Goal: Task Accomplishment & Management: Manage account settings

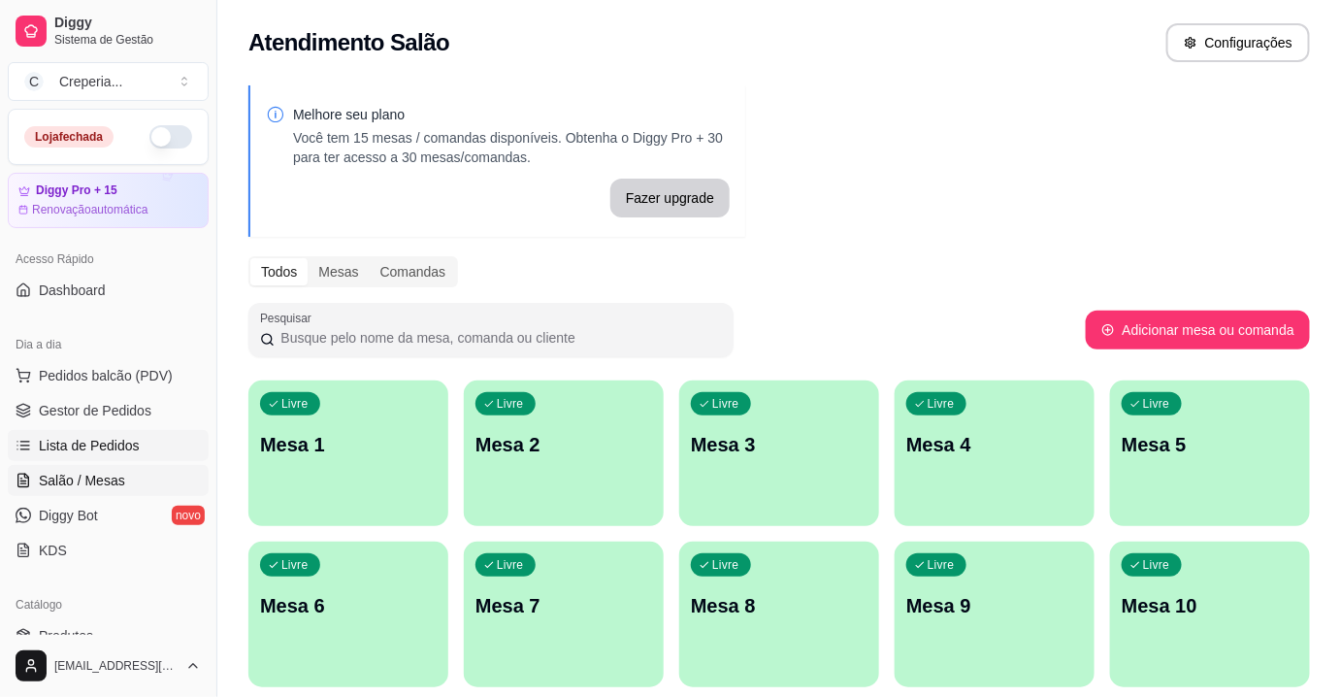
click at [106, 442] on span "Lista de Pedidos" at bounding box center [89, 445] width 101 height 19
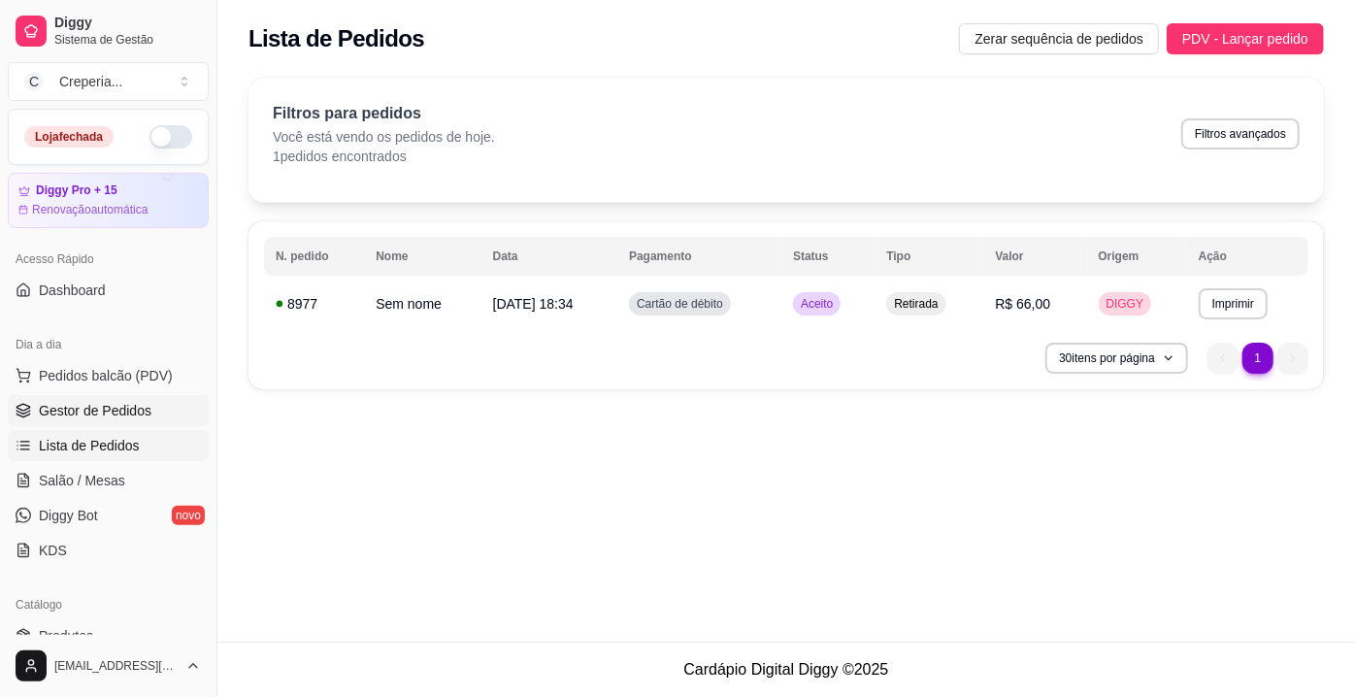
click at [120, 424] on link "Gestor de Pedidos" at bounding box center [108, 410] width 201 height 31
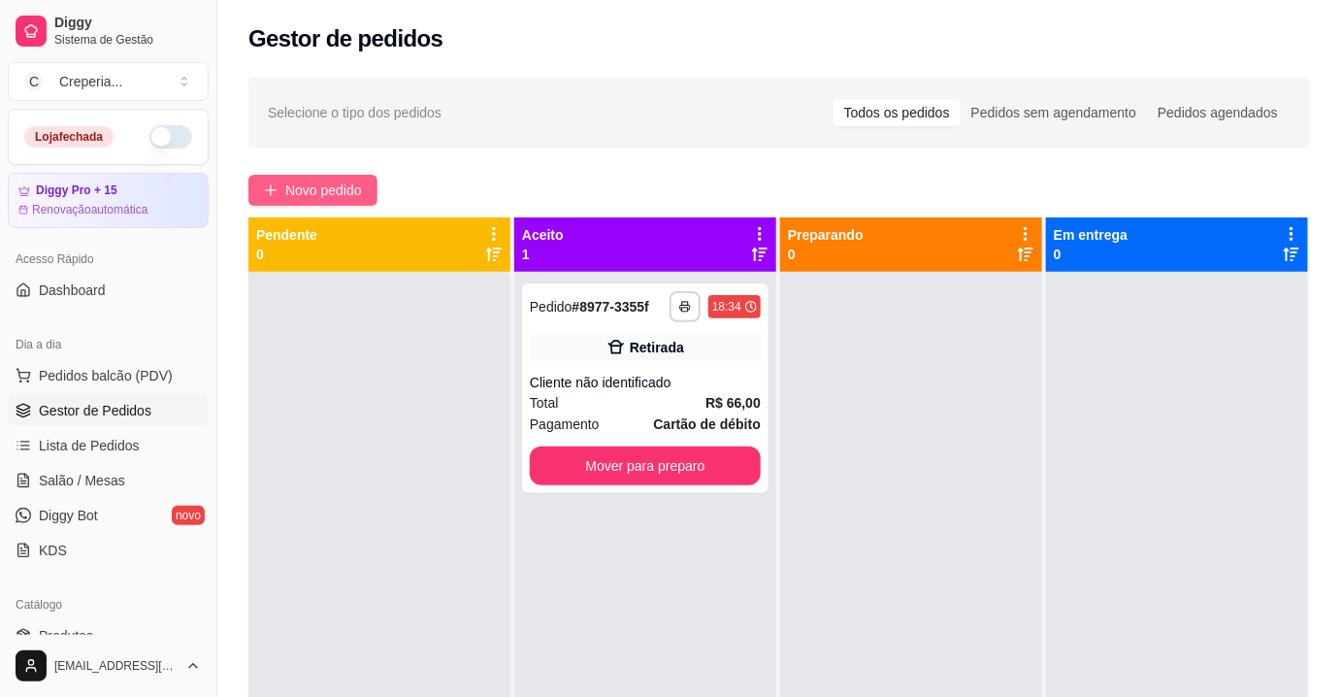
click at [267, 192] on icon "plus" at bounding box center [271, 190] width 14 height 14
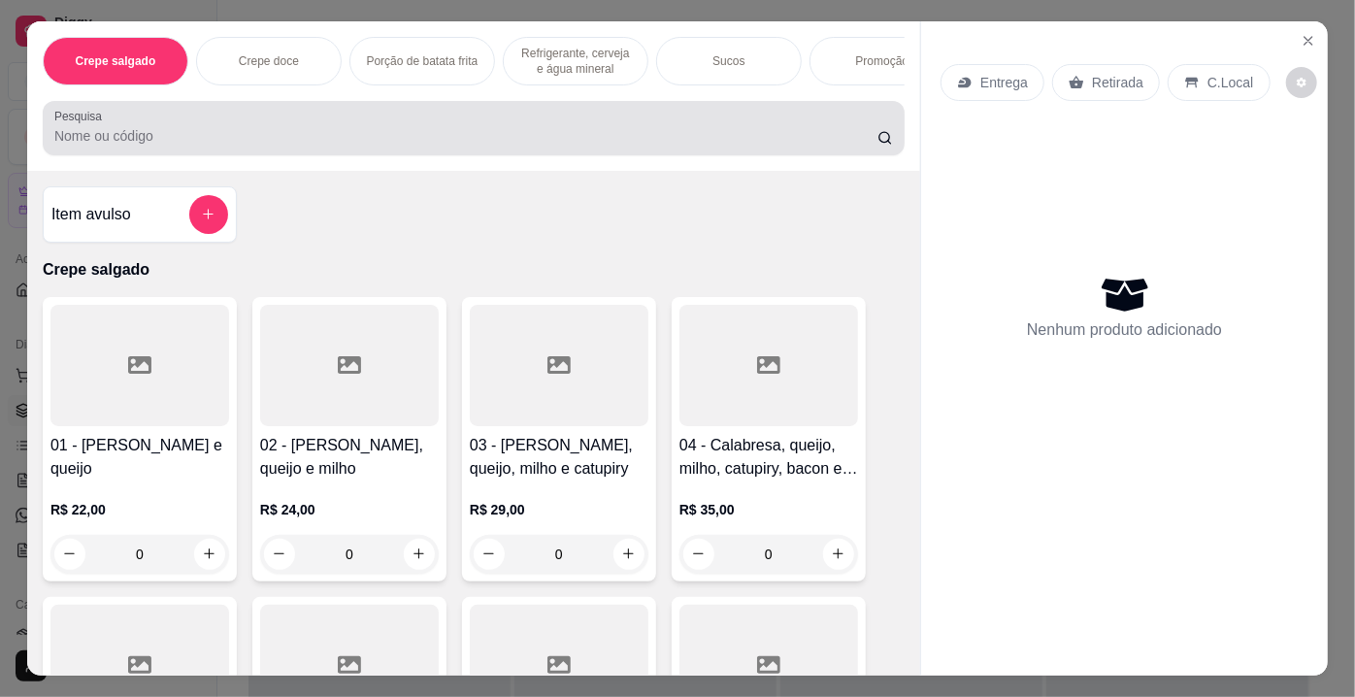
click at [346, 145] on input "Pesquisa" at bounding box center [465, 135] width 823 height 19
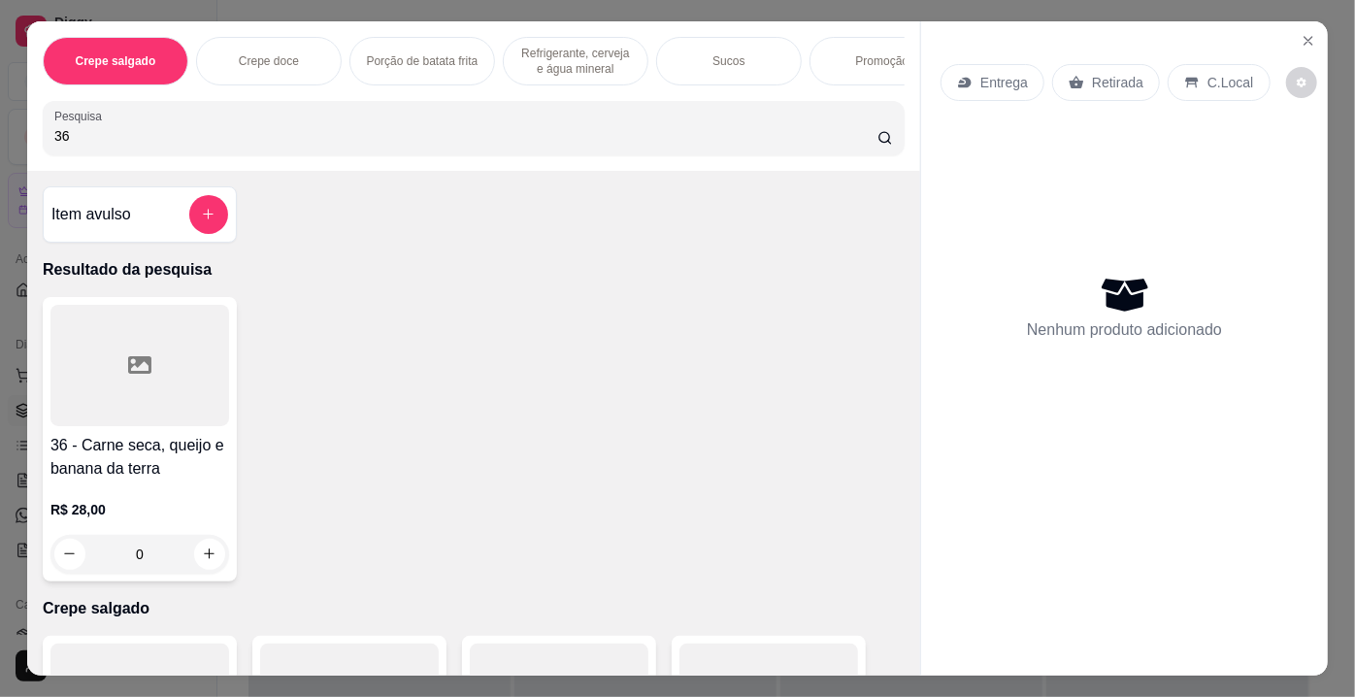
type input "36"
click at [146, 332] on div at bounding box center [139, 365] width 179 height 121
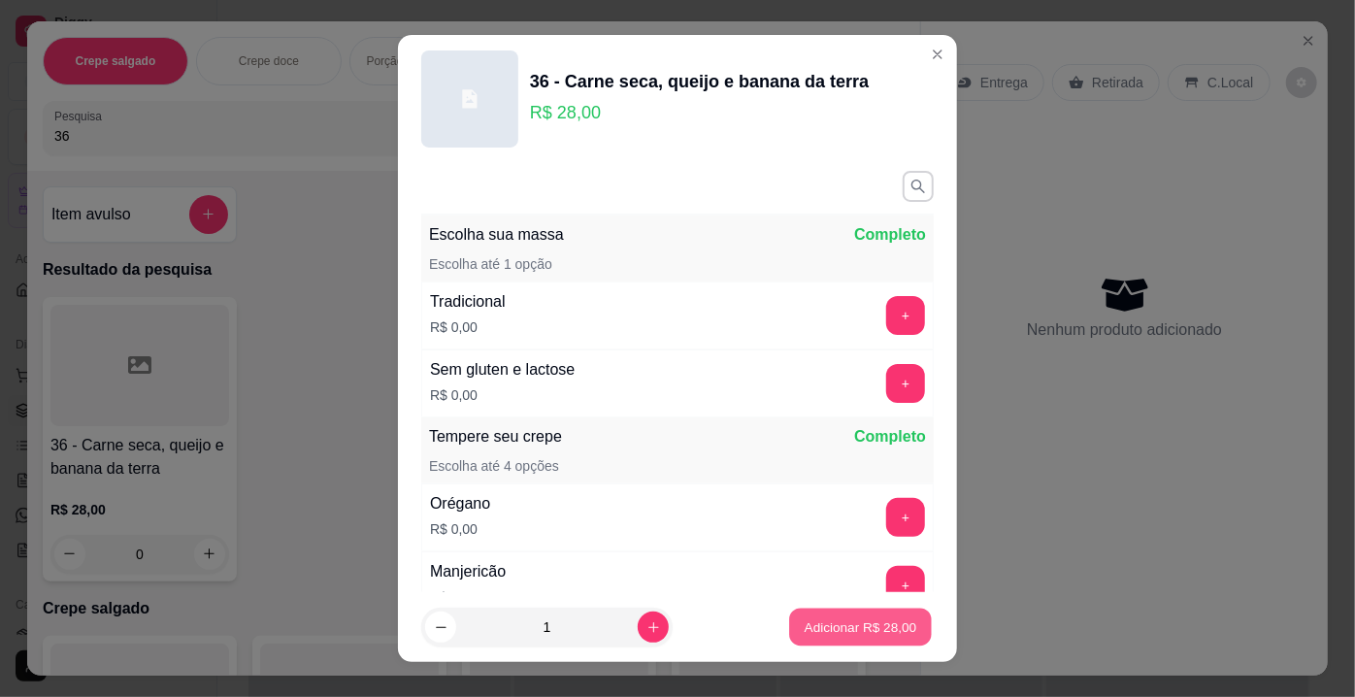
click at [812, 640] on button "Adicionar R$ 28,00" at bounding box center [860, 627] width 143 height 38
type input "1"
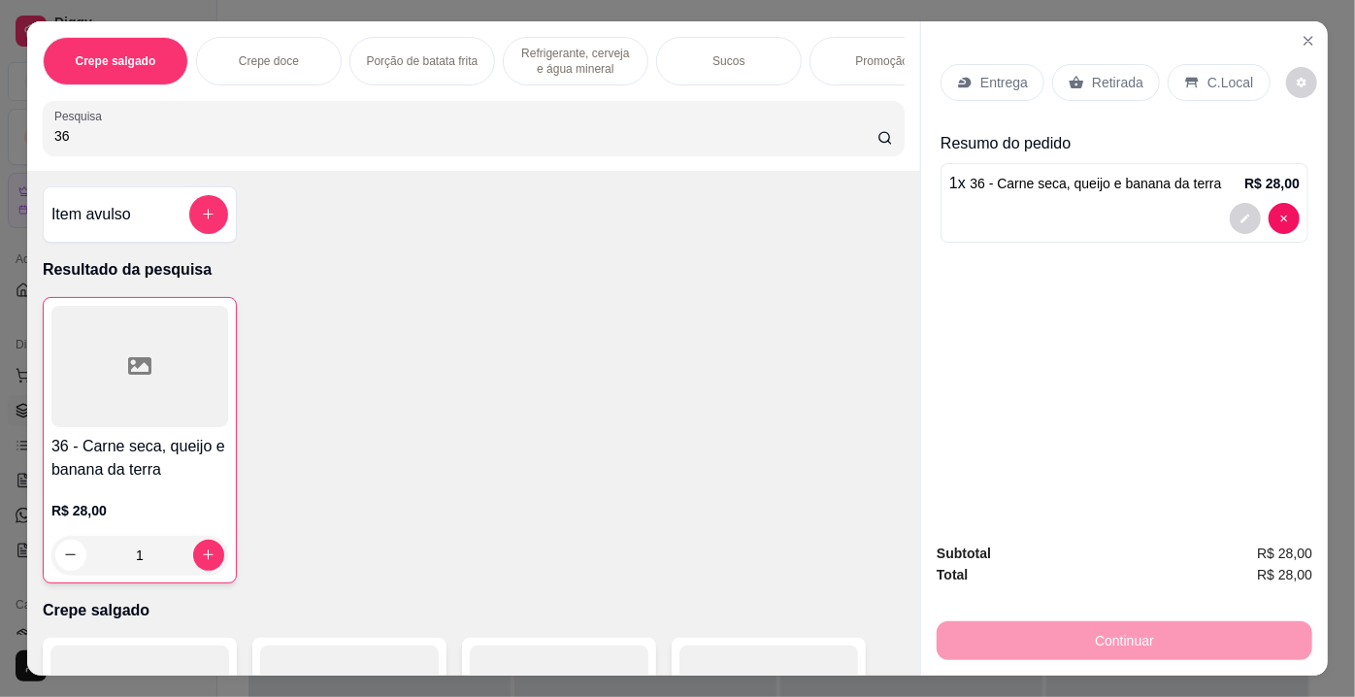
click at [1105, 76] on p "Retirada" at bounding box center [1117, 82] width 51 height 19
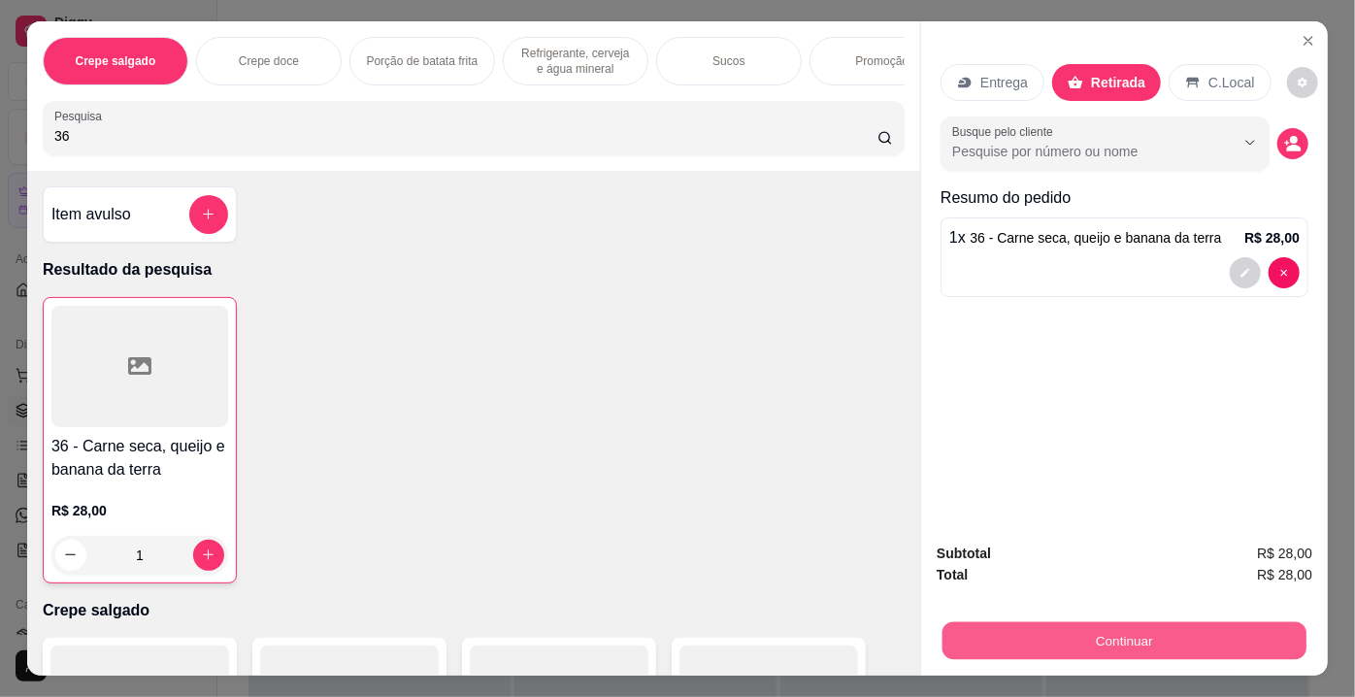
click at [1007, 648] on button "Continuar" at bounding box center [1124, 641] width 364 height 38
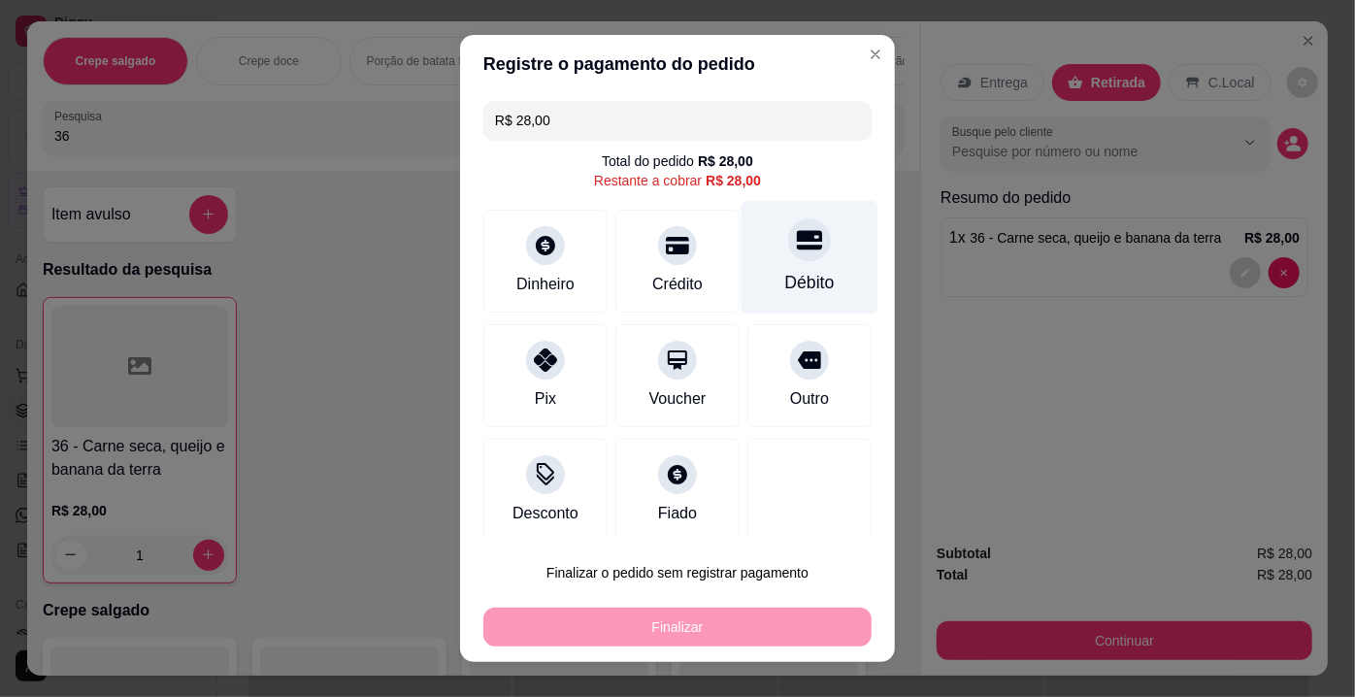
click at [785, 270] on div "Débito" at bounding box center [809, 282] width 49 height 25
type input "R$ 0,00"
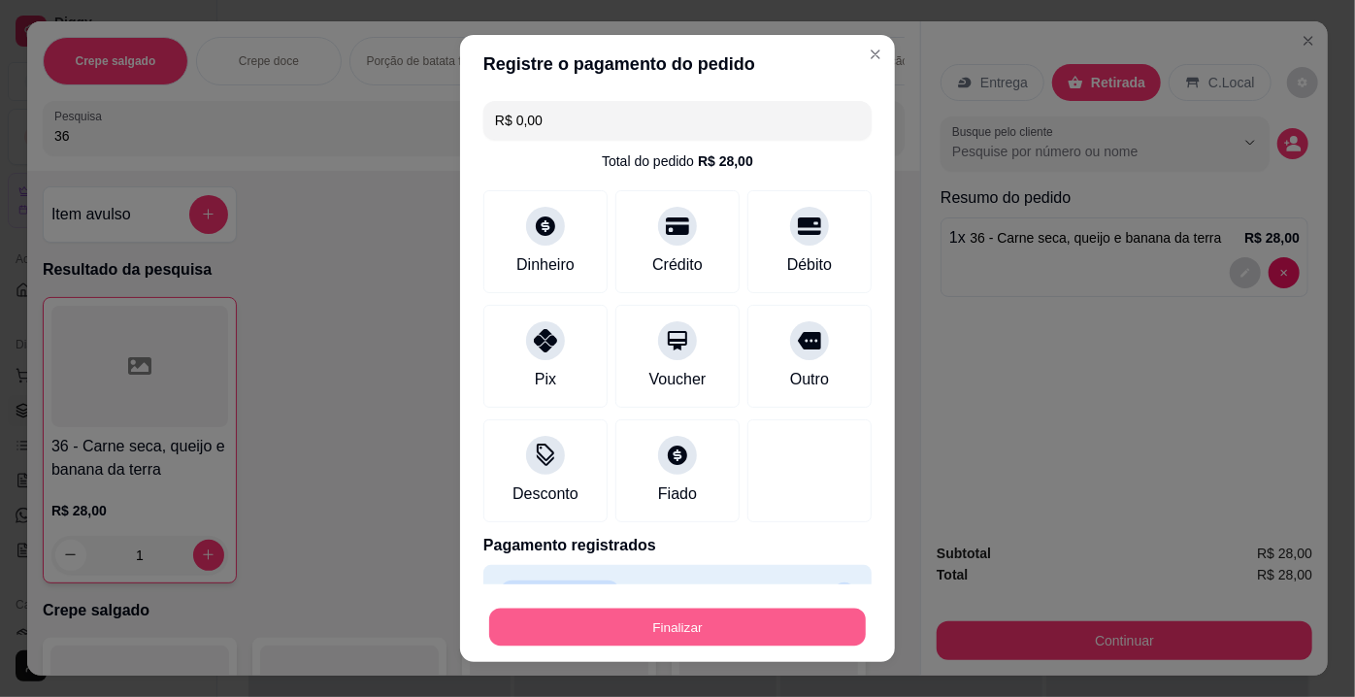
click at [648, 615] on button "Finalizar" at bounding box center [677, 627] width 377 height 38
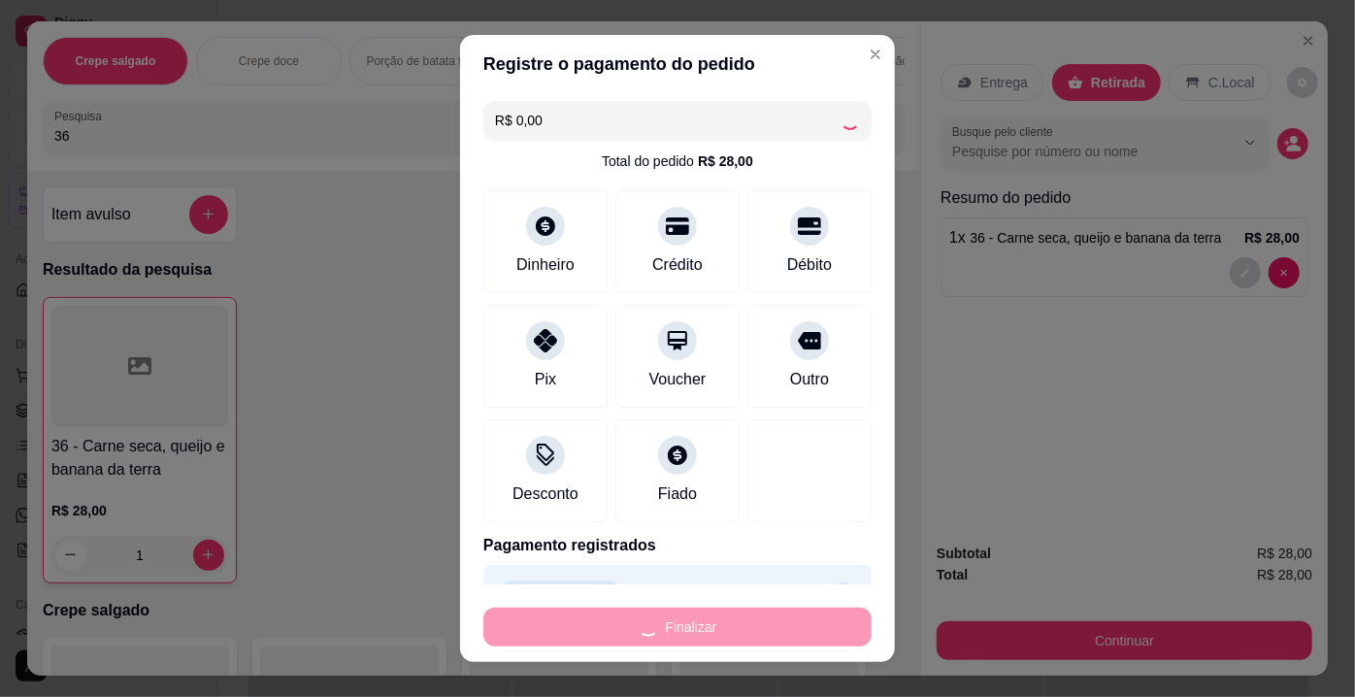
type input "0"
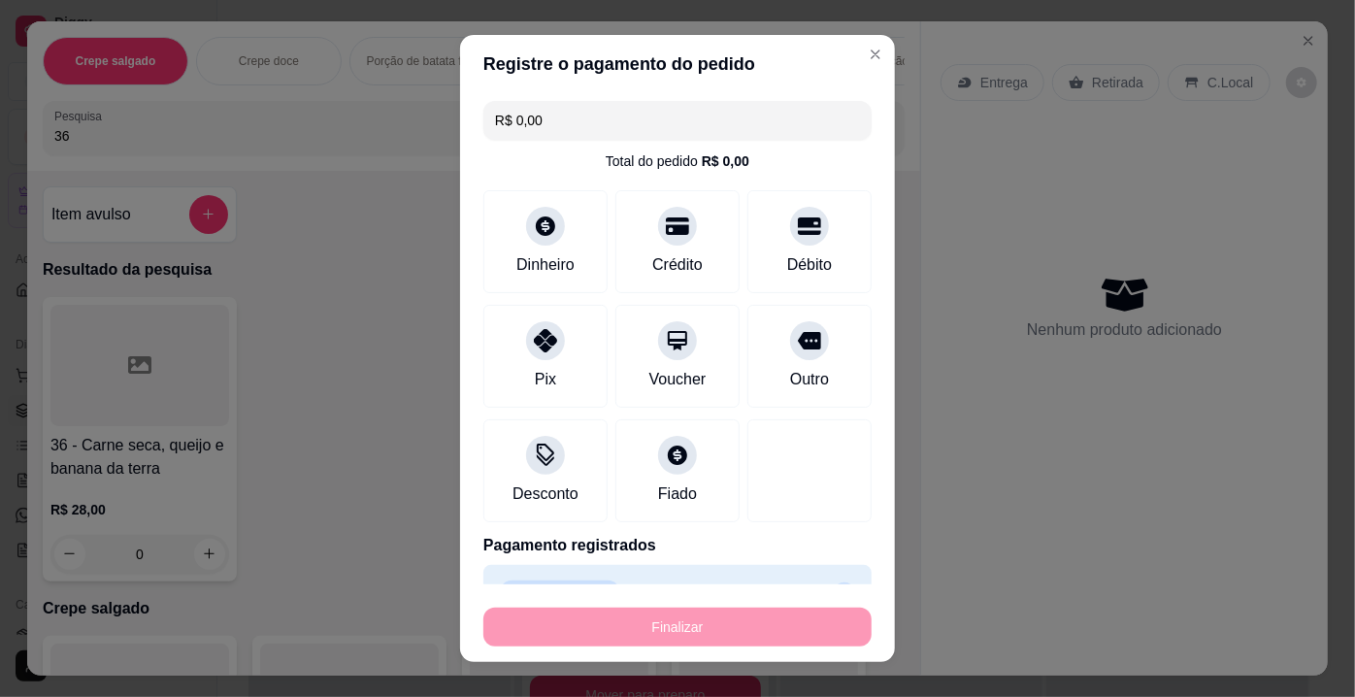
type input "-R$ 28,00"
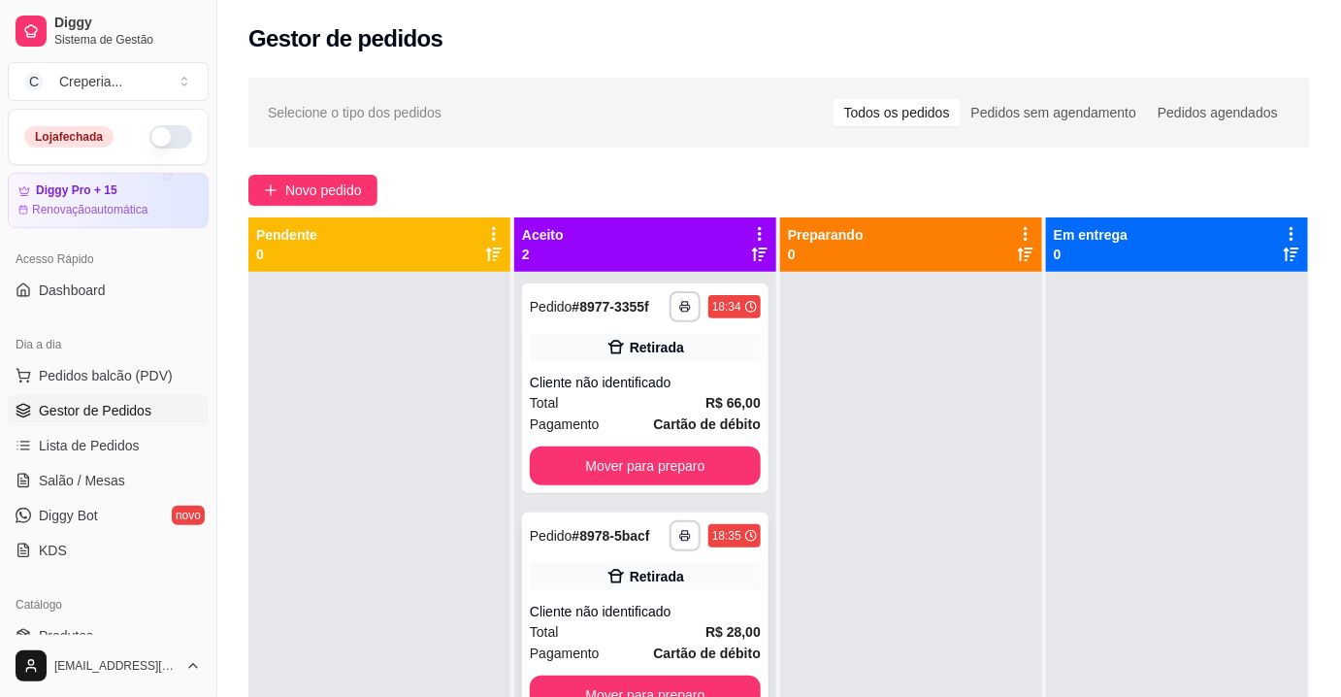
click at [639, 610] on div "Cliente não identificado" at bounding box center [645, 611] width 231 height 19
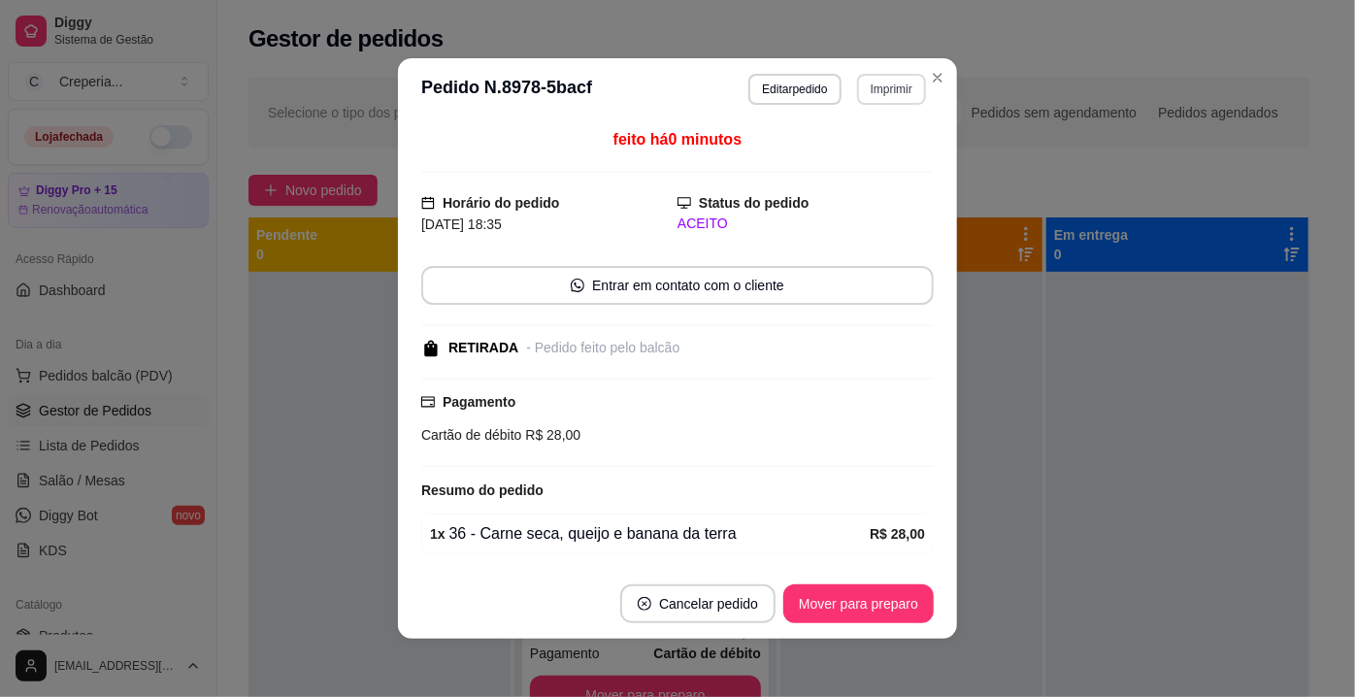
click at [899, 83] on button "Imprimir" at bounding box center [891, 89] width 69 height 31
click at [862, 167] on button "IMPRESSORA" at bounding box center [850, 157] width 136 height 30
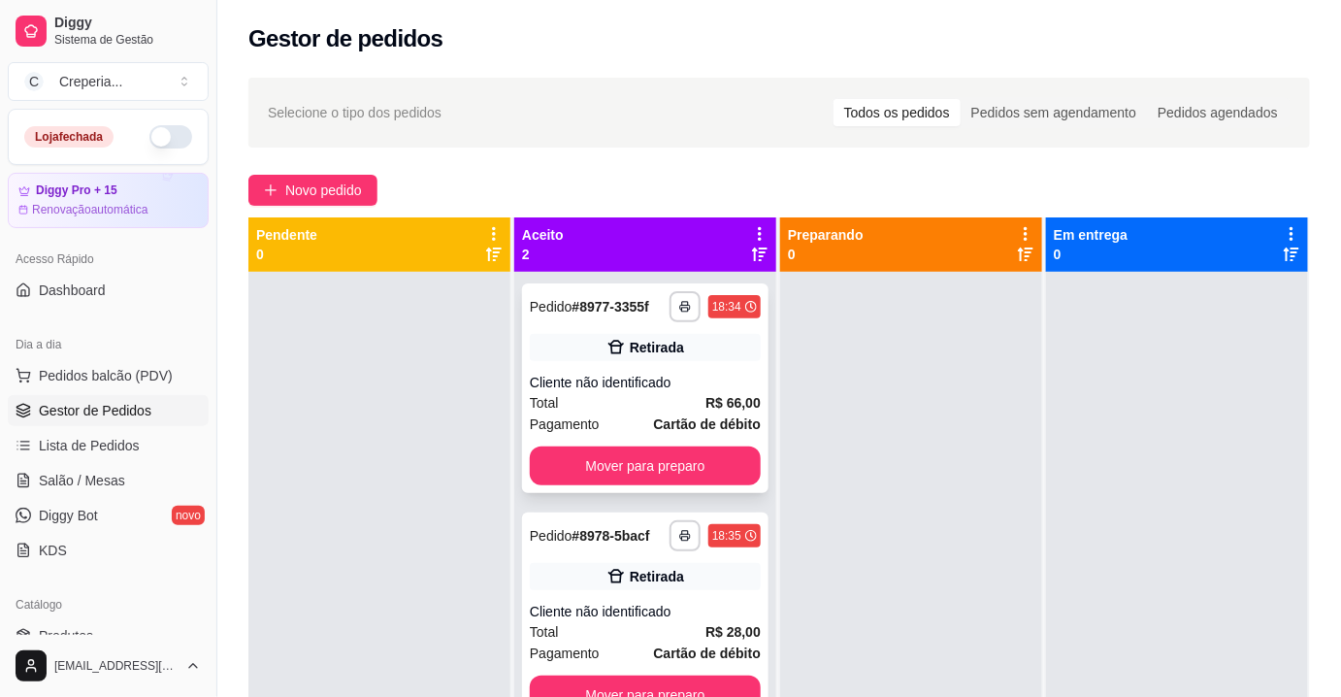
click at [675, 417] on strong "Cartão de débito" at bounding box center [707, 424] width 107 height 16
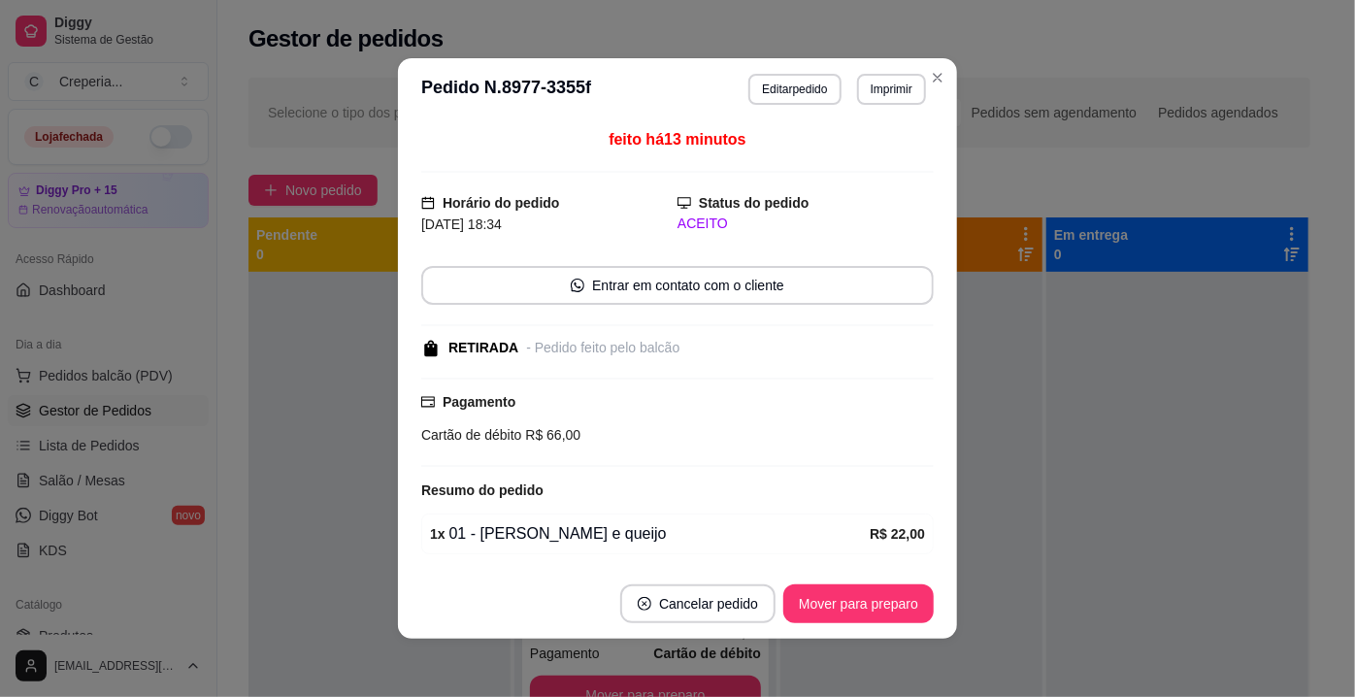
click at [661, 385] on div "Pagamento Cartão de débito R$ 66,00" at bounding box center [677, 421] width 512 height 89
click at [646, 358] on div "feito há 13 minutos Horário do pedido [DATE] 18:34 Status do pedido ACEITO Entr…" at bounding box center [677, 344] width 512 height 433
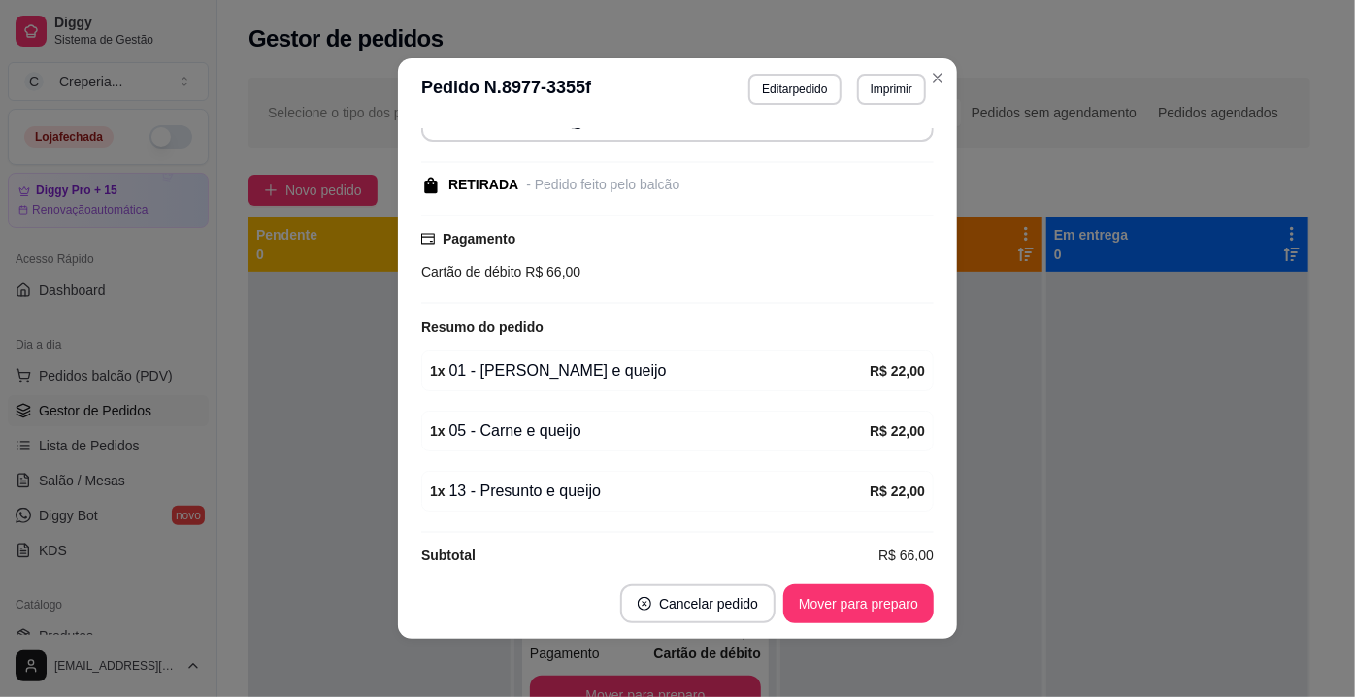
scroll to position [183, 0]
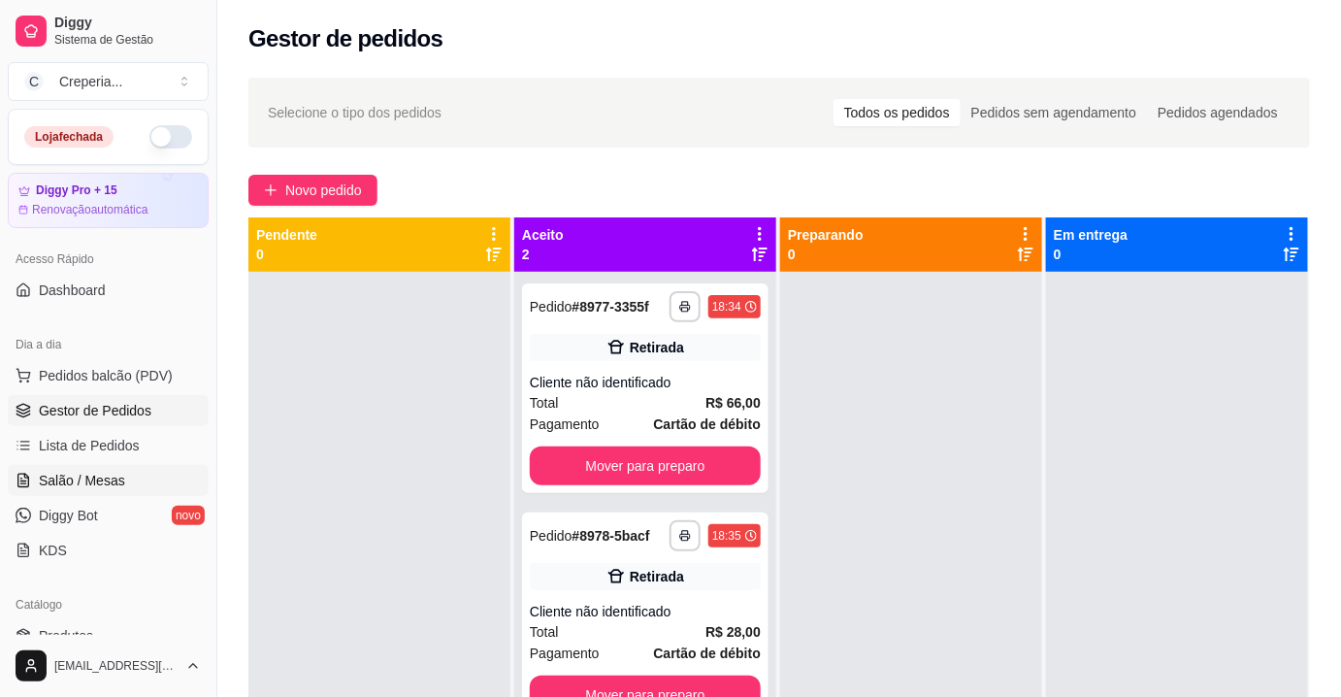
click at [64, 488] on span "Salão / Mesas" at bounding box center [82, 480] width 86 height 19
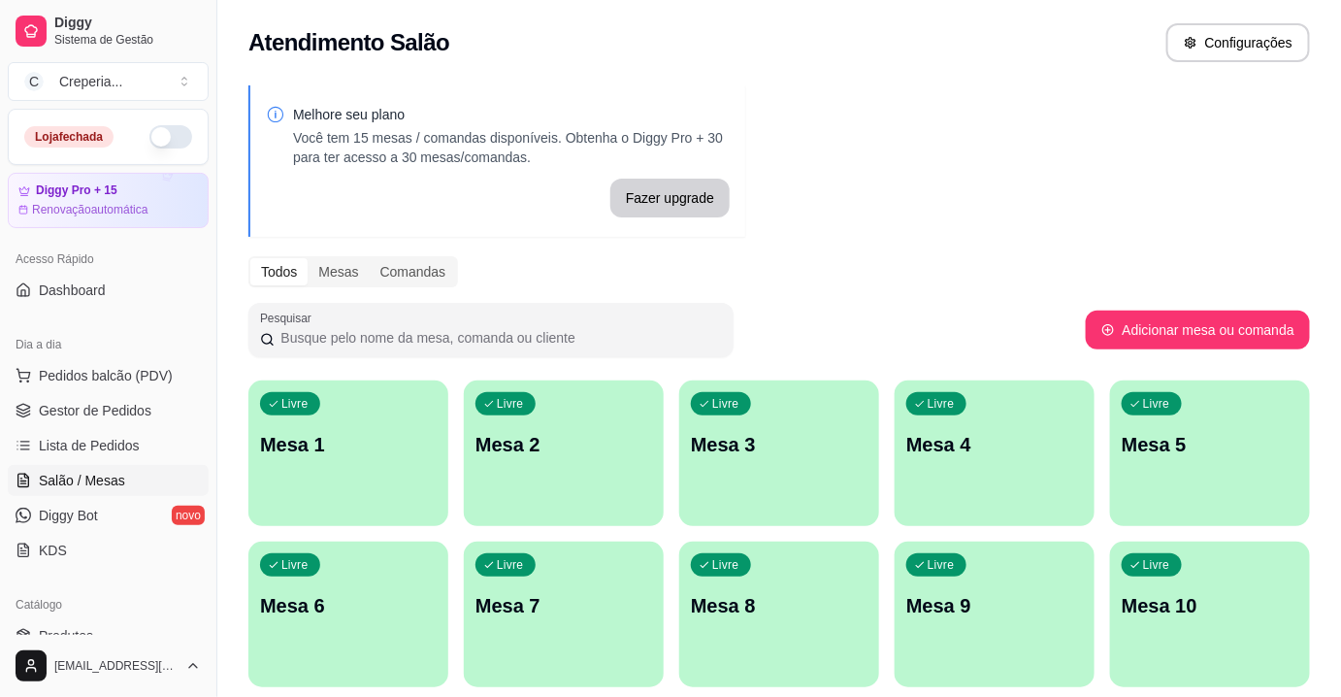
click at [641, 579] on div "Livre Mesa 7" at bounding box center [564, 602] width 200 height 122
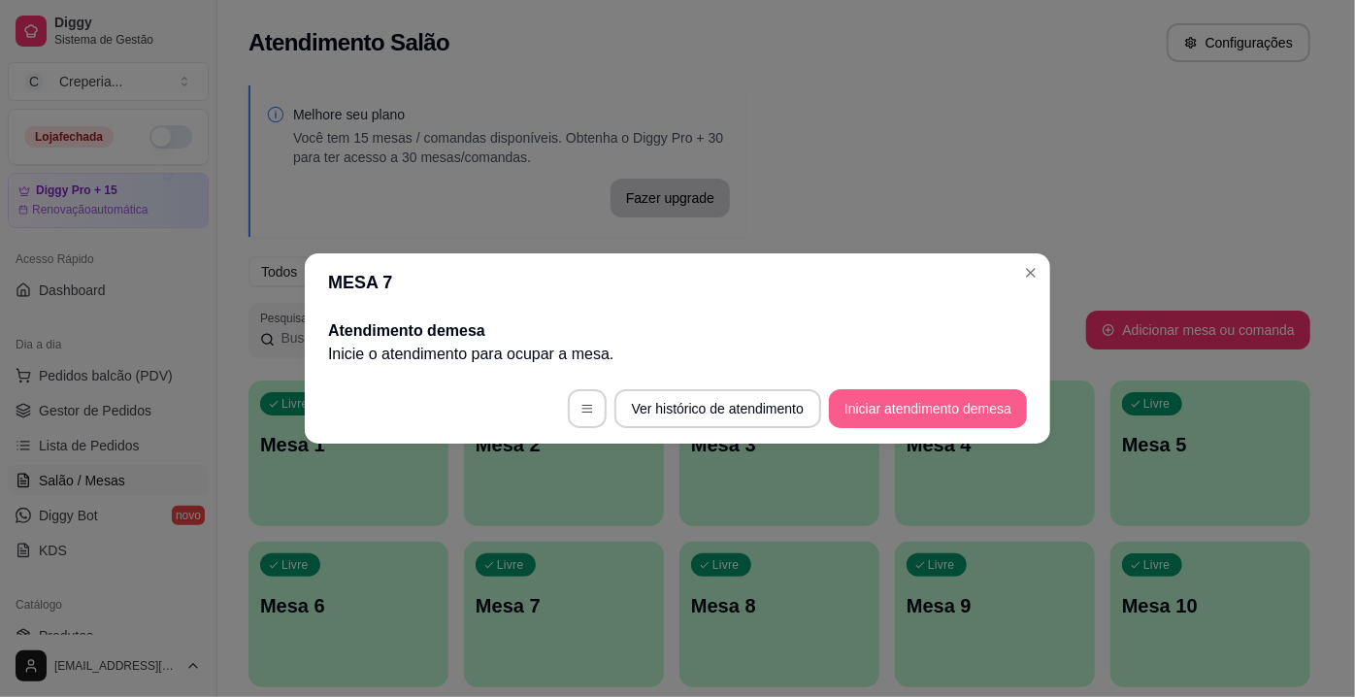
click at [843, 420] on button "Iniciar atendimento de mesa" at bounding box center [928, 408] width 198 height 39
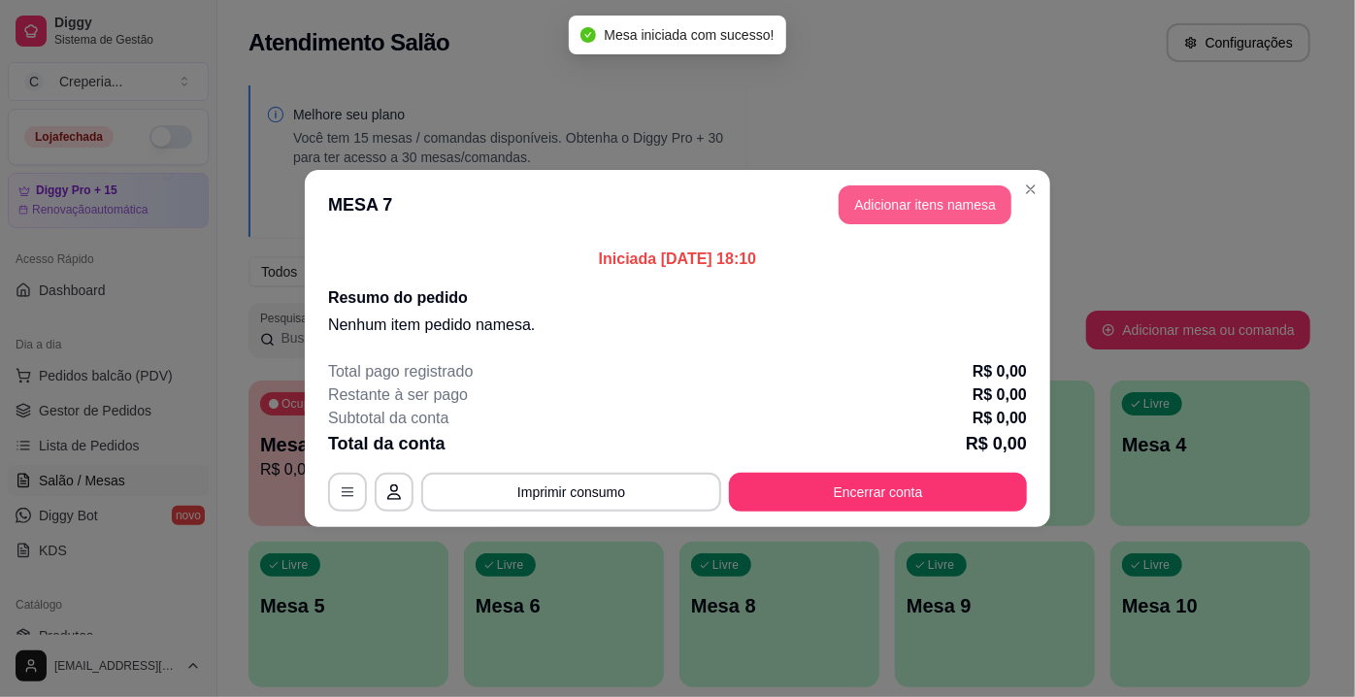
click at [885, 213] on button "Adicionar itens na mesa" at bounding box center [924, 204] width 173 height 39
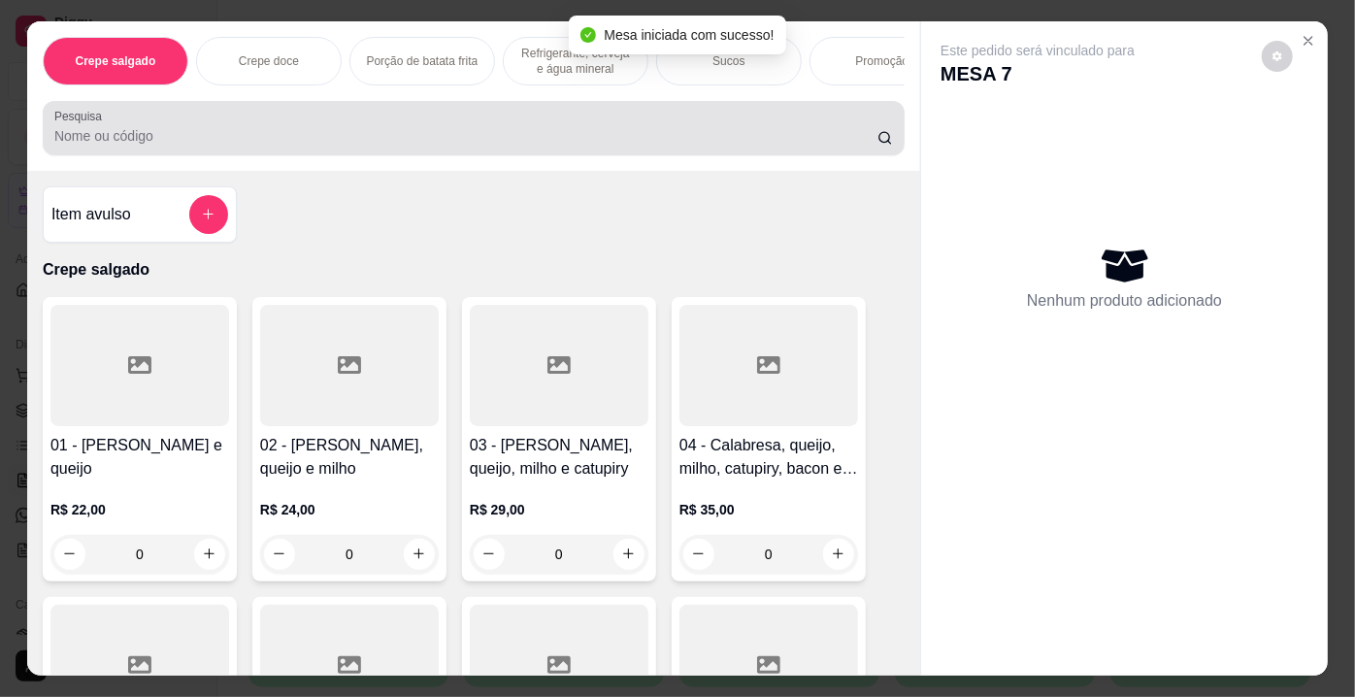
click at [245, 155] on div "Pesquisa" at bounding box center [474, 128] width 862 height 54
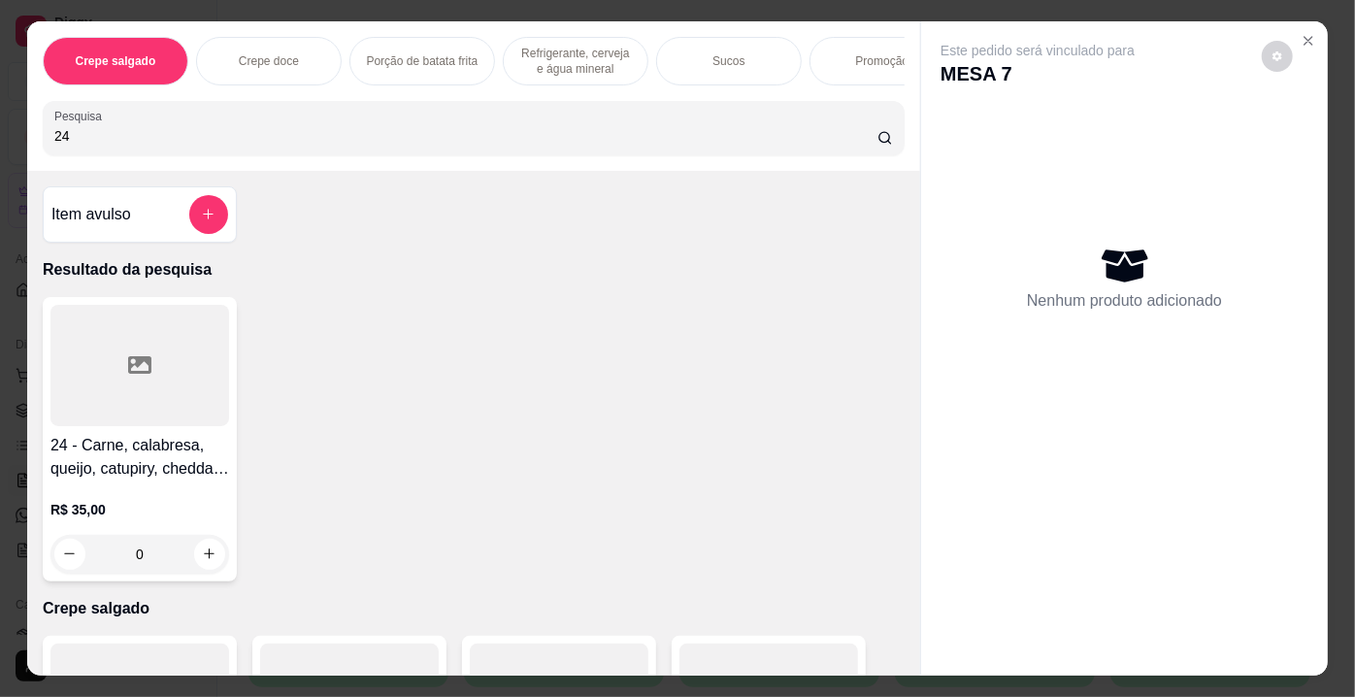
type input "24"
click at [90, 323] on div at bounding box center [139, 365] width 179 height 121
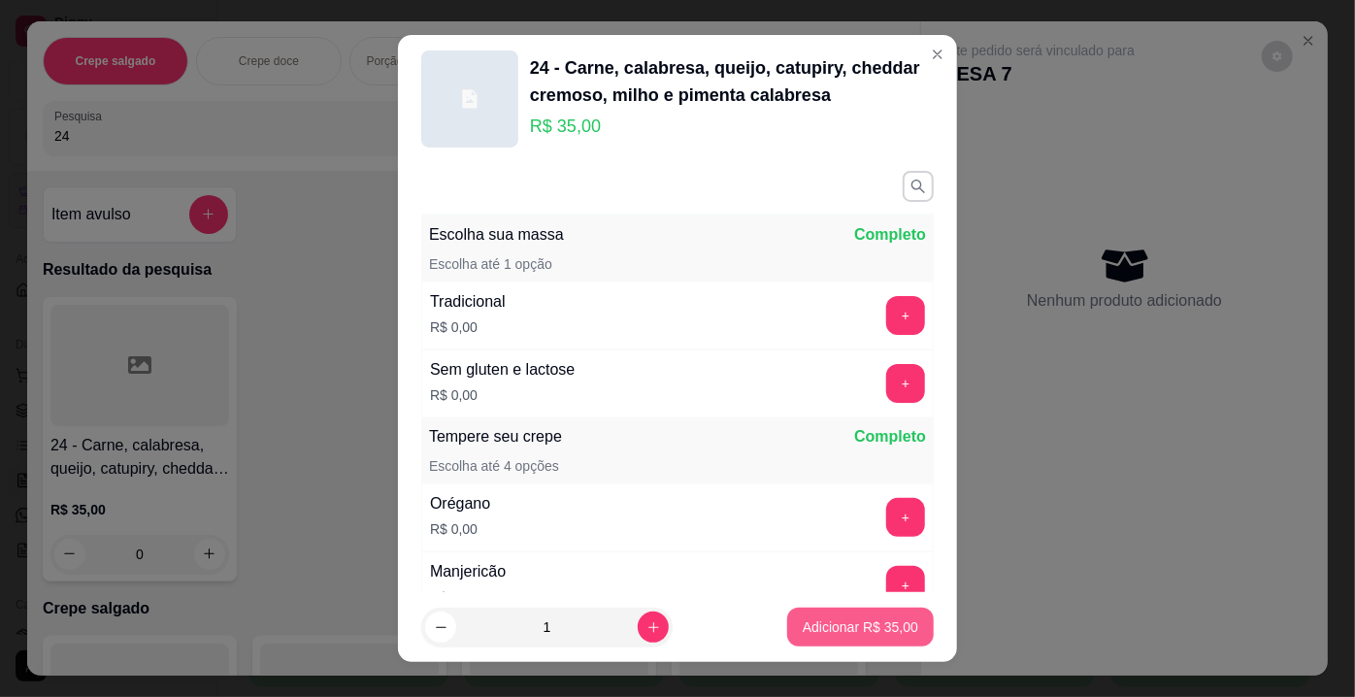
click at [803, 627] on p "Adicionar R$ 35,00" at bounding box center [860, 626] width 115 height 19
type input "1"
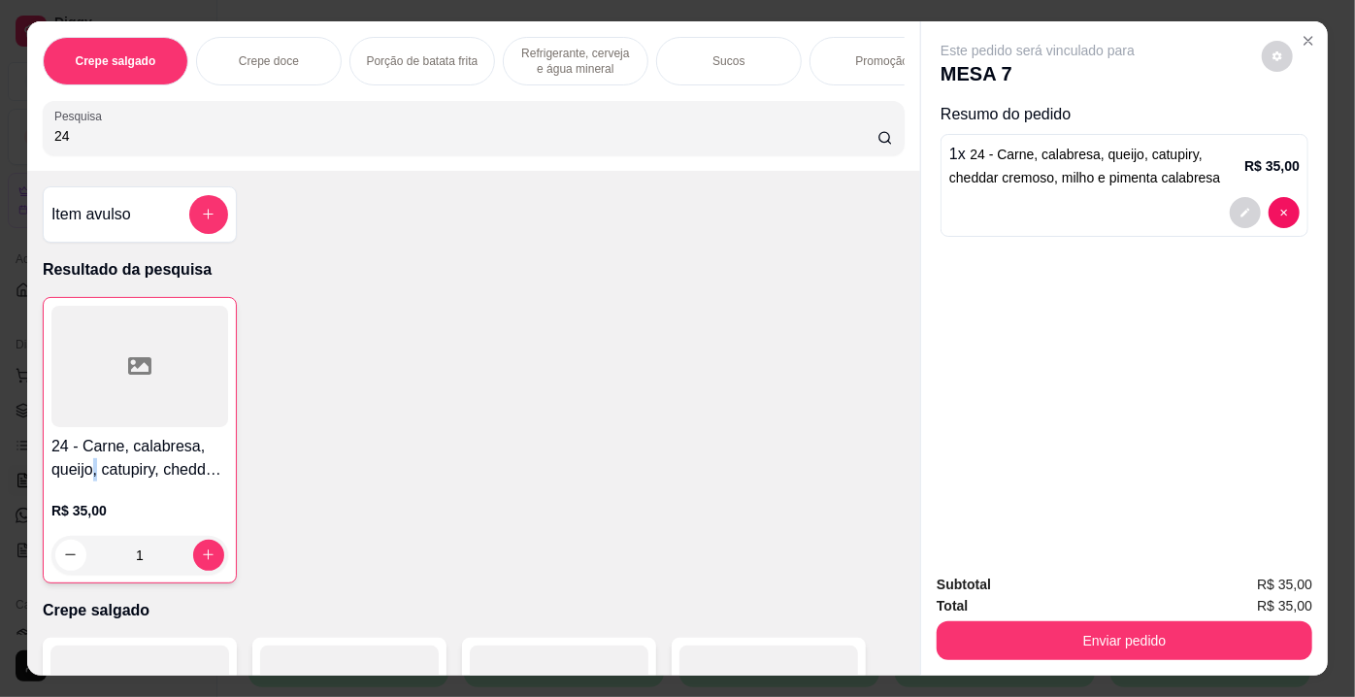
click at [90, 467] on h4 "24 - Carne, calabresa, queijo, catupiry, cheddar cremoso, milho e pimenta calab…" at bounding box center [139, 458] width 177 height 47
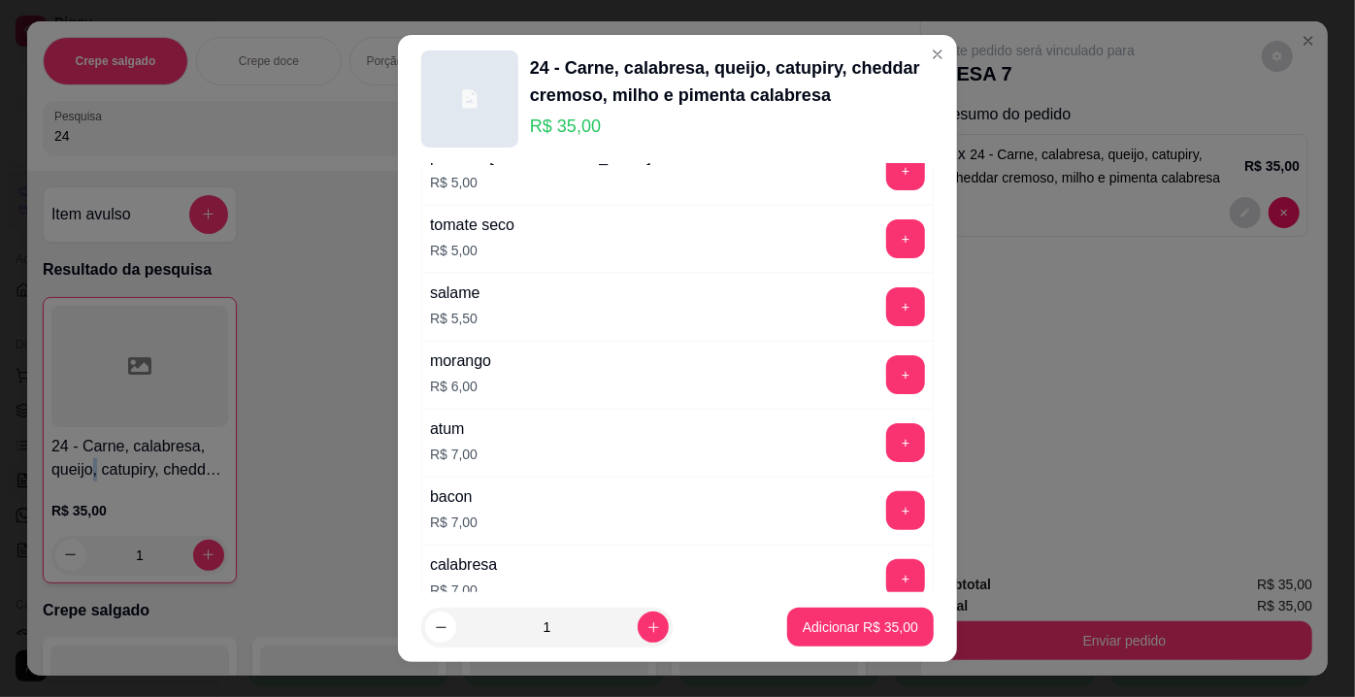
scroll to position [2823, 0]
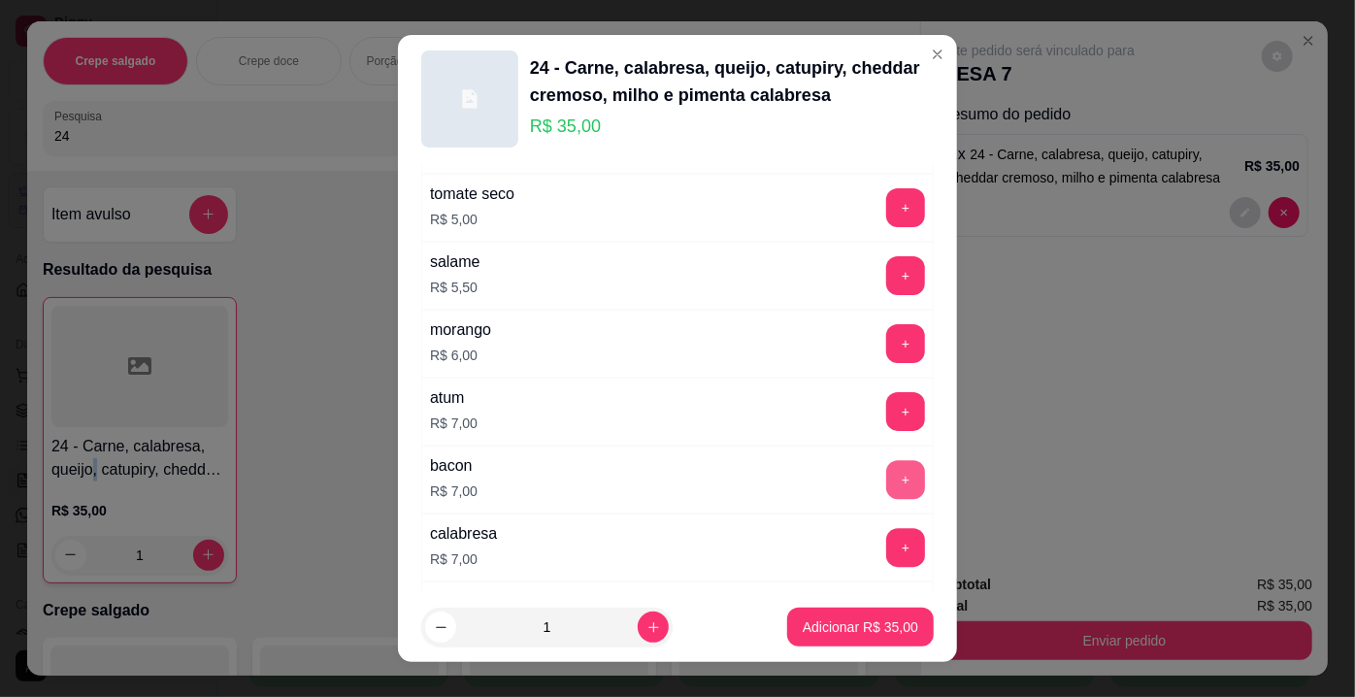
click at [886, 460] on button "+" at bounding box center [905, 479] width 39 height 39
click at [812, 613] on button "Adicionar R$ 42,00" at bounding box center [860, 626] width 147 height 39
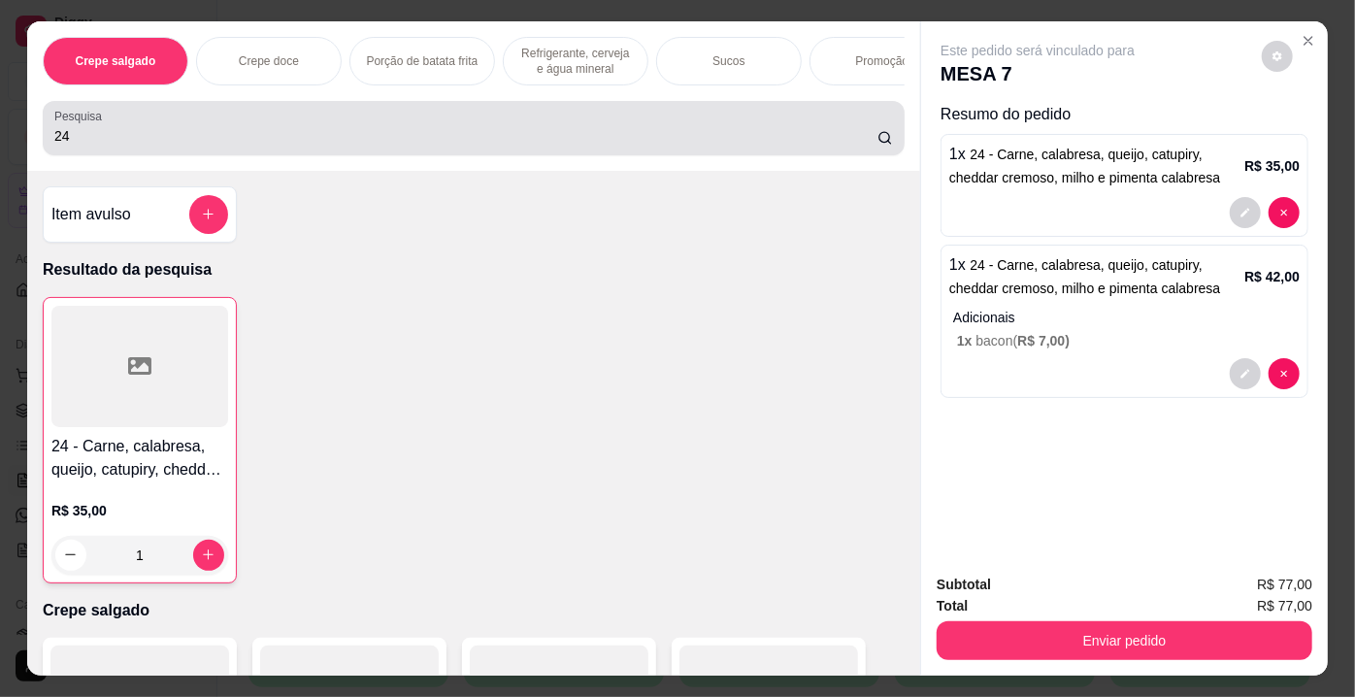
click at [266, 123] on div "24" at bounding box center [473, 128] width 838 height 39
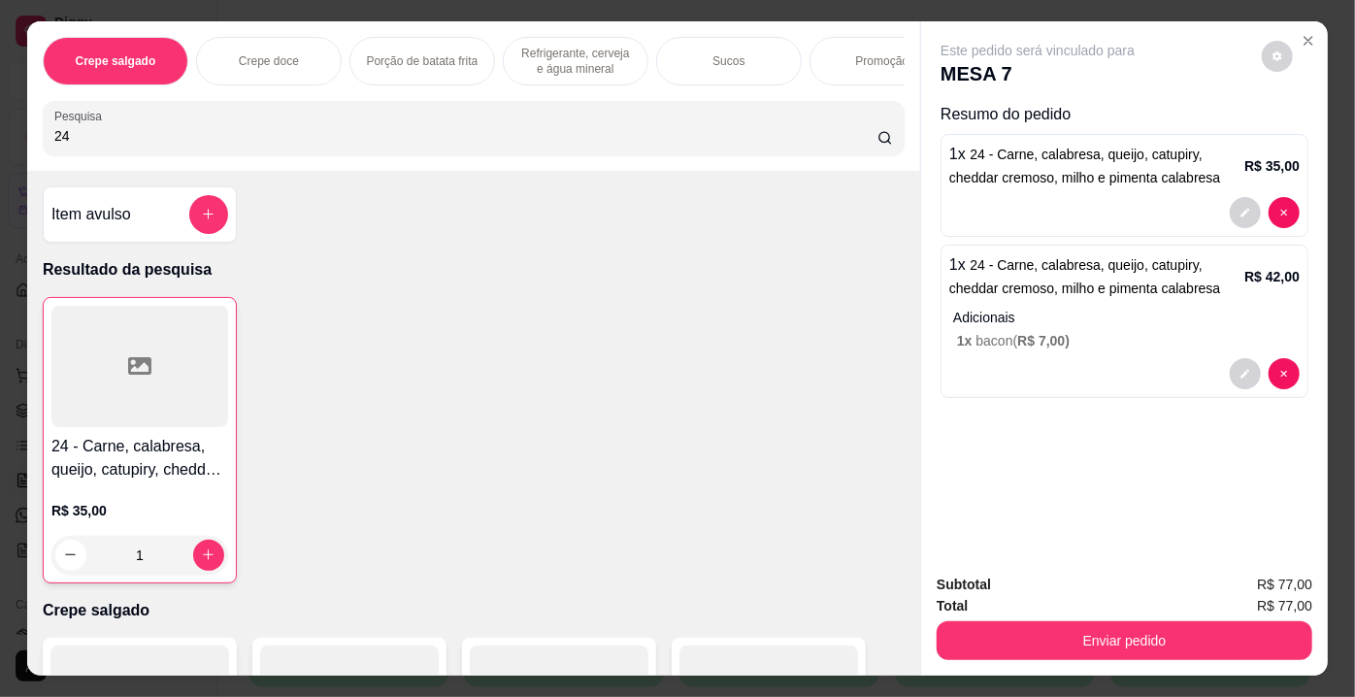
type input "2"
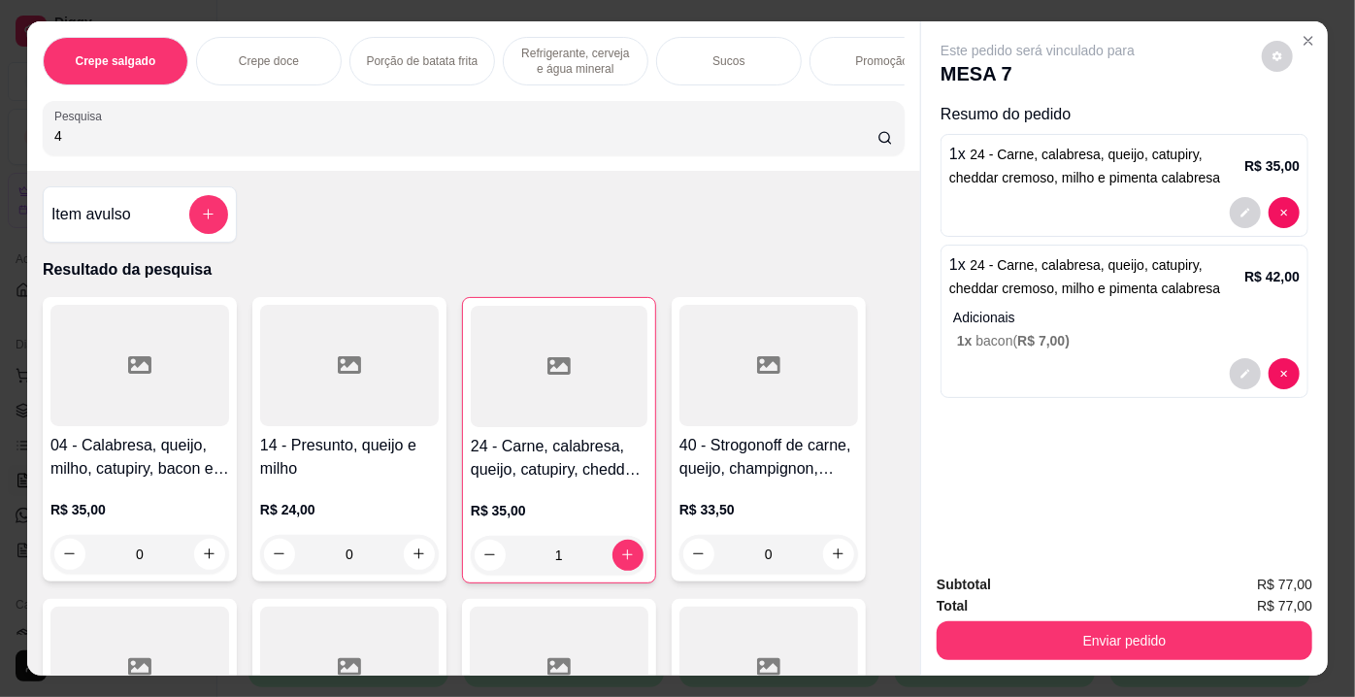
type input "4"
click at [67, 377] on div at bounding box center [139, 365] width 179 height 121
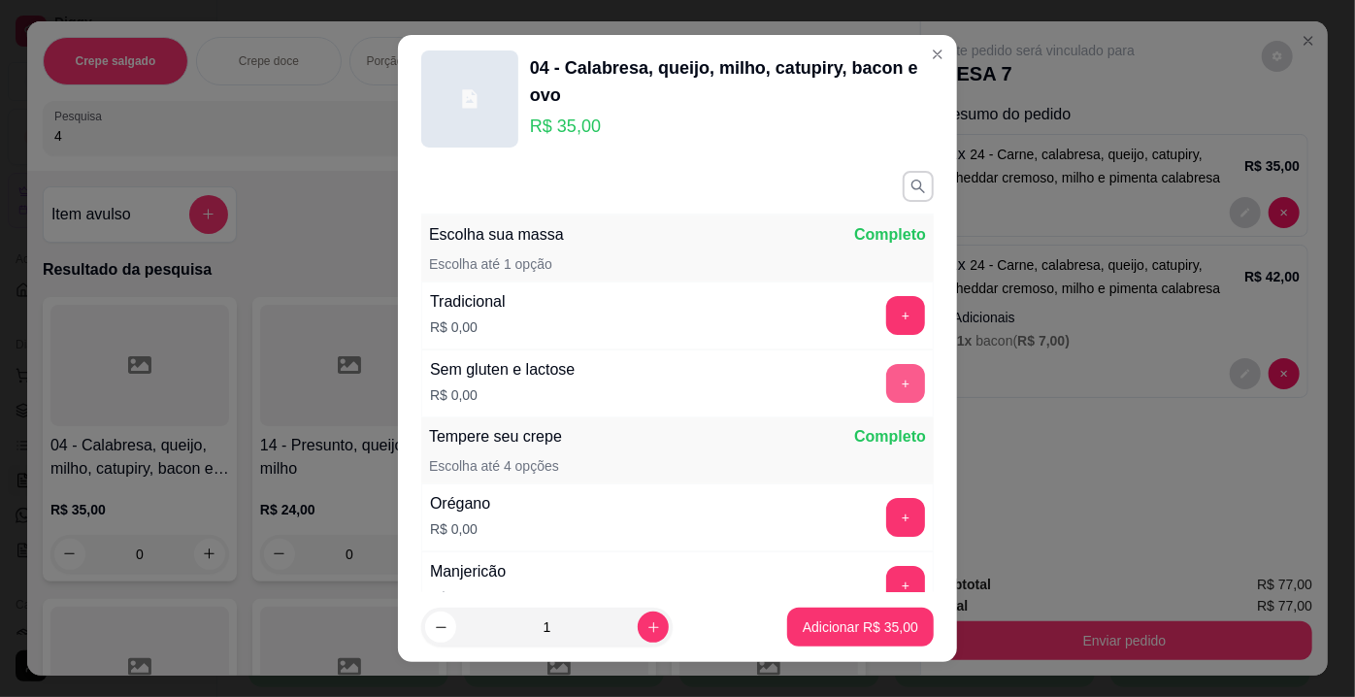
click at [886, 397] on button "+" at bounding box center [905, 383] width 39 height 39
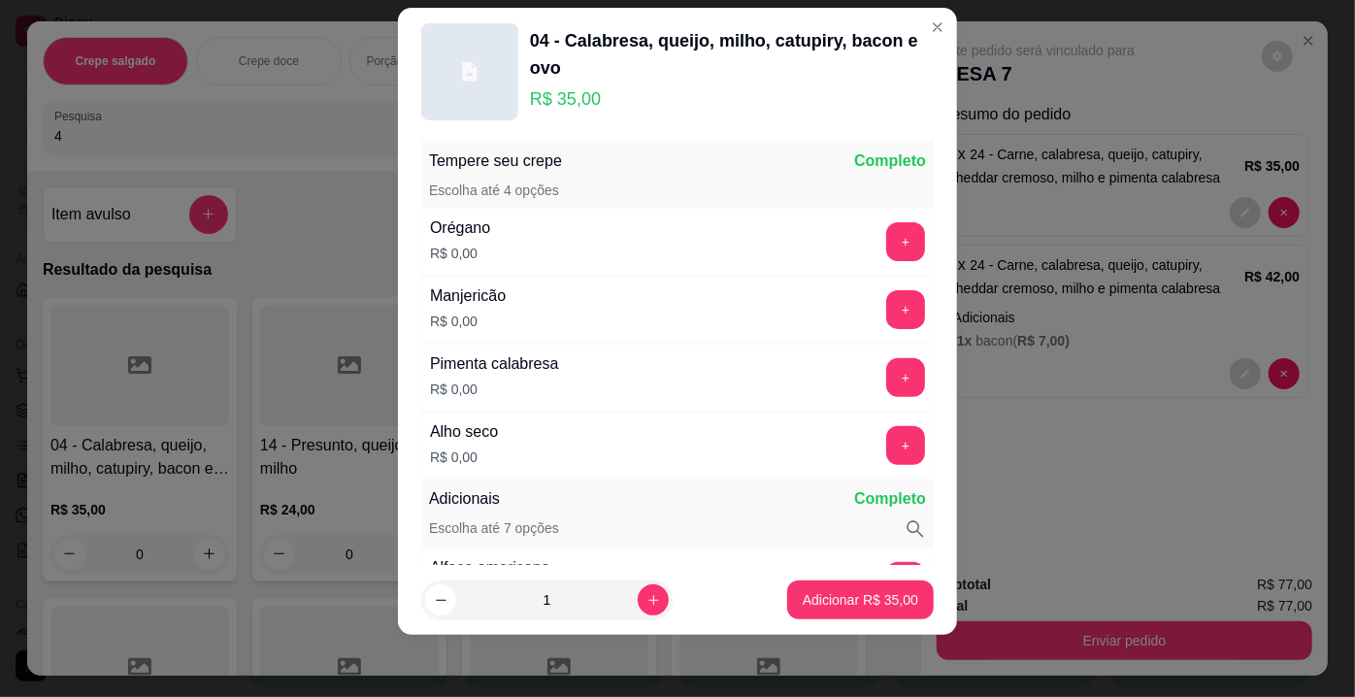
scroll to position [252, 0]
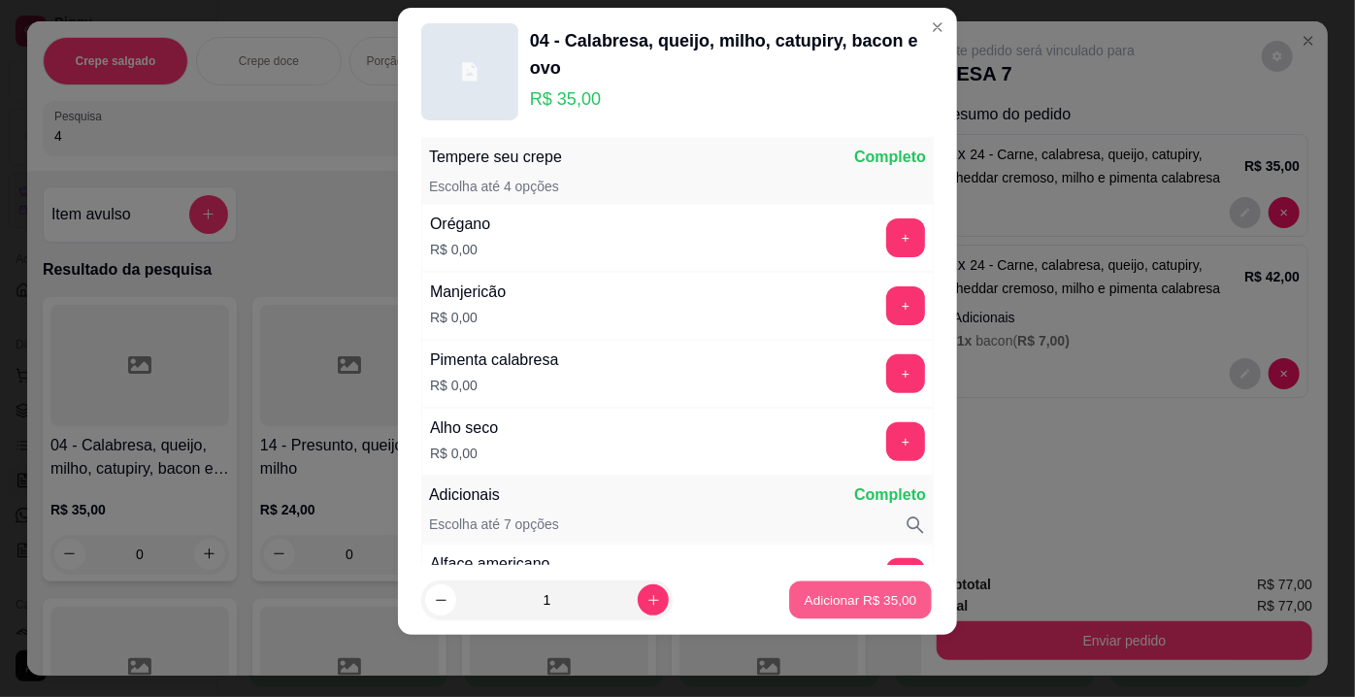
click at [837, 589] on button "Adicionar R$ 35,00" at bounding box center [860, 600] width 143 height 38
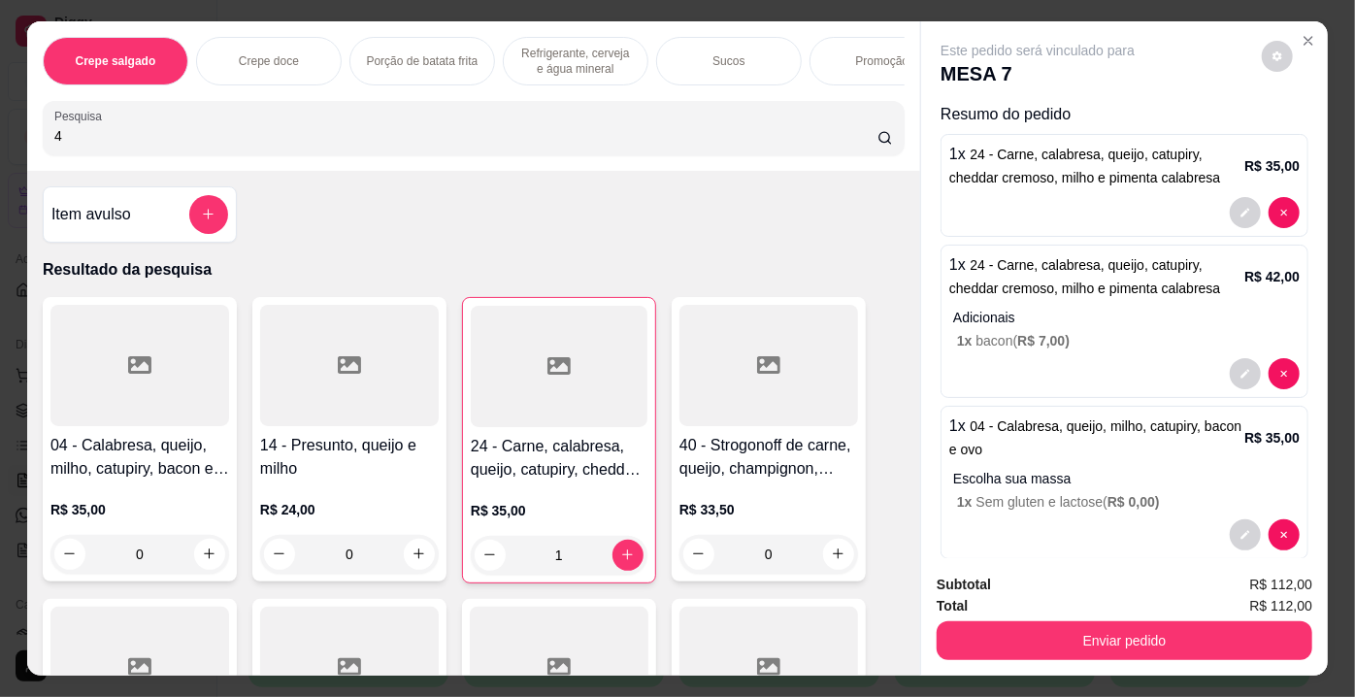
click at [86, 409] on div at bounding box center [139, 365] width 179 height 121
click at [202, 403] on div at bounding box center [139, 365] width 179 height 121
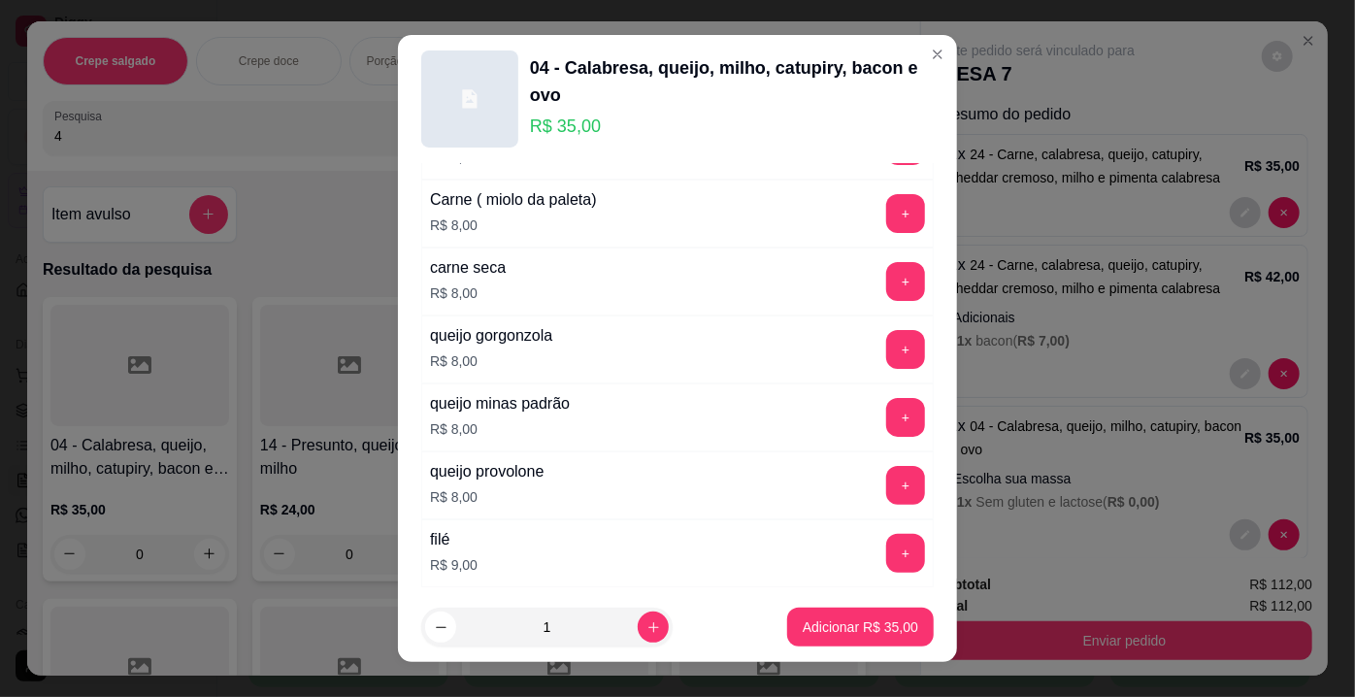
scroll to position [3519, 0]
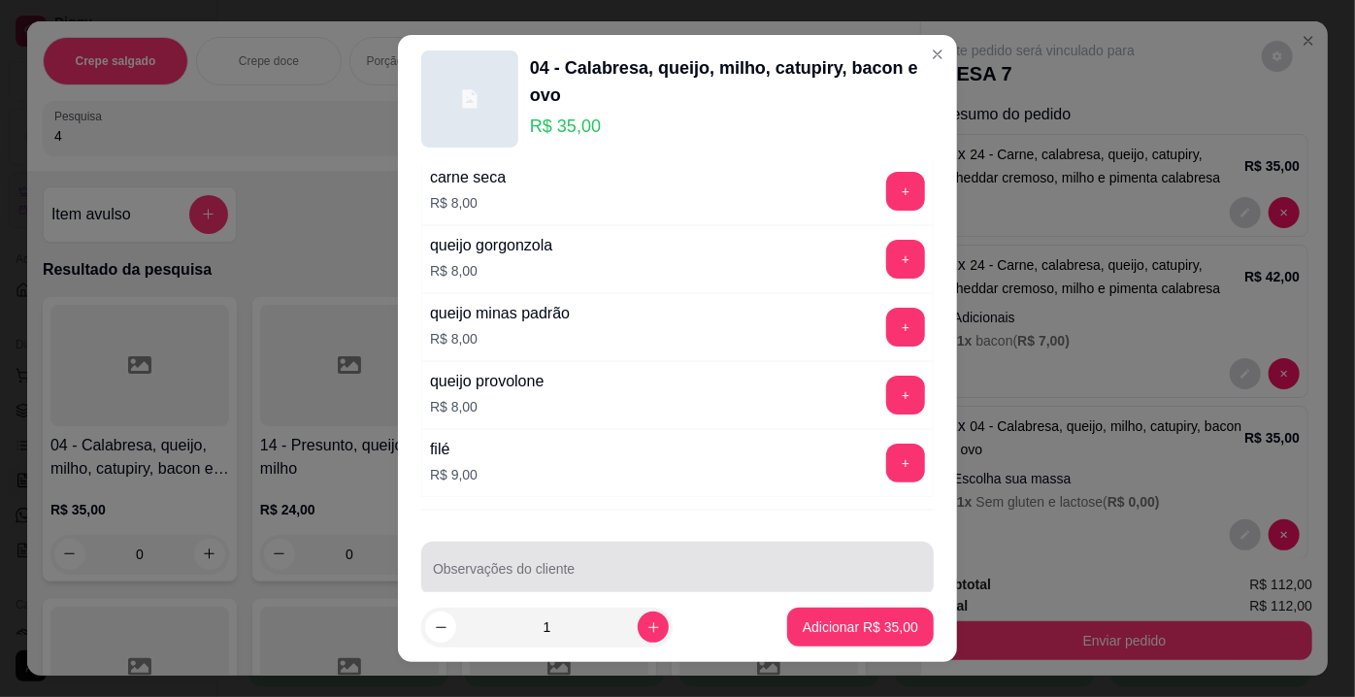
click at [558, 549] on div at bounding box center [677, 568] width 489 height 39
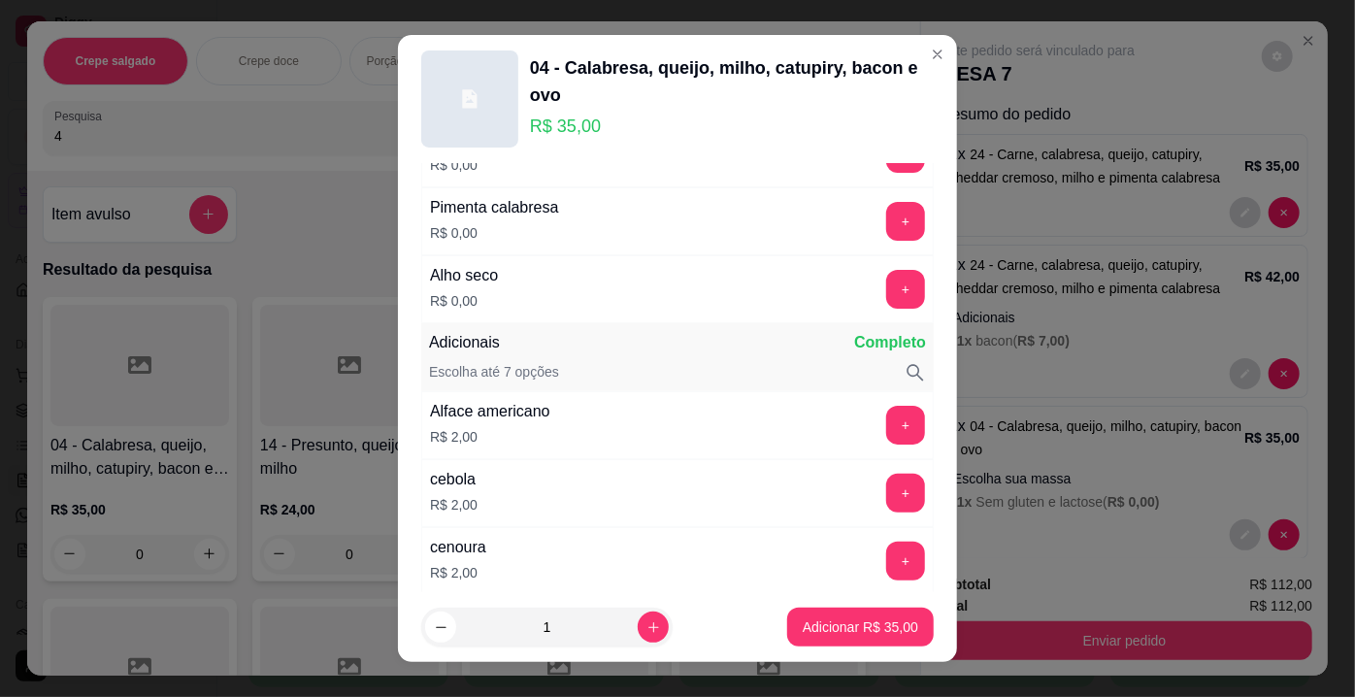
scroll to position [0, 0]
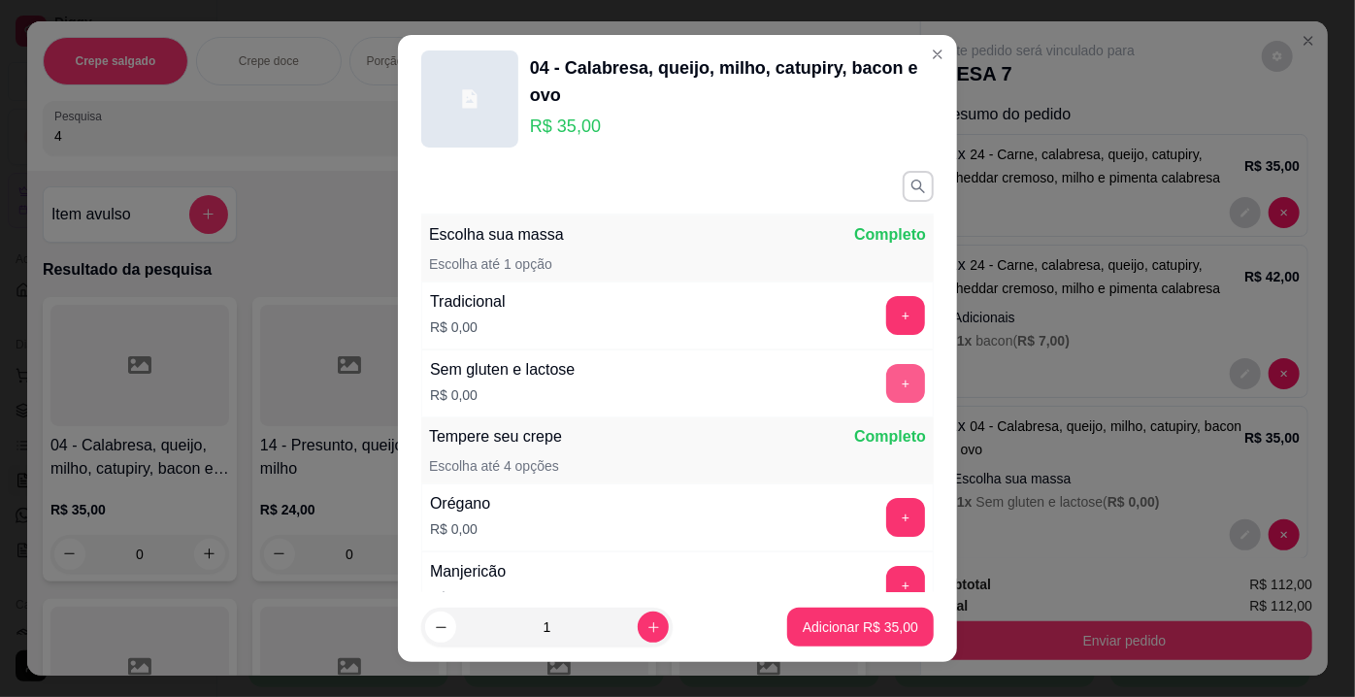
type input "SEM QUEIJO SEM MILHO"
click at [887, 379] on button "+" at bounding box center [906, 384] width 38 height 38
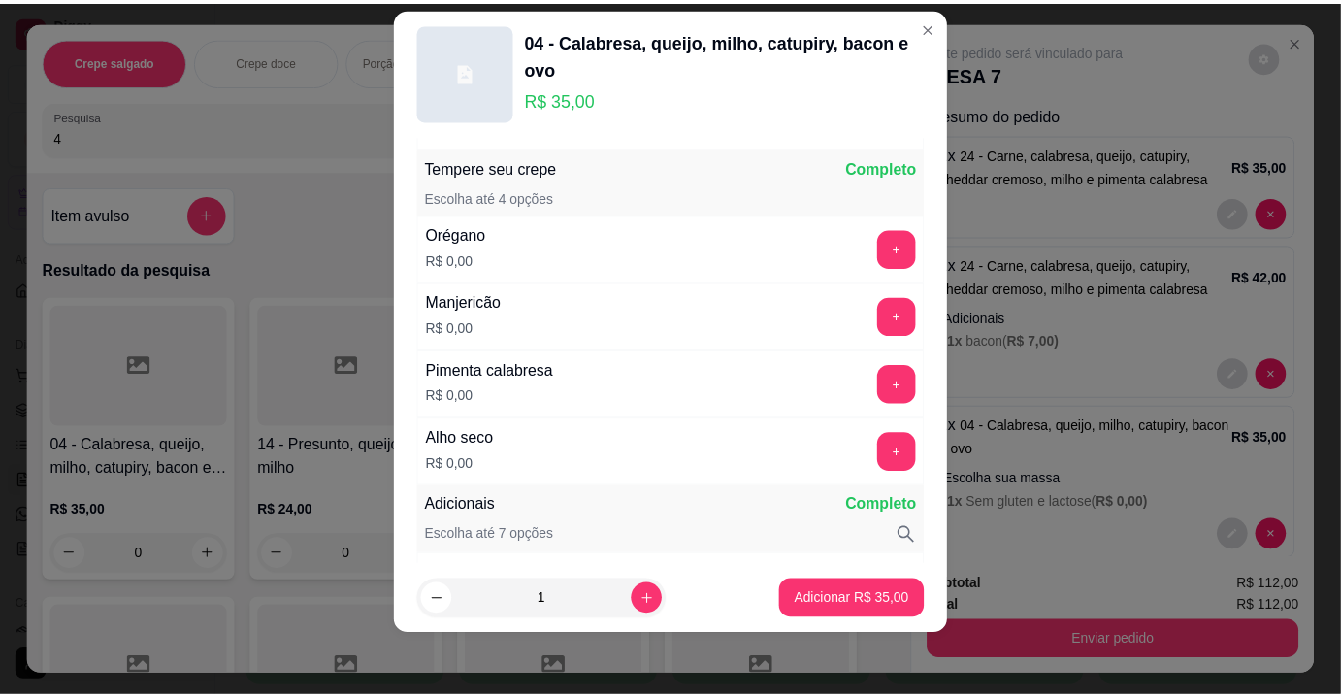
scroll to position [252, 0]
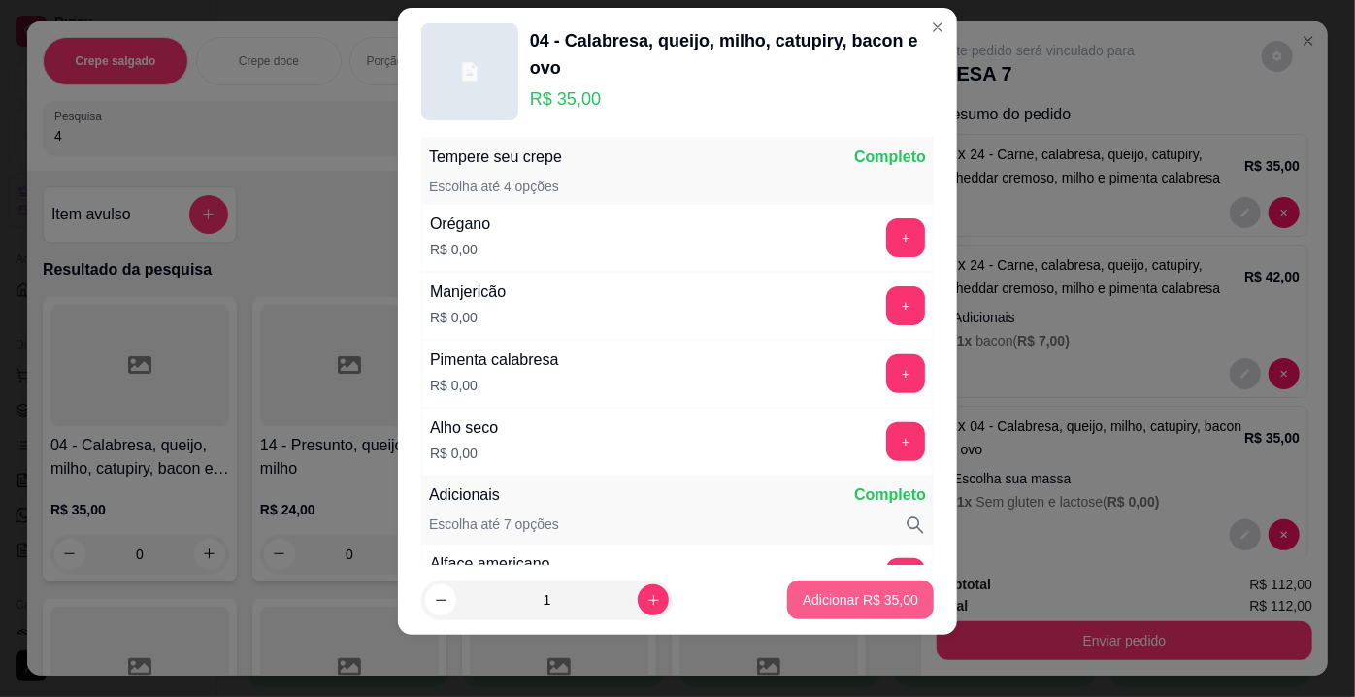
click at [892, 596] on p "Adicionar R$ 35,00" at bounding box center [860, 599] width 115 height 19
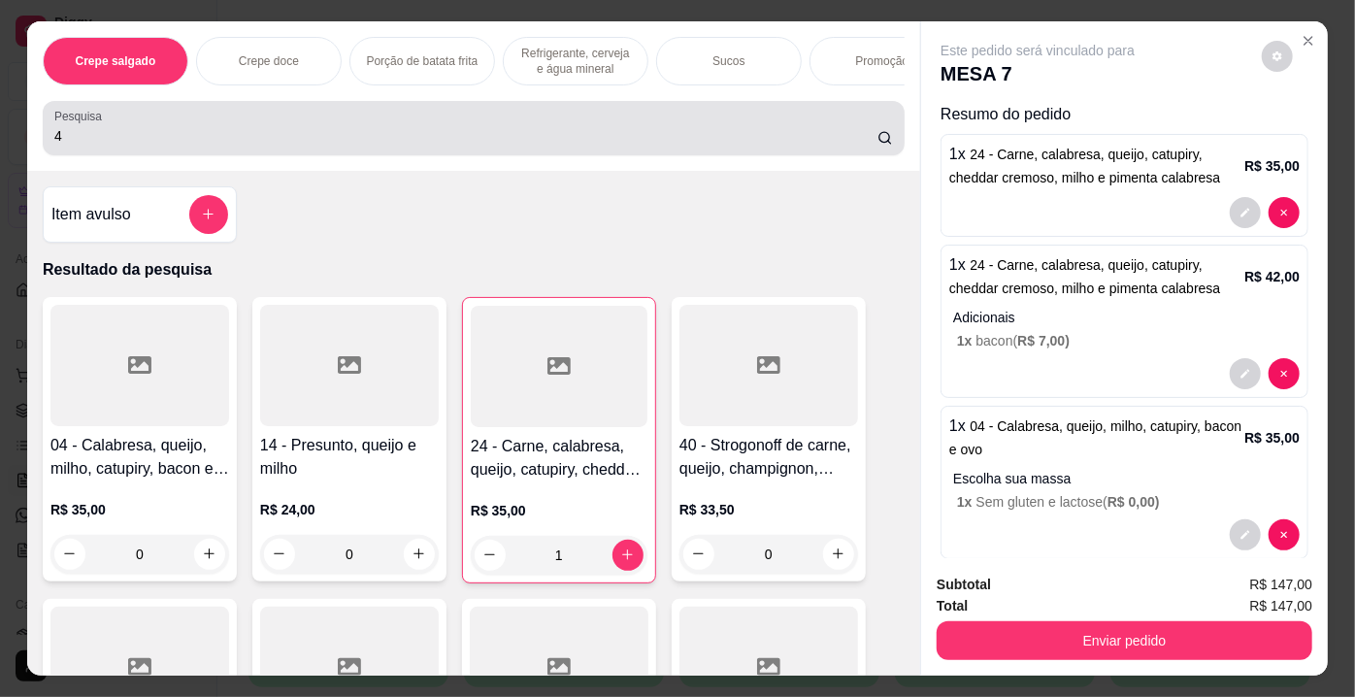
click at [527, 116] on div "4" at bounding box center [473, 128] width 838 height 39
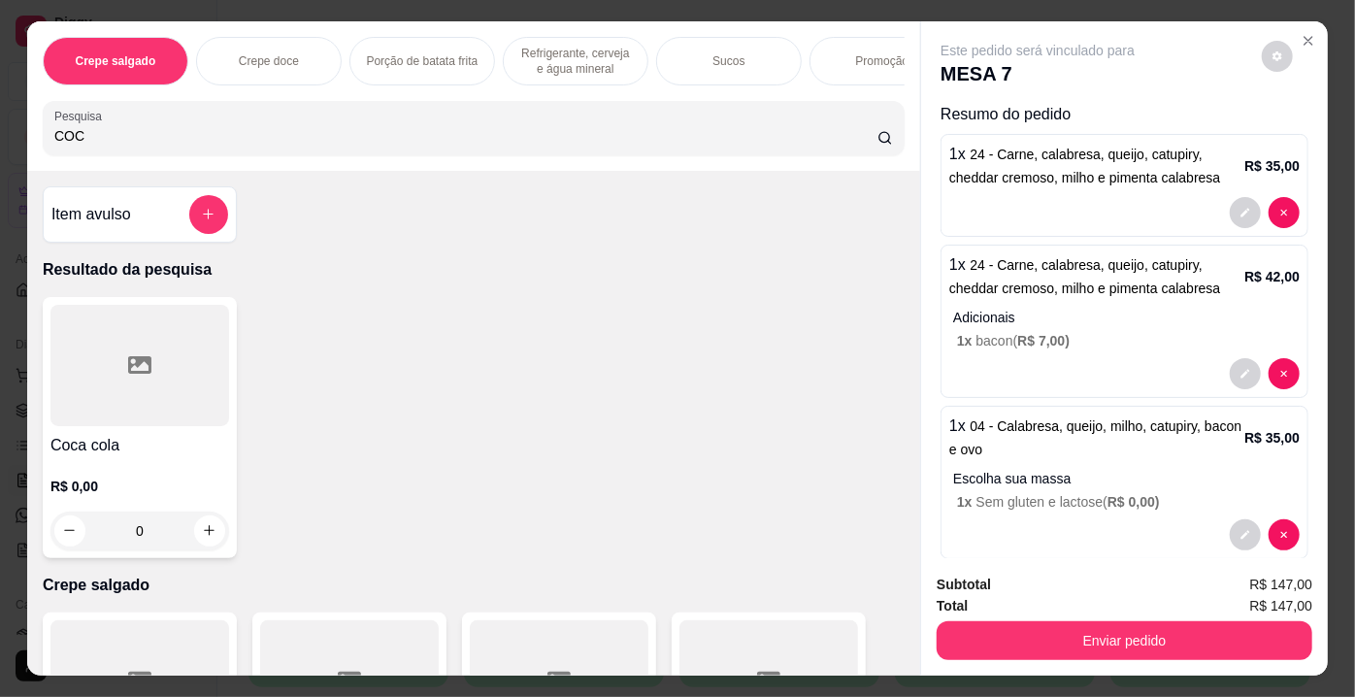
type input "COC"
click at [169, 378] on div at bounding box center [139, 365] width 179 height 121
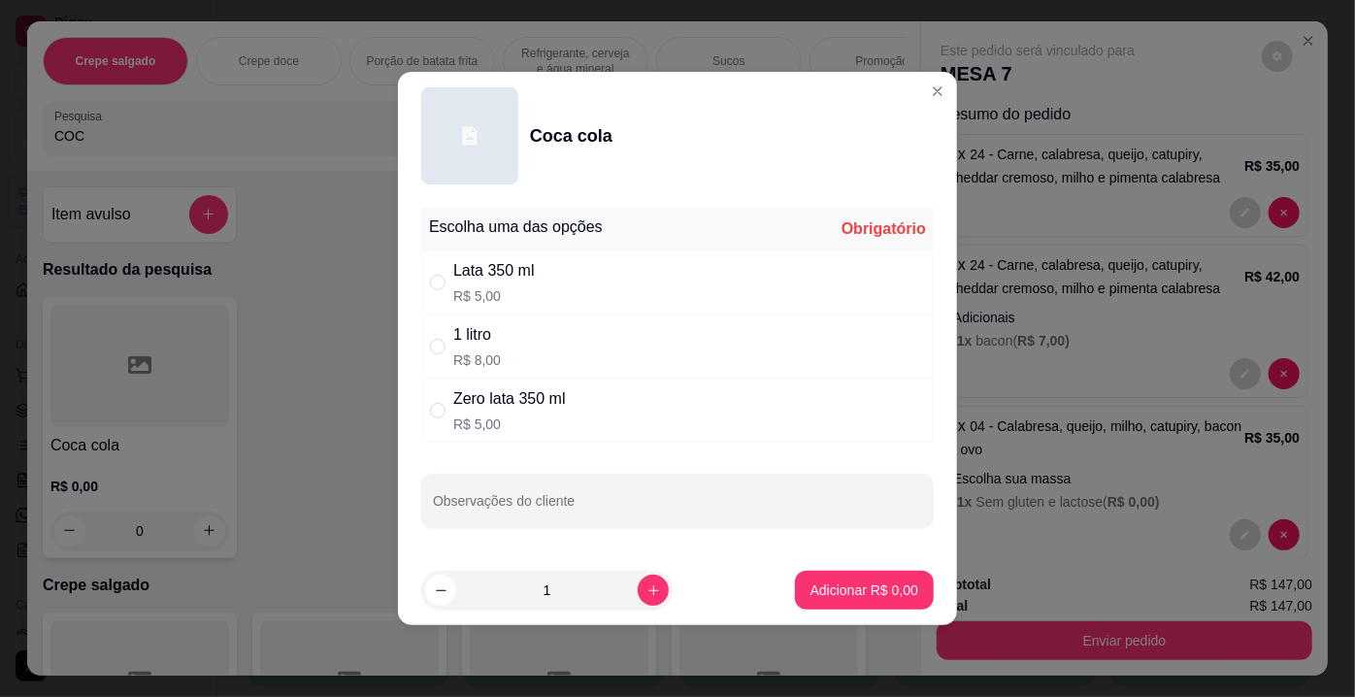
click at [446, 343] on div "" at bounding box center [441, 346] width 23 height 21
radio input "true"
click at [834, 563] on footer "1 Adicionar R$ 8,00" at bounding box center [677, 590] width 559 height 70
click at [835, 580] on p "Adicionar R$ 8,00" at bounding box center [864, 589] width 108 height 19
type input "1"
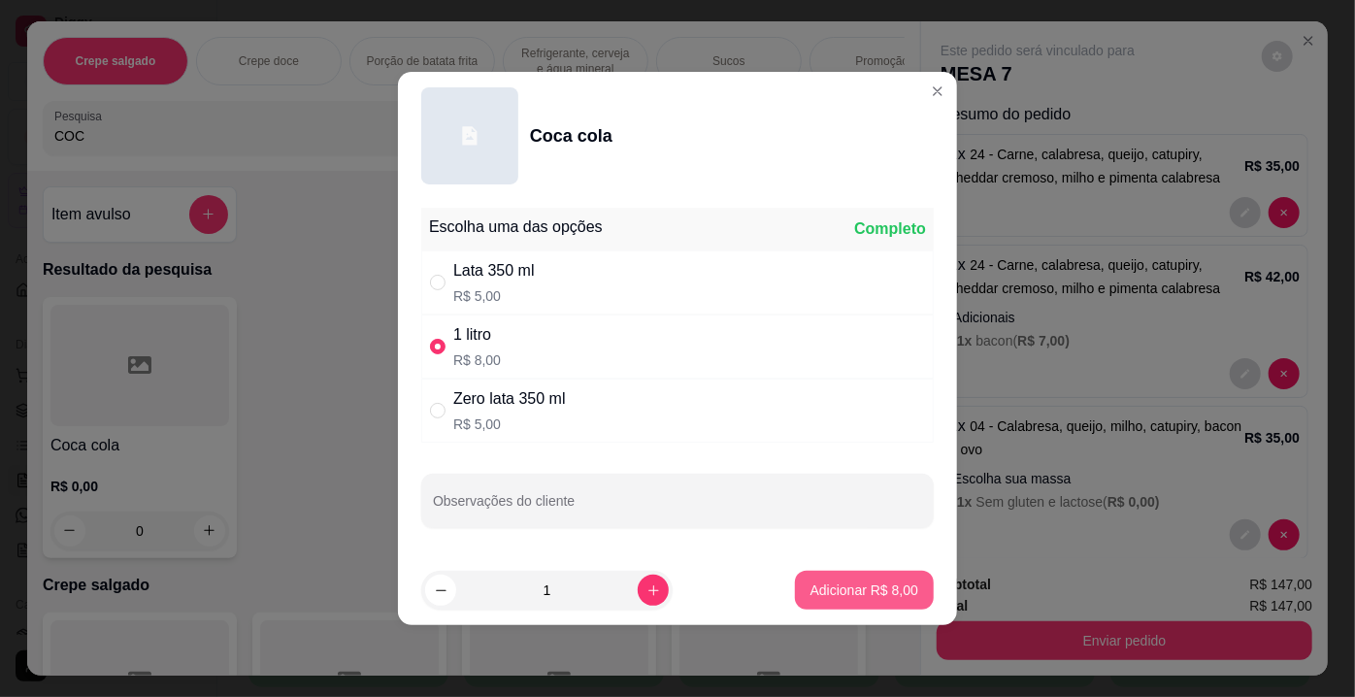
type input "1"
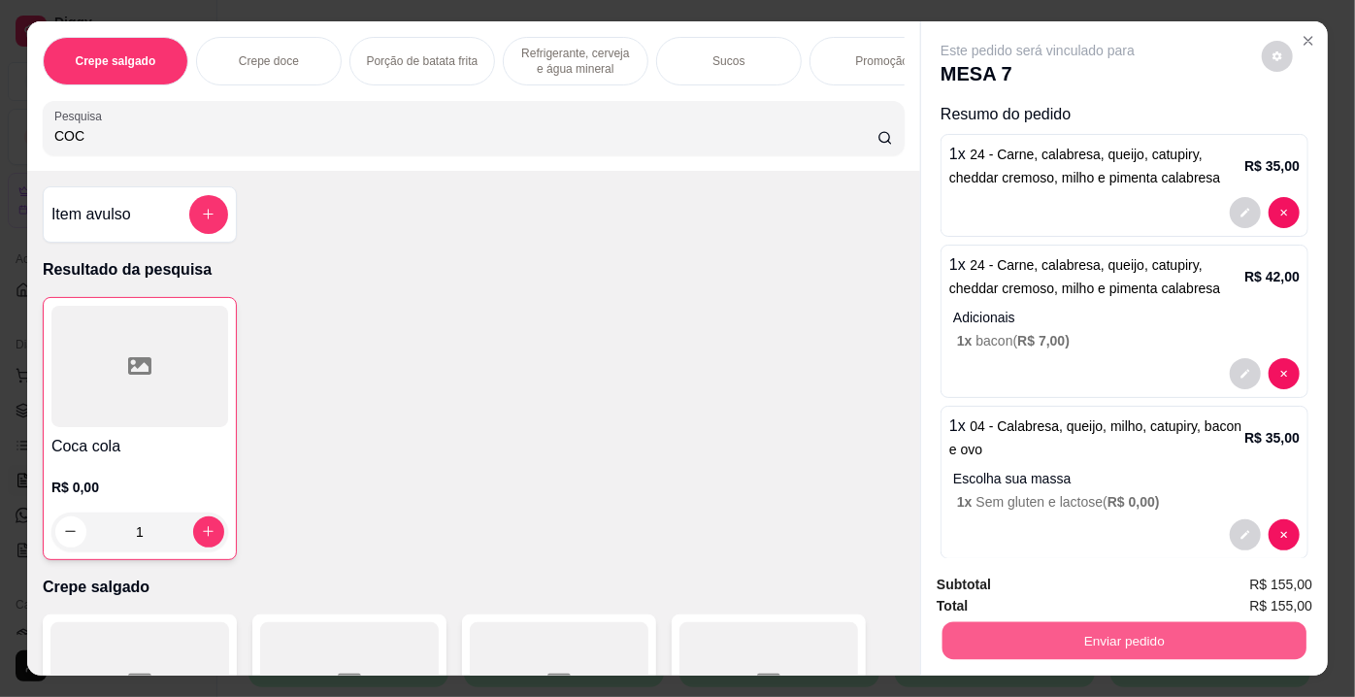
click at [999, 622] on button "Enviar pedido" at bounding box center [1124, 641] width 364 height 38
click at [1273, 578] on button "Enviar pedido" at bounding box center [1262, 587] width 110 height 37
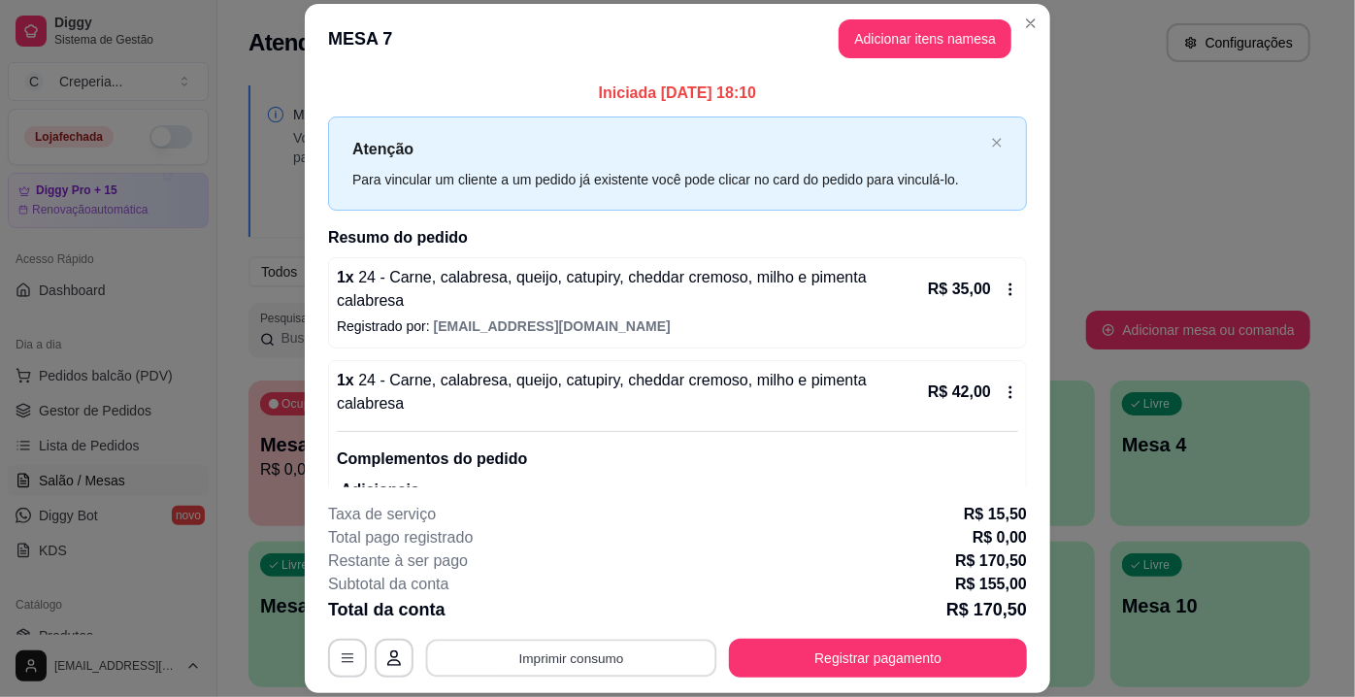
click at [578, 651] on button "Imprimir consumo" at bounding box center [571, 658] width 291 height 38
click at [509, 629] on button "IMPRESSORA" at bounding box center [571, 614] width 136 height 30
drag, startPoint x: 977, startPoint y: 86, endPoint x: 817, endPoint y: 35, distance: 168.2
click at [942, 68] on section "MESA 7 Adicionar itens na mesa Iniciada [DATE] 18:10 Atenção Para vincular um c…" at bounding box center [677, 349] width 745 height 690
click at [804, 26] on header "MESA 7 Adicionar itens na mesa" at bounding box center [677, 39] width 745 height 70
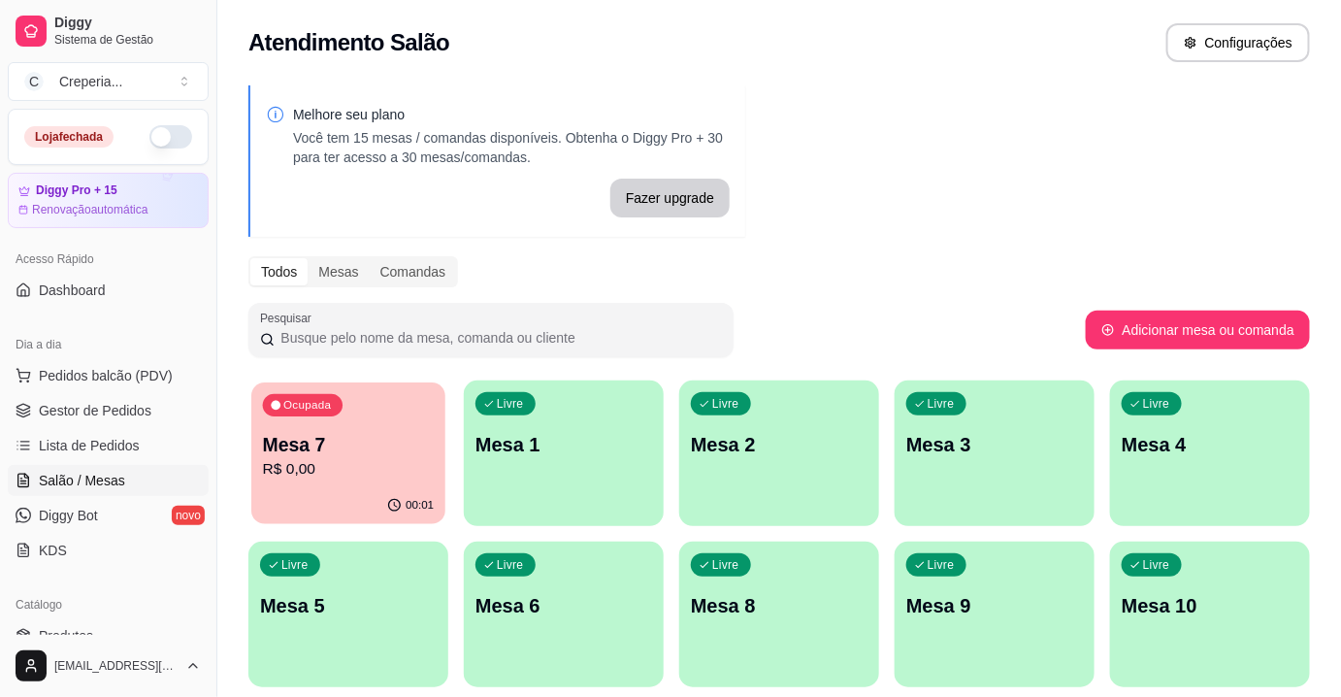
click at [313, 454] on p "Mesa 7" at bounding box center [349, 445] width 172 height 26
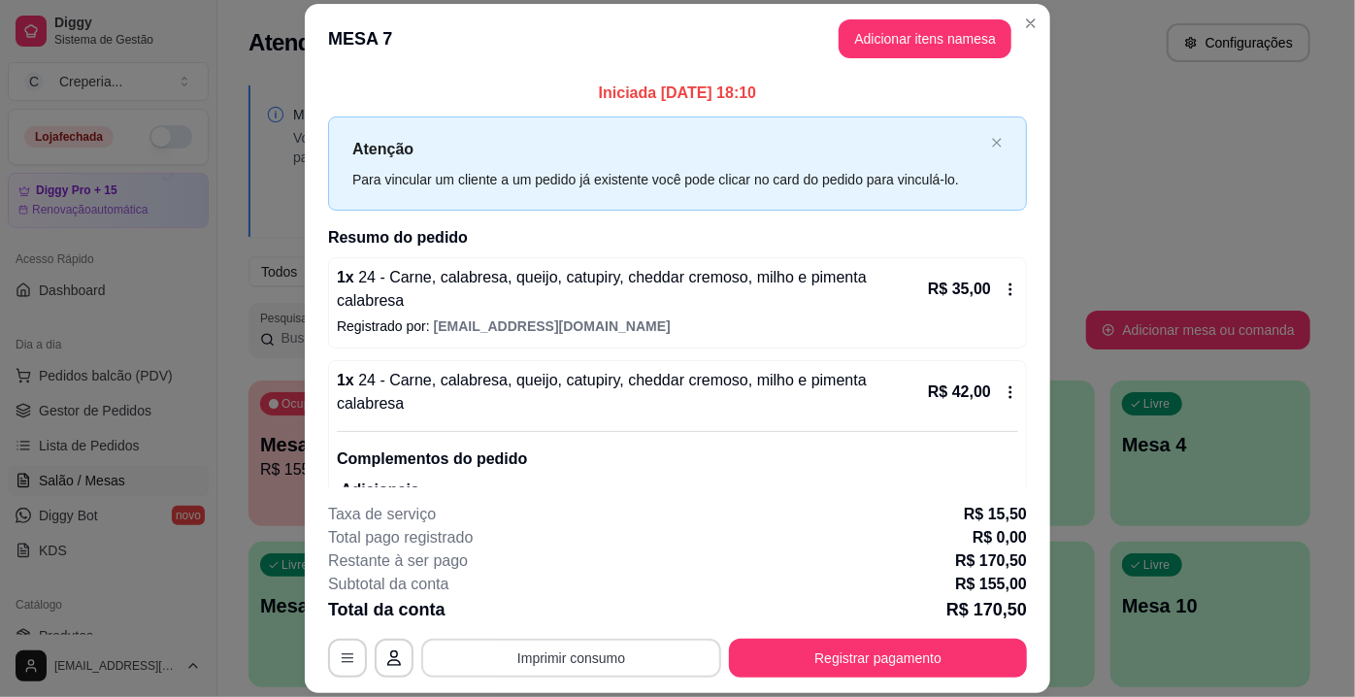
click at [545, 650] on button "Imprimir consumo" at bounding box center [571, 658] width 300 height 39
click at [548, 616] on button "IMPRESSORA" at bounding box center [571, 614] width 141 height 31
click at [916, 657] on button "Registrar pagamento" at bounding box center [878, 658] width 298 height 39
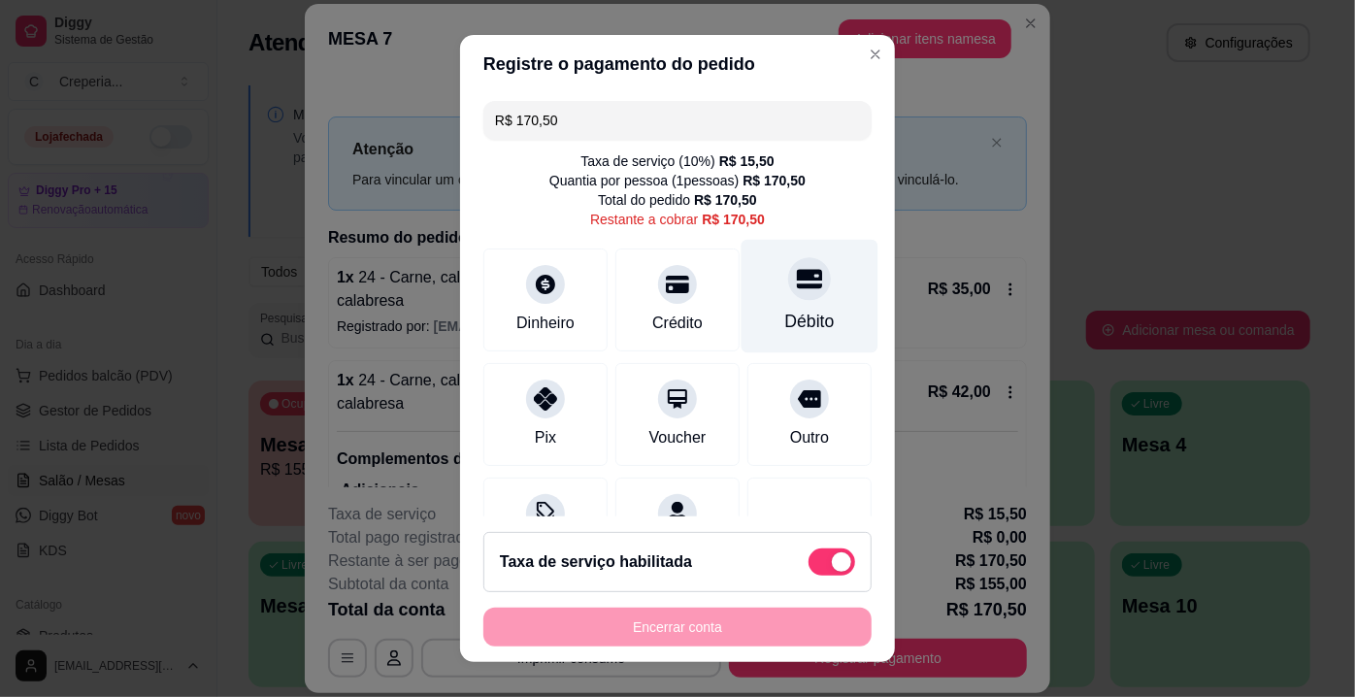
click at [798, 332] on div "Débito" at bounding box center [809, 321] width 49 height 25
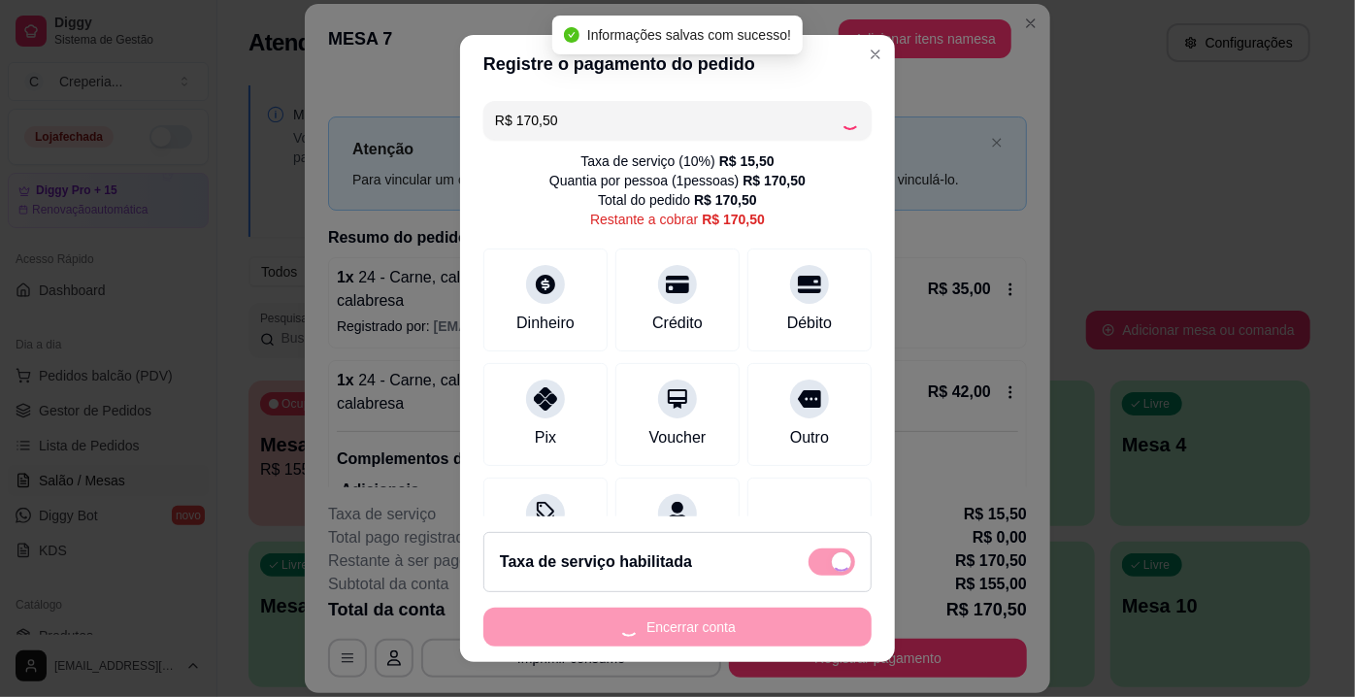
type input "R$ 0,00"
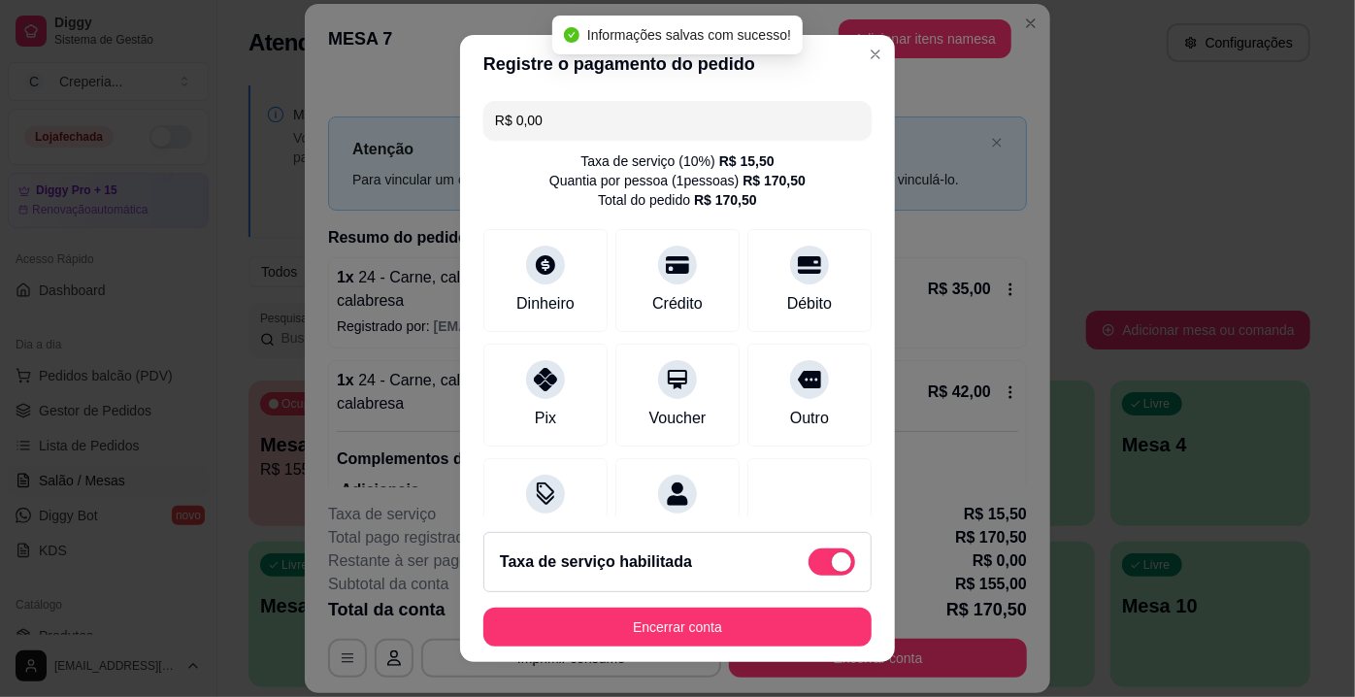
drag, startPoint x: 770, startPoint y: 650, endPoint x: 792, endPoint y: 627, distance: 32.3
click at [770, 648] on footer "Taxa de serviço habilitada Encerrar conta" at bounding box center [677, 589] width 435 height 146
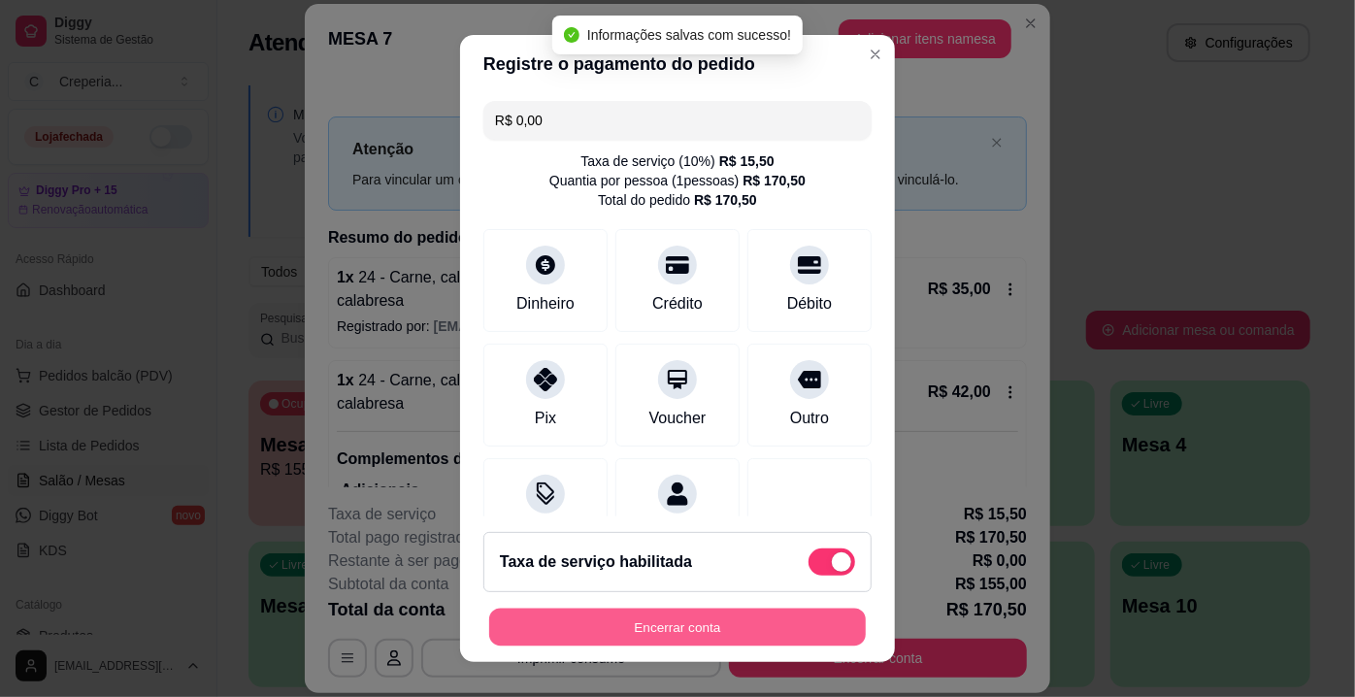
click at [792, 627] on button "Encerrar conta" at bounding box center [677, 627] width 377 height 38
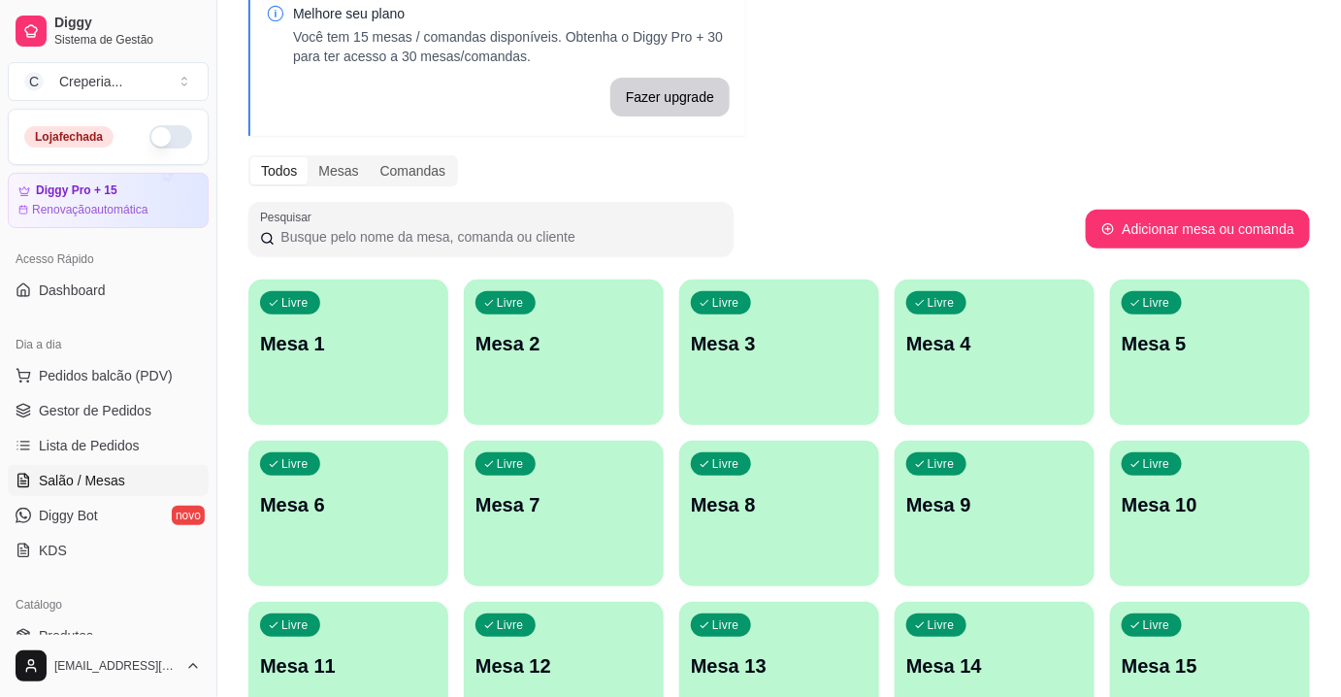
scroll to position [176, 0]
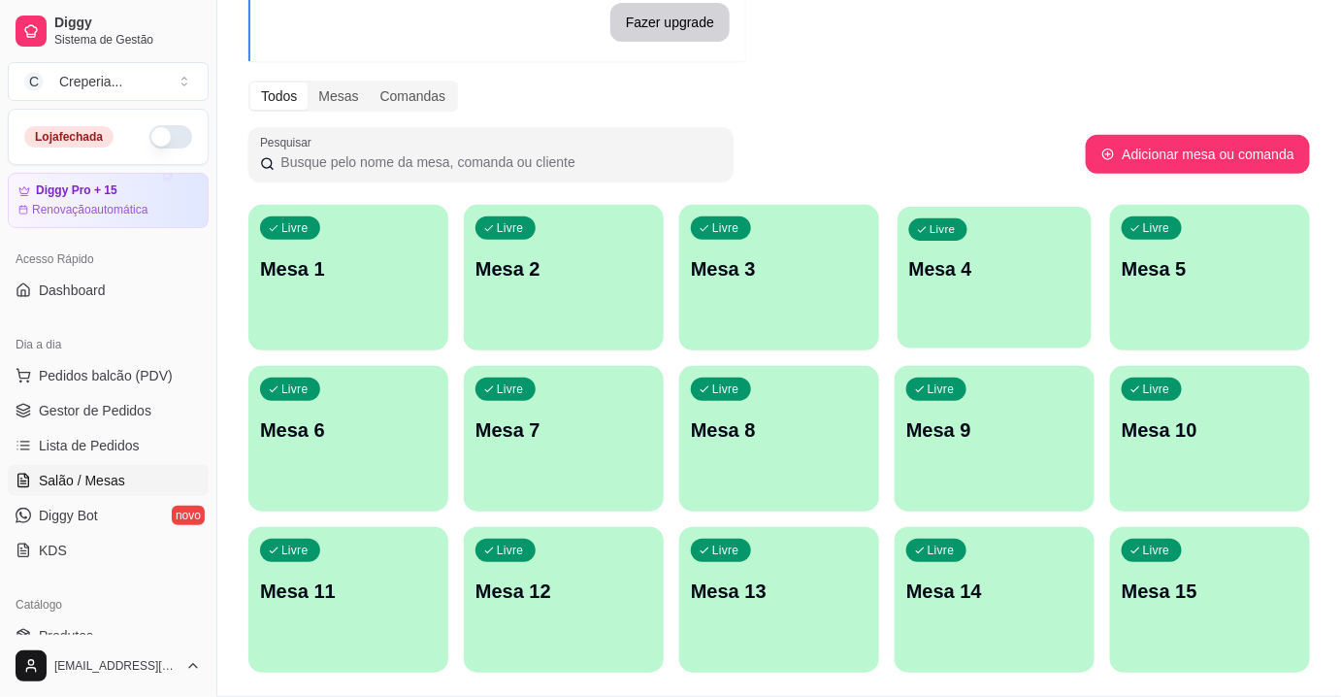
click at [974, 234] on div "Livre Mesa 4" at bounding box center [995, 266] width 194 height 118
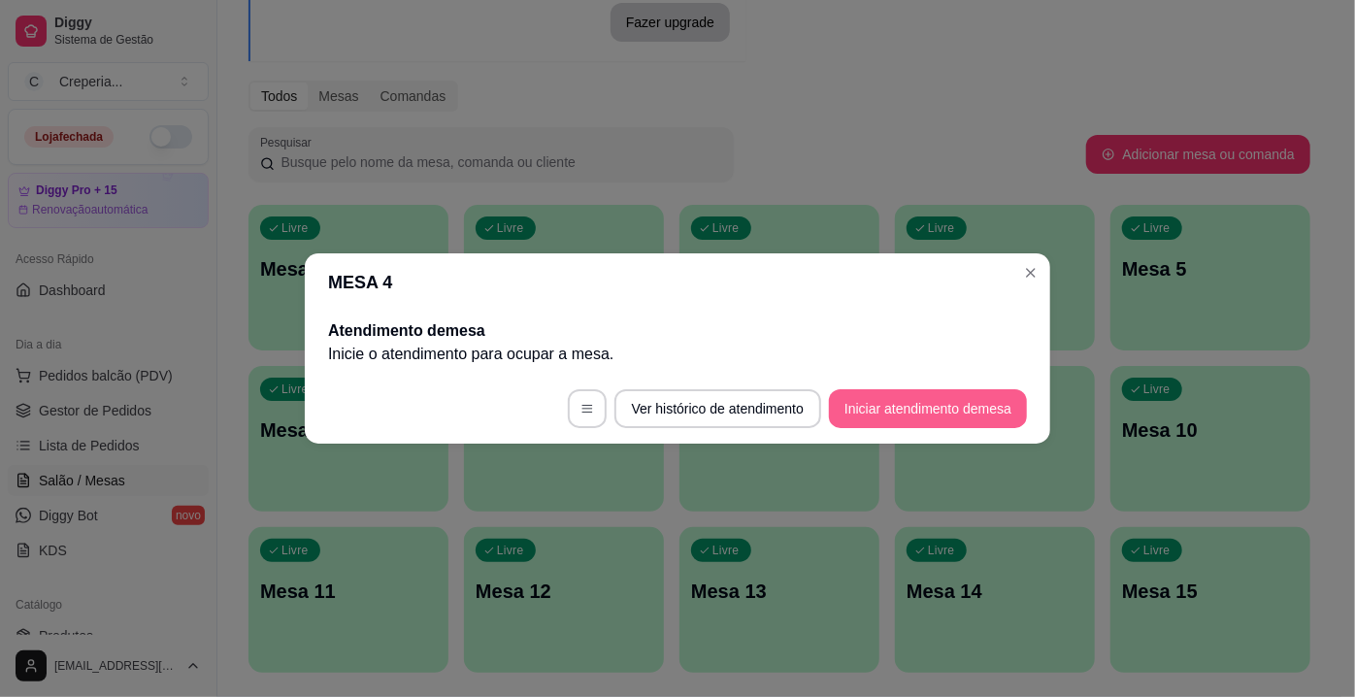
click at [986, 394] on button "Iniciar atendimento de mesa" at bounding box center [928, 408] width 198 height 39
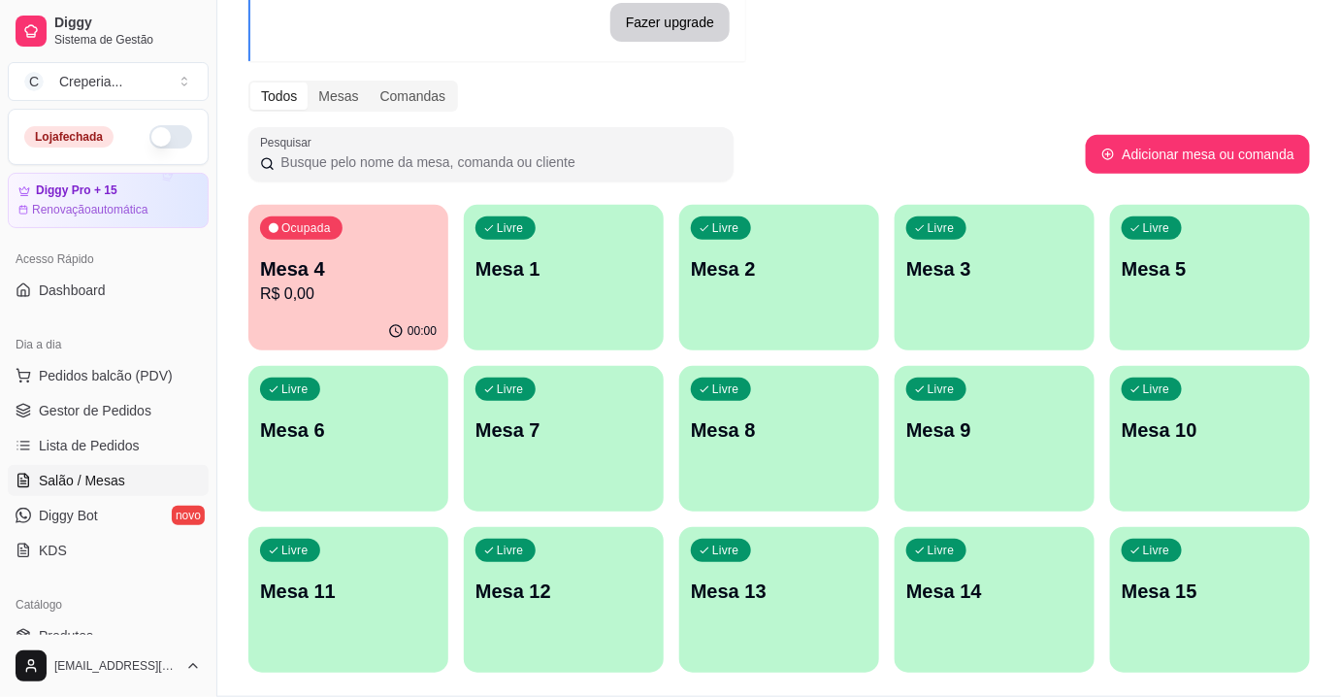
click at [320, 298] on p "R$ 0,00" at bounding box center [348, 293] width 177 height 23
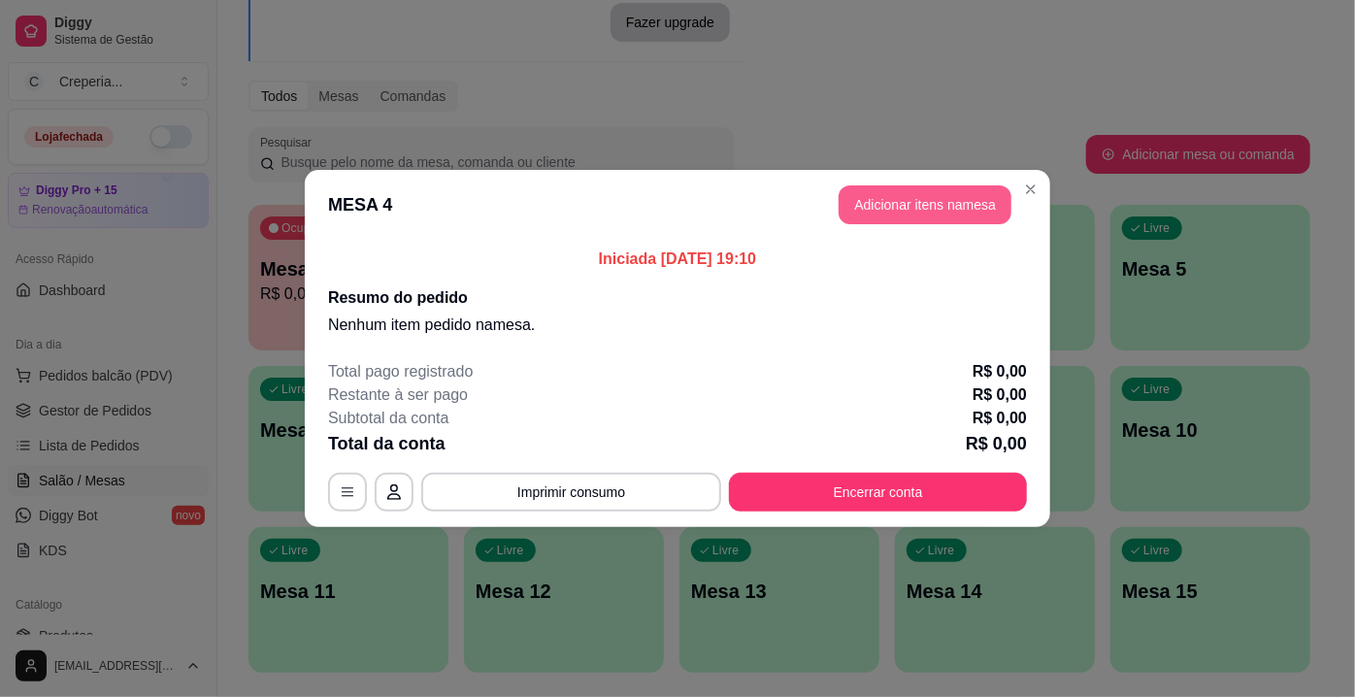
click at [916, 217] on button "Adicionar itens na mesa" at bounding box center [924, 204] width 173 height 39
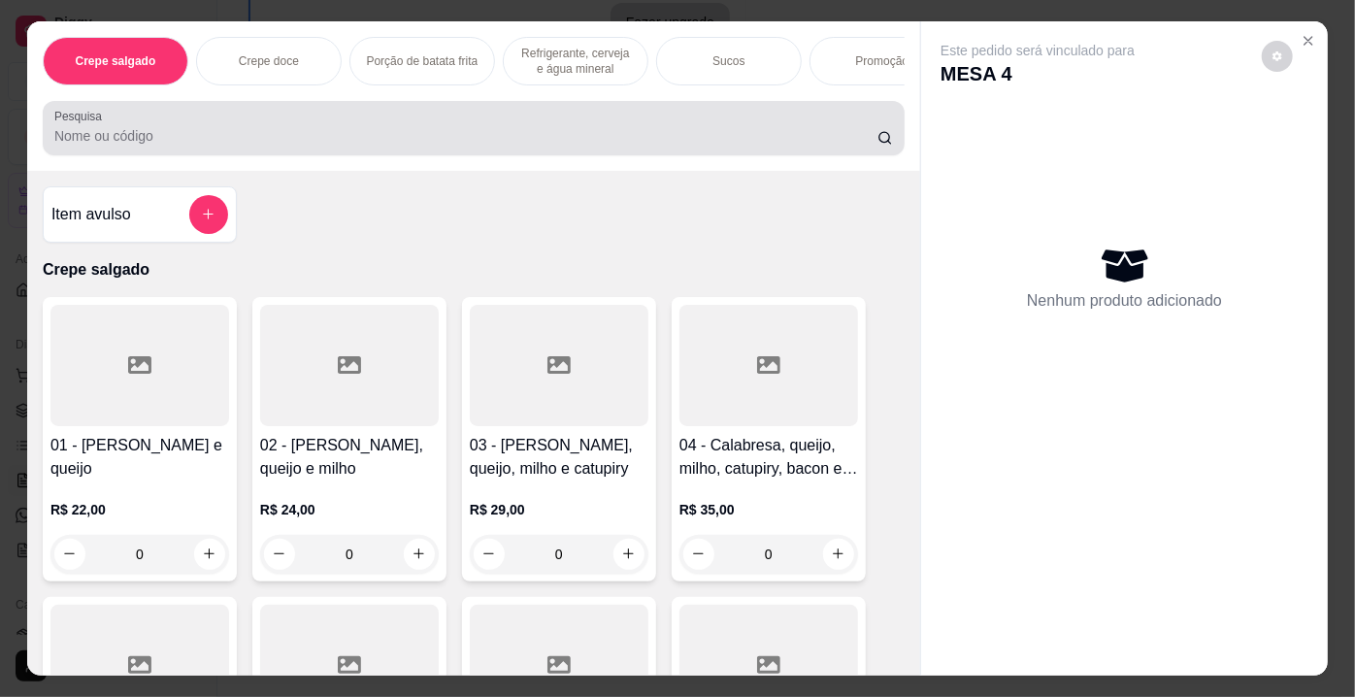
click at [383, 147] on div at bounding box center [473, 128] width 838 height 39
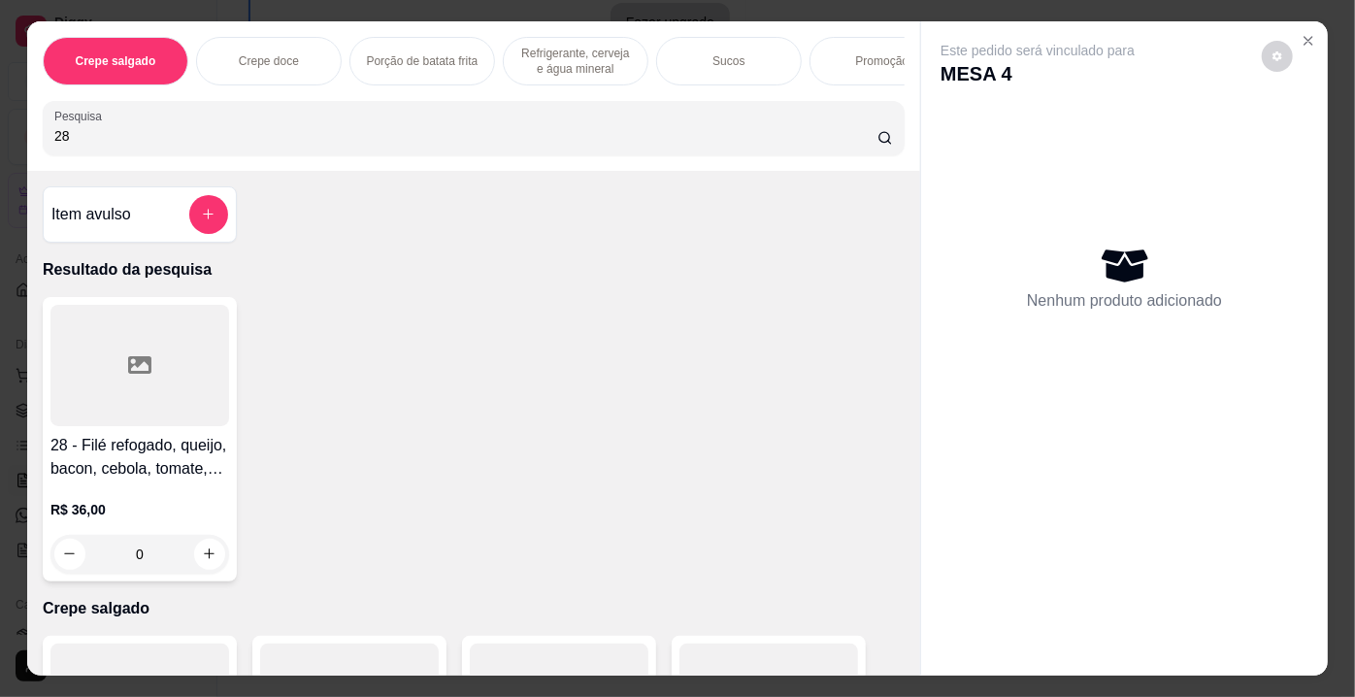
type input "28"
click at [118, 355] on div at bounding box center [139, 365] width 179 height 121
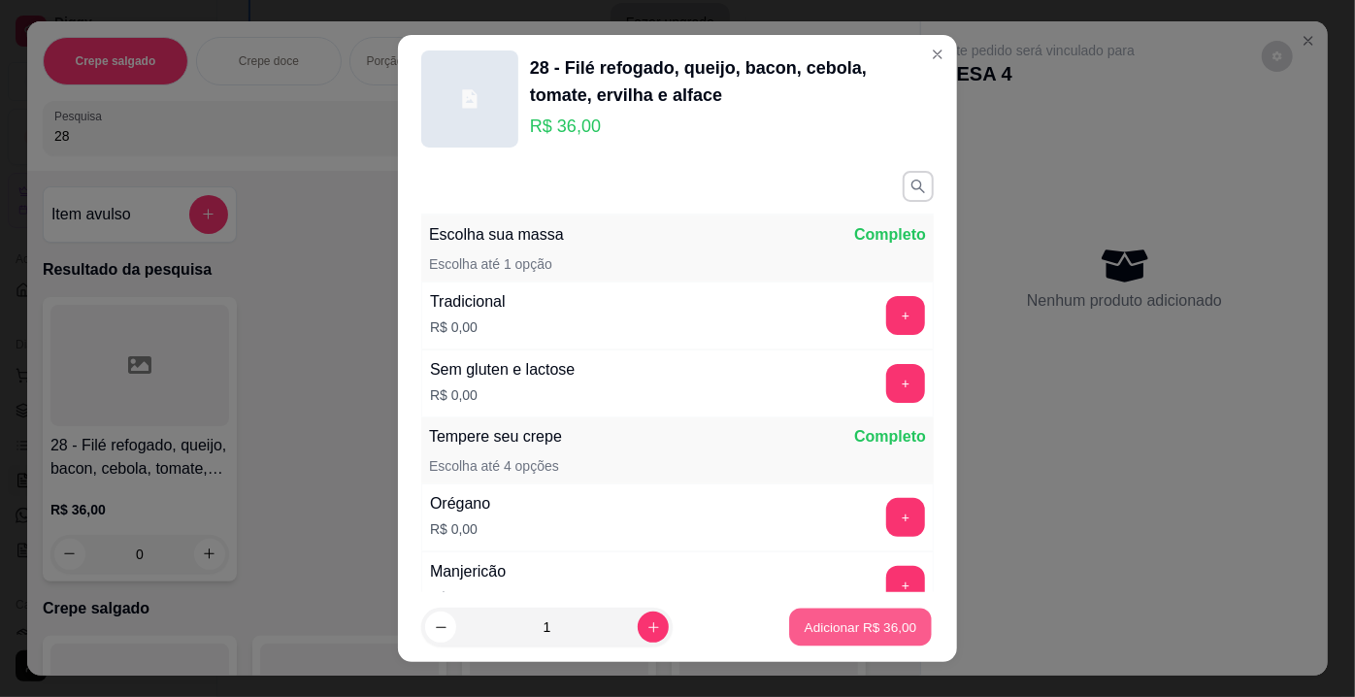
click at [838, 635] on p "Adicionar R$ 36,00" at bounding box center [860, 626] width 113 height 18
type input "1"
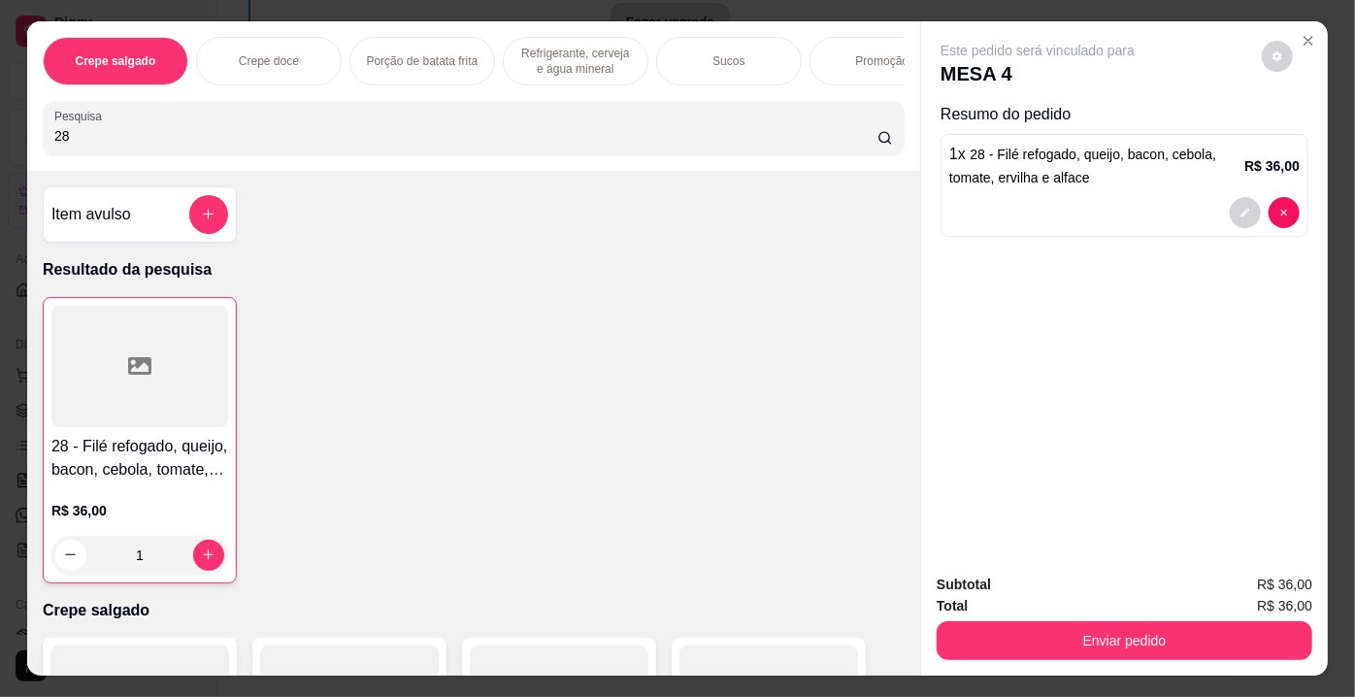
drag, startPoint x: 85, startPoint y: 153, endPoint x: 0, endPoint y: 113, distance: 94.6
click at [0, 117] on div "Crepe salgado Crepe doce Porção de batata frita Refrigerante, cerveja e água mi…" at bounding box center [677, 348] width 1355 height 697
drag, startPoint x: 132, startPoint y: 137, endPoint x: 0, endPoint y: 105, distance: 135.8
click at [0, 108] on div "Crepe salgado Crepe doce Porção de batata frita Refrigerante, cerveja e água mi…" at bounding box center [677, 348] width 1355 height 697
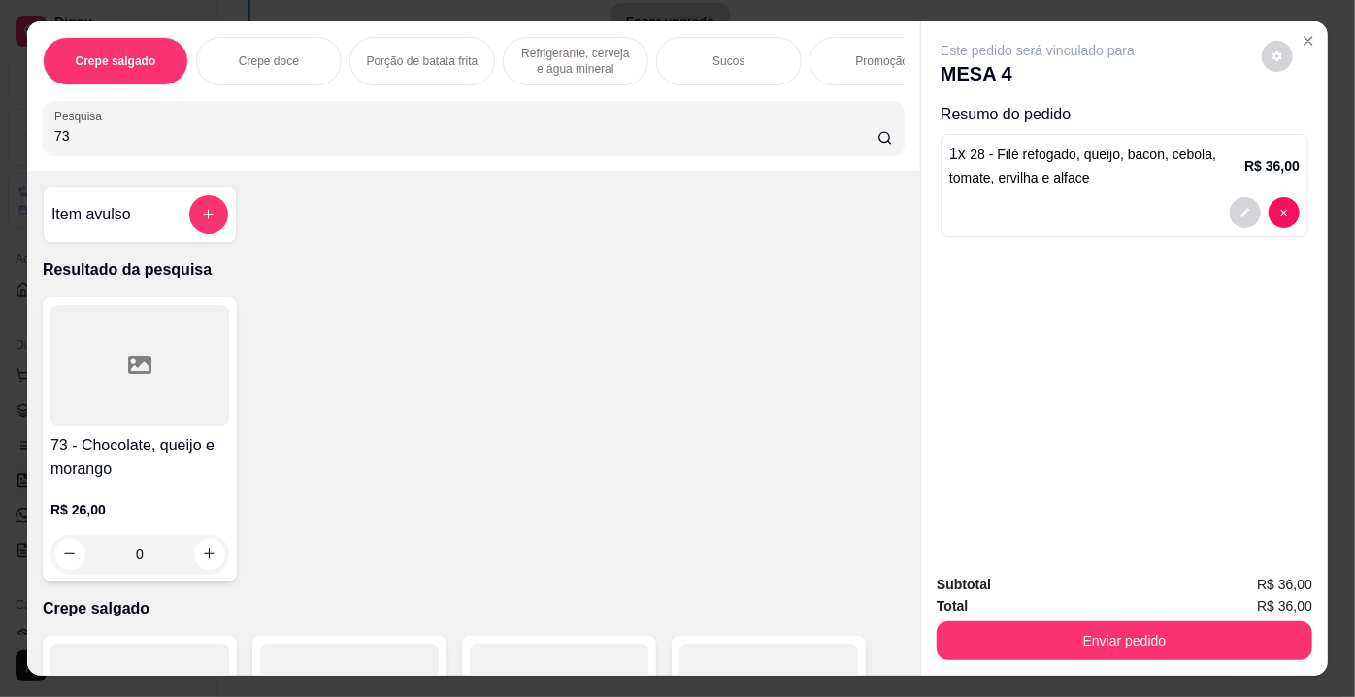
type input "73"
click at [134, 386] on div at bounding box center [139, 365] width 179 height 121
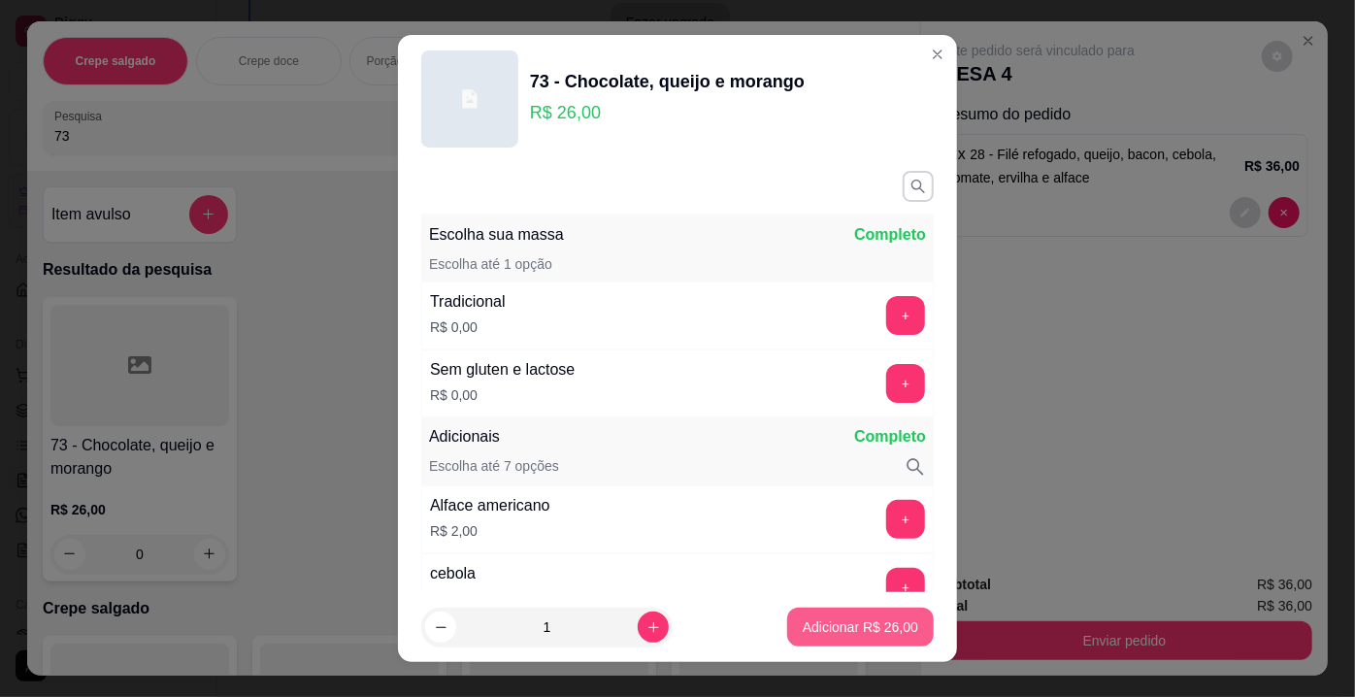
click at [830, 624] on p "Adicionar R$ 26,00" at bounding box center [860, 626] width 115 height 19
type input "1"
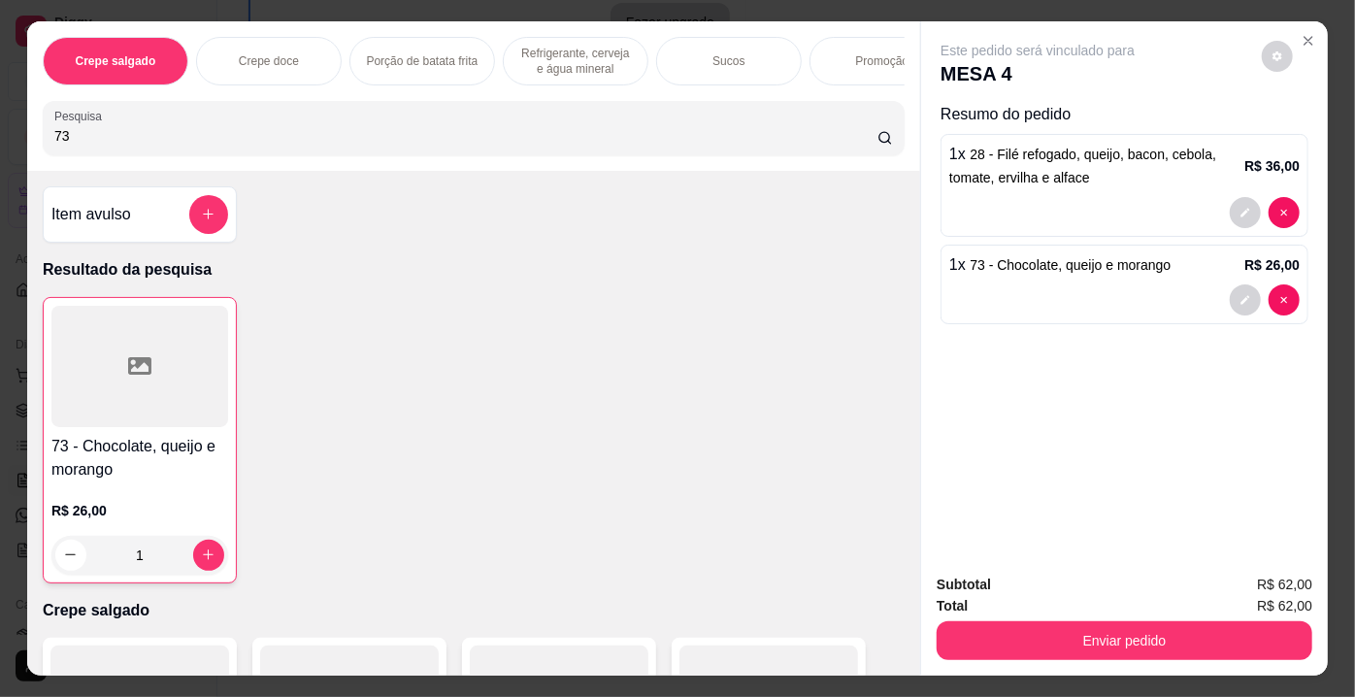
drag, startPoint x: 70, startPoint y: 132, endPoint x: 0, endPoint y: 132, distance: 69.9
click at [0, 132] on div "Crepe salgado Crepe doce Porção de batata frita Refrigerante, cerveja e água mi…" at bounding box center [677, 348] width 1355 height 697
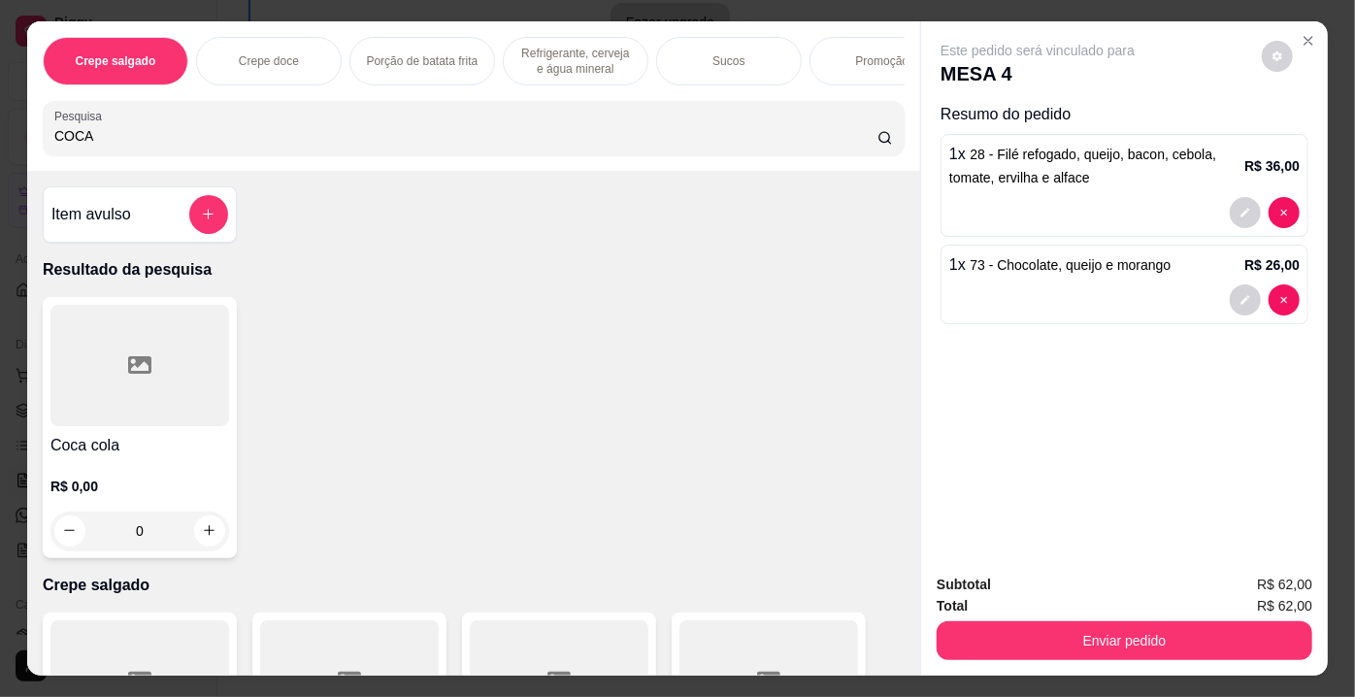
type input "COCA"
click at [127, 336] on div at bounding box center [139, 365] width 179 height 121
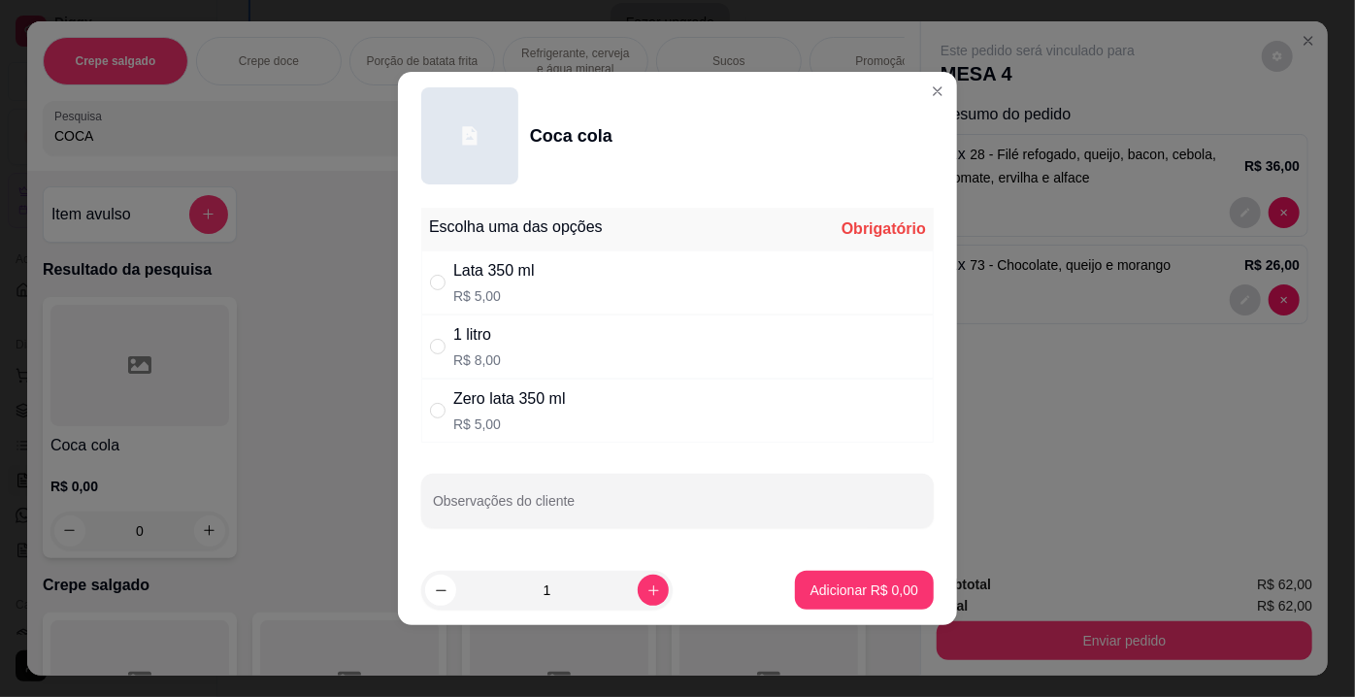
click at [523, 281] on div "Lata 350 ml" at bounding box center [494, 270] width 82 height 23
radio input "true"
click at [884, 594] on p "Adicionar R$ 5,00" at bounding box center [863, 589] width 105 height 18
type input "1"
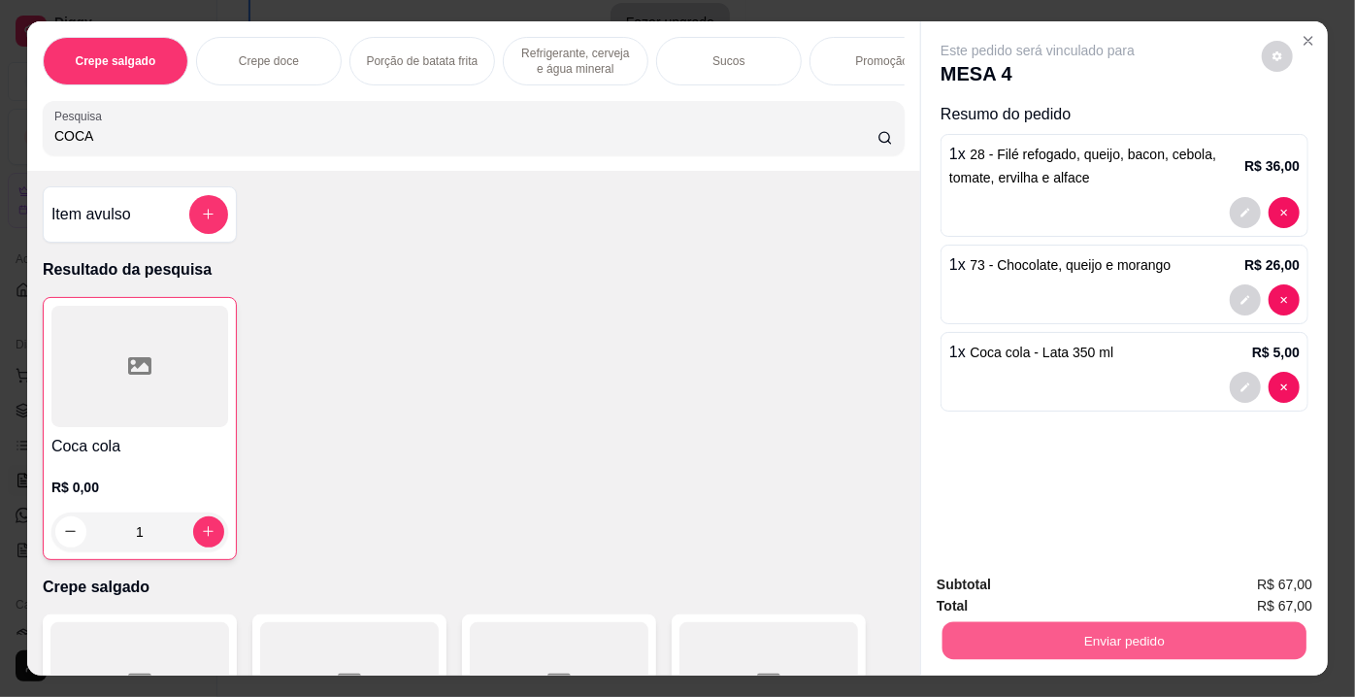
click at [1076, 627] on button "Enviar pedido" at bounding box center [1124, 641] width 364 height 38
click at [1237, 589] on button "Enviar pedido" at bounding box center [1262, 588] width 110 height 37
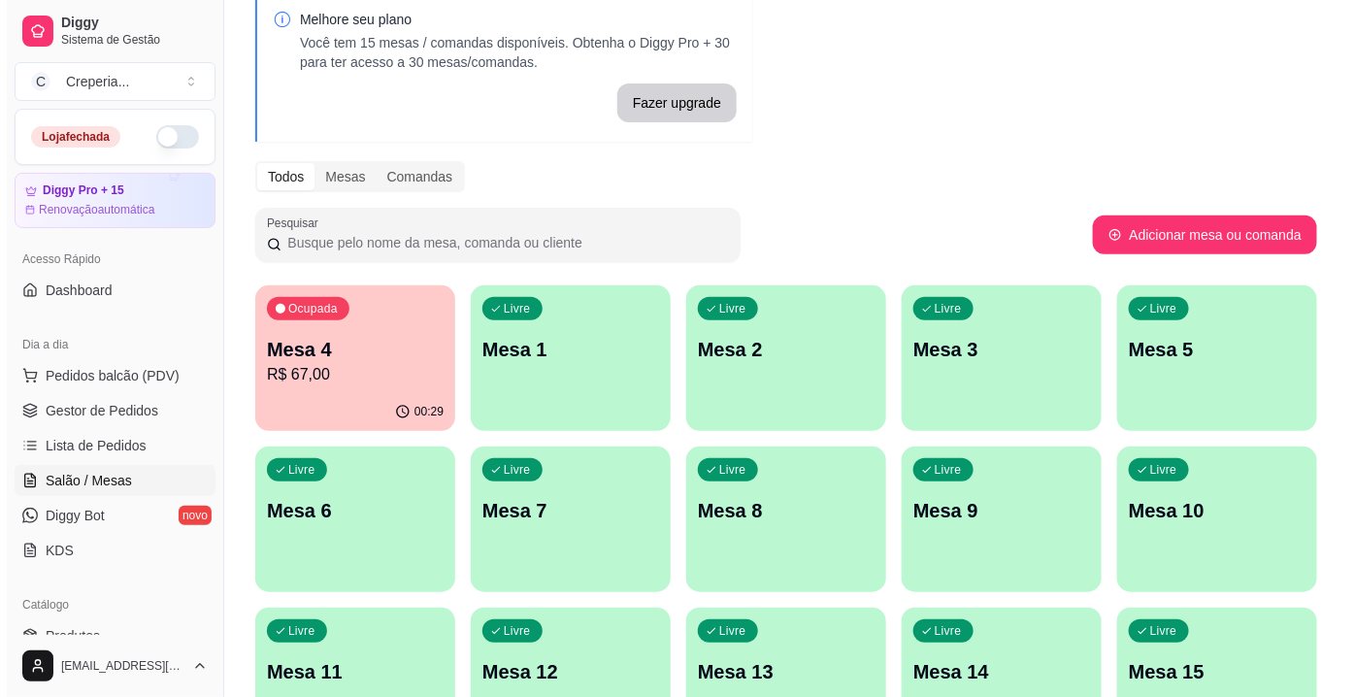
scroll to position [0, 0]
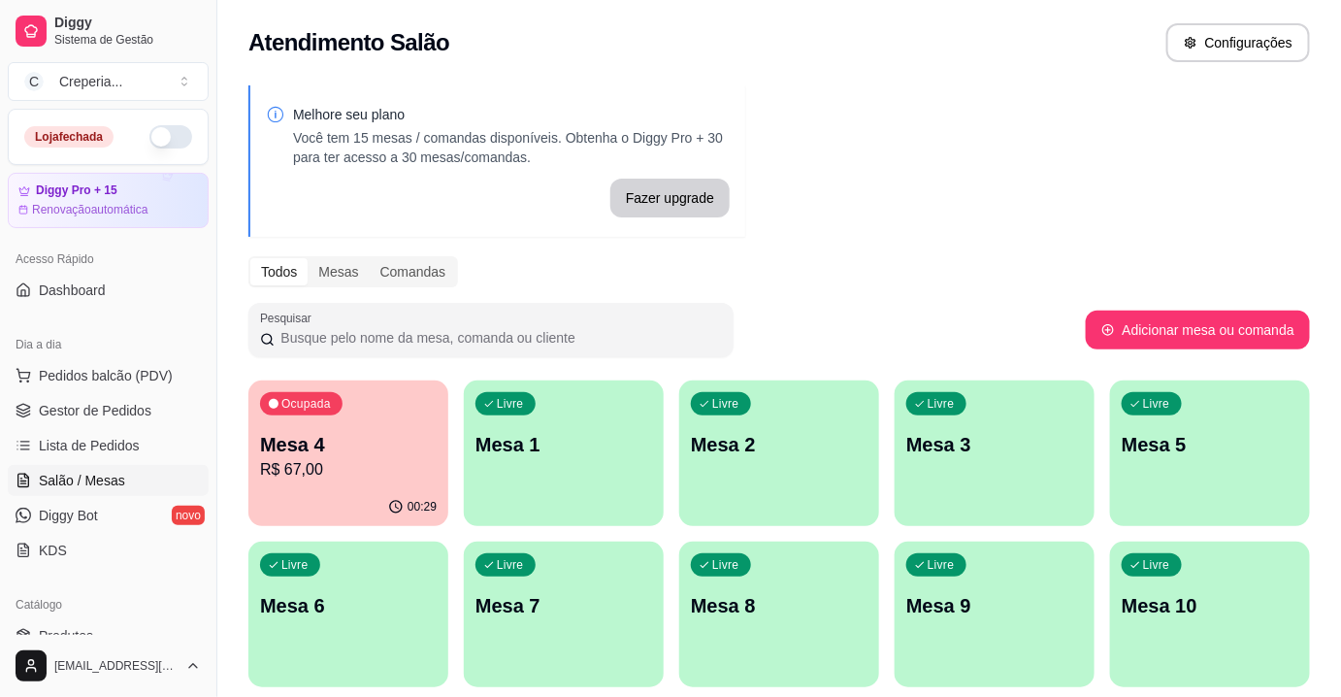
click at [719, 460] on div "Livre Mesa 2" at bounding box center [779, 441] width 200 height 122
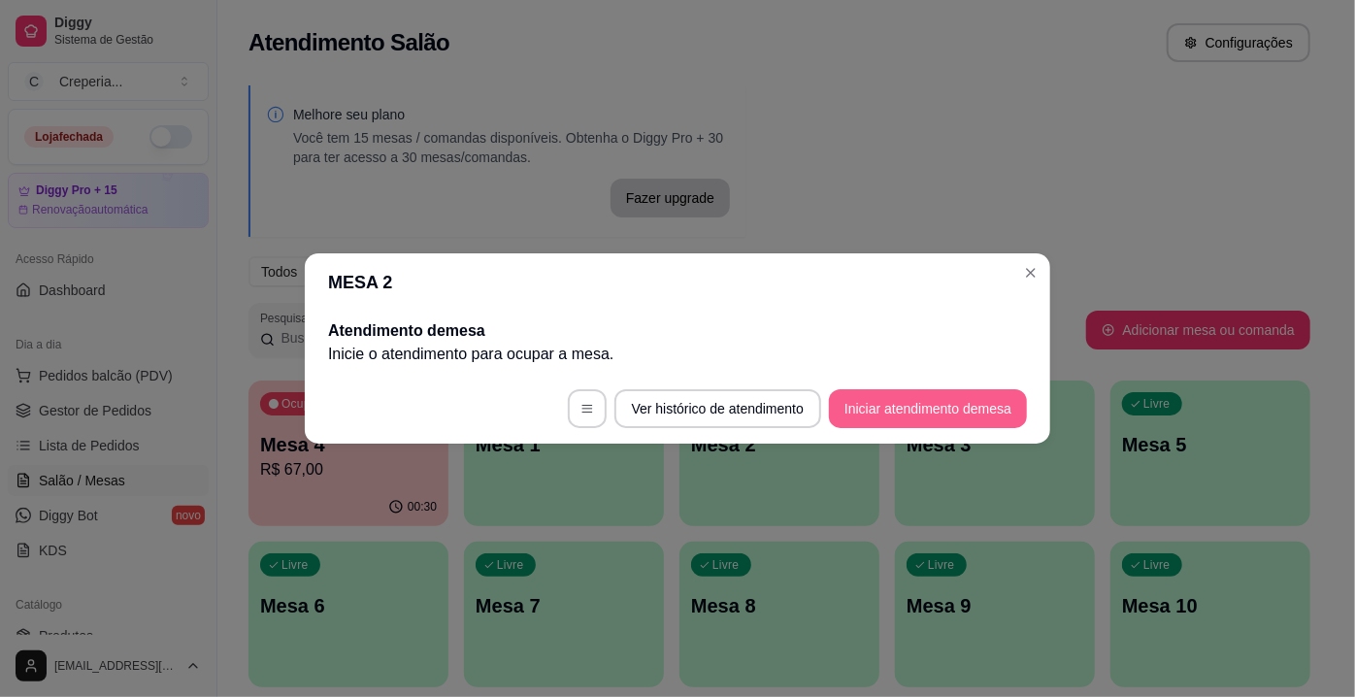
click at [924, 403] on button "Iniciar atendimento de mesa" at bounding box center [928, 408] width 198 height 39
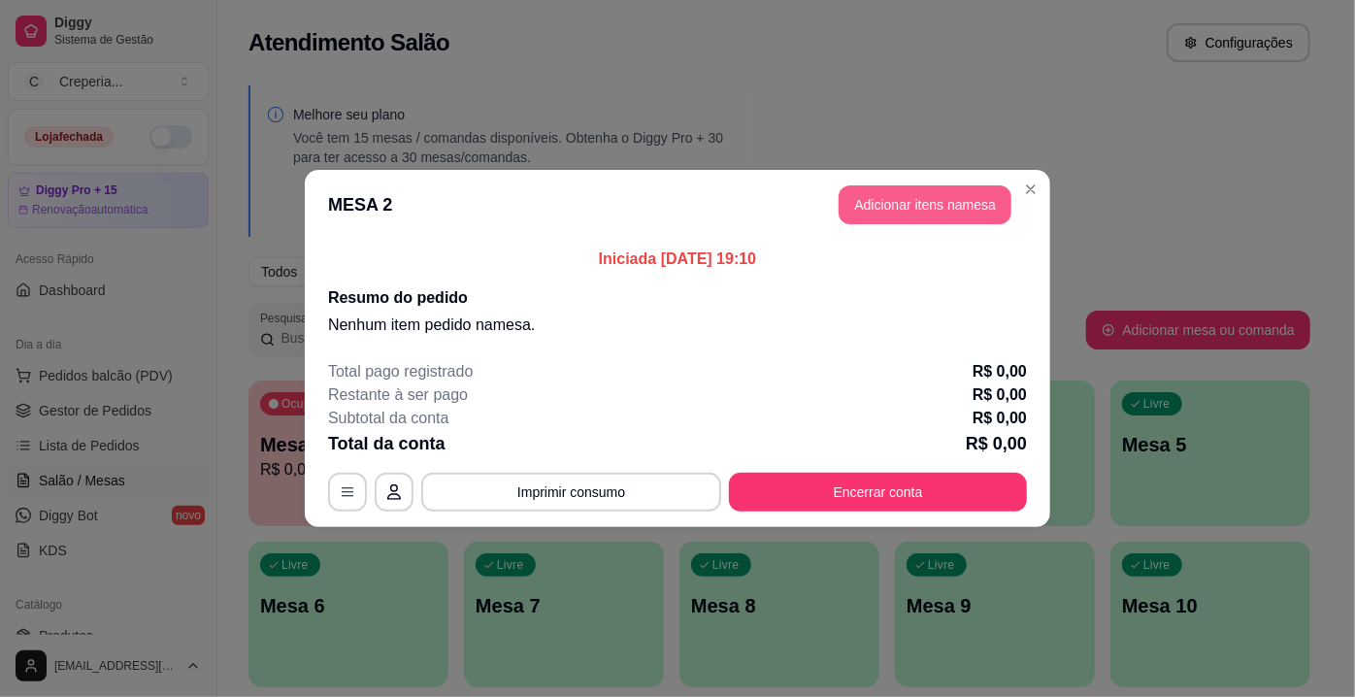
click at [897, 213] on button "Adicionar itens na mesa" at bounding box center [924, 204] width 173 height 39
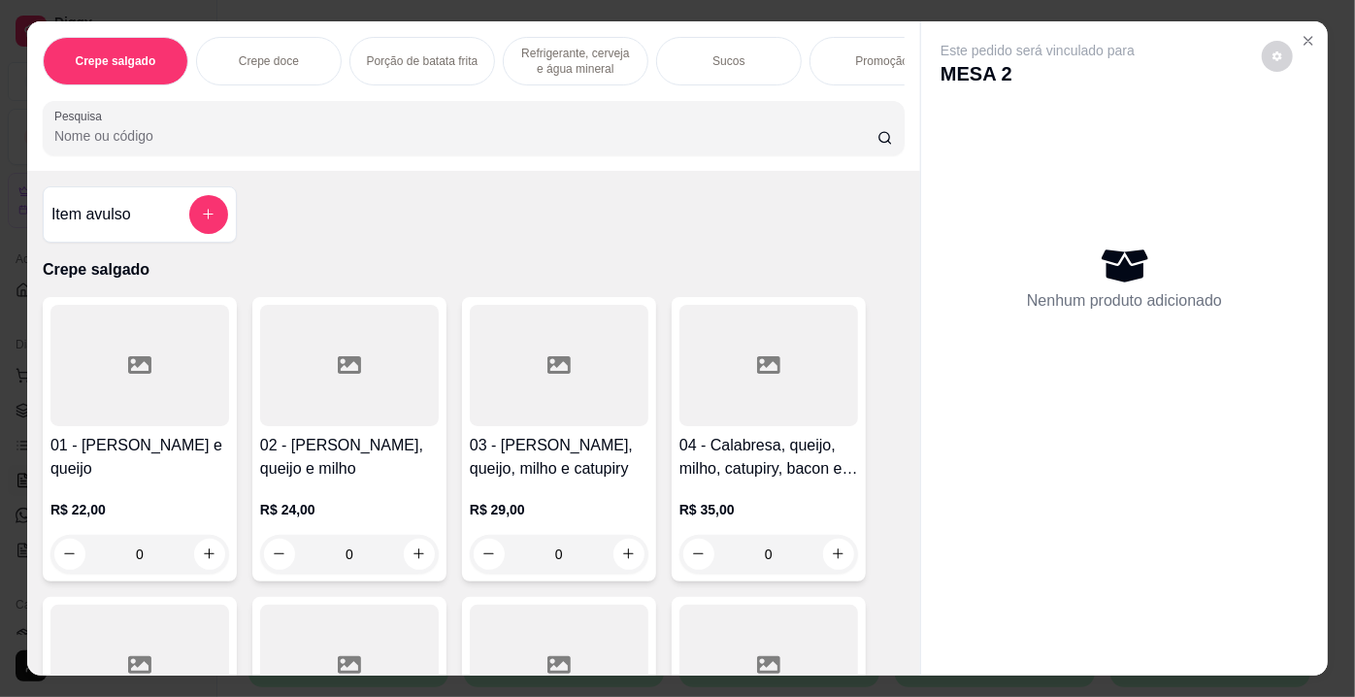
click at [612, 146] on input "Pesquisa" at bounding box center [465, 135] width 823 height 19
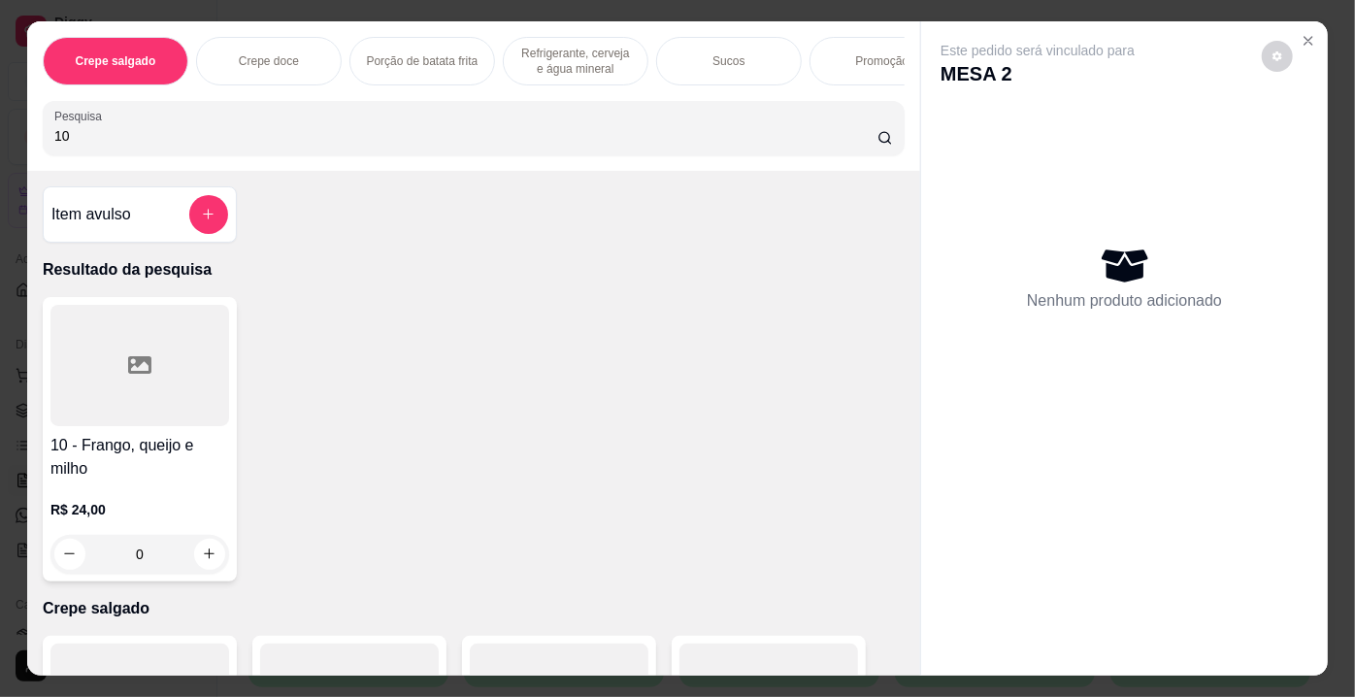
type input "10"
click at [140, 347] on div at bounding box center [139, 365] width 179 height 121
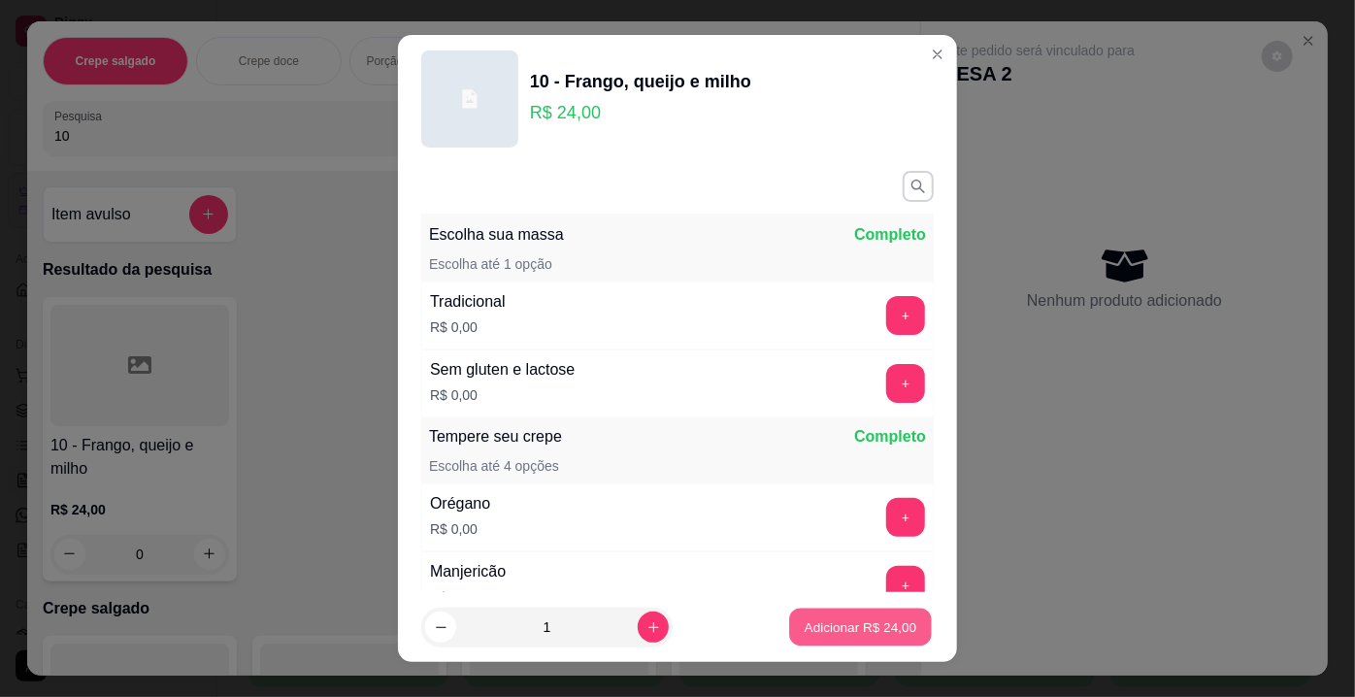
click at [890, 625] on p "Adicionar R$ 24,00" at bounding box center [860, 626] width 113 height 18
type input "1"
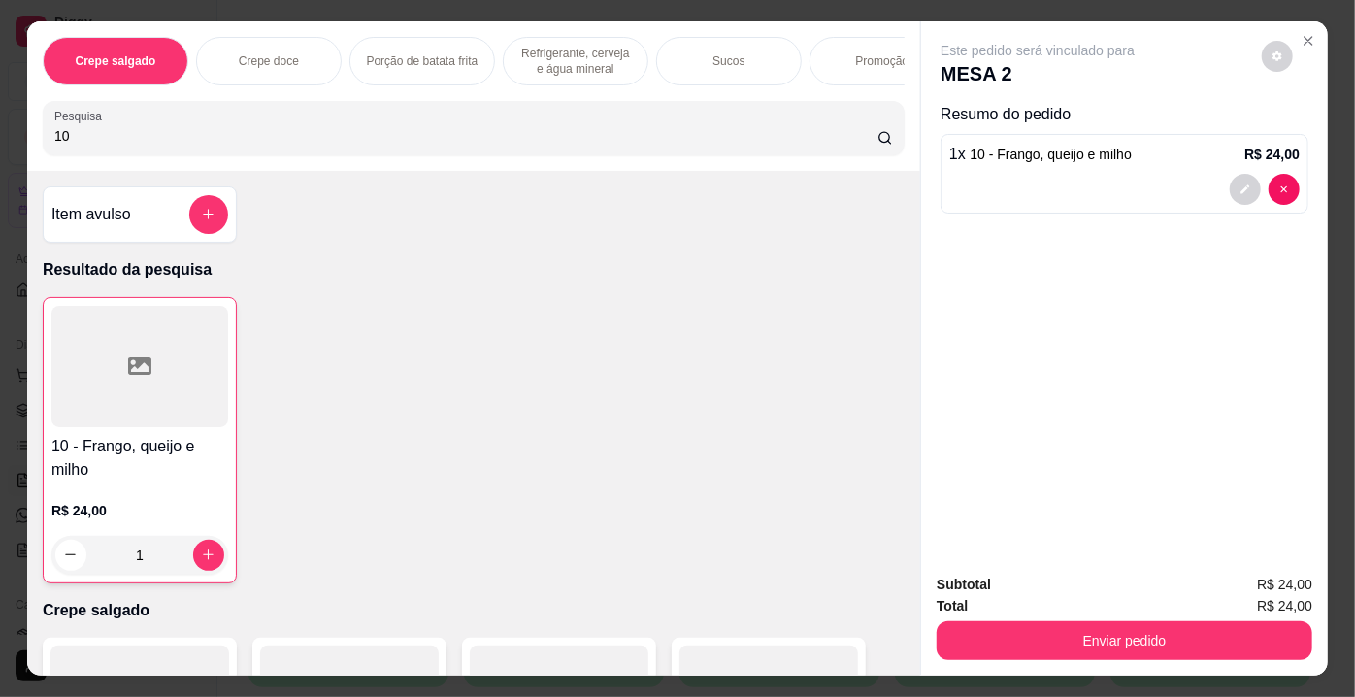
drag, startPoint x: 84, startPoint y: 146, endPoint x: 8, endPoint y: 145, distance: 76.7
click at [8, 145] on div "Crepe salgado Crepe doce Porção de batata frita Refrigerante, cerveja e água mi…" at bounding box center [677, 348] width 1355 height 697
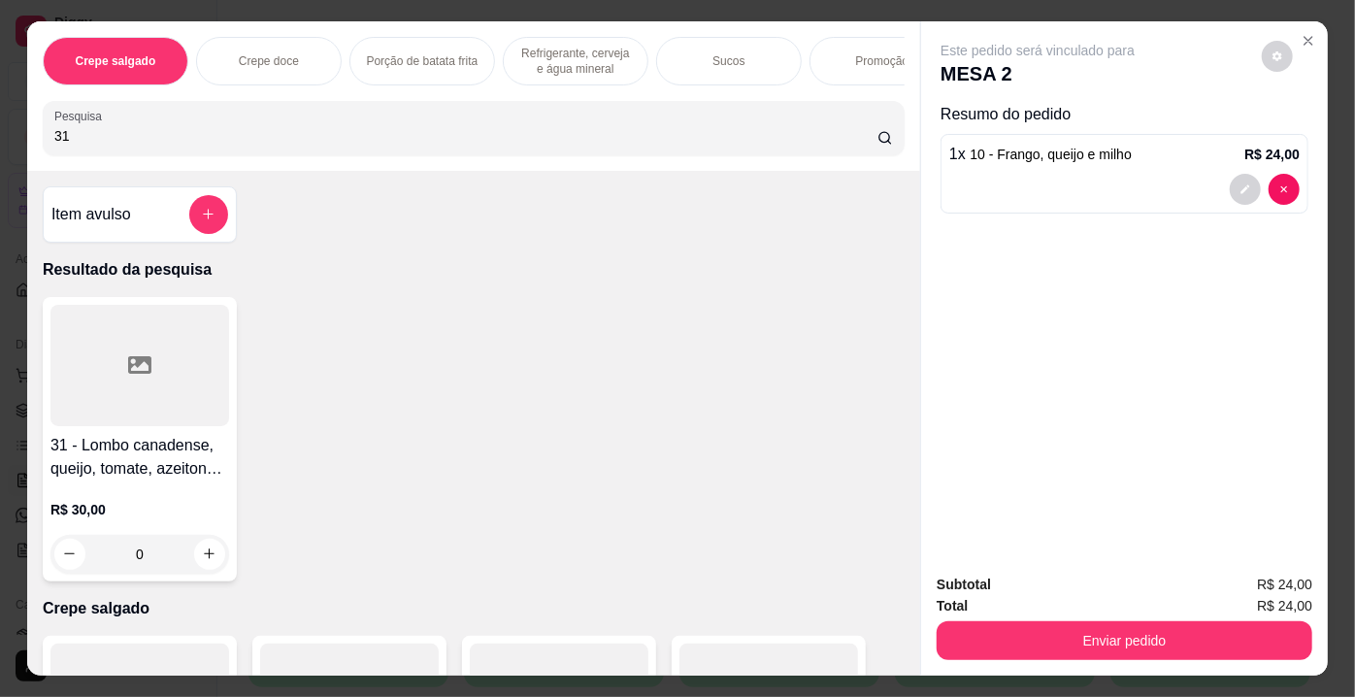
type input "31"
click at [138, 339] on div at bounding box center [139, 365] width 179 height 121
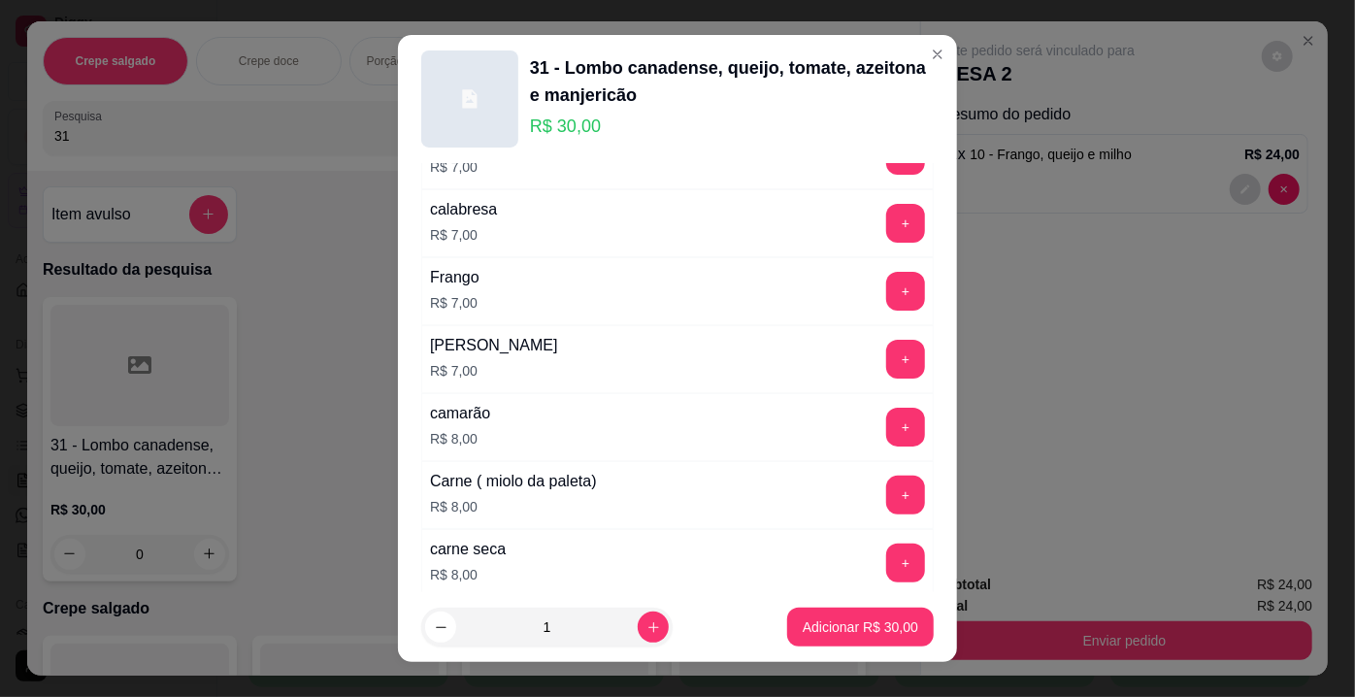
scroll to position [3519, 0]
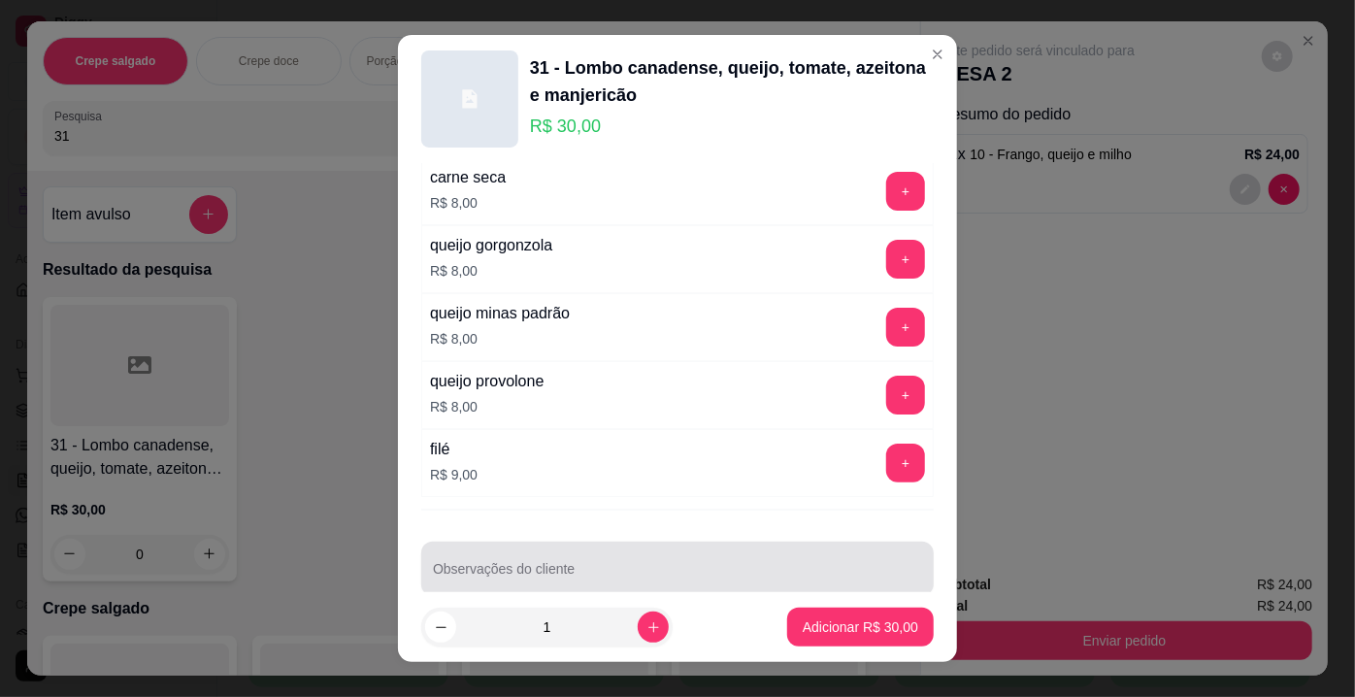
click at [719, 549] on div at bounding box center [677, 568] width 489 height 39
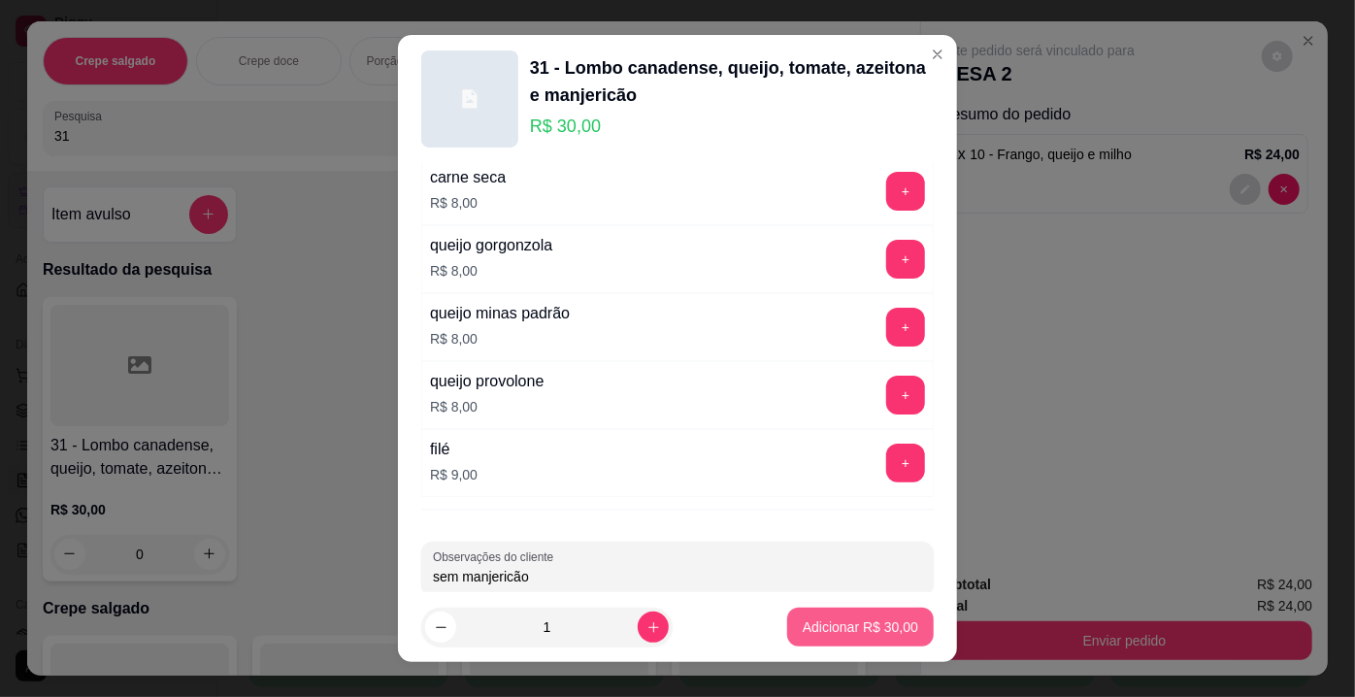
type input "sem manjericão"
click at [814, 619] on p "Adicionar R$ 30,00" at bounding box center [860, 626] width 113 height 18
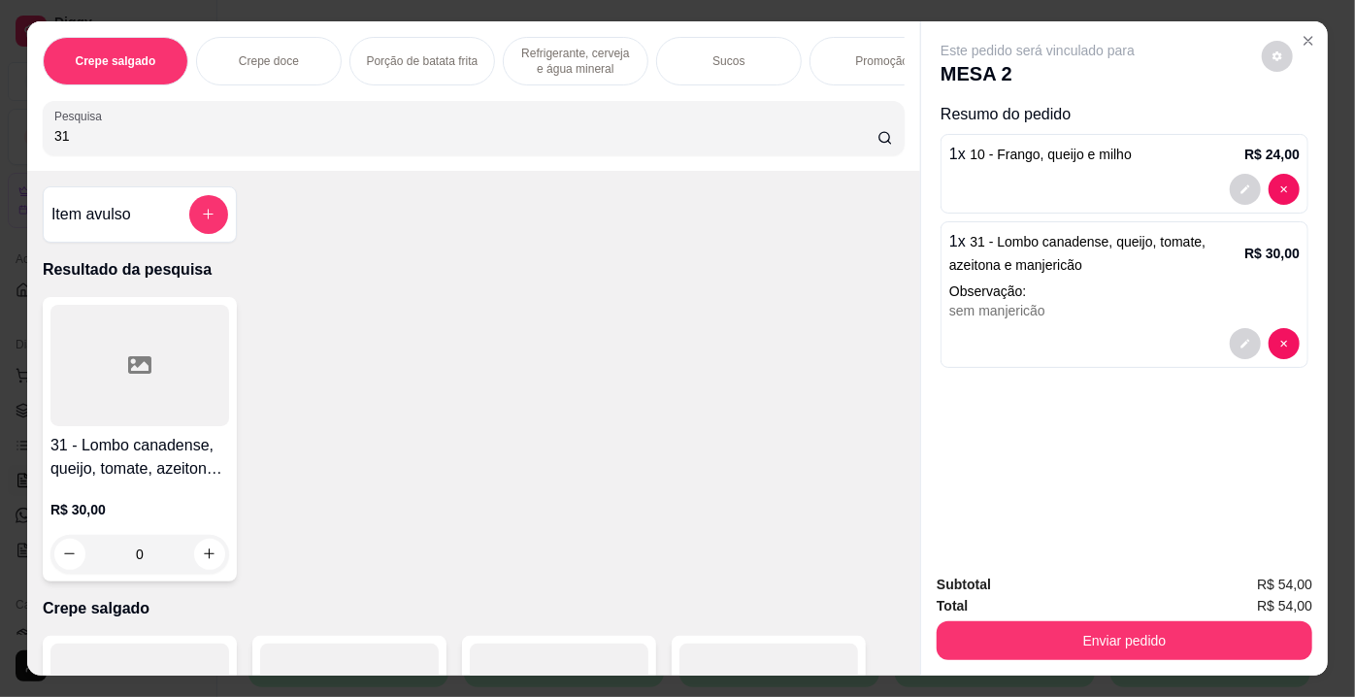
drag, startPoint x: 69, startPoint y: 134, endPoint x: 27, endPoint y: 138, distance: 41.9
click at [27, 138] on div "Crepe salgado Crepe doce Porção de batata frita Refrigerante, cerveja e água mi…" at bounding box center [473, 95] width 893 height 149
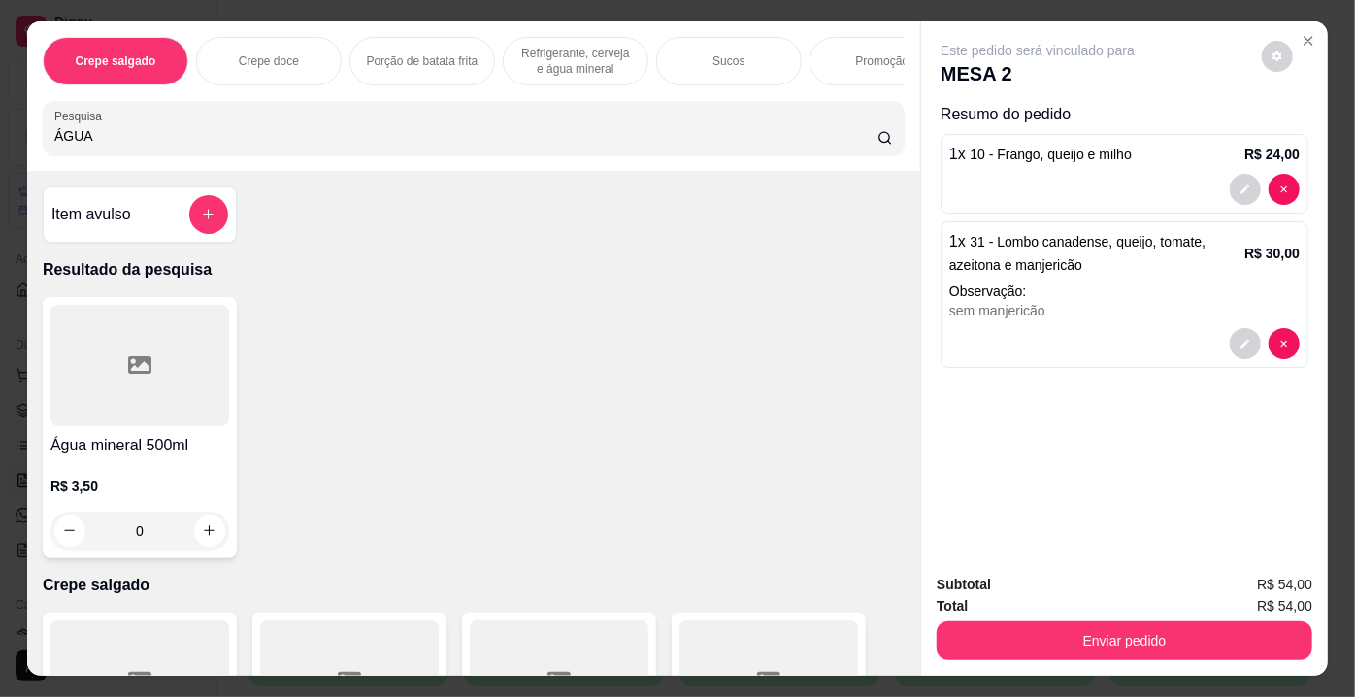
type input "ÁGUA"
click at [111, 334] on div at bounding box center [139, 365] width 179 height 121
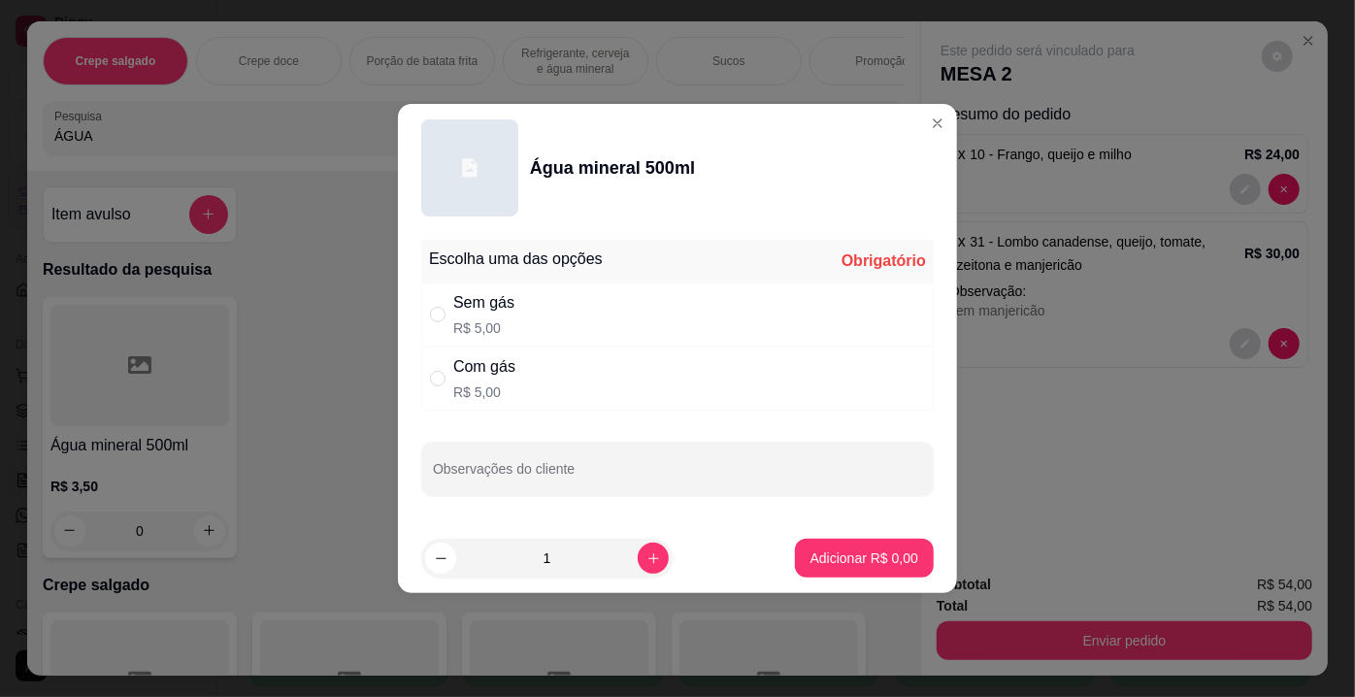
click at [518, 386] on div "Com gás R$ 5,00" at bounding box center [677, 378] width 512 height 64
radio input "true"
click at [860, 551] on p "Adicionar R$ 5,00" at bounding box center [864, 557] width 108 height 19
type input "1"
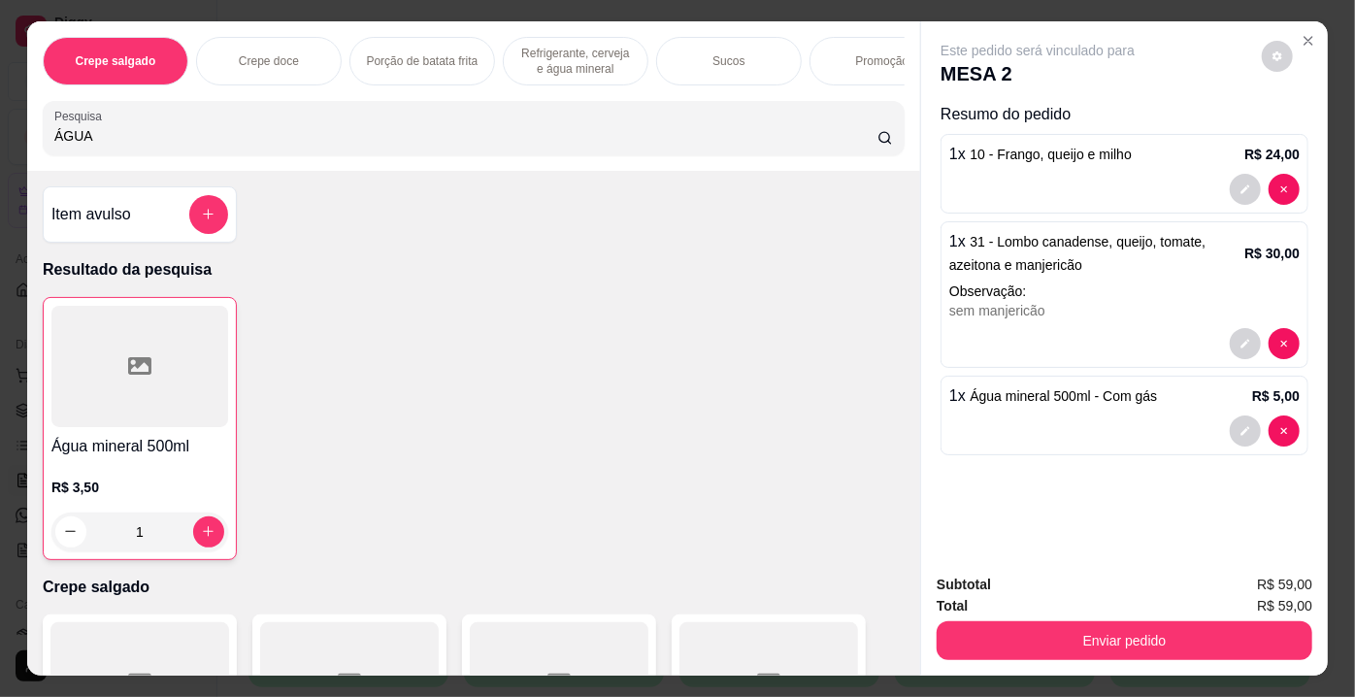
click at [0, 131] on div "Crepe salgado Crepe doce Porção de batata frita Refrigerante, cerveja e água mi…" at bounding box center [677, 348] width 1355 height 697
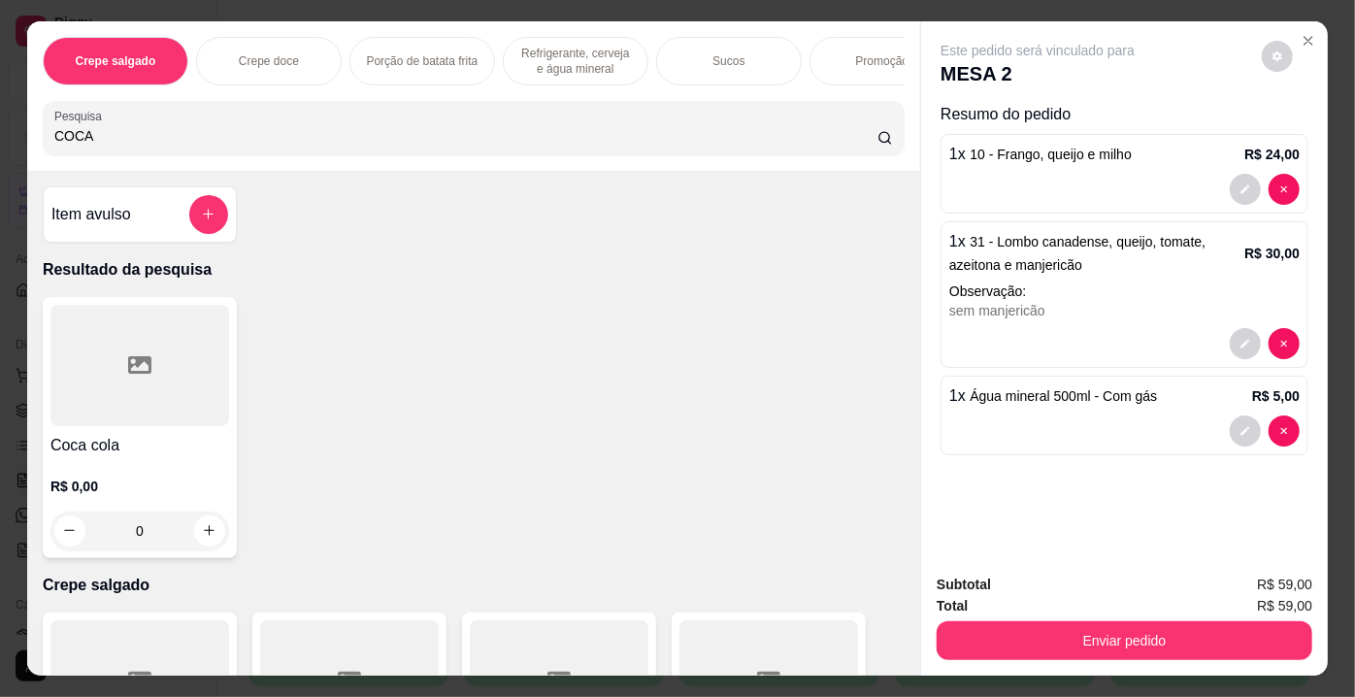
type input "COCA"
click at [170, 425] on div at bounding box center [139, 365] width 179 height 121
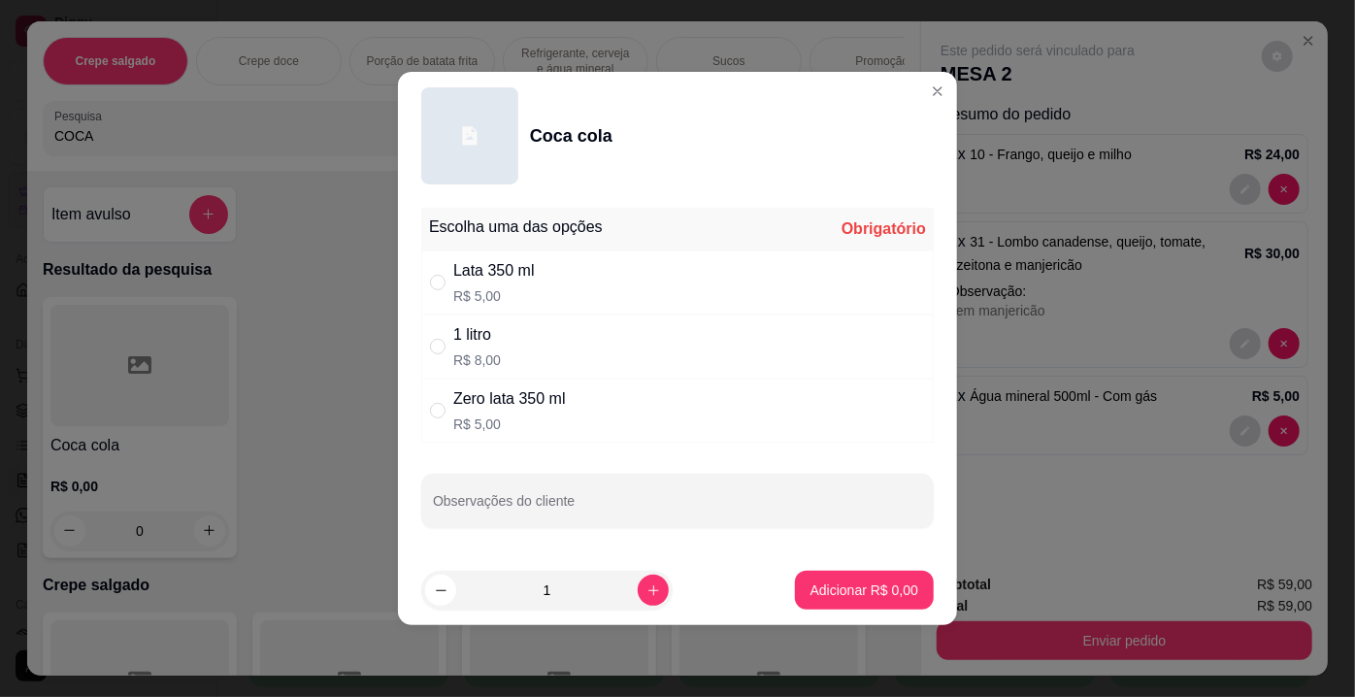
click at [486, 429] on p "R$ 5,00" at bounding box center [509, 423] width 113 height 19
radio input "true"
click at [810, 580] on p "Adicionar R$ 5,00" at bounding box center [864, 589] width 108 height 19
type input "1"
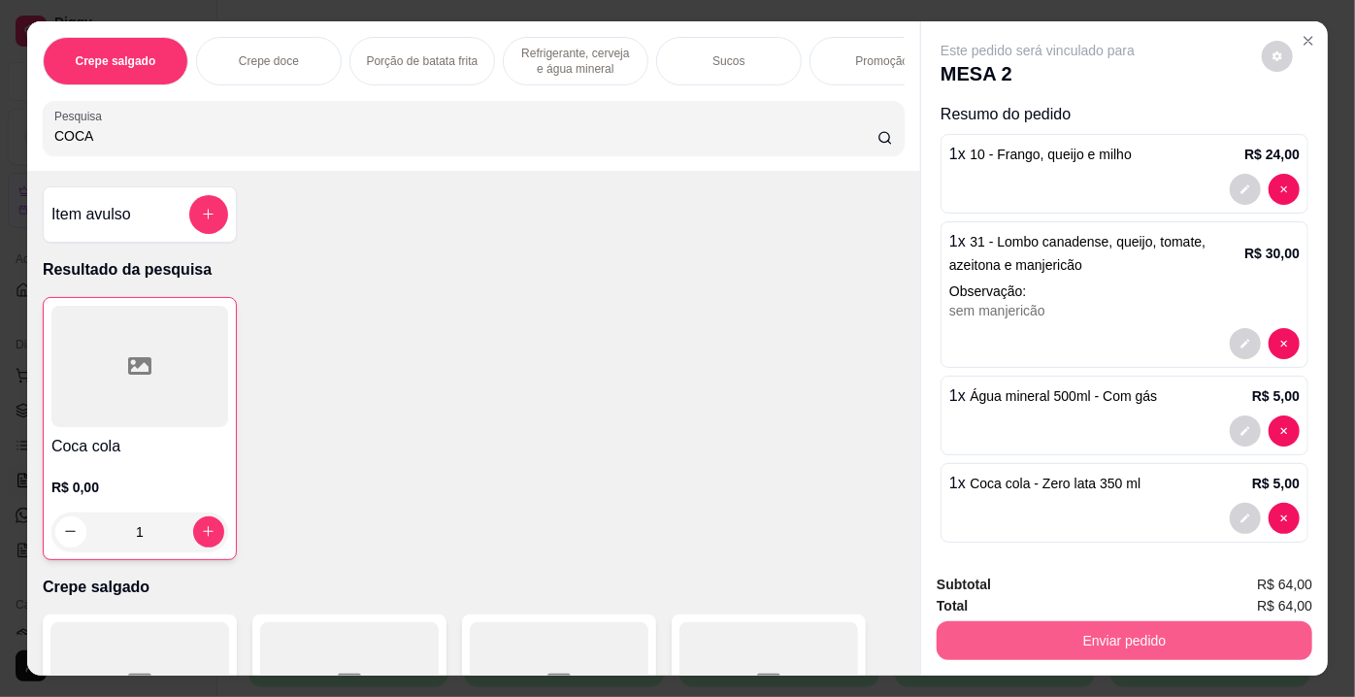
click at [1037, 625] on button "Enviar pedido" at bounding box center [1124, 640] width 376 height 39
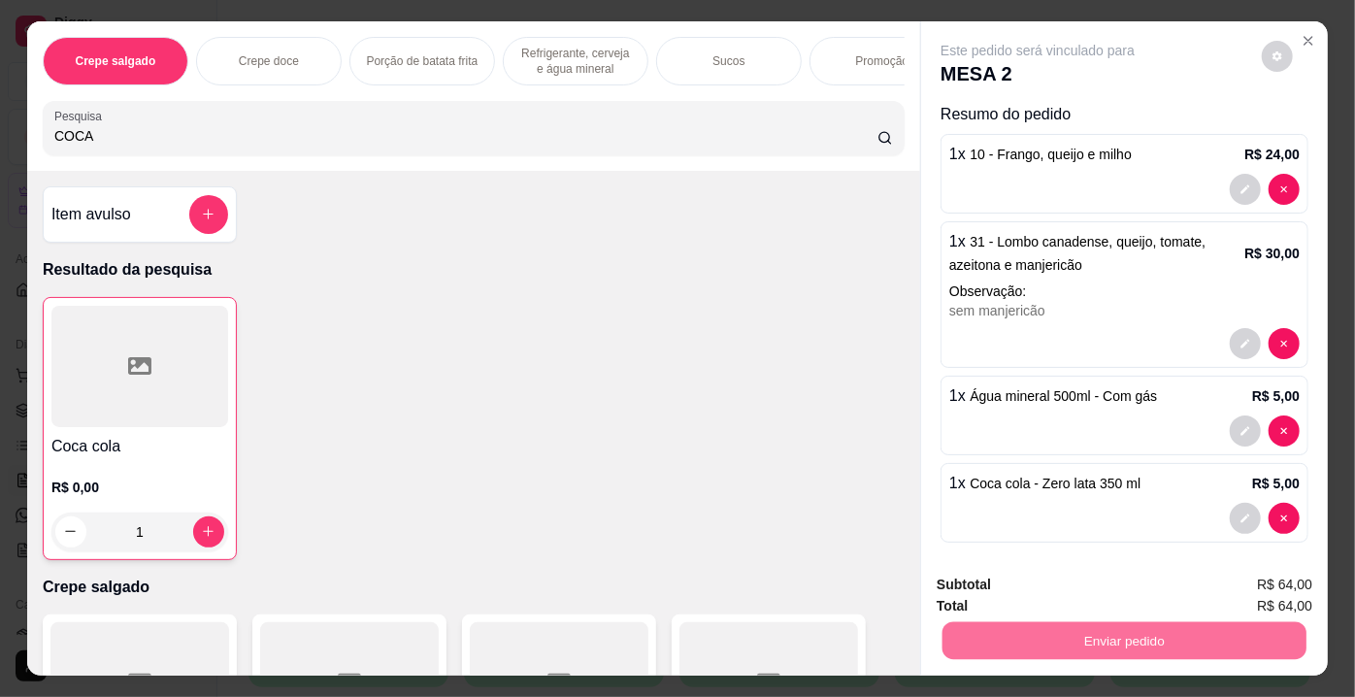
click at [1234, 585] on button "Enviar pedido" at bounding box center [1262, 587] width 110 height 37
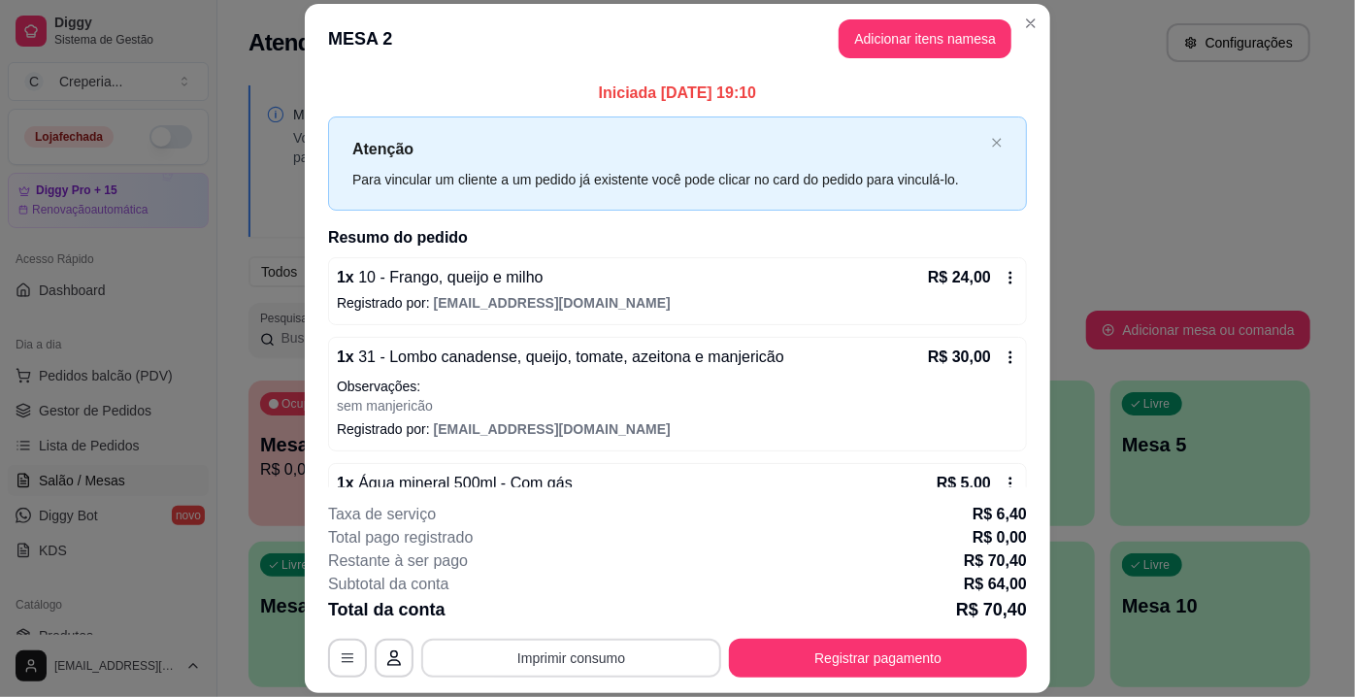
click at [514, 646] on button "Imprimir consumo" at bounding box center [571, 658] width 300 height 39
click at [538, 616] on button "IMPRESSORA" at bounding box center [571, 614] width 136 height 30
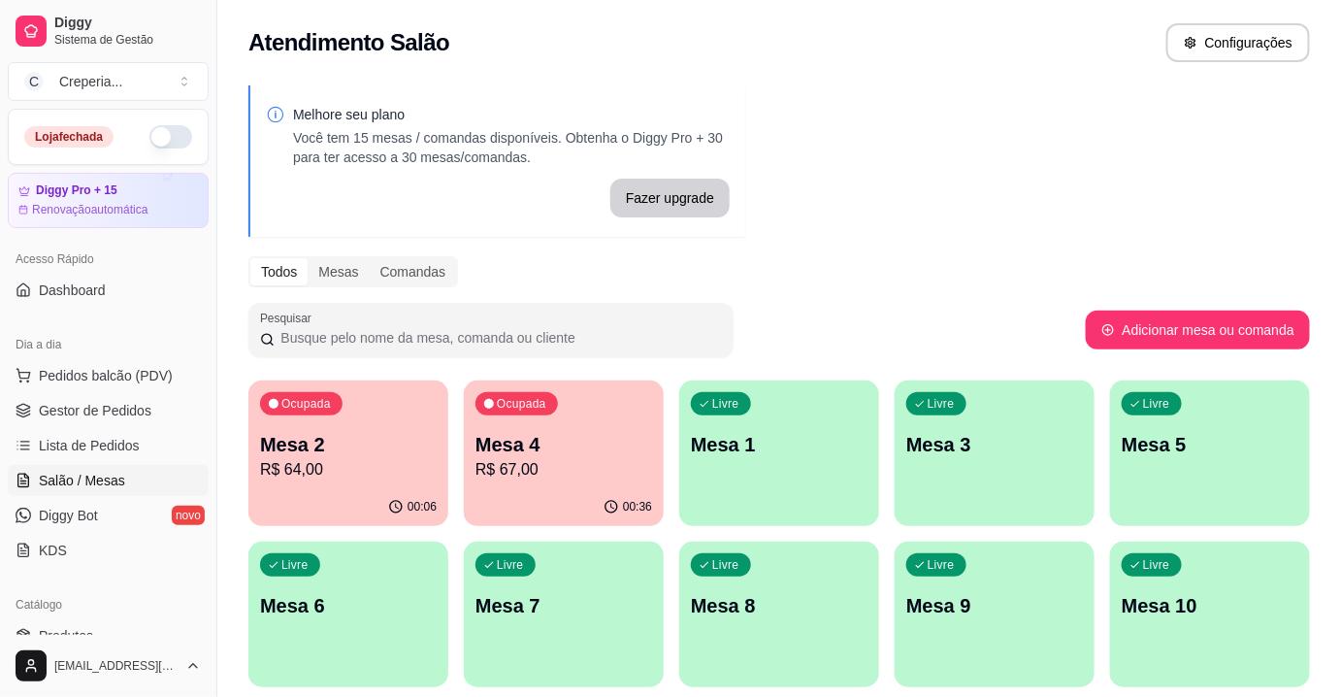
click at [631, 451] on p "Mesa 4" at bounding box center [563, 444] width 177 height 27
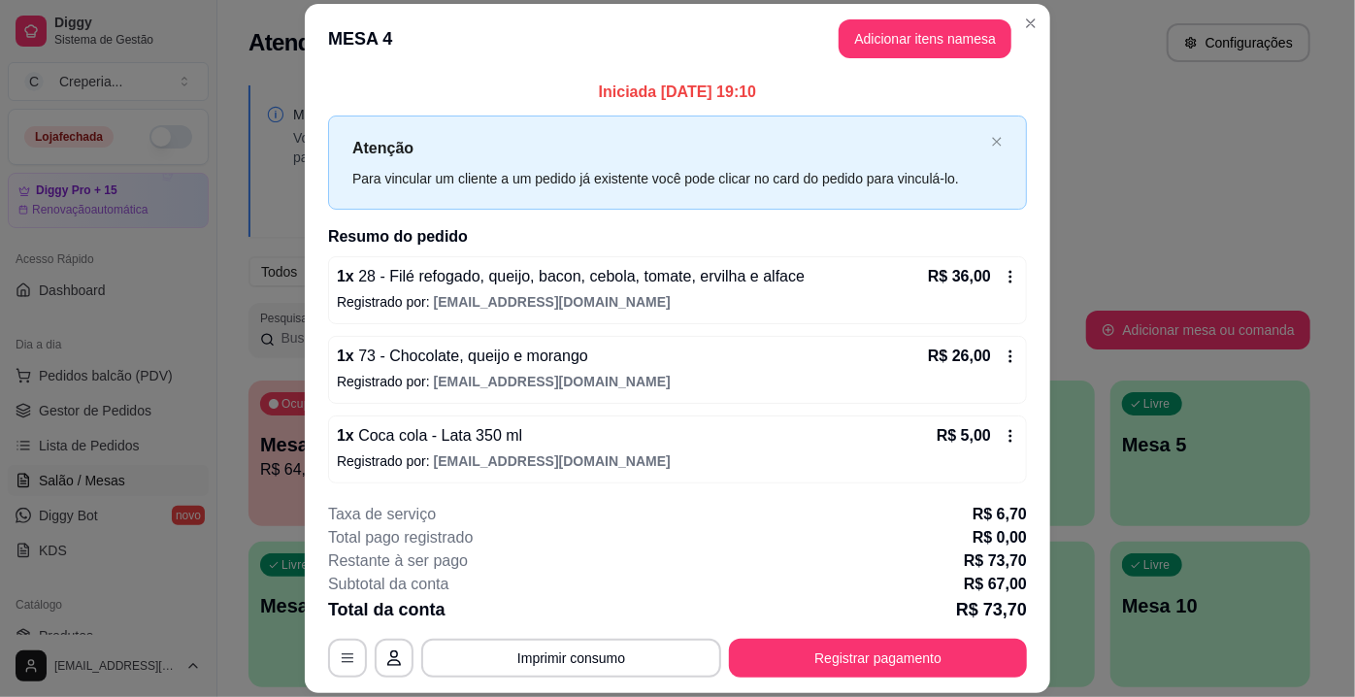
scroll to position [0, 0]
click at [891, 50] on button "Adicionar itens na mesa" at bounding box center [924, 38] width 173 height 39
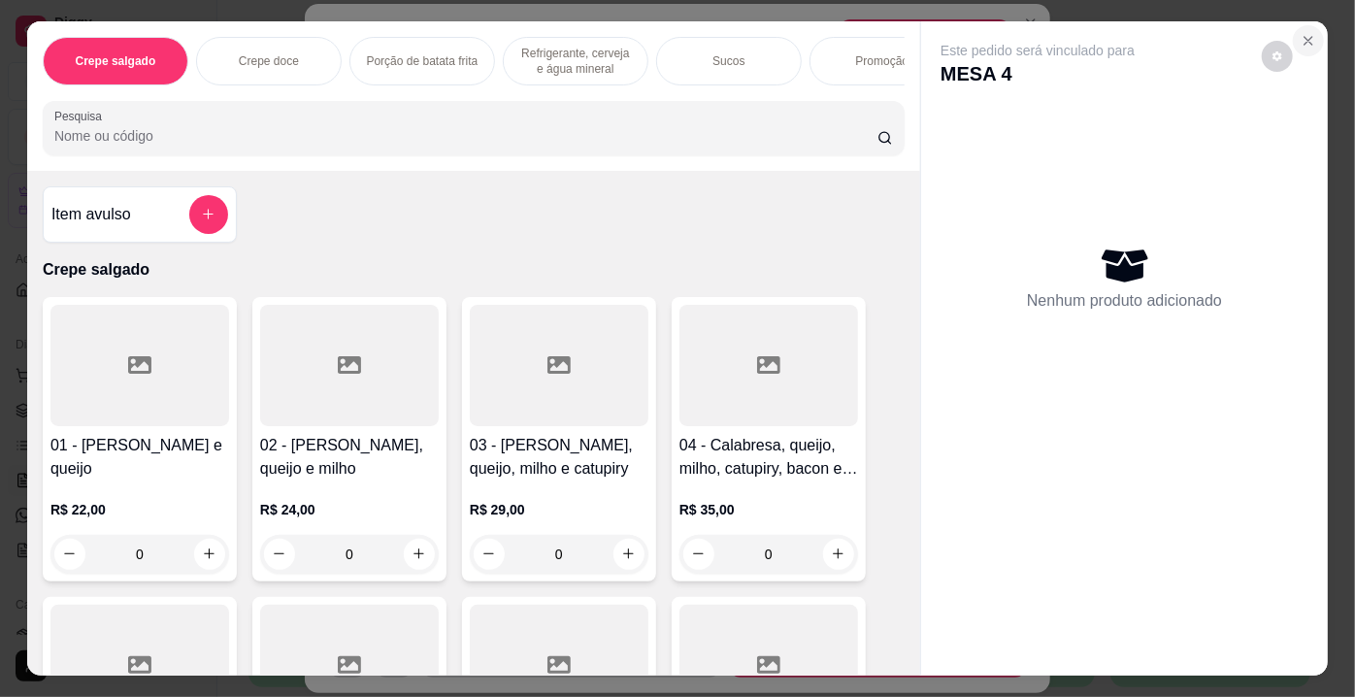
click at [1300, 38] on icon "Close" at bounding box center [1308, 41] width 16 height 16
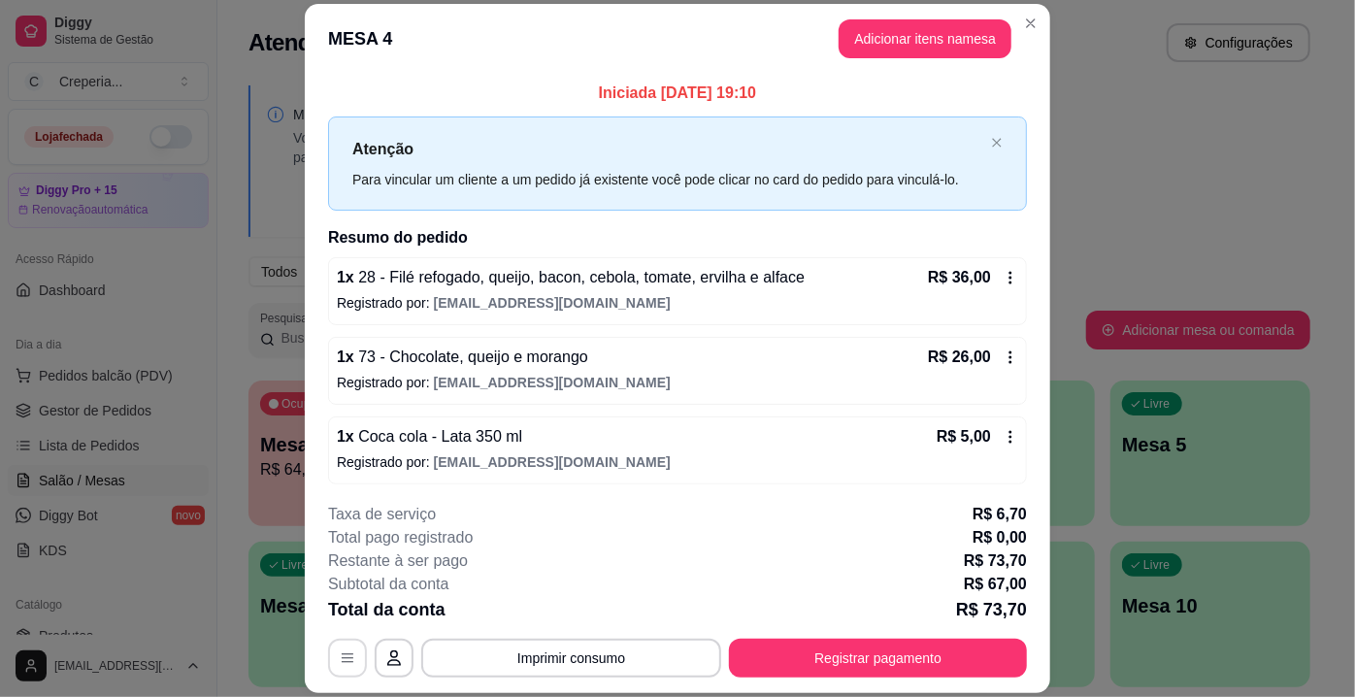
click at [342, 663] on icon "button" at bounding box center [348, 658] width 12 height 9
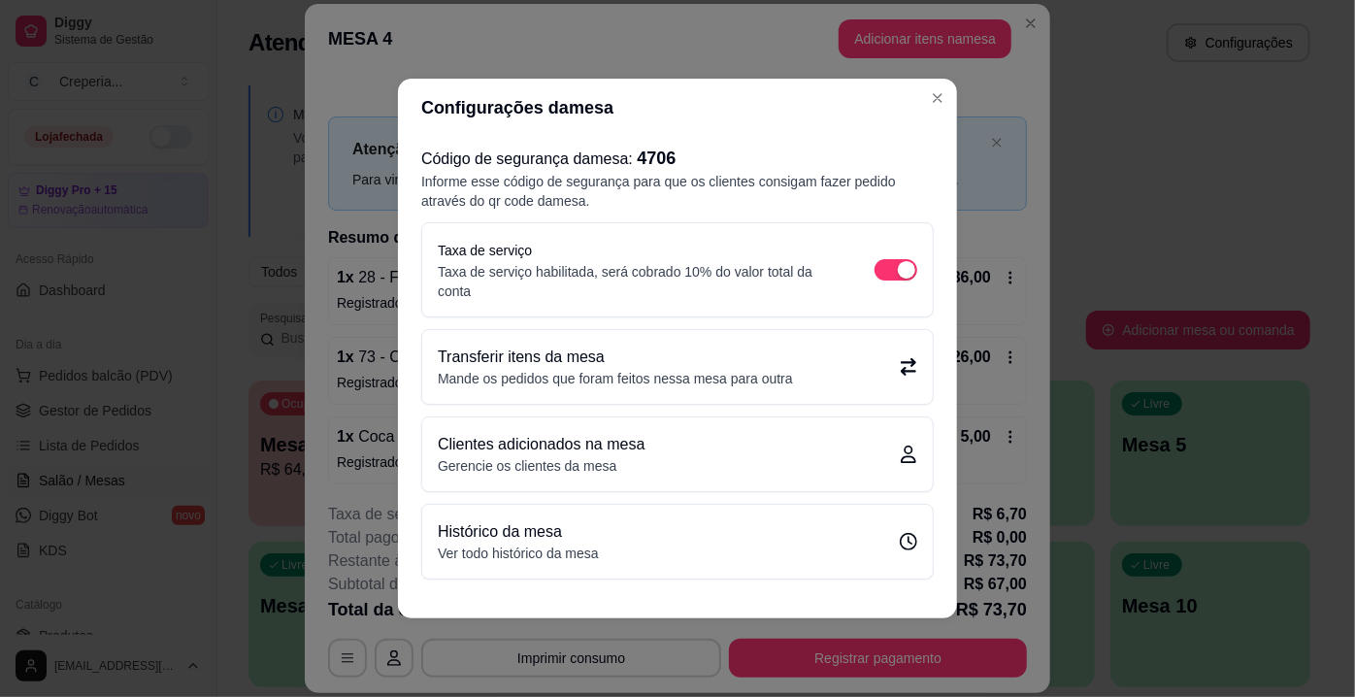
click at [639, 380] on p "Mande os pedidos que foram feitos nessa mesa para outra" at bounding box center [615, 378] width 355 height 19
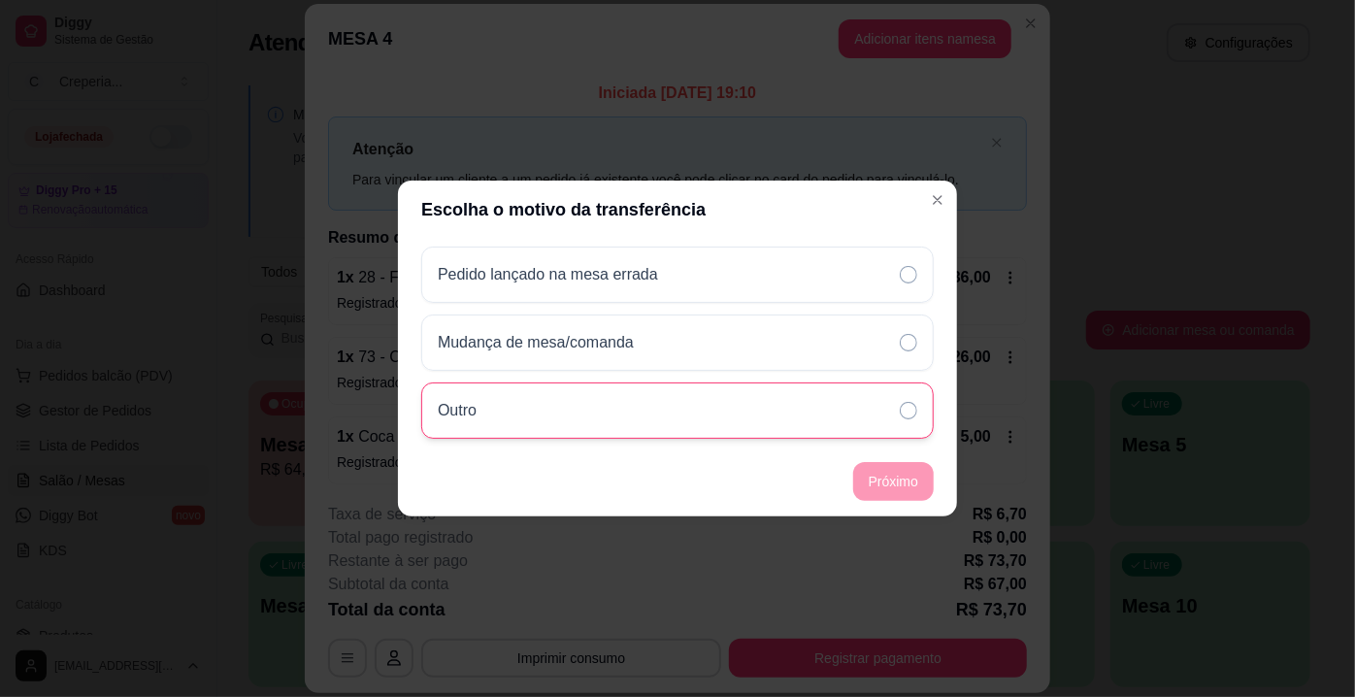
click at [584, 403] on div "Outro" at bounding box center [677, 410] width 512 height 56
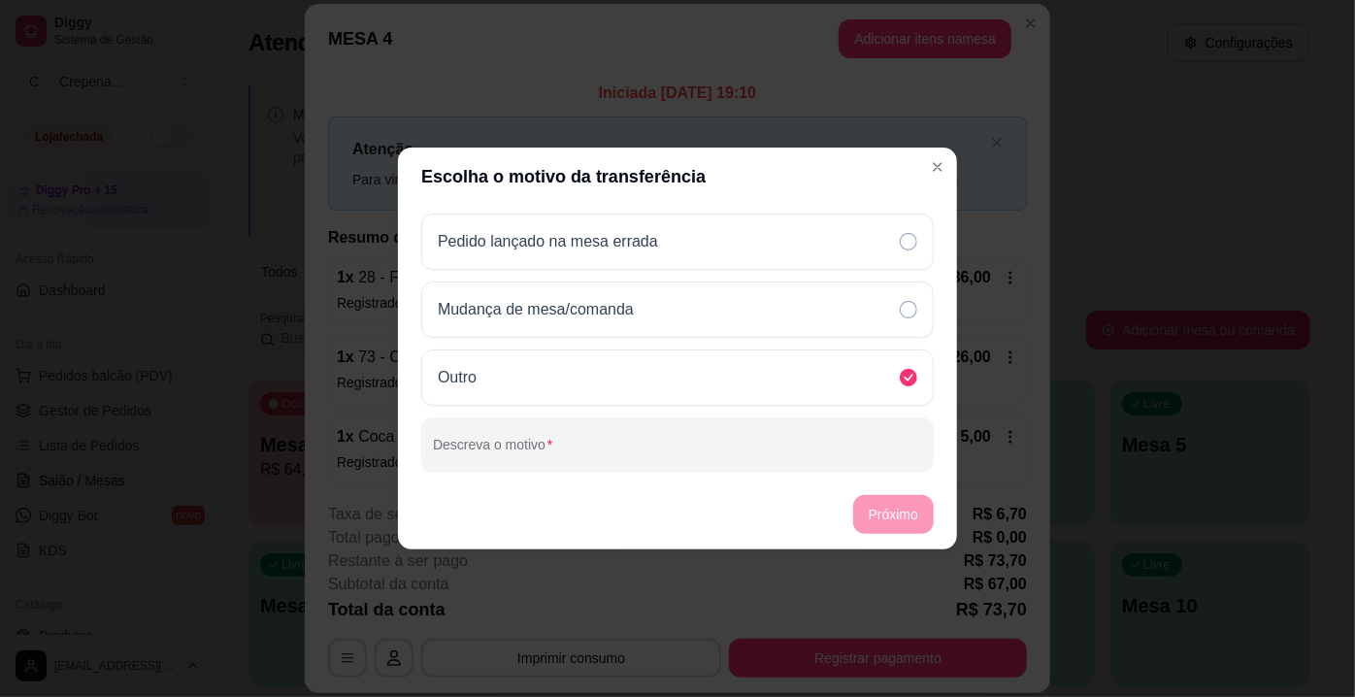
click at [888, 518] on footer "Próximo" at bounding box center [677, 514] width 559 height 70
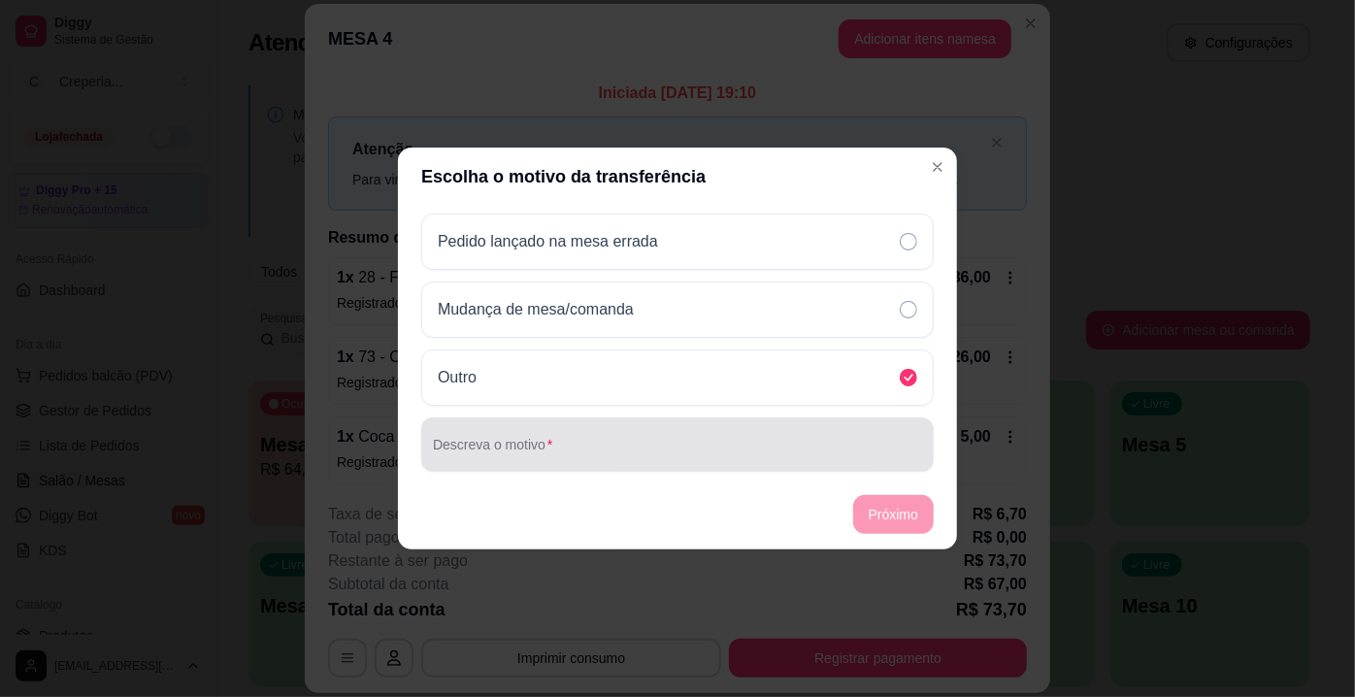
click at [667, 448] on input "Descreva o motivo" at bounding box center [677, 451] width 489 height 19
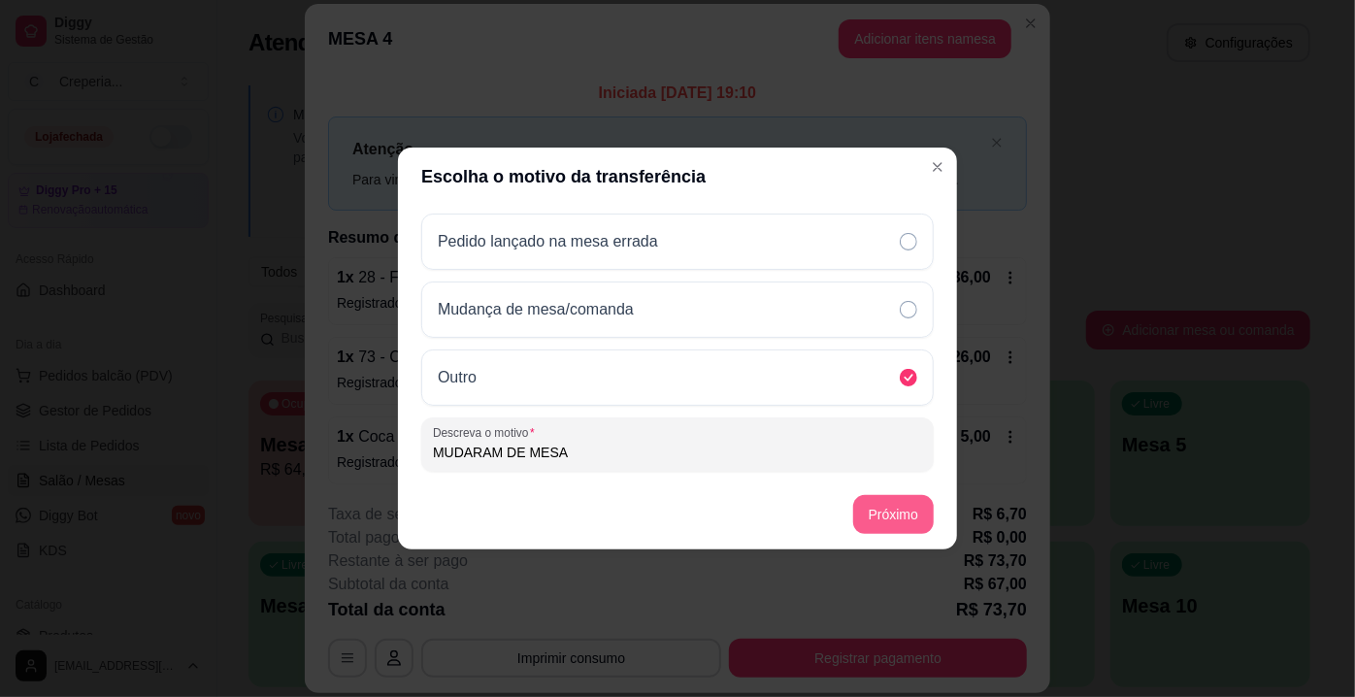
type input "MUDARAM DE MESA"
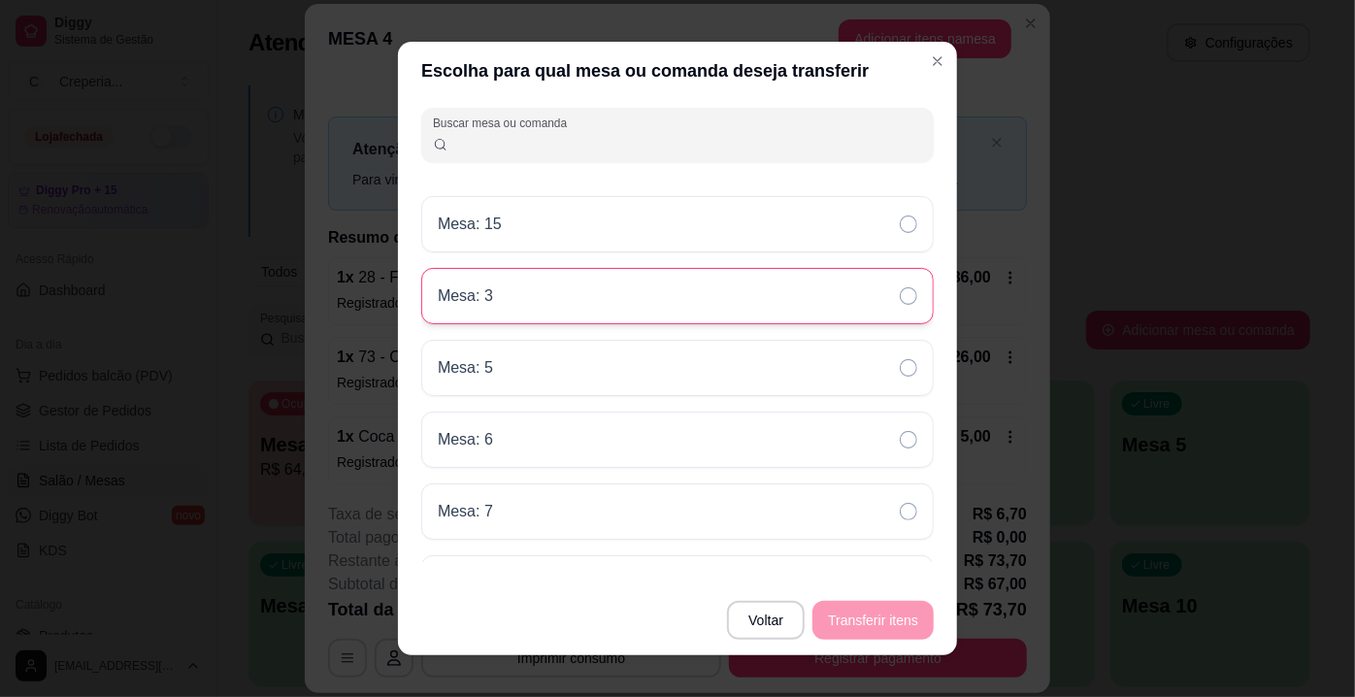
scroll to position [441, 0]
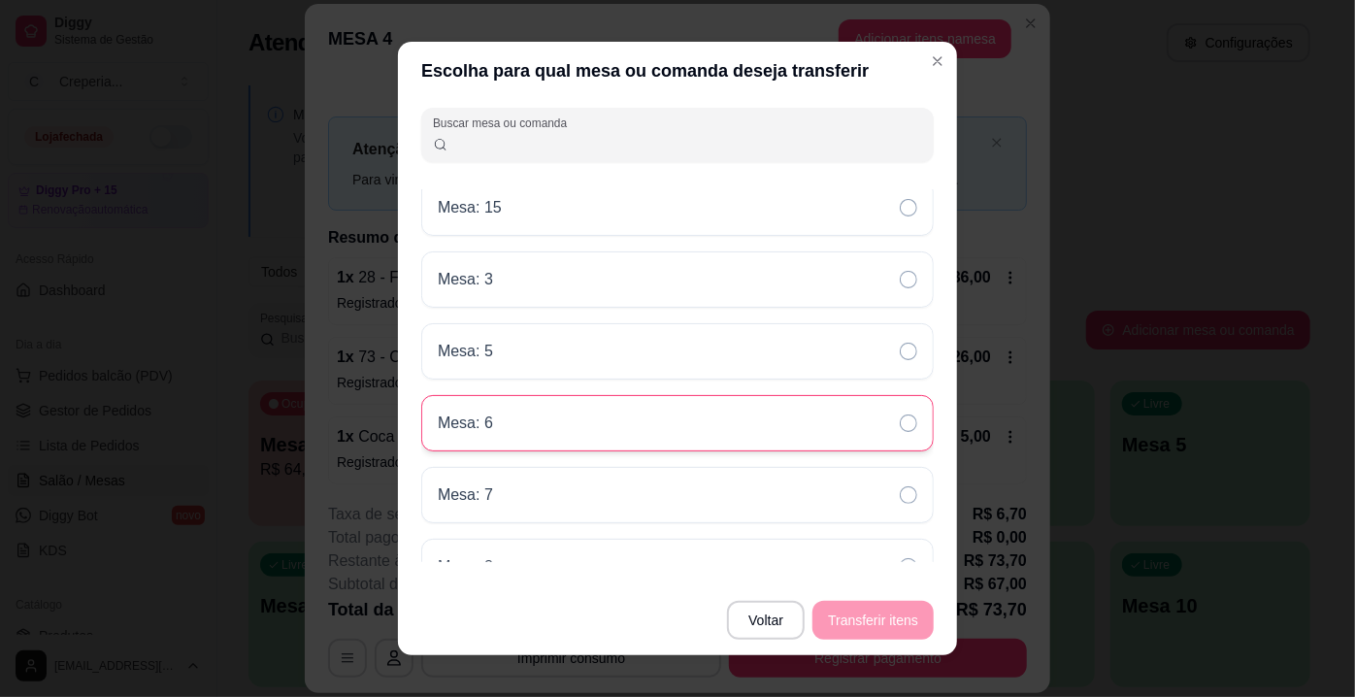
click at [530, 421] on div "Mesa: 6" at bounding box center [677, 423] width 512 height 56
click at [885, 619] on button "Transferir itens" at bounding box center [872, 621] width 117 height 38
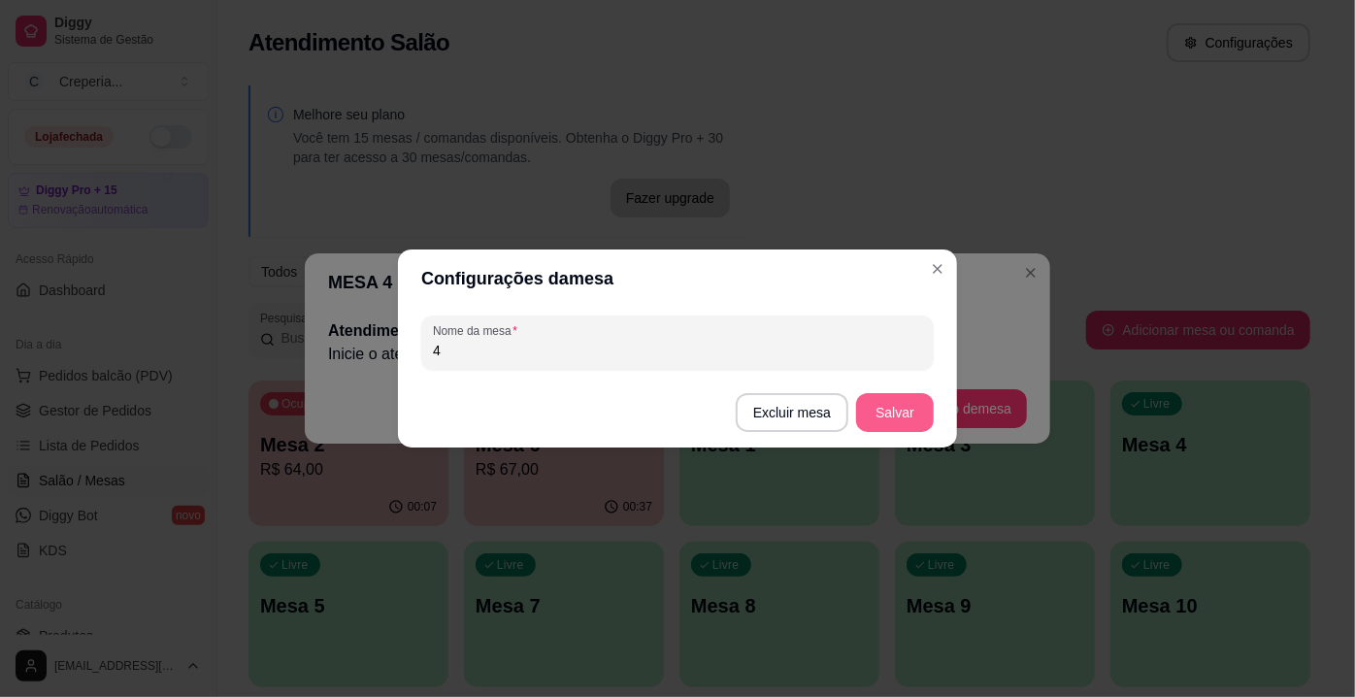
click at [901, 408] on button "Salvar" at bounding box center [895, 412] width 78 height 39
drag, startPoint x: 501, startPoint y: 347, endPoint x: 414, endPoint y: 349, distance: 86.4
click at [414, 349] on div "Nome da mesa 4" at bounding box center [677, 343] width 559 height 70
type input "6"
click at [874, 417] on button "Salvar" at bounding box center [895, 413] width 76 height 38
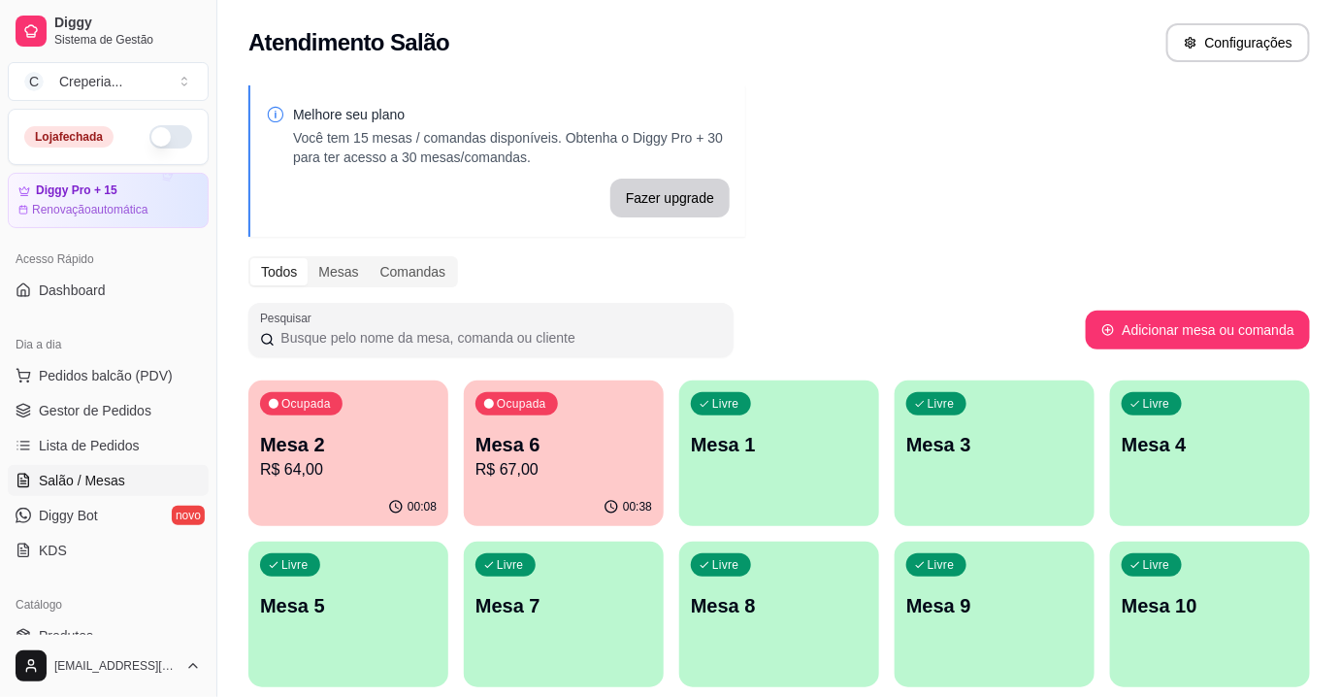
click at [1137, 443] on p "Mesa 4" at bounding box center [1210, 444] width 177 height 27
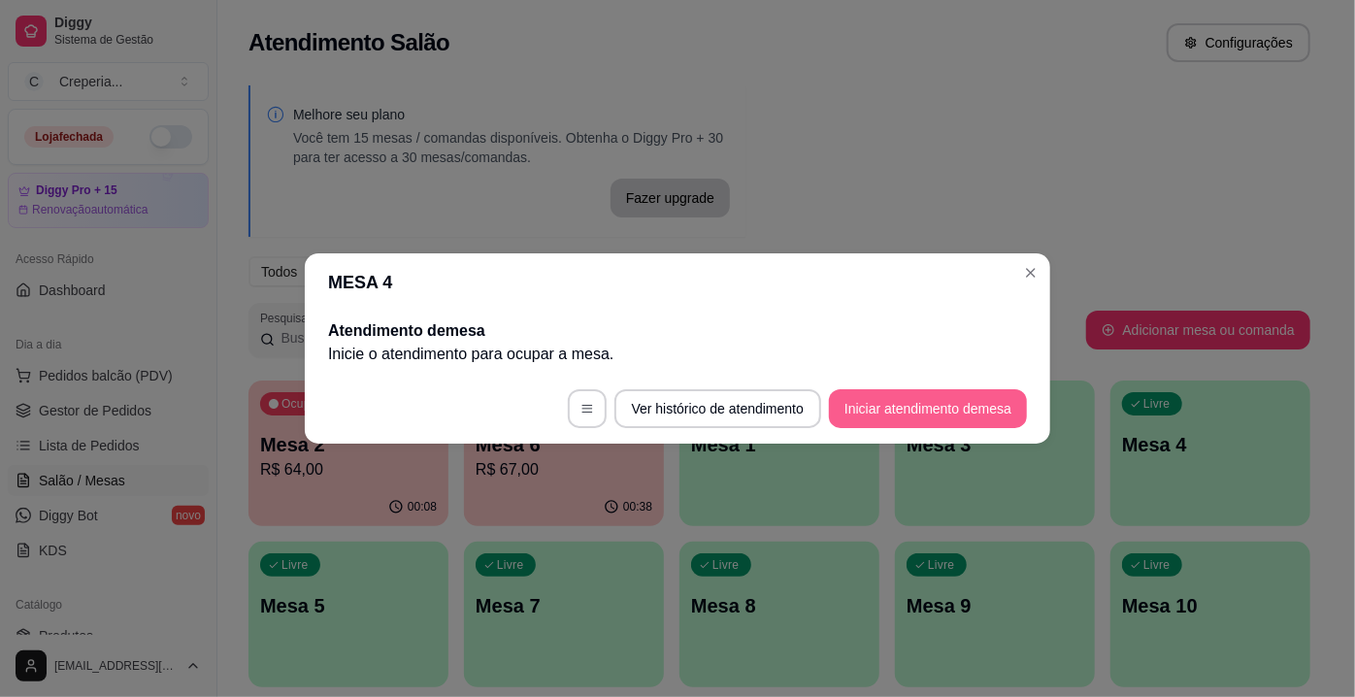
click at [887, 412] on button "Iniciar atendimento de mesa" at bounding box center [928, 408] width 198 height 39
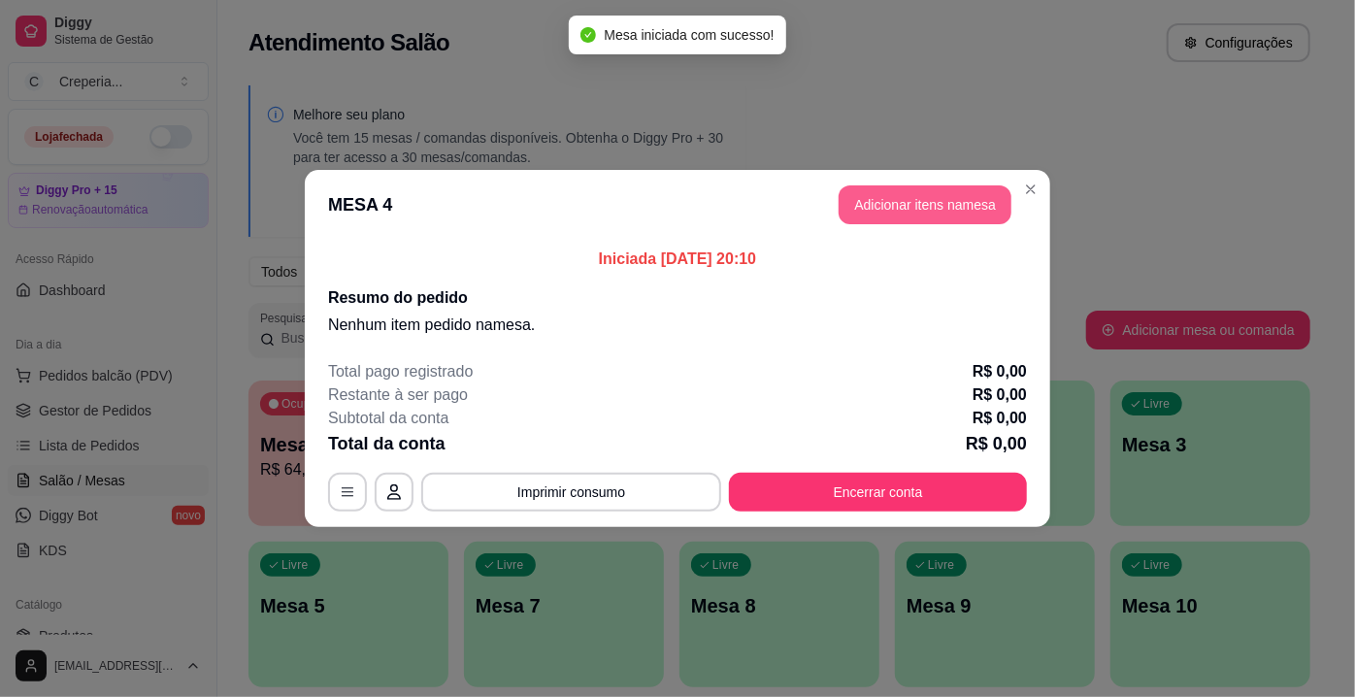
click at [889, 200] on button "Adicionar itens na mesa" at bounding box center [924, 204] width 173 height 39
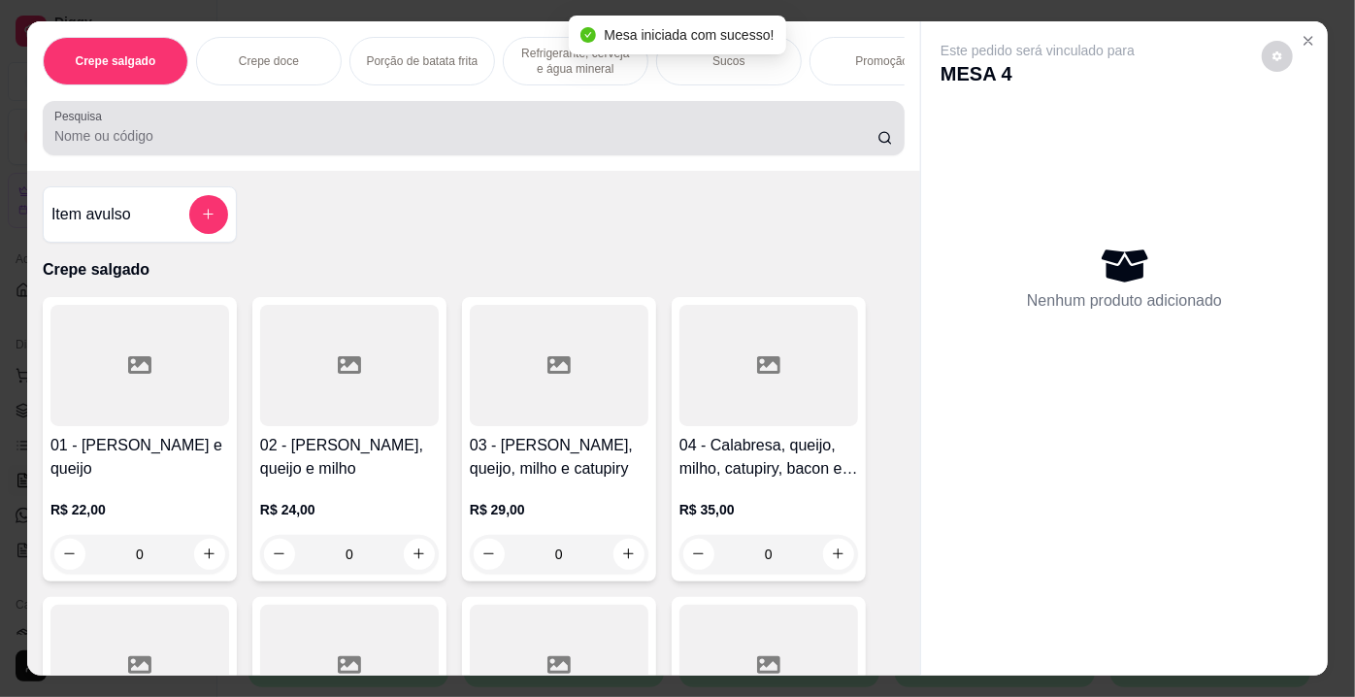
click at [470, 153] on div "Pesquisa" at bounding box center [474, 128] width 862 height 54
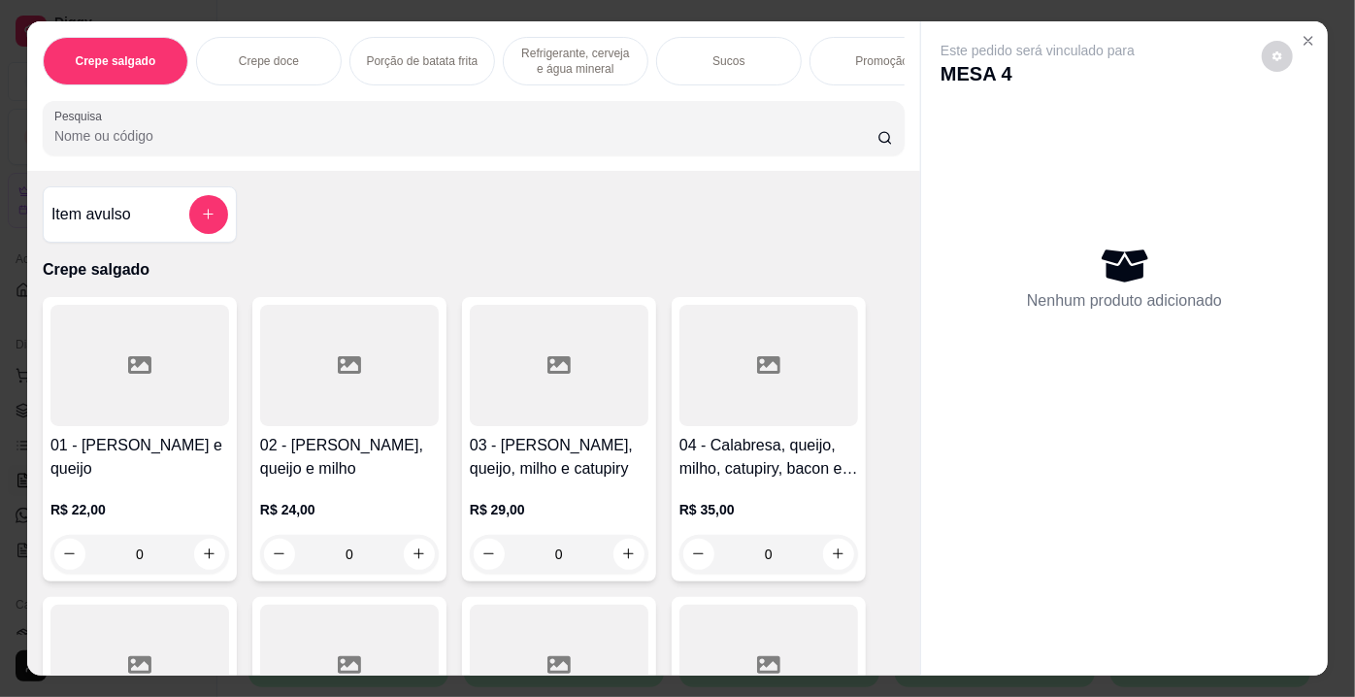
click at [102, 141] on input "Pesquisa" at bounding box center [465, 135] width 823 height 19
click at [109, 140] on input "Pesquisa" at bounding box center [465, 135] width 823 height 19
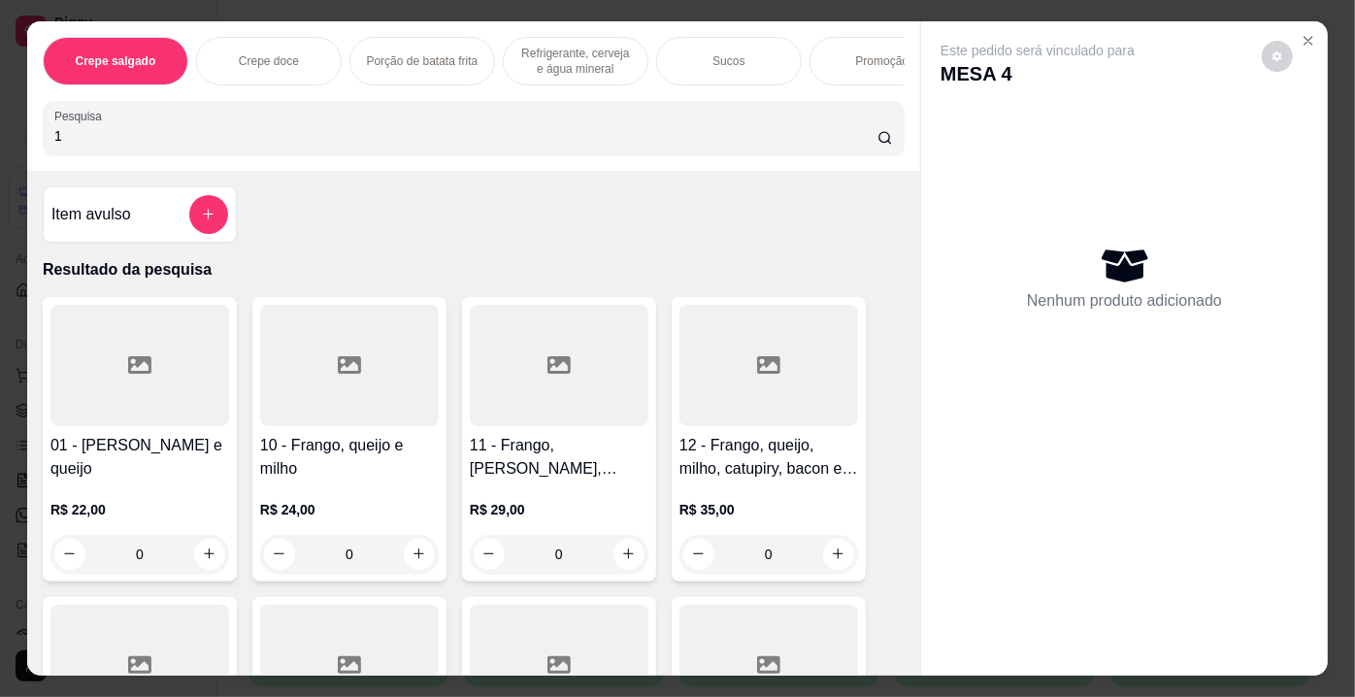
type input "1"
click at [161, 358] on div at bounding box center [139, 365] width 179 height 121
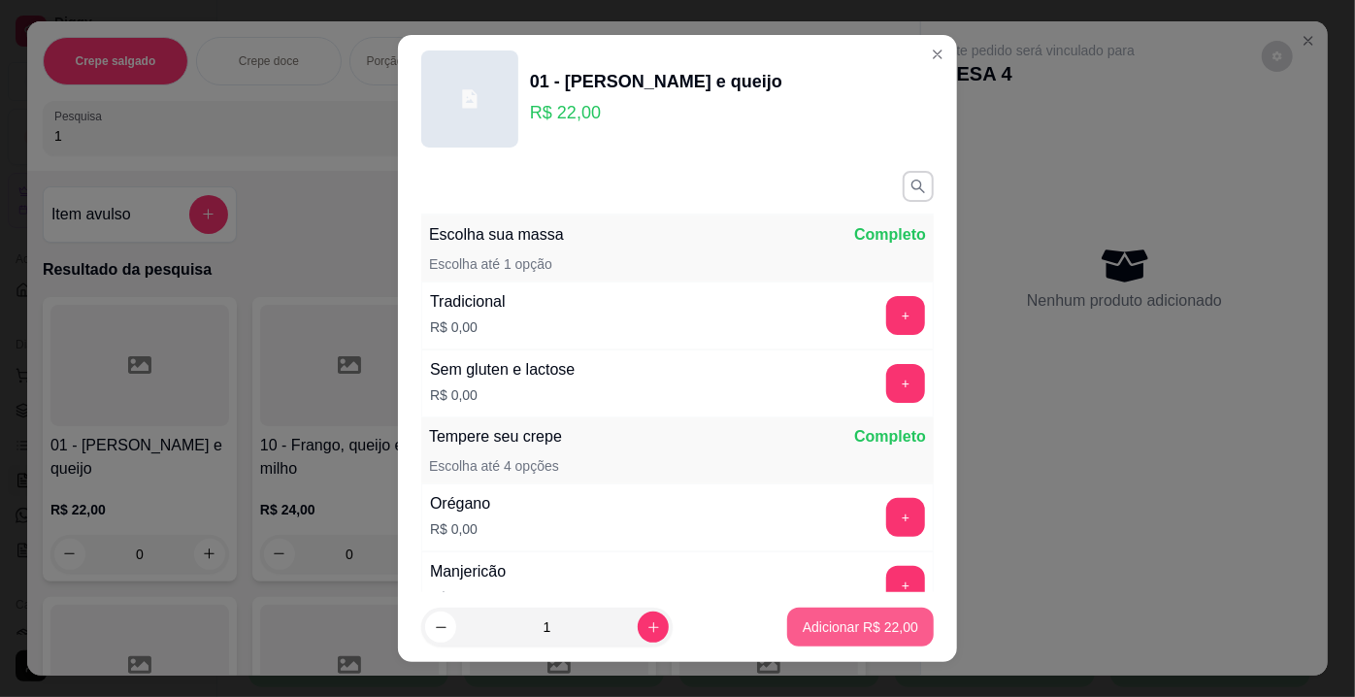
click at [809, 618] on p "Adicionar R$ 22,00" at bounding box center [860, 626] width 115 height 19
type input "1"
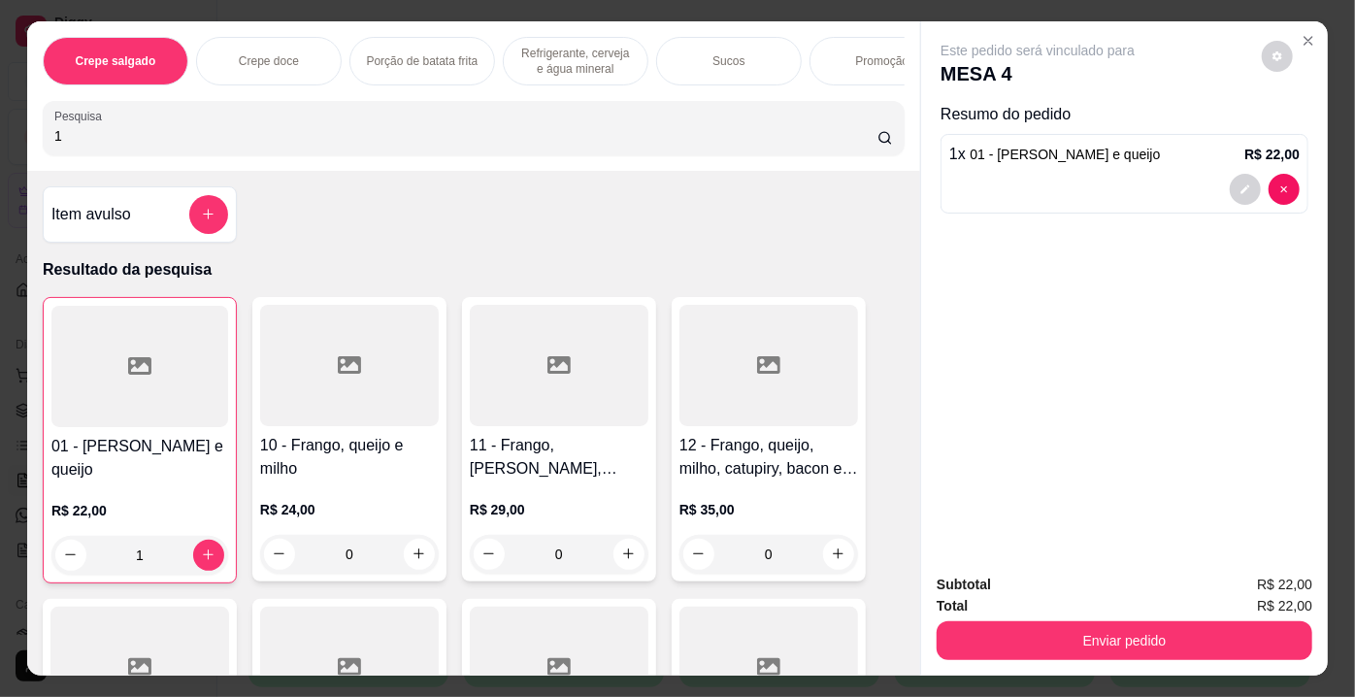
drag, startPoint x: 99, startPoint y: 126, endPoint x: 0, endPoint y: 133, distance: 99.2
click at [0, 133] on div "Crepe salgado Crepe doce Porção de batata frita Refrigerante, cerveja e água mi…" at bounding box center [677, 348] width 1355 height 697
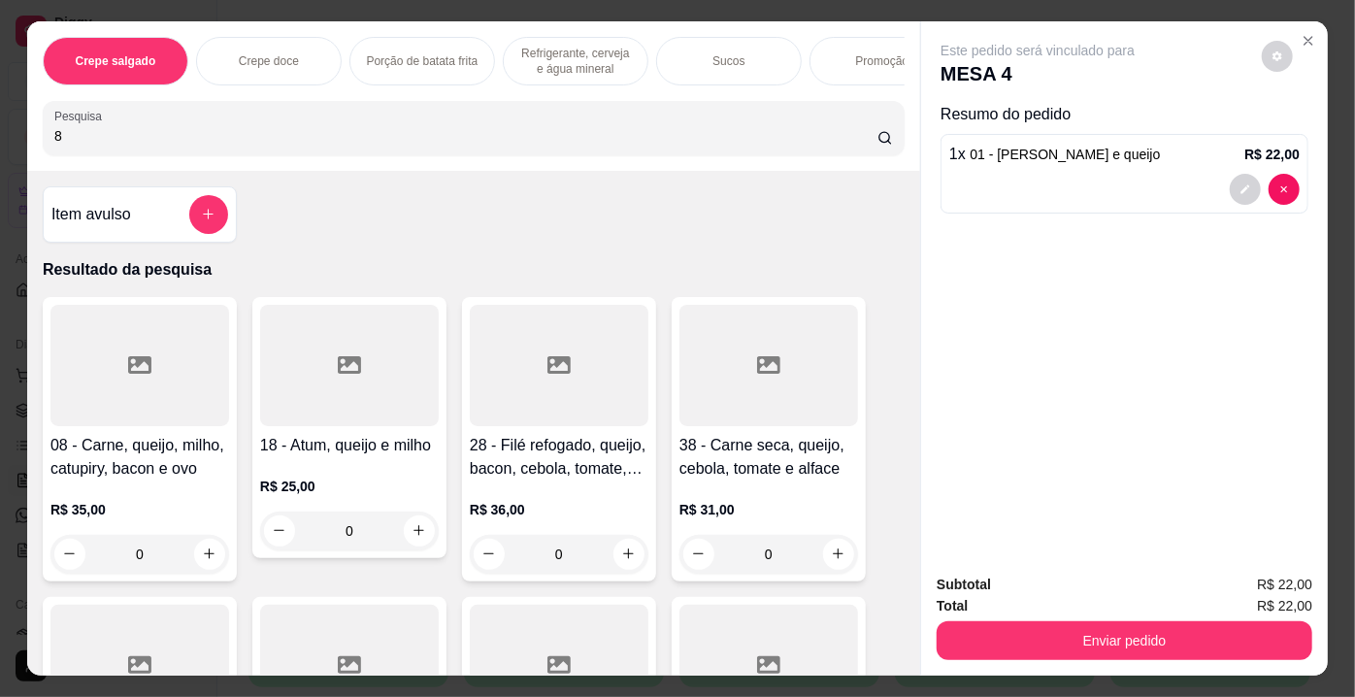
type input "8"
click at [118, 360] on div at bounding box center [139, 365] width 179 height 121
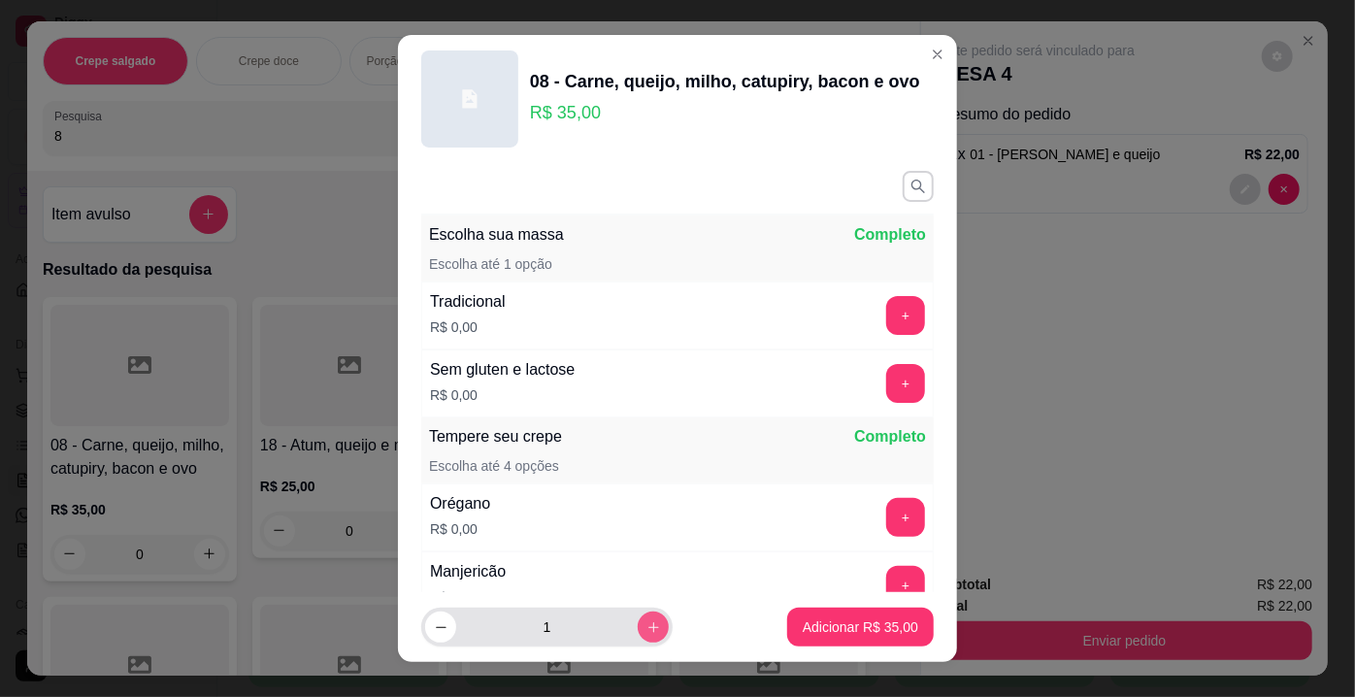
click at [638, 618] on button "increase-product-quantity" at bounding box center [653, 626] width 31 height 31
type input "2"
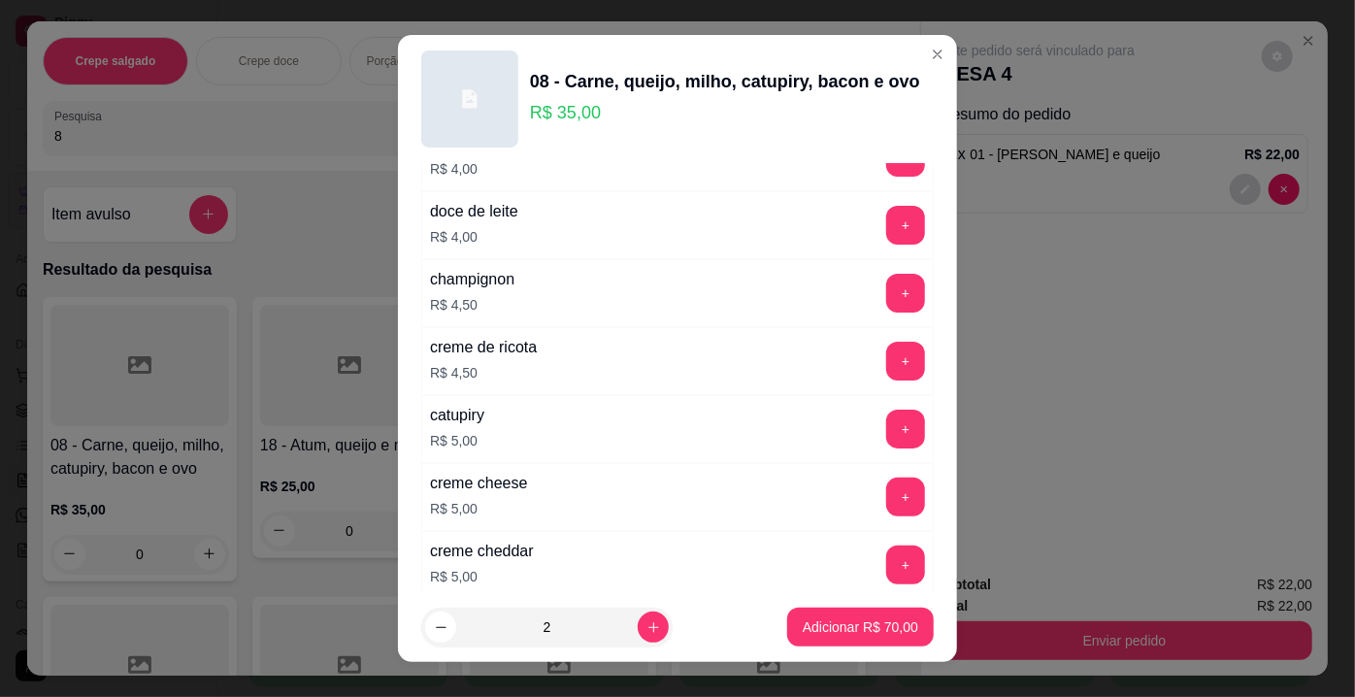
scroll to position [3519, 0]
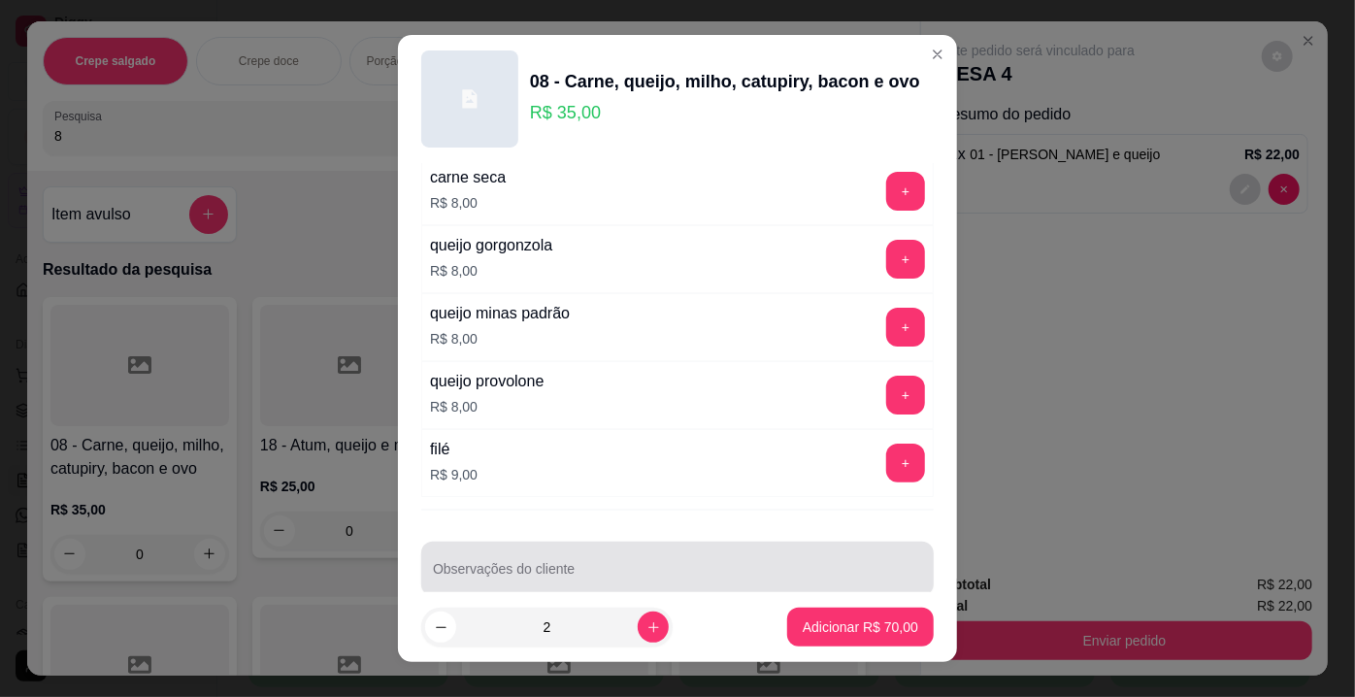
click at [576, 567] on input "Observações do cliente" at bounding box center [677, 576] width 489 height 19
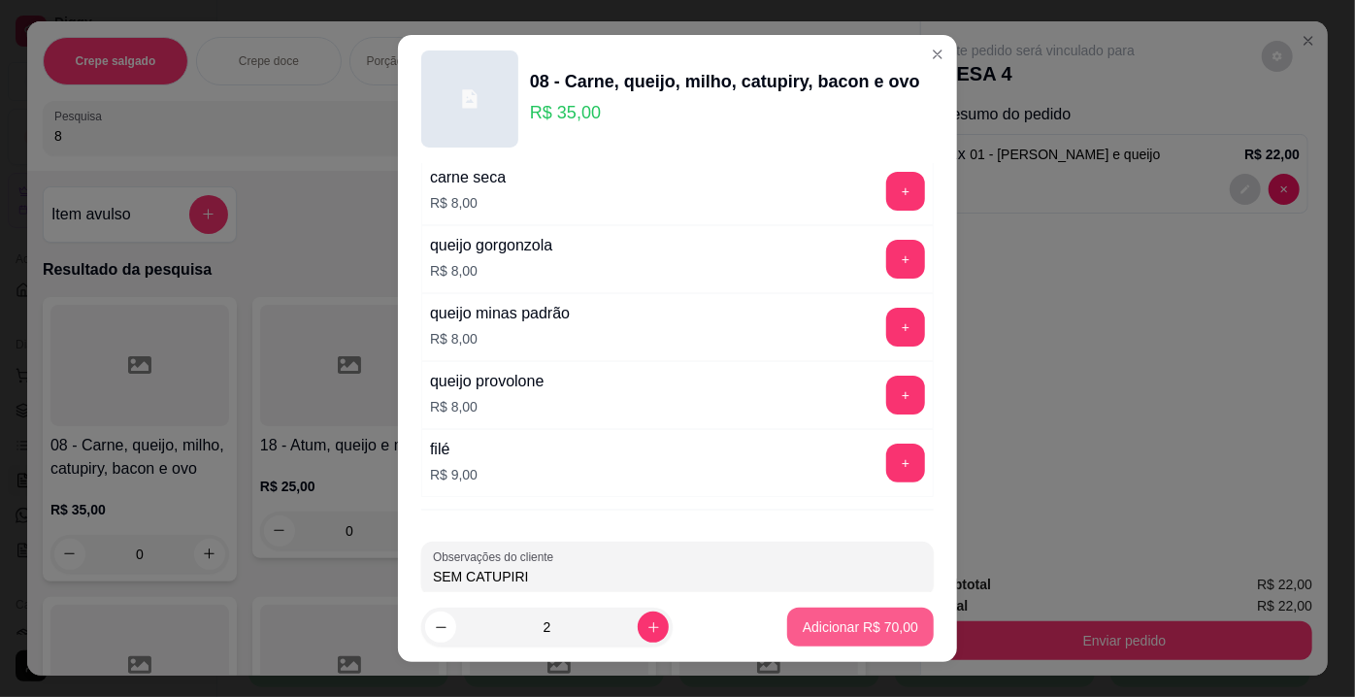
type input "SEM CATUPIRI"
click at [876, 635] on p "Adicionar R$ 70,00" at bounding box center [860, 626] width 115 height 19
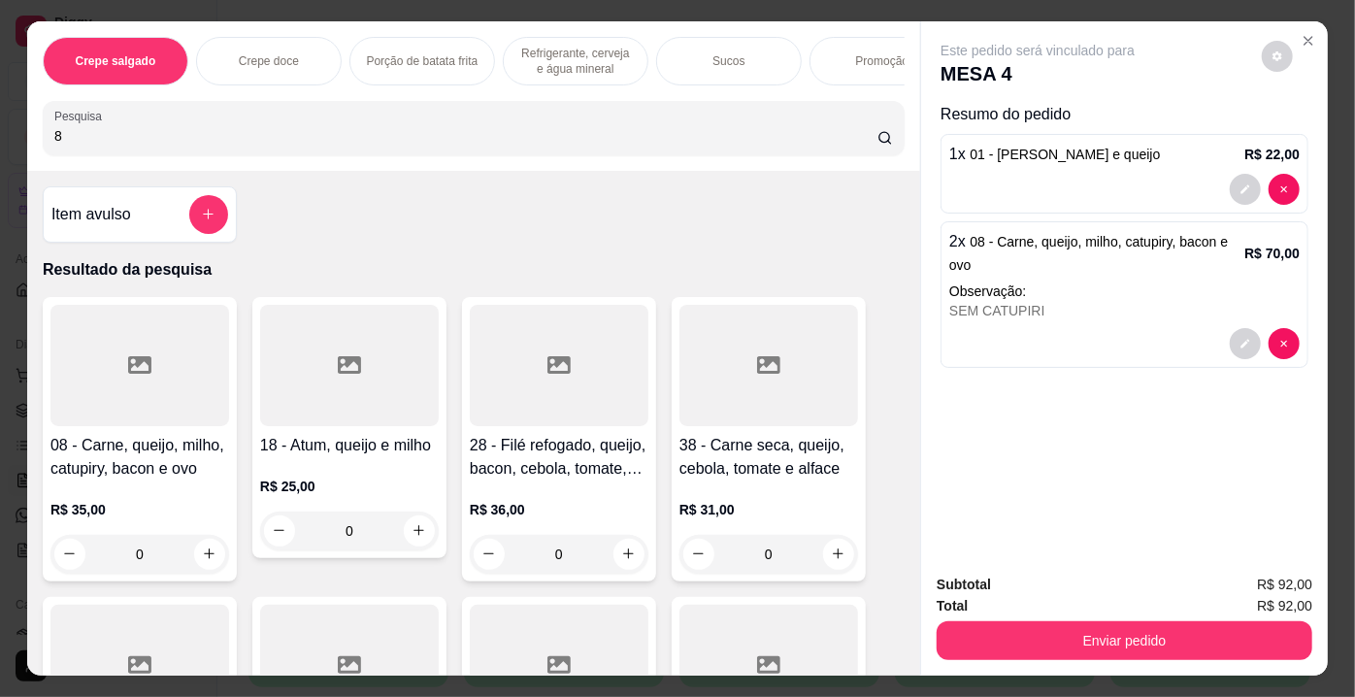
drag, startPoint x: 109, startPoint y: 147, endPoint x: 0, endPoint y: 136, distance: 109.2
click at [0, 136] on div "Crepe salgado Crepe doce Porção de batata frita Refrigerante, cerveja e água mi…" at bounding box center [677, 348] width 1355 height 697
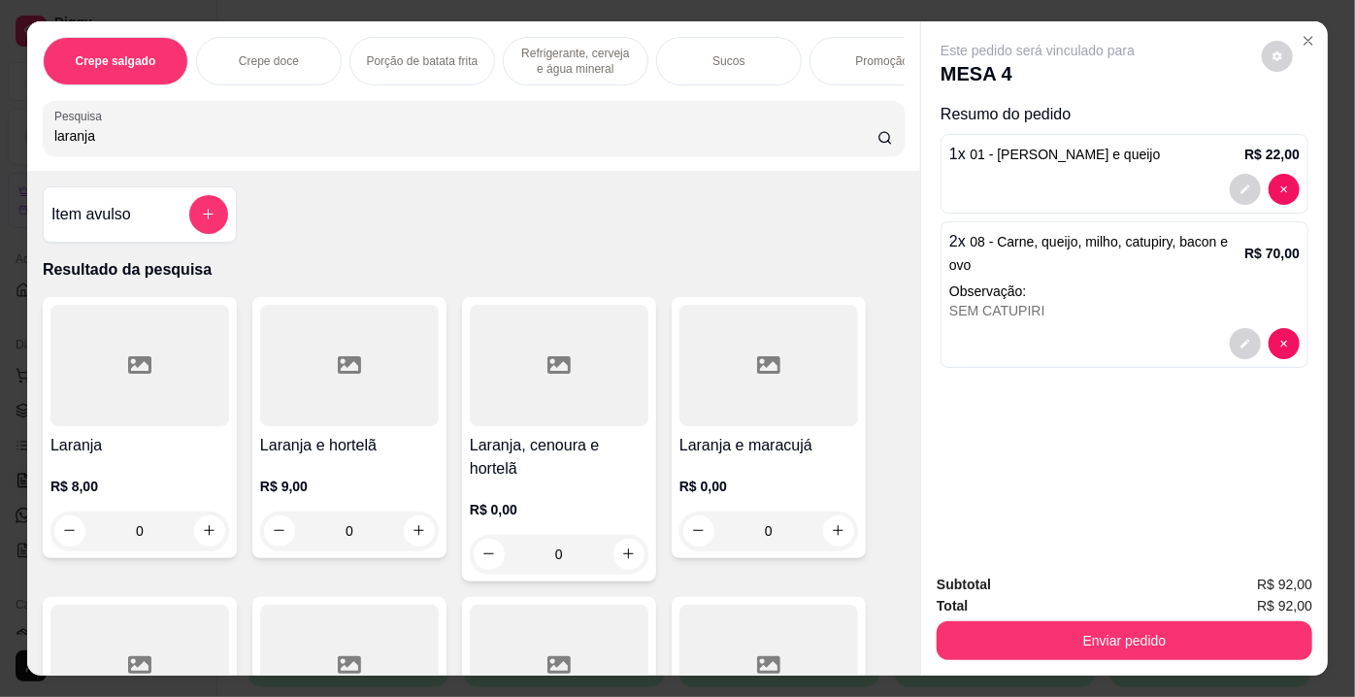
type input "laranja"
click at [179, 374] on div at bounding box center [139, 365] width 179 height 121
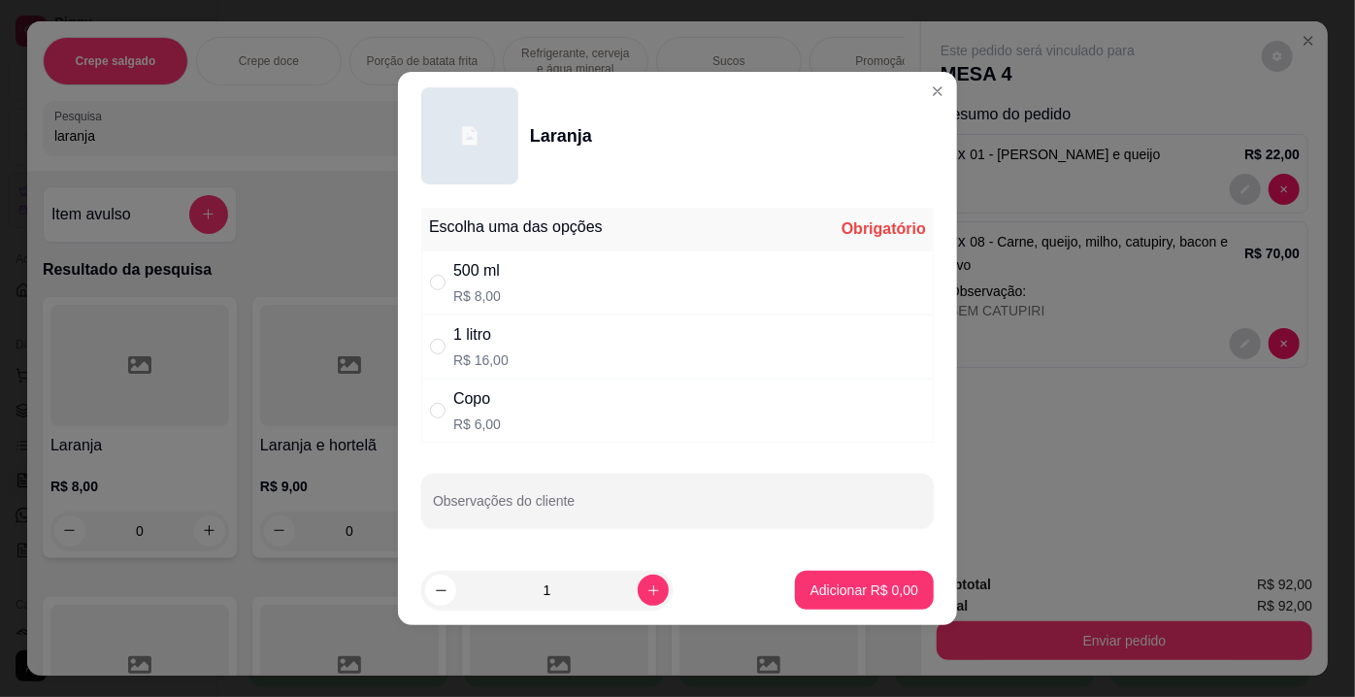
click at [493, 293] on p "R$ 8,00" at bounding box center [477, 295] width 48 height 19
radio input "true"
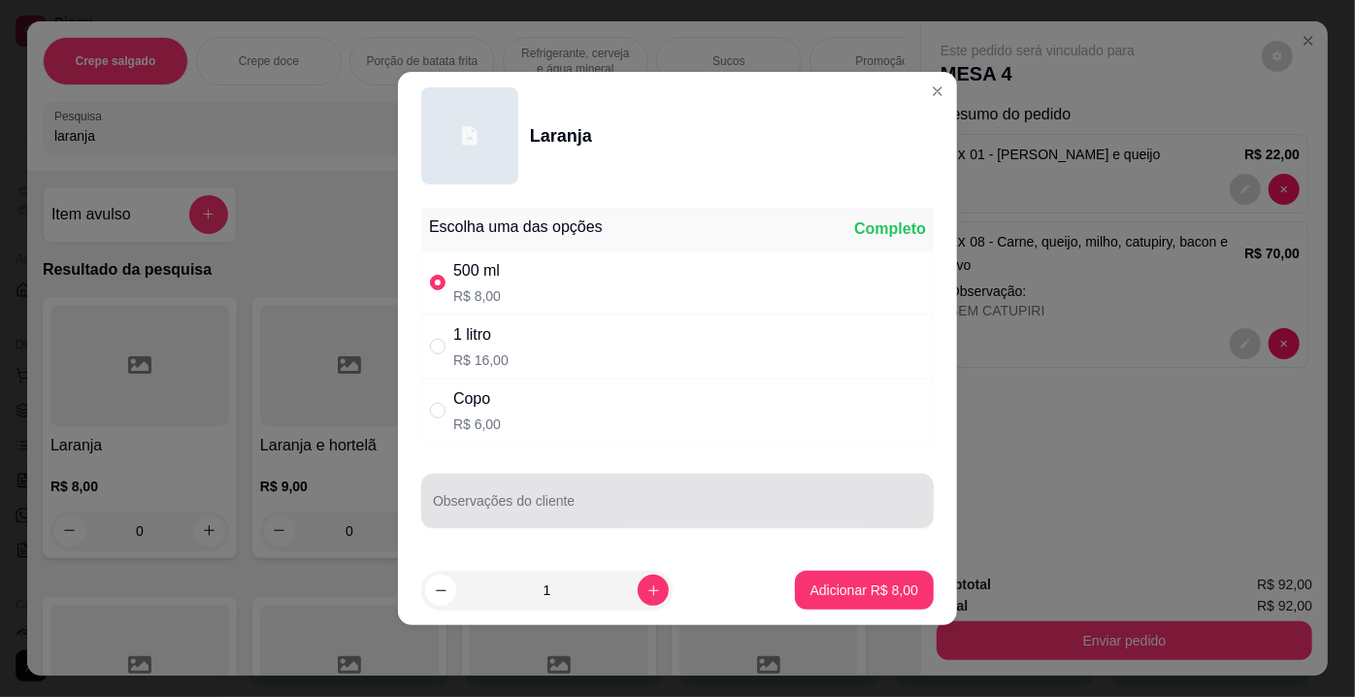
click at [563, 490] on div at bounding box center [677, 500] width 489 height 39
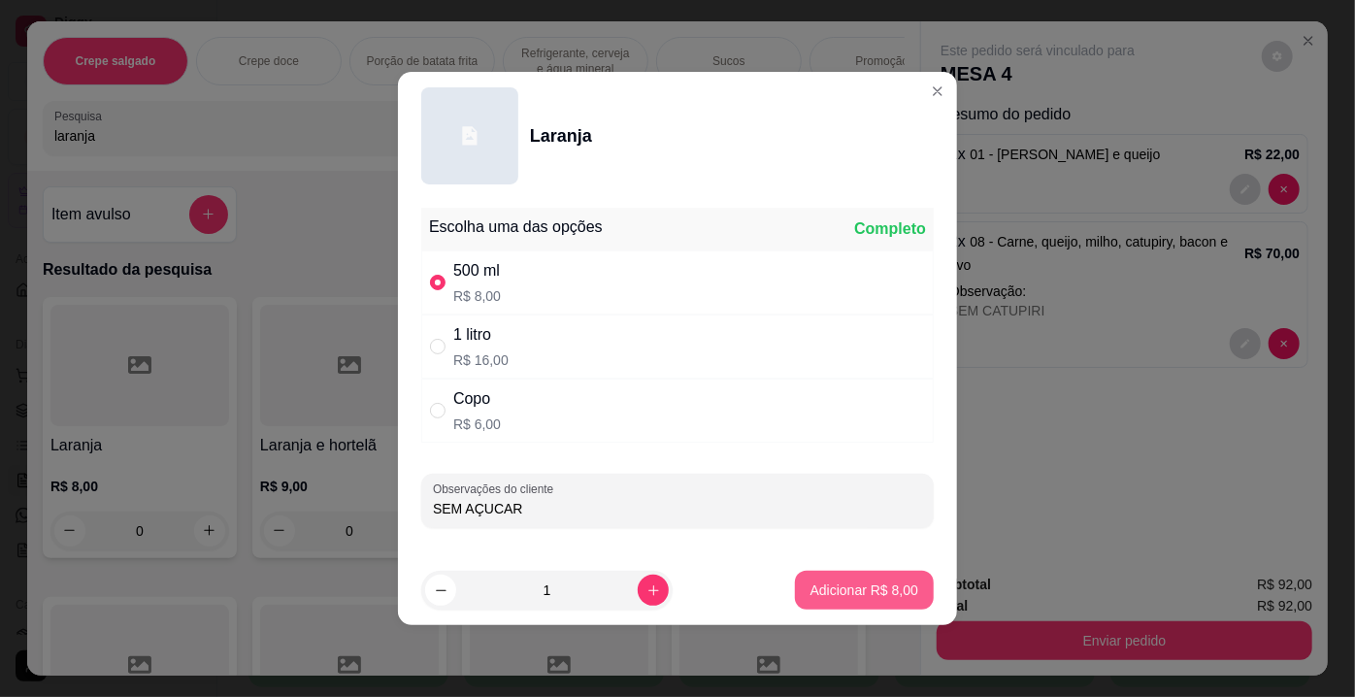
type input "SEM AÇUCAR"
click at [818, 586] on p "Adicionar R$ 8,00" at bounding box center [864, 589] width 108 height 19
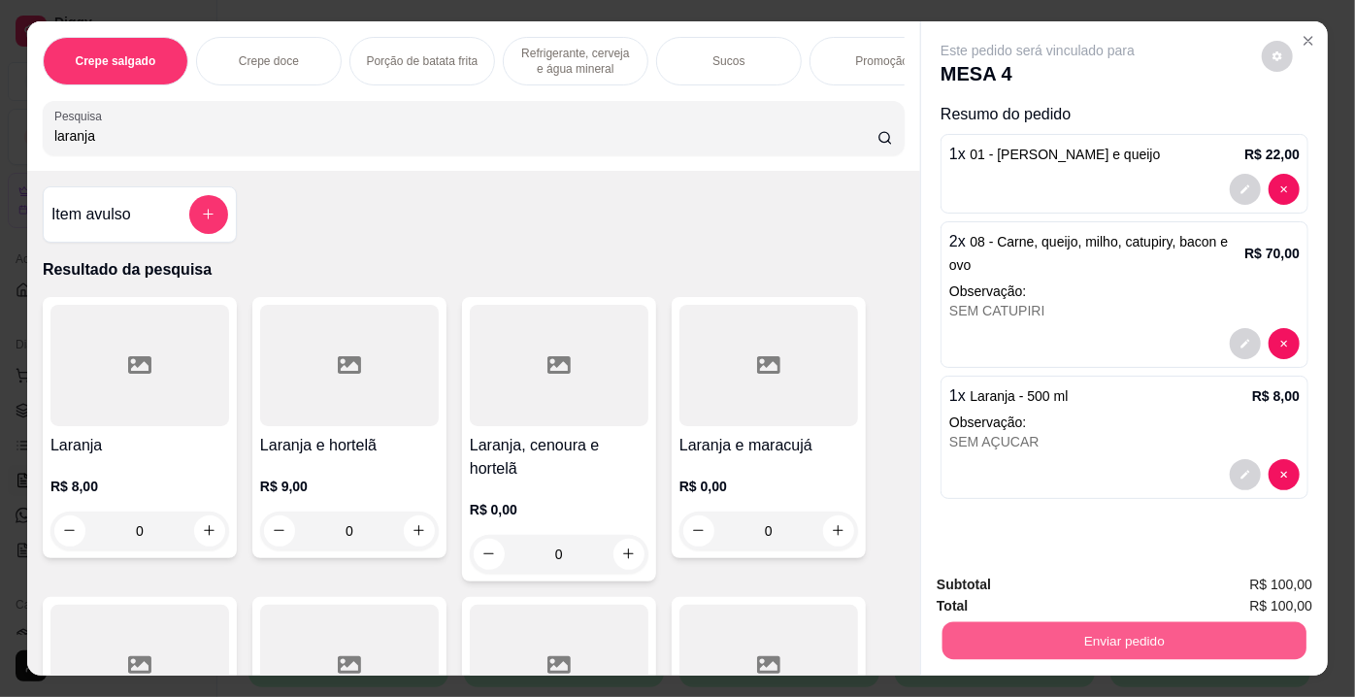
click at [1112, 631] on button "Enviar pedido" at bounding box center [1124, 641] width 364 height 38
click at [1247, 588] on button "Enviar pedido" at bounding box center [1262, 587] width 110 height 37
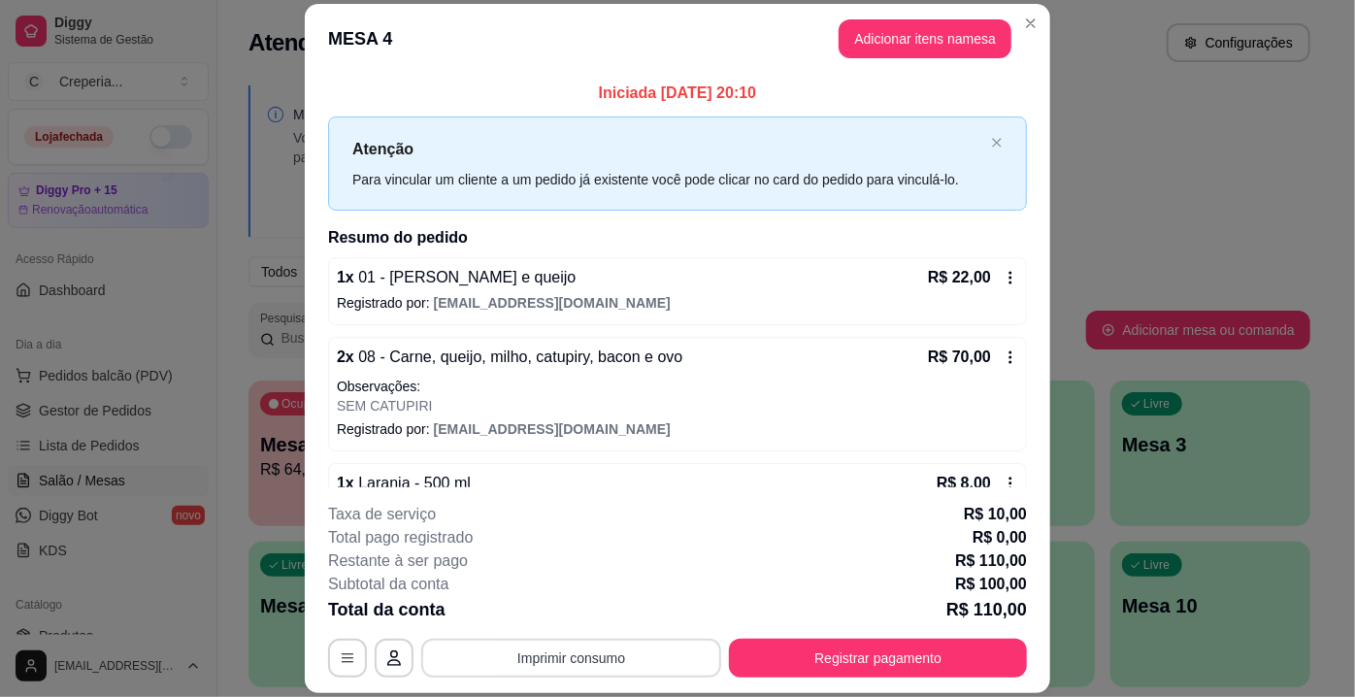
click at [655, 659] on button "Imprimir consumo" at bounding box center [571, 658] width 300 height 39
click at [580, 616] on button "IMPRESSORA" at bounding box center [571, 614] width 136 height 30
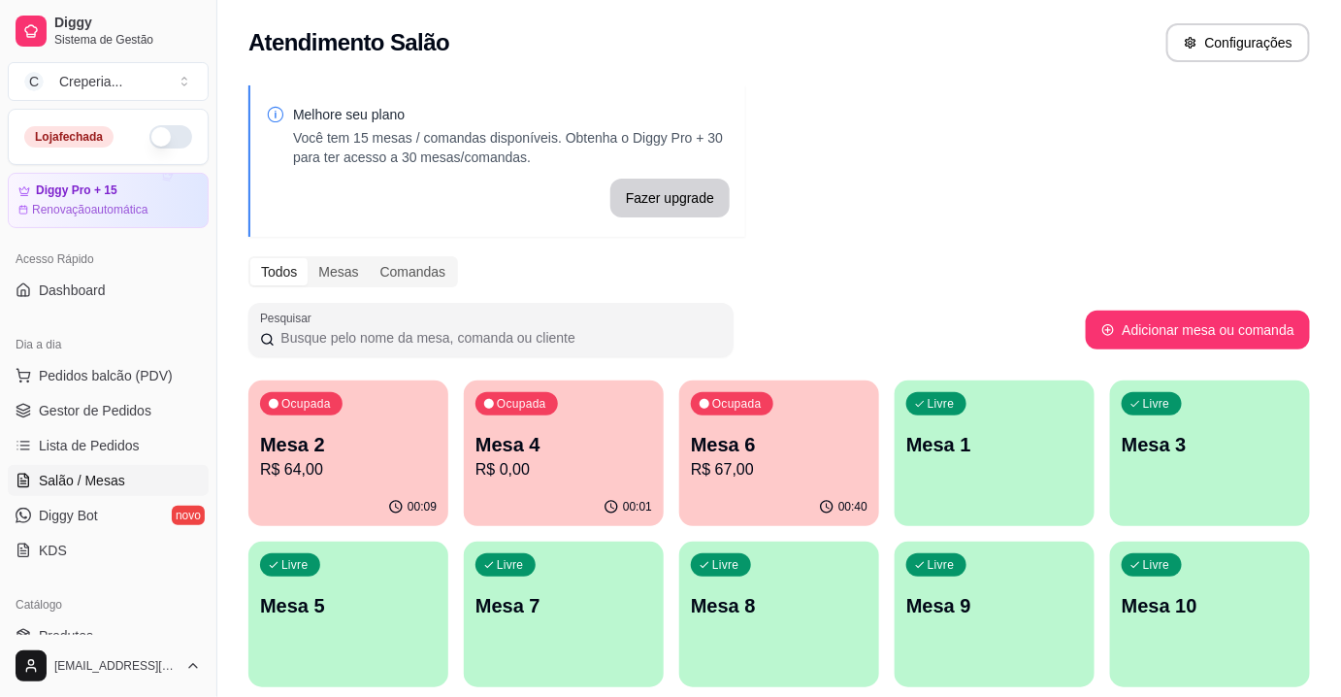
click at [497, 460] on p "R$ 0,00" at bounding box center [563, 469] width 177 height 23
click at [748, 429] on div "Ocupada Mesa 6 R$ 67,00" at bounding box center [779, 434] width 200 height 108
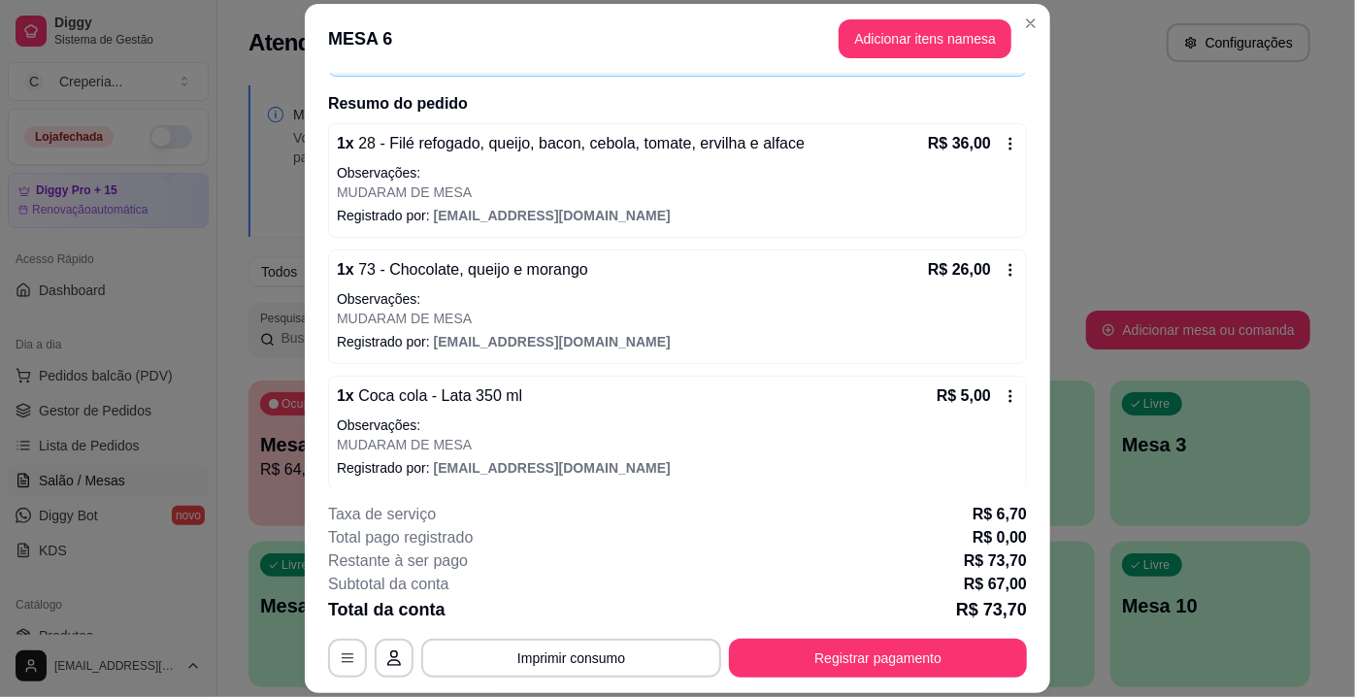
scroll to position [141, 0]
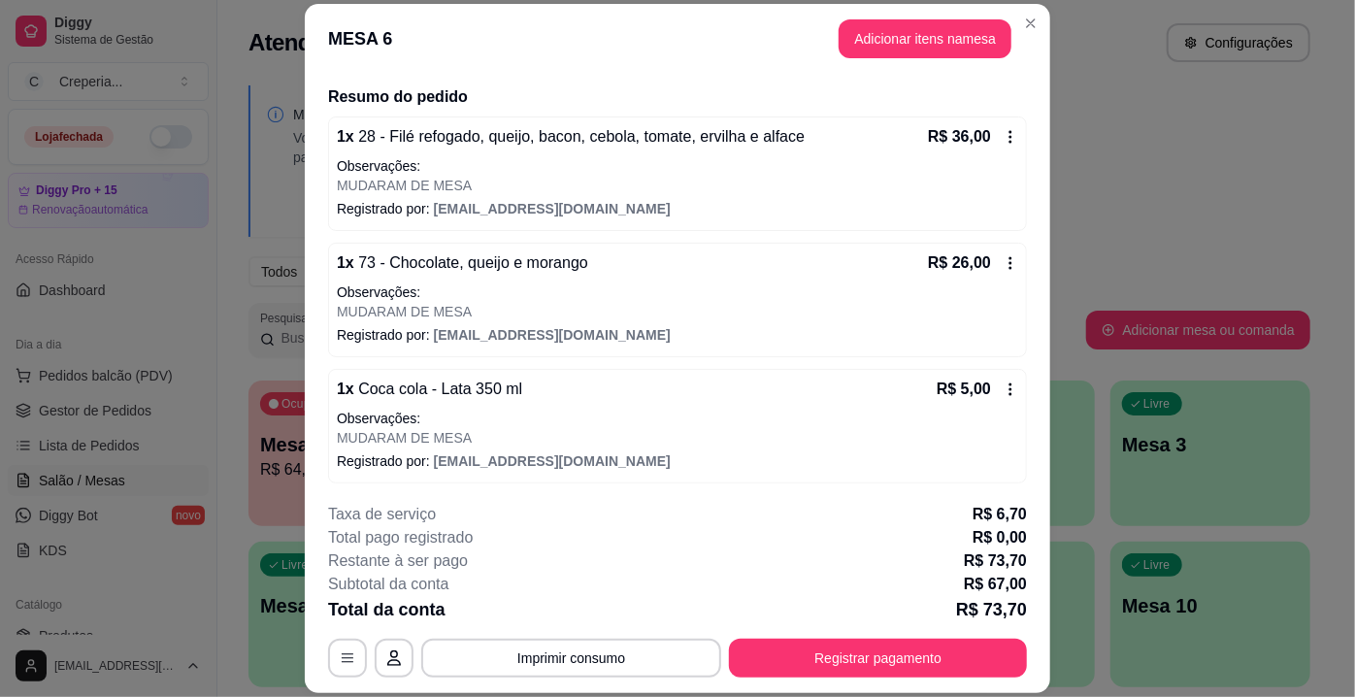
click at [1002, 262] on icon at bounding box center [1010, 263] width 16 height 16
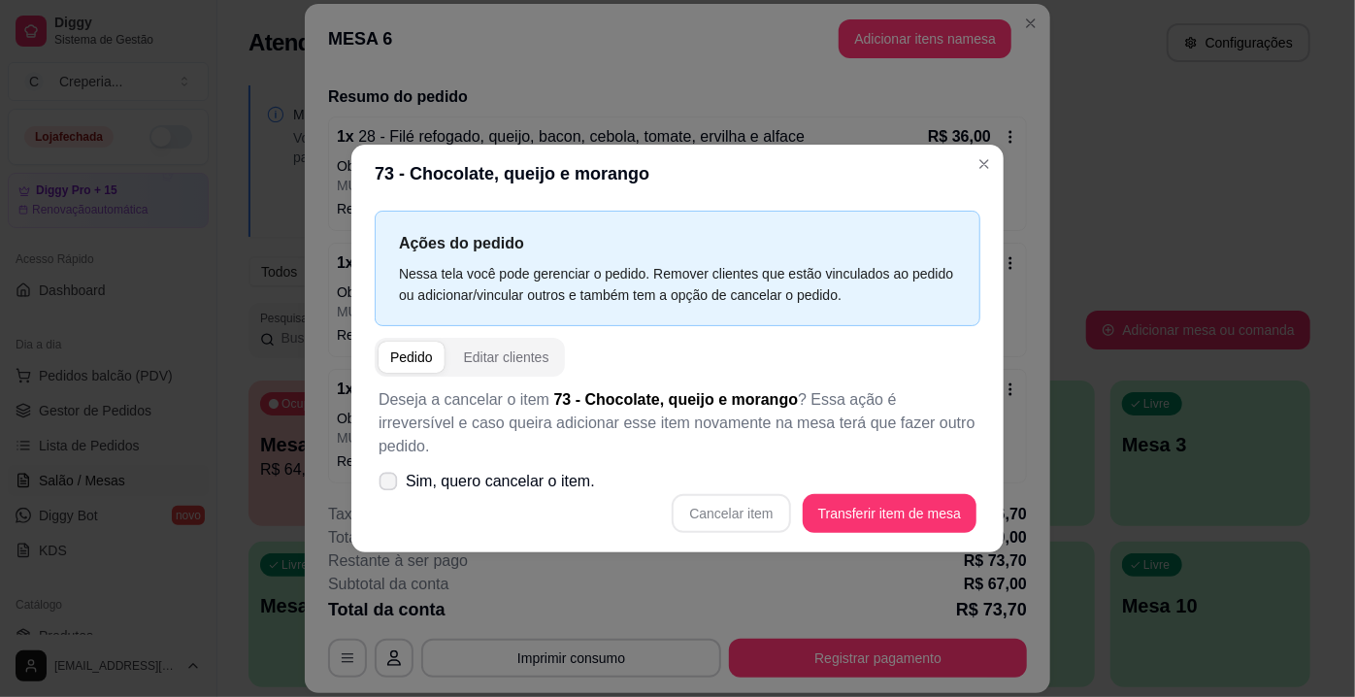
click at [462, 470] on span "Sim, quero cancelar o item." at bounding box center [500, 481] width 189 height 23
click at [390, 485] on input "Sim, quero cancelar o item." at bounding box center [383, 491] width 13 height 13
checkbox input "true"
click at [735, 503] on button "Cancelar item" at bounding box center [730, 513] width 118 height 39
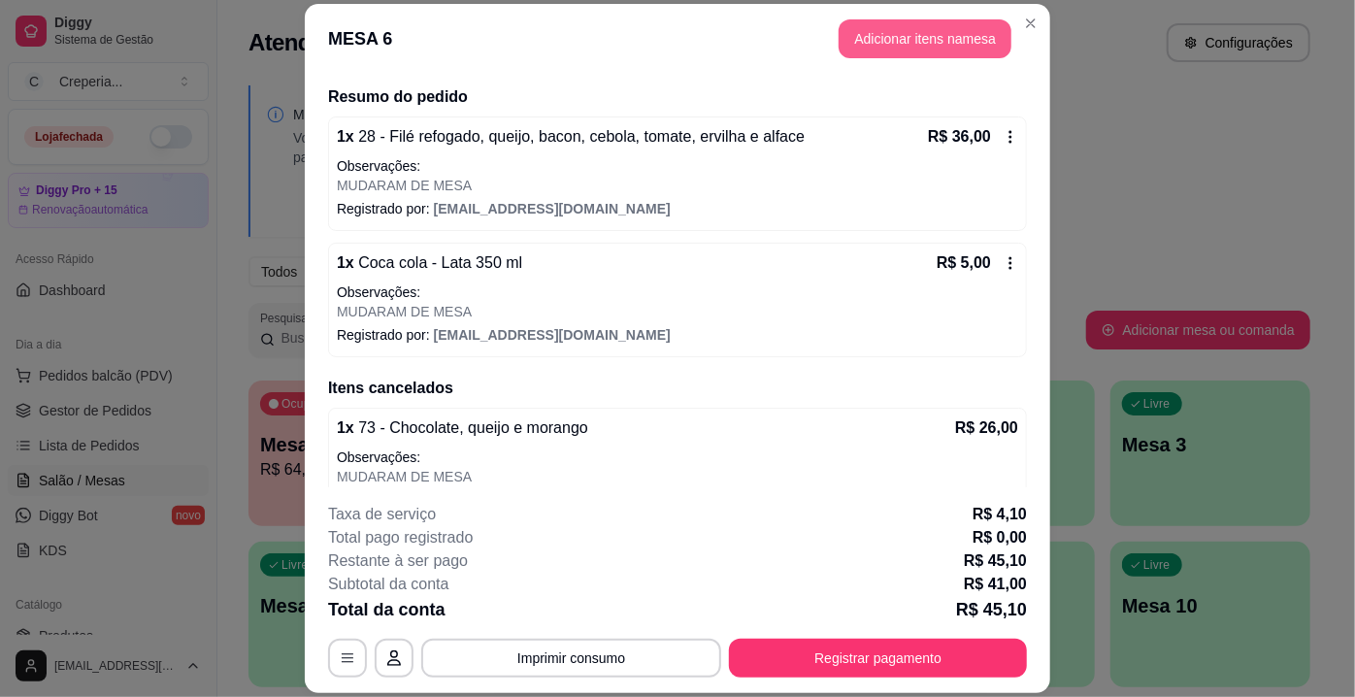
click at [938, 40] on button "Adicionar itens na mesa" at bounding box center [924, 38] width 173 height 39
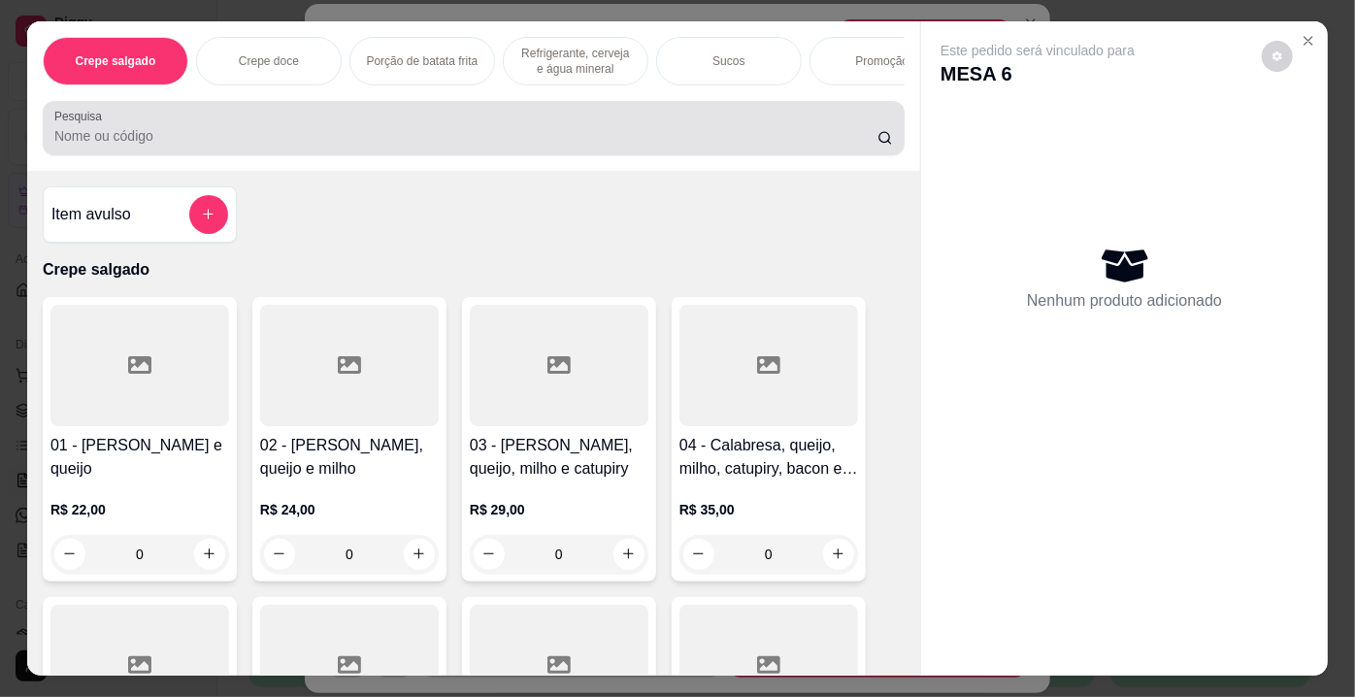
click at [157, 143] on input "Pesquisa" at bounding box center [465, 135] width 823 height 19
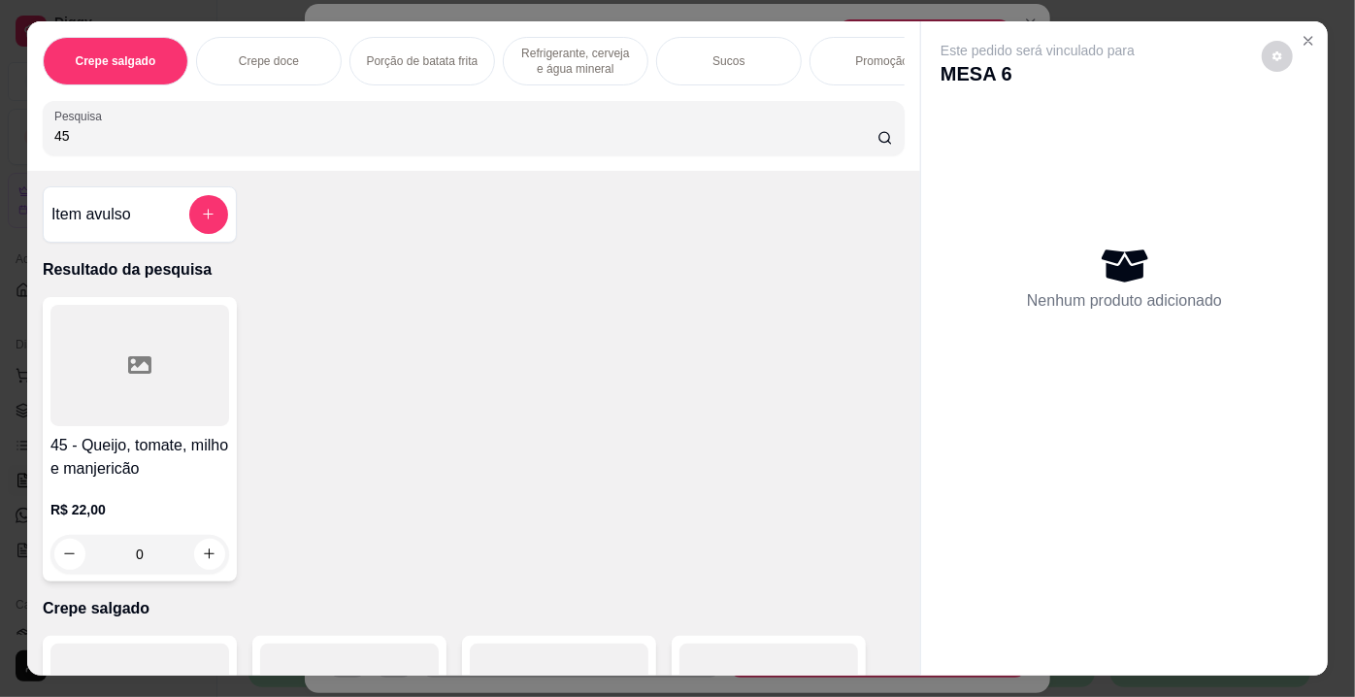
type input "45"
click at [126, 325] on div at bounding box center [139, 365] width 179 height 121
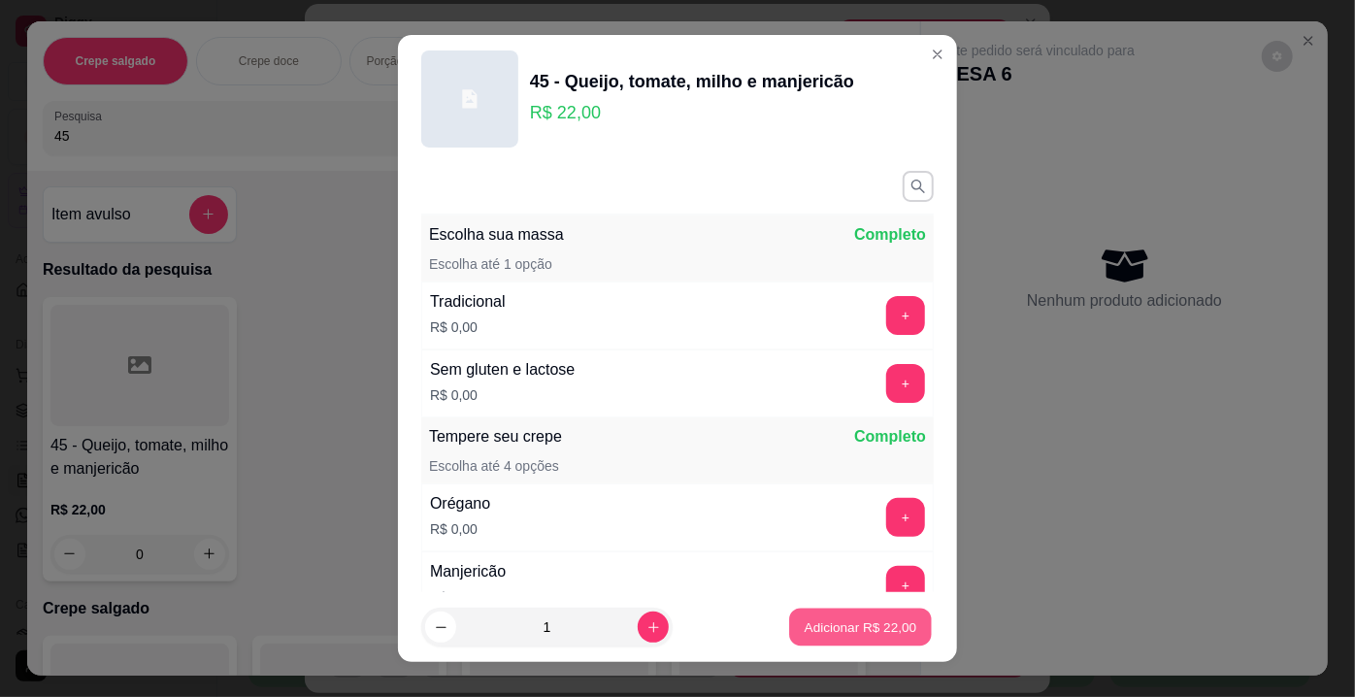
click at [812, 630] on p "Adicionar R$ 22,00" at bounding box center [860, 626] width 113 height 18
type input "1"
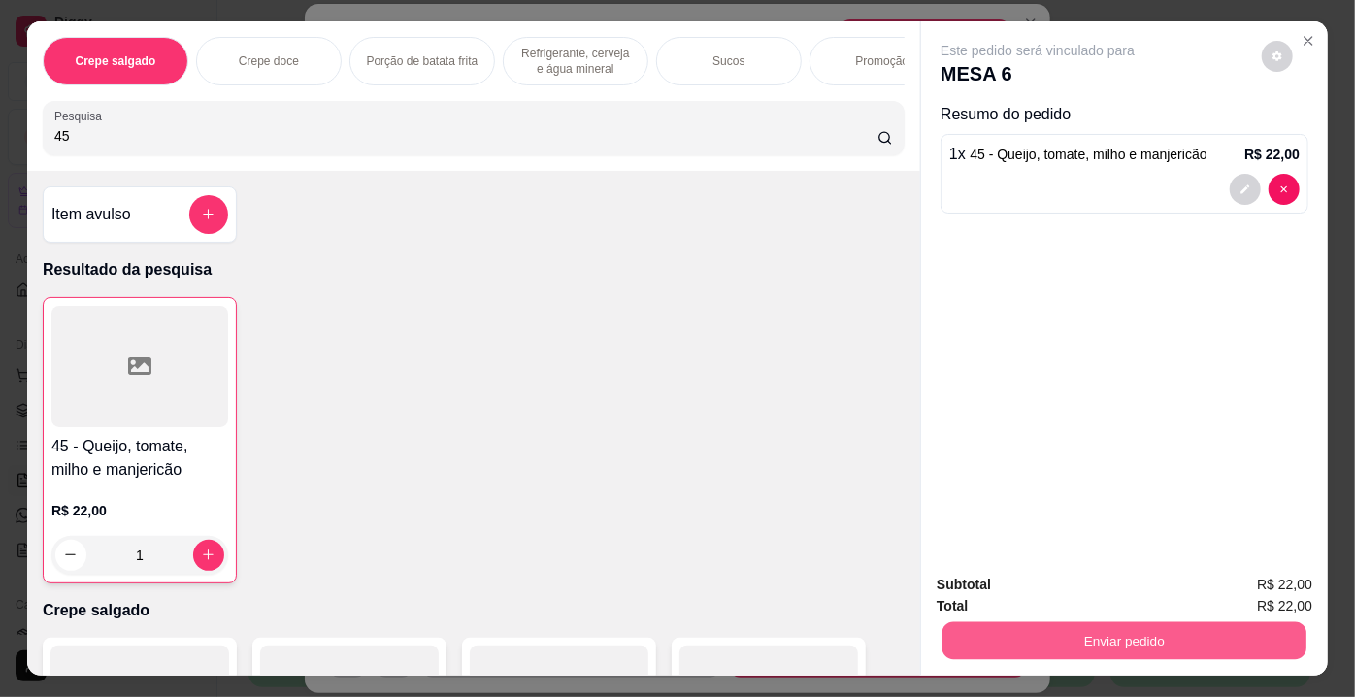
click at [1200, 626] on button "Enviar pedido" at bounding box center [1124, 641] width 364 height 38
click at [1240, 594] on button "Enviar pedido" at bounding box center [1262, 587] width 110 height 37
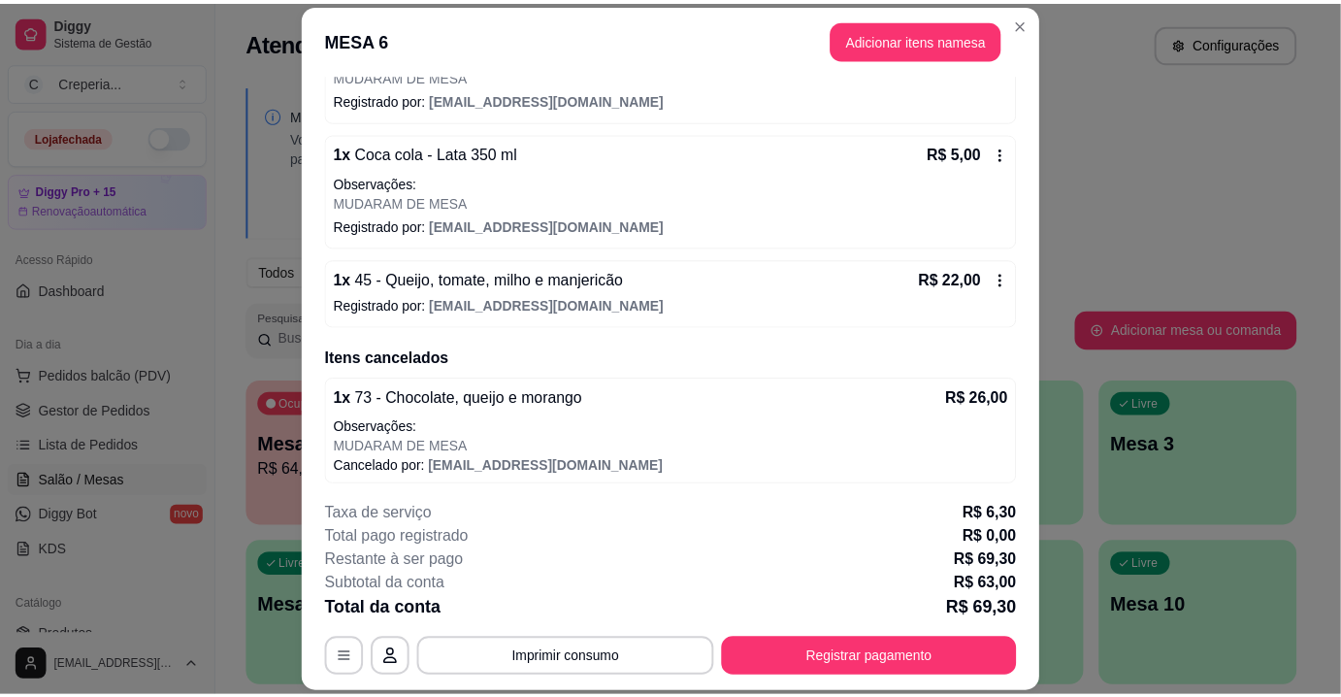
scroll to position [0, 0]
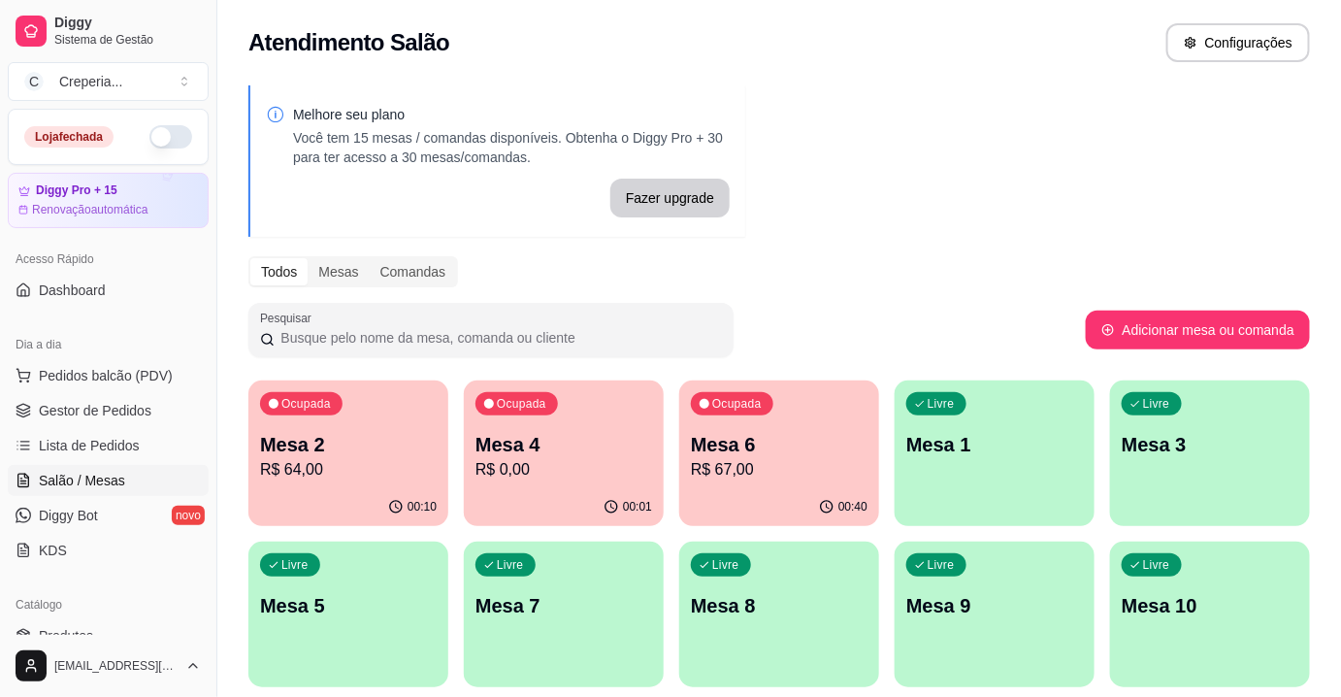
click at [569, 428] on div "Ocupada Mesa 4 R$ 0,00" at bounding box center [564, 434] width 200 height 108
click at [756, 478] on p "R$ 67,00" at bounding box center [779, 469] width 177 height 23
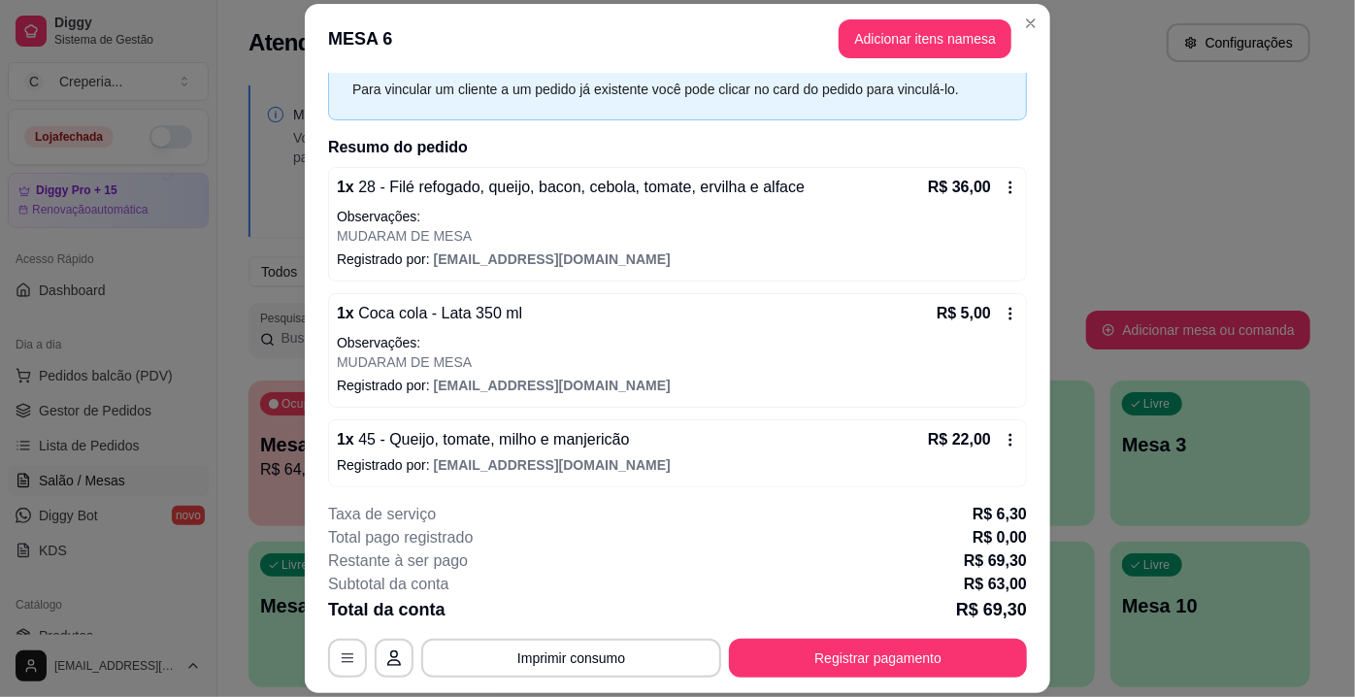
scroll to position [250, 0]
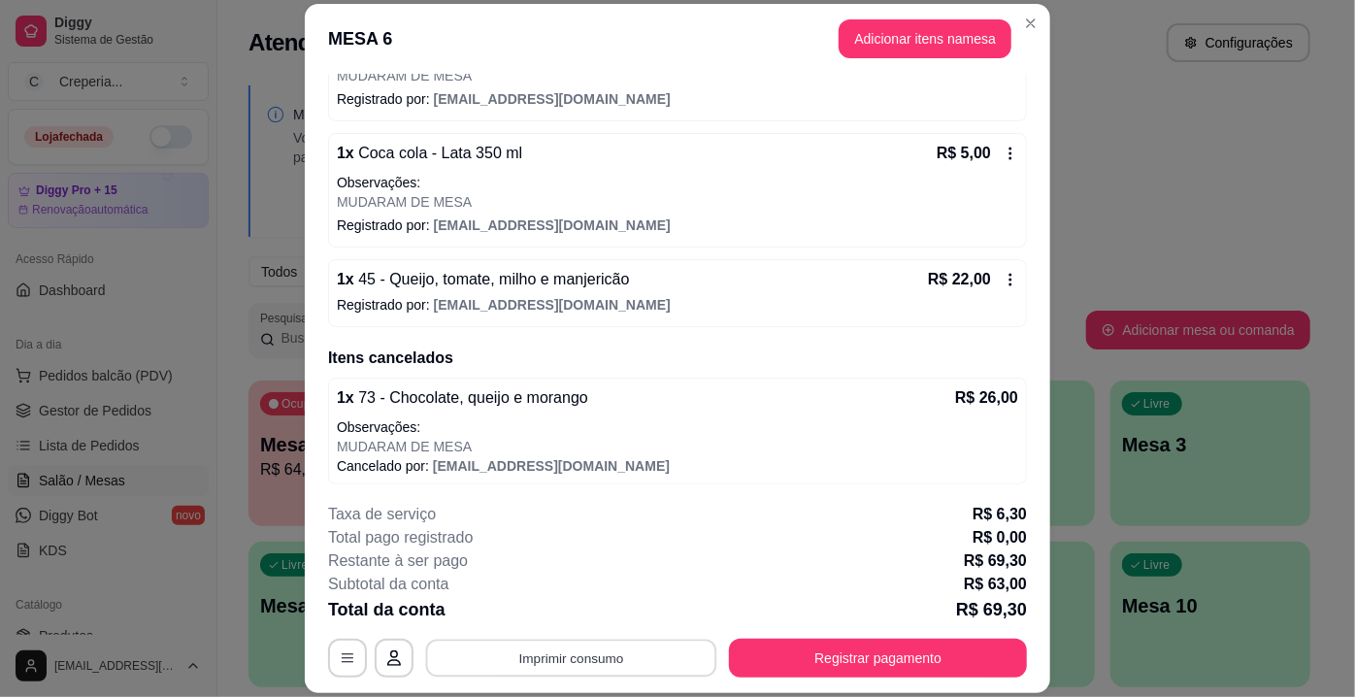
click at [563, 663] on button "Imprimir consumo" at bounding box center [571, 658] width 291 height 38
click at [700, 461] on p "Cancelado por: [EMAIL_ADDRESS][DOMAIN_NAME]" at bounding box center [677, 465] width 681 height 19
click at [342, 665] on icon "button" at bounding box center [348, 658] width 16 height 16
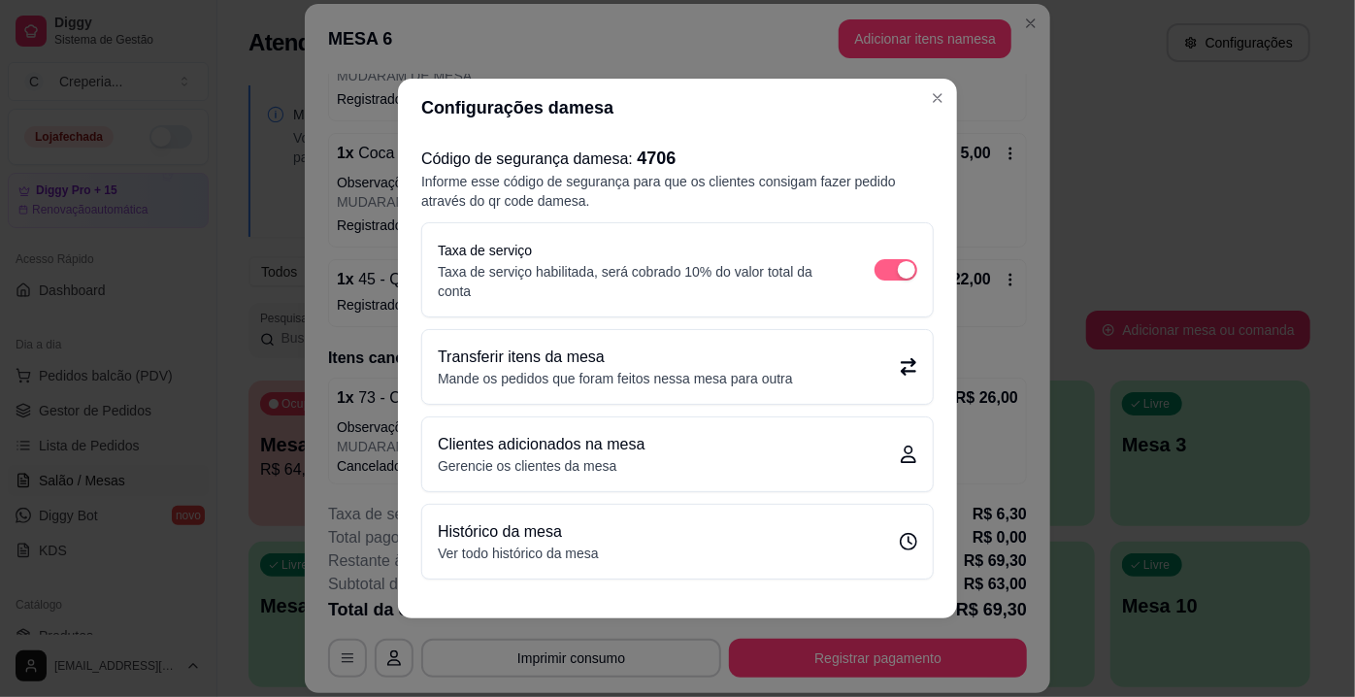
click at [902, 274] on div "button" at bounding box center [906, 269] width 17 height 17
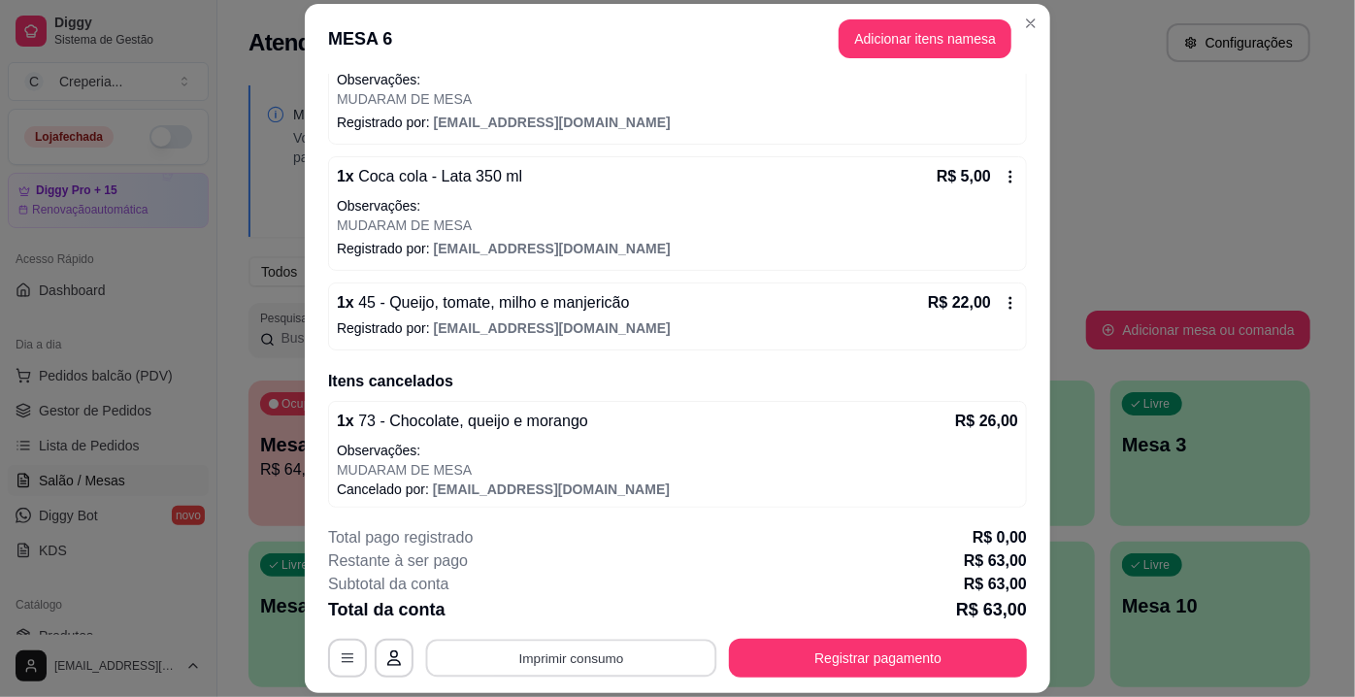
click at [652, 656] on button "Imprimir consumo" at bounding box center [571, 658] width 291 height 38
click at [597, 611] on button "IMPRESSORA" at bounding box center [571, 614] width 136 height 30
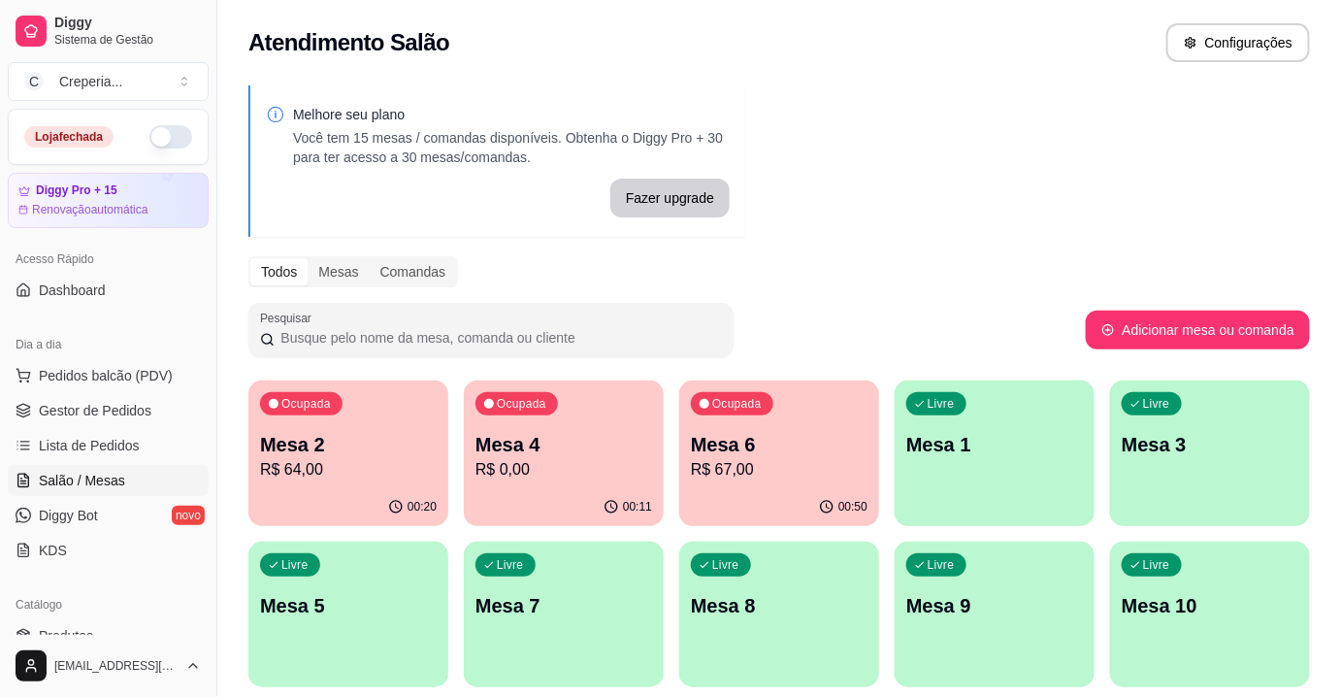
click at [1216, 460] on div "Livre Mesa 3" at bounding box center [1210, 441] width 200 height 122
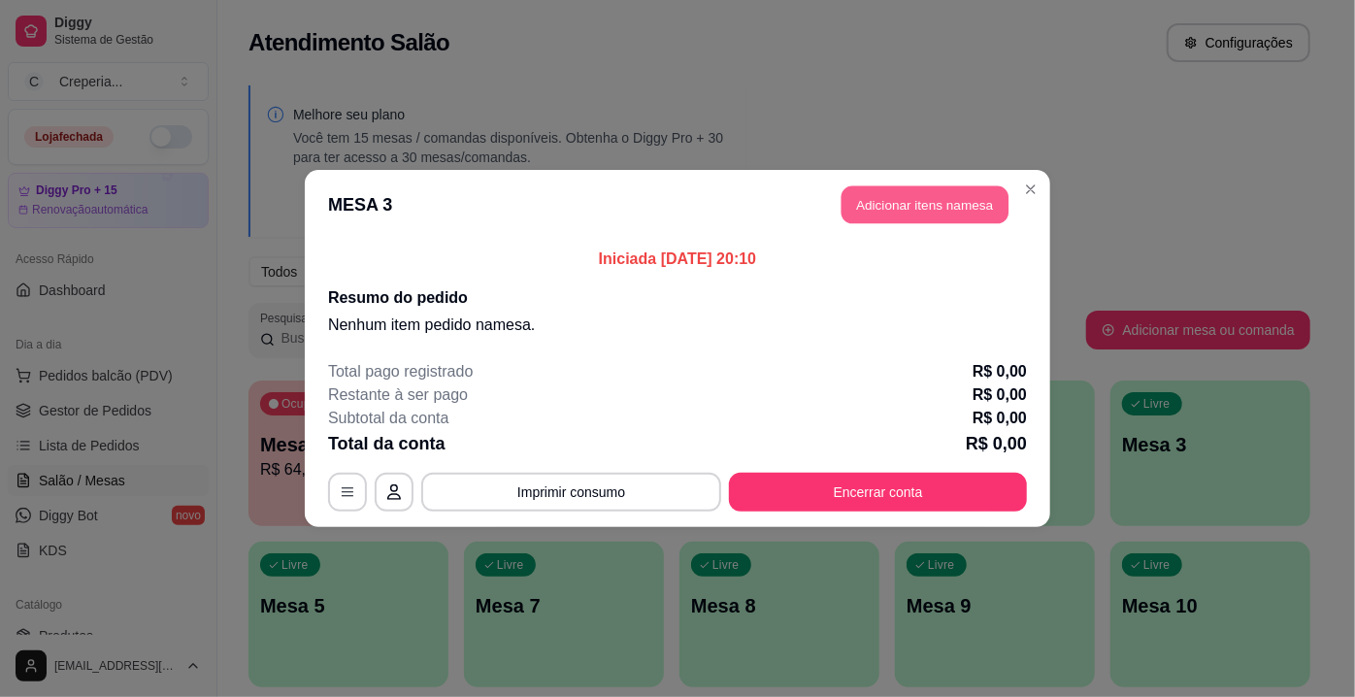
click at [933, 198] on button "Adicionar itens na mesa" at bounding box center [924, 205] width 167 height 38
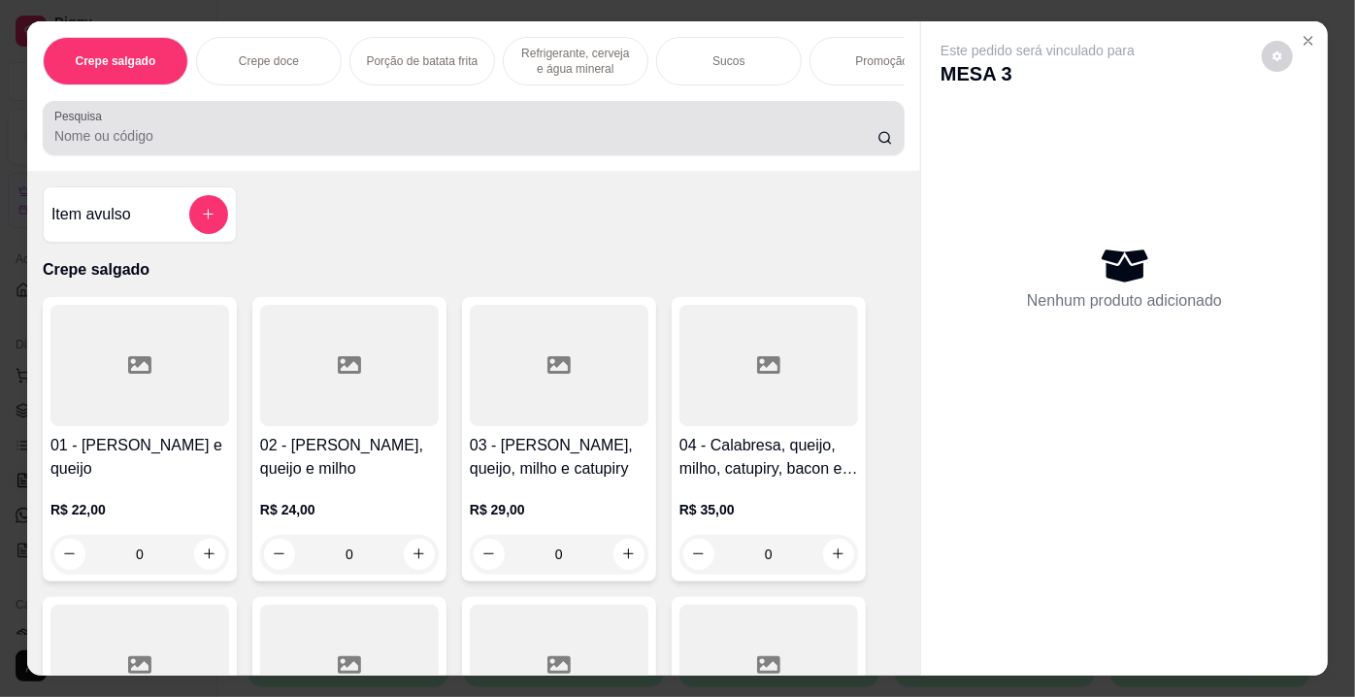
click at [567, 128] on div at bounding box center [473, 128] width 838 height 39
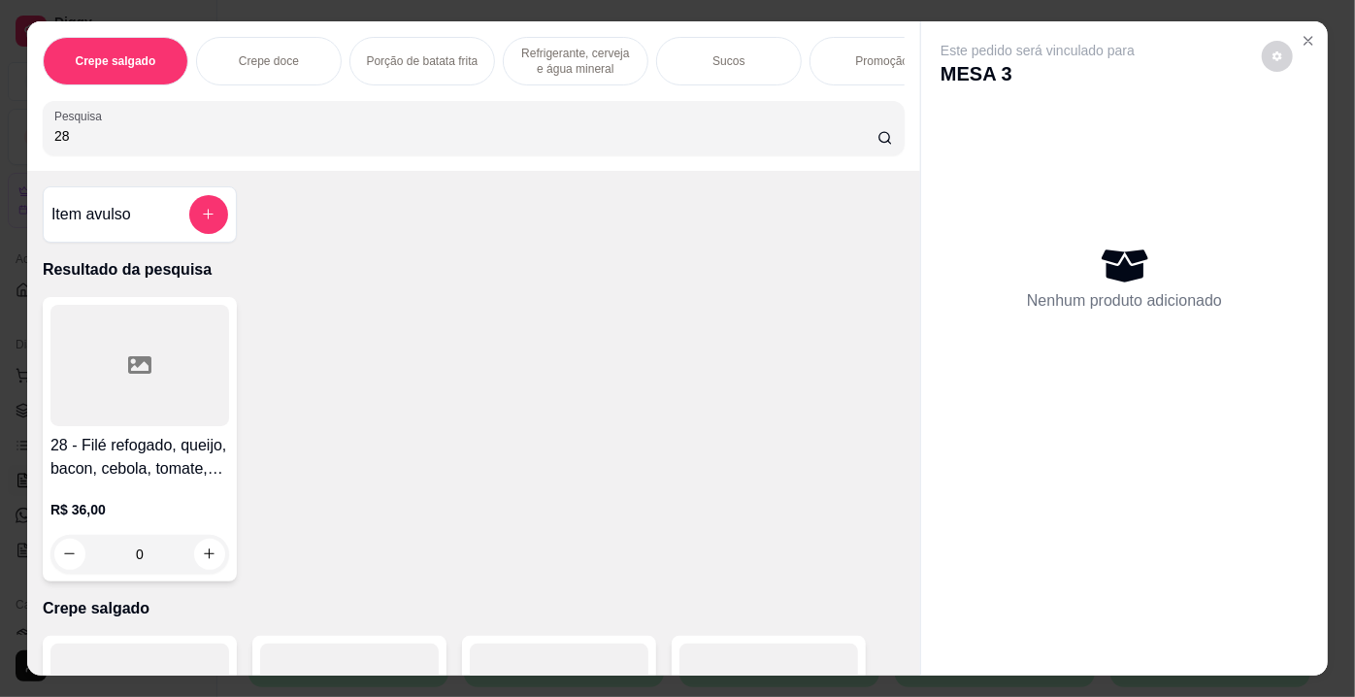
type input "28"
click at [198, 350] on div at bounding box center [139, 365] width 179 height 121
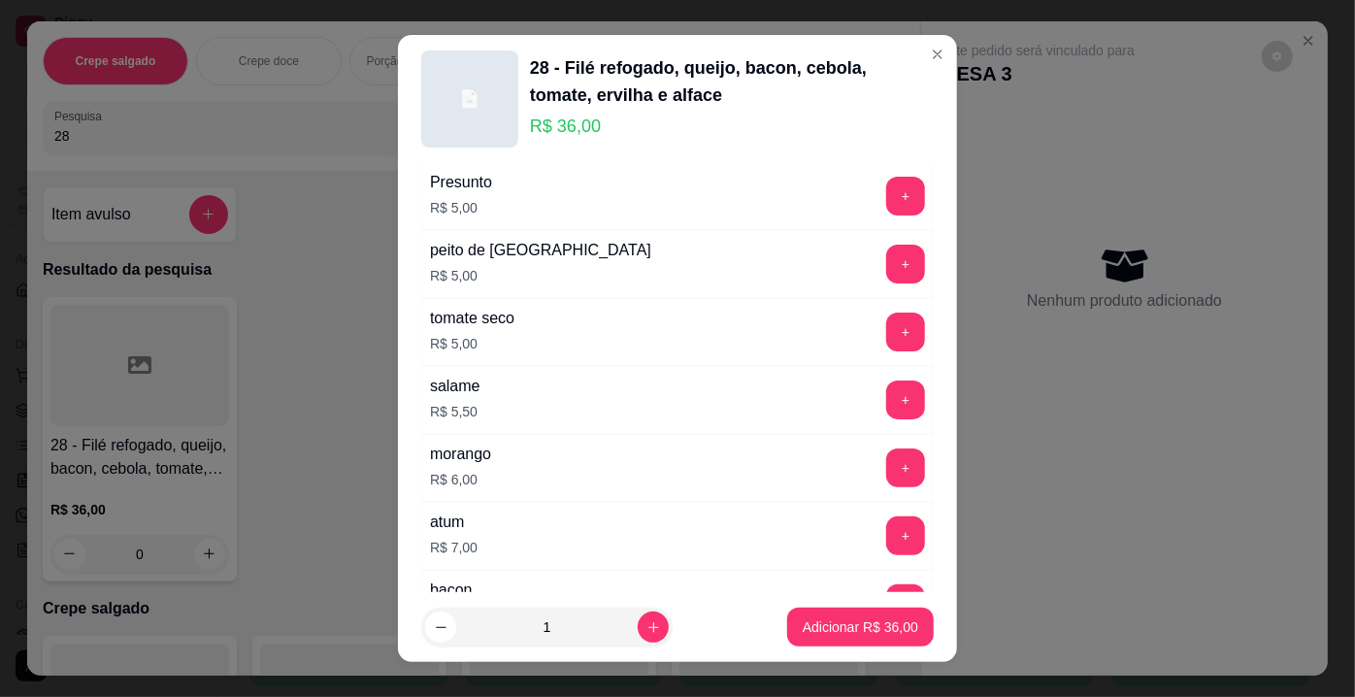
scroll to position [3519, 0]
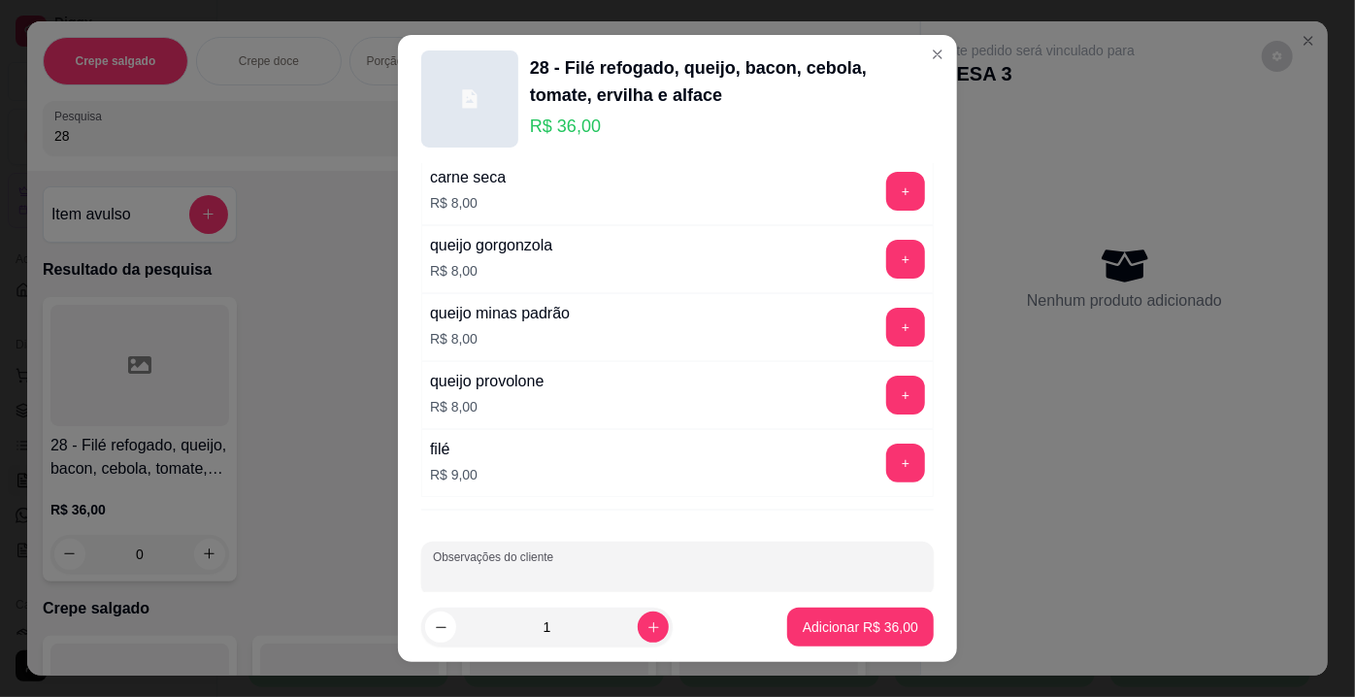
click at [753, 567] on input "Observações do cliente" at bounding box center [677, 576] width 489 height 19
type input "DIVIDIDO"
click at [805, 626] on p "Adicionar R$ 36,00" at bounding box center [860, 626] width 113 height 18
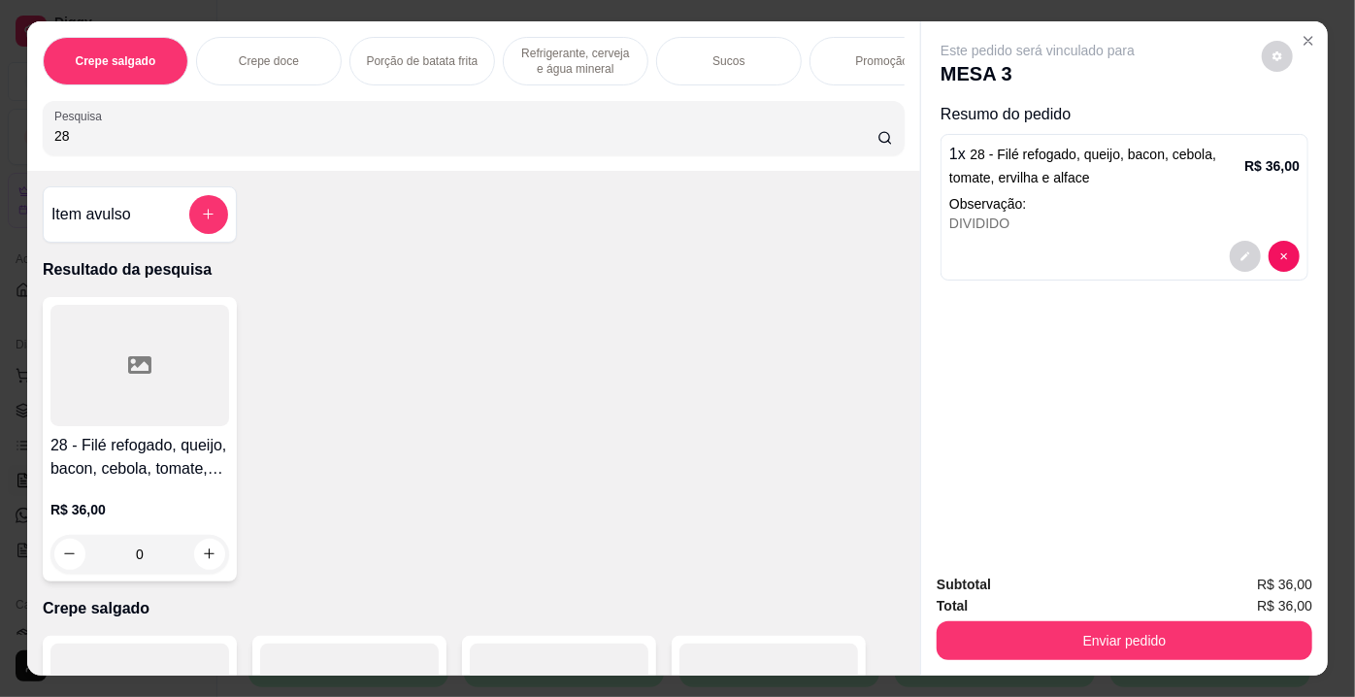
drag, startPoint x: 173, startPoint y: 140, endPoint x: 0, endPoint y: 138, distance: 172.7
click at [0, 138] on div "Crepe salgado Crepe doce Porção de batata frita Refrigerante, cerveja e água mi…" at bounding box center [677, 348] width 1355 height 697
type input "36"
click at [149, 390] on div at bounding box center [139, 365] width 179 height 121
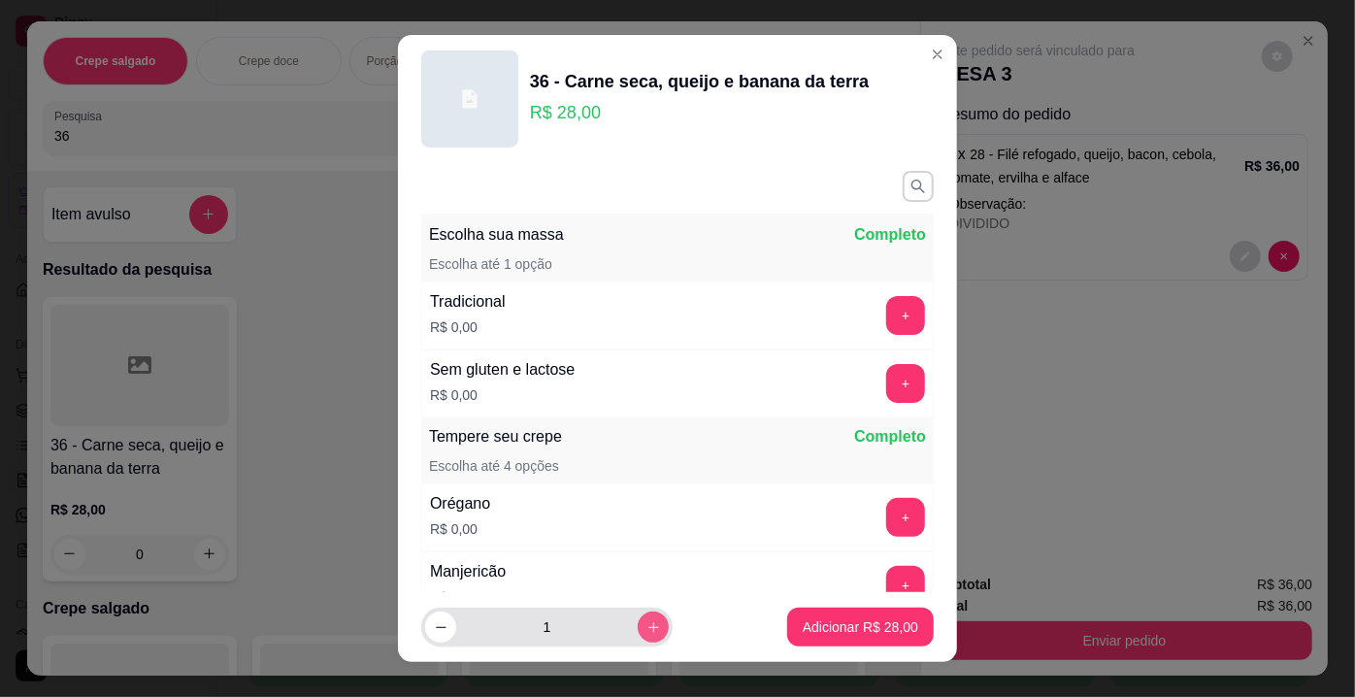
click at [646, 625] on icon "increase-product-quantity" at bounding box center [653, 627] width 15 height 15
type input "4"
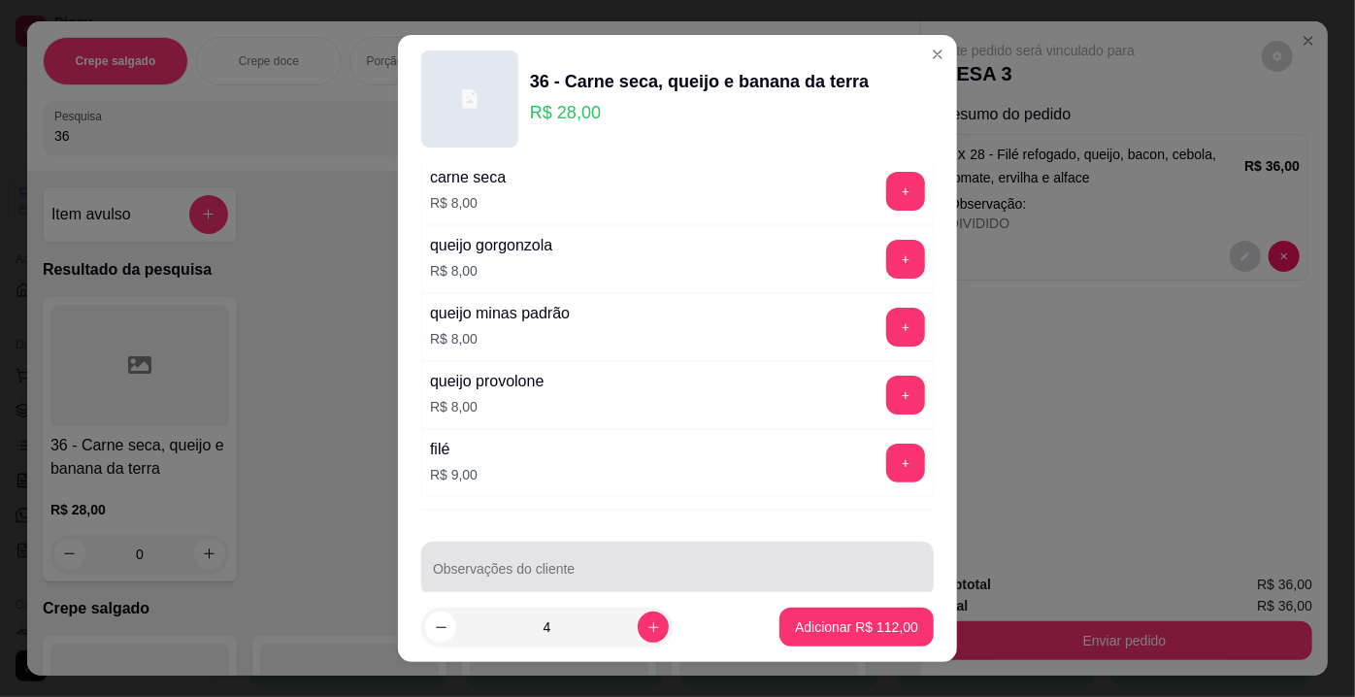
click at [809, 567] on input "Observações do cliente" at bounding box center [677, 576] width 489 height 19
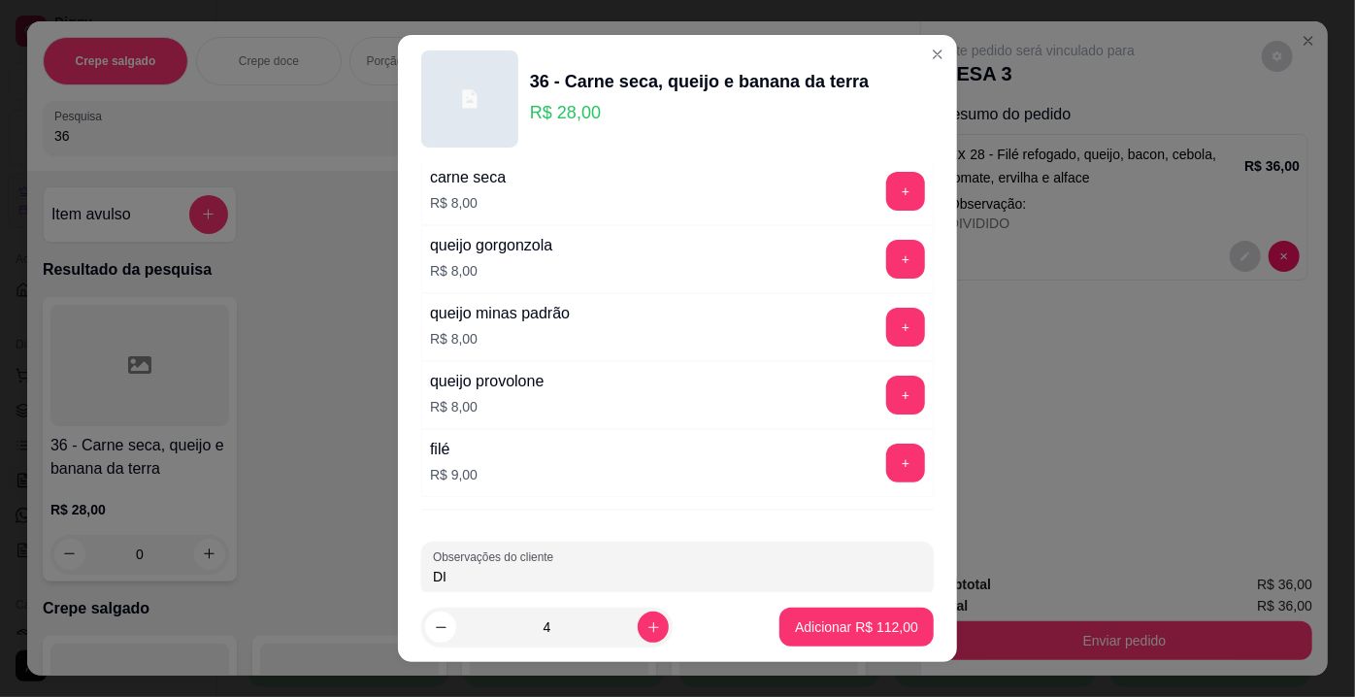
type input "D"
type input "1 DIVIDIDO"
click at [805, 630] on p "Adicionar R$ 112,00" at bounding box center [856, 626] width 119 height 18
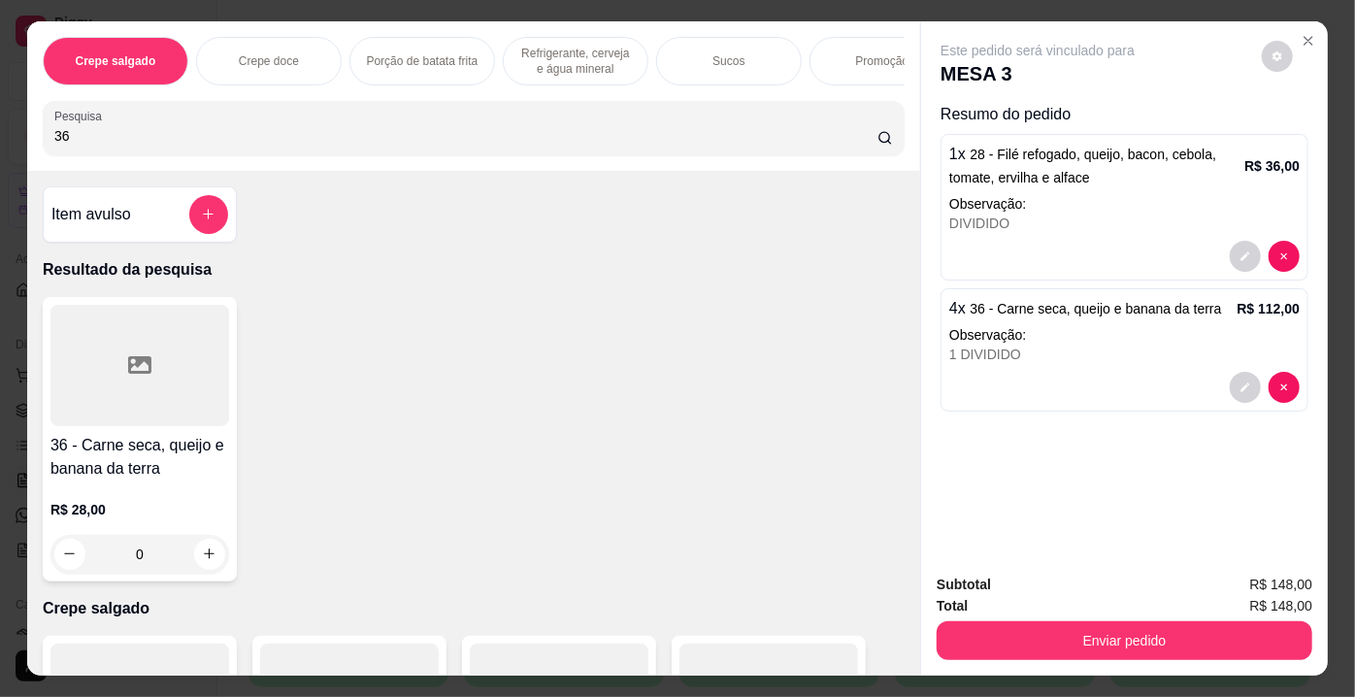
drag, startPoint x: 116, startPoint y: 142, endPoint x: 2, endPoint y: 115, distance: 117.5
click at [0, 115] on div "Crepe salgado Crepe doce Porção de batata frita Refrigerante, cerveja e água mi…" at bounding box center [677, 348] width 1355 height 697
type input "10"
click at [164, 416] on div at bounding box center [139, 365] width 179 height 121
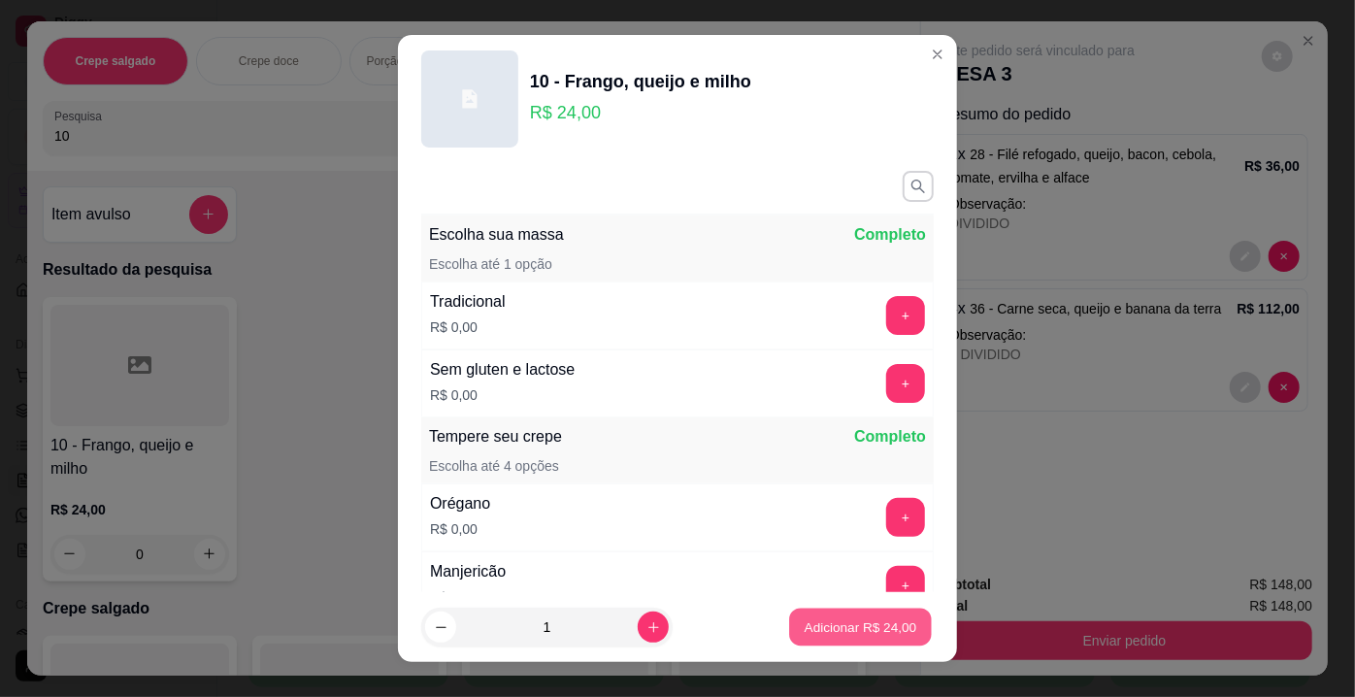
click at [838, 633] on p "Adicionar R$ 24,00" at bounding box center [860, 626] width 113 height 18
type input "1"
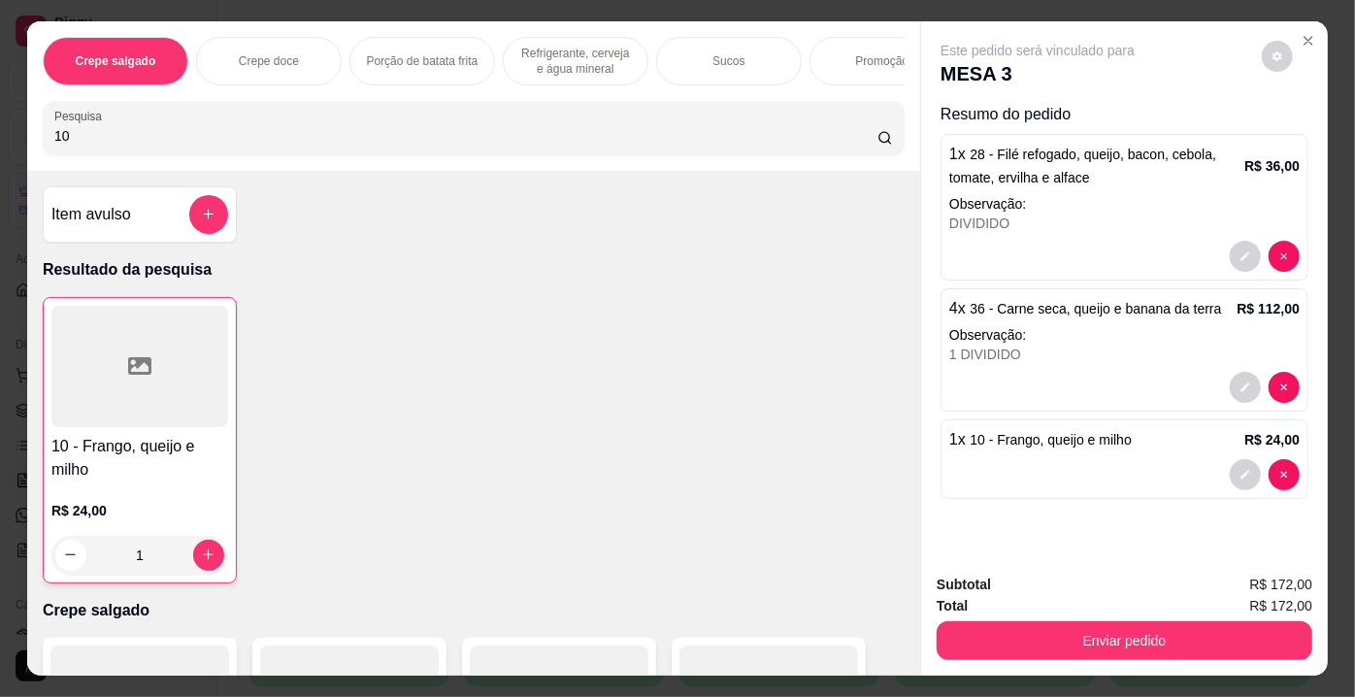
drag, startPoint x: 99, startPoint y: 141, endPoint x: 0, endPoint y: 154, distance: 99.9
click at [0, 154] on div "Crepe salgado Crepe doce Porção de batata frita Refrigerante, cerveja e água mi…" at bounding box center [677, 348] width 1355 height 697
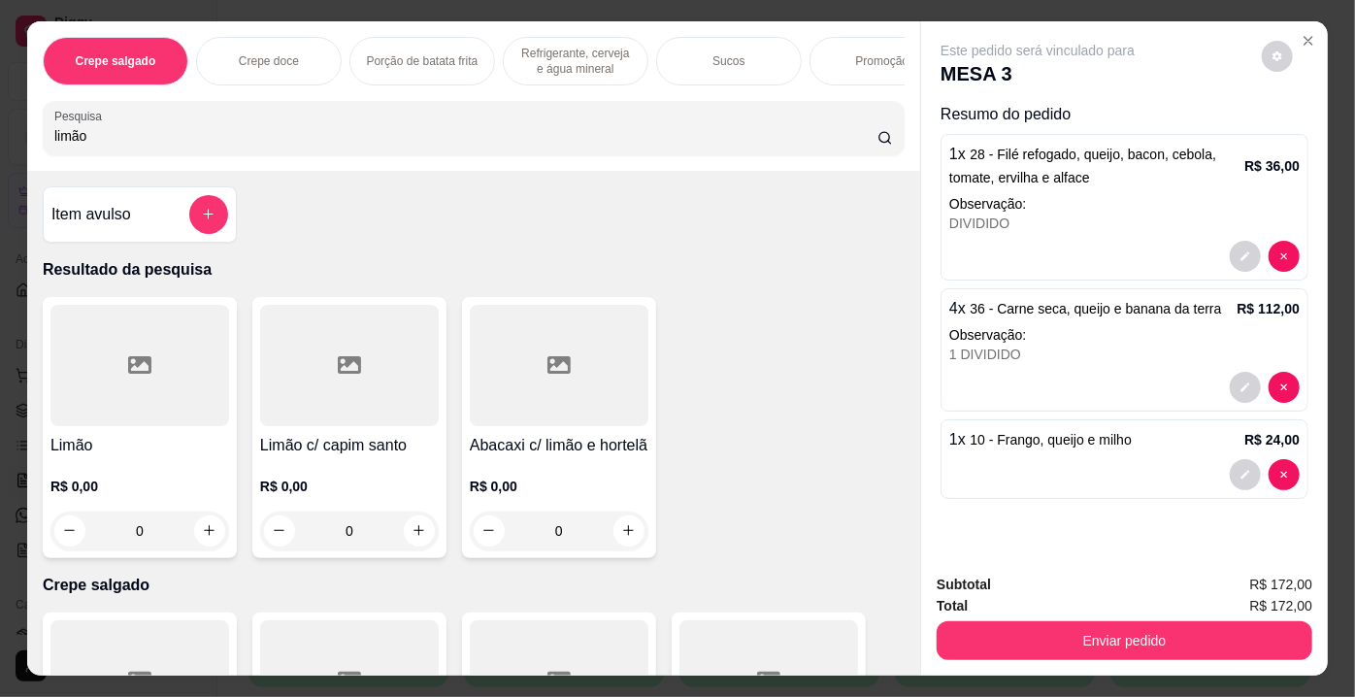
type input "limão"
click at [126, 360] on div at bounding box center [139, 365] width 179 height 121
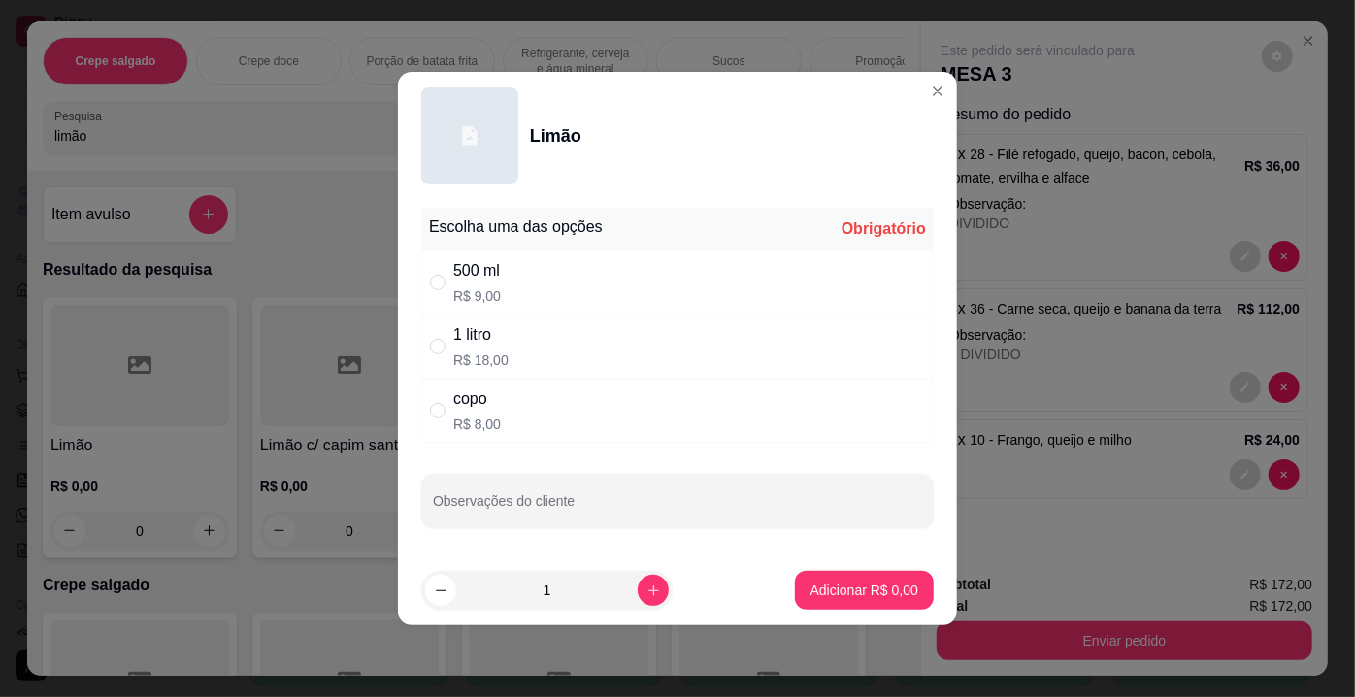
click at [533, 369] on div "1 litro R$ 18,00" at bounding box center [677, 346] width 512 height 64
radio input "true"
click at [867, 592] on p "Adicionar R$ 18,00" at bounding box center [860, 589] width 115 height 19
type input "1"
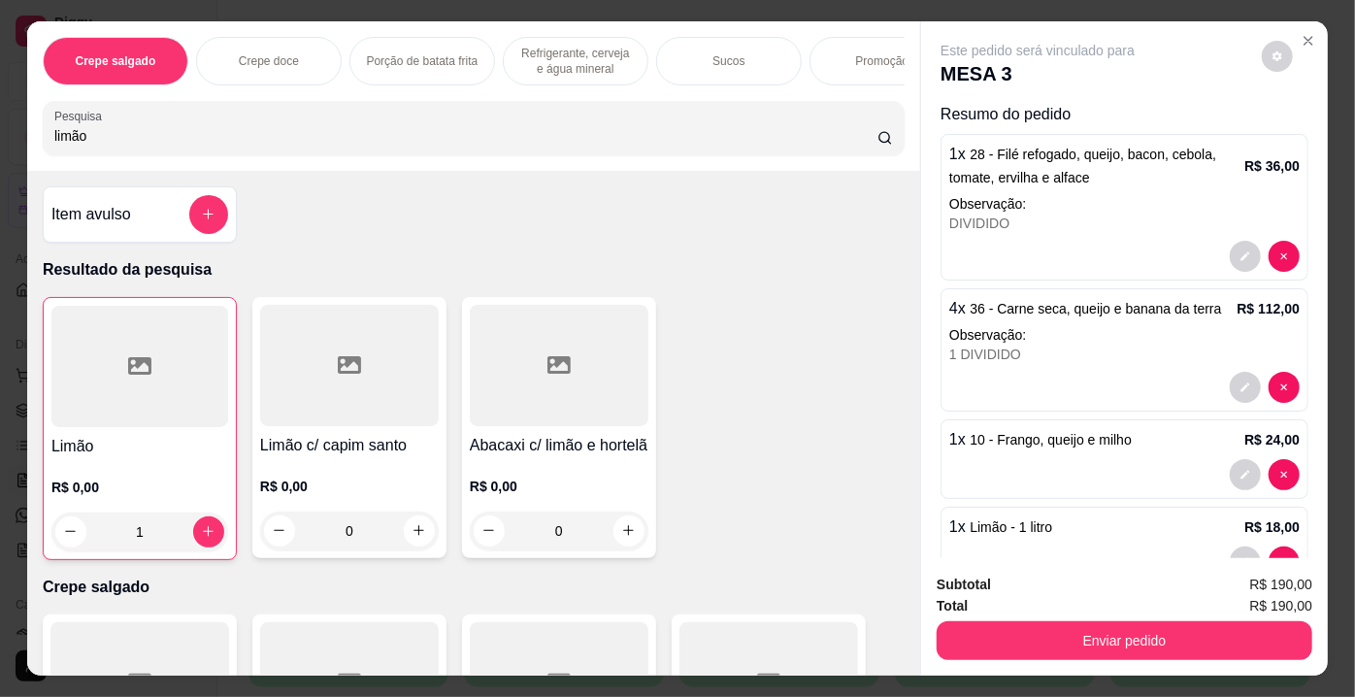
drag, startPoint x: 137, startPoint y: 126, endPoint x: 0, endPoint y: 153, distance: 139.5
click at [0, 153] on div "Crepe salgado Crepe doce Porção de batata frita Refrigerante, cerveja e água mi…" at bounding box center [677, 348] width 1355 height 697
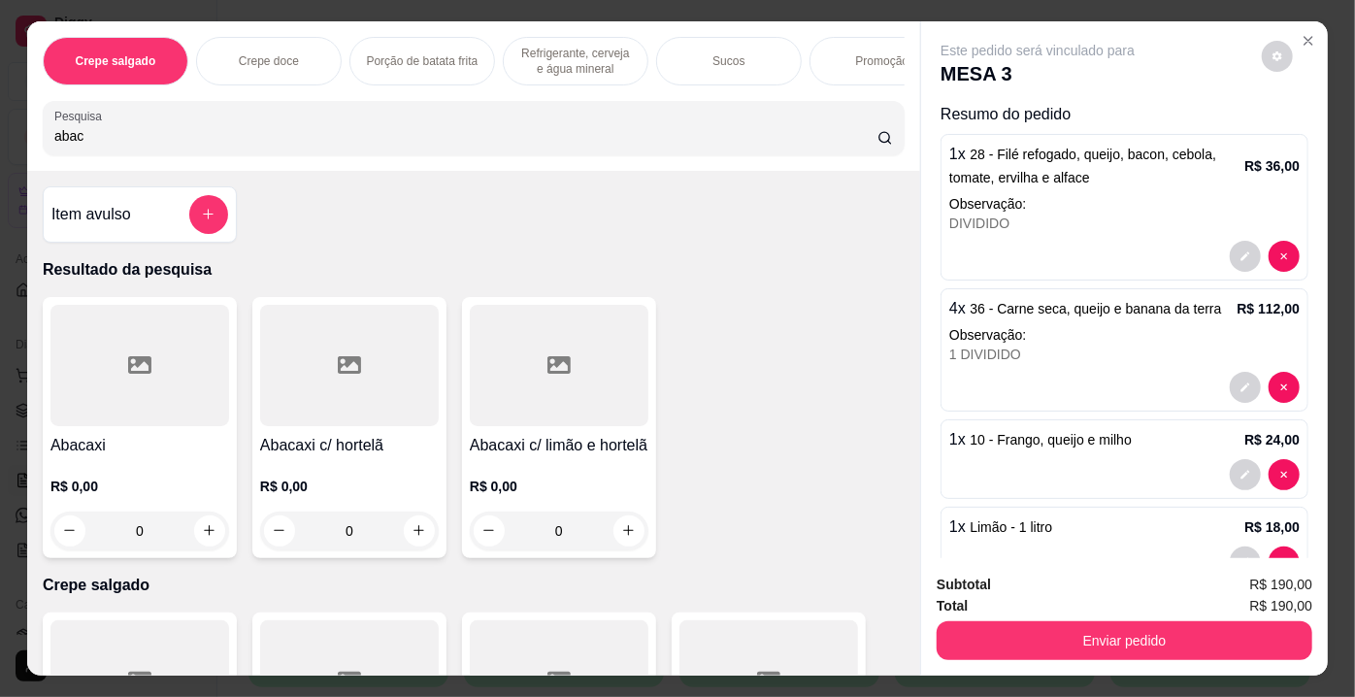
type input "abac"
click at [155, 374] on div at bounding box center [139, 365] width 179 height 121
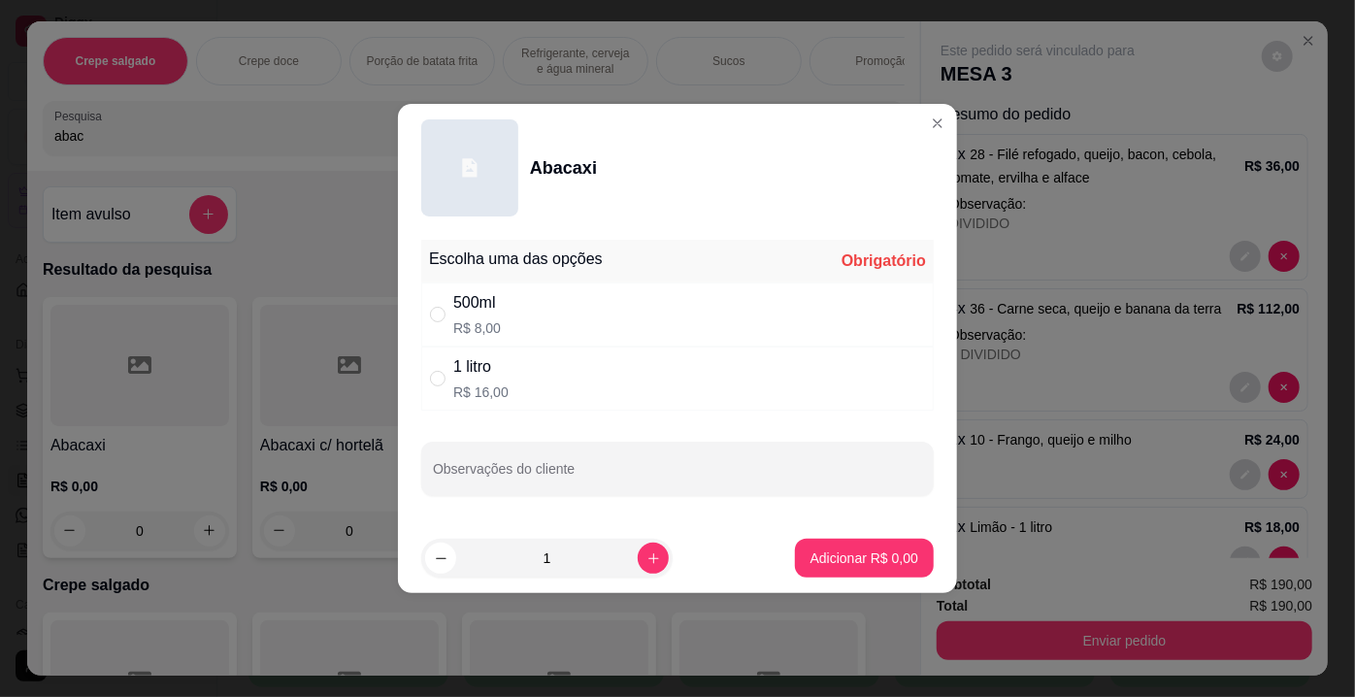
click at [499, 371] on div "1 litro" at bounding box center [480, 366] width 55 height 23
radio input "true"
click at [803, 550] on p "Adicionar R$ 16,00" at bounding box center [860, 557] width 115 height 19
type input "1"
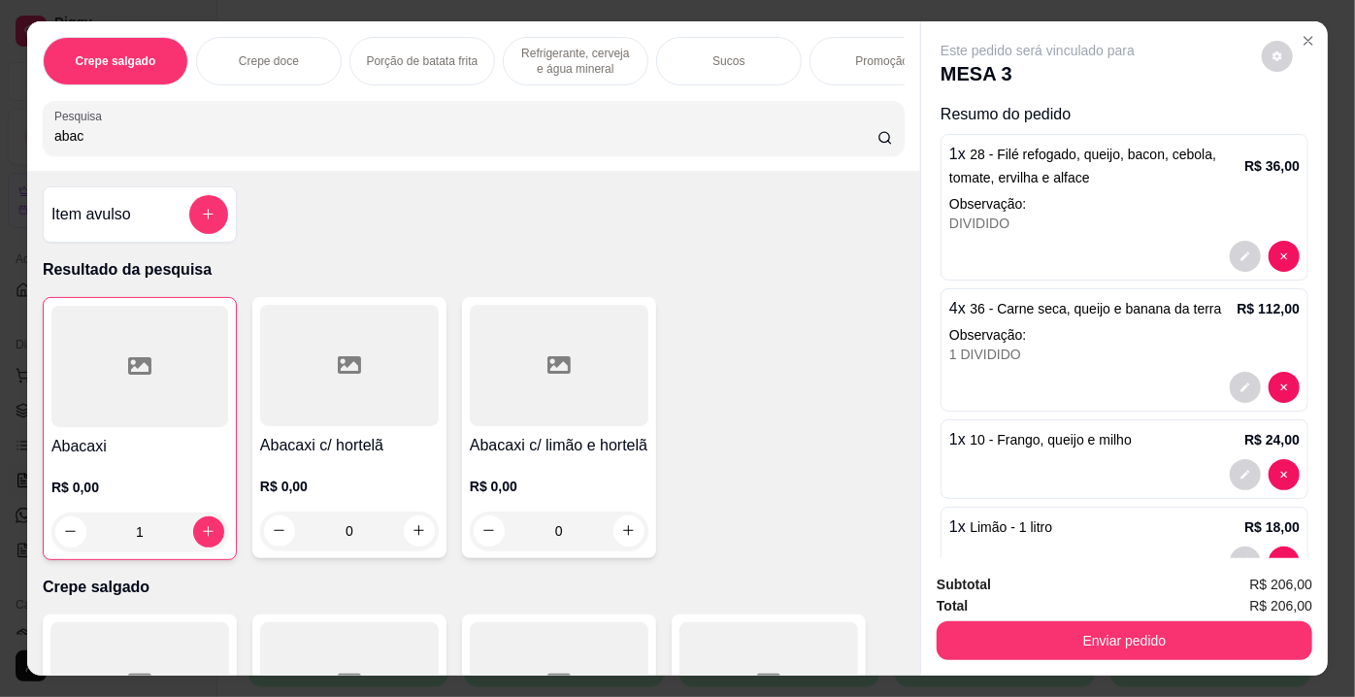
drag, startPoint x: 87, startPoint y: 151, endPoint x: 0, endPoint y: 160, distance: 87.8
click at [0, 160] on div "Crepe salgado Crepe doce Porção de batata frita Refrigerante, cerveja e água mi…" at bounding box center [677, 348] width 1355 height 697
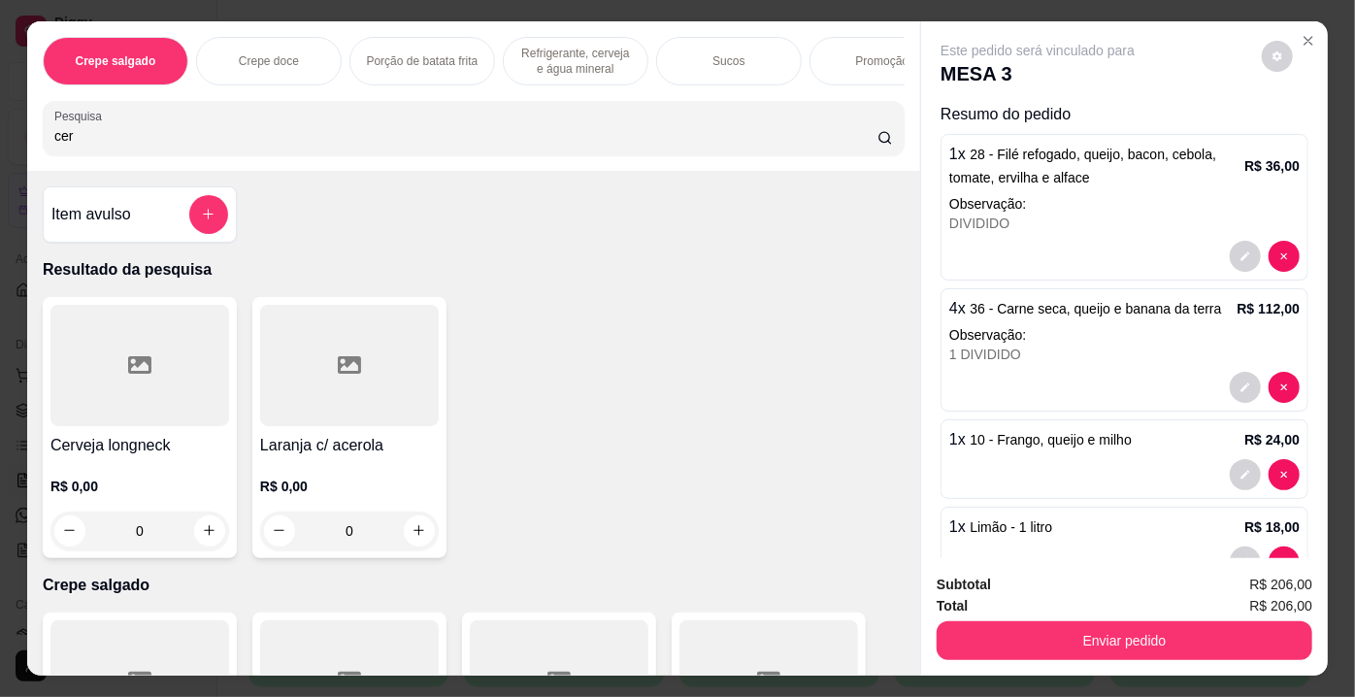
type input "cer"
click at [160, 384] on div at bounding box center [139, 365] width 179 height 121
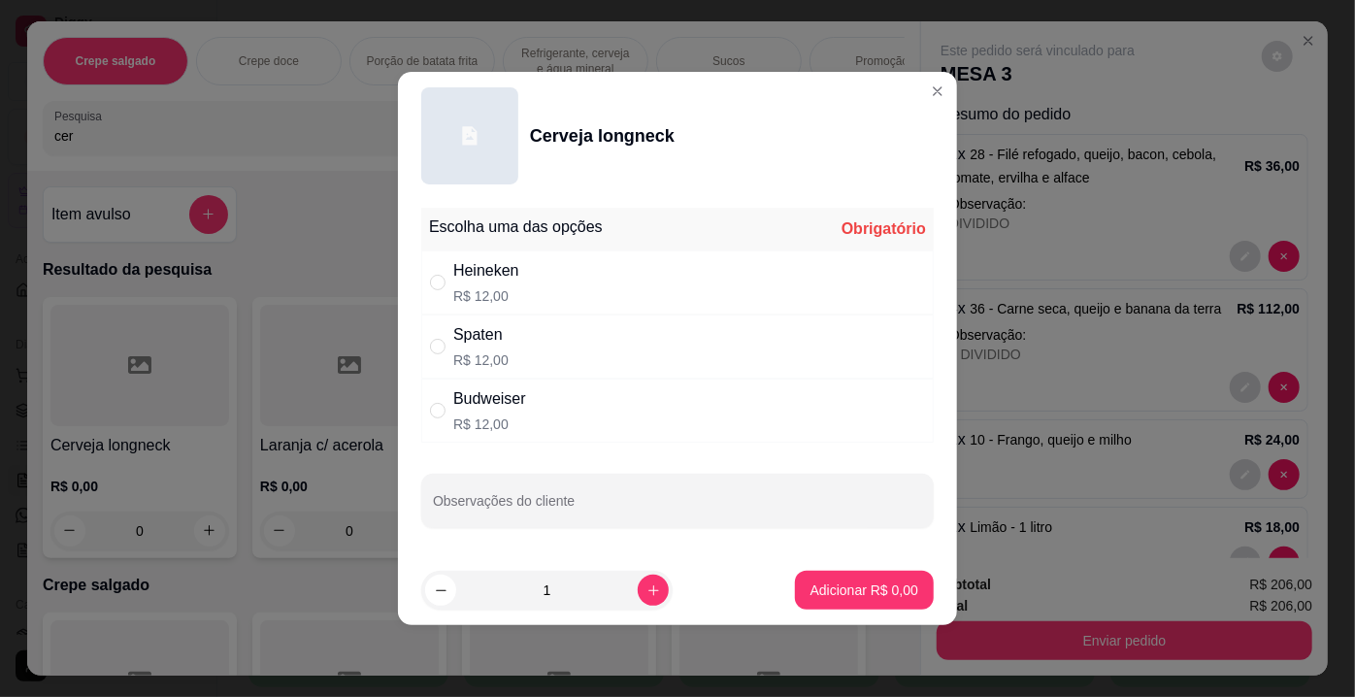
click at [516, 287] on p "R$ 12,00" at bounding box center [486, 295] width 66 height 19
radio input "true"
click at [874, 590] on p "Adicionar R$ 12,00" at bounding box center [860, 589] width 113 height 18
type input "1"
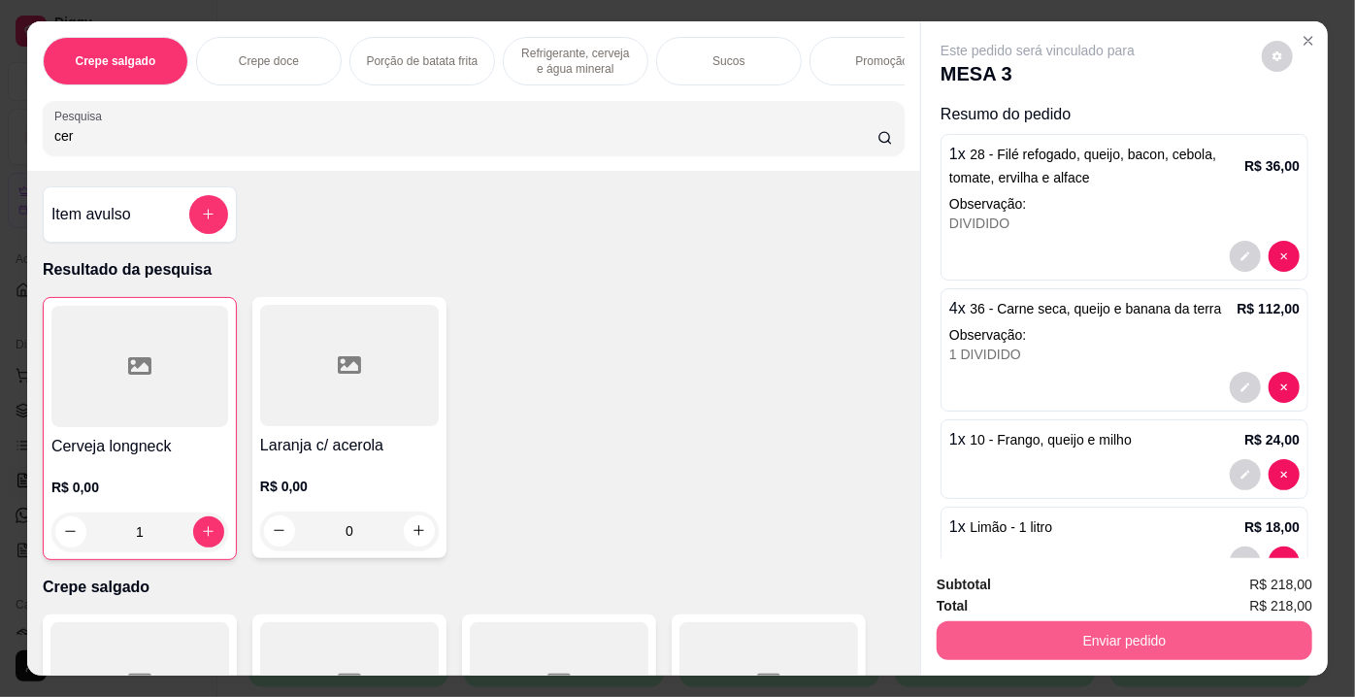
click at [1126, 639] on button "Enviar pedido" at bounding box center [1124, 640] width 376 height 39
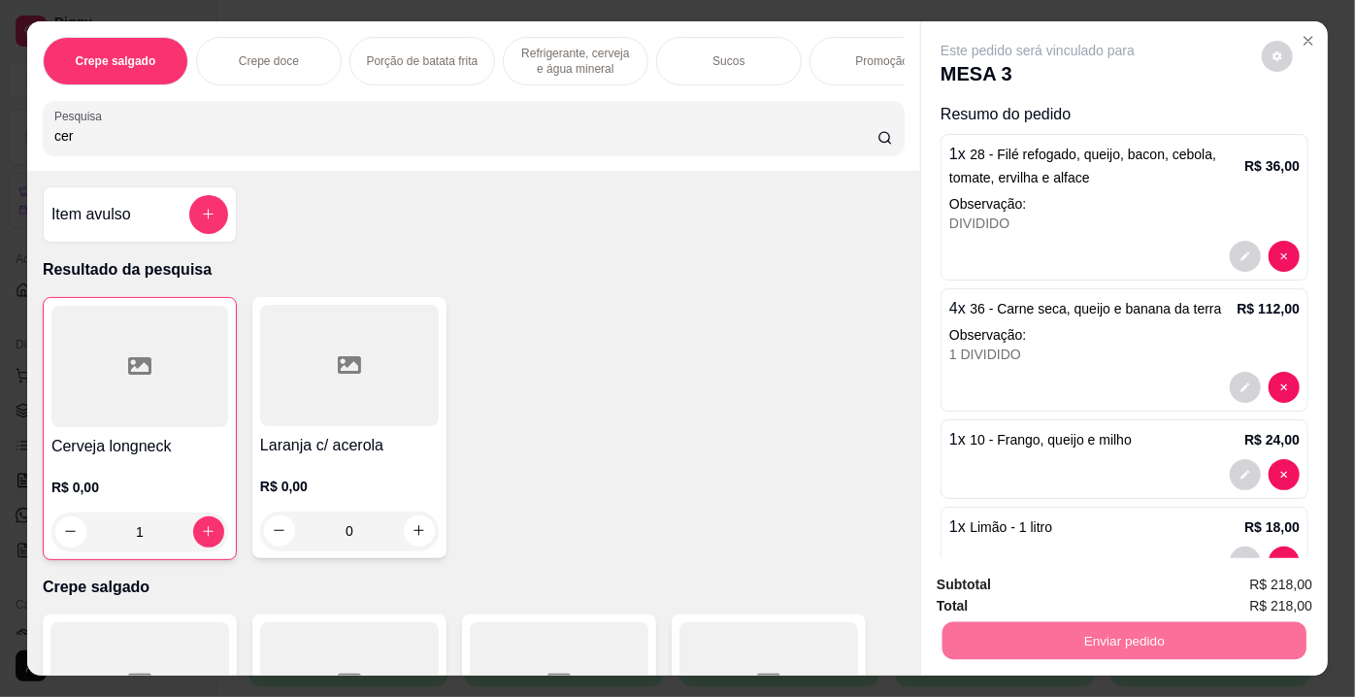
click at [1279, 594] on button "Enviar pedido" at bounding box center [1262, 587] width 110 height 37
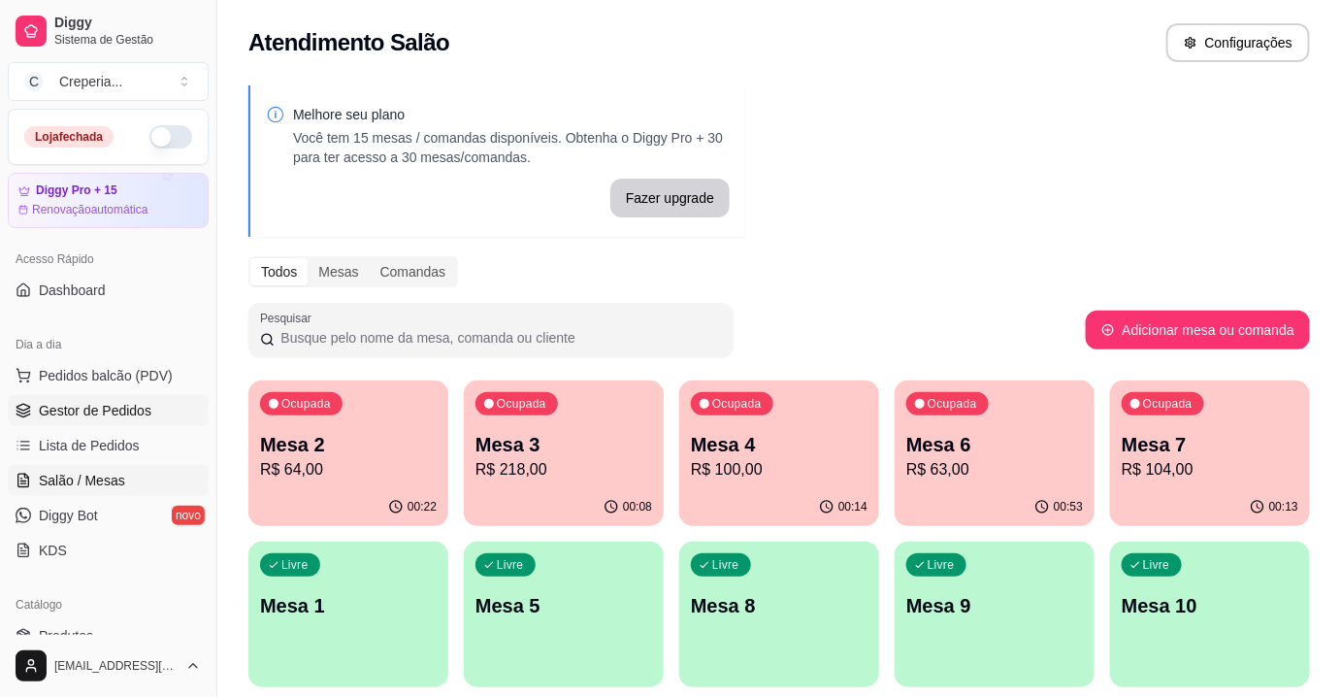
click at [111, 415] on span "Gestor de Pedidos" at bounding box center [95, 410] width 113 height 19
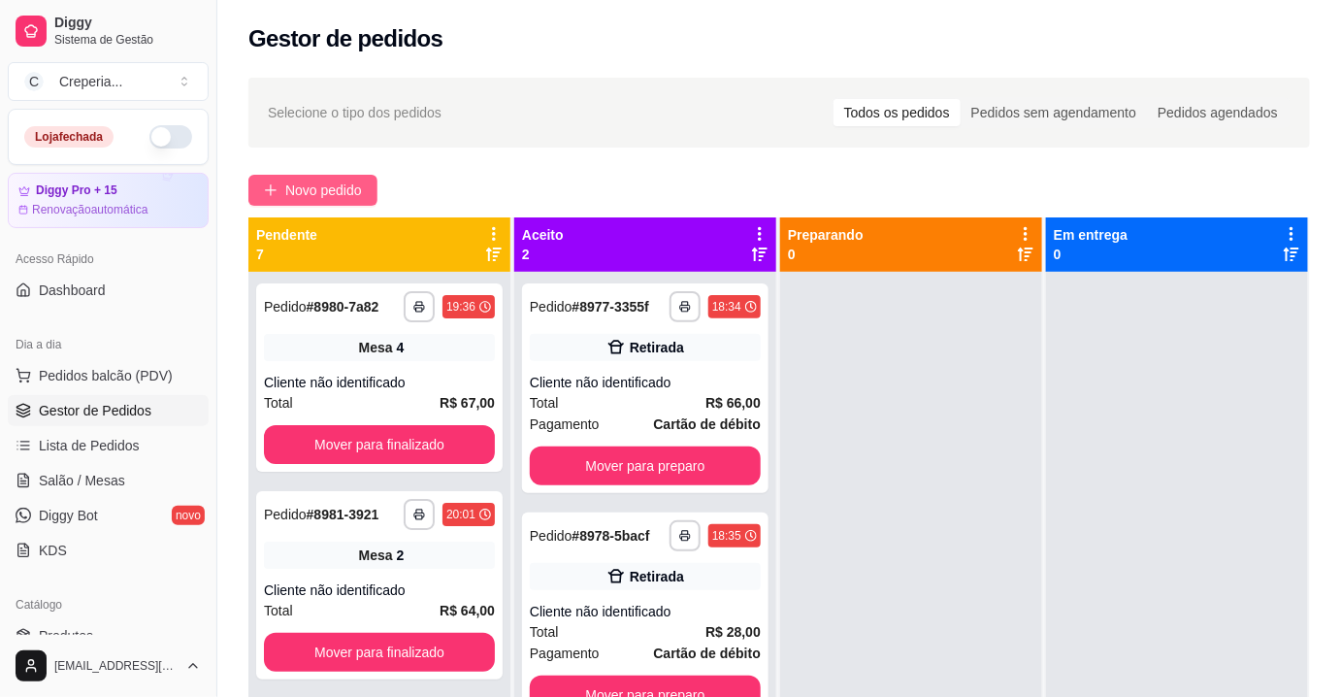
click at [315, 192] on span "Novo pedido" at bounding box center [323, 190] width 77 height 21
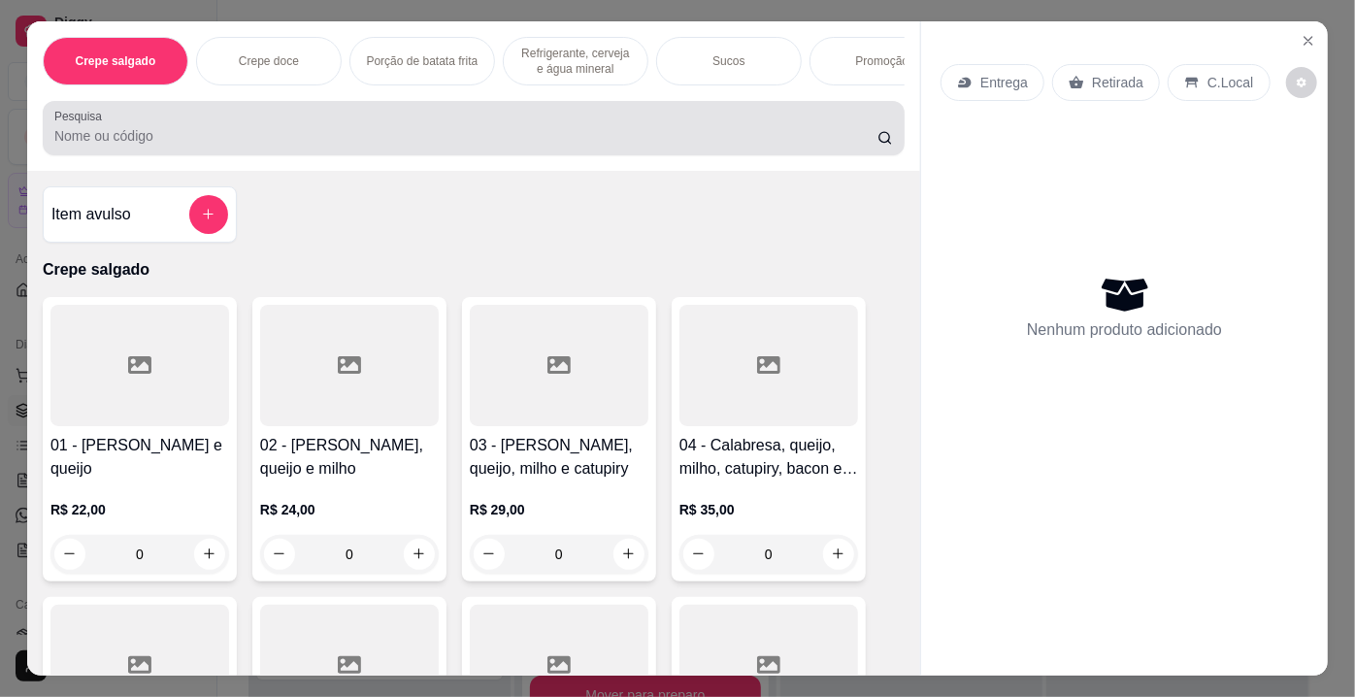
click at [706, 155] on div "Pesquisa" at bounding box center [474, 128] width 862 height 54
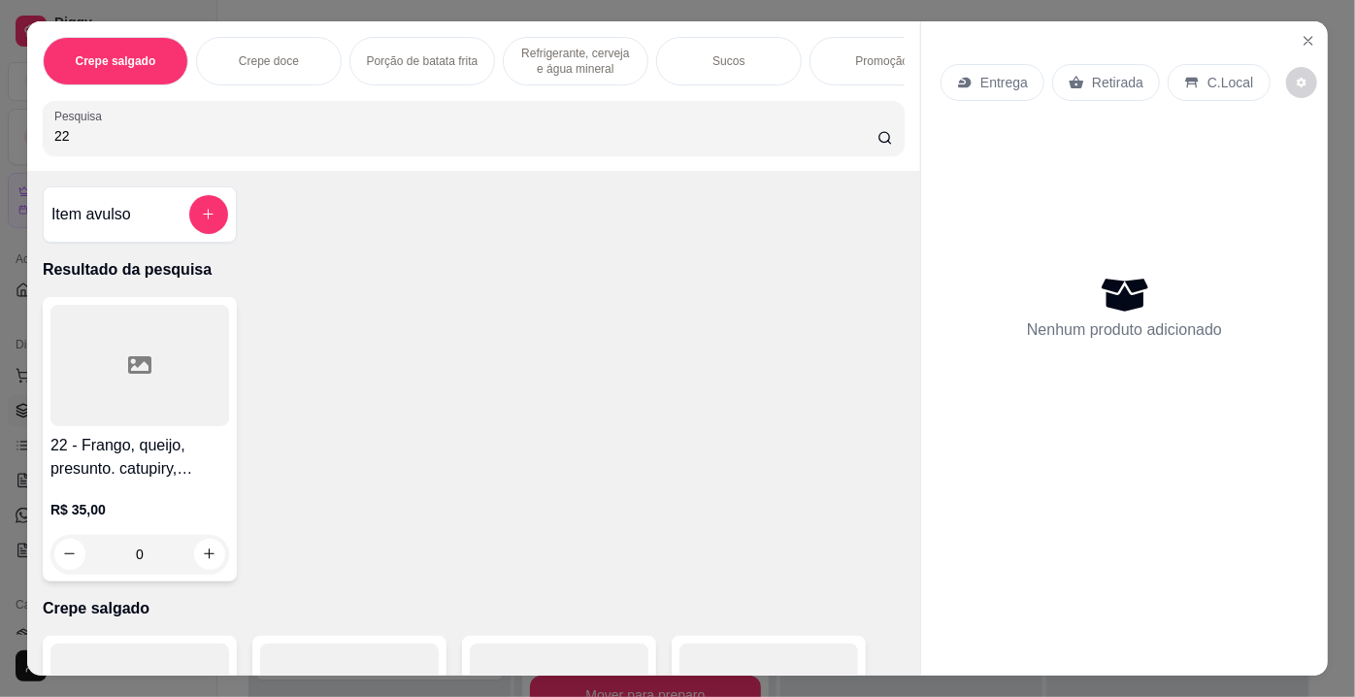
type input "22"
click at [162, 371] on div at bounding box center [139, 365] width 179 height 121
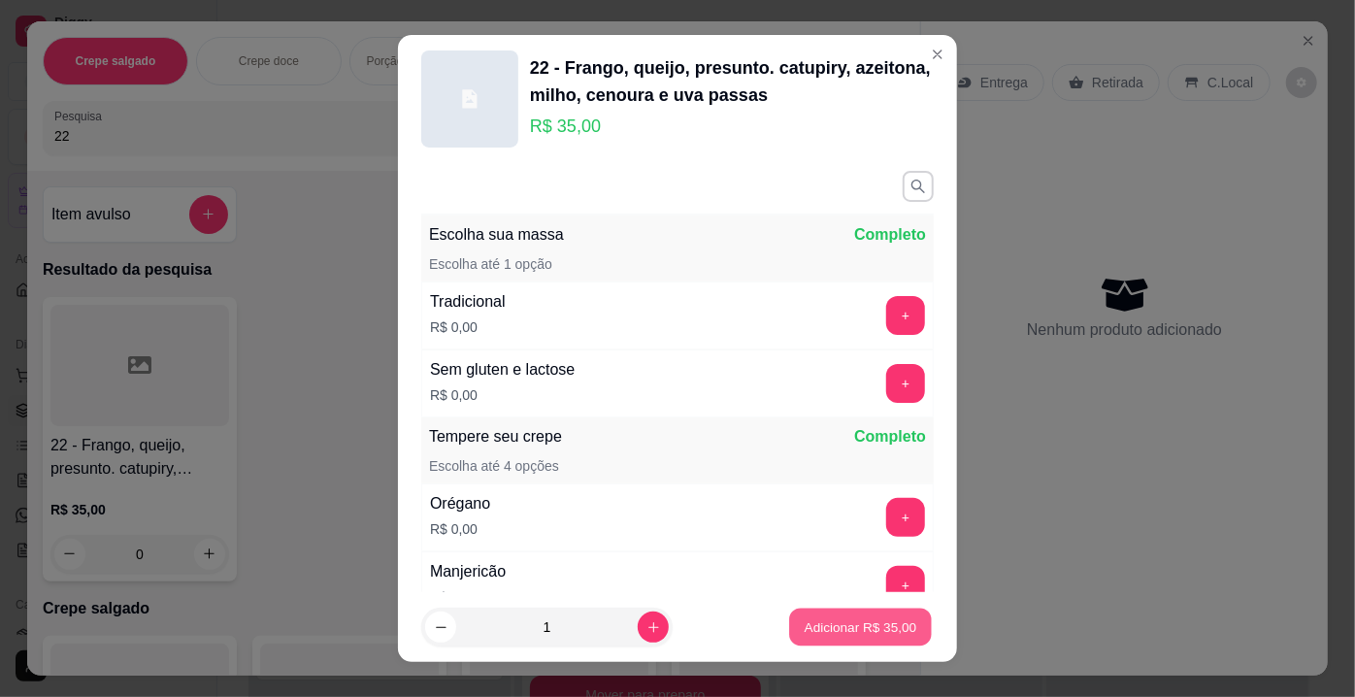
click at [823, 622] on p "Adicionar R$ 35,00" at bounding box center [860, 626] width 113 height 18
type input "1"
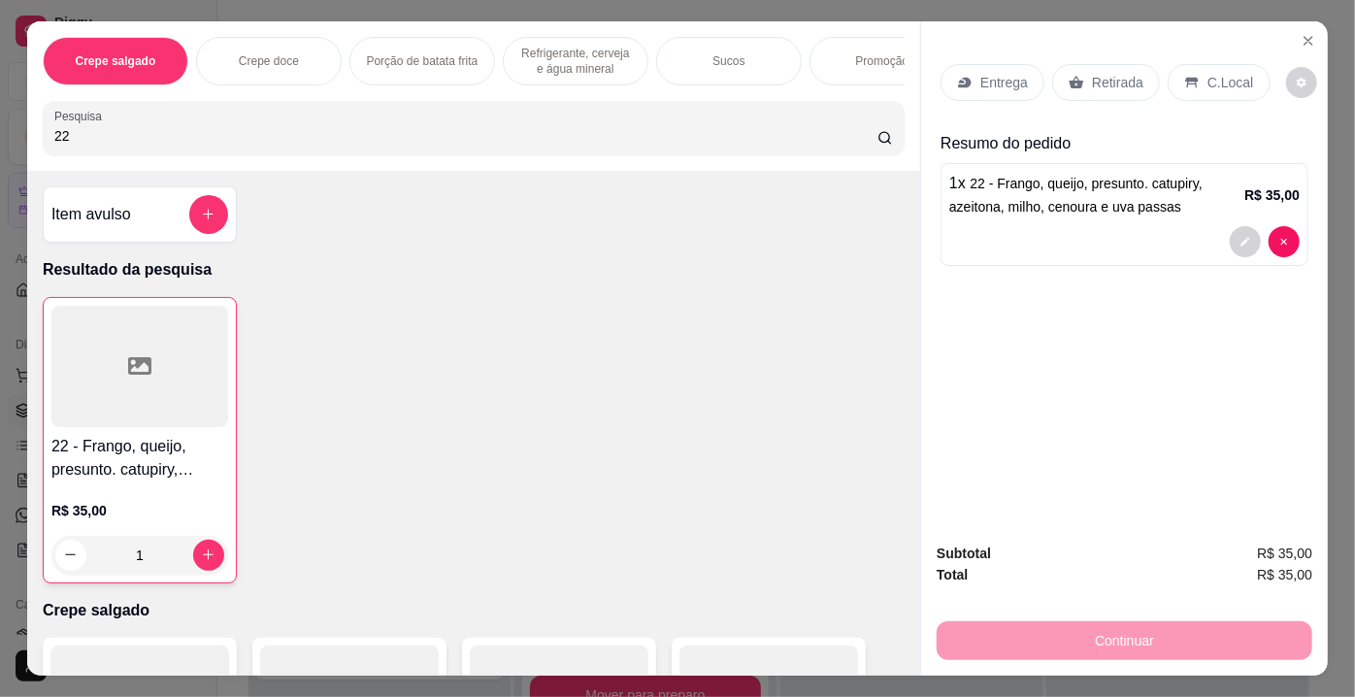
drag, startPoint x: 115, startPoint y: 128, endPoint x: 0, endPoint y: 144, distance: 116.5
click at [0, 144] on div "Crepe salgado Crepe doce Porção de batata frita Refrigerante, cerveja e água mi…" at bounding box center [677, 348] width 1355 height 697
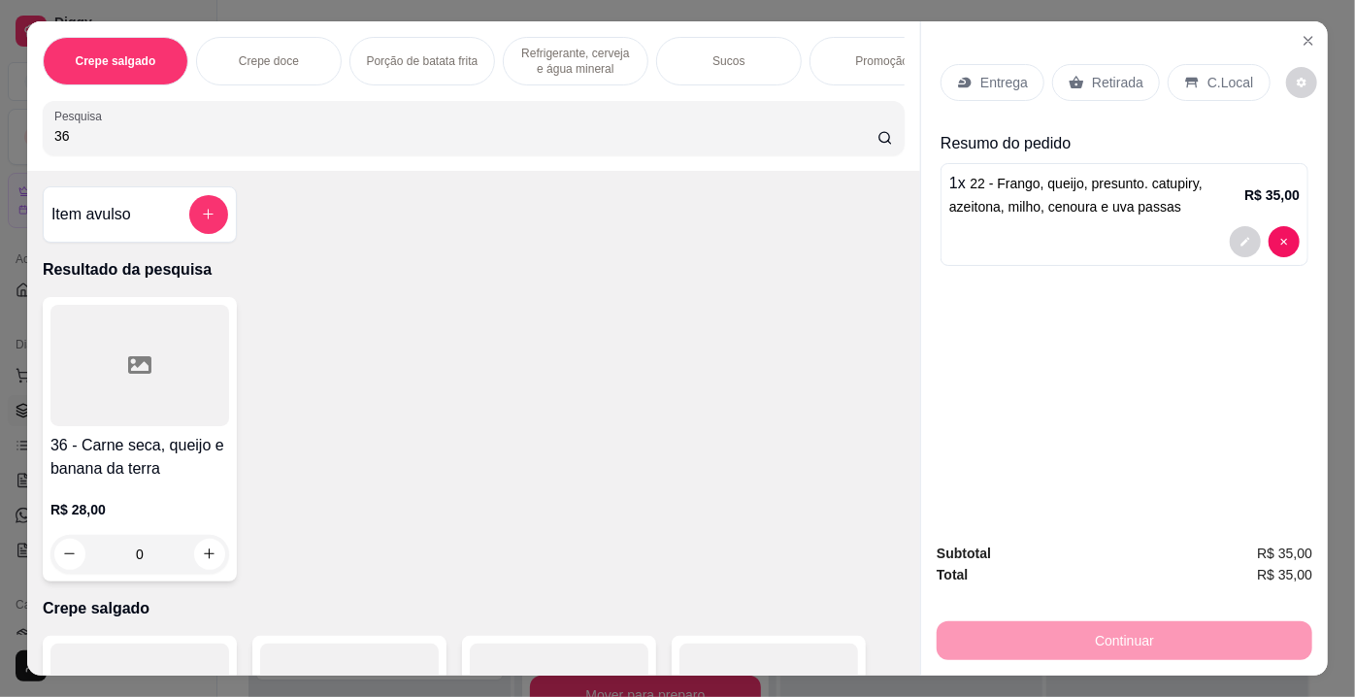
type input "36"
click at [181, 375] on div at bounding box center [139, 365] width 179 height 121
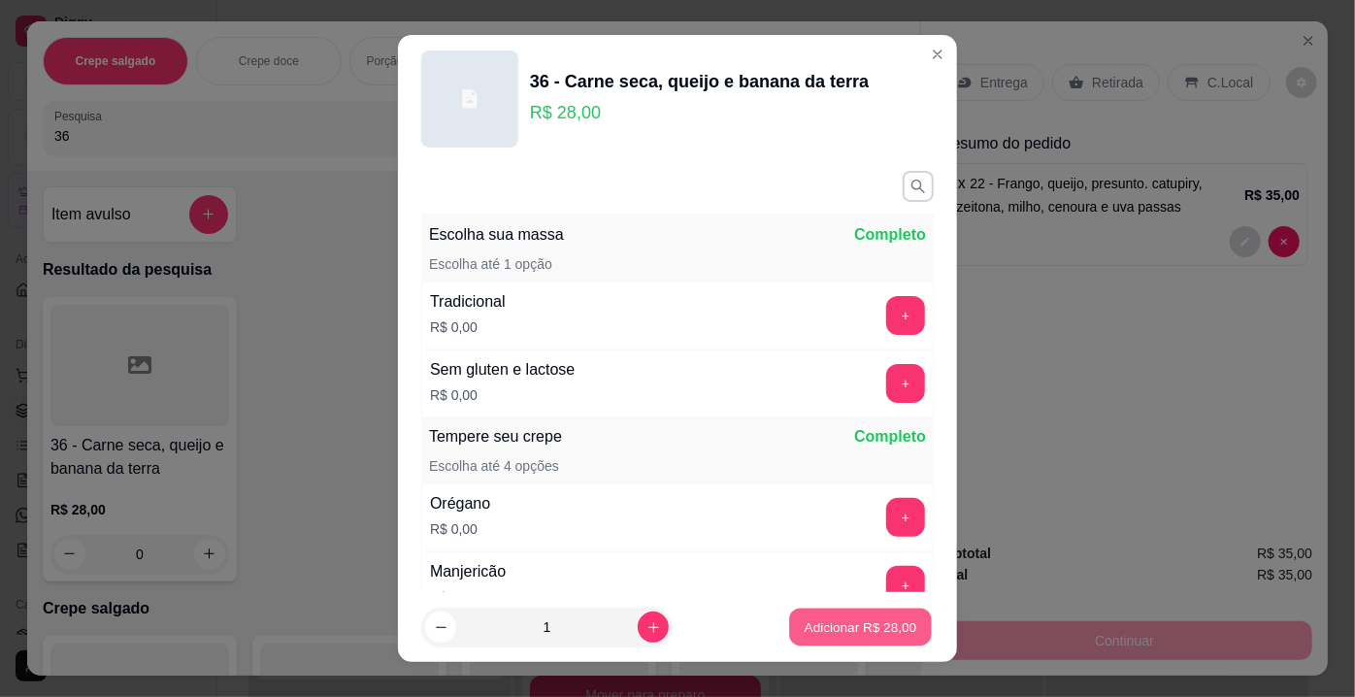
click at [837, 631] on p "Adicionar R$ 28,00" at bounding box center [860, 626] width 113 height 18
type input "1"
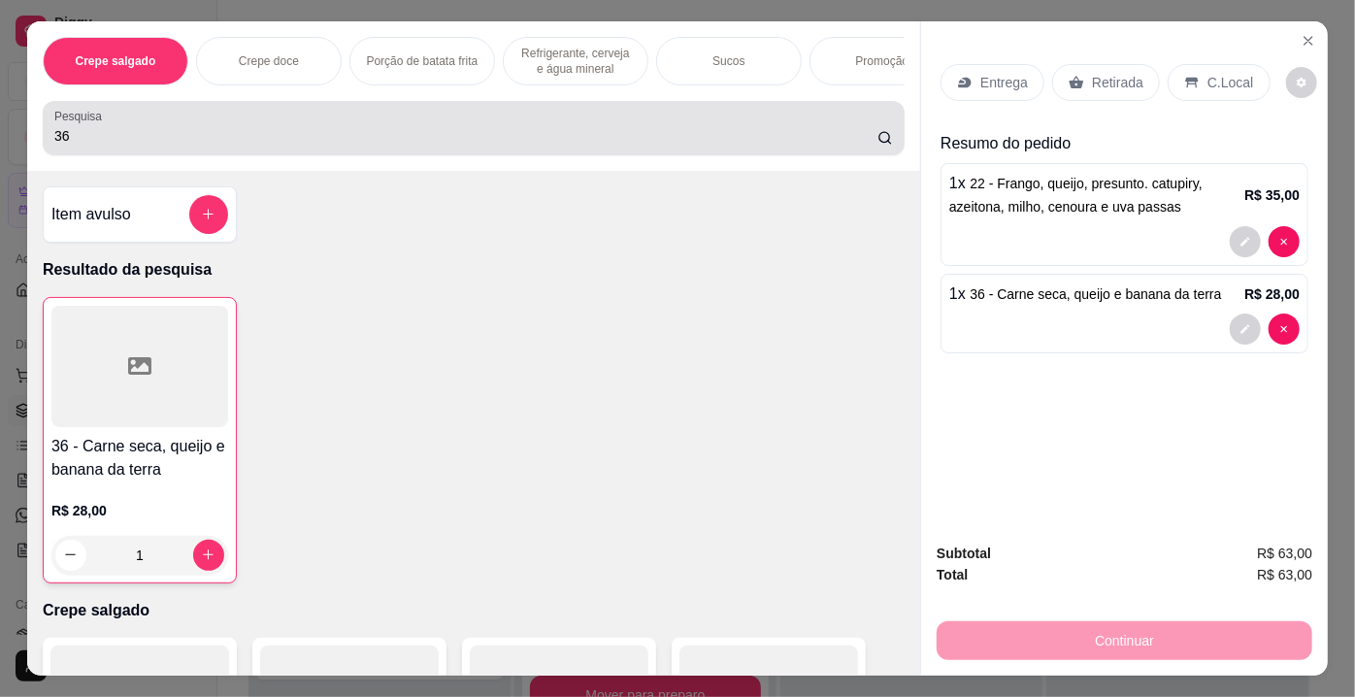
click at [70, 144] on input "36" at bounding box center [465, 135] width 823 height 19
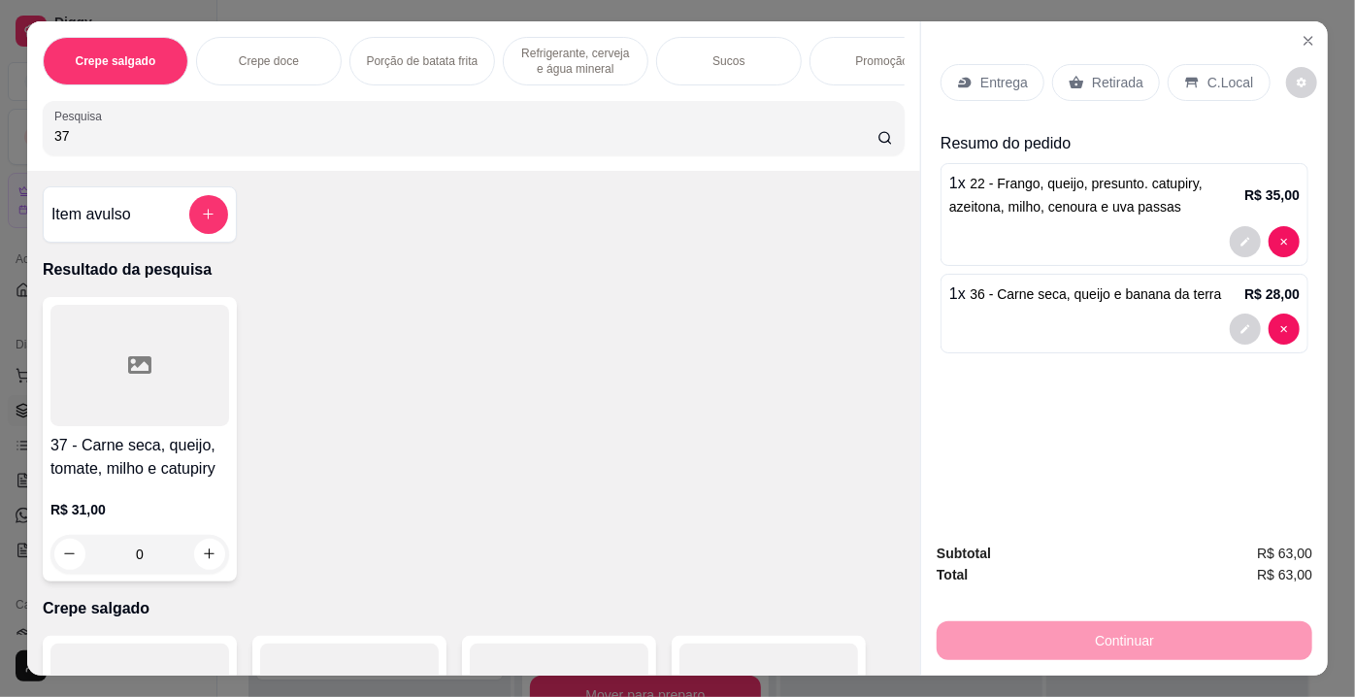
type input "37"
click at [144, 397] on div at bounding box center [139, 365] width 179 height 121
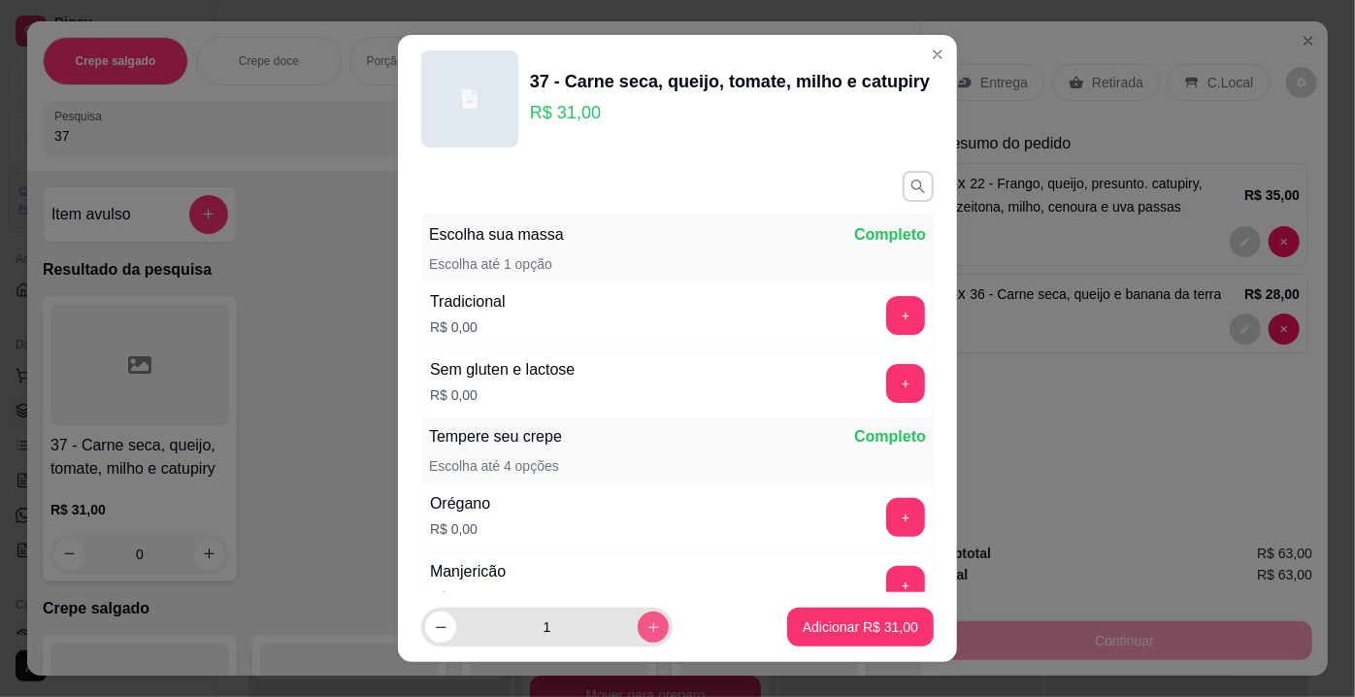
click at [646, 623] on icon "increase-product-quantity" at bounding box center [653, 627] width 15 height 15
type input "2"
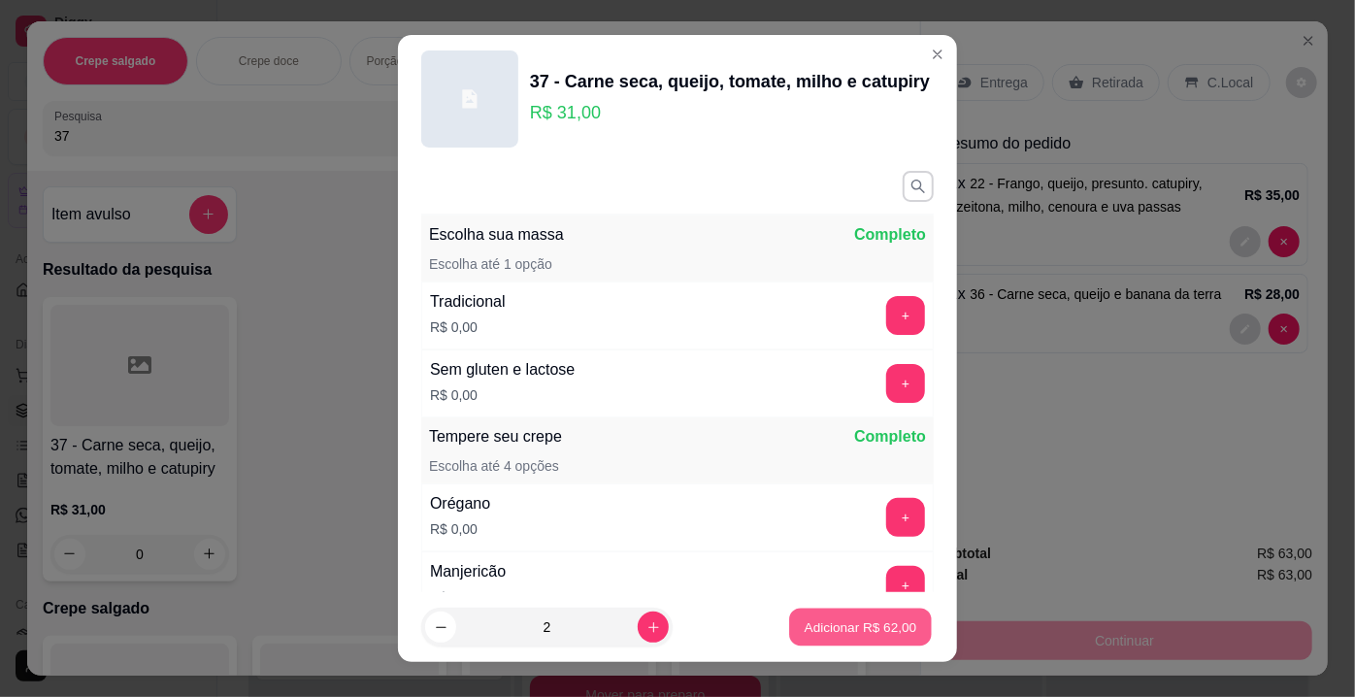
click at [835, 626] on p "Adicionar R$ 62,00" at bounding box center [860, 626] width 113 height 18
type input "2"
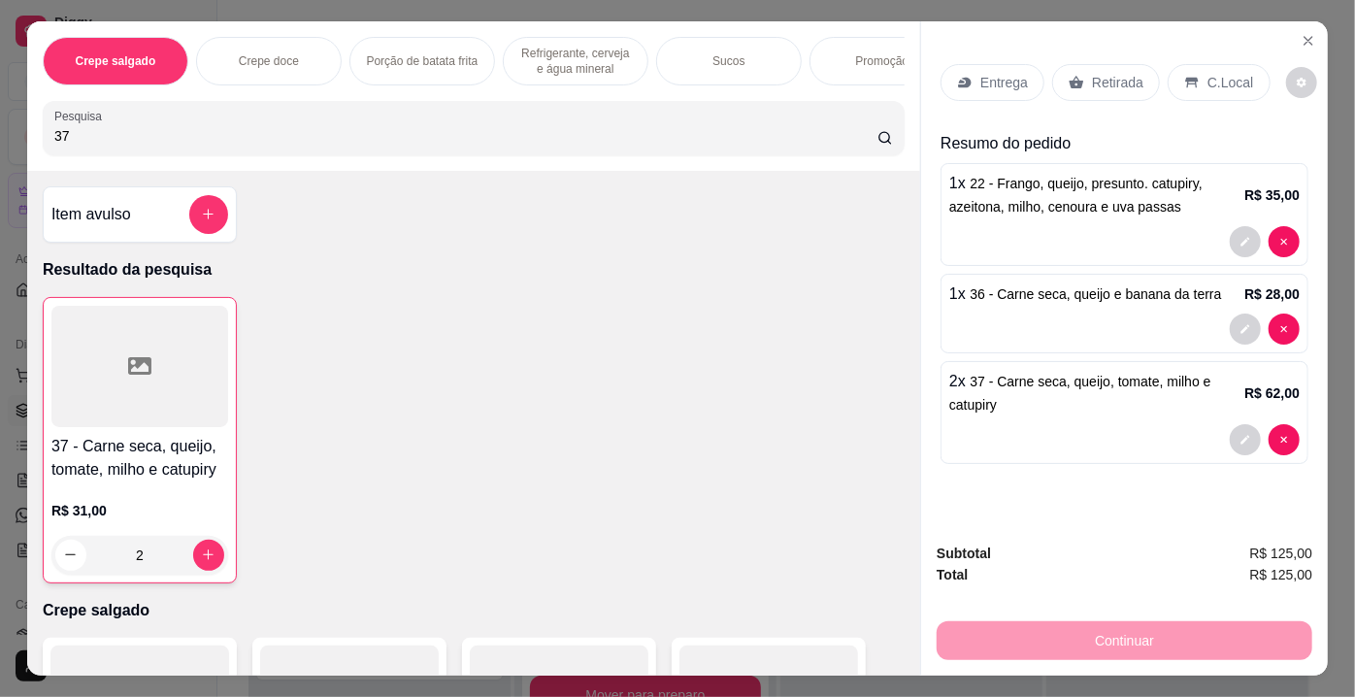
click at [1122, 83] on p "Retirada" at bounding box center [1117, 82] width 51 height 19
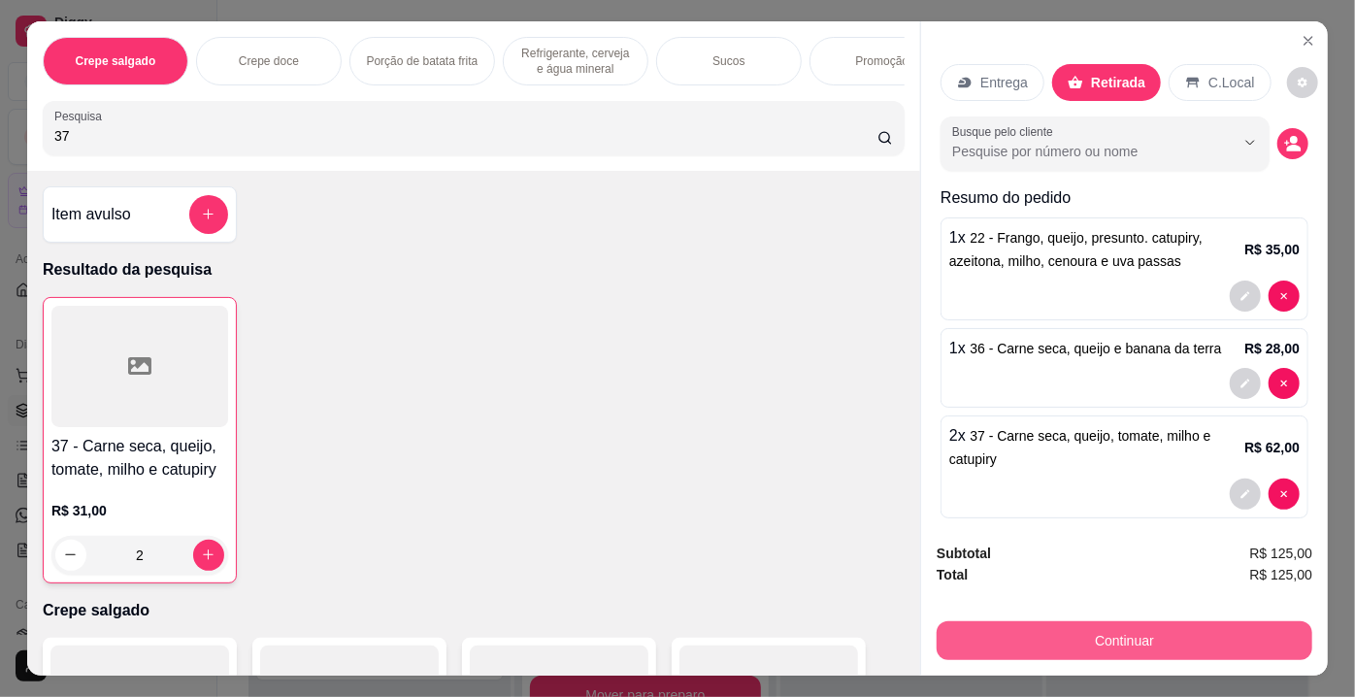
click at [1133, 637] on button "Continuar" at bounding box center [1124, 640] width 376 height 39
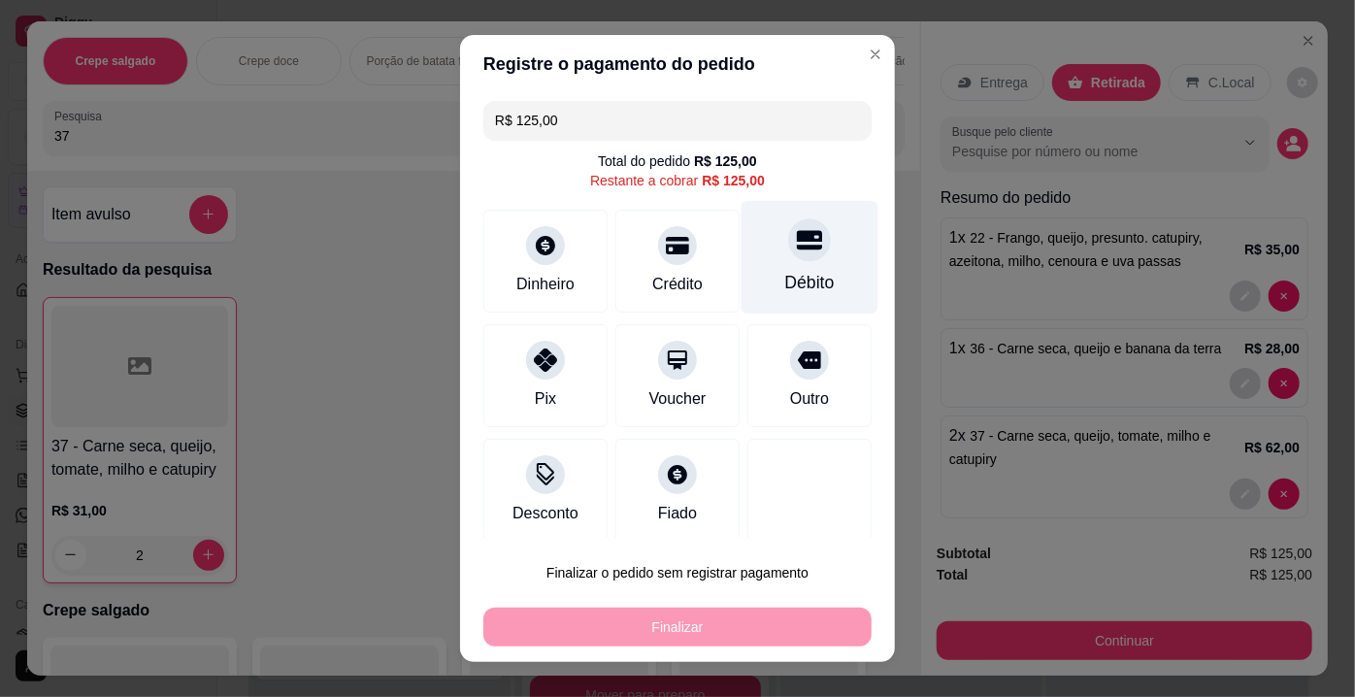
click at [788, 248] on div at bounding box center [809, 239] width 43 height 43
type input "R$ 0,00"
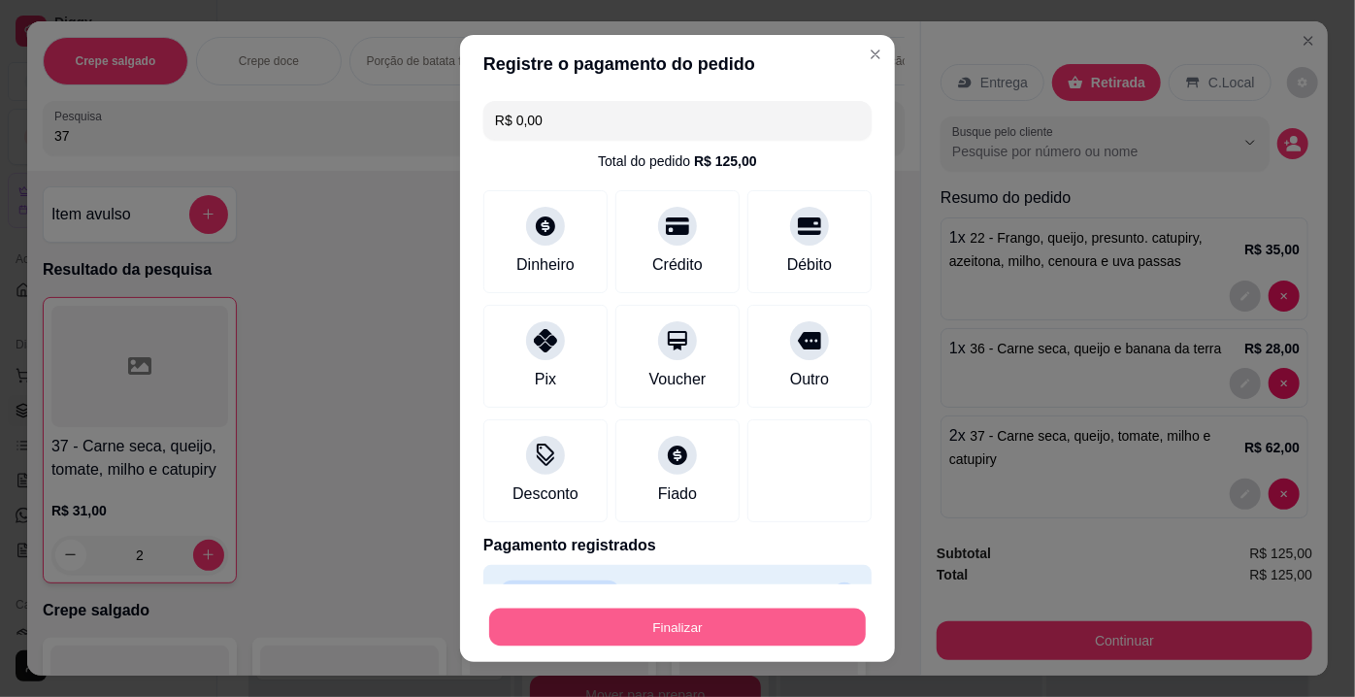
click at [644, 640] on button "Finalizar" at bounding box center [677, 627] width 377 height 38
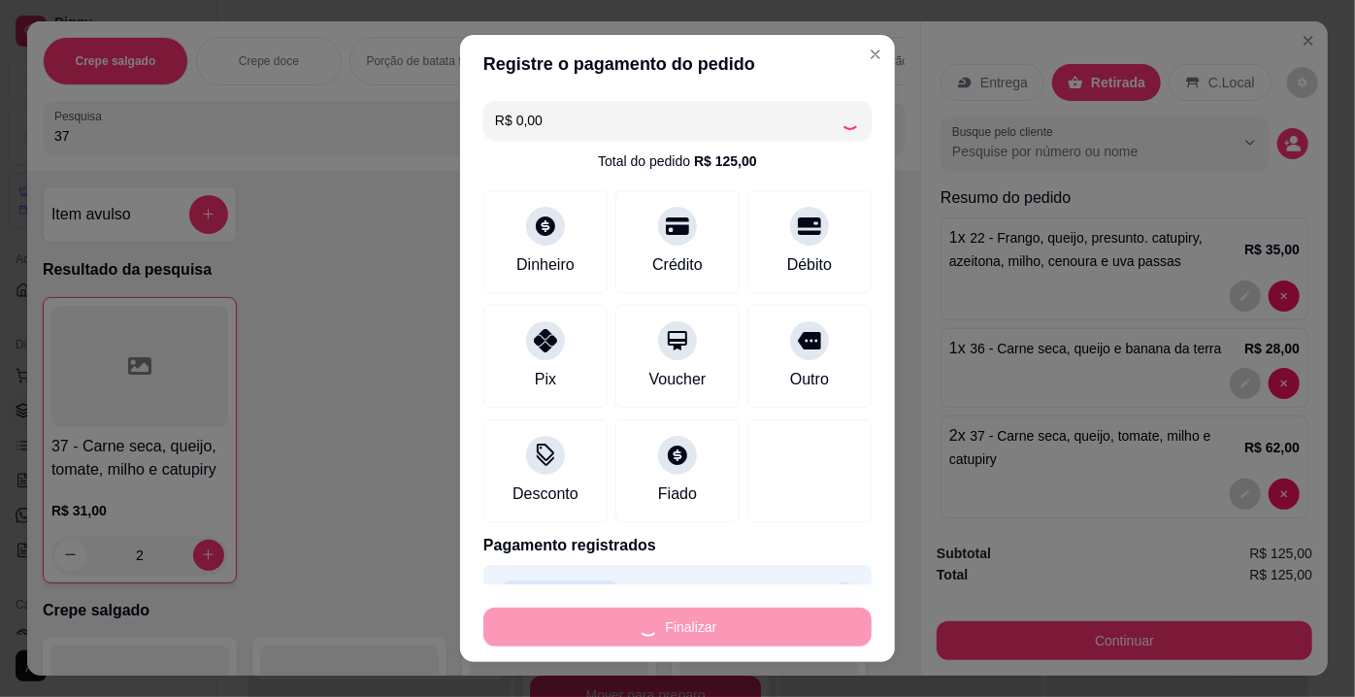
type input "0"
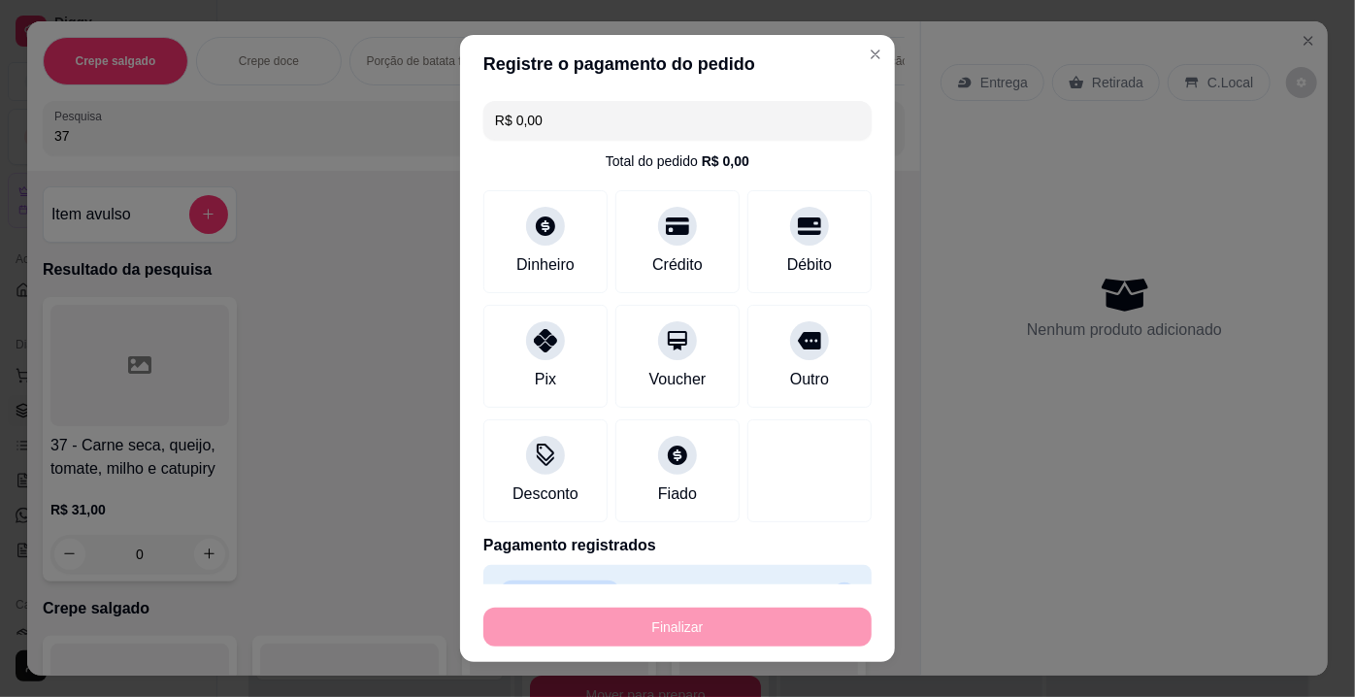
type input "-R$ 125,00"
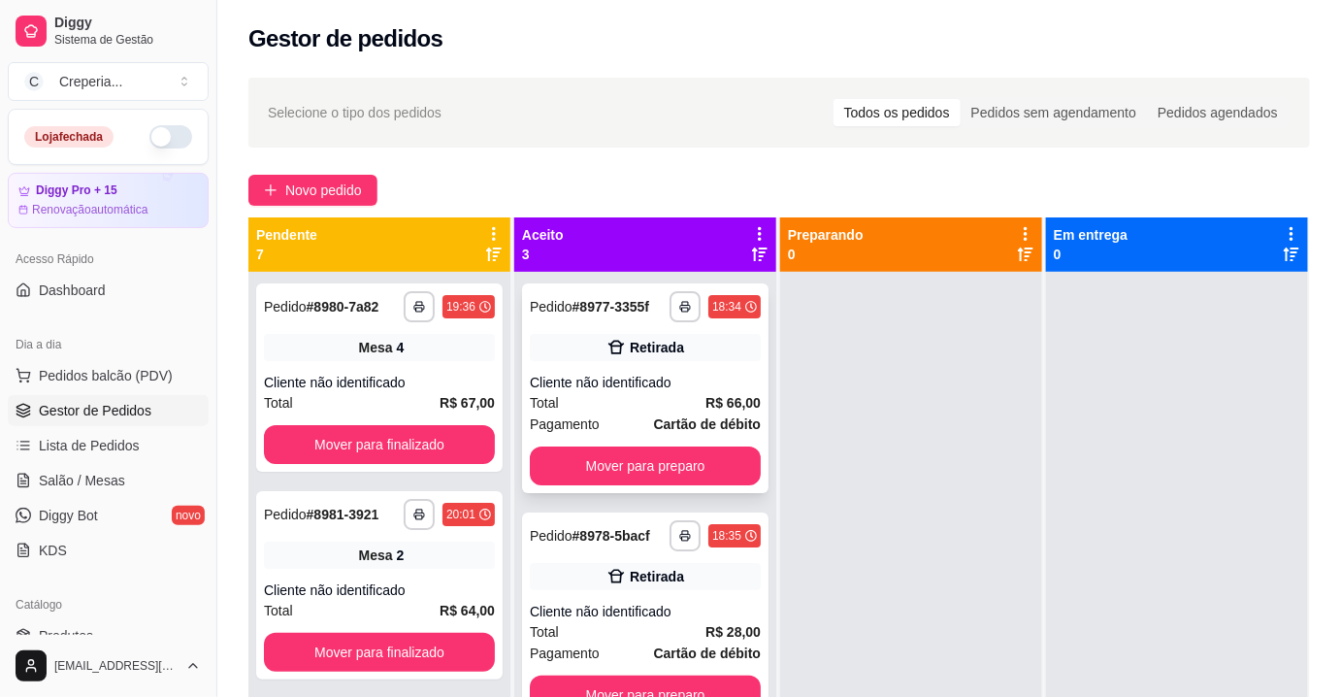
click at [705, 395] on strong "R$ 66,00" at bounding box center [732, 403] width 55 height 16
click at [606, 477] on button "Mover para preparo" at bounding box center [645, 465] width 231 height 39
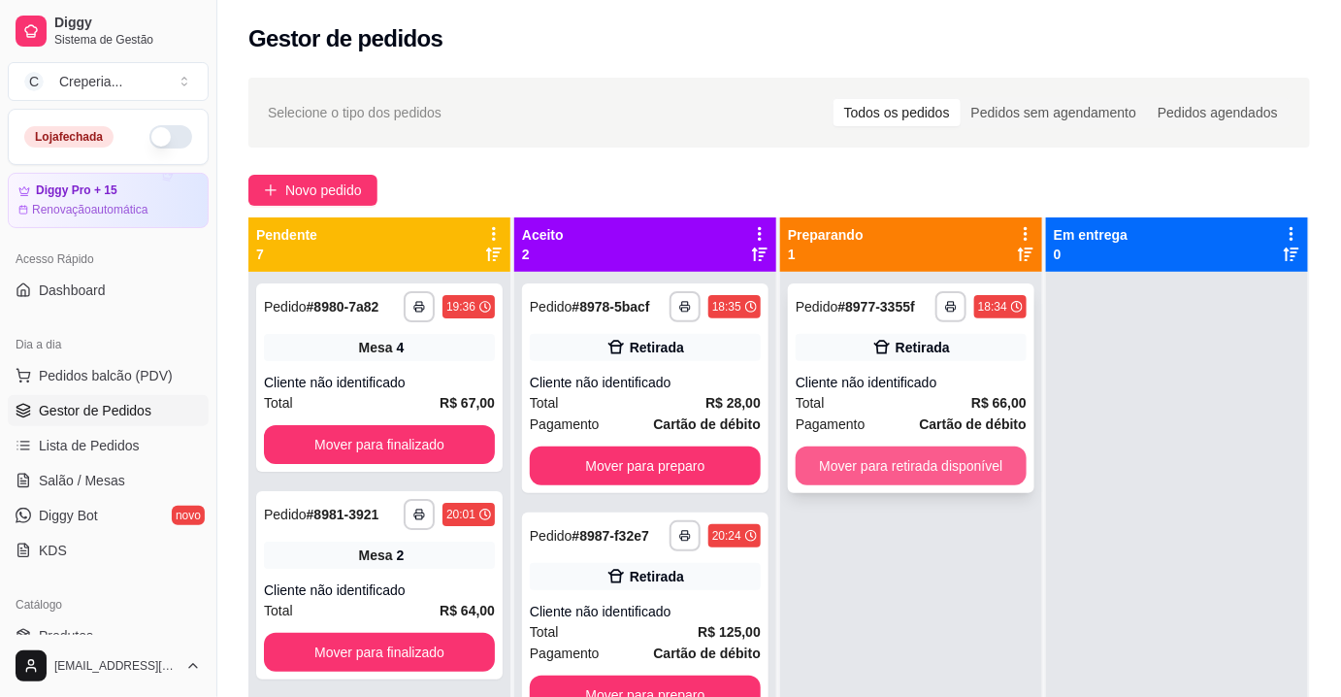
click at [910, 452] on button "Mover para retirada disponível" at bounding box center [911, 465] width 231 height 39
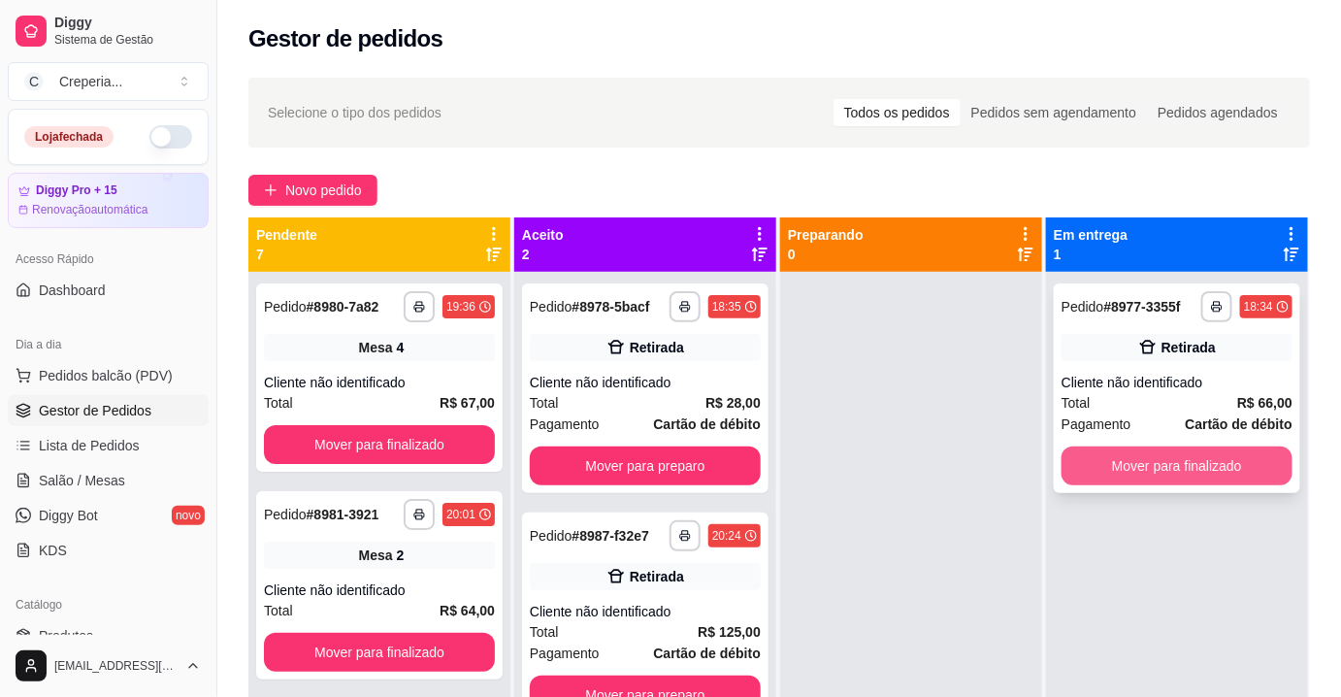
click at [1209, 461] on button "Mover para finalizado" at bounding box center [1177, 465] width 231 height 39
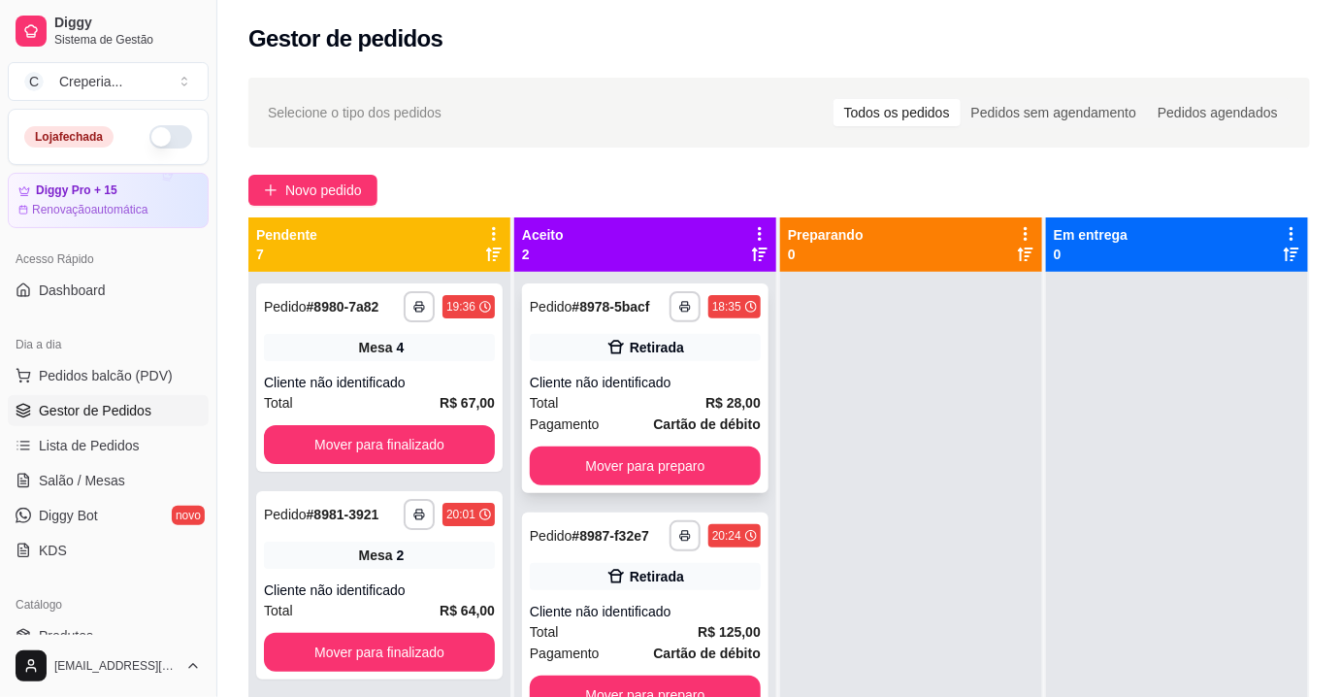
click at [670, 387] on div "Cliente não identificado" at bounding box center [645, 382] width 231 height 19
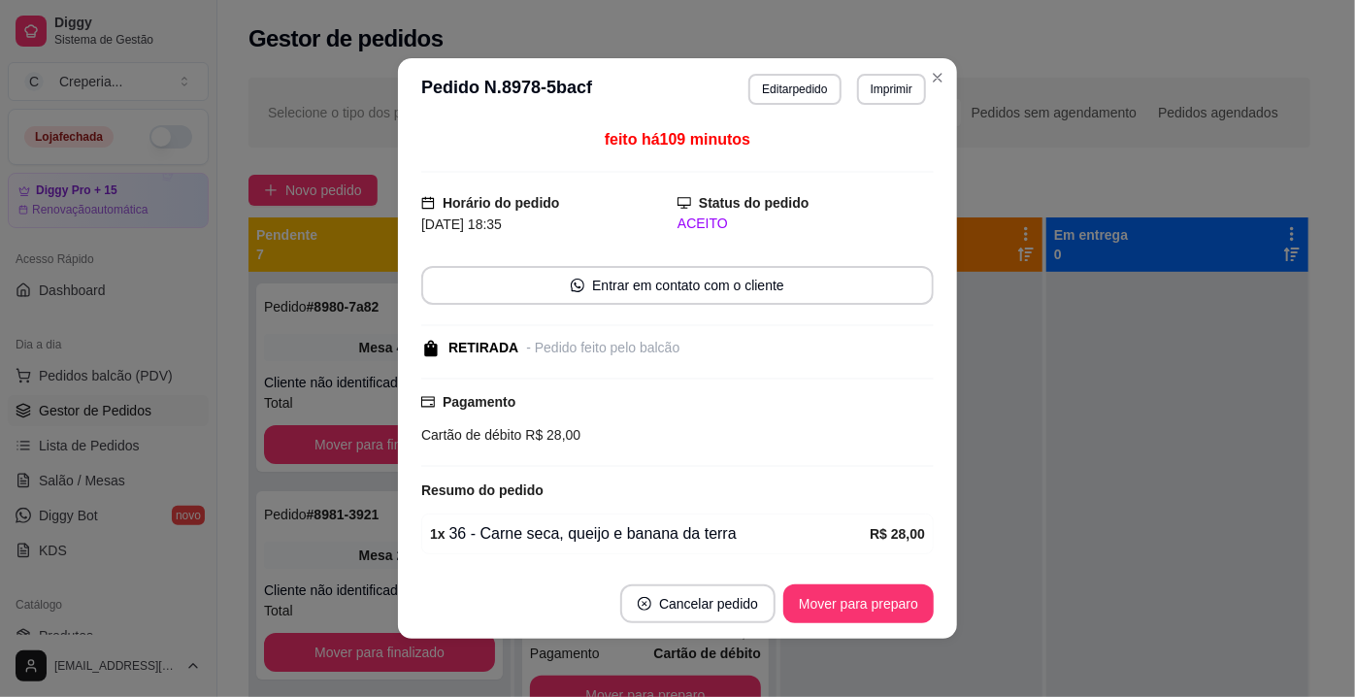
scroll to position [64, 0]
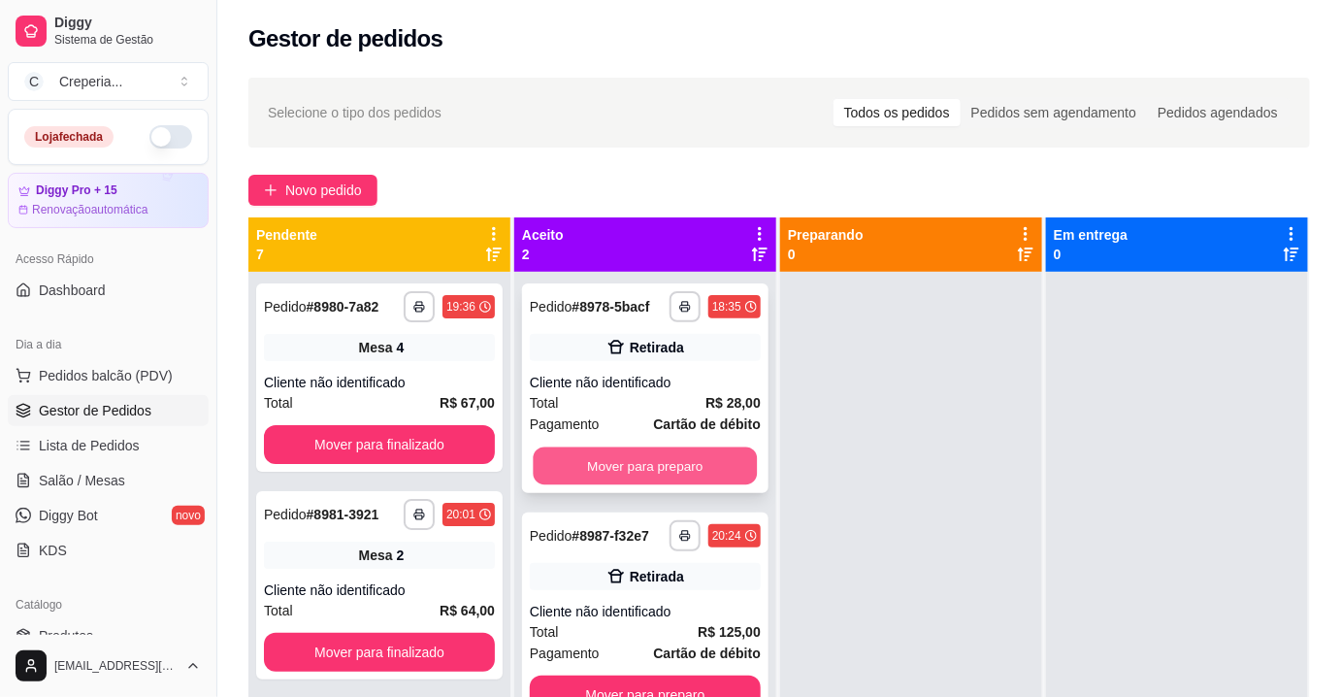
click at [579, 461] on button "Mover para preparo" at bounding box center [646, 466] width 224 height 38
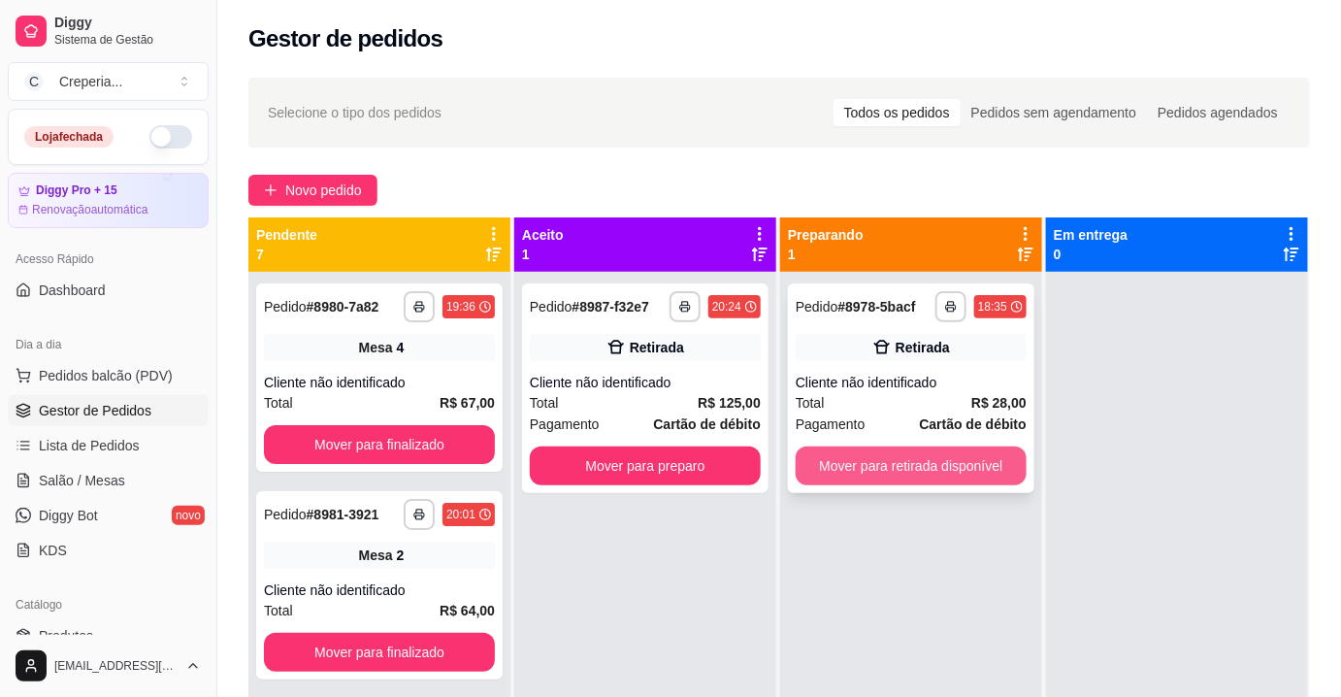
click at [865, 467] on button "Mover para retirada disponível" at bounding box center [911, 465] width 231 height 39
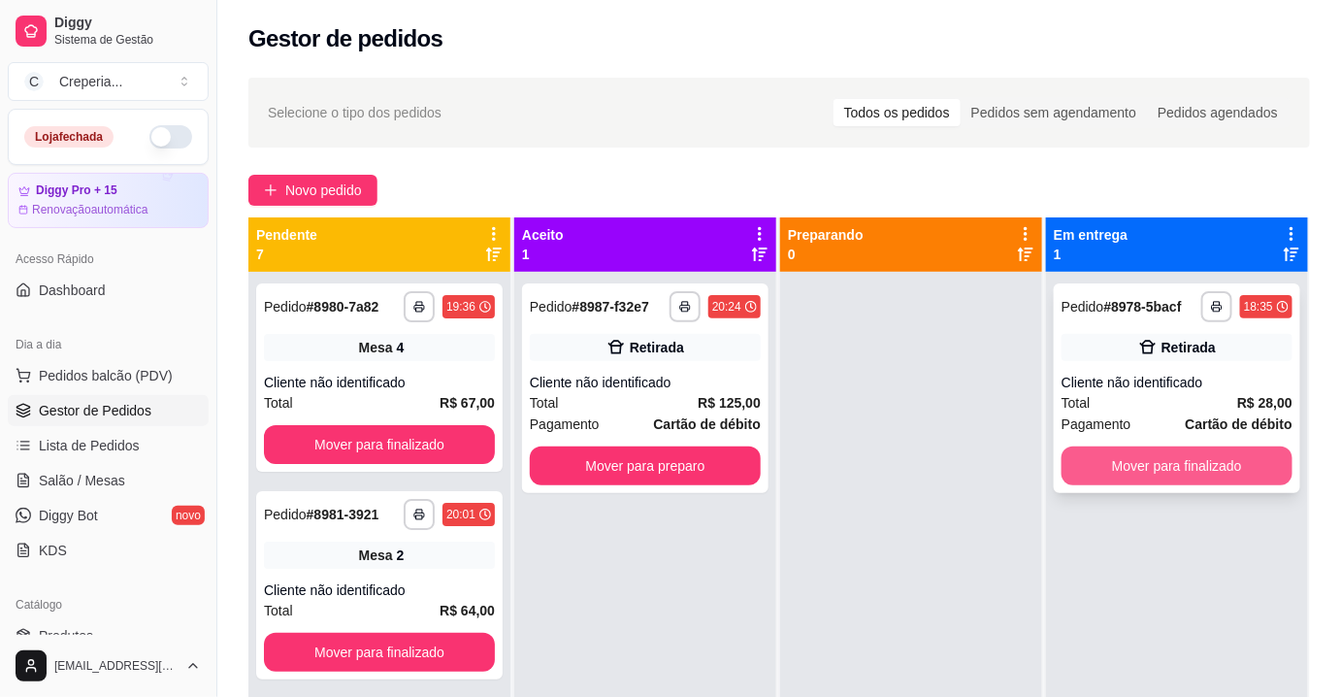
click at [1117, 464] on button "Mover para finalizado" at bounding box center [1177, 465] width 231 height 39
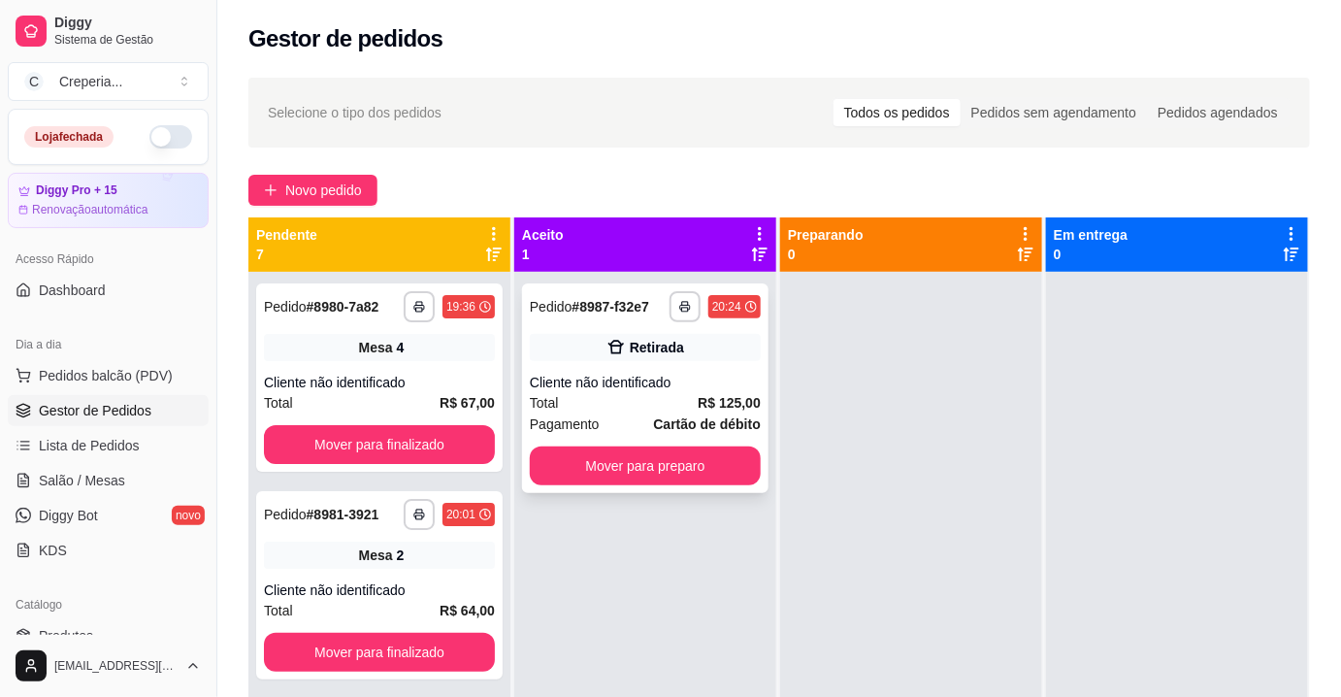
click at [667, 348] on div "Retirada" at bounding box center [657, 347] width 54 height 19
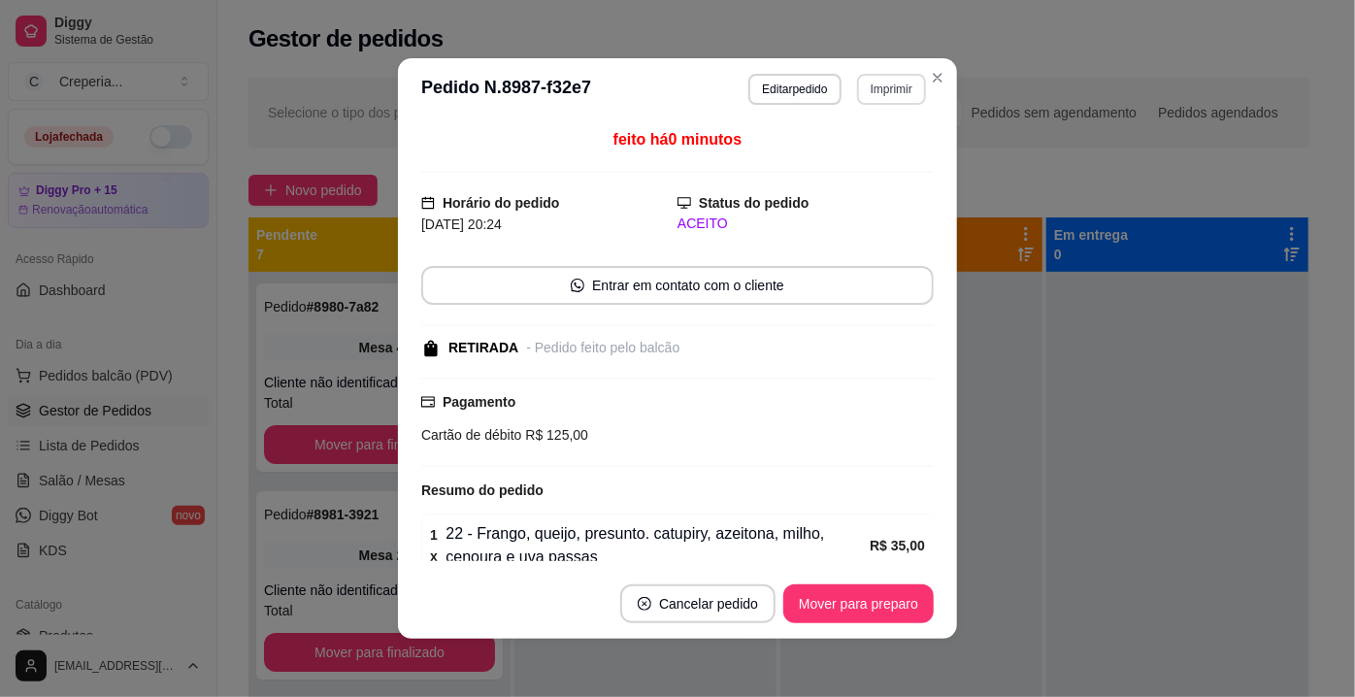
click at [857, 86] on button "Imprimir" at bounding box center [891, 89] width 69 height 31
click at [874, 159] on button "IMPRESSORA" at bounding box center [851, 157] width 141 height 31
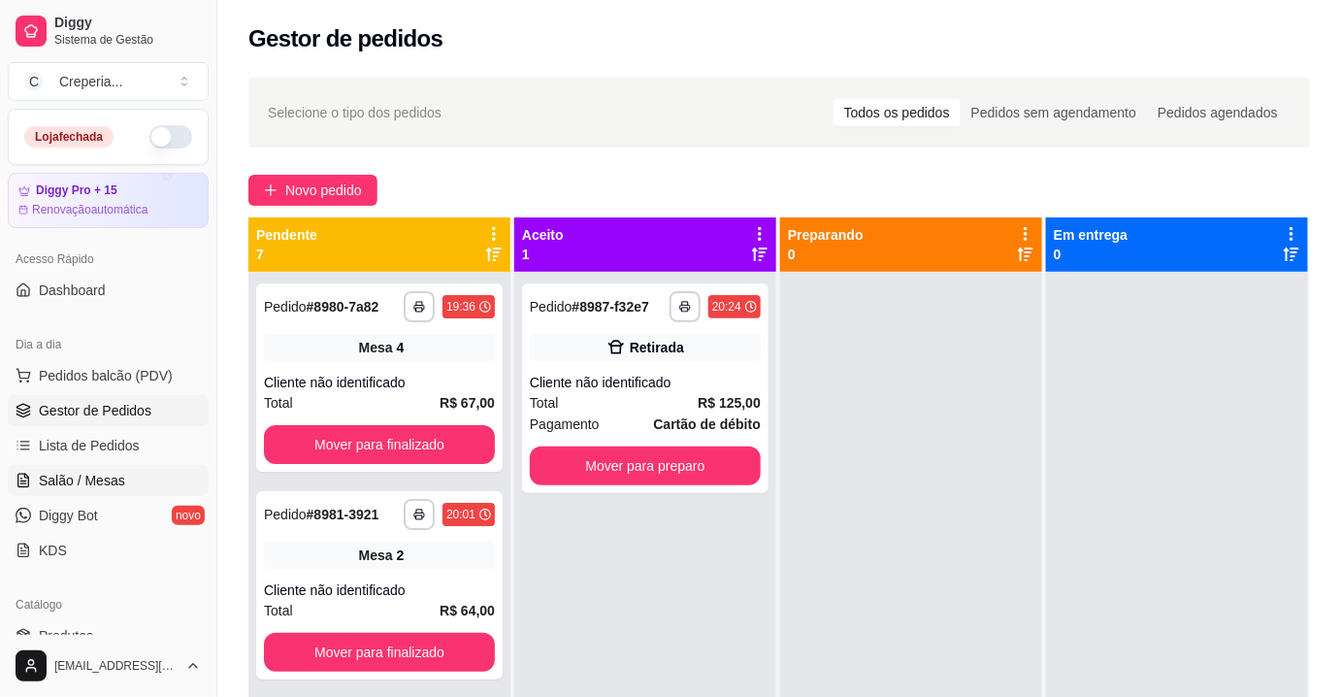
click at [112, 477] on span "Salão / Mesas" at bounding box center [82, 480] width 86 height 19
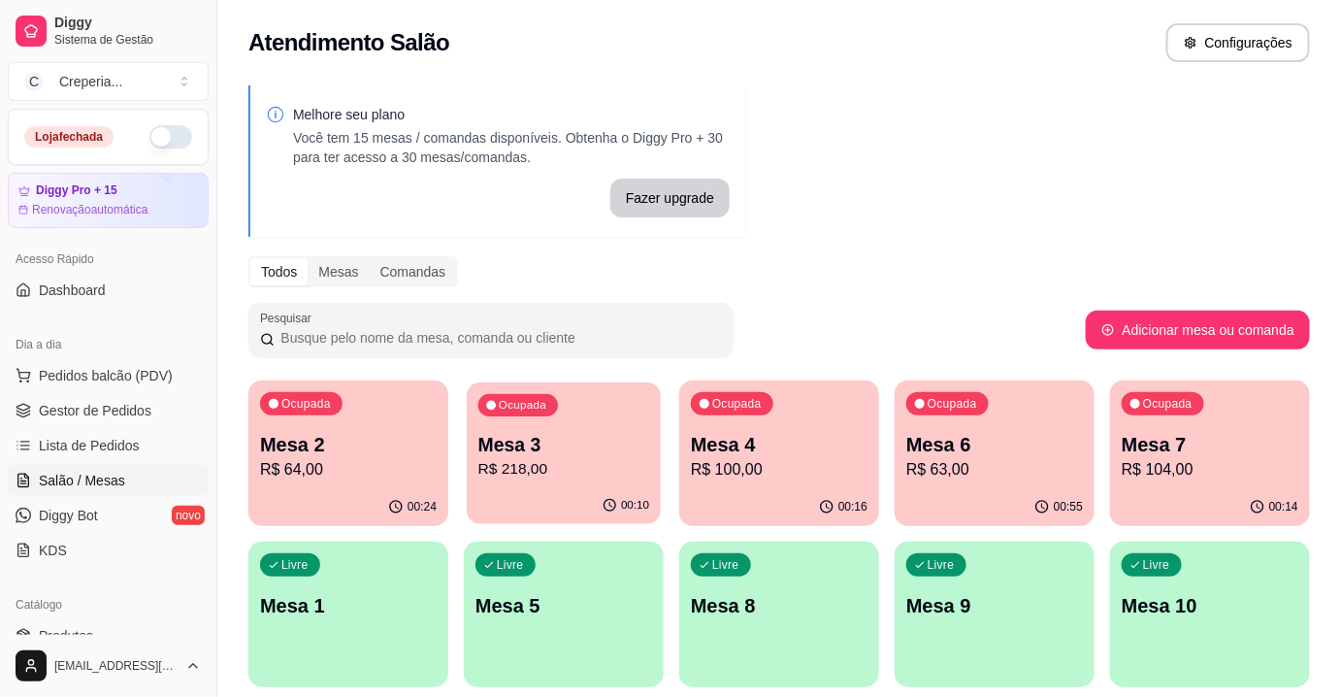
click at [556, 445] on p "Mesa 3" at bounding box center [564, 445] width 172 height 26
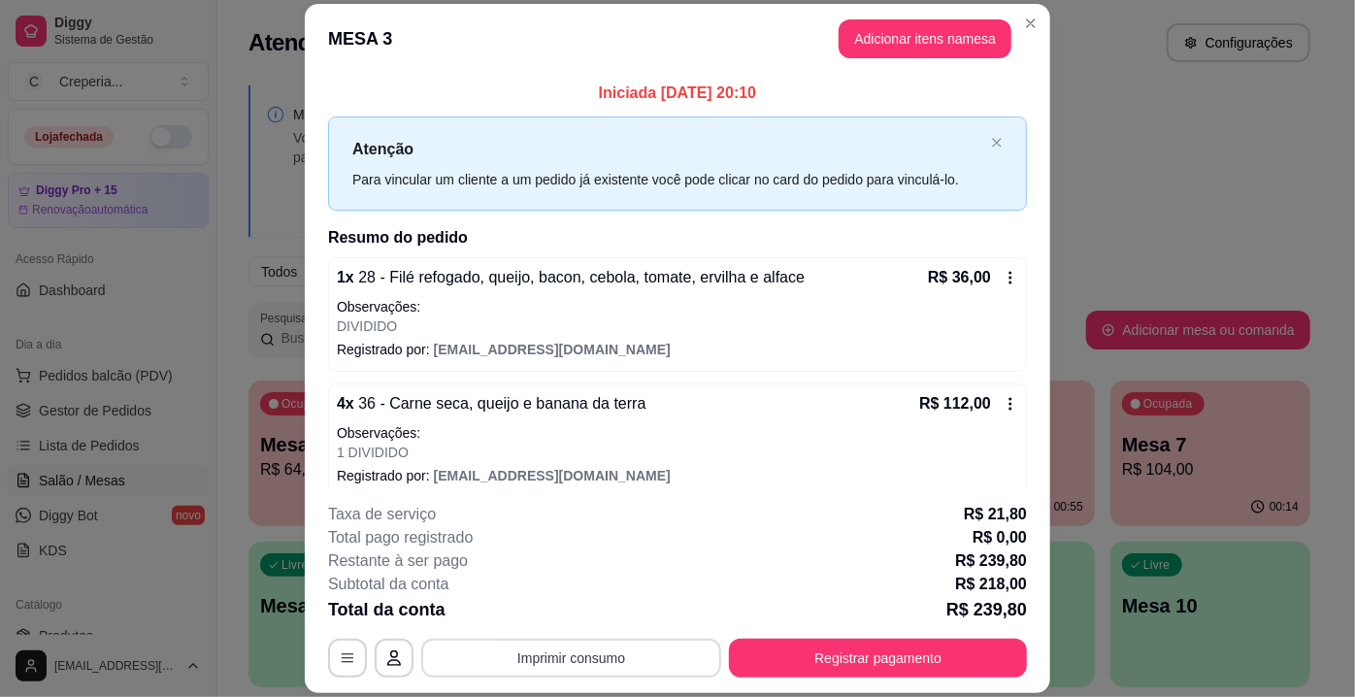
click at [649, 657] on button "Imprimir consumo" at bounding box center [571, 658] width 300 height 39
click at [585, 608] on button "IMPRESSORA" at bounding box center [571, 614] width 141 height 31
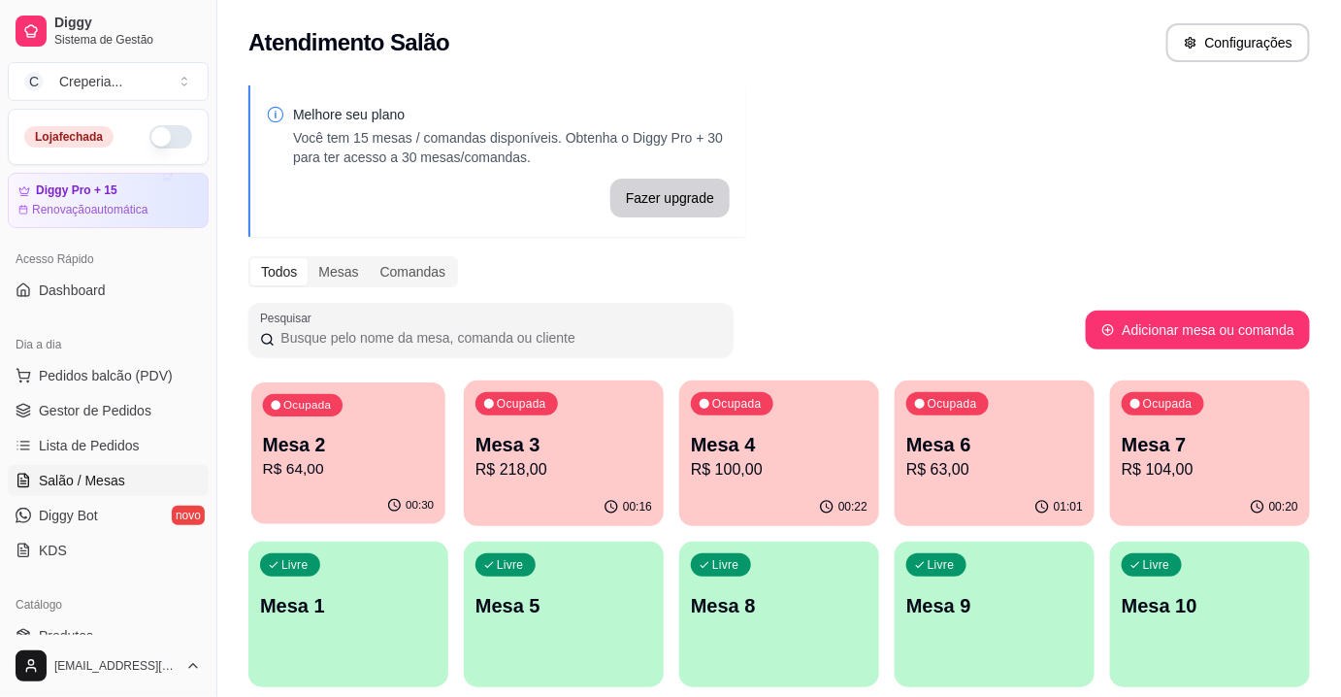
click at [318, 463] on p "R$ 64,00" at bounding box center [349, 469] width 172 height 22
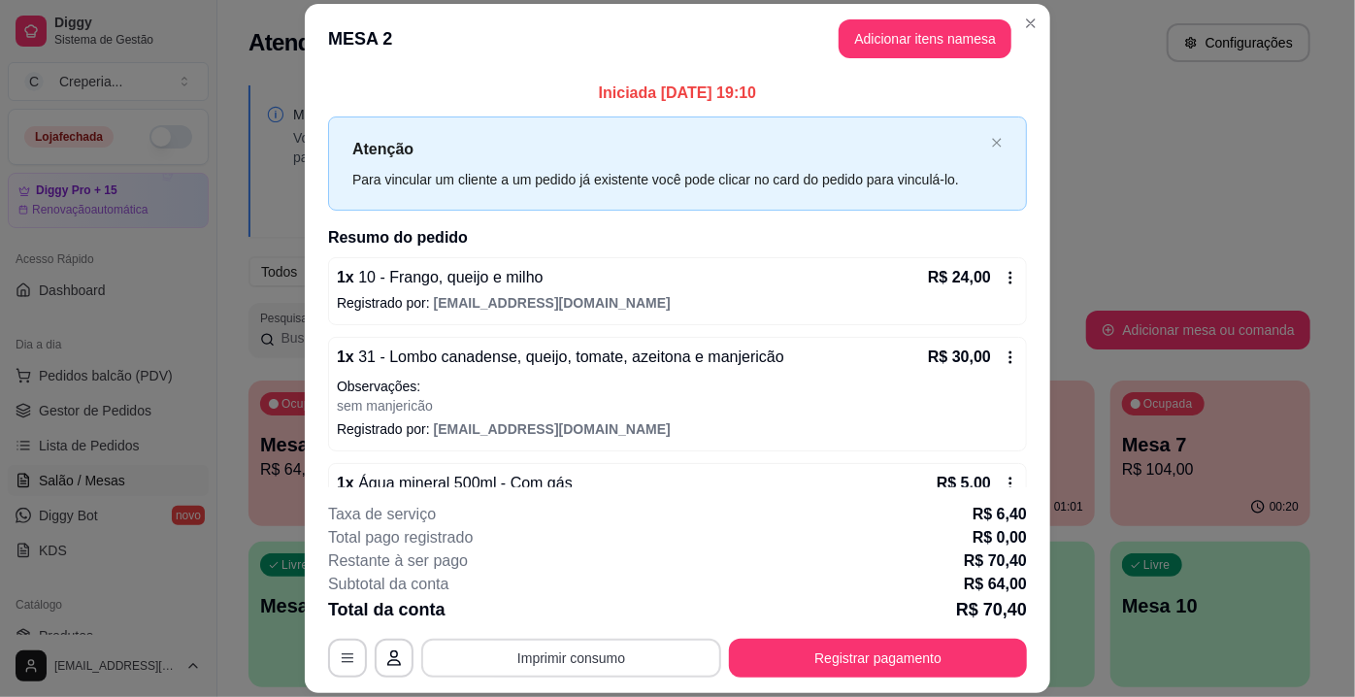
click at [530, 671] on button "Imprimir consumo" at bounding box center [571, 658] width 300 height 39
click at [567, 613] on button "IMPRESSORA" at bounding box center [571, 614] width 136 height 30
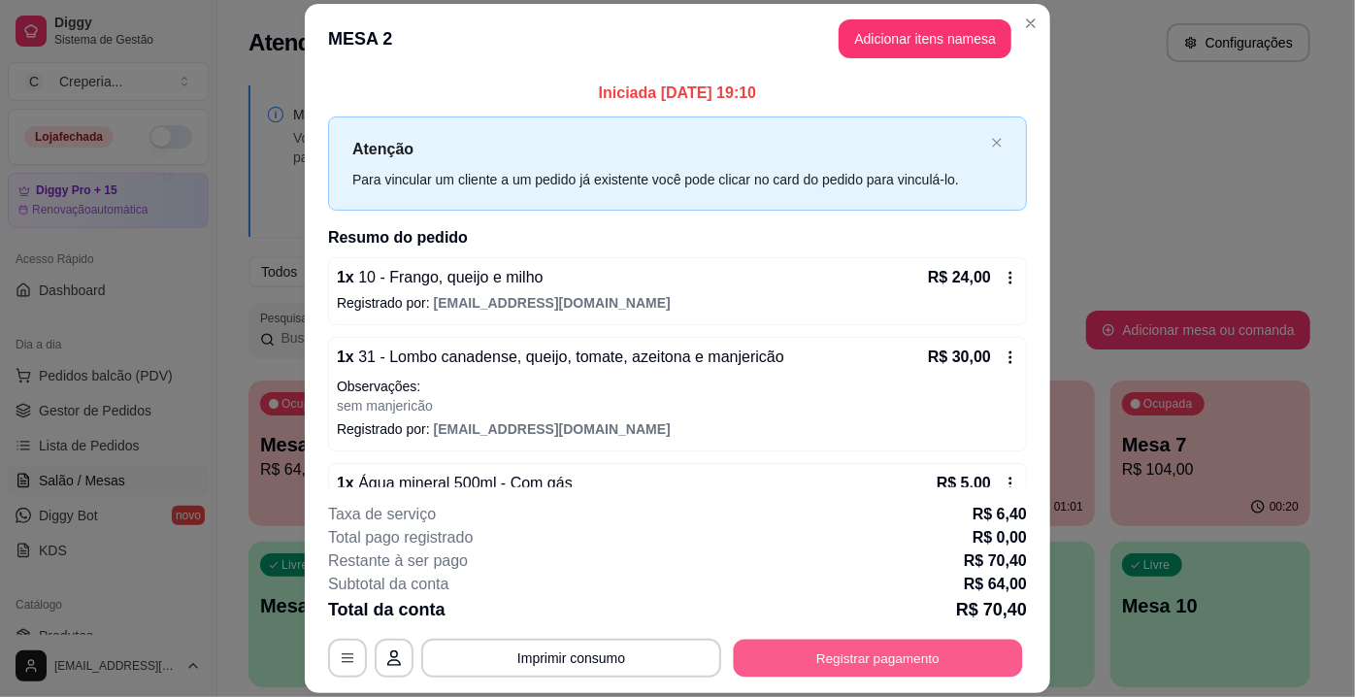
click at [923, 657] on button "Registrar pagamento" at bounding box center [878, 658] width 289 height 38
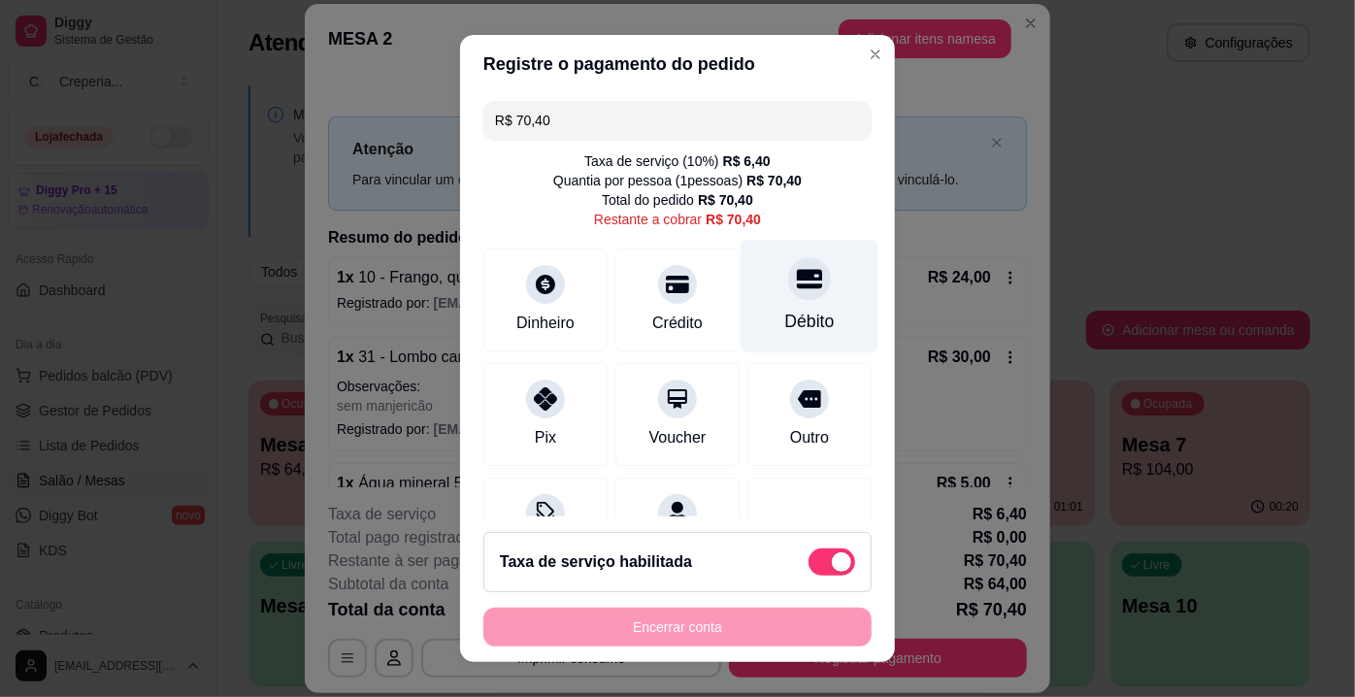
click at [775, 304] on div "Débito" at bounding box center [809, 297] width 137 height 114
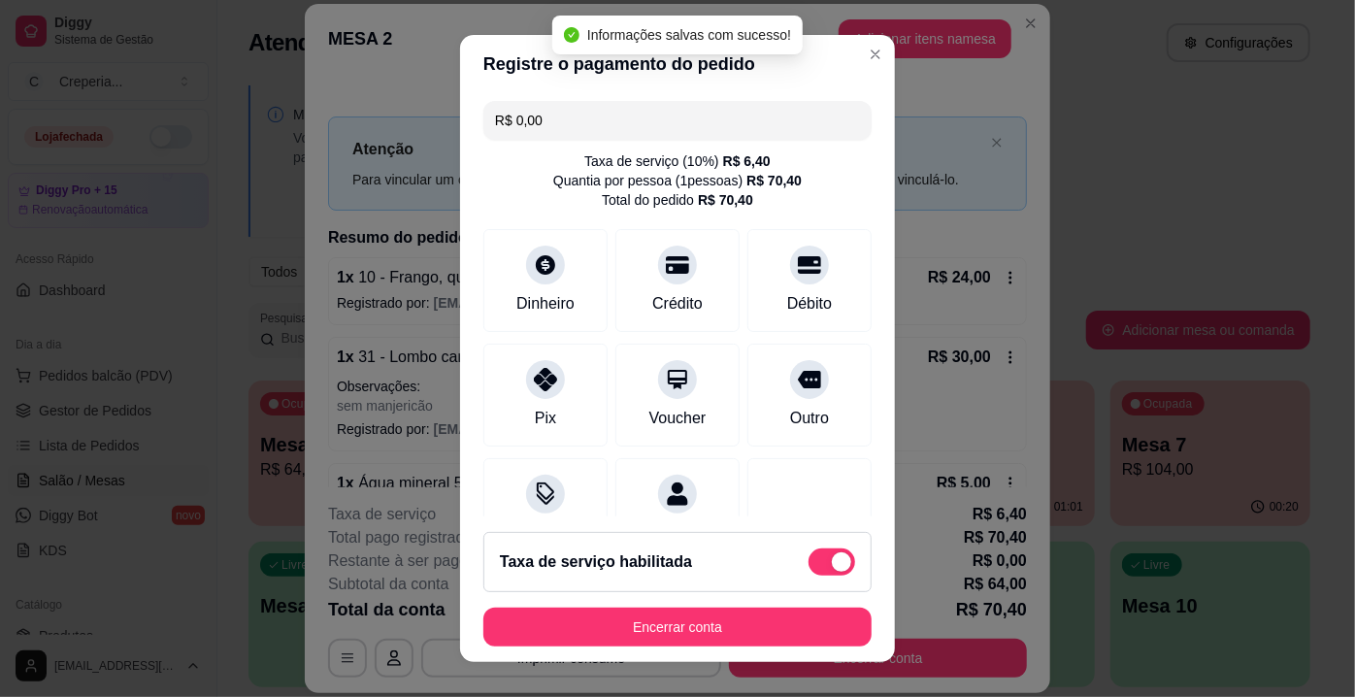
type input "R$ 0,00"
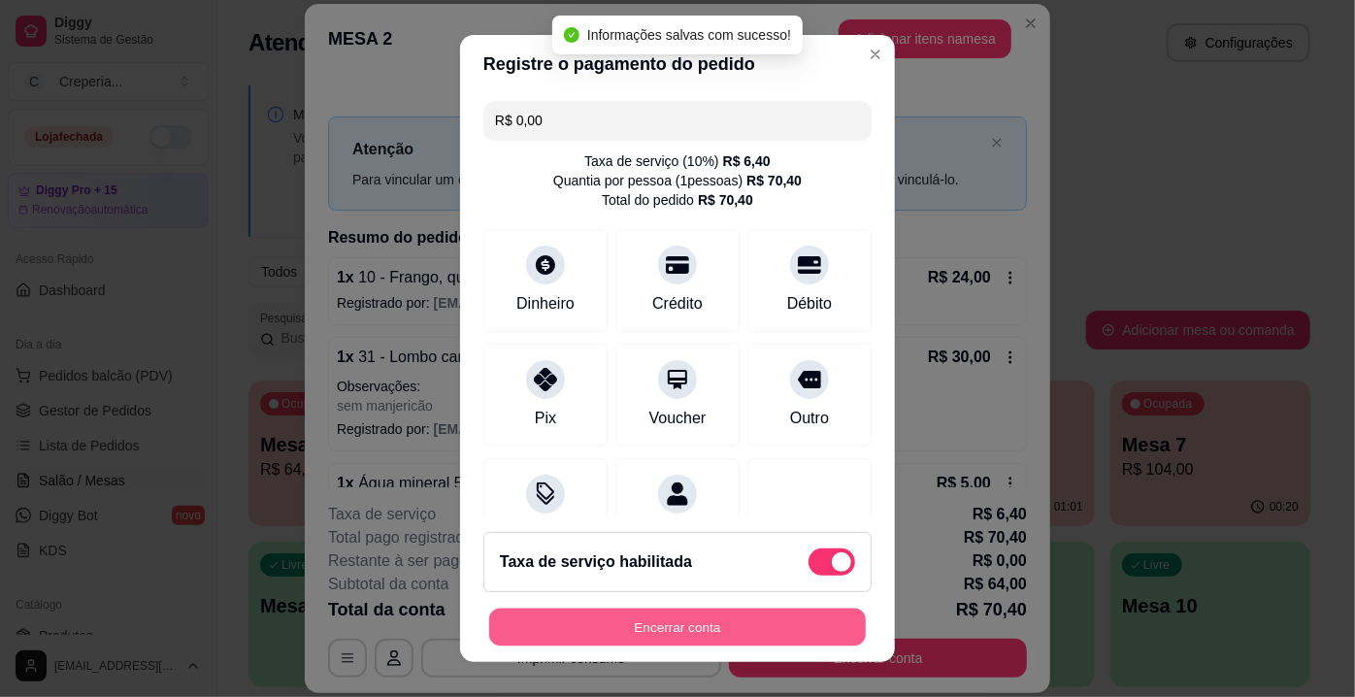
click at [651, 635] on button "Encerrar conta" at bounding box center [677, 627] width 377 height 38
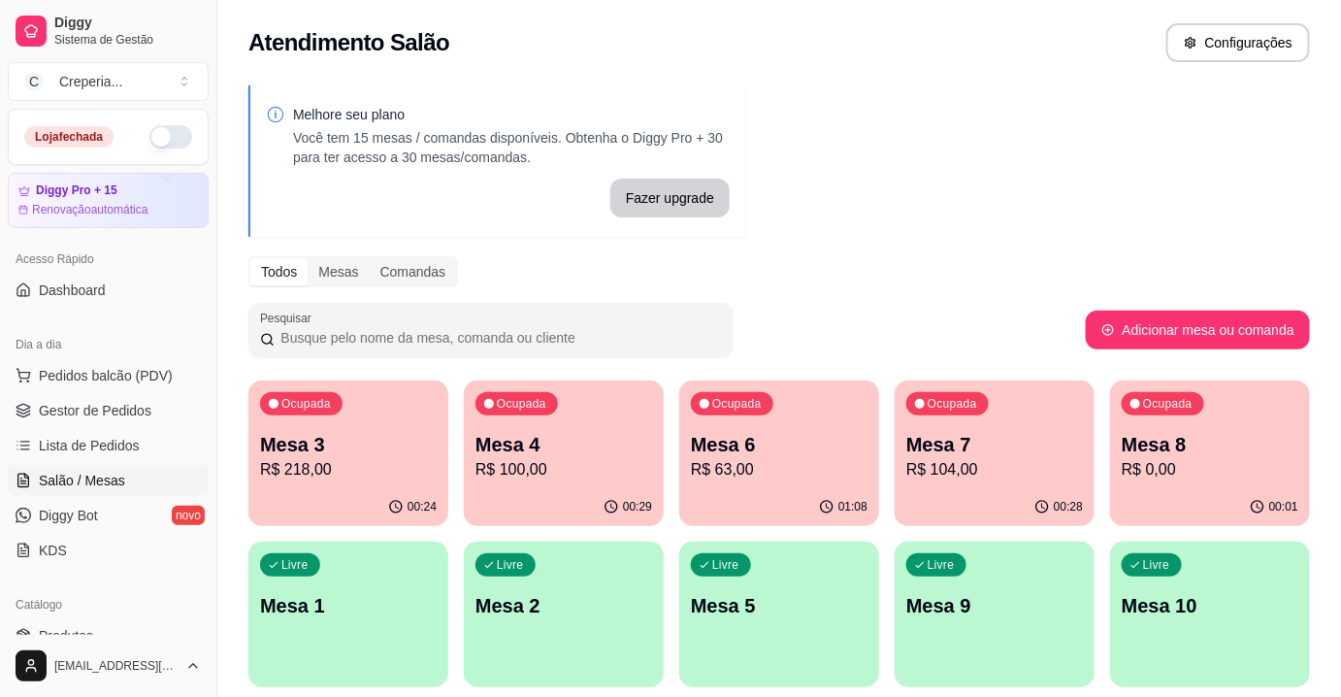
click at [603, 388] on div "Ocupada Mesa 4 R$ 100,00" at bounding box center [564, 434] width 200 height 108
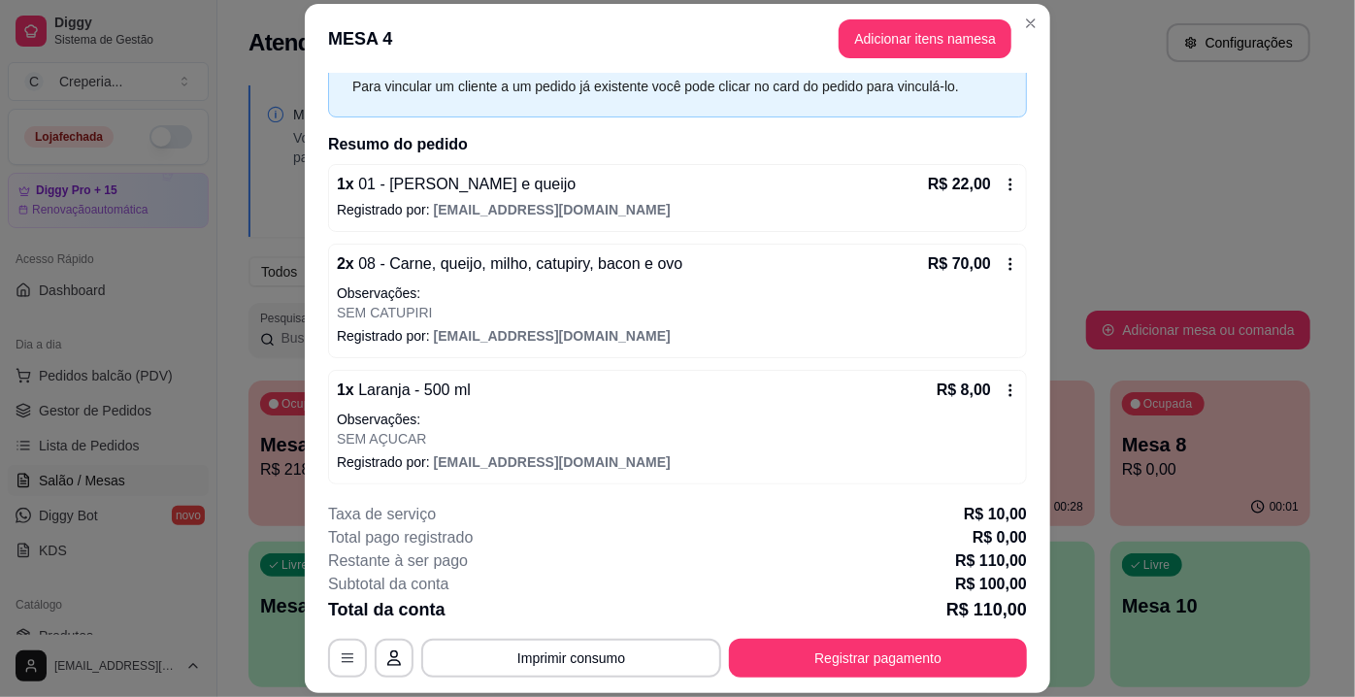
scroll to position [94, 0]
click at [902, 52] on button "Adicionar itens na mesa" at bounding box center [924, 38] width 167 height 38
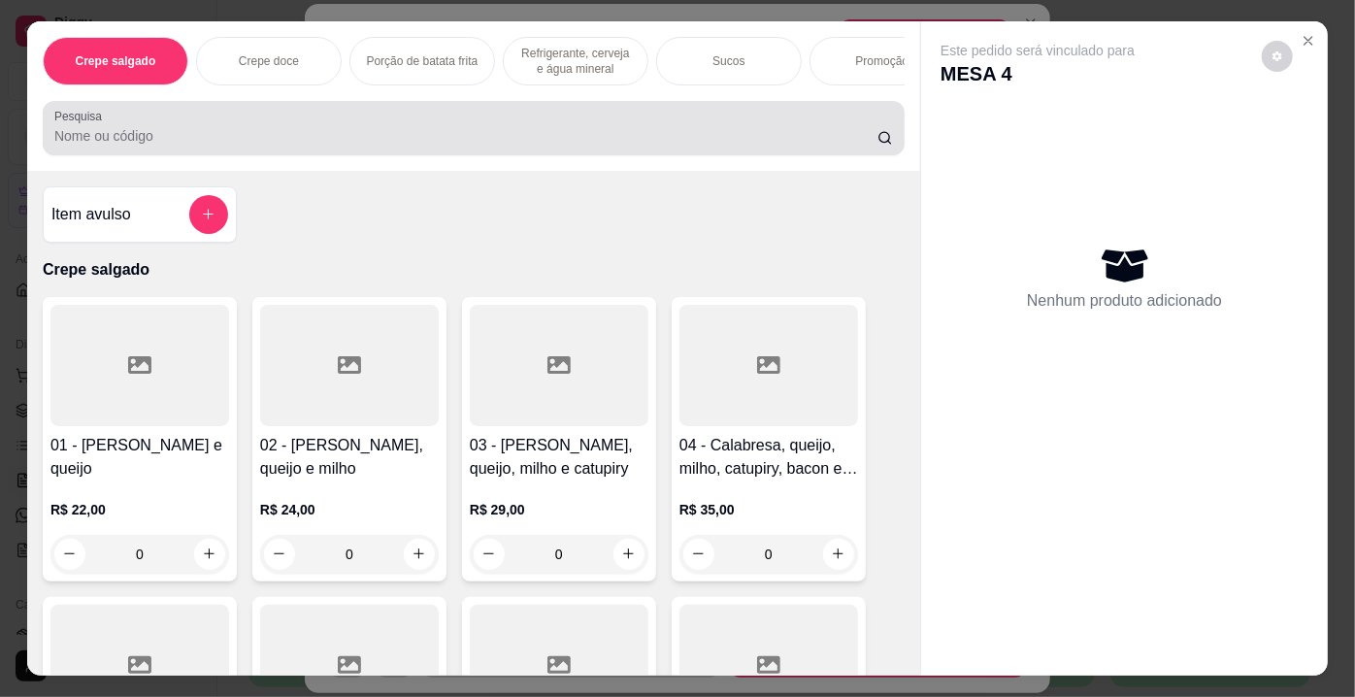
click at [165, 145] on input "Pesquisa" at bounding box center [465, 135] width 823 height 19
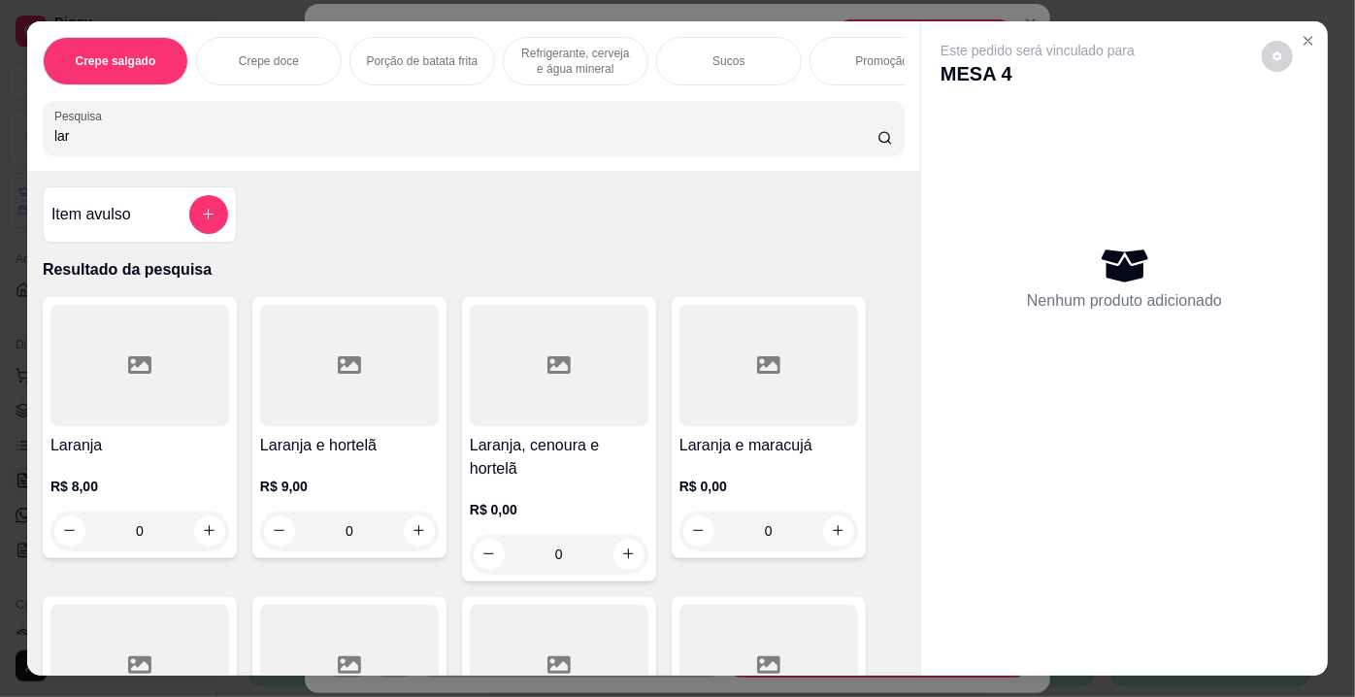
type input "lar"
click at [74, 326] on div at bounding box center [139, 365] width 179 height 121
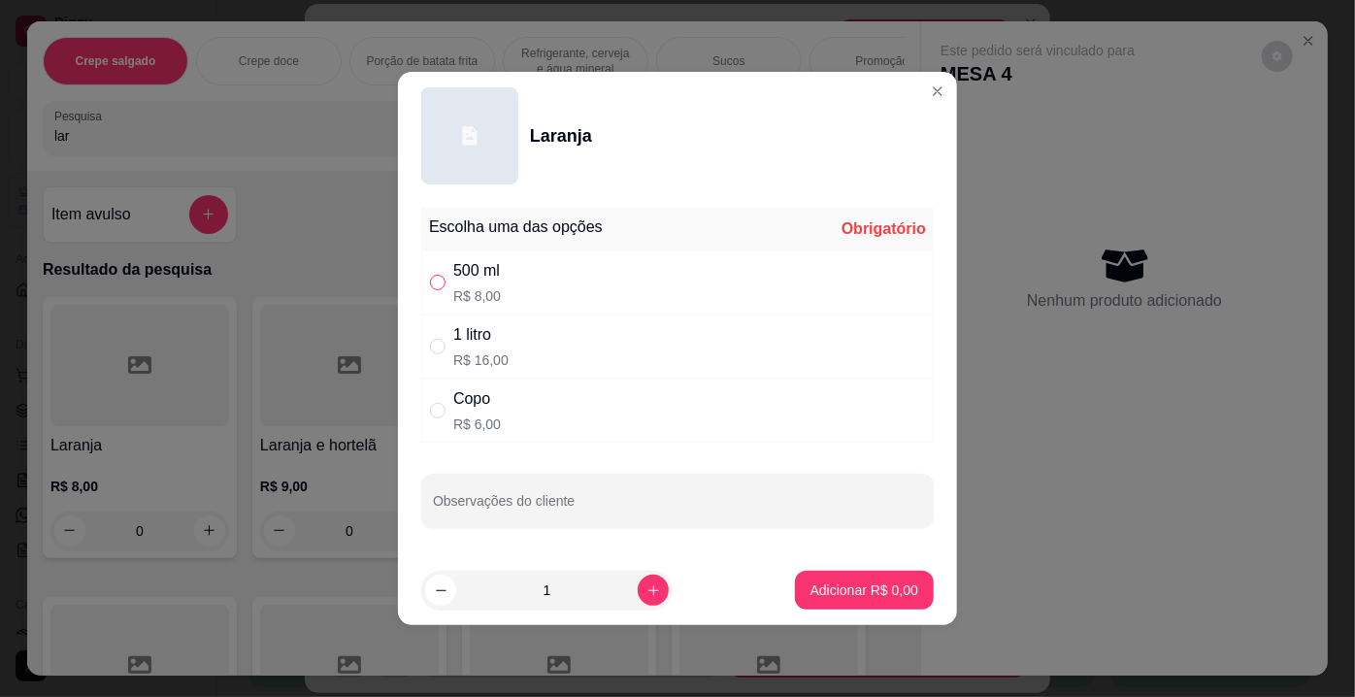
drag, startPoint x: 445, startPoint y: 285, endPoint x: 438, endPoint y: 278, distance: 11.0
click at [447, 285] on div "" at bounding box center [441, 282] width 23 height 21
radio input "true"
click at [874, 603] on button "Adicionar R$ 8,00" at bounding box center [864, 590] width 139 height 39
type input "1"
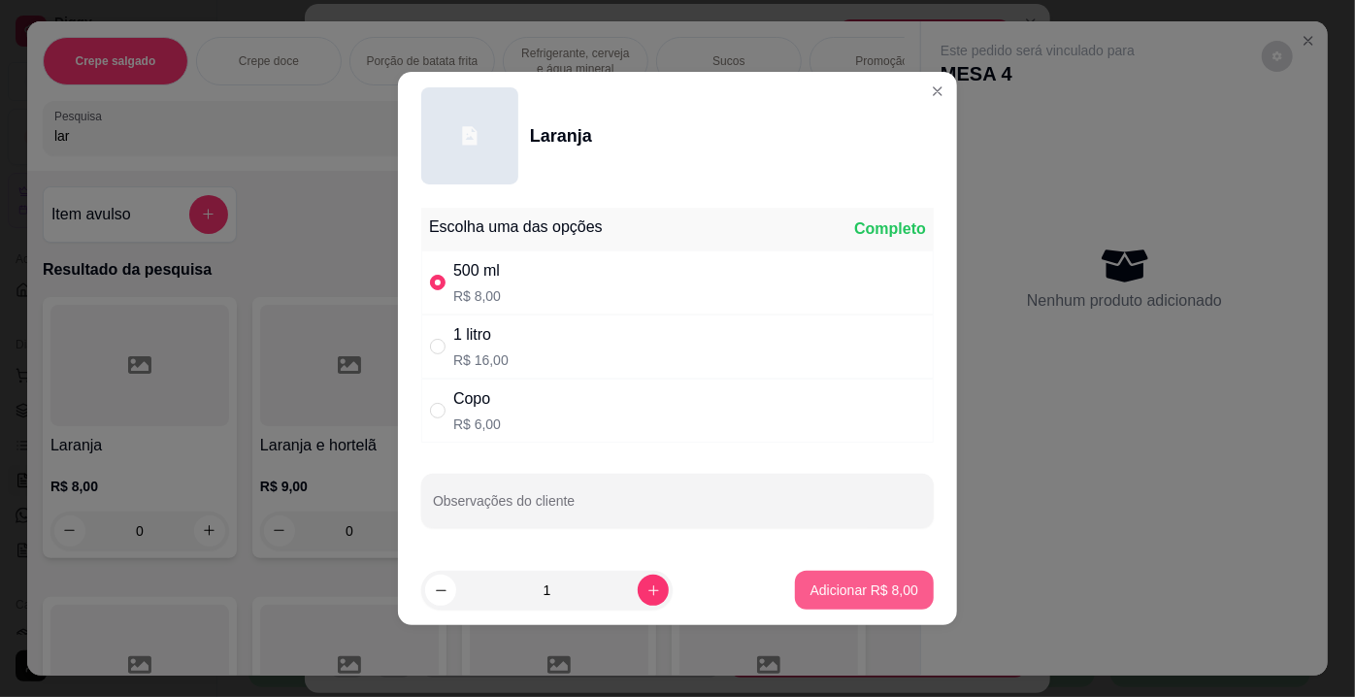
type input "1"
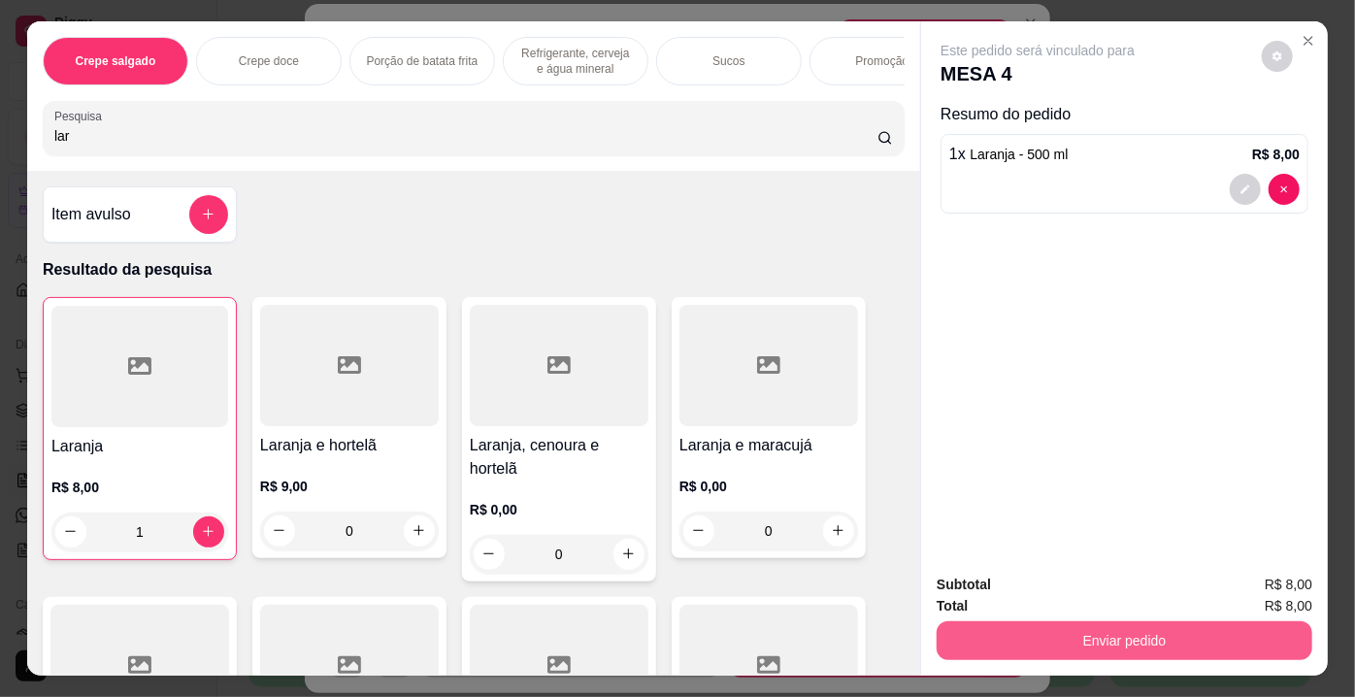
click at [1042, 625] on button "Enviar pedido" at bounding box center [1124, 640] width 376 height 39
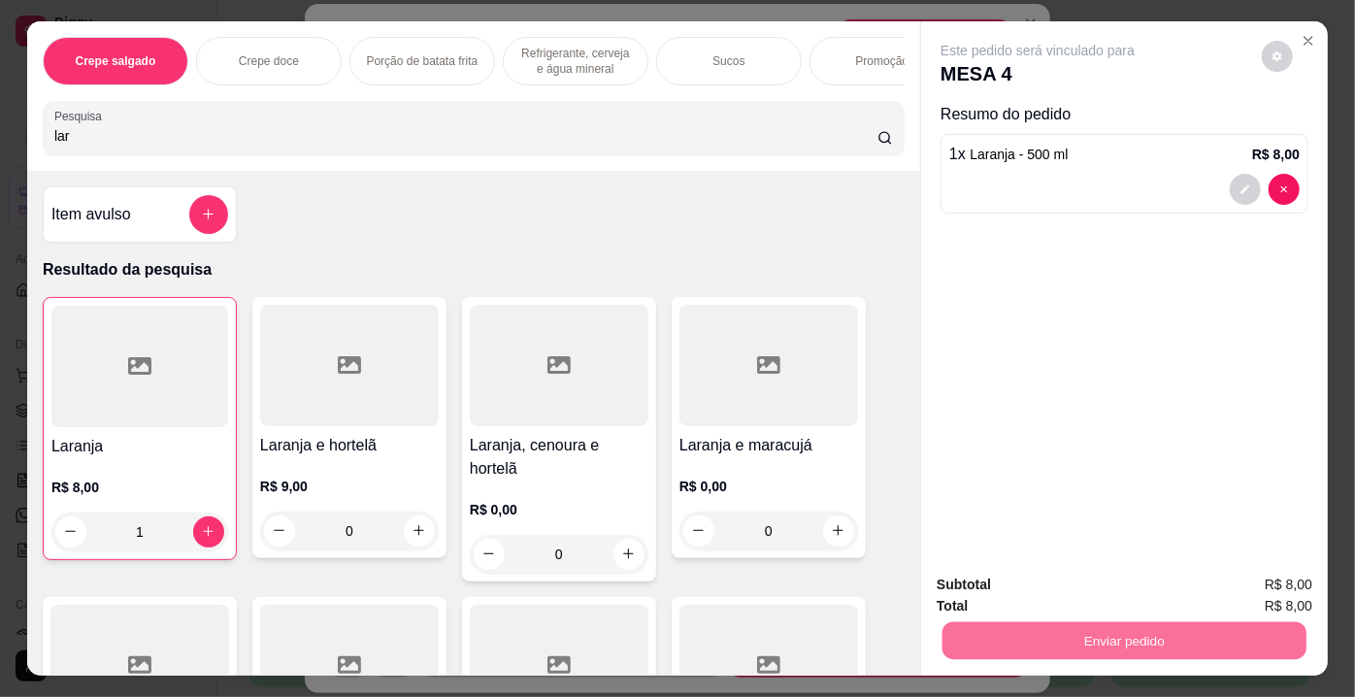
click at [1231, 597] on button "Enviar pedido" at bounding box center [1262, 587] width 107 height 36
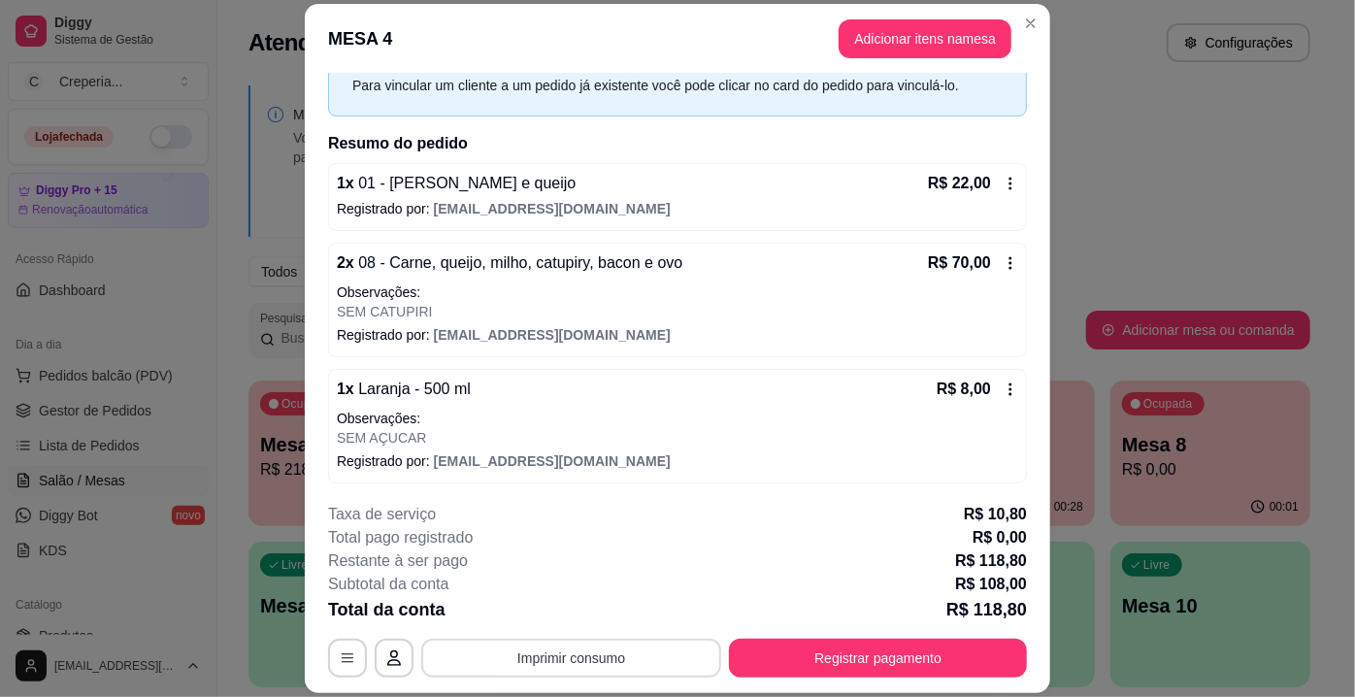
click at [590, 661] on button "Imprimir consumo" at bounding box center [571, 658] width 300 height 39
click at [592, 611] on button "IMPRESSORA" at bounding box center [571, 614] width 141 height 31
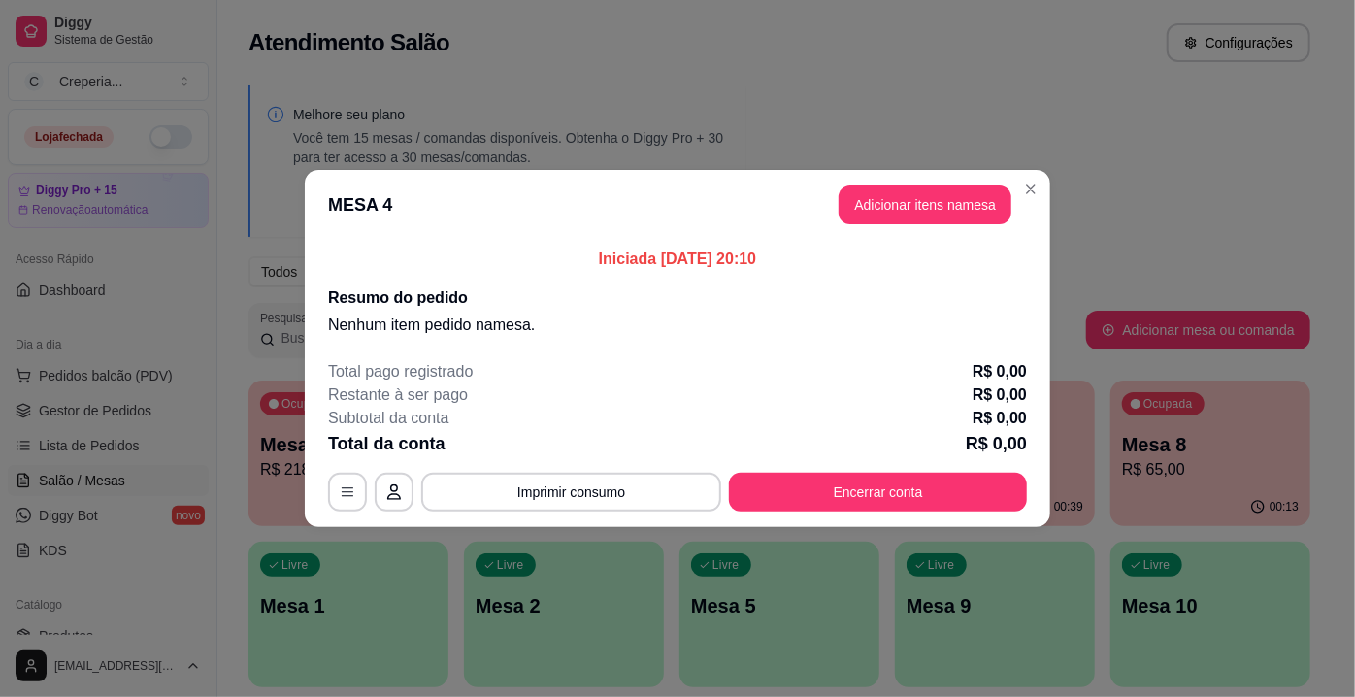
scroll to position [0, 0]
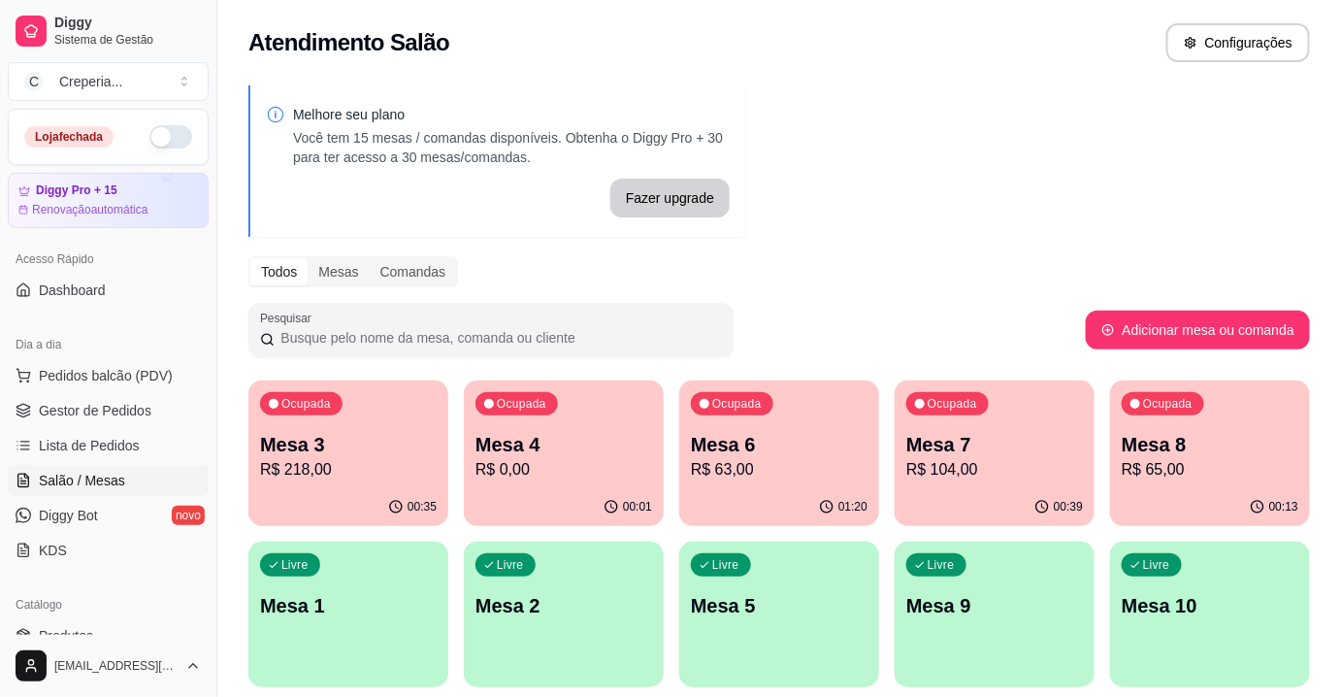
click at [778, 463] on p "R$ 63,00" at bounding box center [779, 469] width 177 height 23
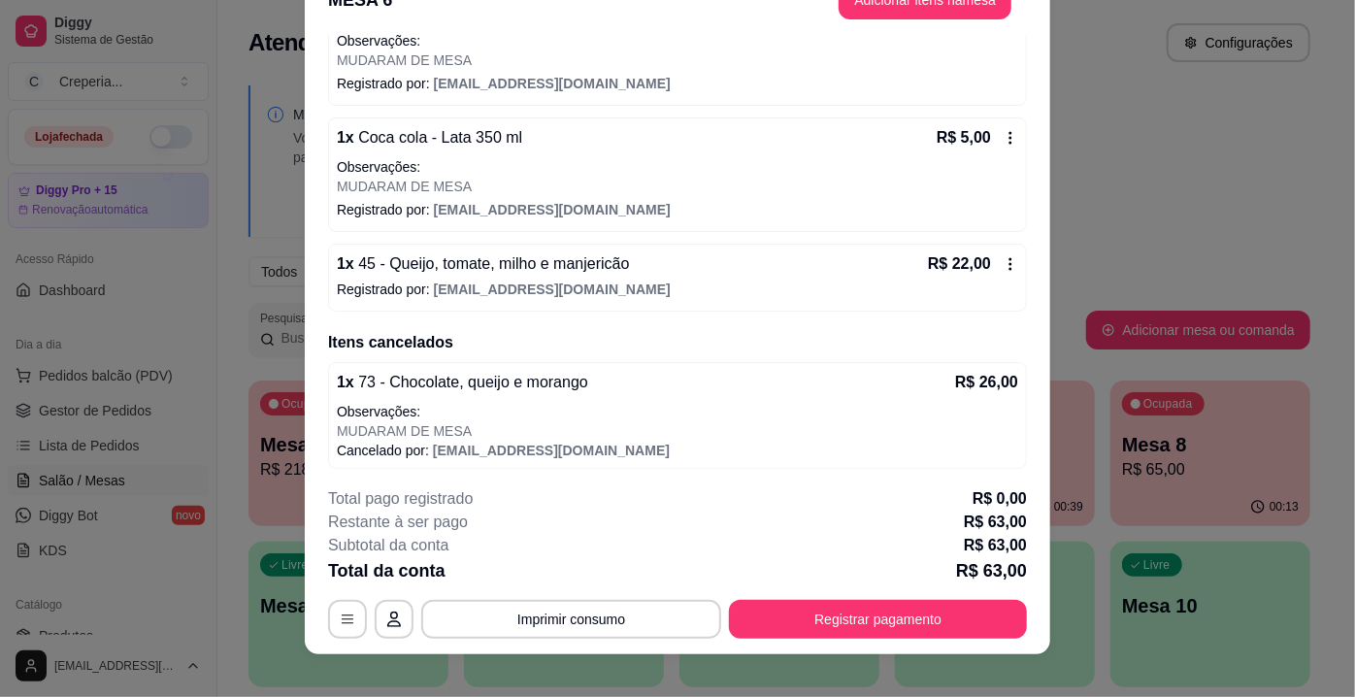
scroll to position [58, 0]
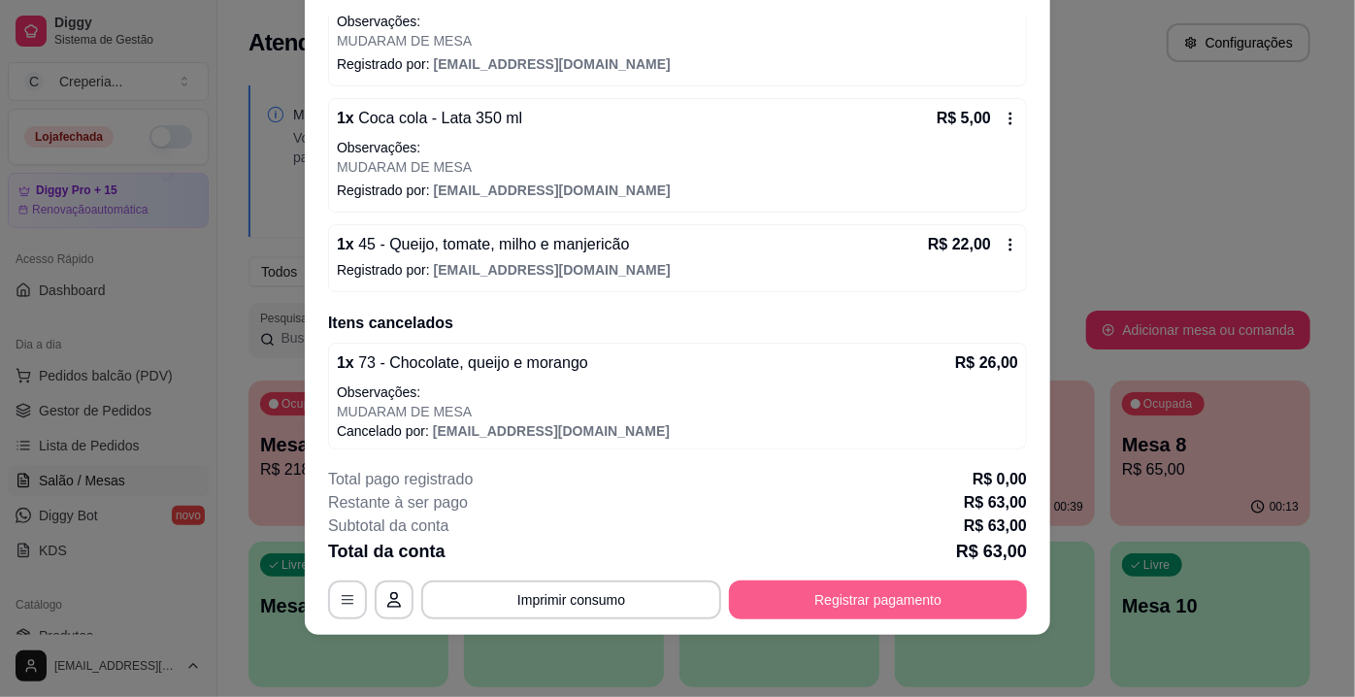
click at [795, 591] on button "Registrar pagamento" at bounding box center [878, 599] width 298 height 39
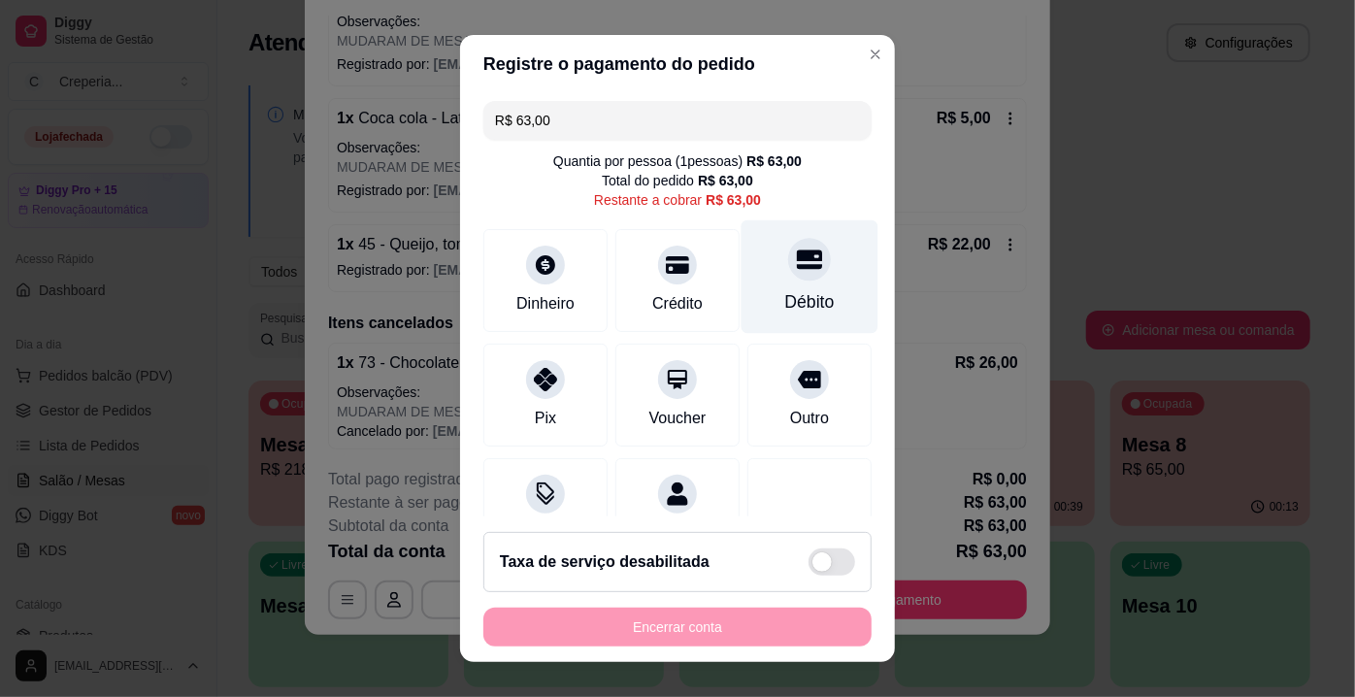
click at [788, 277] on div at bounding box center [809, 259] width 43 height 43
type input "R$ 0,00"
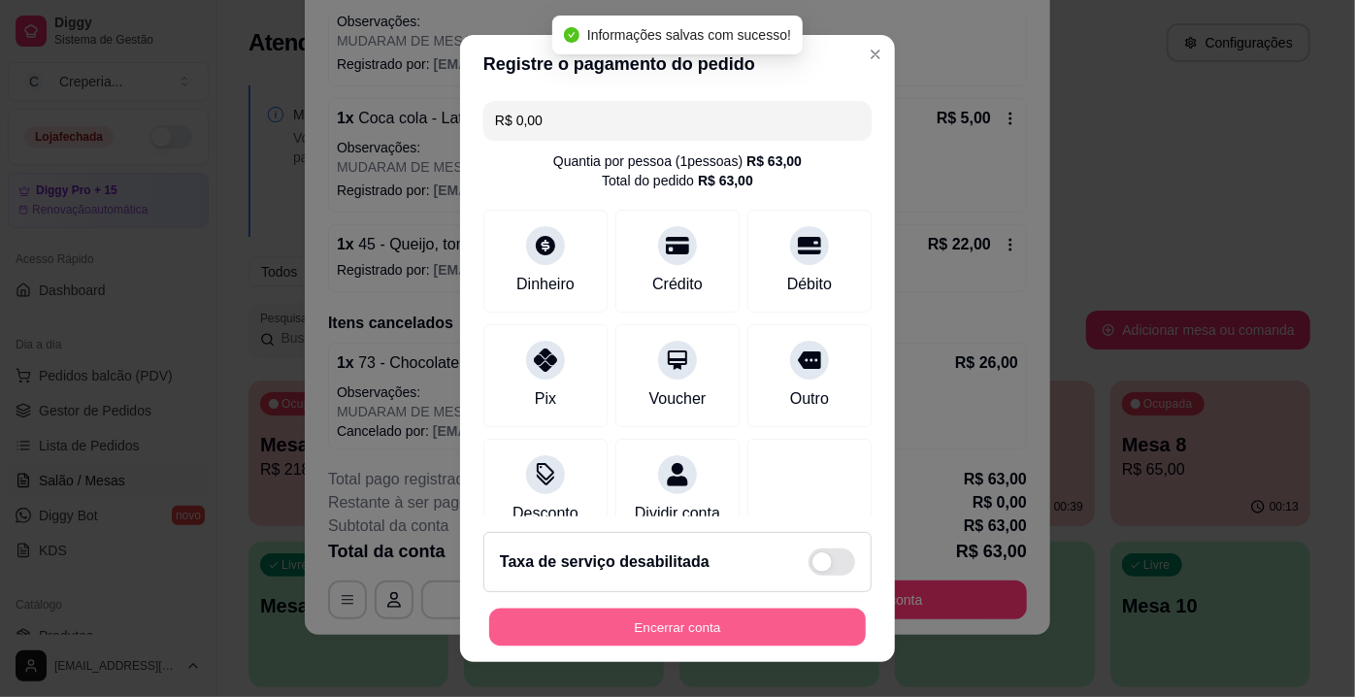
click at [682, 627] on button "Encerrar conta" at bounding box center [677, 627] width 377 height 38
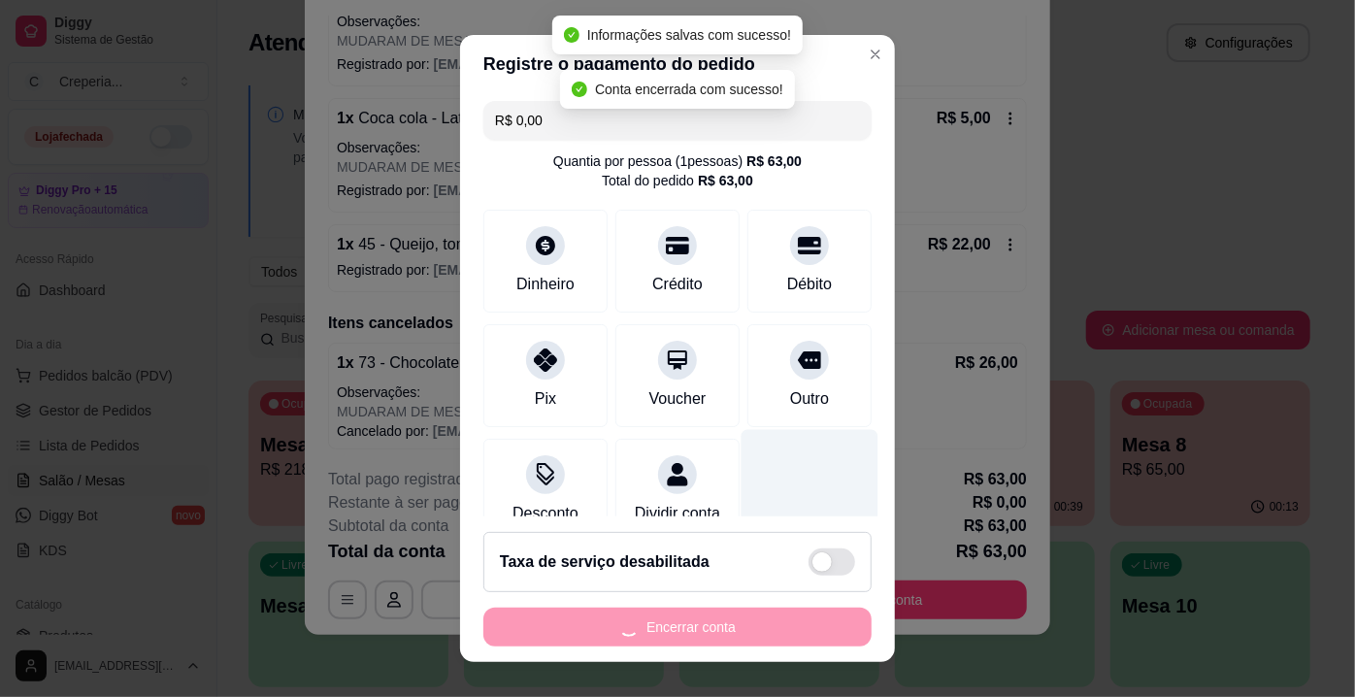
scroll to position [0, 0]
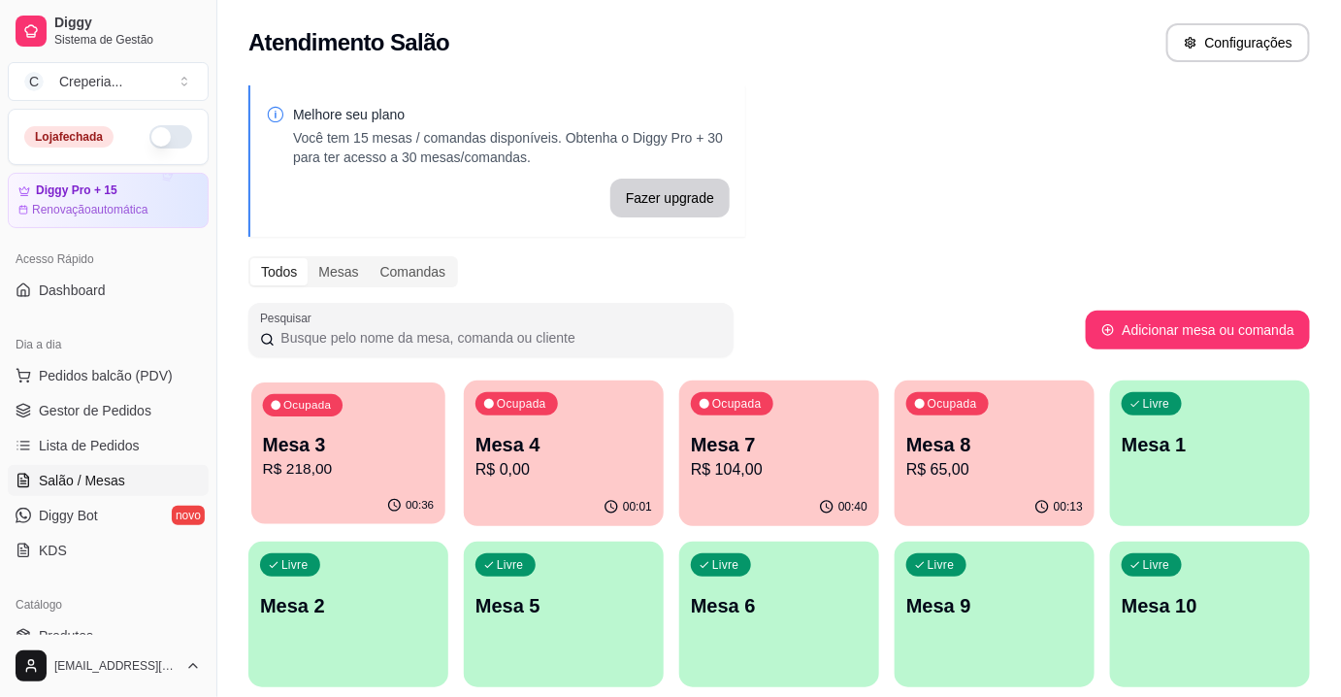
click at [386, 464] on p "R$ 218,00" at bounding box center [349, 469] width 172 height 22
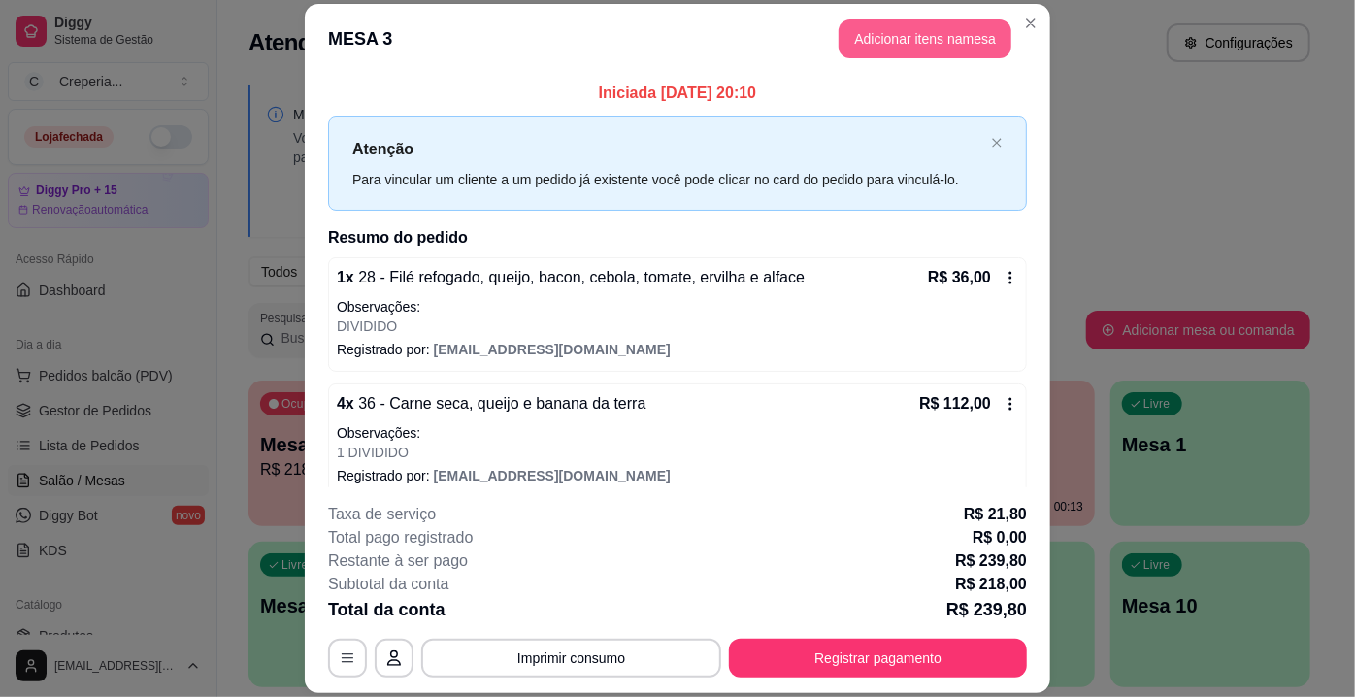
click at [897, 32] on button "Adicionar itens na mesa" at bounding box center [924, 38] width 173 height 39
click at [278, 129] on div at bounding box center [473, 128] width 838 height 39
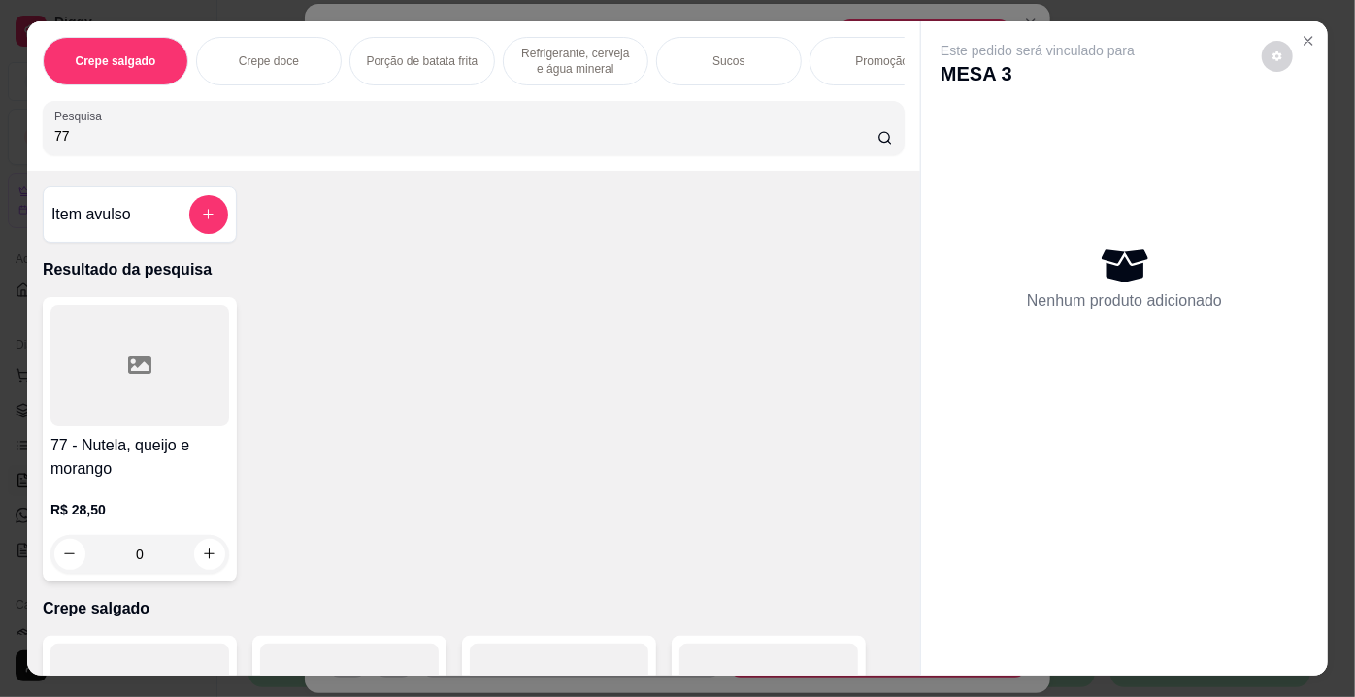
type input "77"
click at [188, 337] on div at bounding box center [139, 365] width 179 height 121
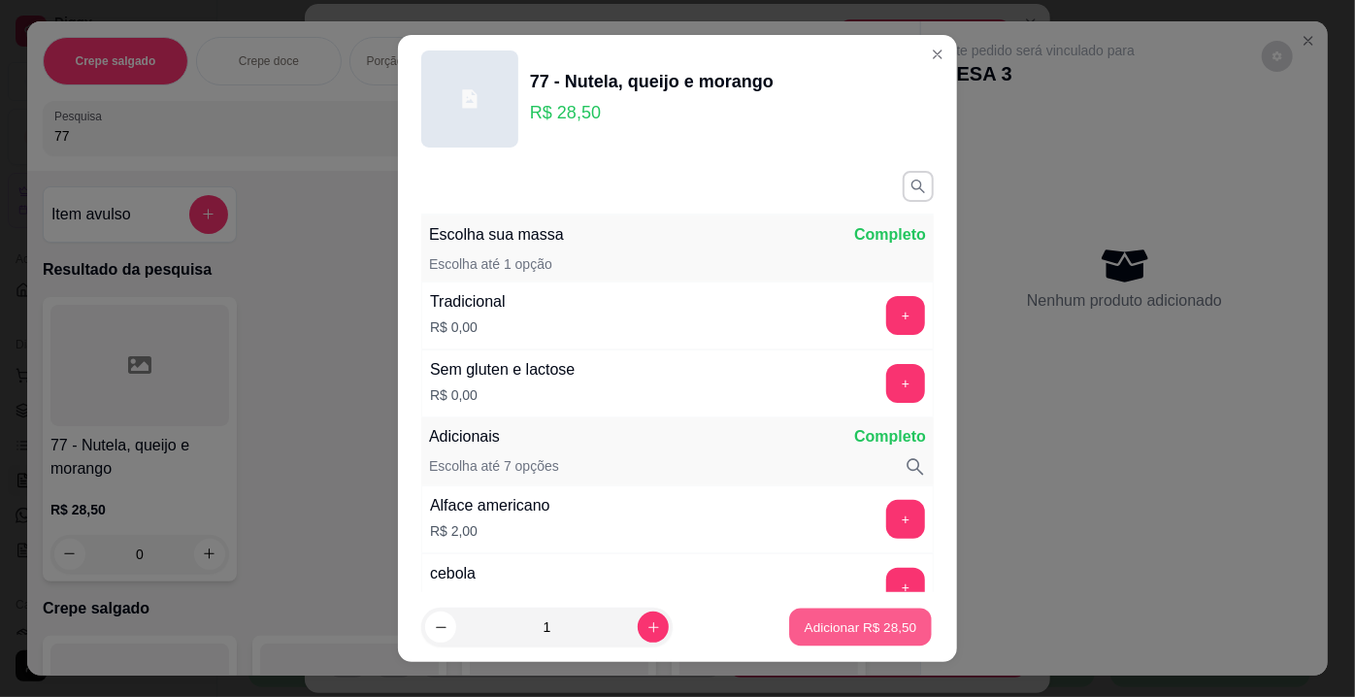
click at [823, 626] on p "Adicionar R$ 28,50" at bounding box center [860, 626] width 113 height 18
type input "1"
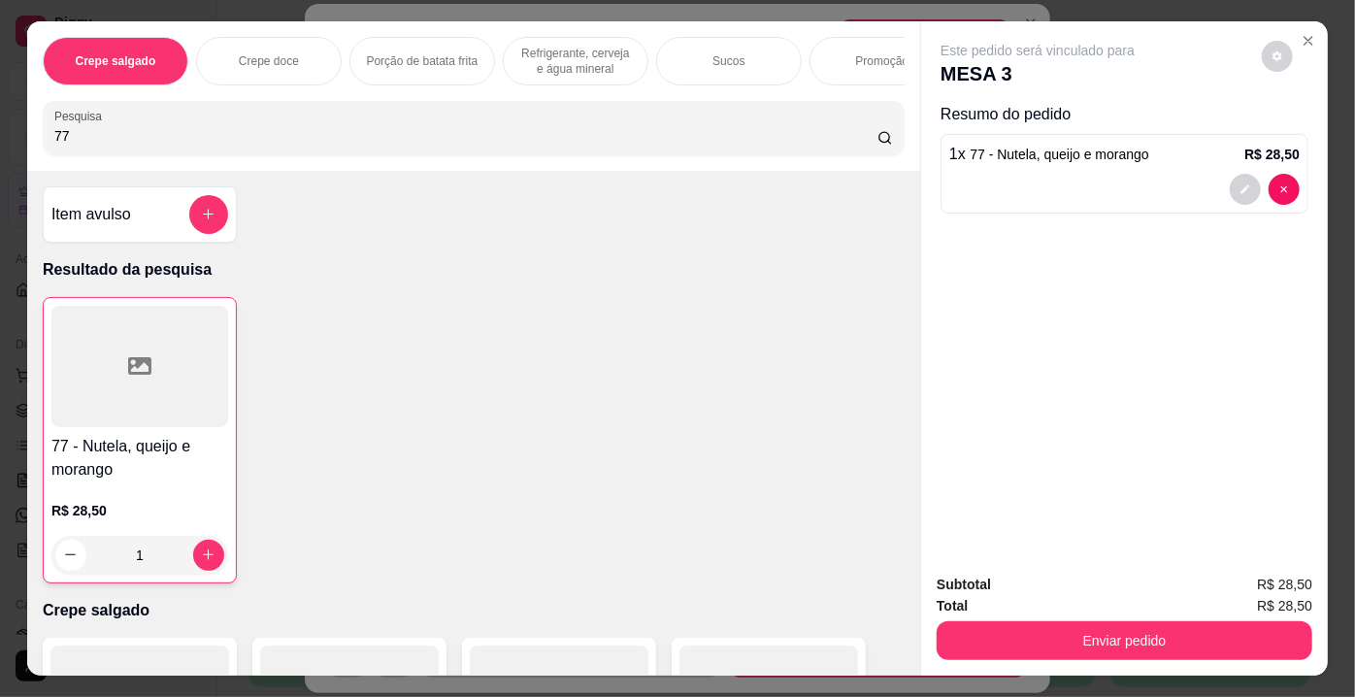
drag, startPoint x: 168, startPoint y: 160, endPoint x: 0, endPoint y: 121, distance: 172.3
click at [0, 121] on div "Crepe salgado Crepe doce Porção de batata frita Refrigerante, cerveja e água mi…" at bounding box center [677, 348] width 1355 height 697
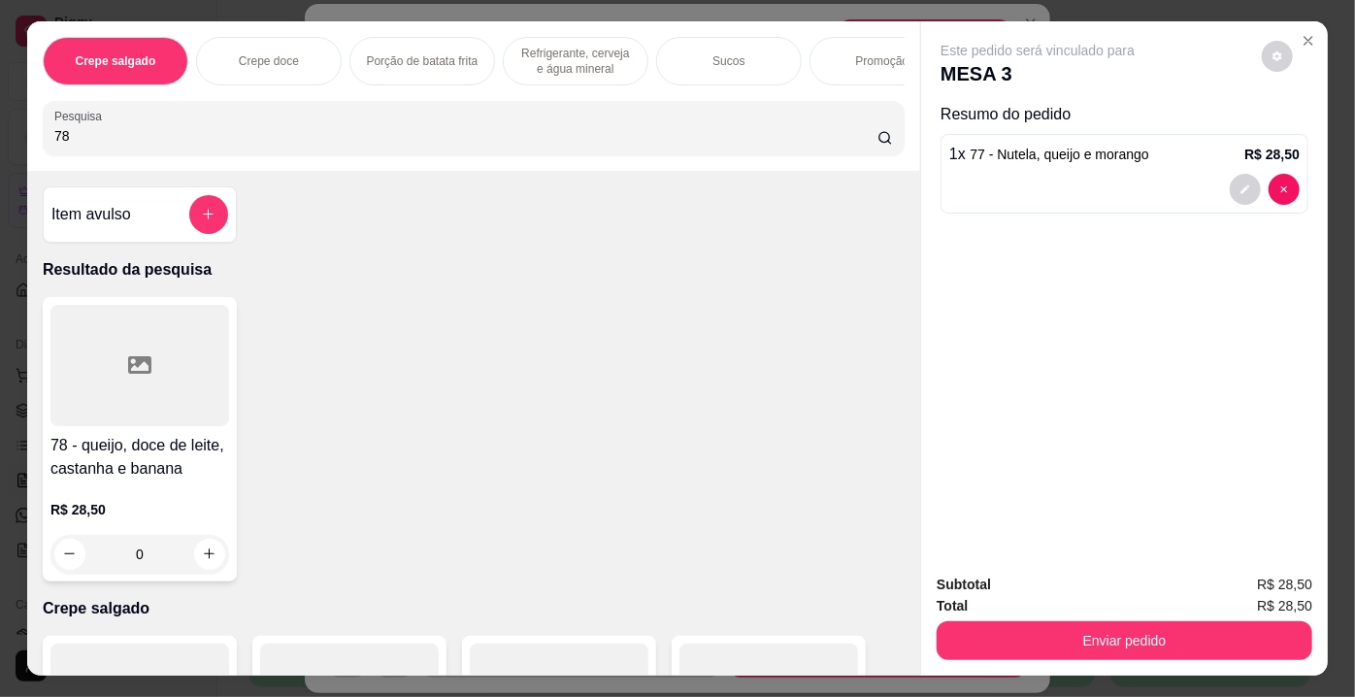
type input "78"
click at [167, 392] on div at bounding box center [139, 365] width 179 height 121
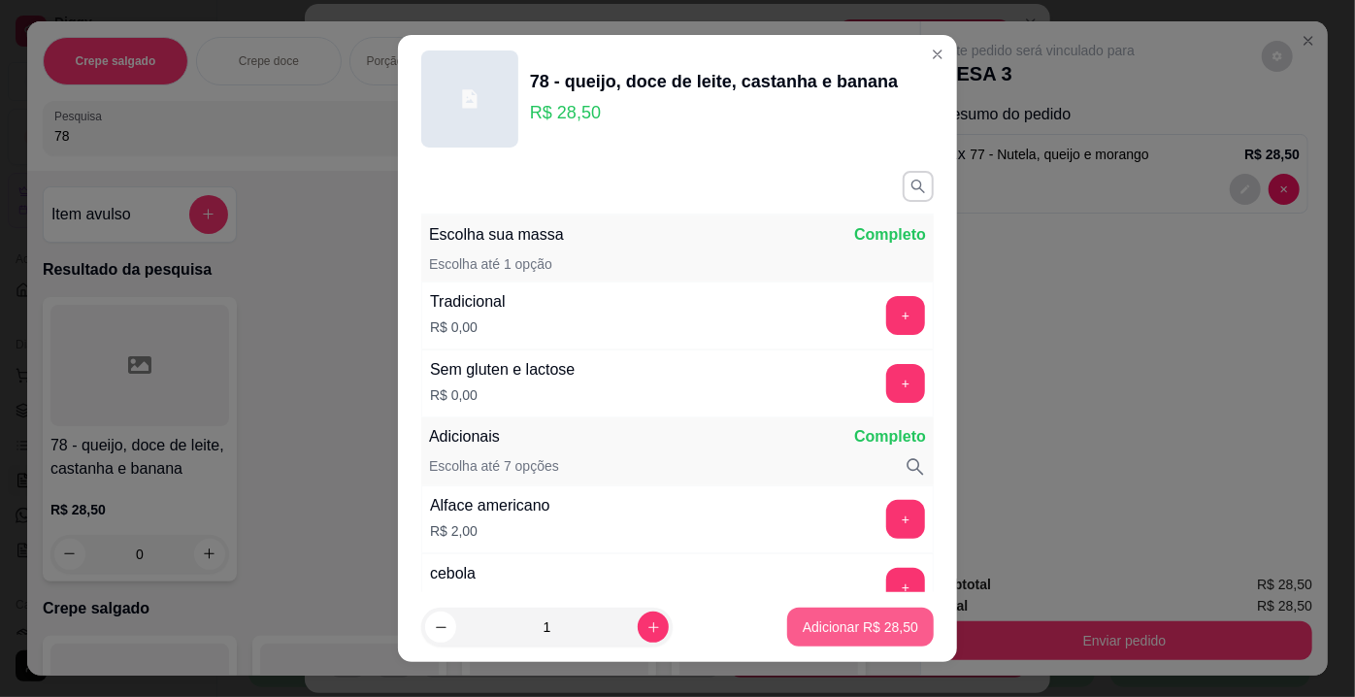
click at [820, 622] on p "Adicionar R$ 28,50" at bounding box center [860, 626] width 115 height 19
type input "1"
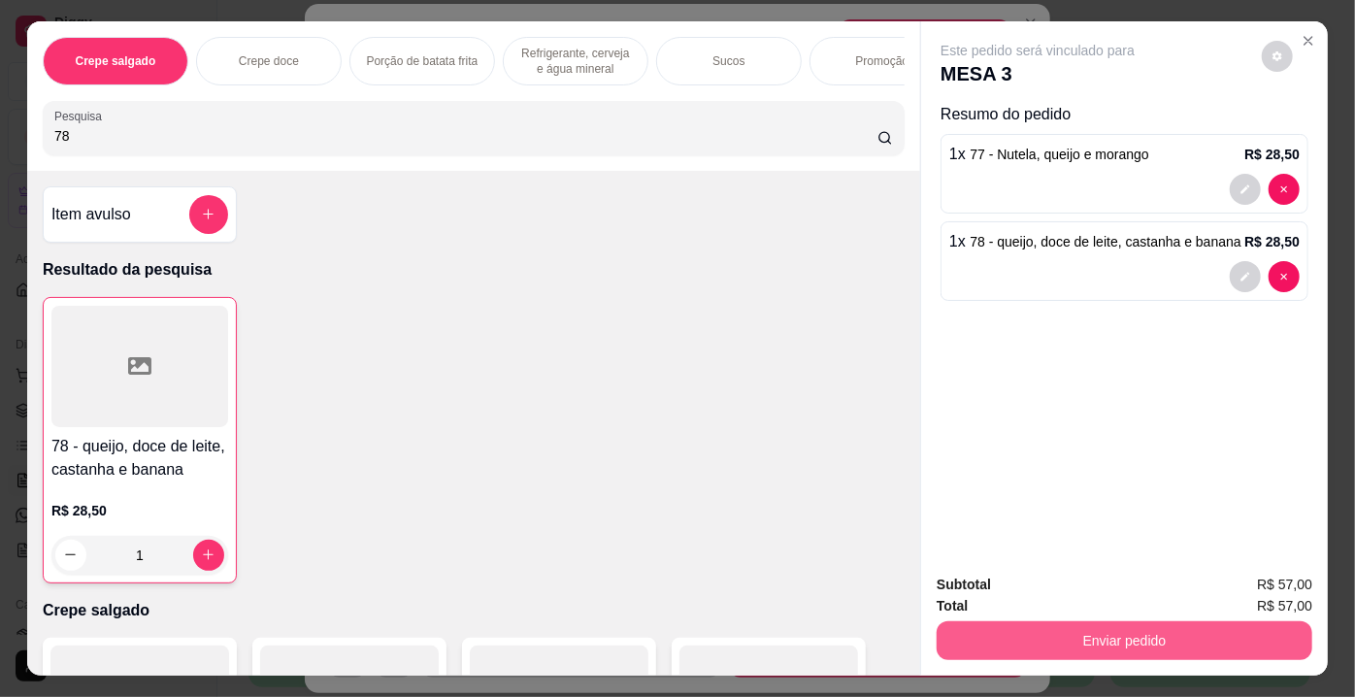
click at [1067, 636] on button "Enviar pedido" at bounding box center [1124, 640] width 376 height 39
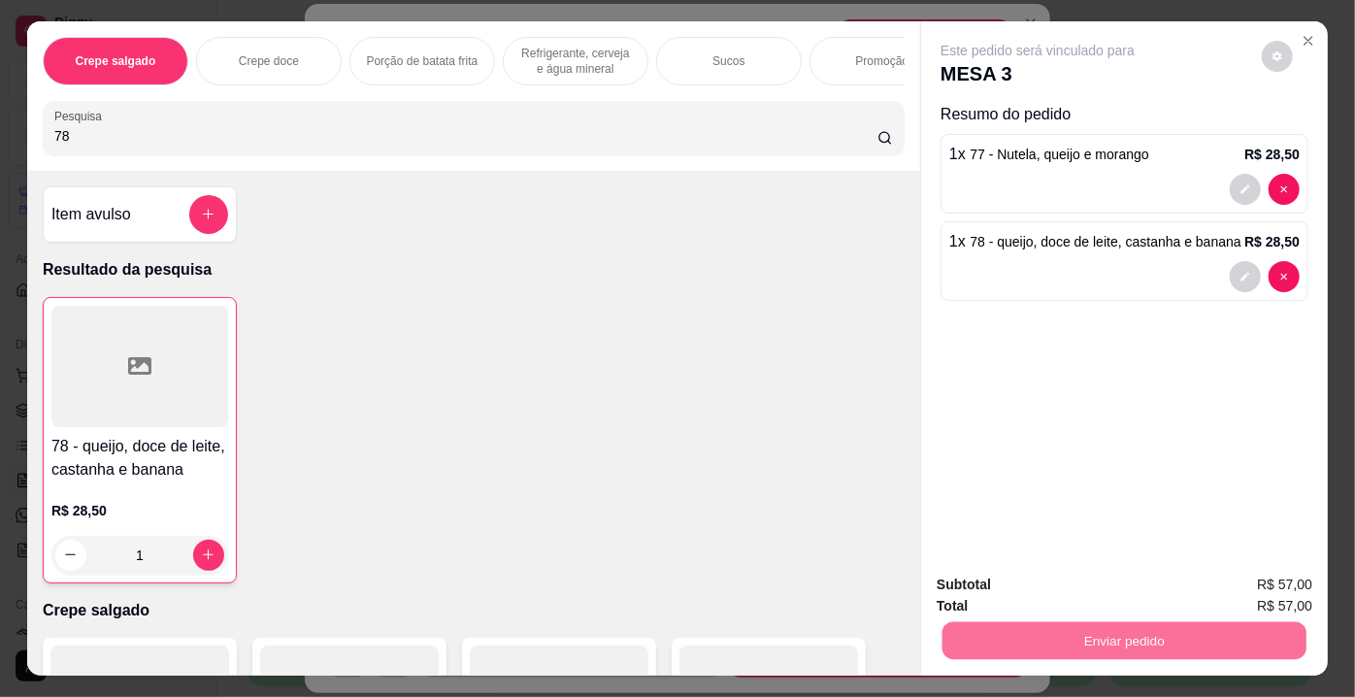
click at [1260, 588] on button "Enviar pedido" at bounding box center [1262, 587] width 110 height 37
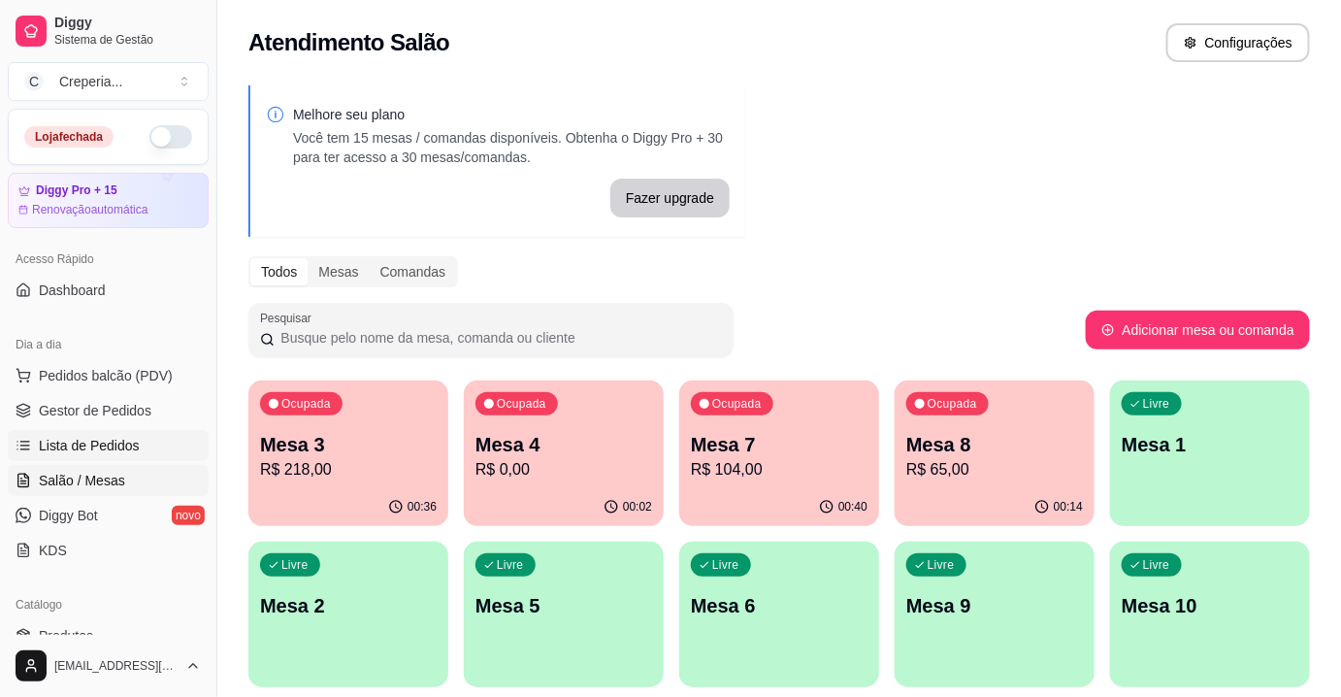
click at [75, 448] on span "Lista de Pedidos" at bounding box center [89, 445] width 101 height 19
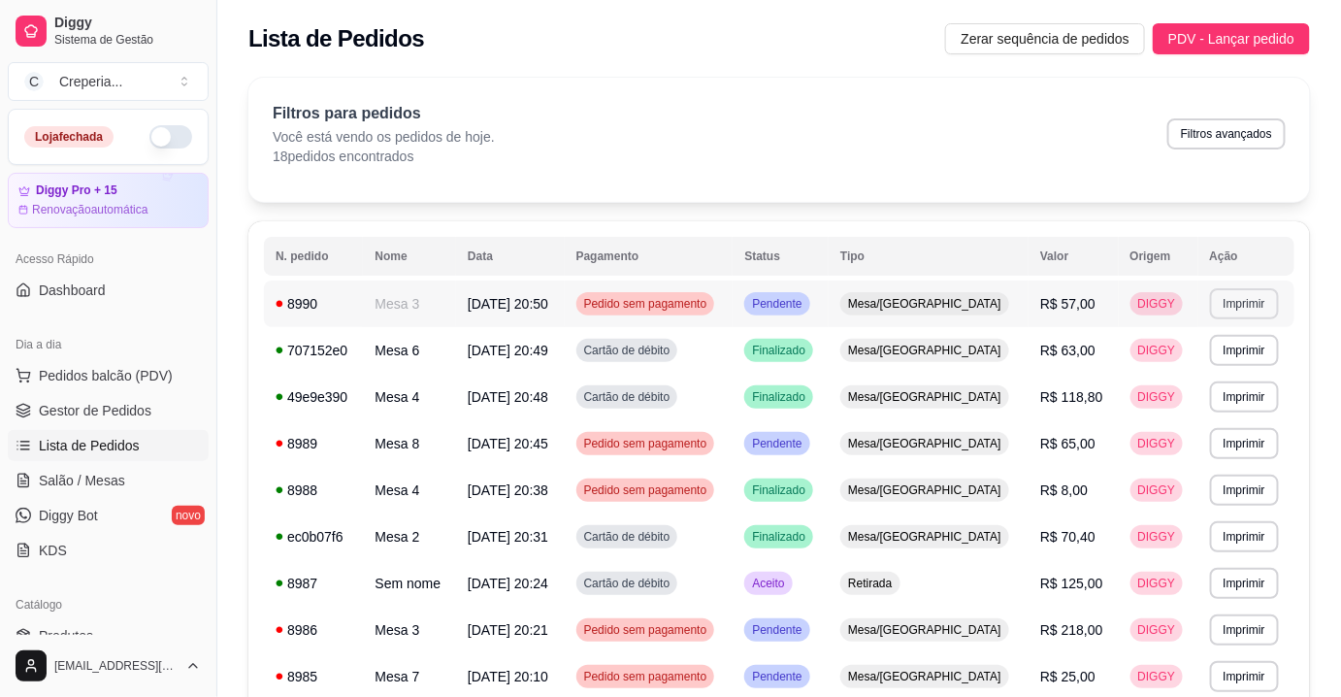
click at [1231, 304] on button "Imprimir" at bounding box center [1244, 303] width 69 height 31
click at [1198, 368] on button "IMPRESSORA" at bounding box center [1204, 371] width 141 height 31
click at [93, 401] on span "Gestor de Pedidos" at bounding box center [95, 410] width 113 height 19
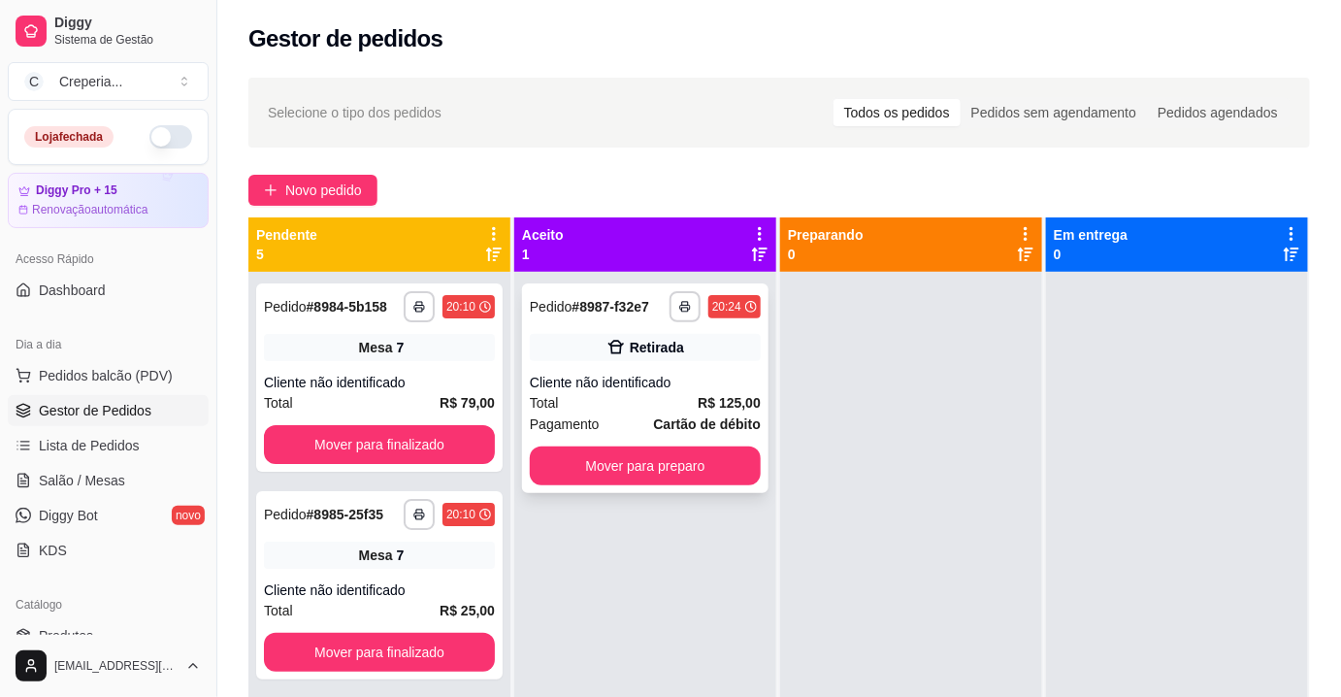
click at [686, 396] on div "Total R$ 125,00" at bounding box center [645, 402] width 231 height 21
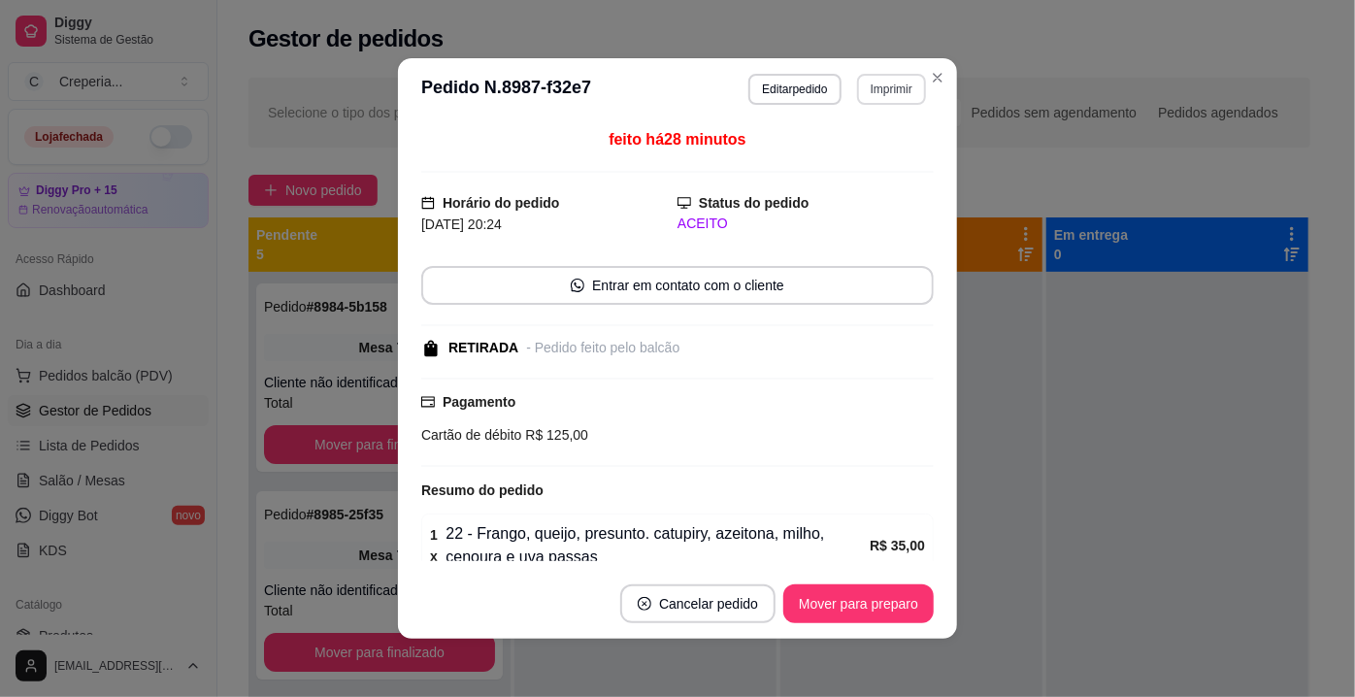
click at [880, 84] on button "Imprimir" at bounding box center [891, 89] width 69 height 31
click at [867, 159] on button "IMPRESSORA" at bounding box center [850, 157] width 141 height 31
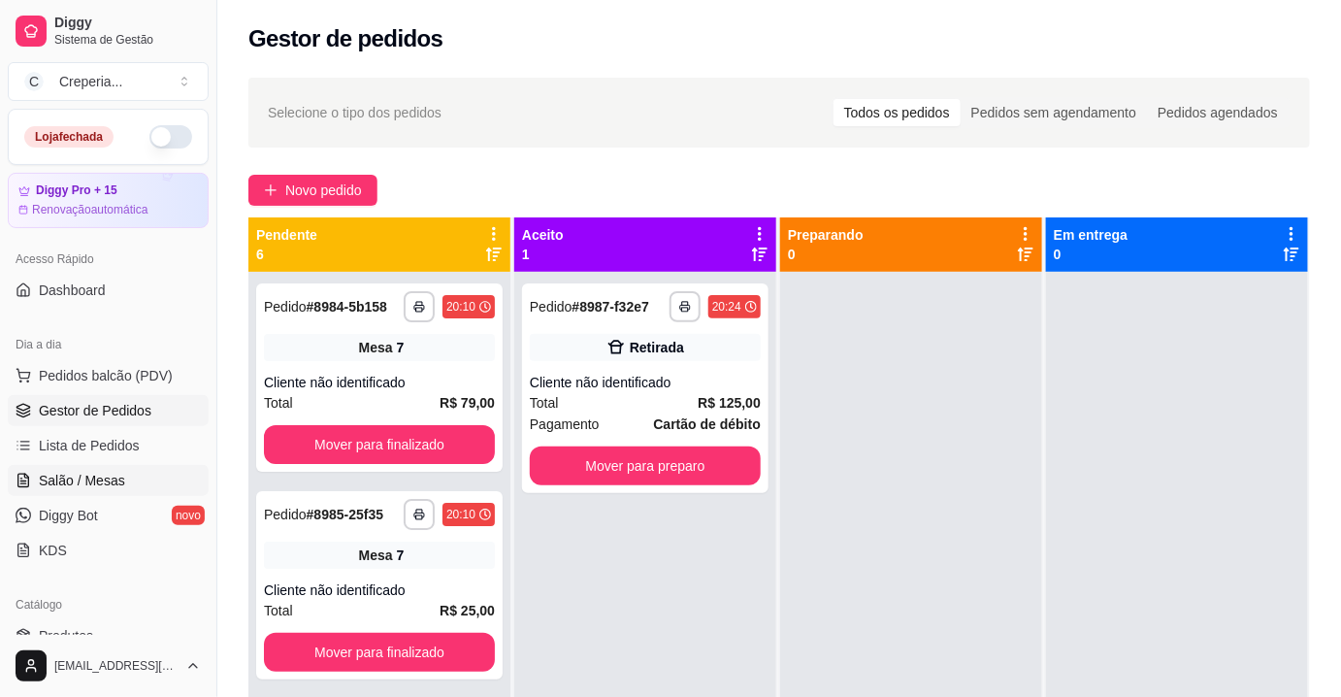
click at [141, 475] on link "Salão / Mesas" at bounding box center [108, 480] width 201 height 31
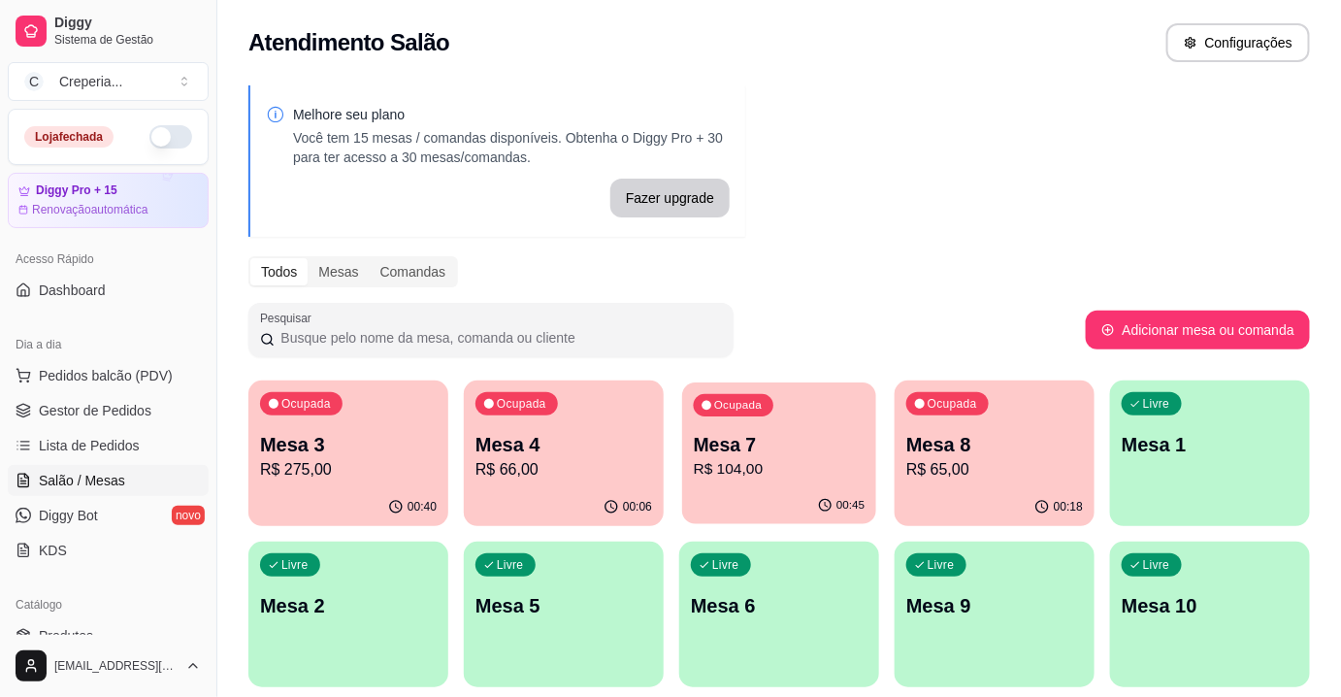
click at [822, 436] on p "Mesa 7" at bounding box center [780, 445] width 172 height 26
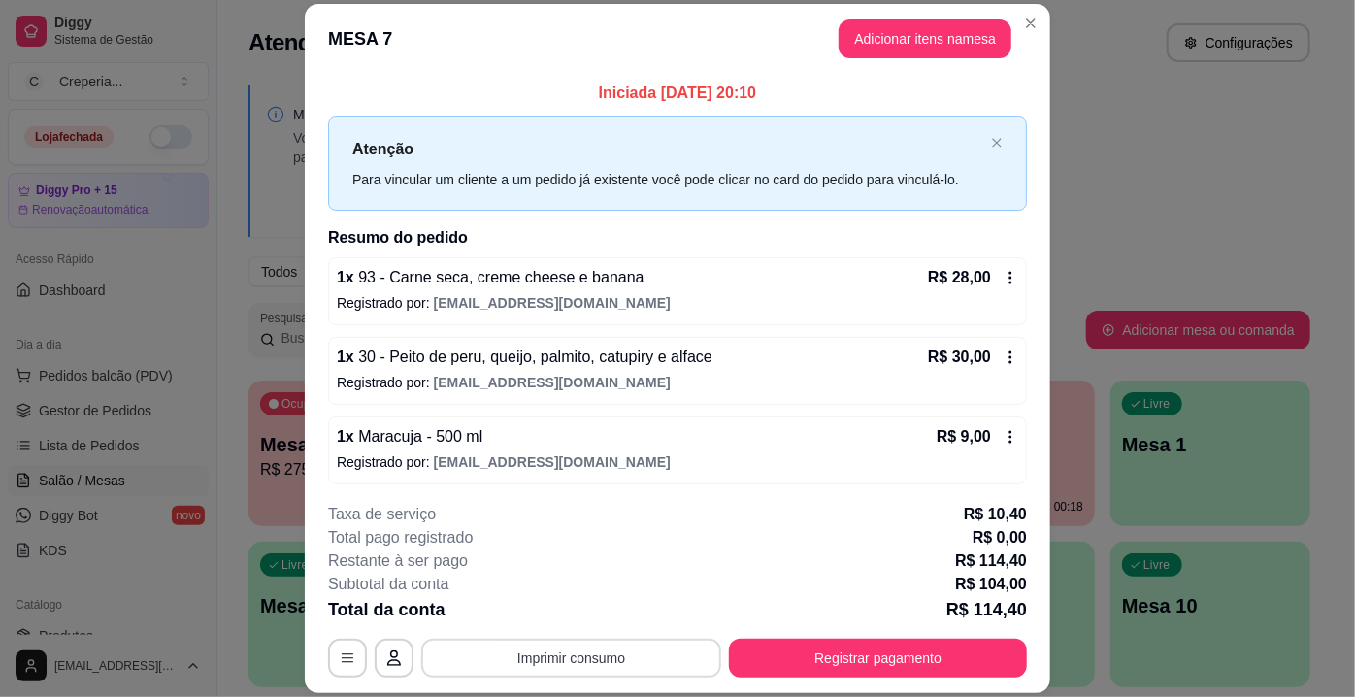
click at [612, 666] on button "Imprimir consumo" at bounding box center [571, 658] width 300 height 39
click at [593, 617] on button "IMPRESSORA" at bounding box center [571, 614] width 141 height 31
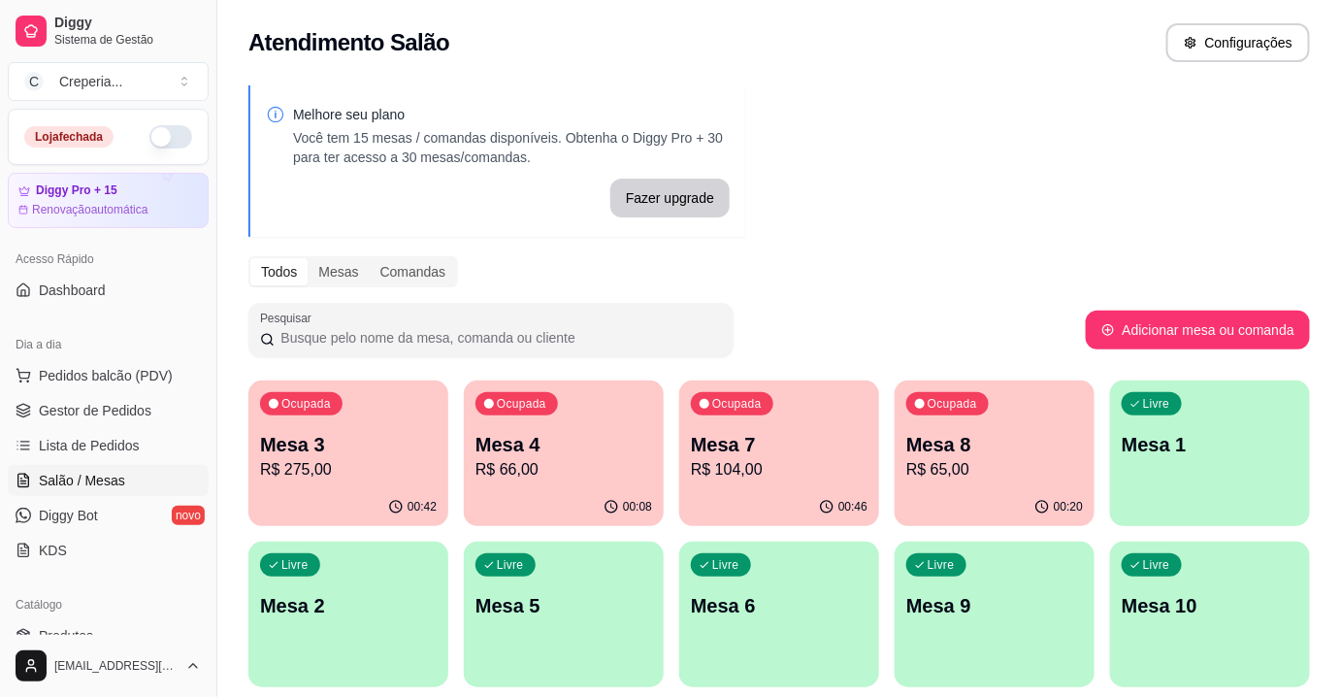
click at [809, 445] on p "Mesa 7" at bounding box center [779, 444] width 177 height 27
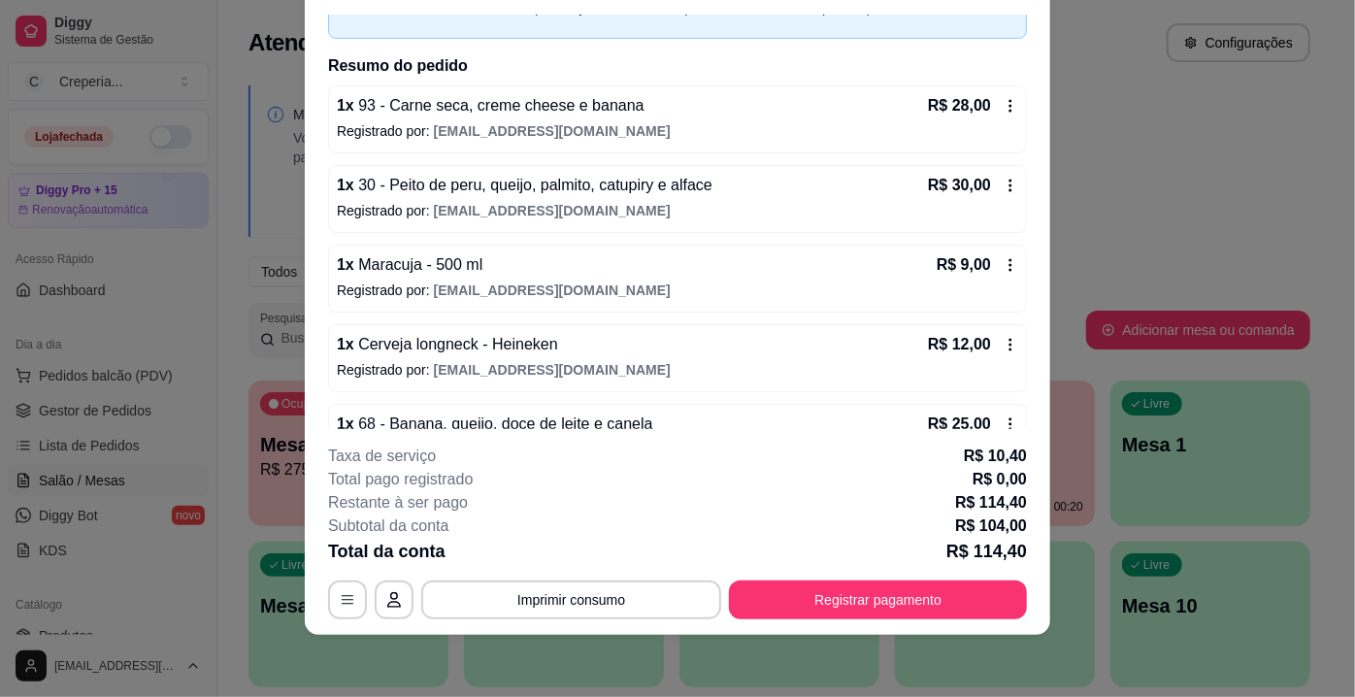
scroll to position [159, 0]
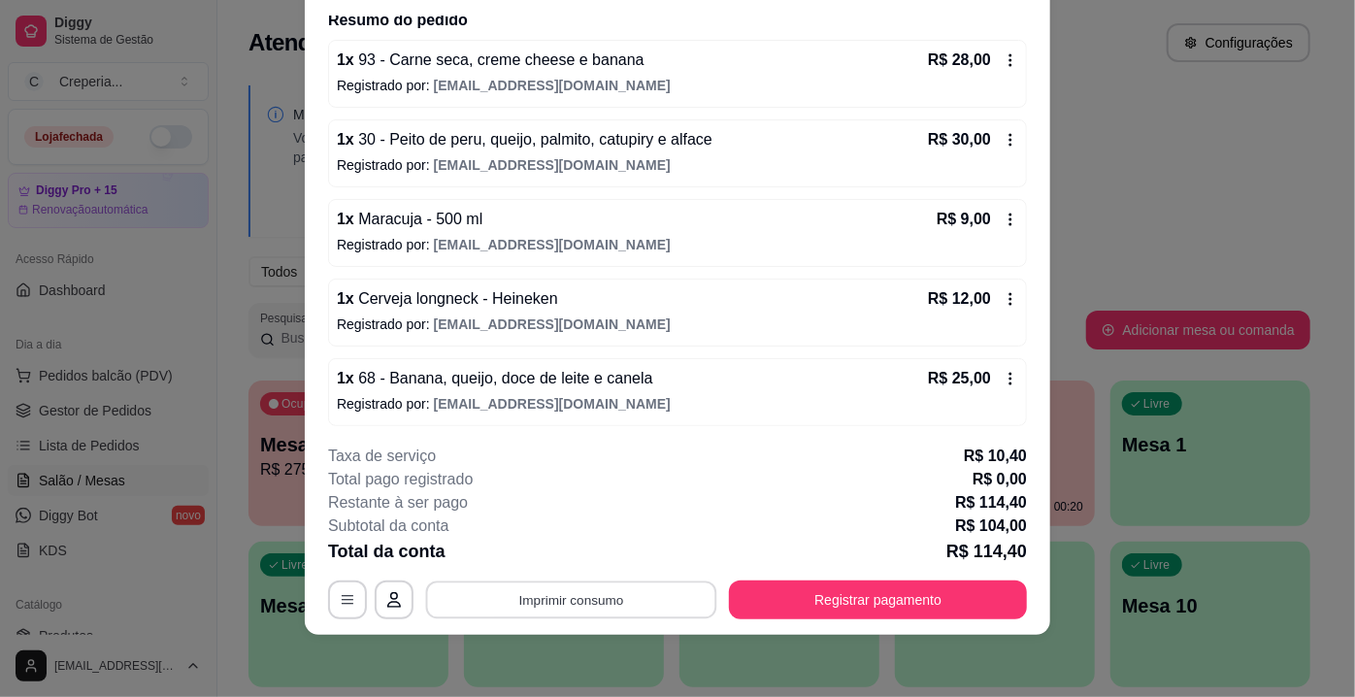
click at [558, 606] on button "Imprimir consumo" at bounding box center [571, 600] width 291 height 38
click at [553, 555] on button "IMPRESSORA" at bounding box center [571, 555] width 136 height 30
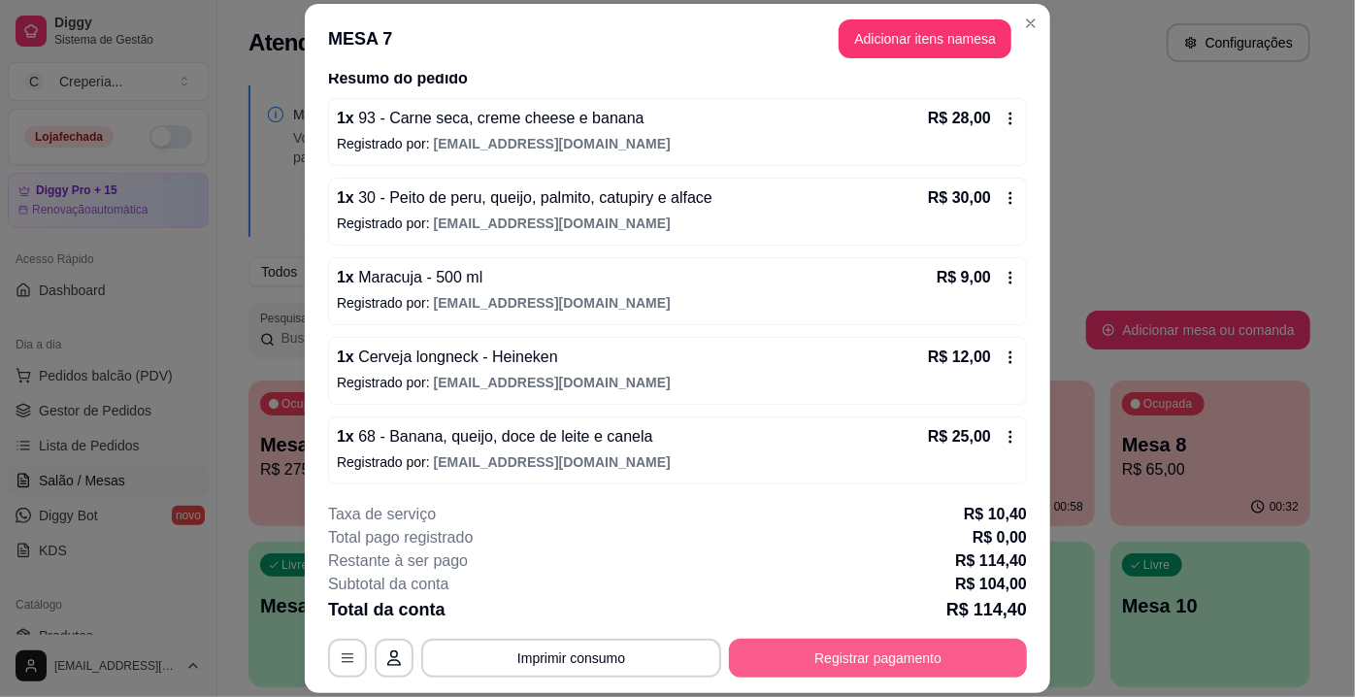
click at [864, 649] on button "Registrar pagamento" at bounding box center [878, 658] width 298 height 39
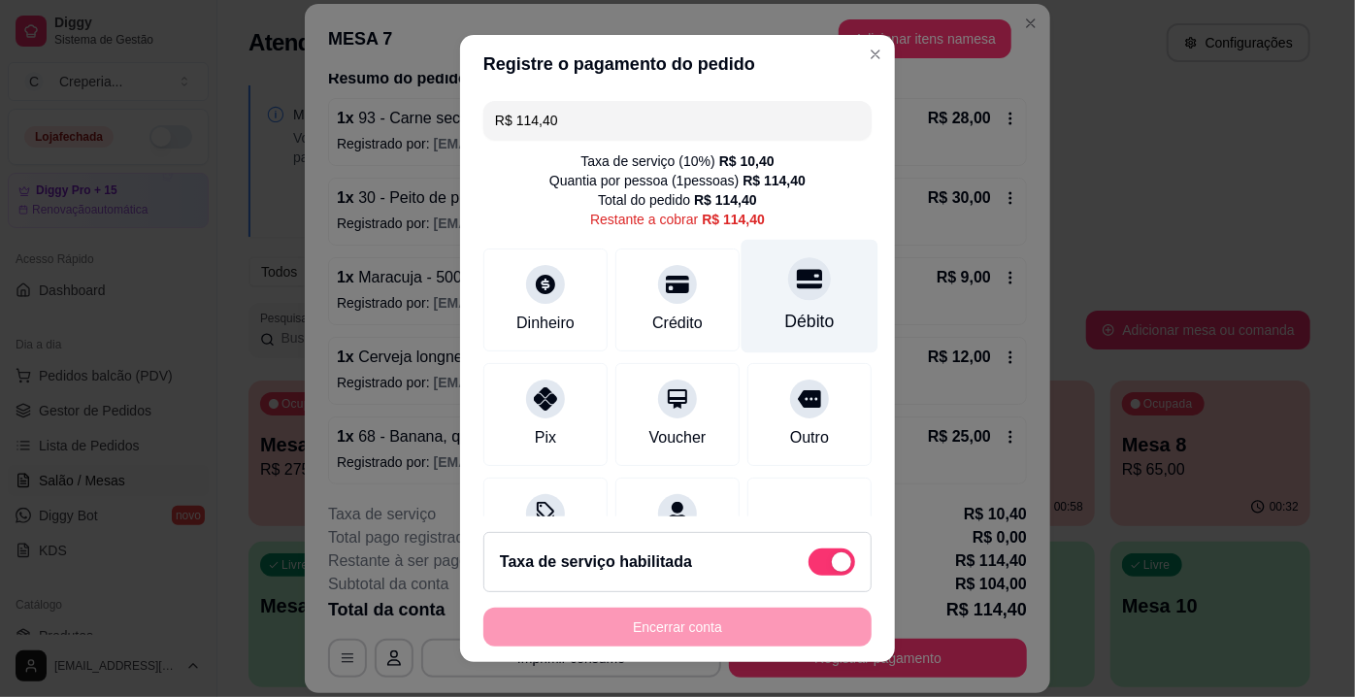
click at [807, 284] on div "Débito" at bounding box center [809, 297] width 137 height 114
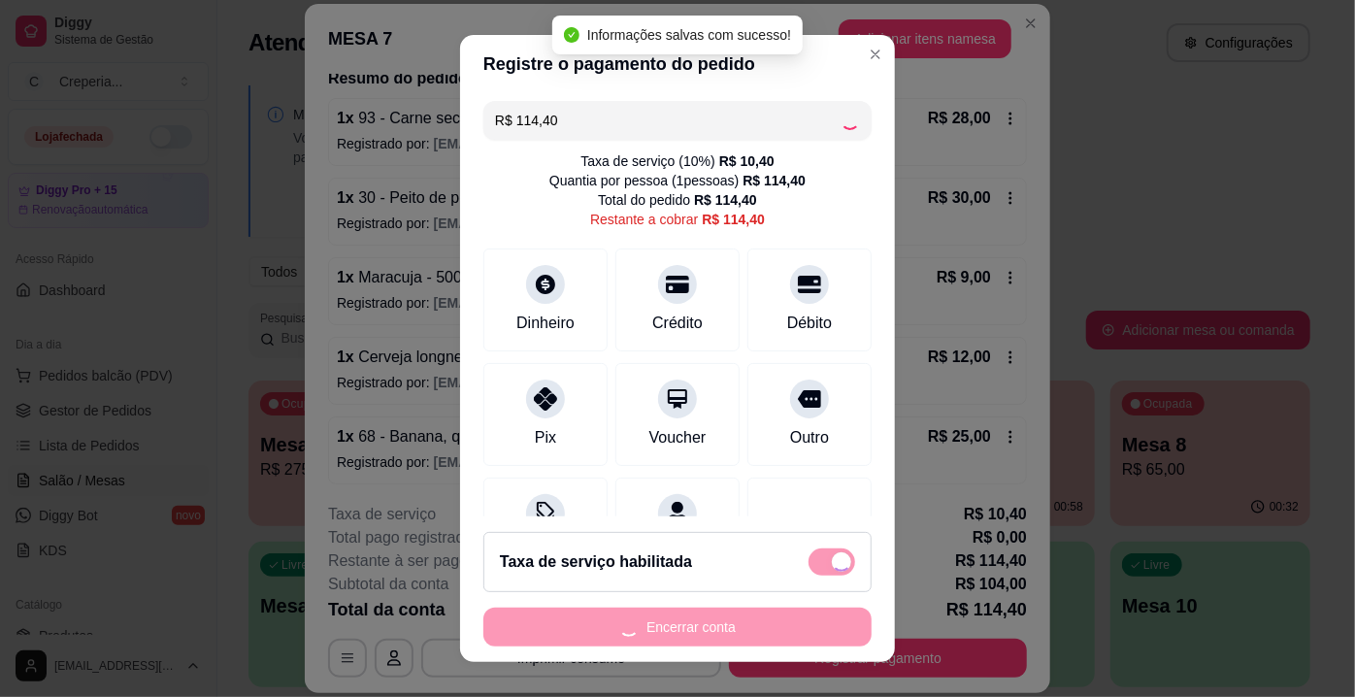
type input "R$ 0,00"
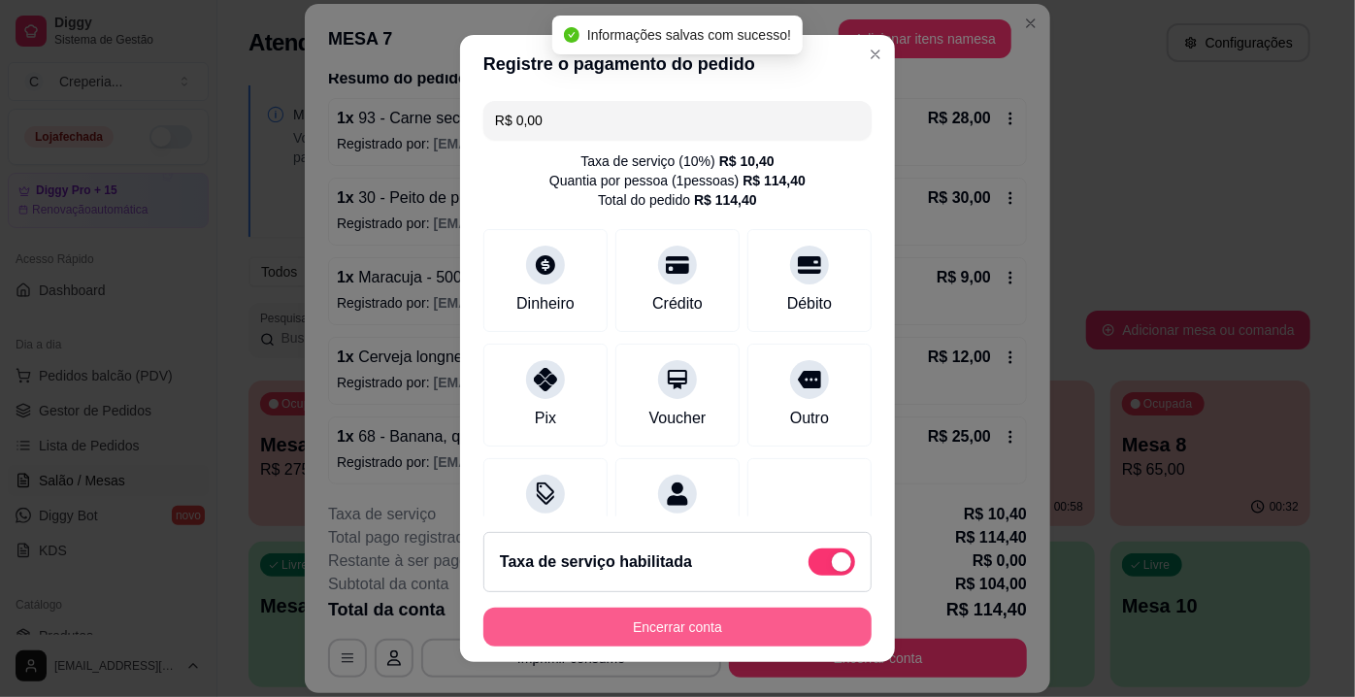
click at [731, 621] on button "Encerrar conta" at bounding box center [677, 626] width 388 height 39
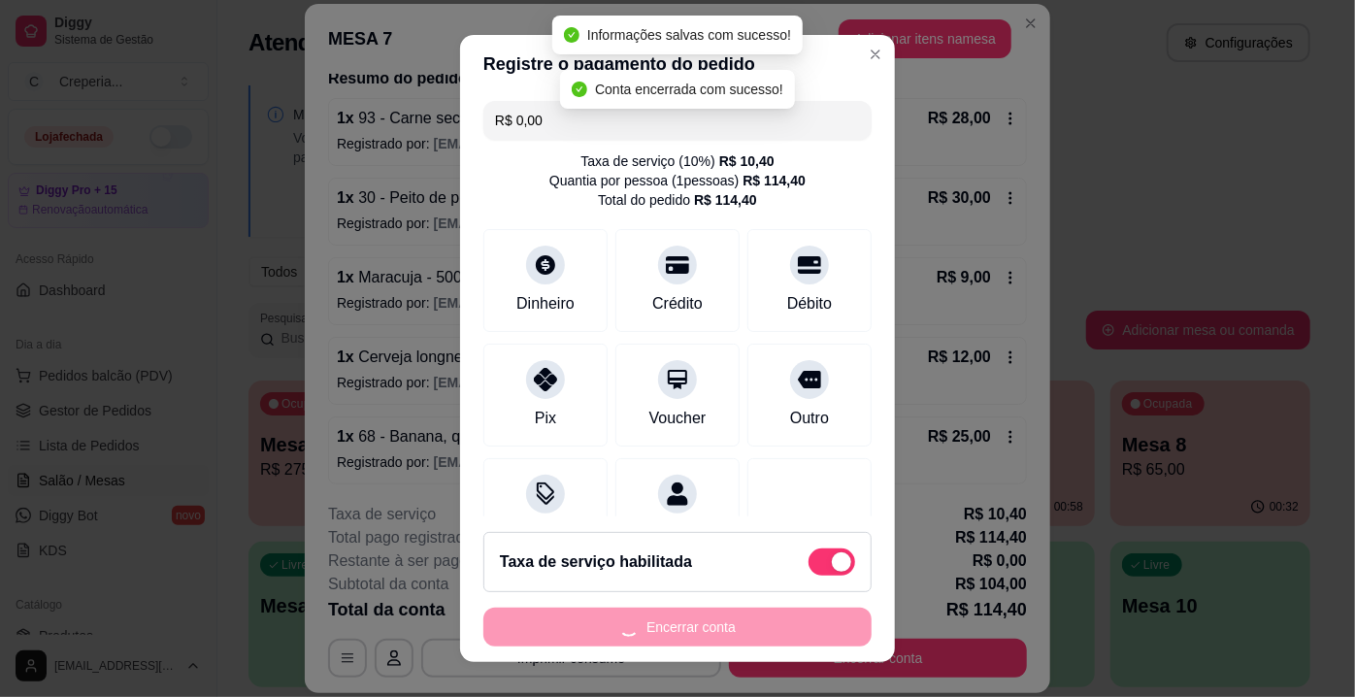
scroll to position [0, 0]
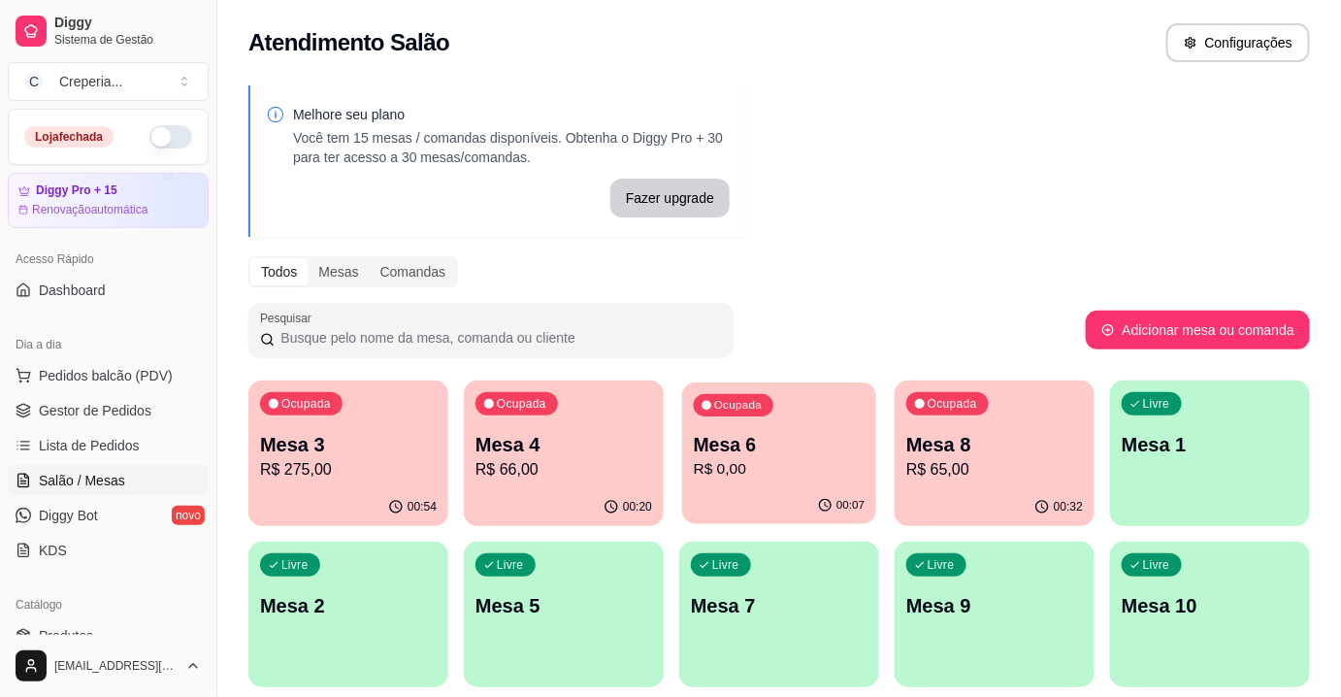
click at [819, 468] on p "R$ 0,00" at bounding box center [780, 469] width 172 height 22
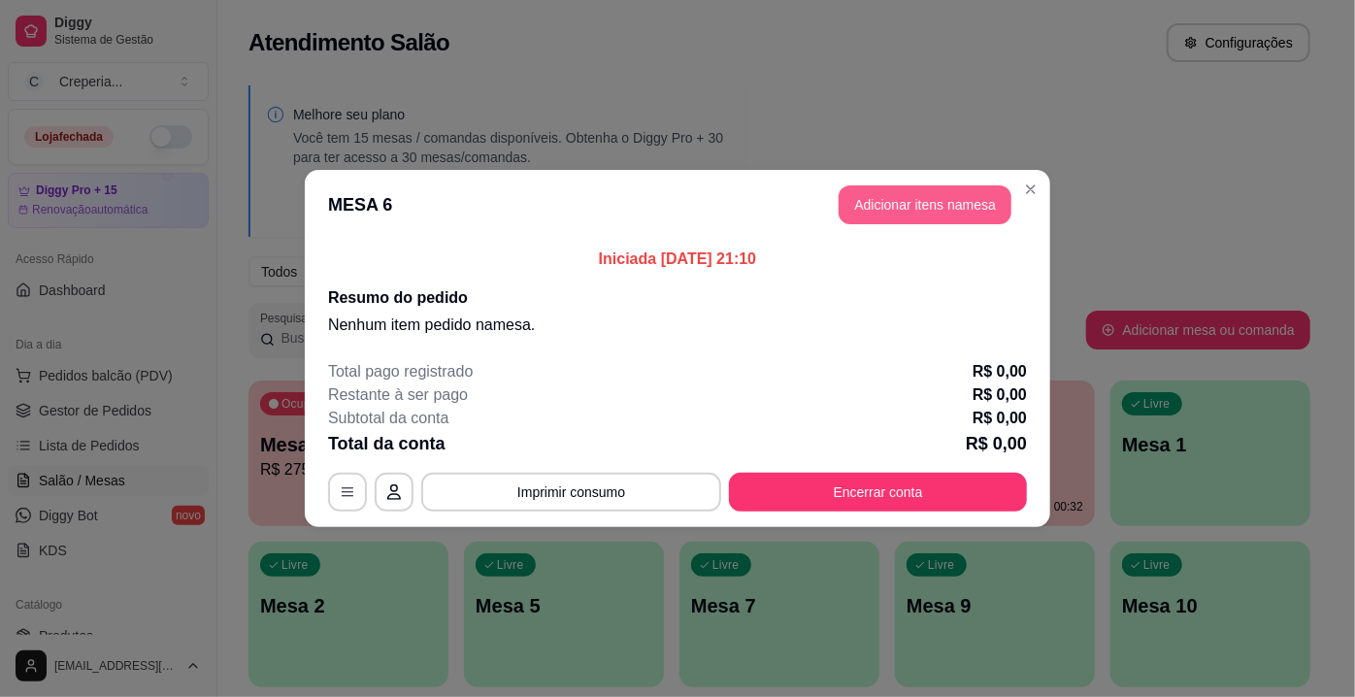
click at [909, 211] on button "Adicionar itens na mesa" at bounding box center [924, 204] width 173 height 39
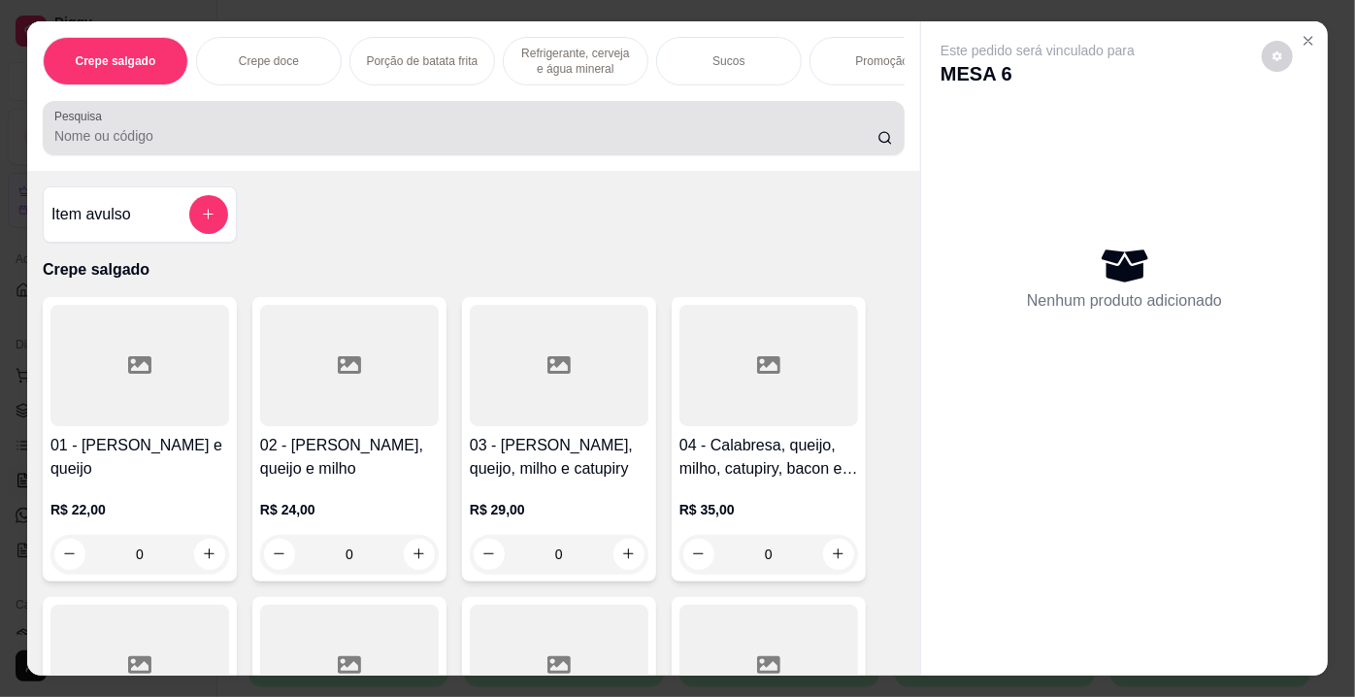
click at [675, 146] on input "Pesquisa" at bounding box center [465, 135] width 823 height 19
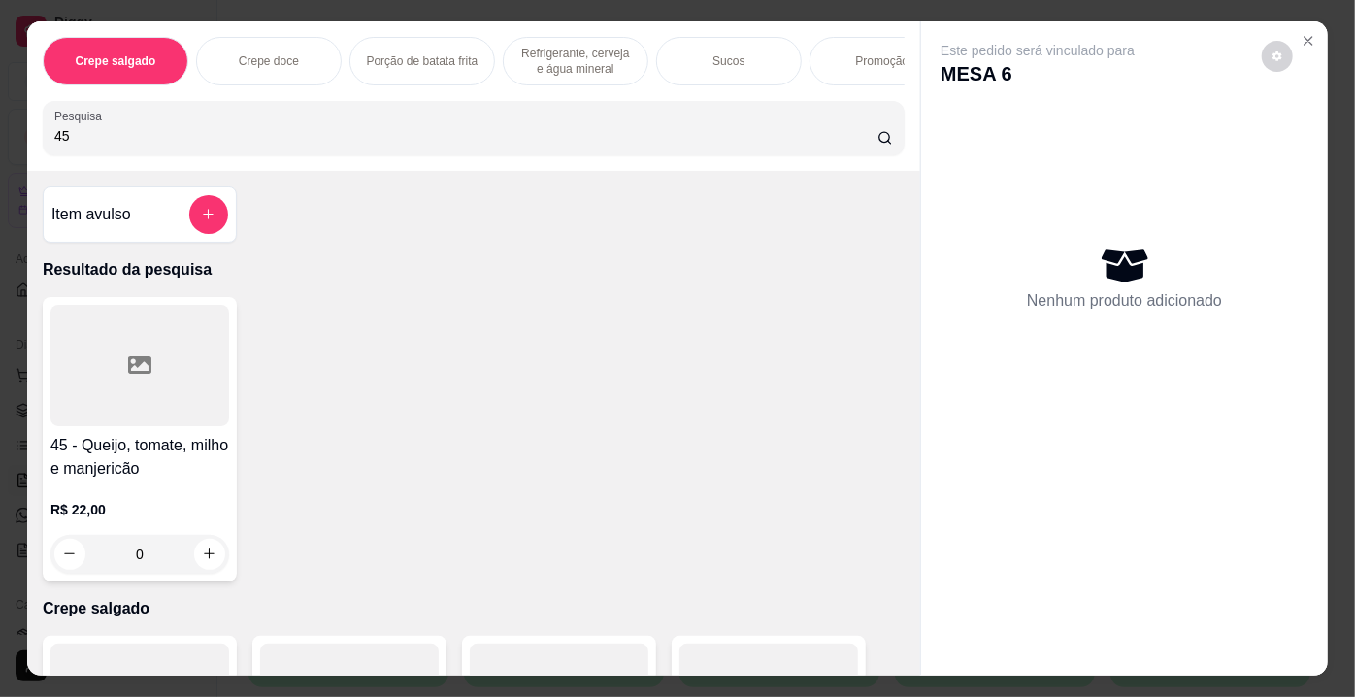
type input "45"
click at [174, 385] on div at bounding box center [139, 365] width 179 height 121
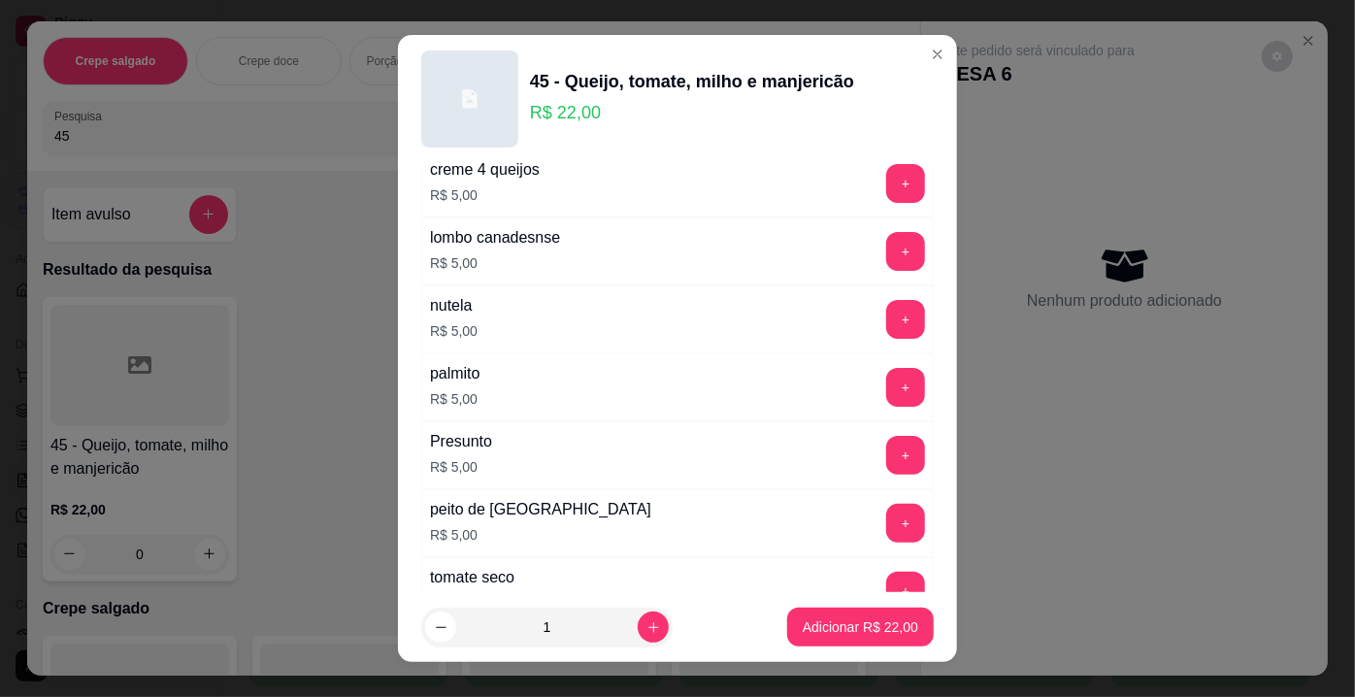
scroll to position [3519, 0]
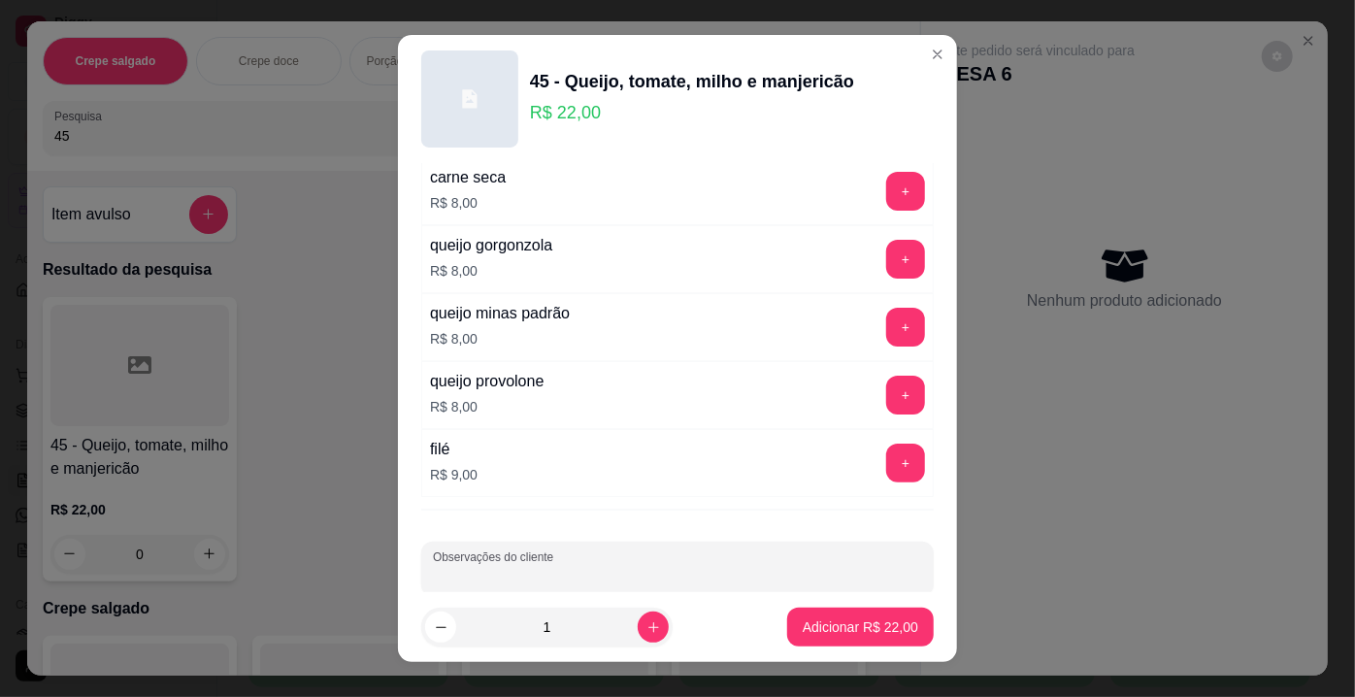
click at [663, 567] on input "Observações do cliente" at bounding box center [677, 576] width 489 height 19
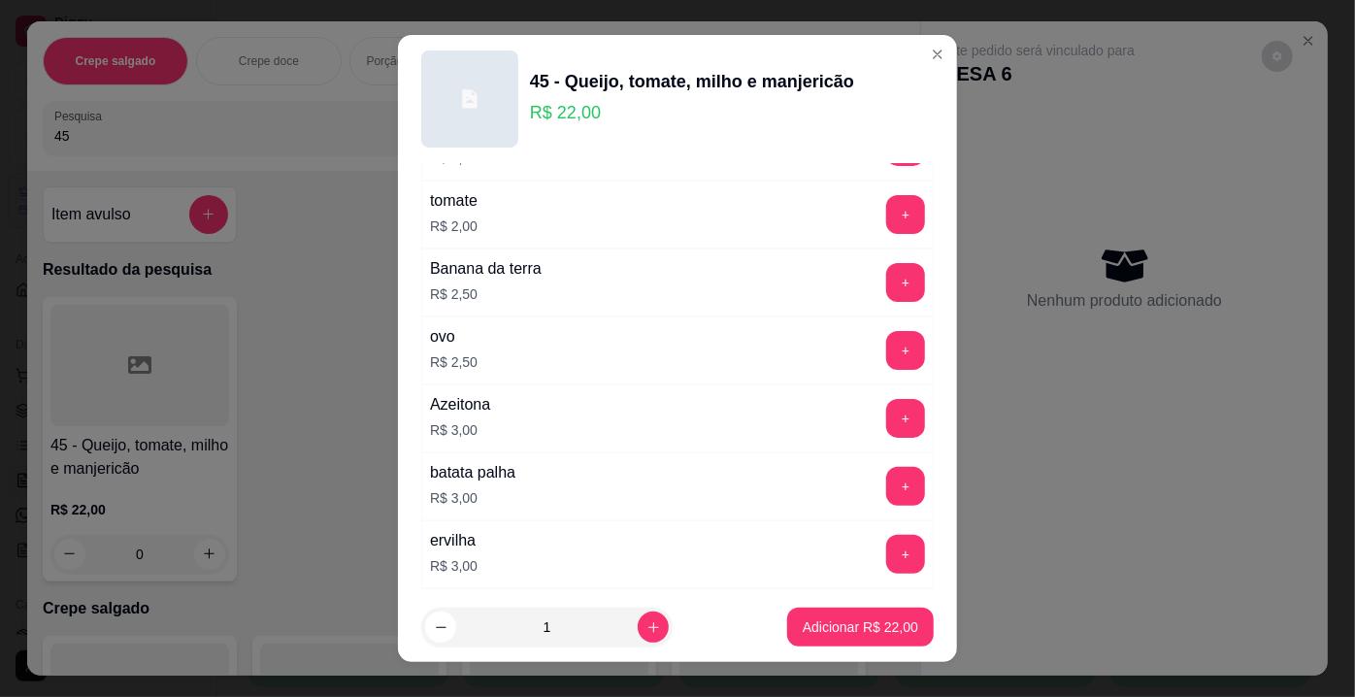
scroll to position [1049, 0]
type input "SEM MUSSA COM MINAS"
click at [886, 338] on button "+" at bounding box center [905, 351] width 39 height 39
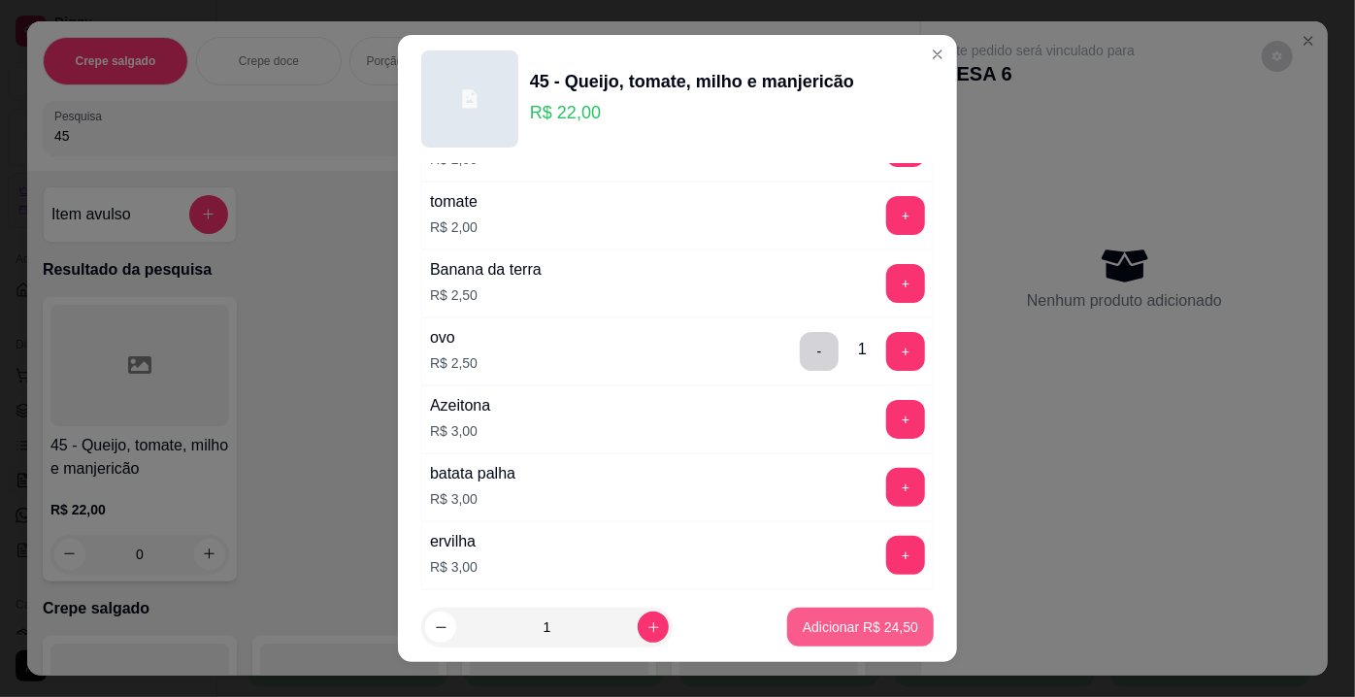
click at [869, 639] on button "Adicionar R$ 24,50" at bounding box center [860, 626] width 147 height 39
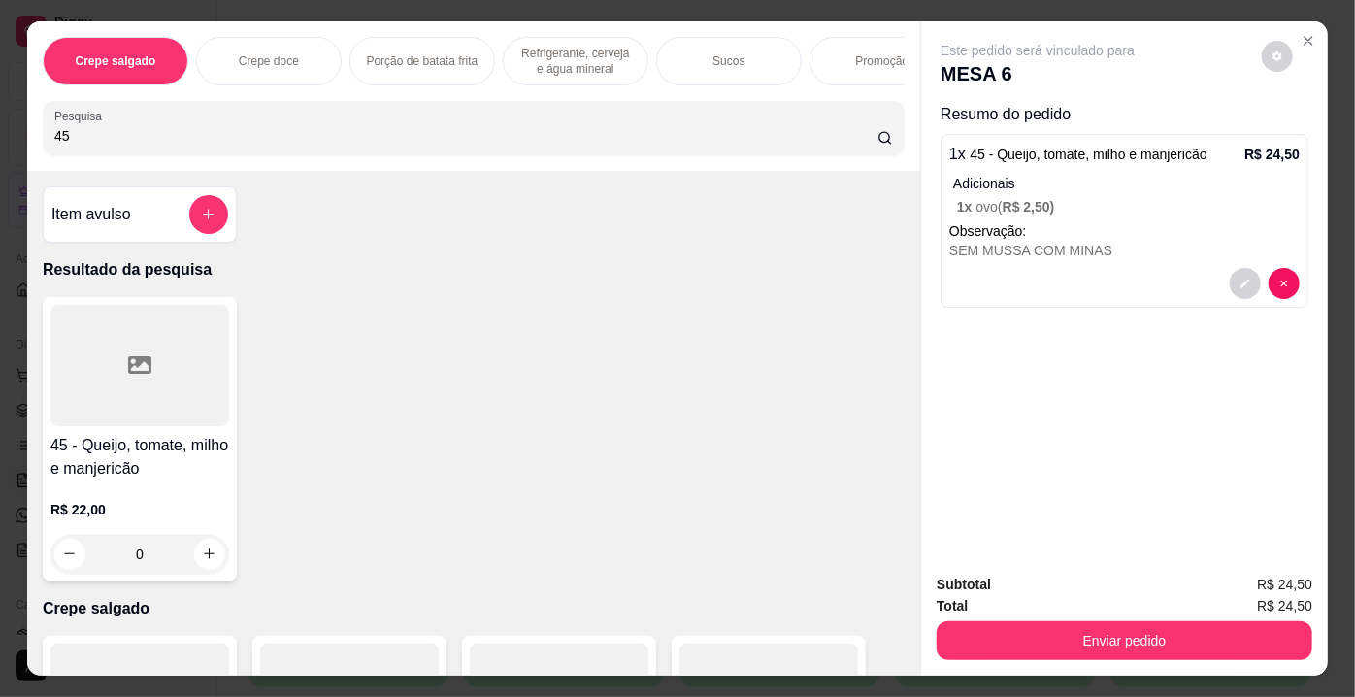
drag, startPoint x: 148, startPoint y: 142, endPoint x: 17, endPoint y: 134, distance: 131.2
click at [17, 134] on div "Crepe salgado Crepe doce Porção de batata frita Refrigerante, cerveja e água mi…" at bounding box center [677, 348] width 1355 height 697
type input "37"
click at [149, 368] on div at bounding box center [139, 365] width 179 height 121
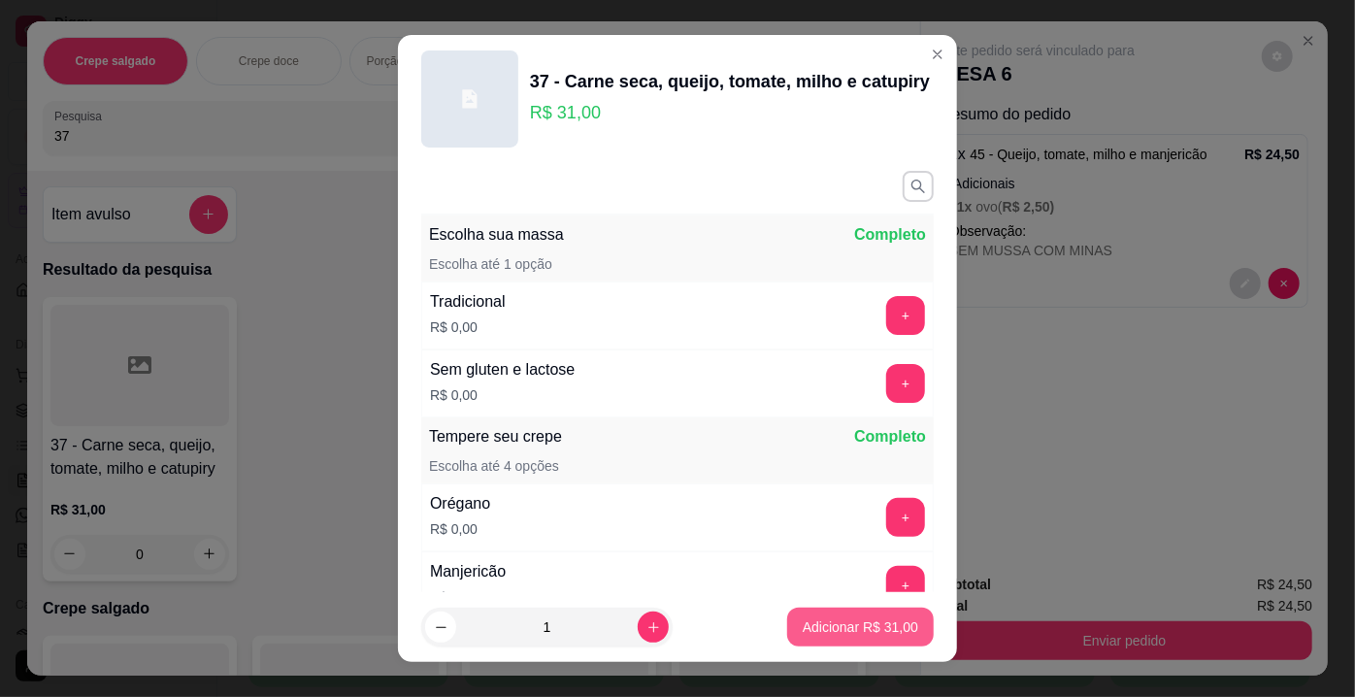
click at [846, 630] on p "Adicionar R$ 31,00" at bounding box center [860, 626] width 115 height 19
type input "1"
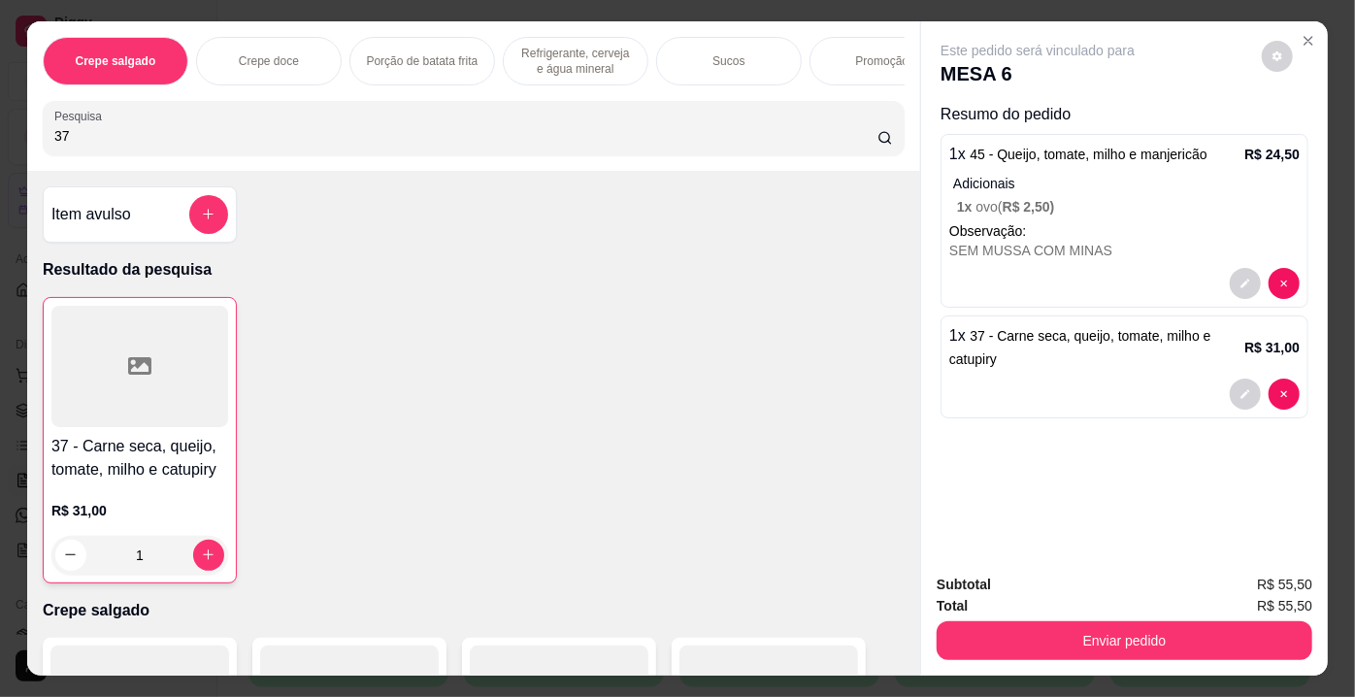
drag, startPoint x: 93, startPoint y: 146, endPoint x: 23, endPoint y: 154, distance: 70.4
click at [27, 154] on div "Crepe salgado Crepe doce Porção de batata frita Refrigerante, cerveja e água mi…" at bounding box center [473, 95] width 893 height 149
type input "29"
click at [187, 371] on div at bounding box center [139, 365] width 179 height 121
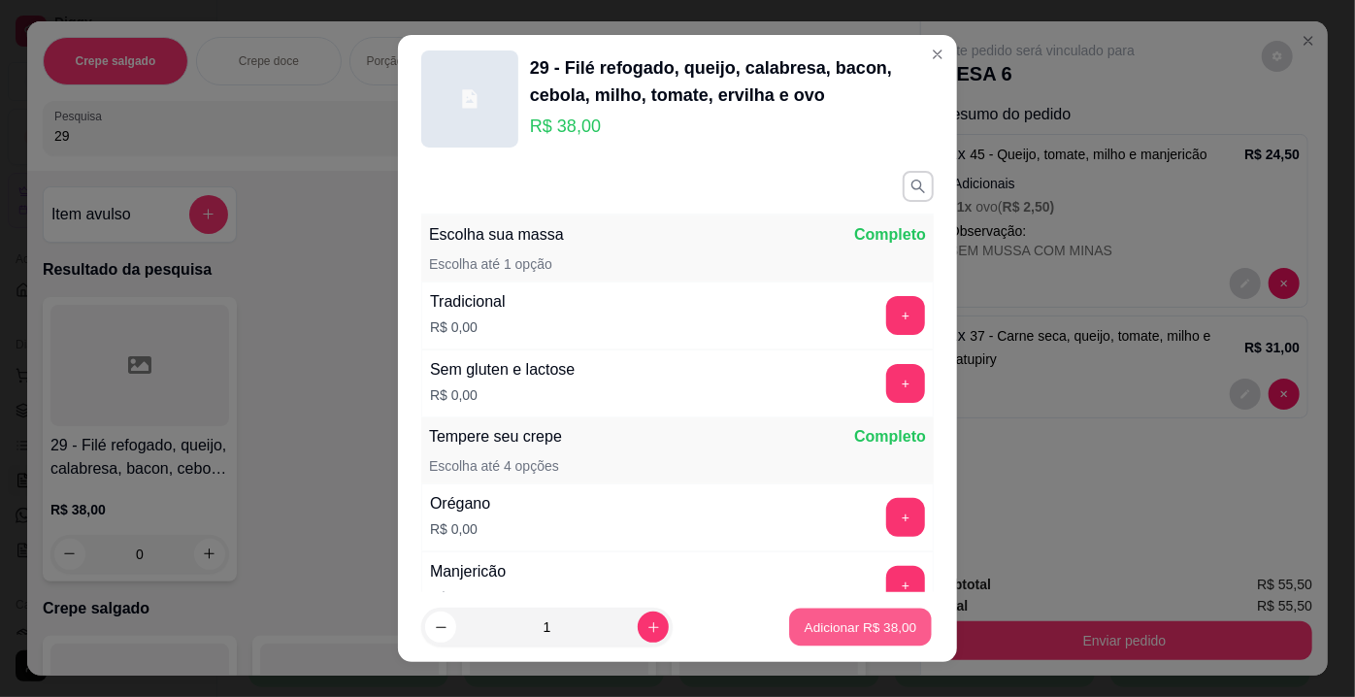
click at [815, 613] on button "Adicionar R$ 38,00" at bounding box center [860, 627] width 143 height 38
type input "1"
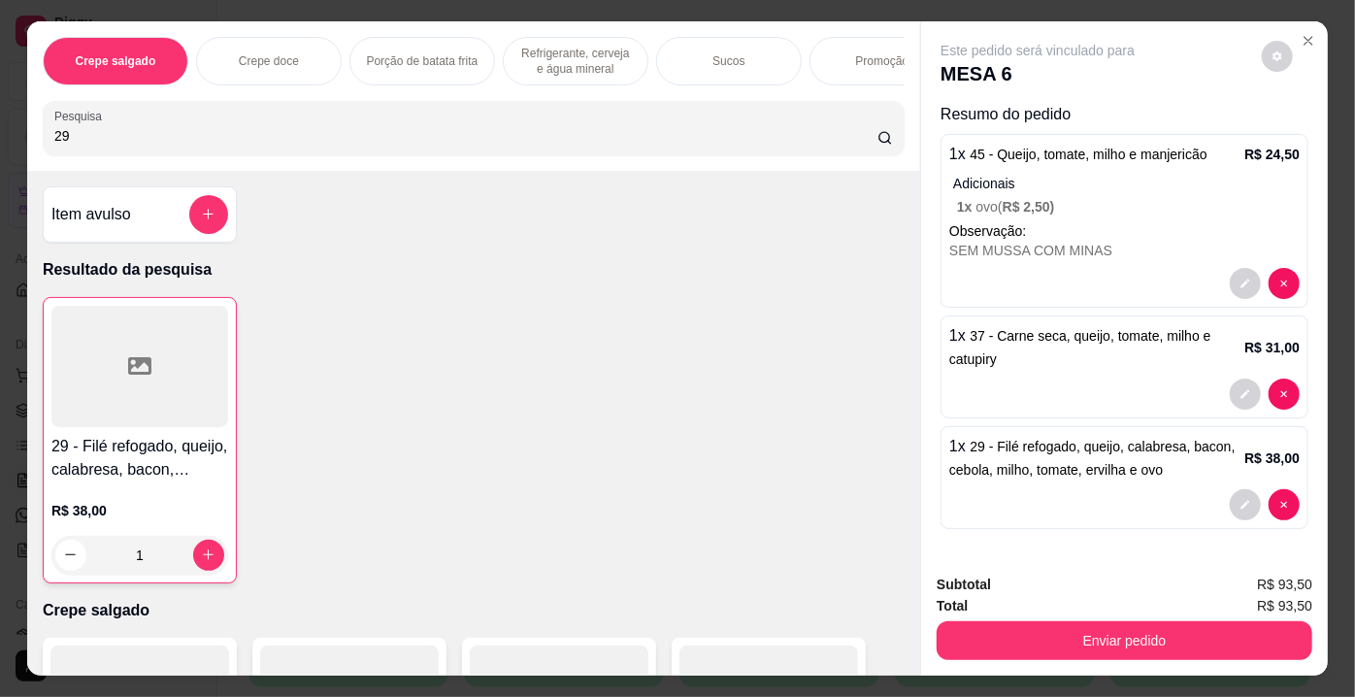
drag, startPoint x: 78, startPoint y: 145, endPoint x: 0, endPoint y: 150, distance: 77.8
click at [0, 150] on div "Crepe salgado Crepe doce Porção de batata frita Refrigerante, cerveja e água mi…" at bounding box center [677, 348] width 1355 height 697
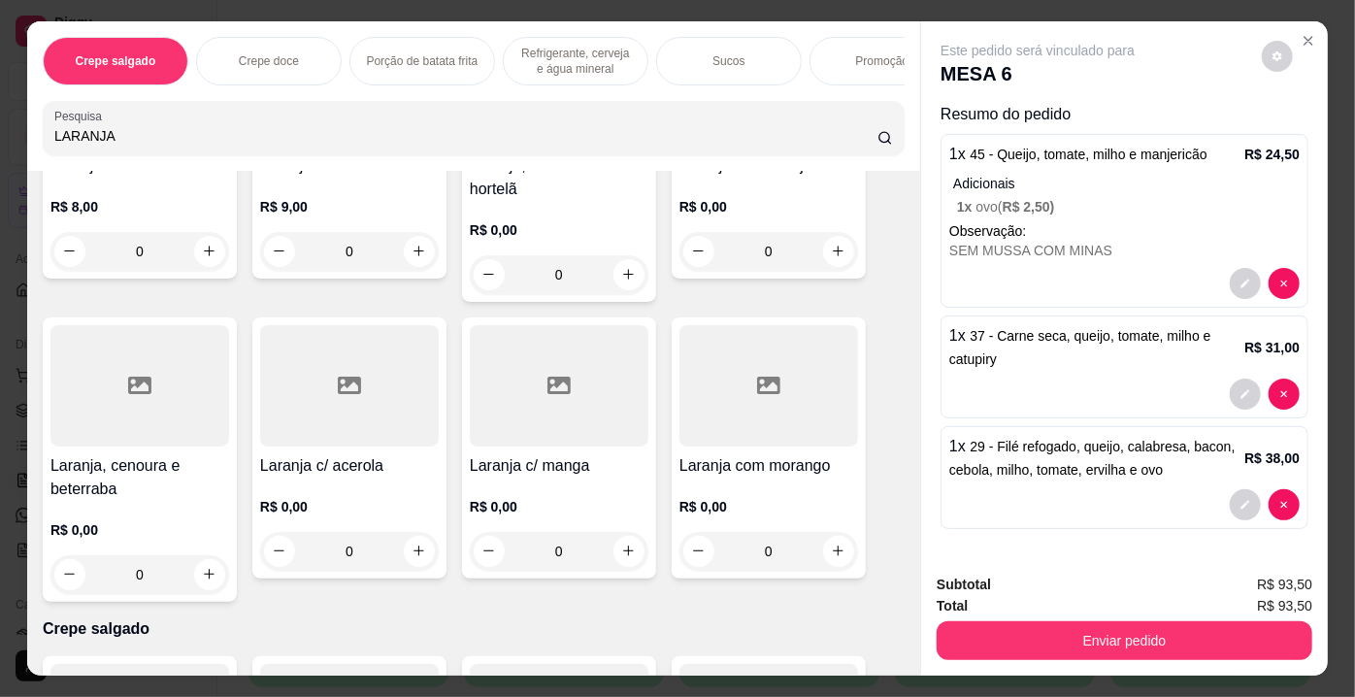
scroll to position [352, 0]
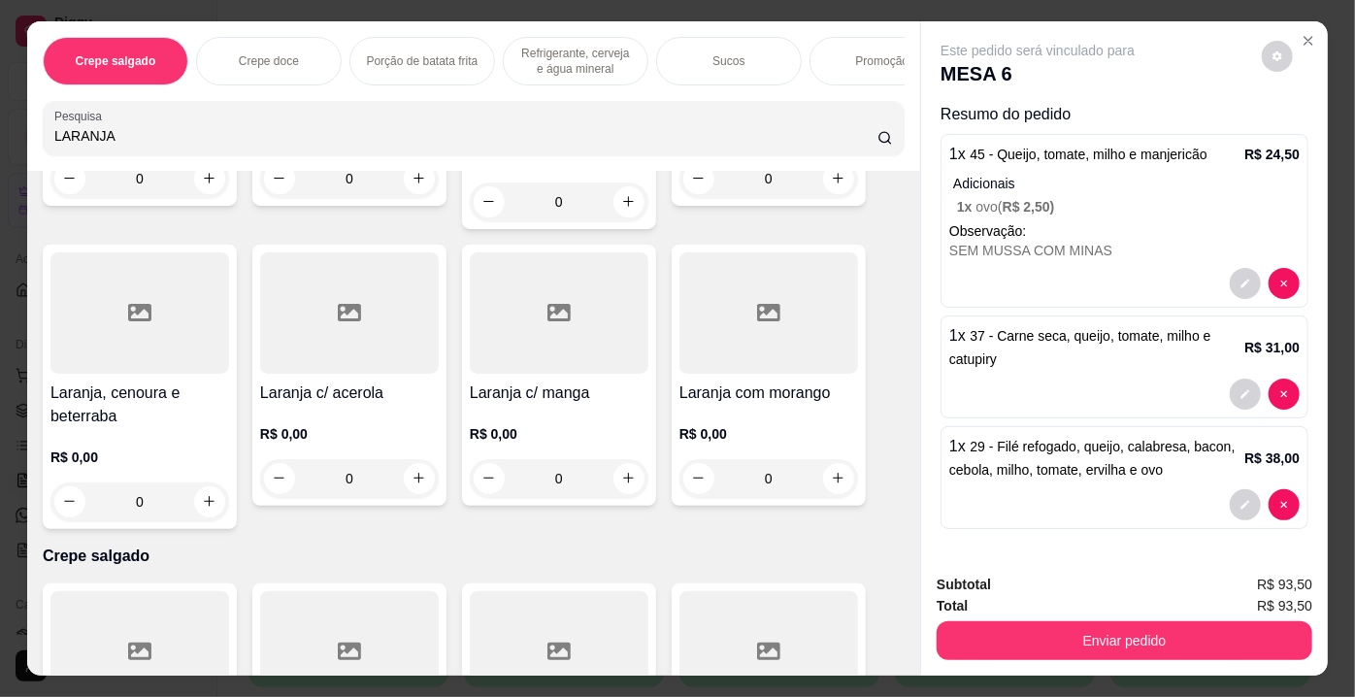
type input "LARANJA"
click at [798, 309] on div at bounding box center [768, 312] width 179 height 121
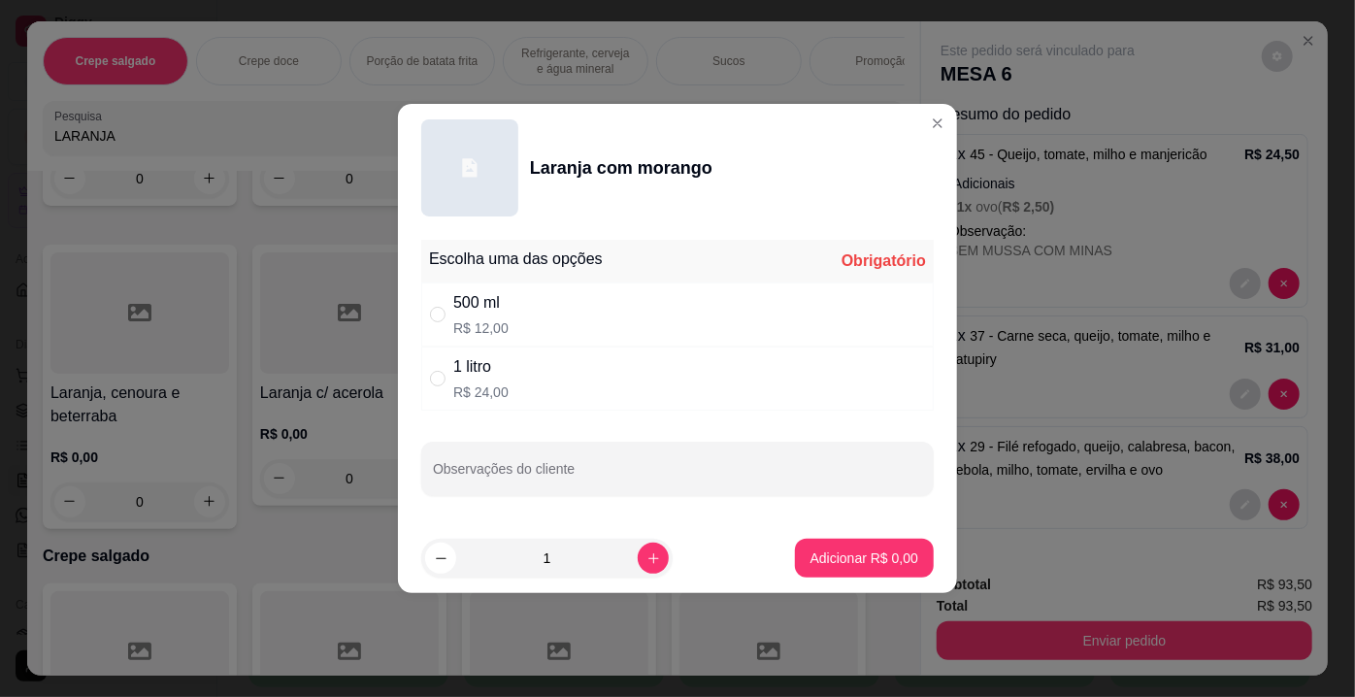
click at [483, 383] on p "R$ 24,00" at bounding box center [480, 391] width 55 height 19
radio input "true"
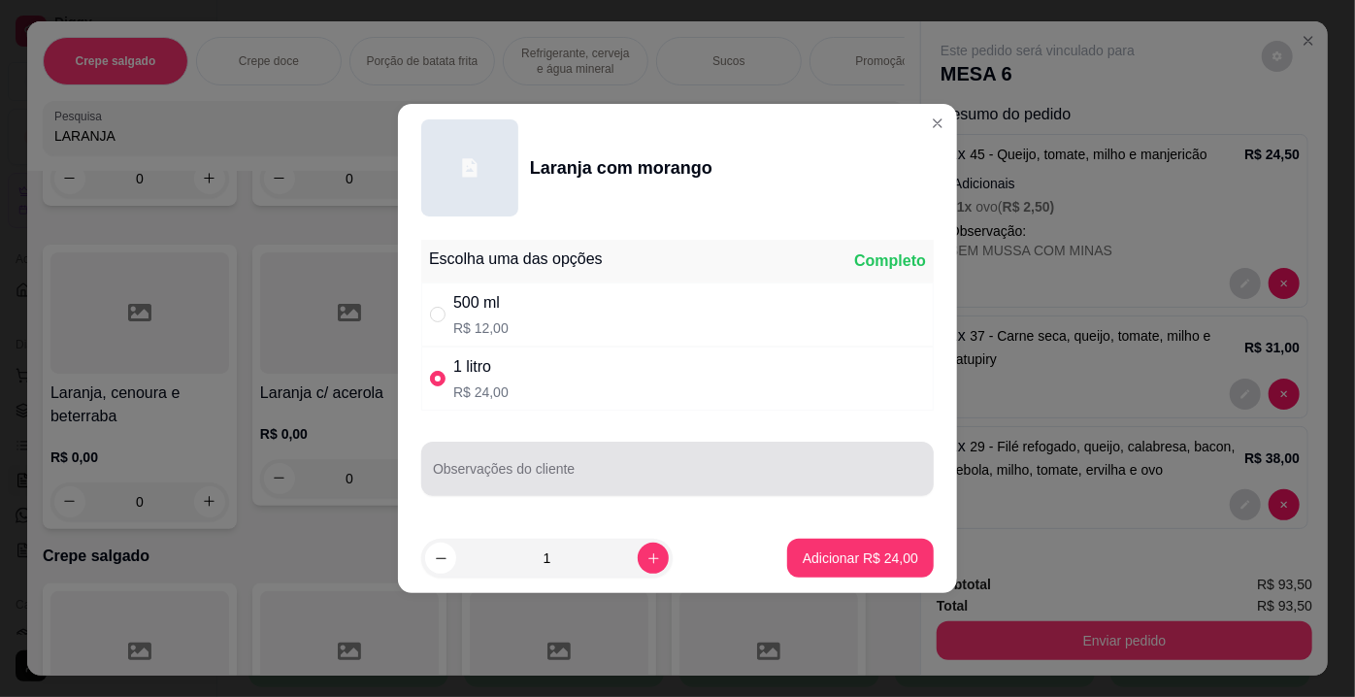
click at [534, 483] on input "Observações do cliente" at bounding box center [677, 476] width 489 height 19
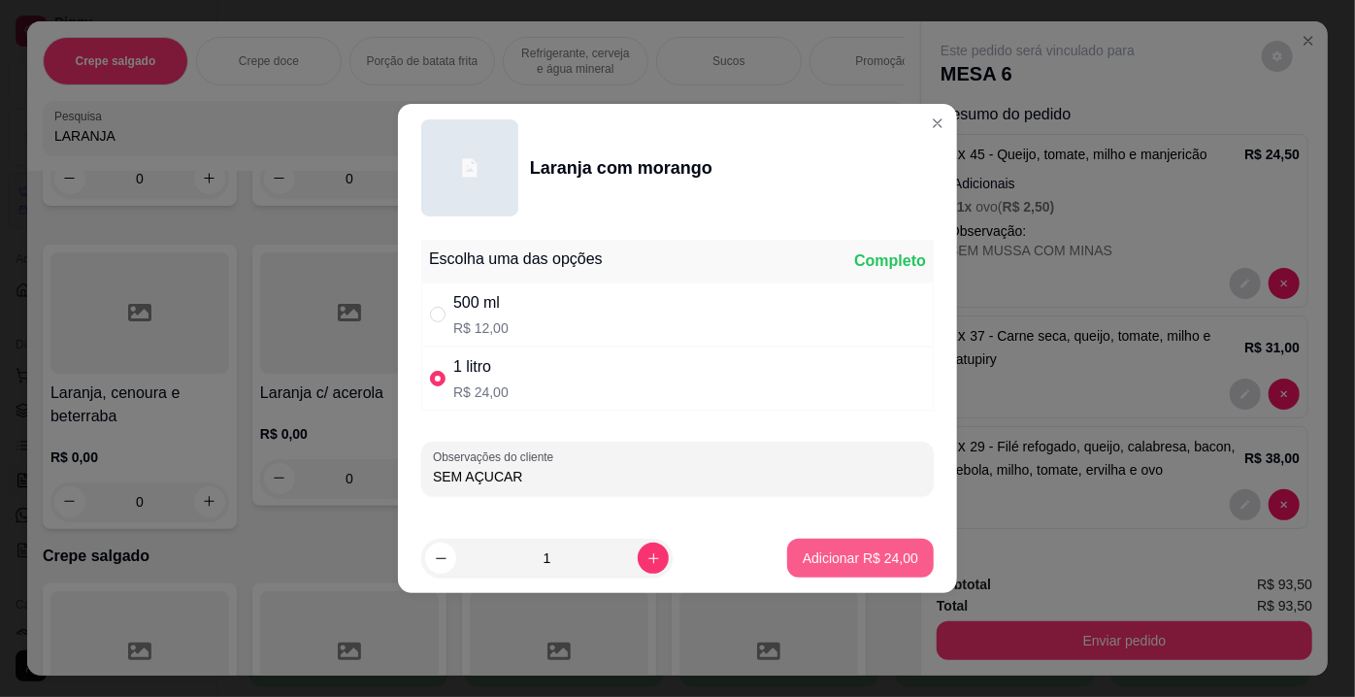
type input "SEM AÇUCAR"
click at [823, 547] on button "Adicionar R$ 24,00" at bounding box center [860, 558] width 147 height 39
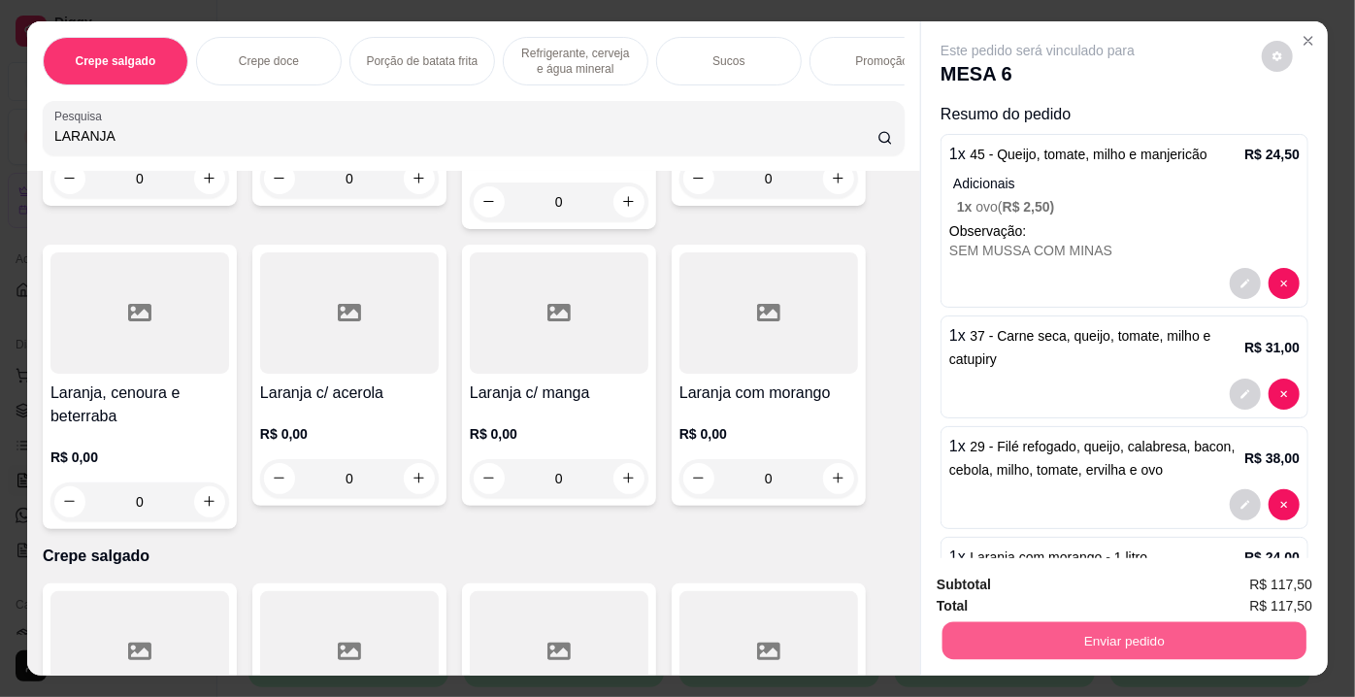
click at [1030, 634] on button "Enviar pedido" at bounding box center [1124, 641] width 364 height 38
click at [1232, 580] on button "Enviar pedido" at bounding box center [1262, 587] width 107 height 36
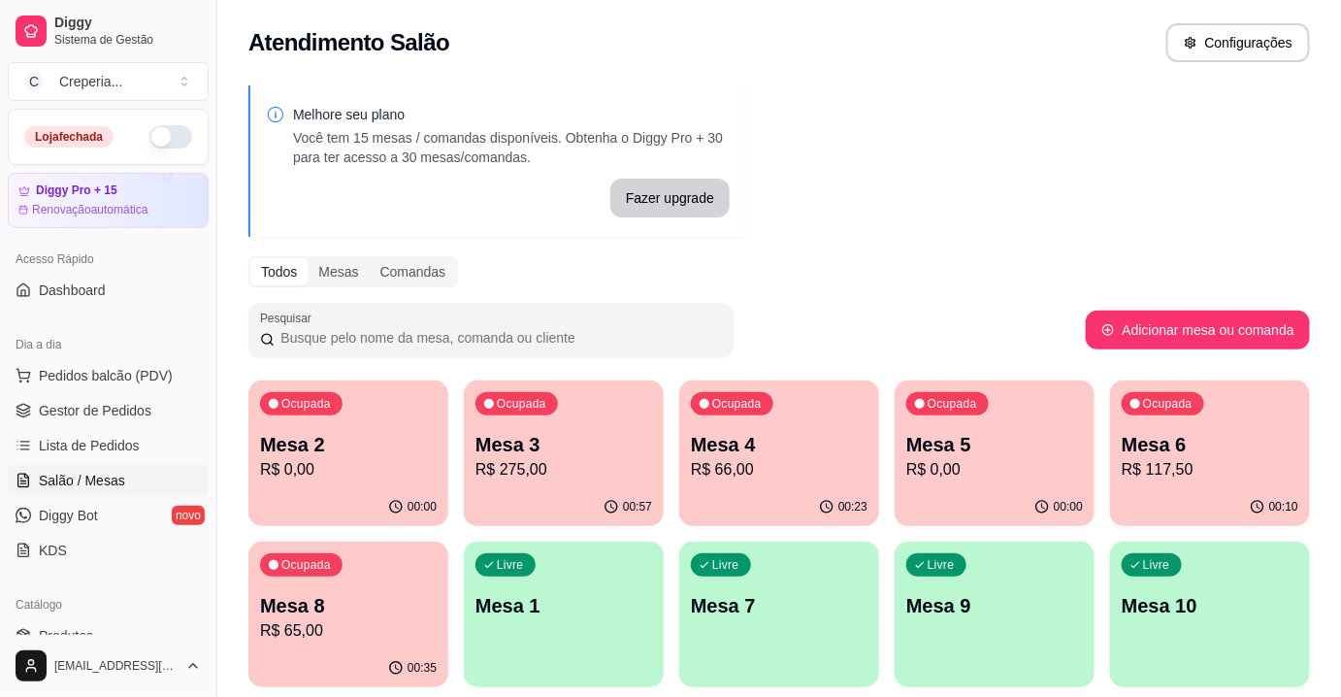
click at [616, 454] on p "Mesa 3" at bounding box center [563, 444] width 177 height 27
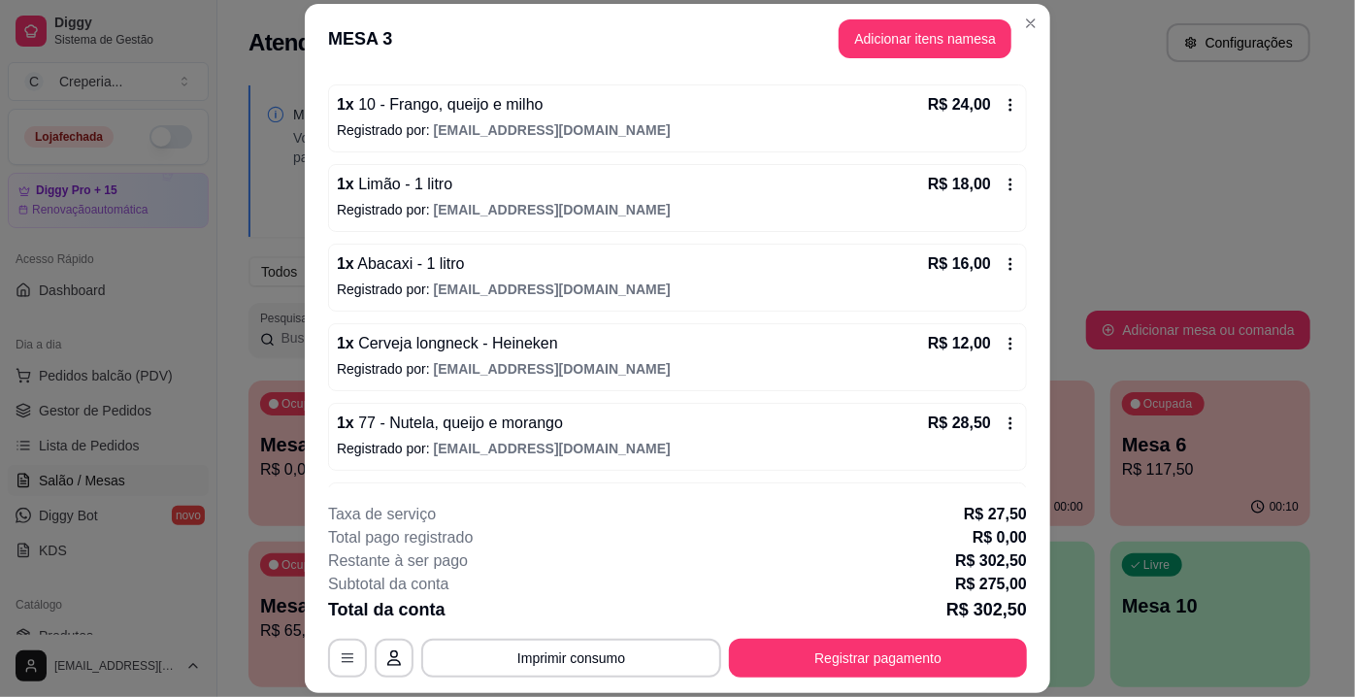
scroll to position [489, 0]
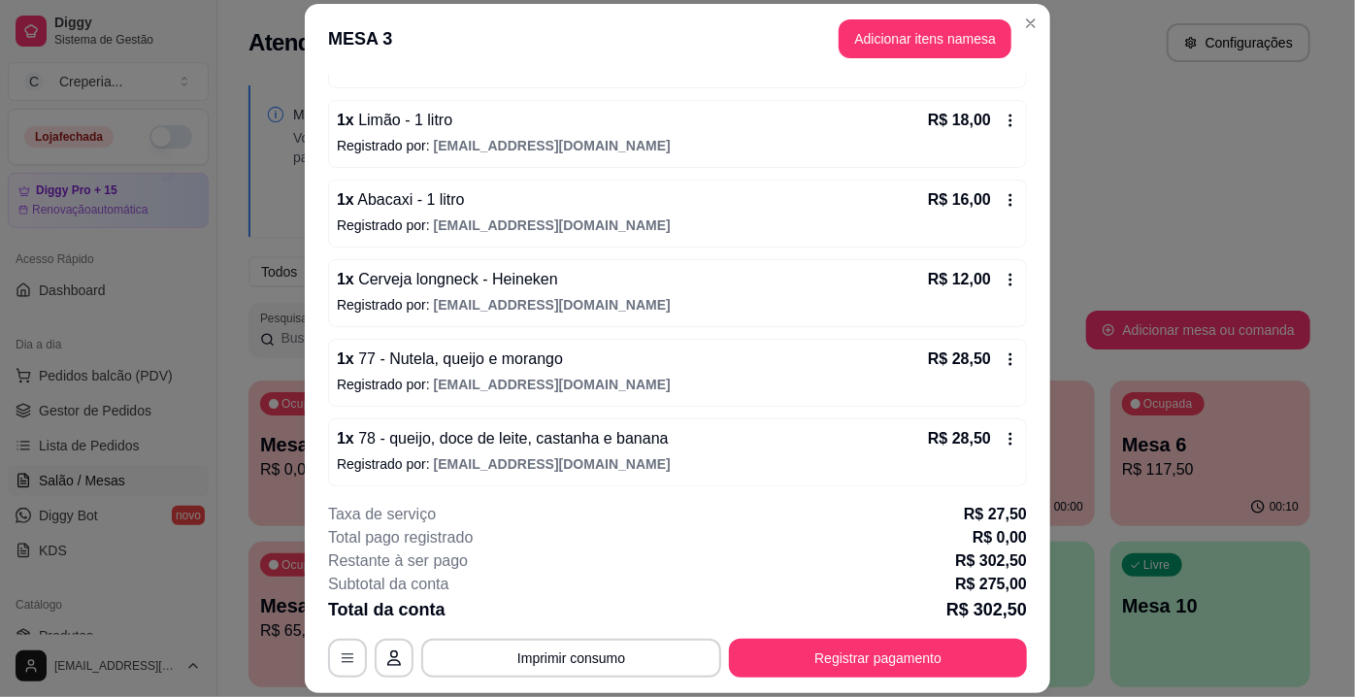
click at [978, 349] on div "R$ 28,50" at bounding box center [973, 358] width 90 height 23
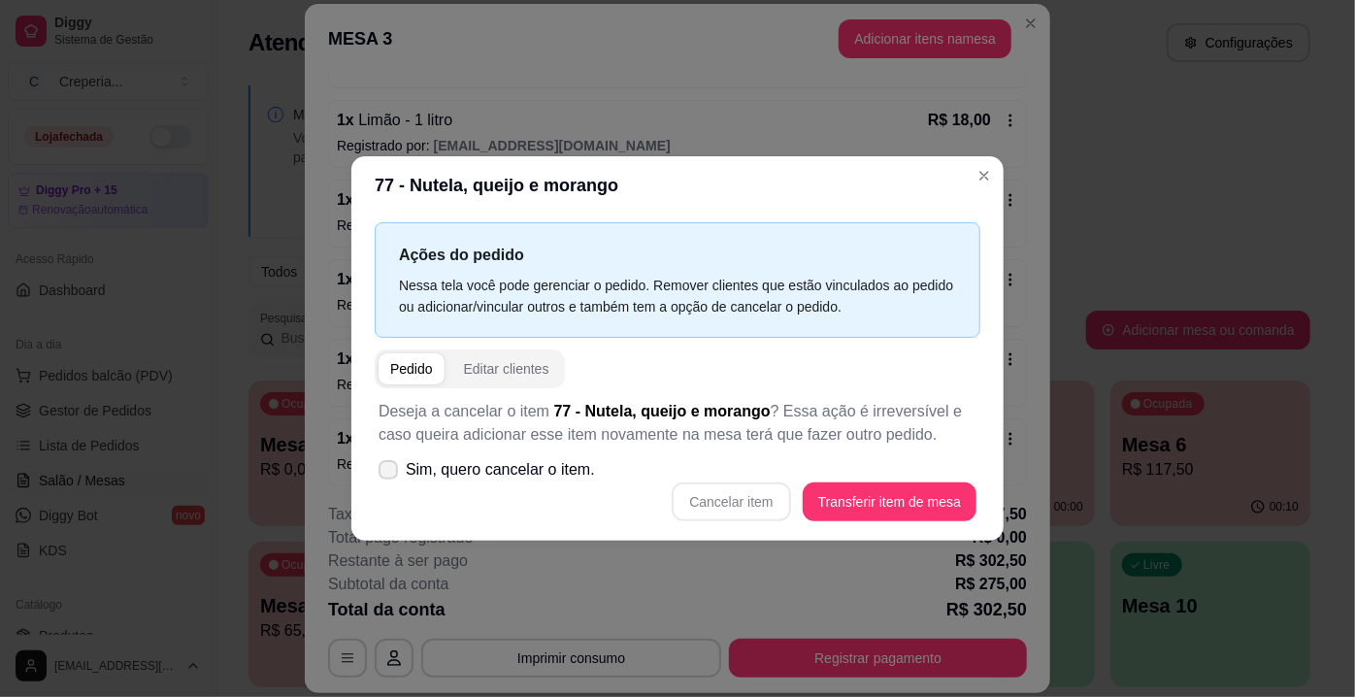
click at [533, 472] on span "Sim, quero cancelar o item." at bounding box center [500, 469] width 189 height 23
click at [390, 474] on input "Sim, quero cancelar o item." at bounding box center [383, 480] width 13 height 13
checkbox input "true"
click at [734, 494] on button "Cancelar item" at bounding box center [730, 502] width 115 height 38
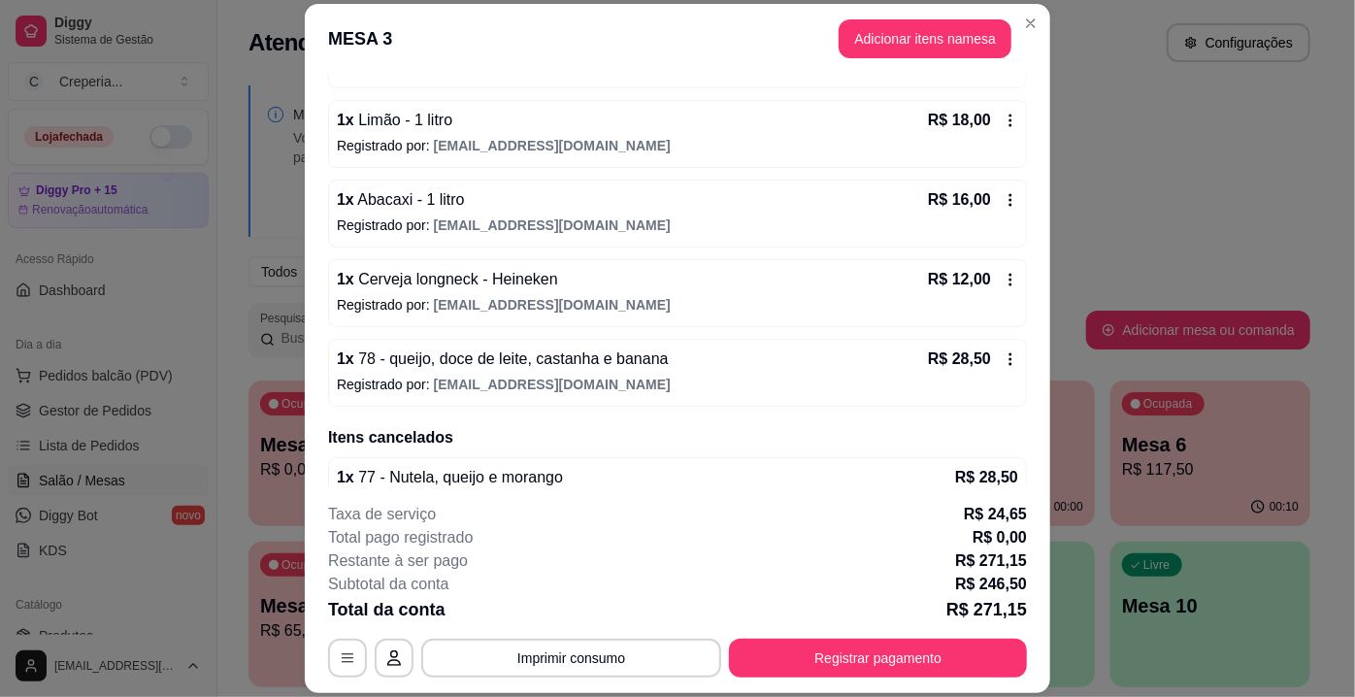
click at [484, 475] on span "77 - Nutela, queijo e morango" at bounding box center [458, 477] width 209 height 16
click at [517, 366] on div "1 x 78 - queijo, doce de leite, castanha e banana R$ 28,50 Registrado por: [EMA…" at bounding box center [677, 373] width 699 height 68
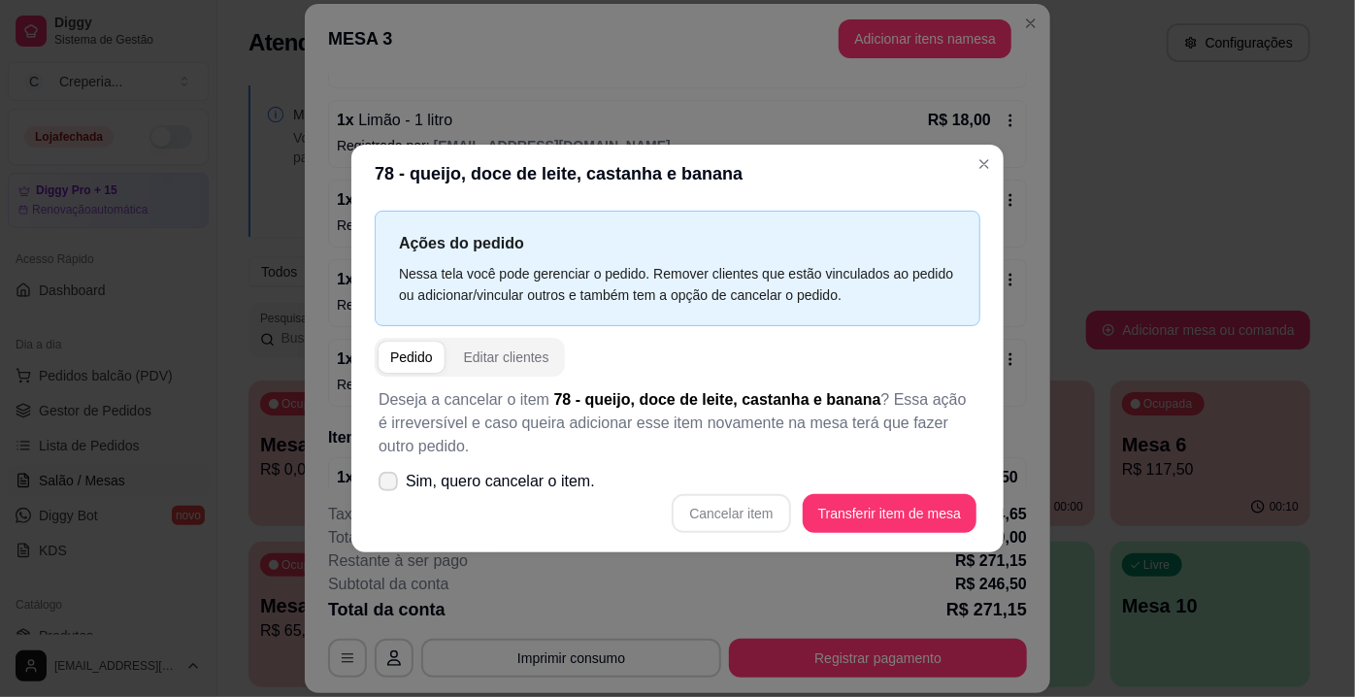
click at [452, 477] on span "Sim, quero cancelar o item." at bounding box center [500, 481] width 189 height 23
click at [390, 485] on input "Sim, quero cancelar o item." at bounding box center [383, 491] width 13 height 13
checkbox input "true"
click at [707, 506] on button "Cancelar item" at bounding box center [730, 513] width 118 height 39
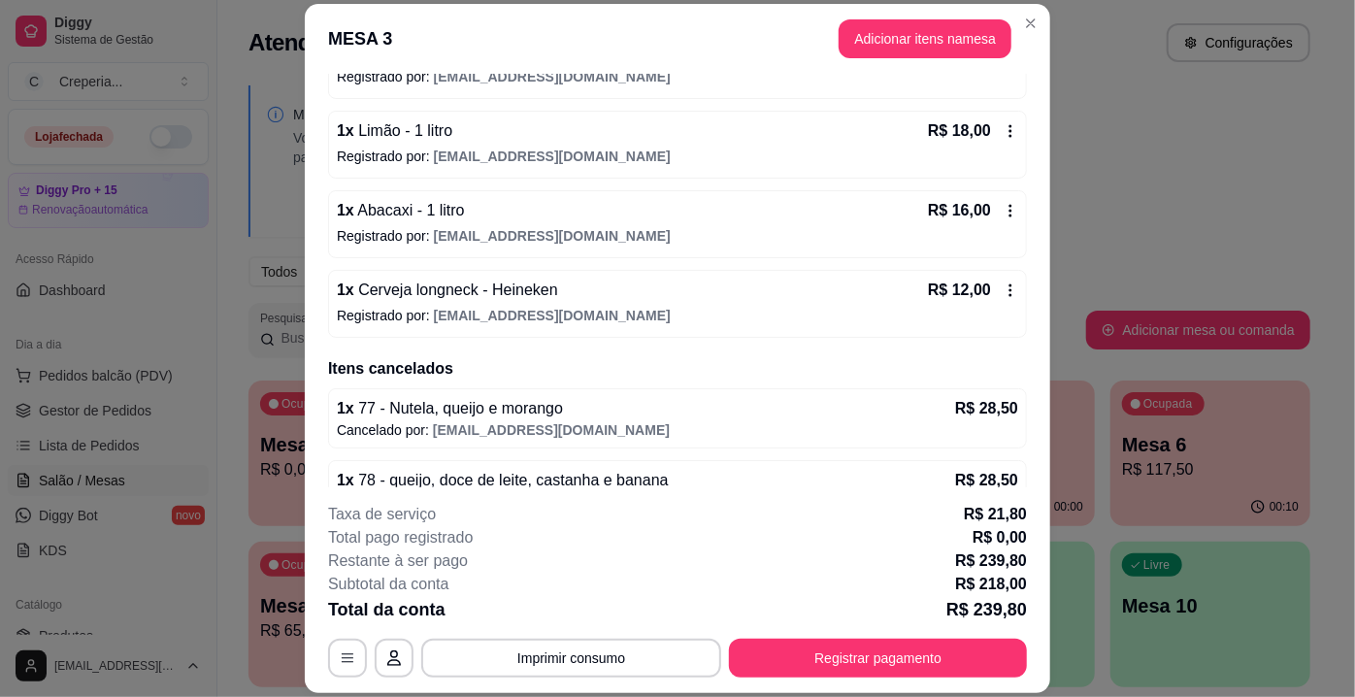
scroll to position [512, 0]
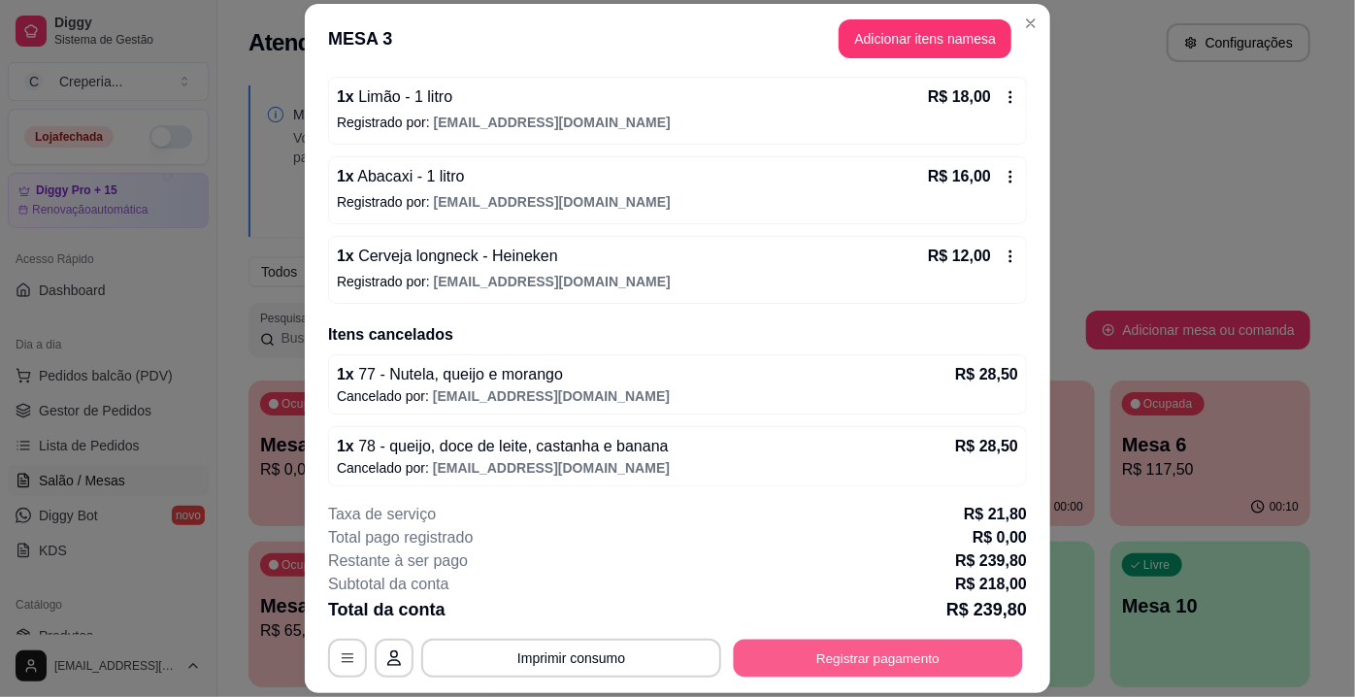
click at [891, 665] on button "Registrar pagamento" at bounding box center [878, 658] width 289 height 38
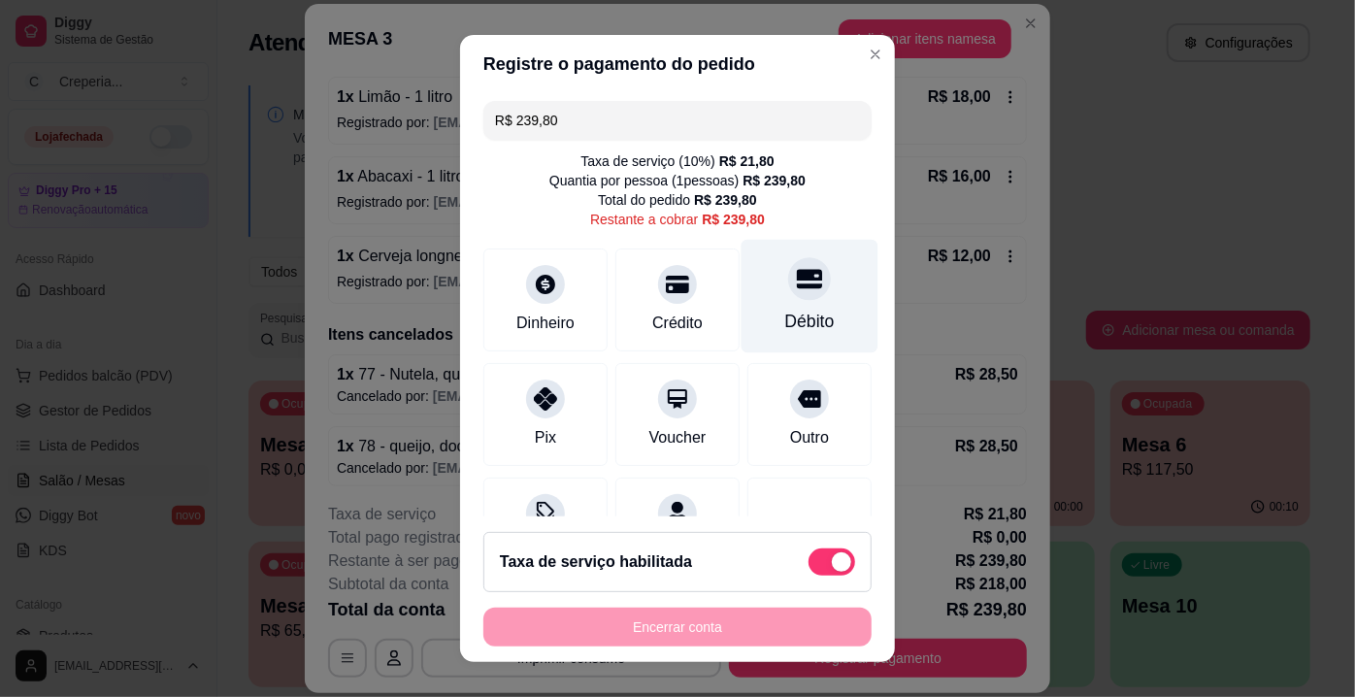
click at [800, 311] on div "Débito" at bounding box center [809, 321] width 49 height 25
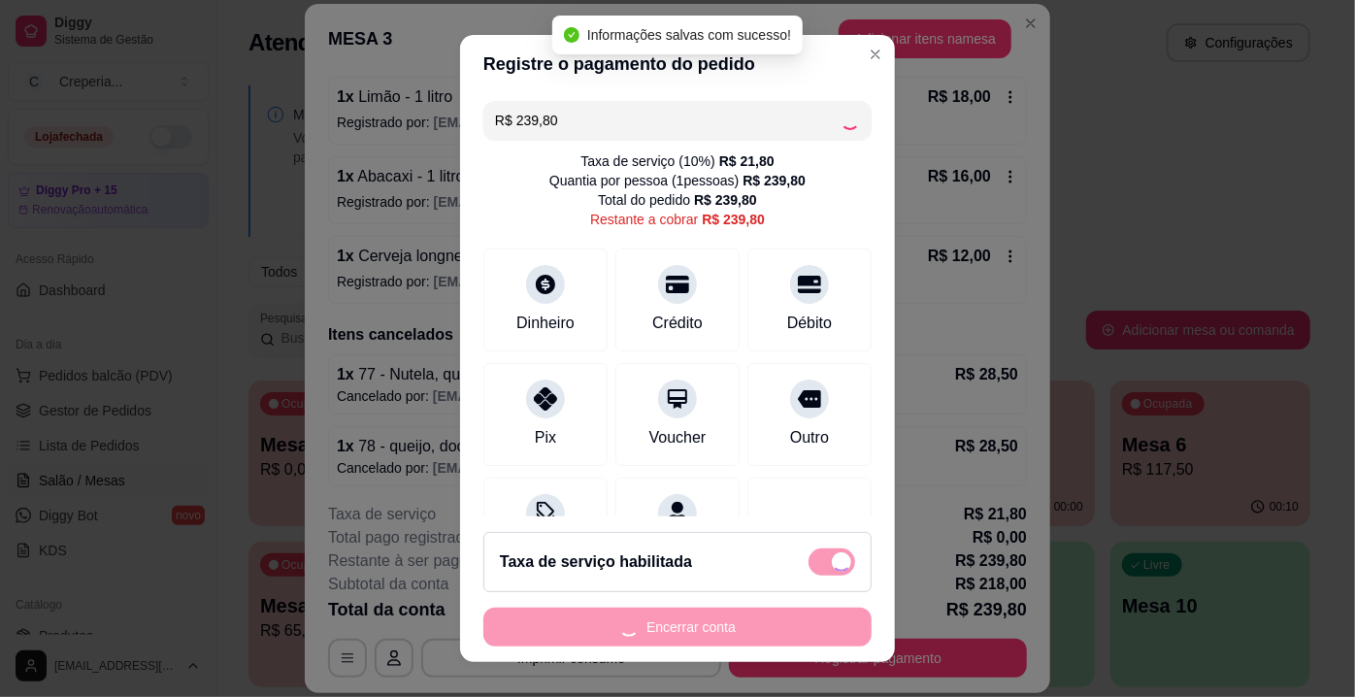
type input "R$ 0,00"
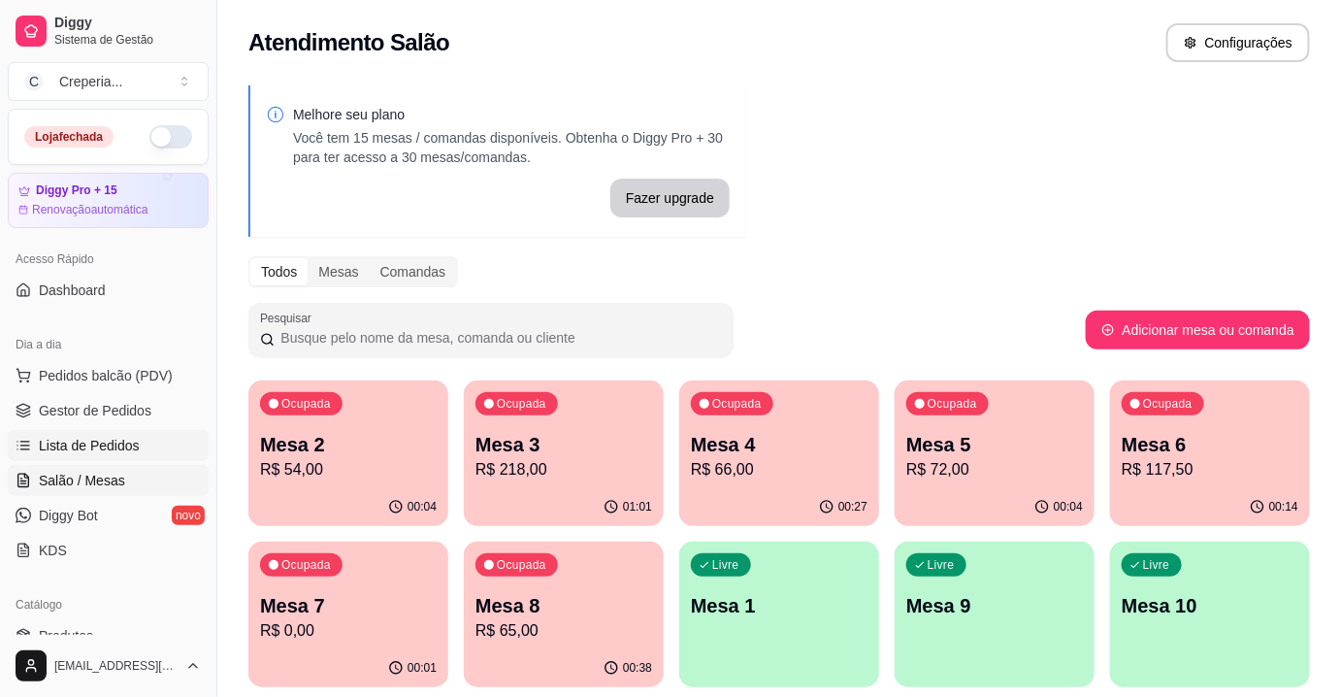
click at [101, 436] on span "Lista de Pedidos" at bounding box center [89, 445] width 101 height 19
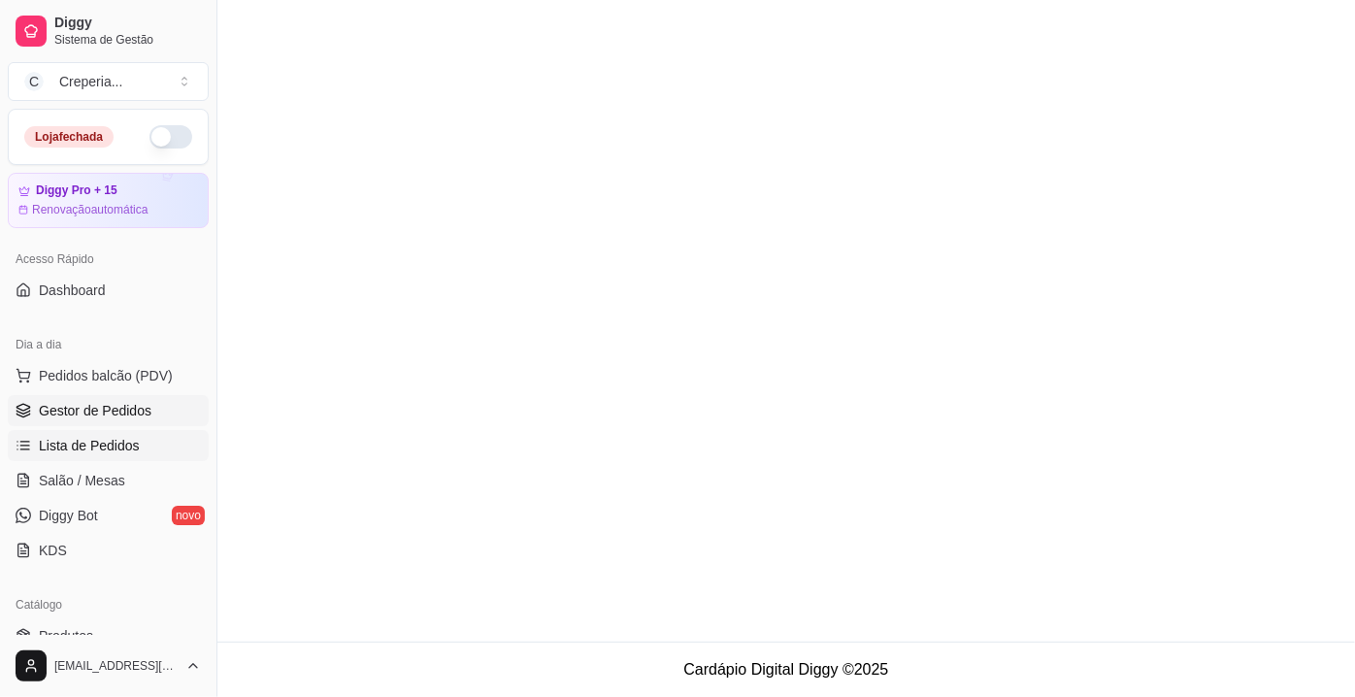
drag, startPoint x: 132, startPoint y: 409, endPoint x: 171, endPoint y: 408, distance: 38.8
click at [132, 409] on span "Gestor de Pedidos" at bounding box center [95, 410] width 113 height 19
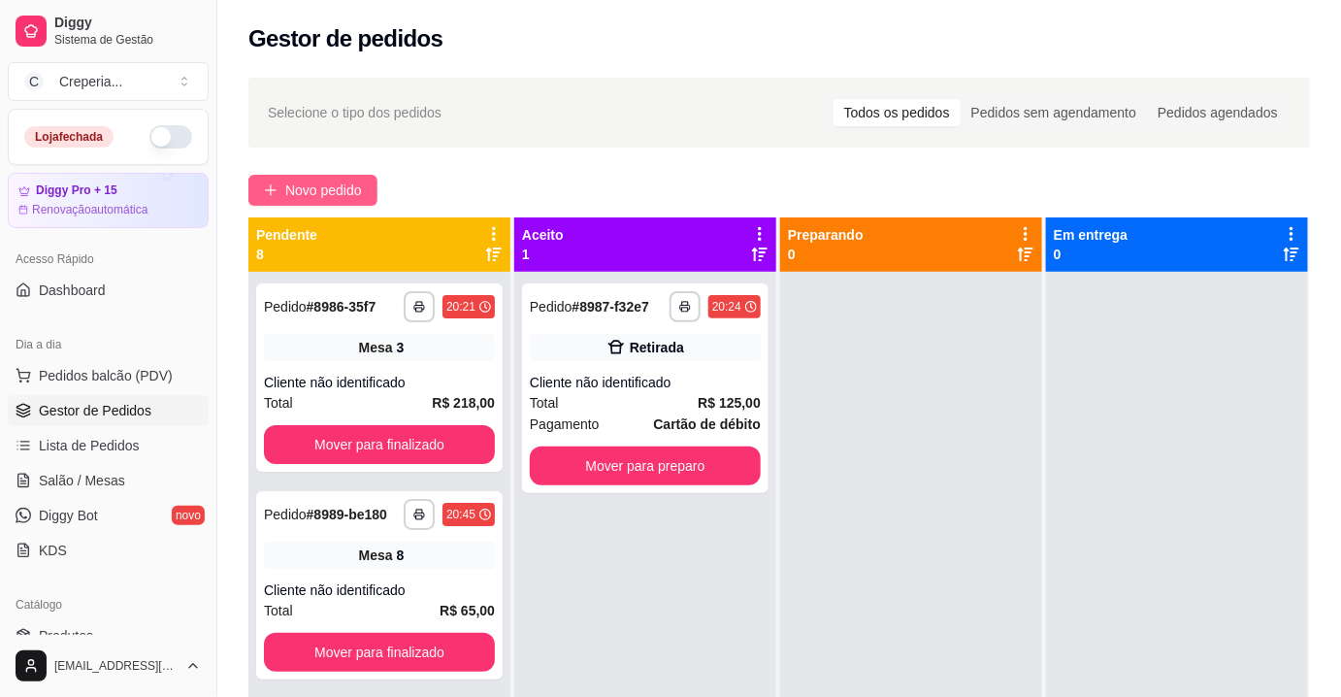
click at [352, 194] on span "Novo pedido" at bounding box center [323, 190] width 77 height 21
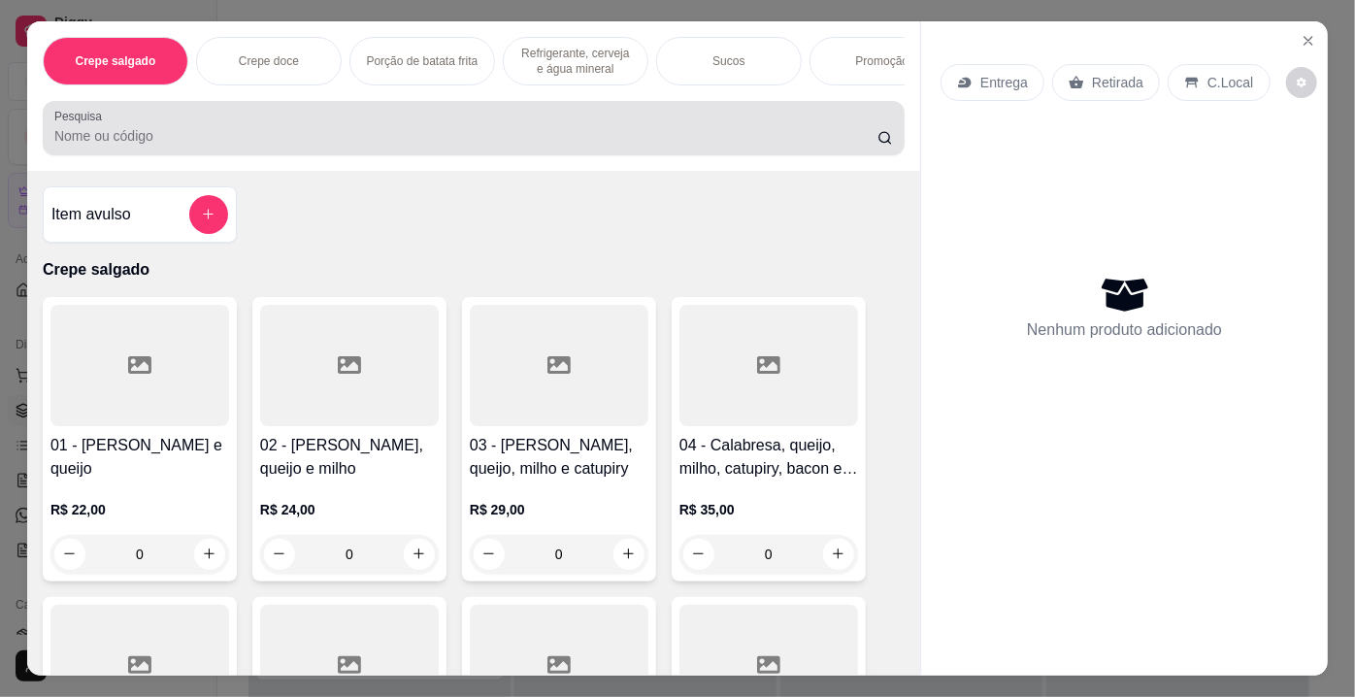
click at [279, 146] on input "Pesquisa" at bounding box center [465, 135] width 823 height 19
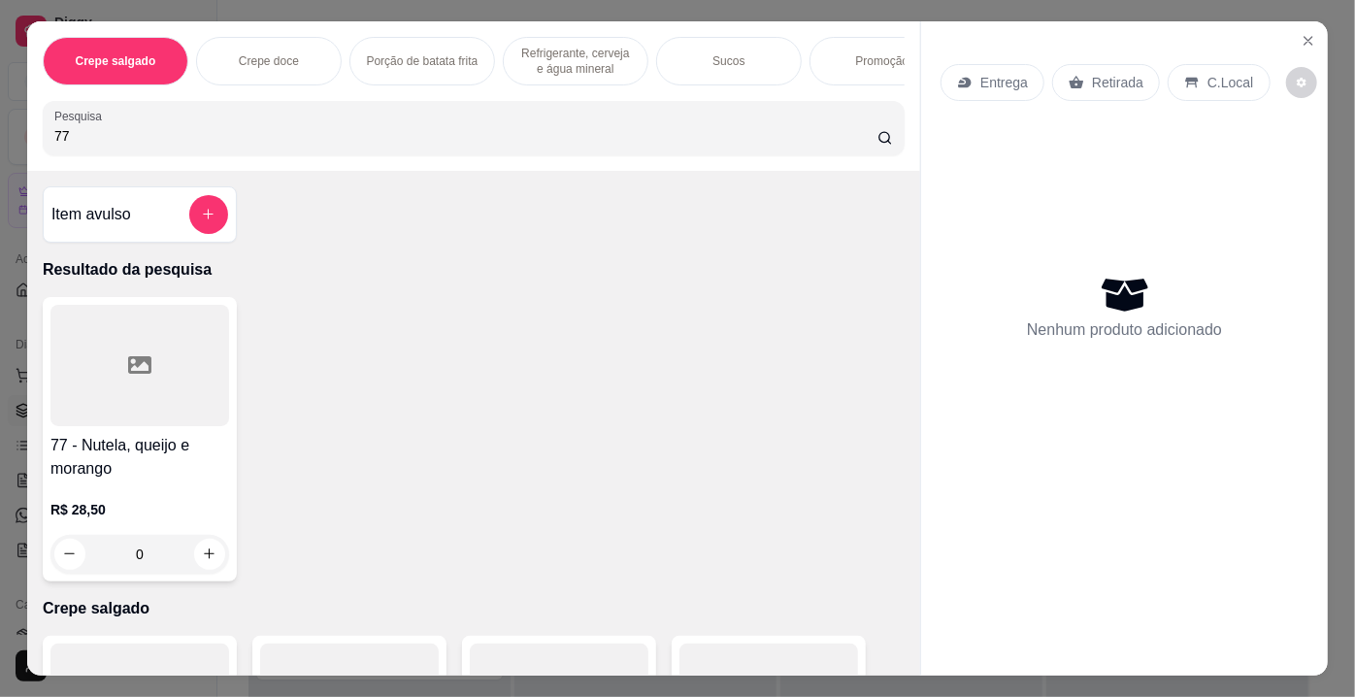
type input "77"
click at [177, 338] on div at bounding box center [139, 365] width 179 height 121
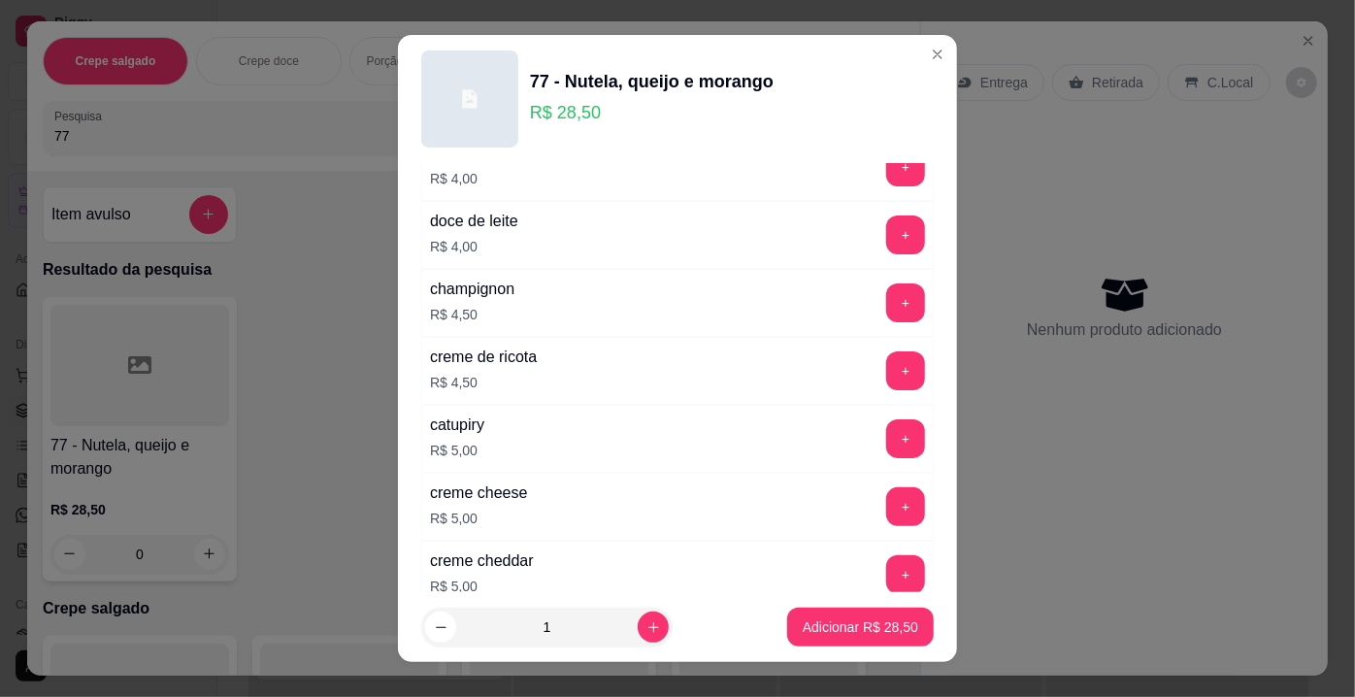
scroll to position [3184, 0]
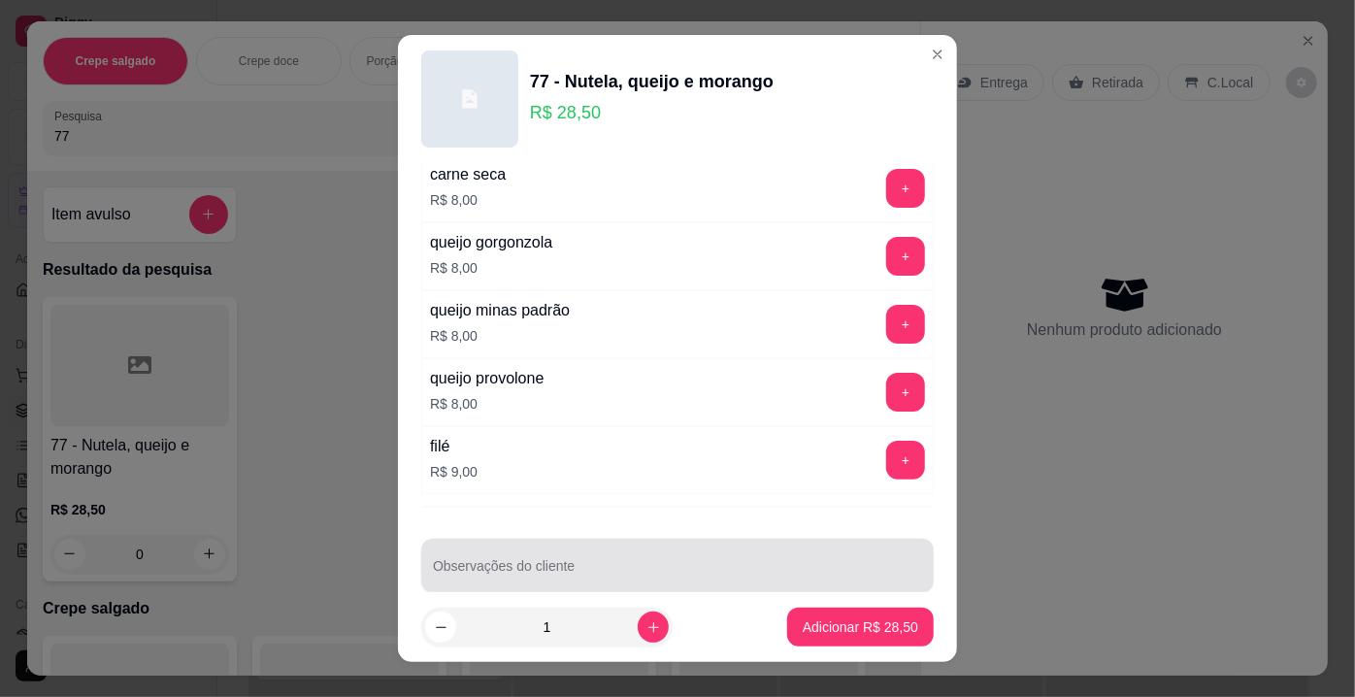
click at [658, 546] on div at bounding box center [677, 565] width 489 height 39
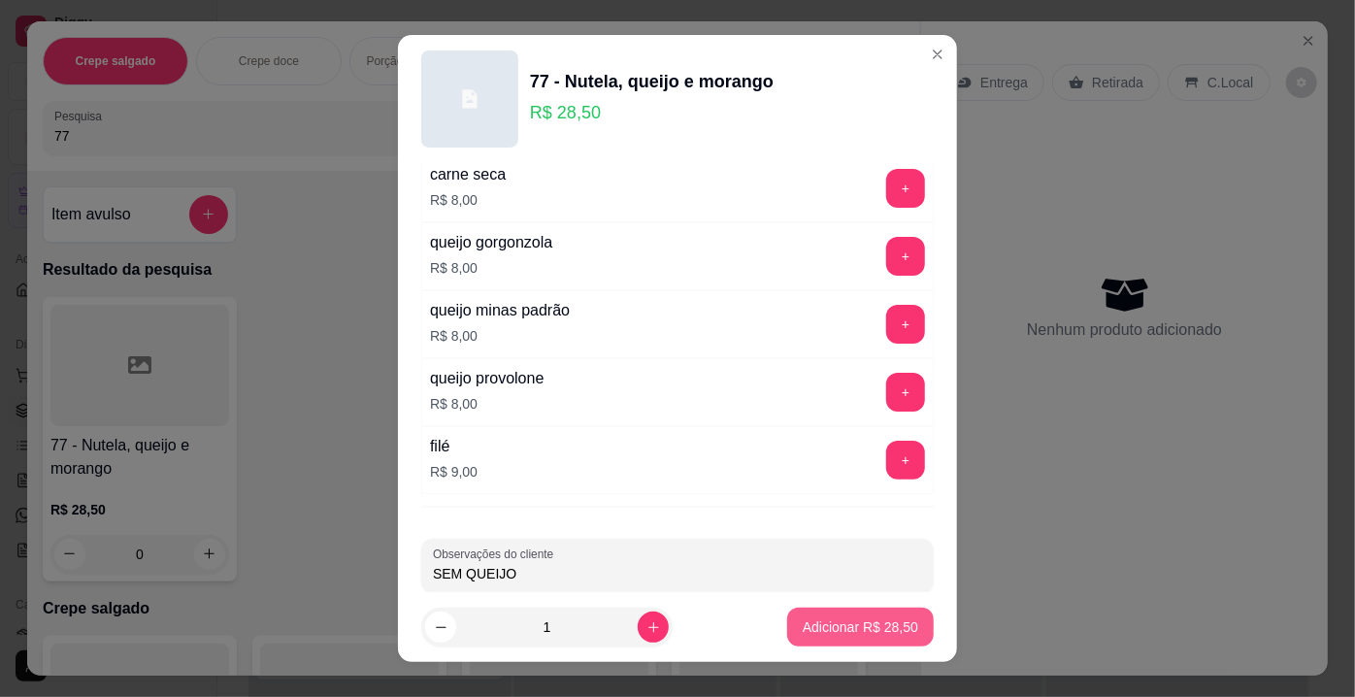
type input "SEM QUEIJO"
click at [844, 638] on button "Adicionar R$ 28,50" at bounding box center [860, 627] width 143 height 38
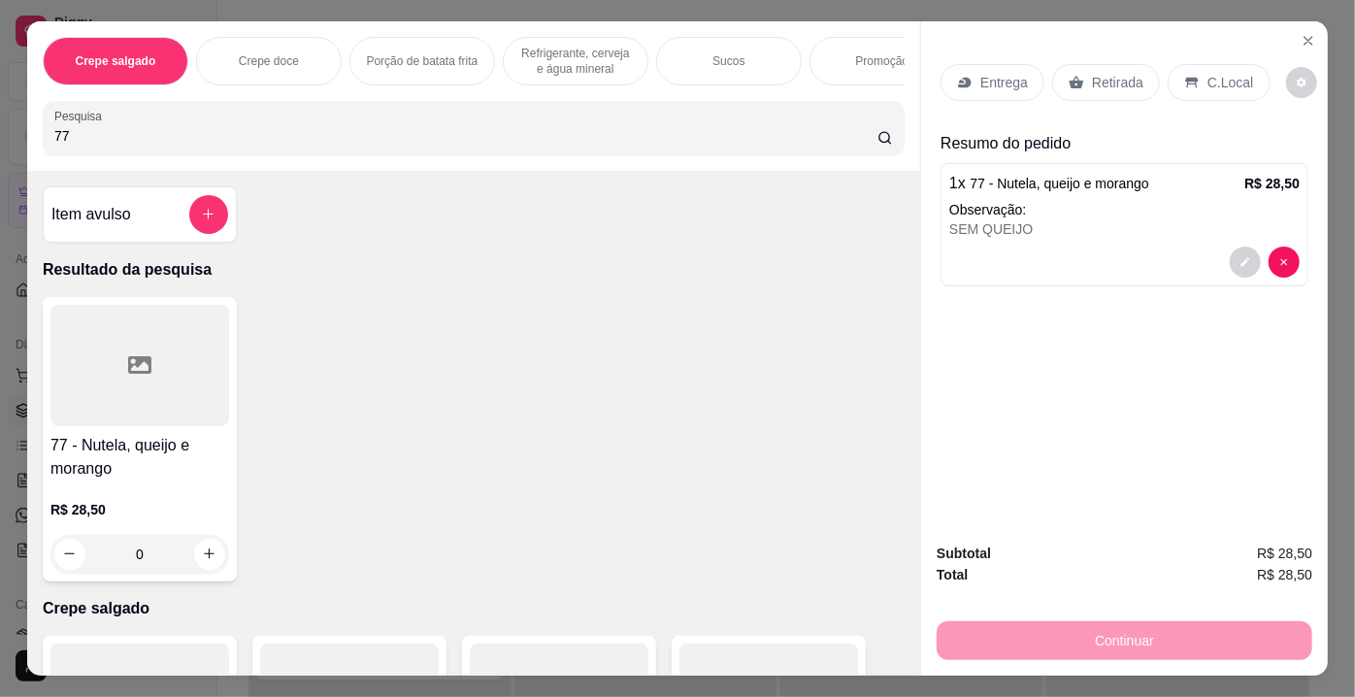
click at [1103, 73] on p "Retirada" at bounding box center [1117, 82] width 51 height 19
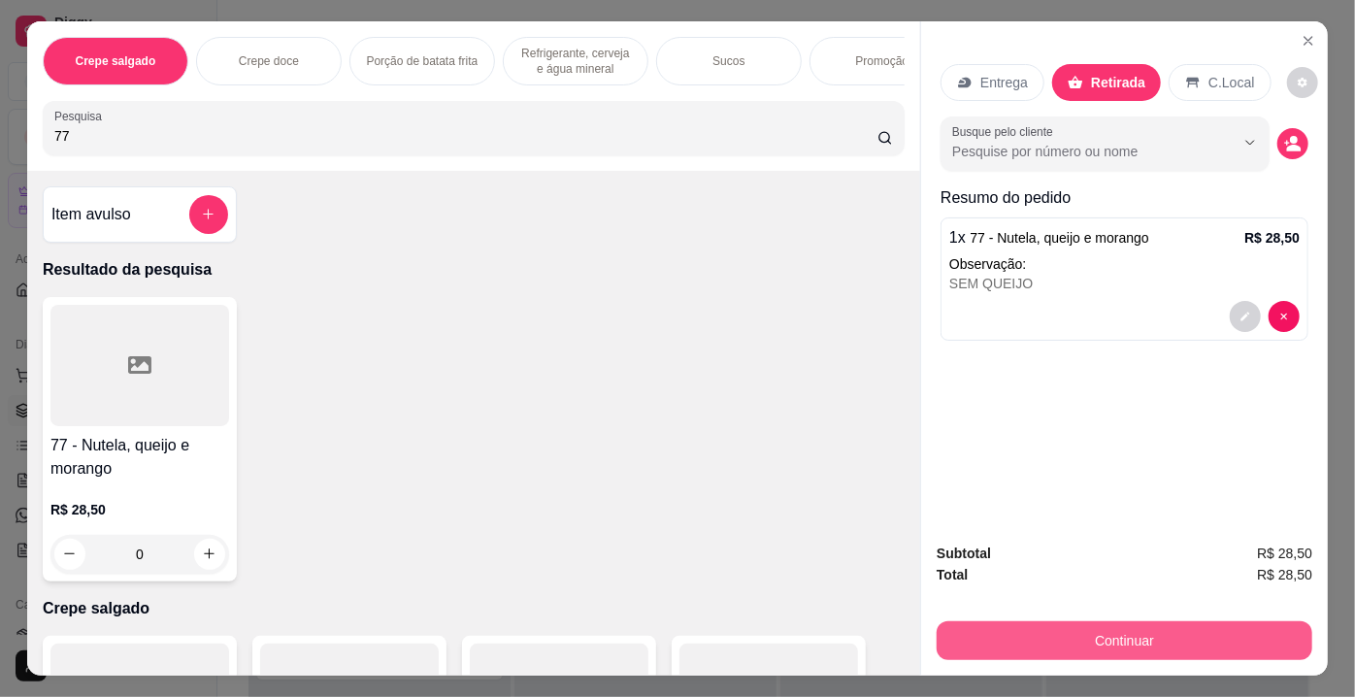
click at [1079, 630] on button "Continuar" at bounding box center [1124, 640] width 376 height 39
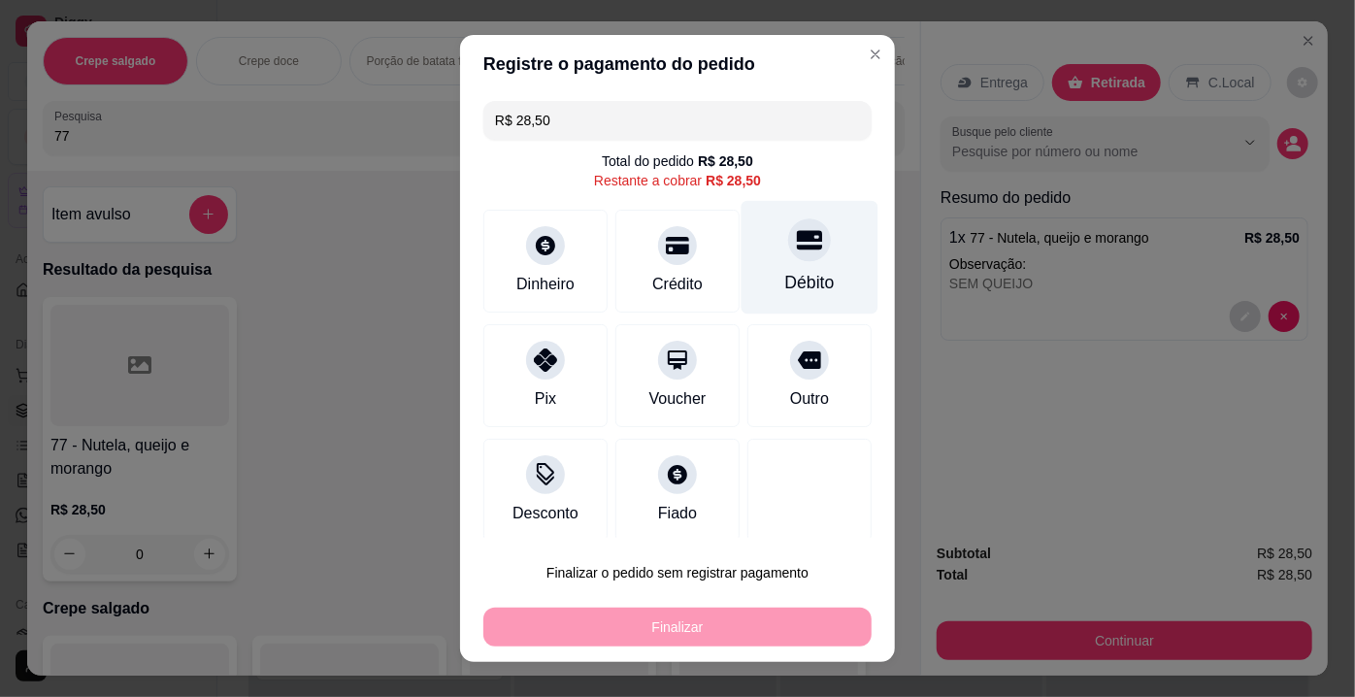
click at [797, 245] on icon at bounding box center [809, 239] width 25 height 25
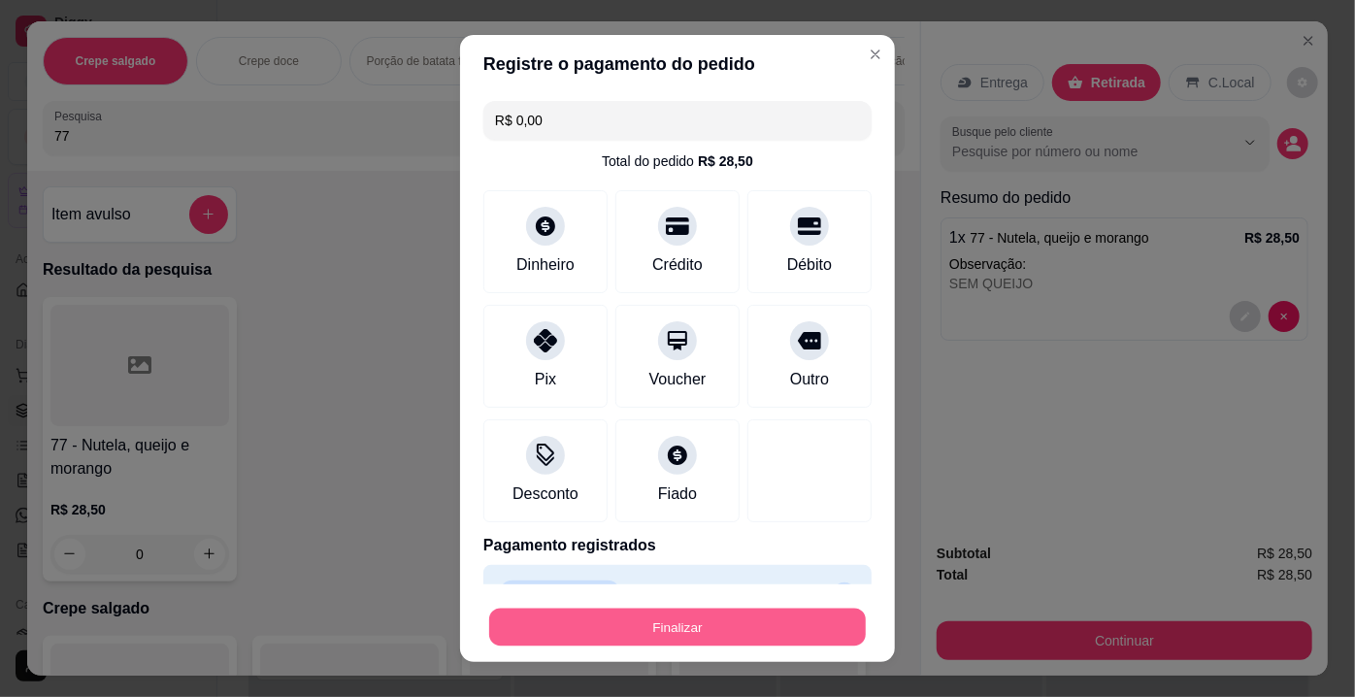
click at [678, 627] on button "Finalizar" at bounding box center [677, 627] width 377 height 38
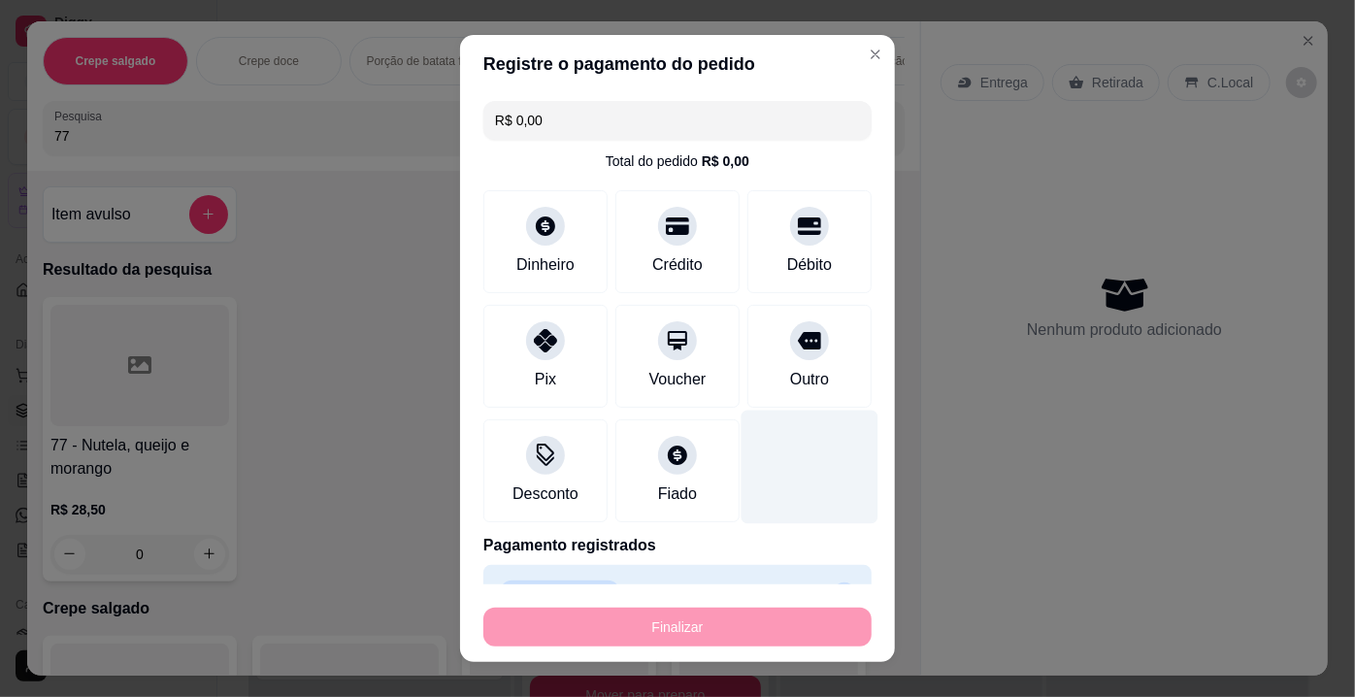
type input "-R$ 28,50"
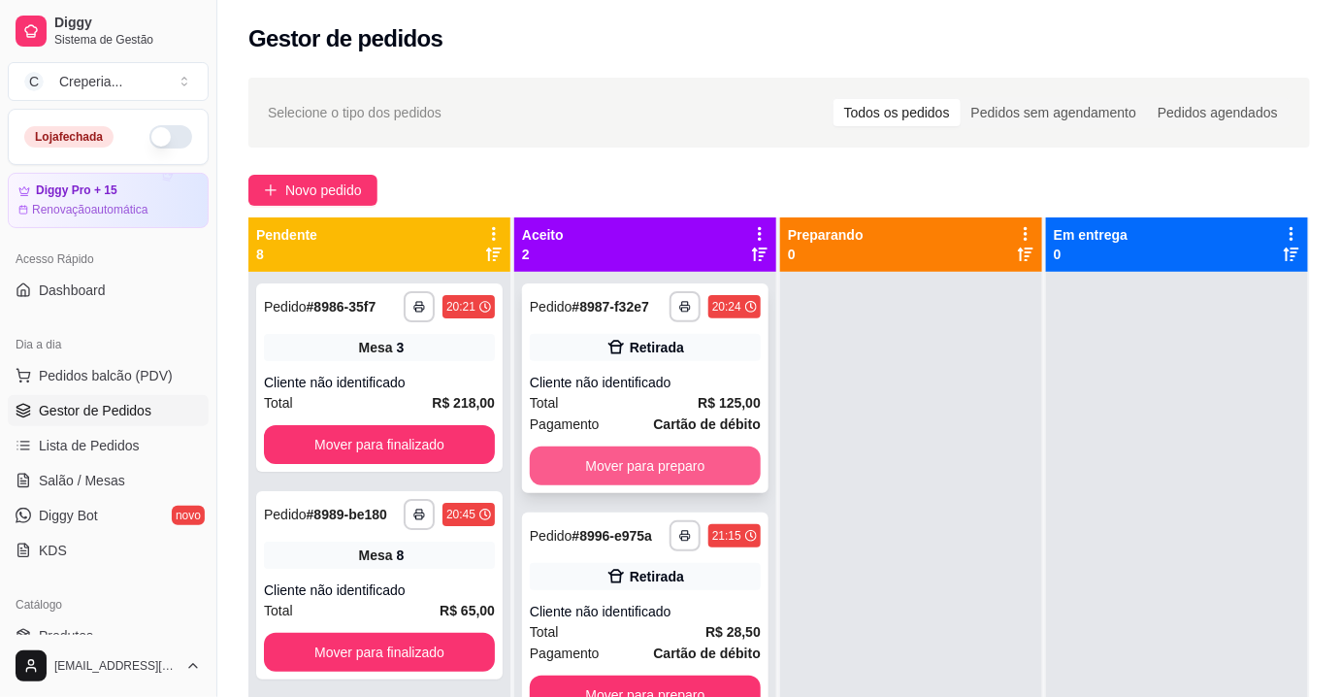
click at [700, 452] on button "Mover para preparo" at bounding box center [645, 465] width 231 height 39
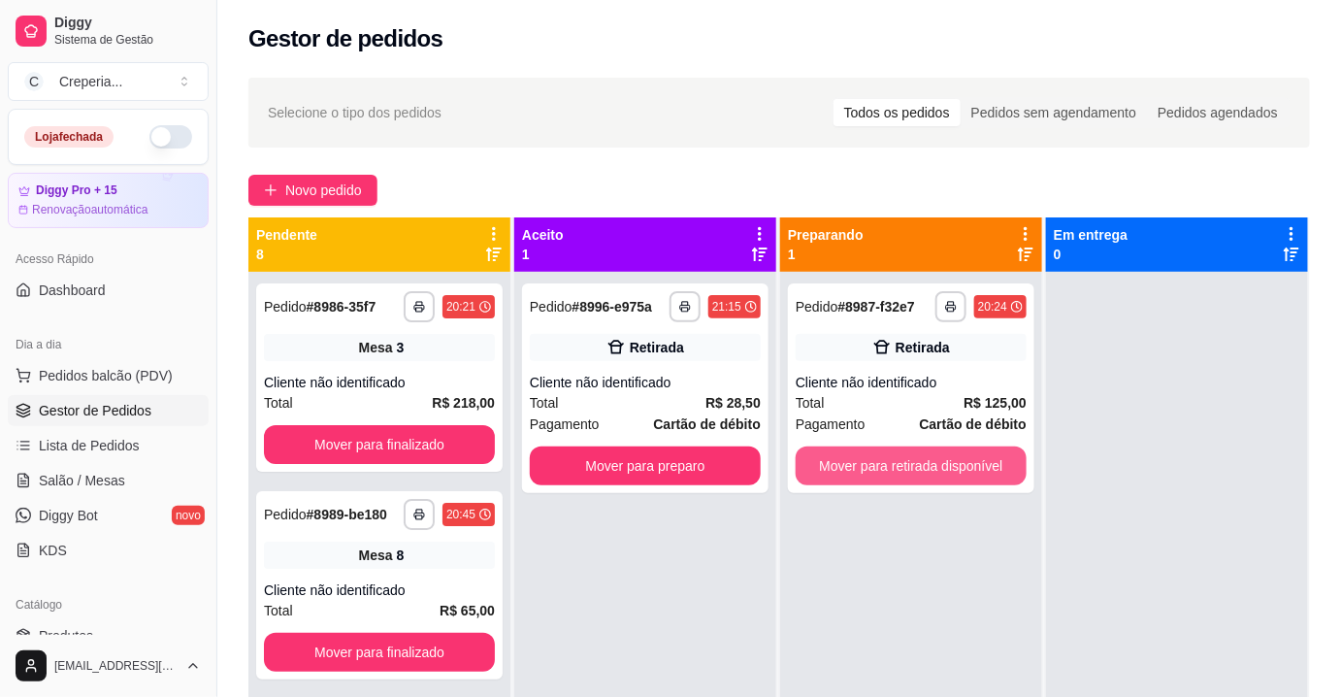
click at [938, 464] on button "Mover para retirada disponível" at bounding box center [911, 465] width 231 height 39
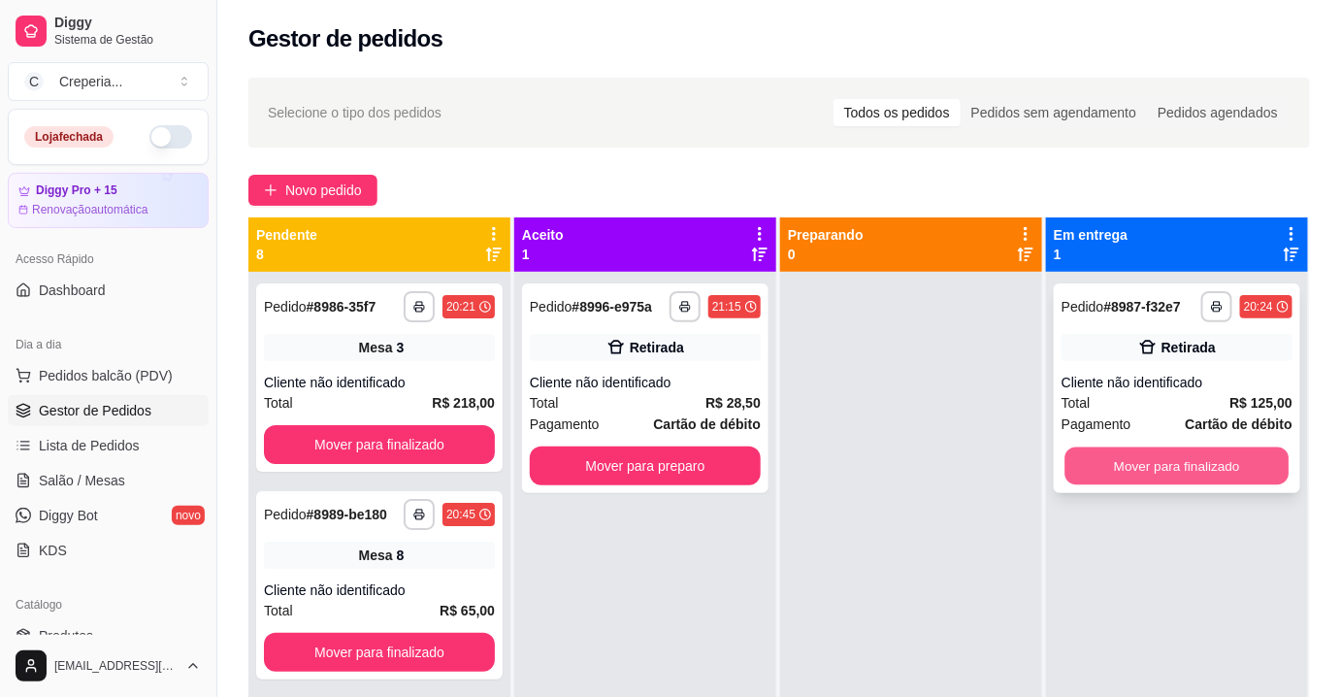
click at [1146, 466] on button "Mover para finalizado" at bounding box center [1177, 466] width 224 height 38
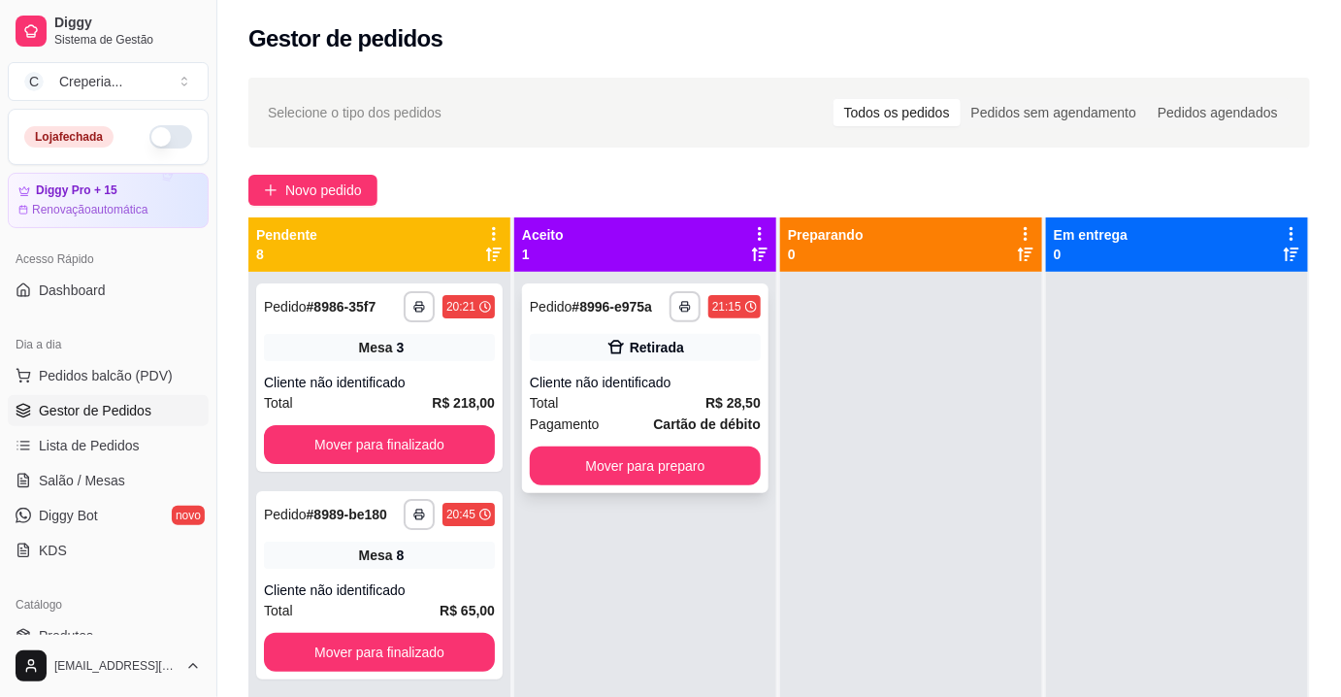
click at [699, 355] on div "Retirada" at bounding box center [645, 347] width 231 height 27
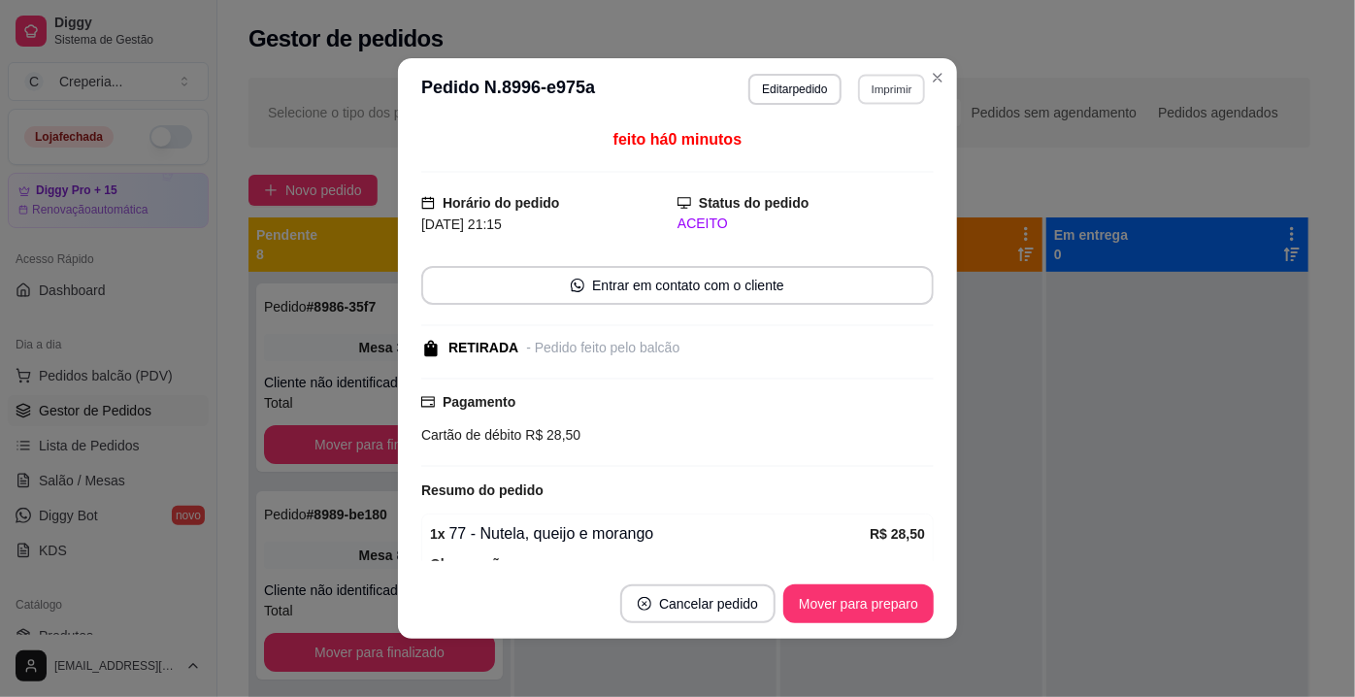
click at [868, 97] on button "Imprimir" at bounding box center [891, 89] width 67 height 30
click at [859, 150] on button "IMPRESSORA" at bounding box center [850, 157] width 136 height 30
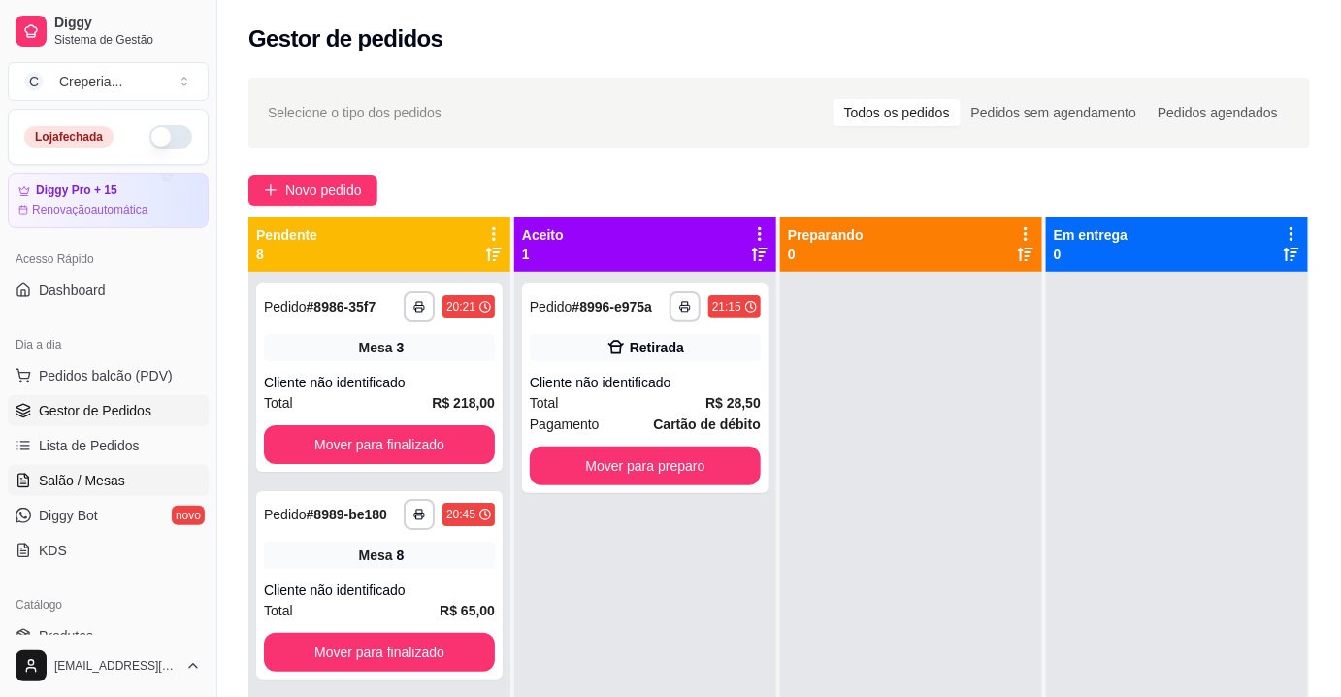
click at [87, 471] on span "Salão / Mesas" at bounding box center [82, 480] width 86 height 19
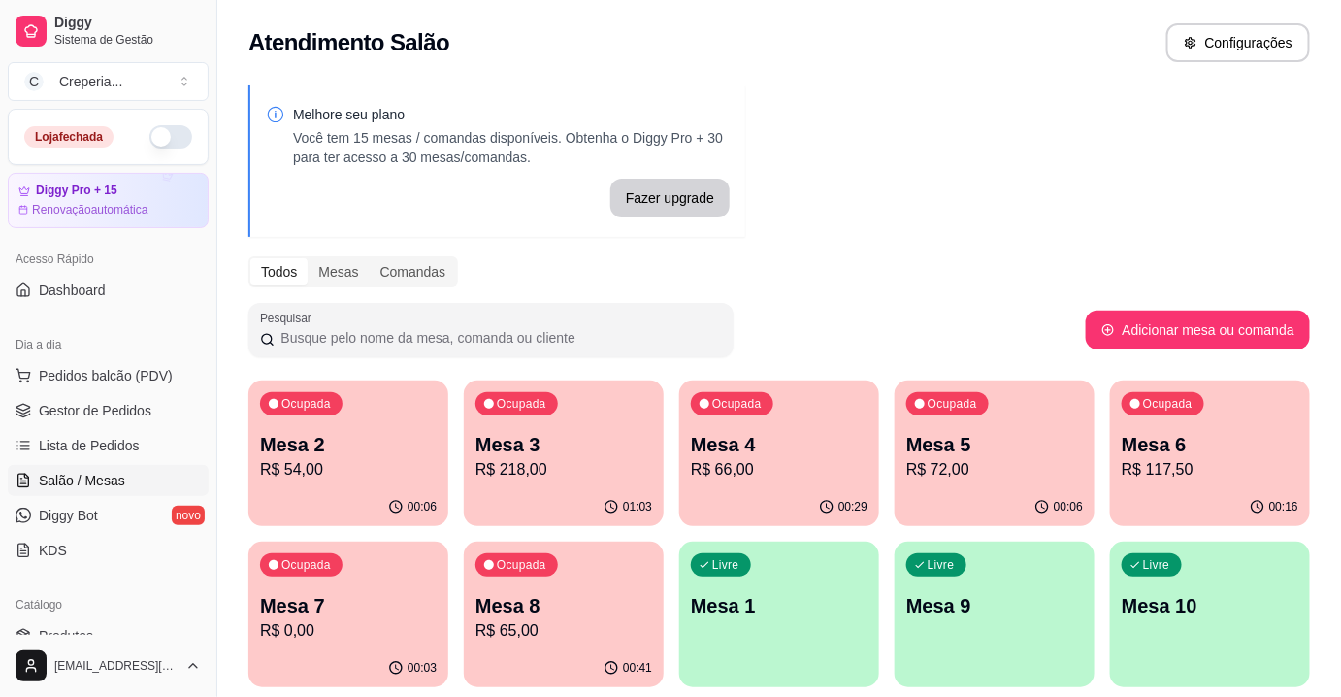
click at [1216, 459] on p "R$ 117,50" at bounding box center [1210, 469] width 177 height 23
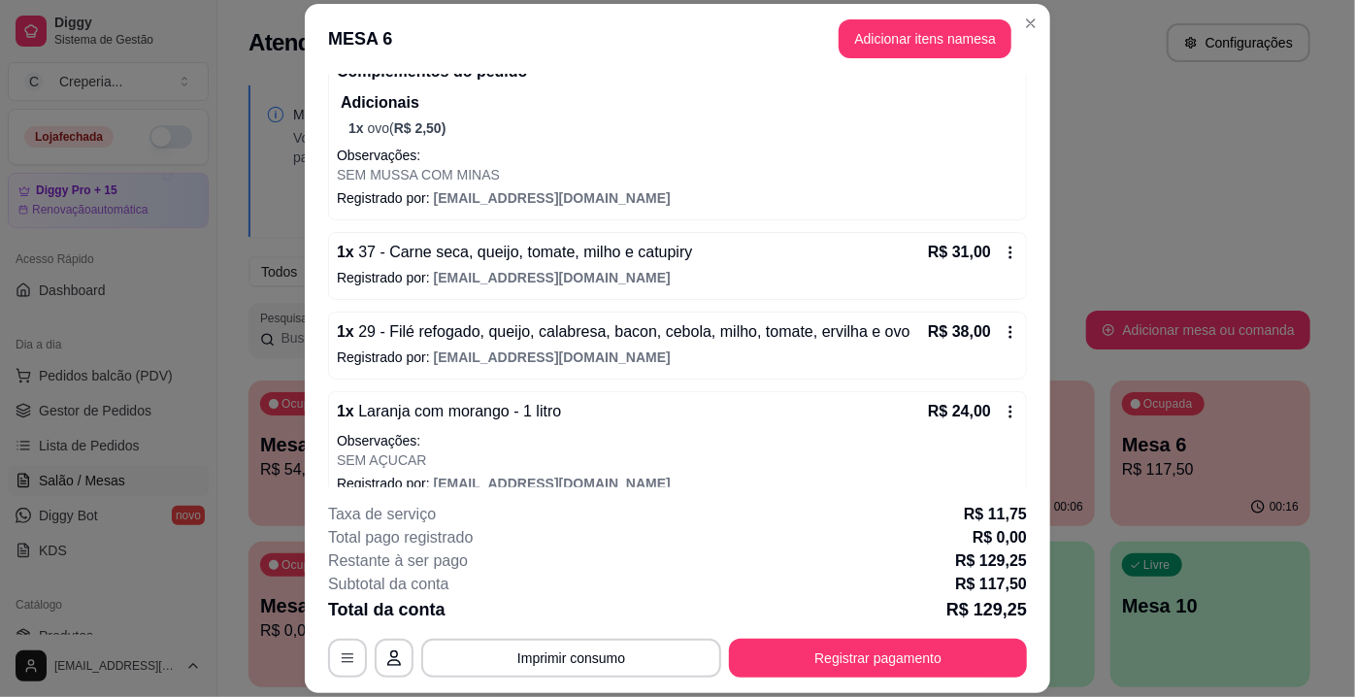
scroll to position [264, 0]
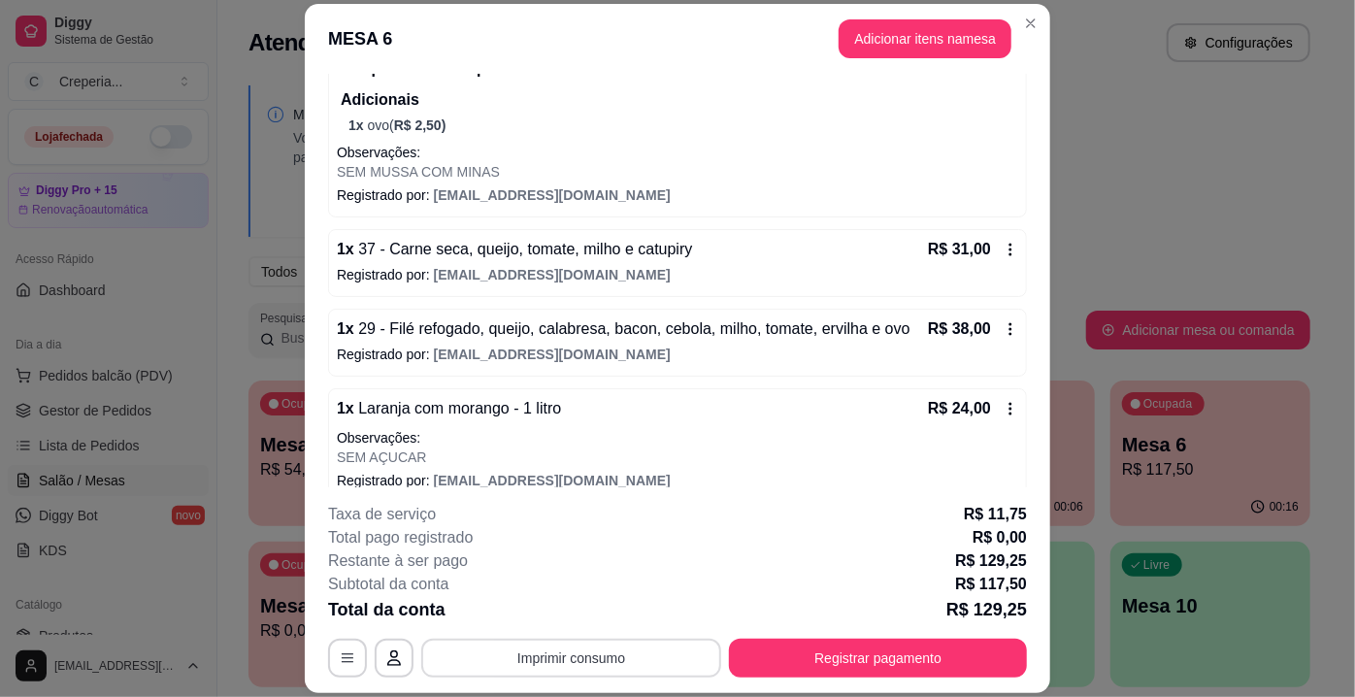
click at [631, 664] on button "Imprimir consumo" at bounding box center [571, 658] width 300 height 39
click at [621, 607] on button "IMPRESSORA" at bounding box center [571, 614] width 141 height 31
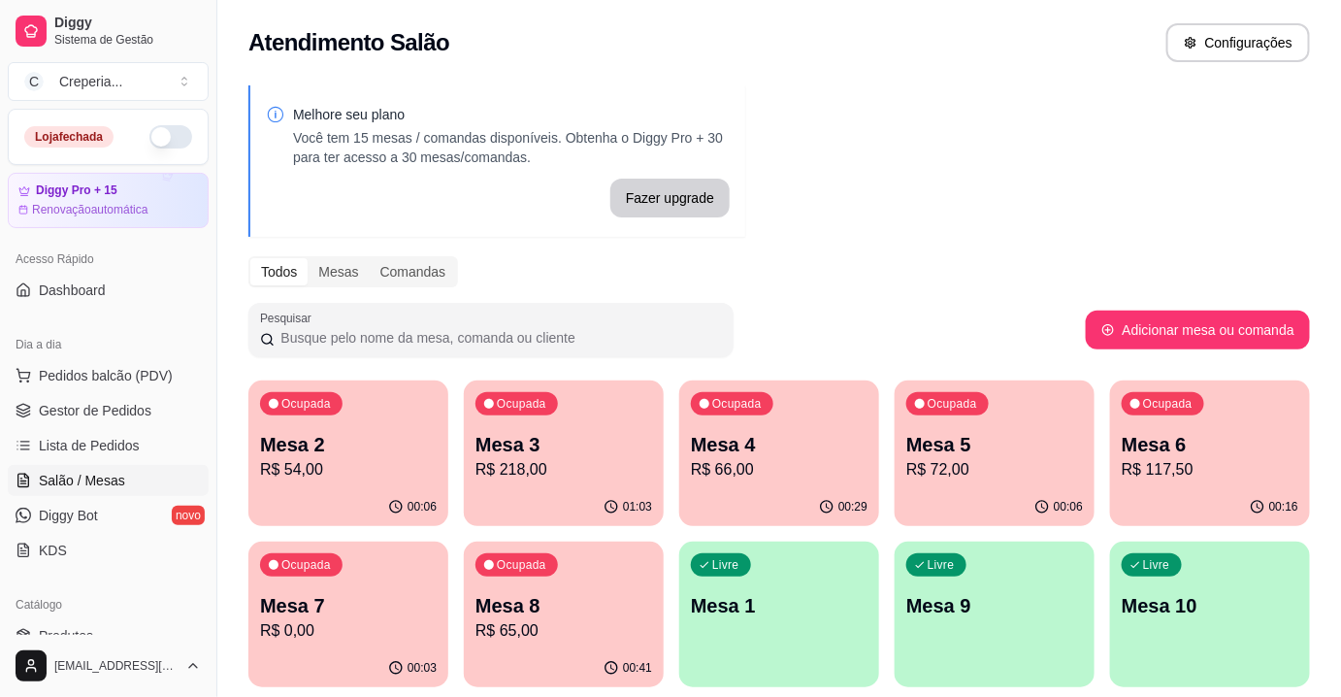
click at [703, 467] on p "R$ 66,00" at bounding box center [779, 469] width 177 height 23
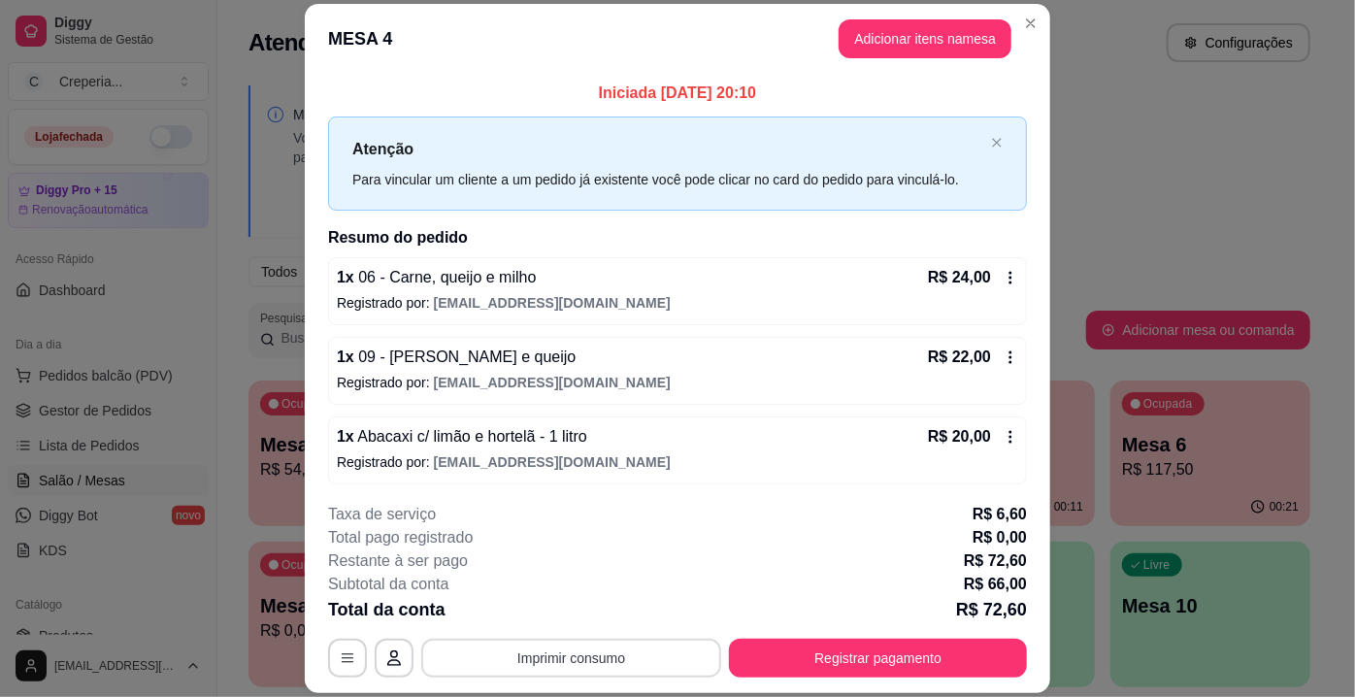
click at [584, 667] on button "Imprimir consumo" at bounding box center [571, 658] width 300 height 39
click at [579, 605] on button "IMPRESSORA" at bounding box center [571, 614] width 141 height 31
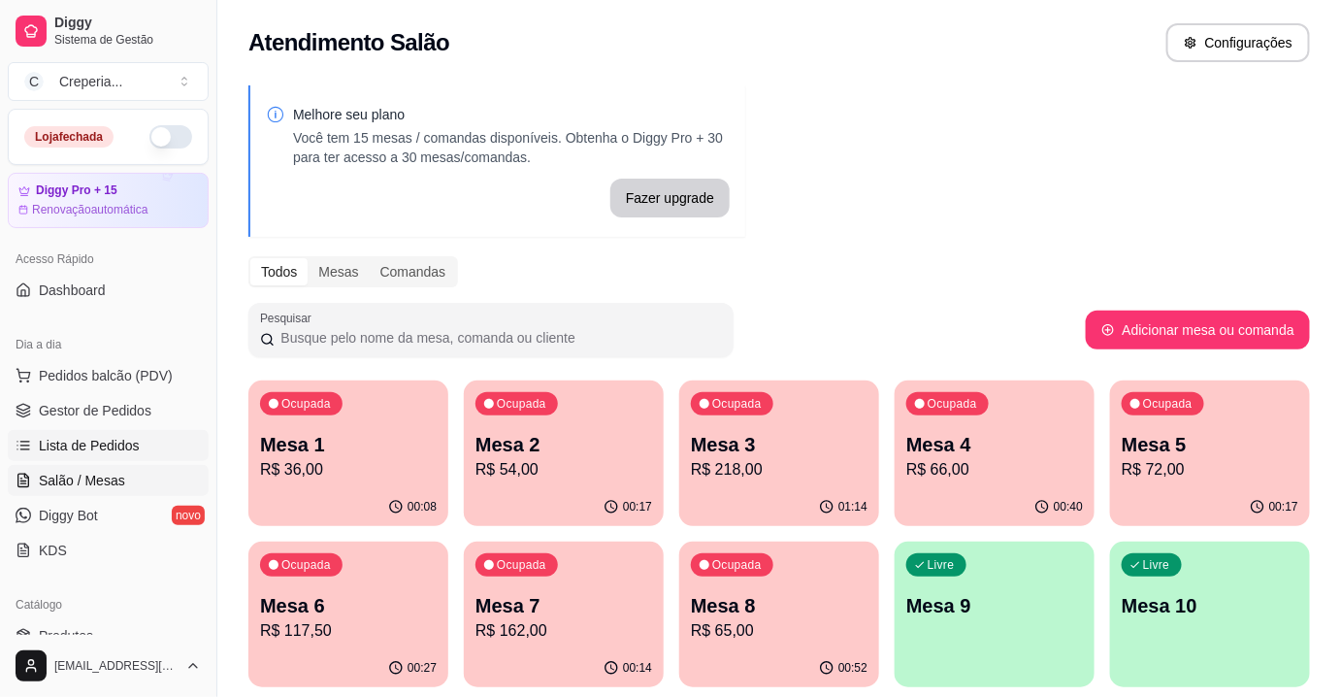
drag, startPoint x: 133, startPoint y: 451, endPoint x: 165, endPoint y: 412, distance: 50.3
click at [134, 451] on span "Lista de Pedidos" at bounding box center [89, 445] width 101 height 19
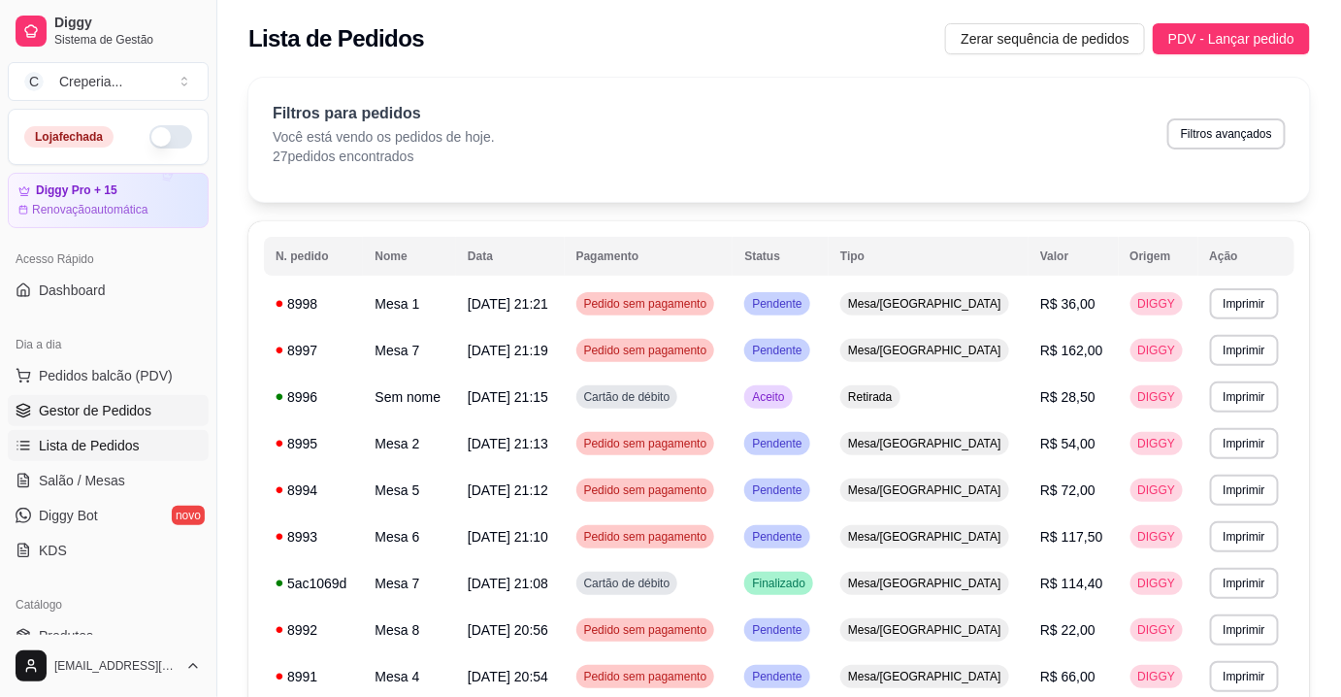
click at [141, 404] on span "Gestor de Pedidos" at bounding box center [95, 410] width 113 height 19
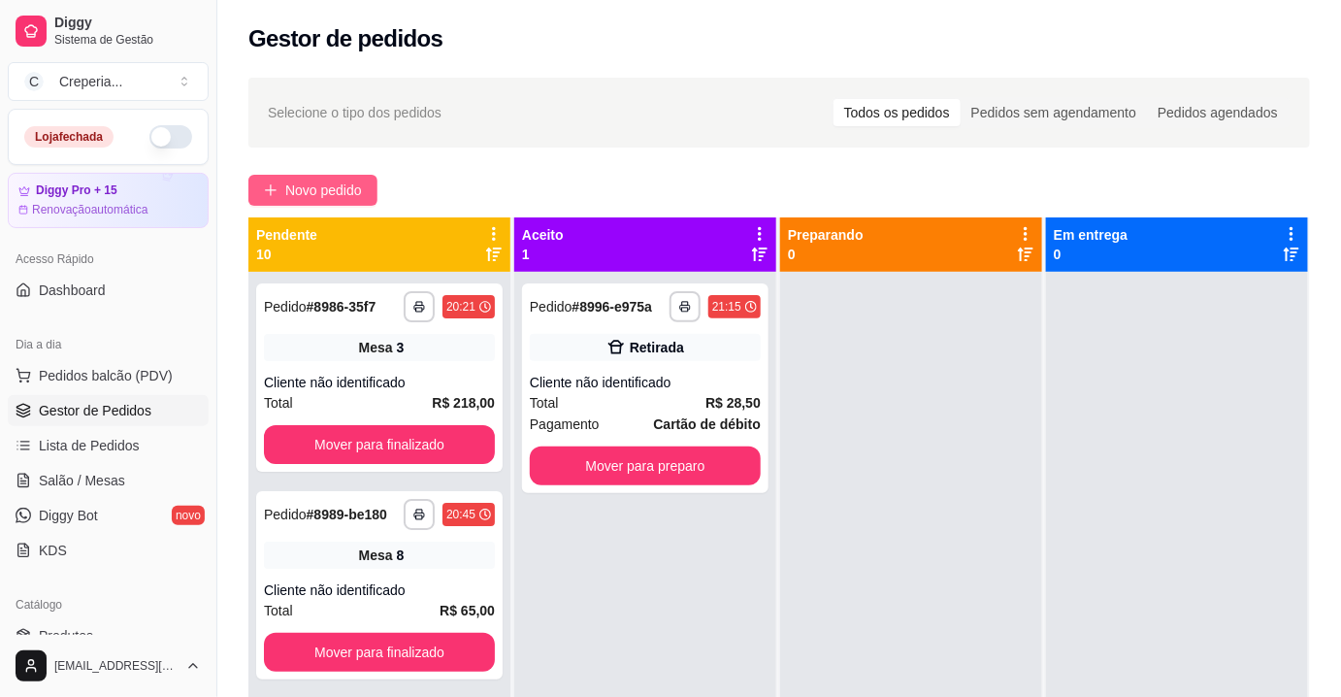
click at [330, 203] on button "Novo pedido" at bounding box center [312, 190] width 129 height 31
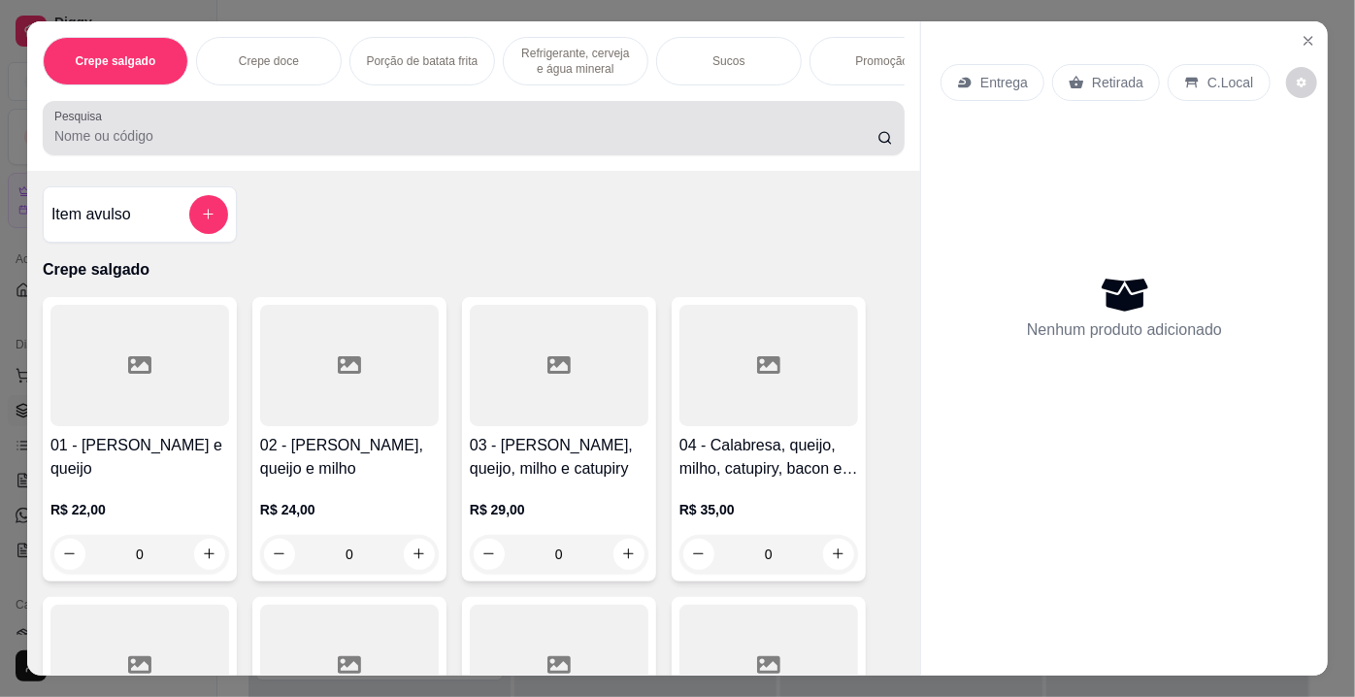
click at [309, 147] on div at bounding box center [473, 128] width 838 height 39
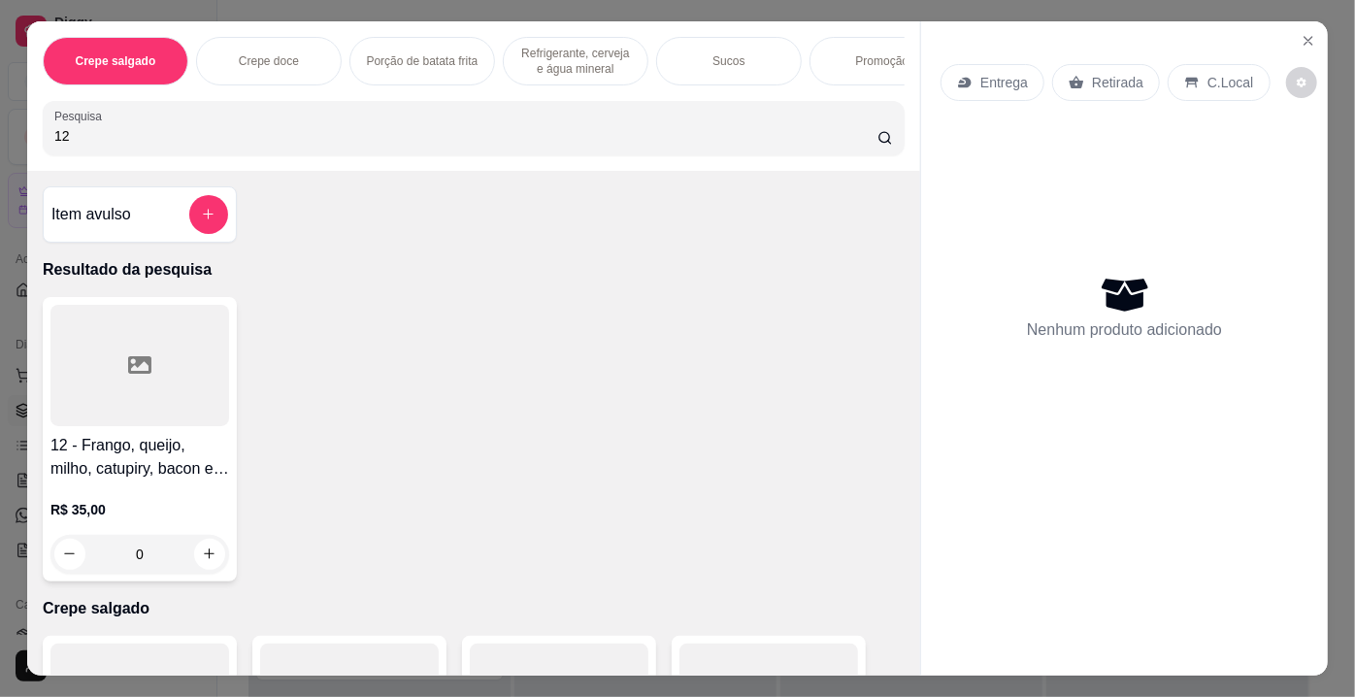
type input "12"
click at [179, 358] on div at bounding box center [139, 365] width 179 height 121
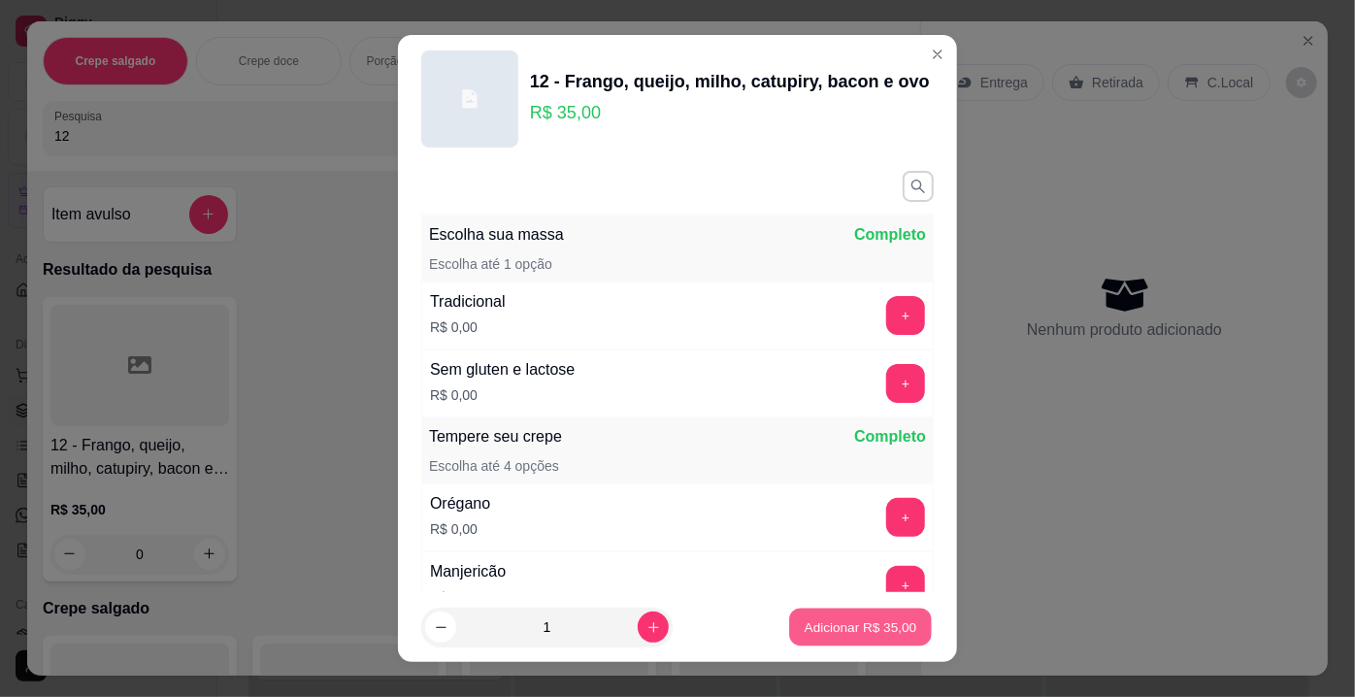
click at [804, 618] on p "Adicionar R$ 35,00" at bounding box center [860, 626] width 113 height 18
type input "1"
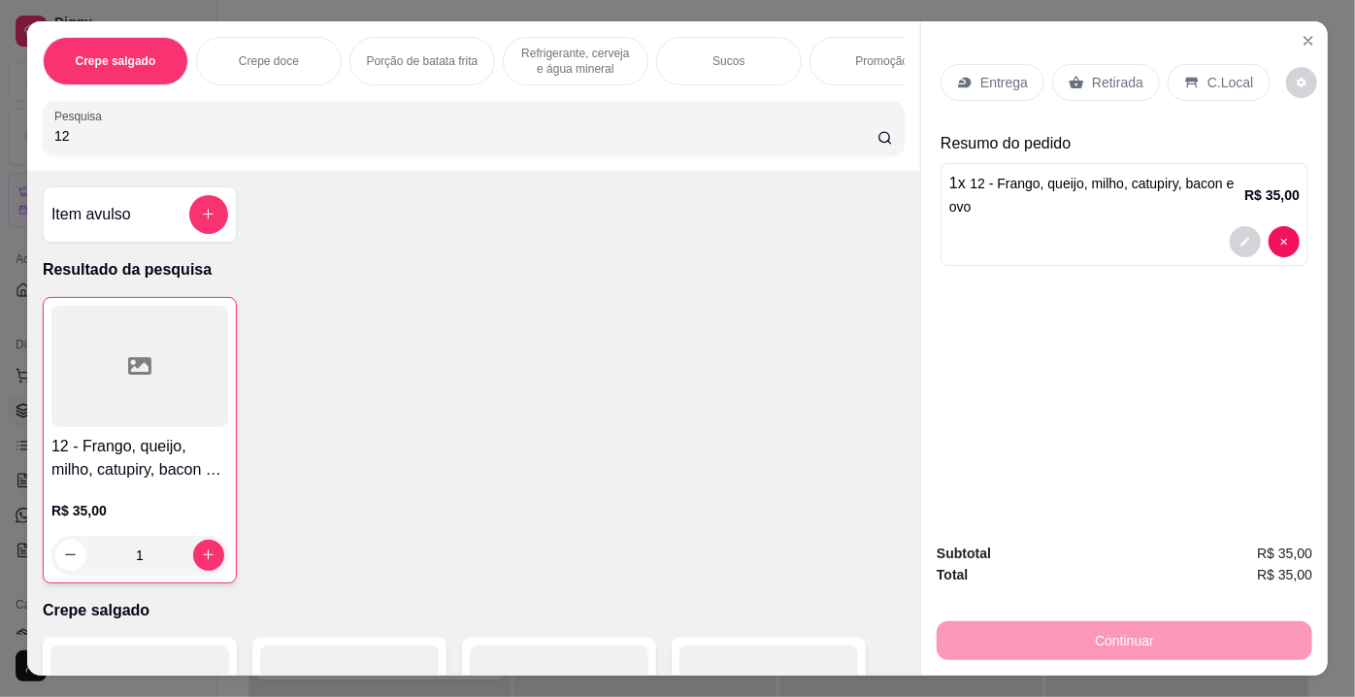
drag, startPoint x: 150, startPoint y: 155, endPoint x: 0, endPoint y: 139, distance: 151.3
click at [0, 141] on div "Crepe salgado Crepe doce Porção de batata frita Refrigerante, cerveja e água mi…" at bounding box center [677, 348] width 1355 height 697
drag, startPoint x: 63, startPoint y: 152, endPoint x: 3, endPoint y: 137, distance: 62.1
click at [3, 137] on div "Crepe salgado Crepe doce Porção de batata frita Refrigerante, cerveja e água mi…" at bounding box center [677, 348] width 1355 height 697
type input "42"
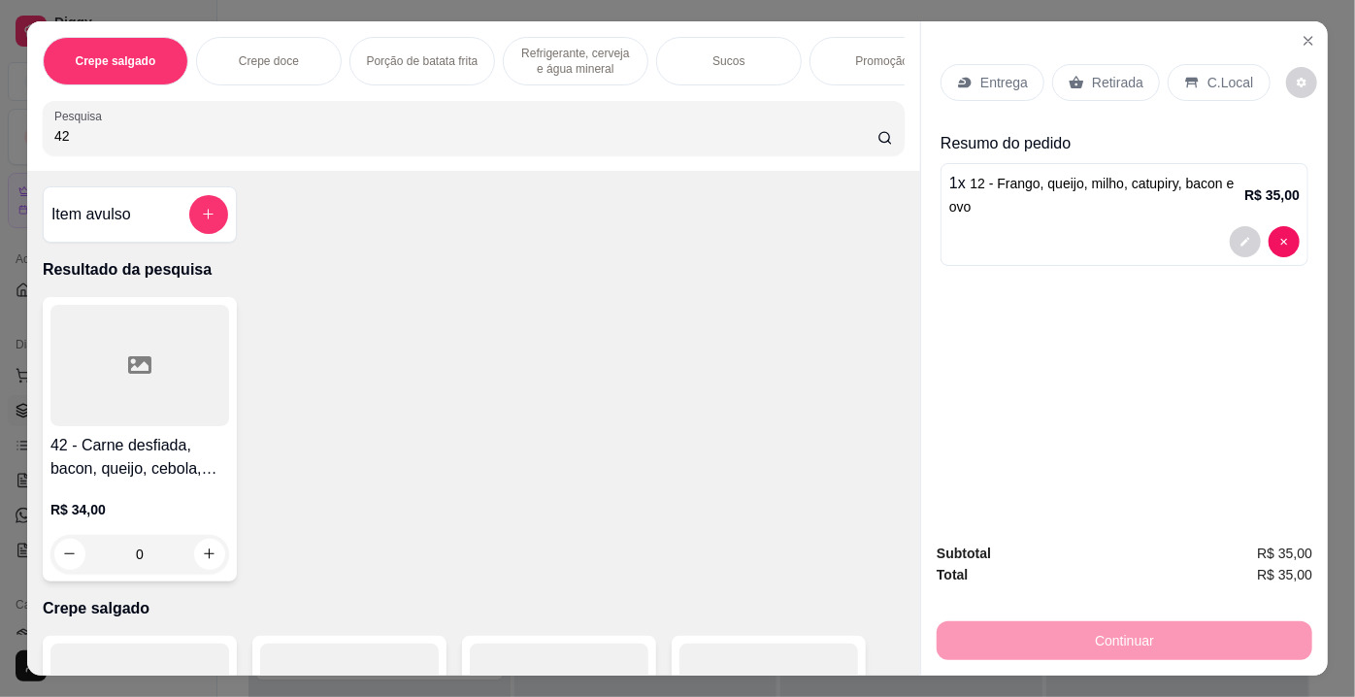
click at [147, 425] on div at bounding box center [139, 365] width 179 height 121
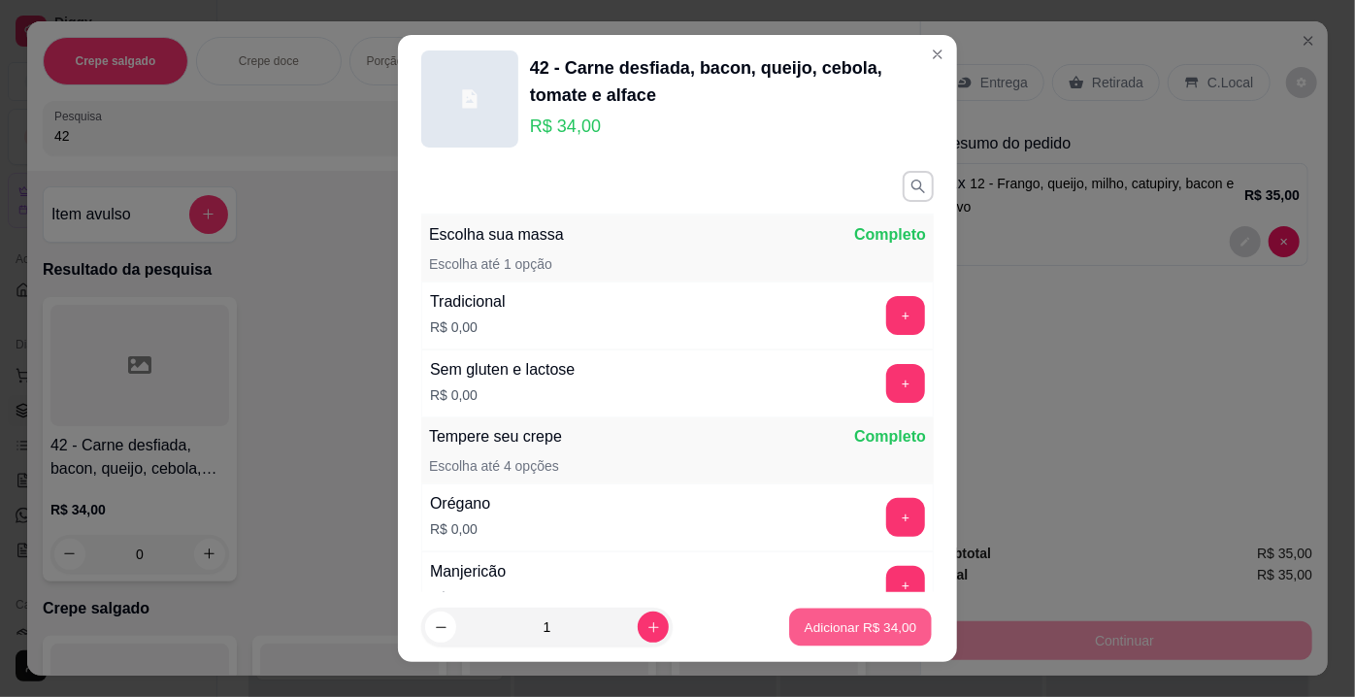
click at [823, 636] on p "Adicionar R$ 34,00" at bounding box center [860, 626] width 113 height 18
type input "1"
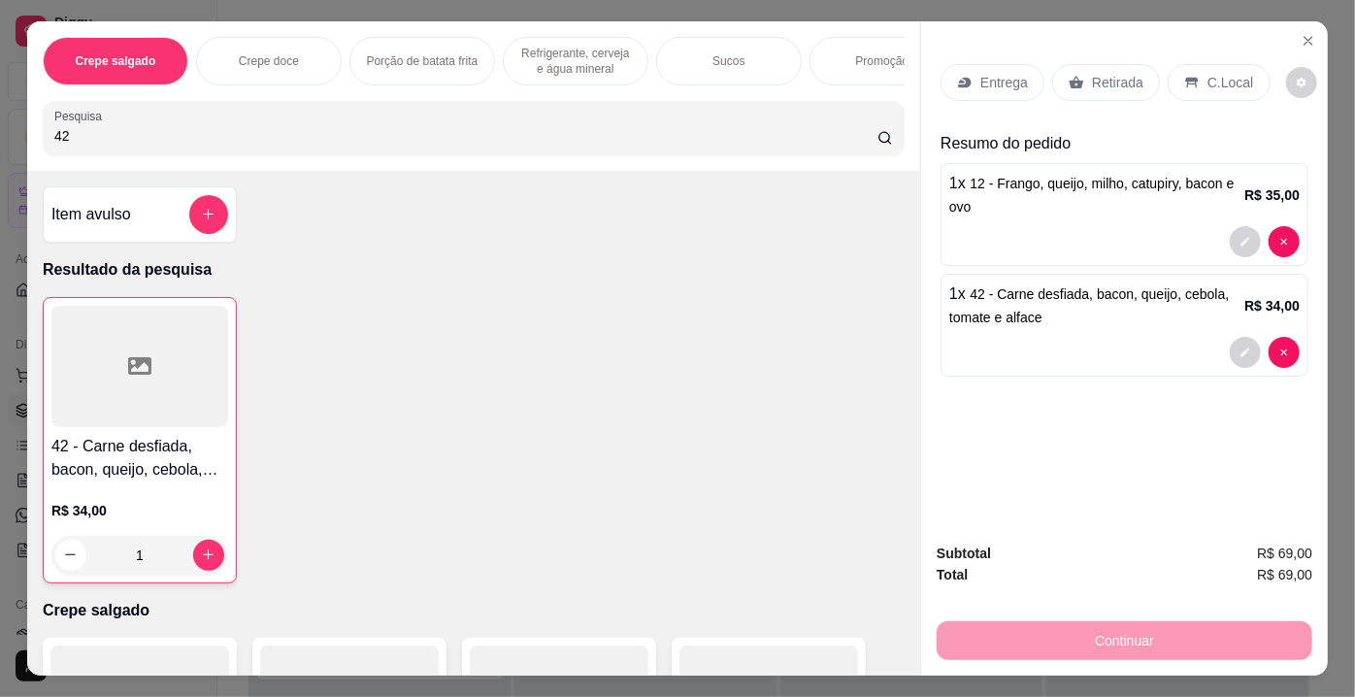
click at [1110, 82] on p "Retirada" at bounding box center [1117, 82] width 51 height 19
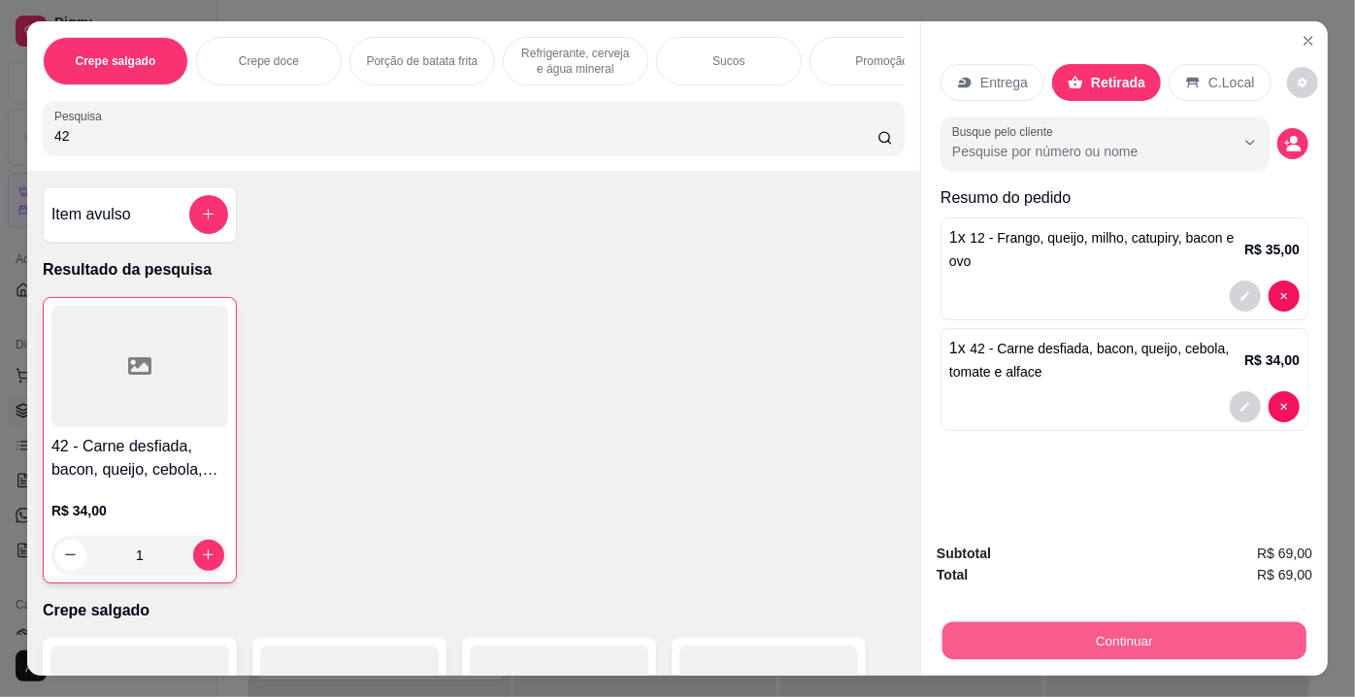
click at [1121, 625] on button "Continuar" at bounding box center [1124, 641] width 364 height 38
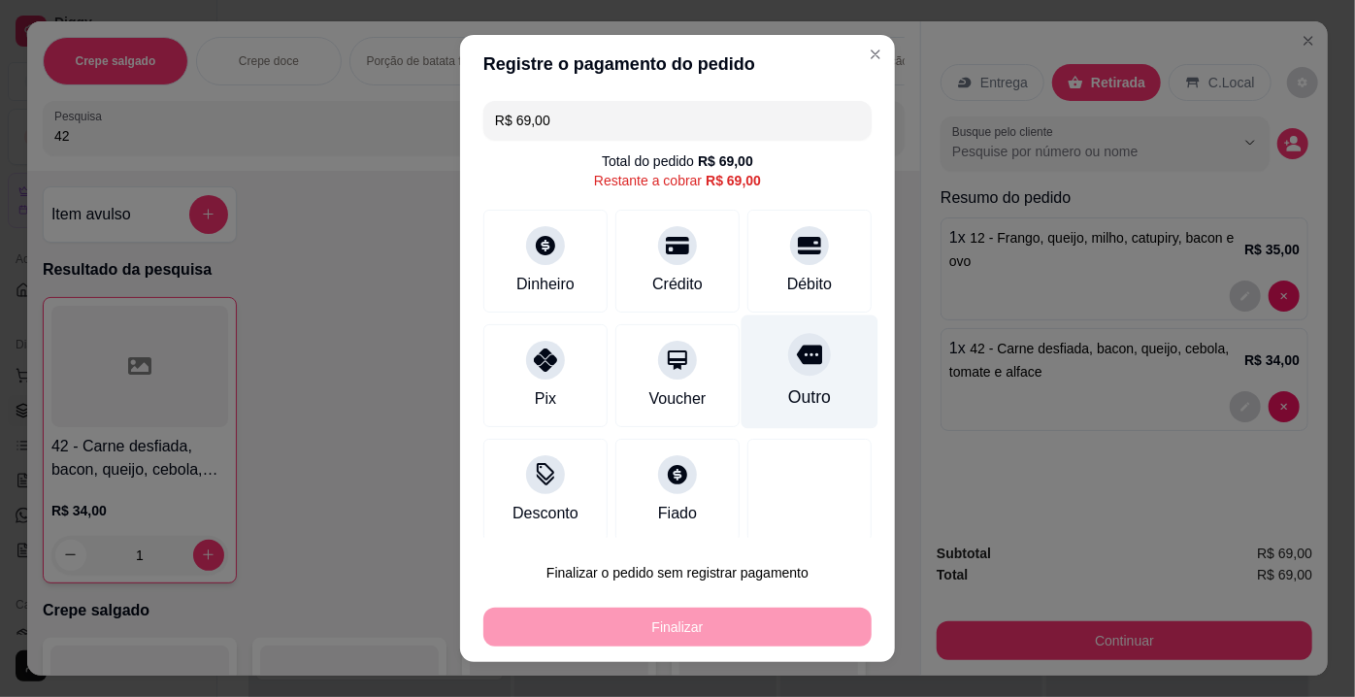
drag, startPoint x: 761, startPoint y: 275, endPoint x: 762, endPoint y: 304, distance: 29.1
click at [787, 276] on div "Débito" at bounding box center [809, 284] width 45 height 23
type input "R$ 0,00"
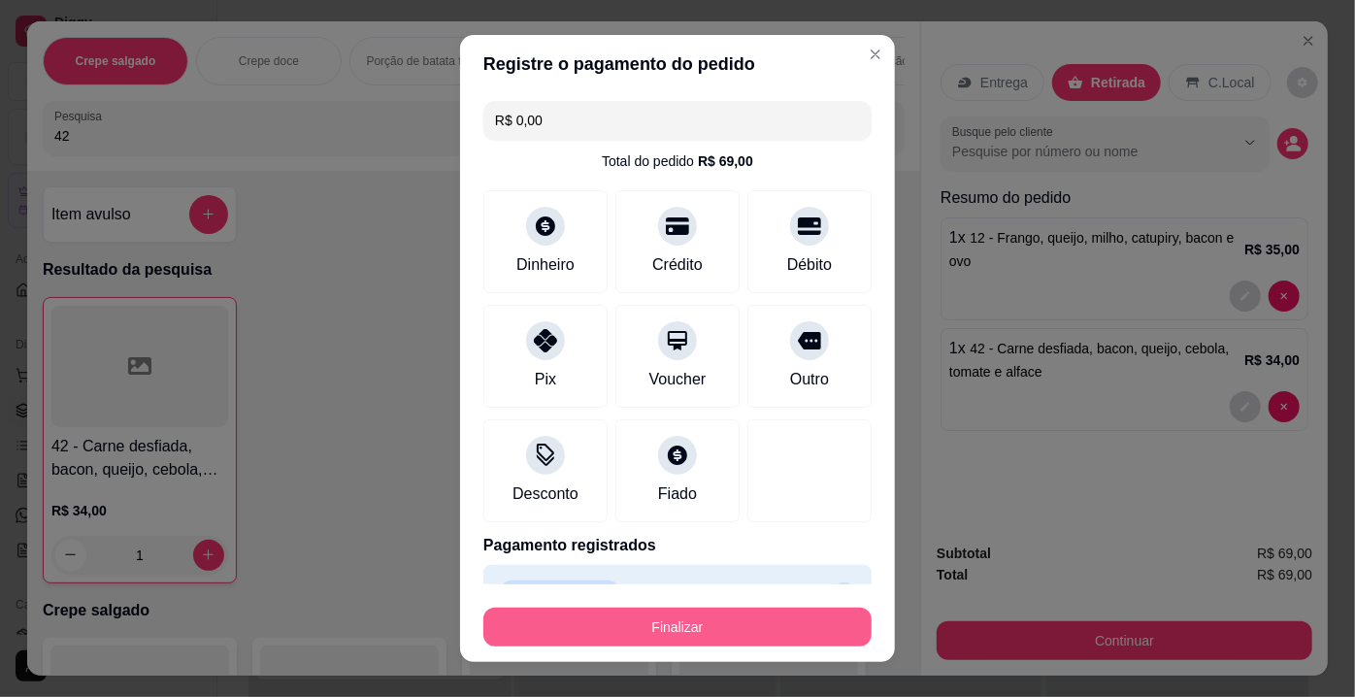
click at [704, 618] on button "Finalizar" at bounding box center [677, 626] width 388 height 39
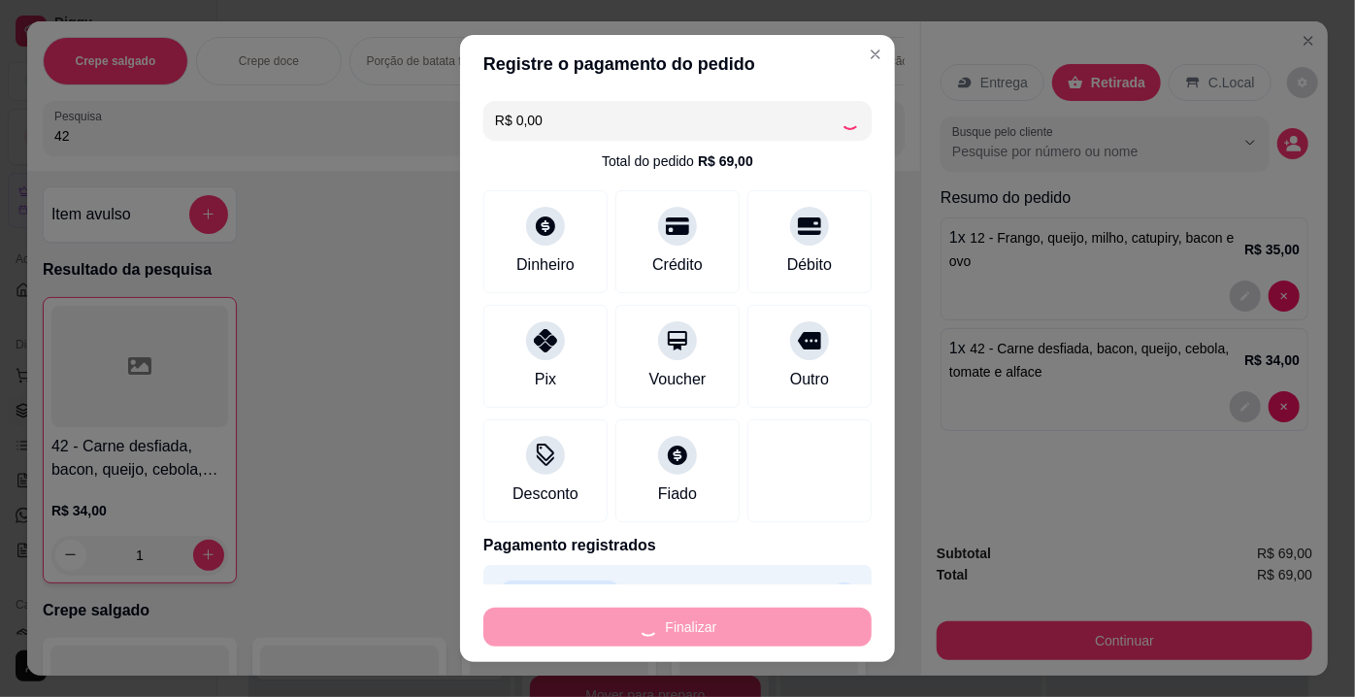
type input "0"
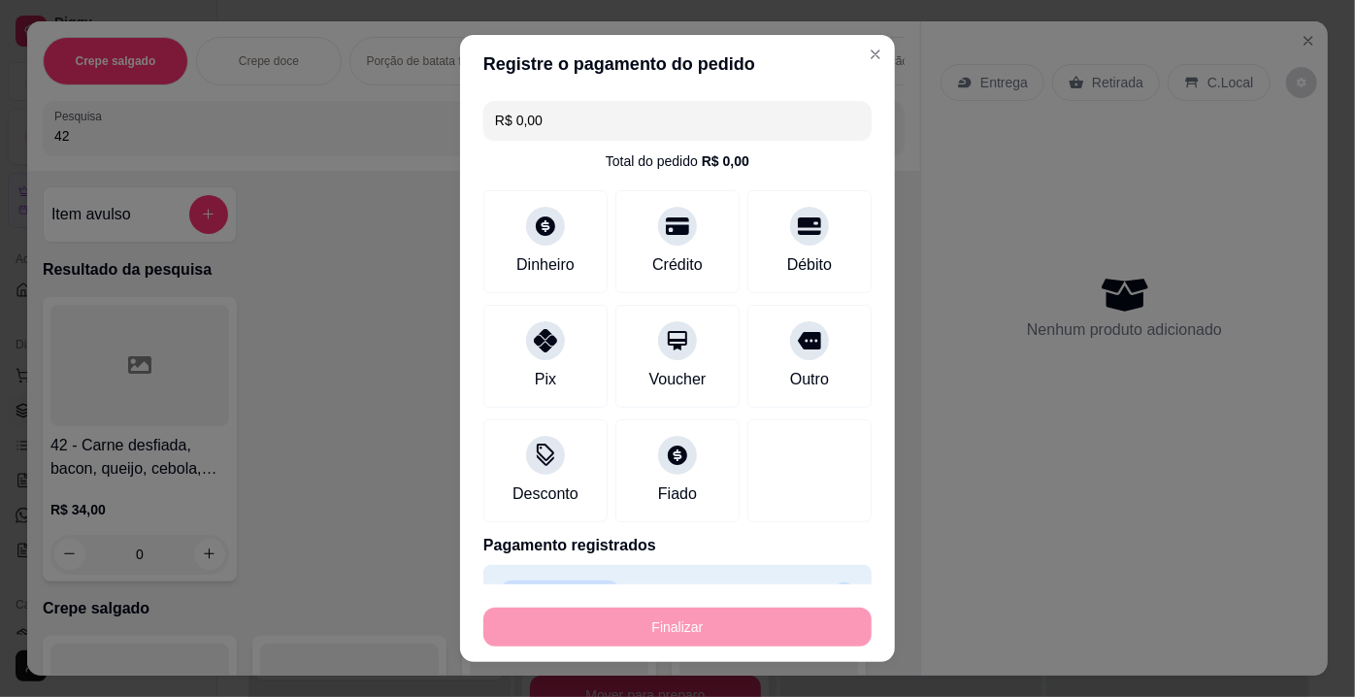
type input "-R$ 69,00"
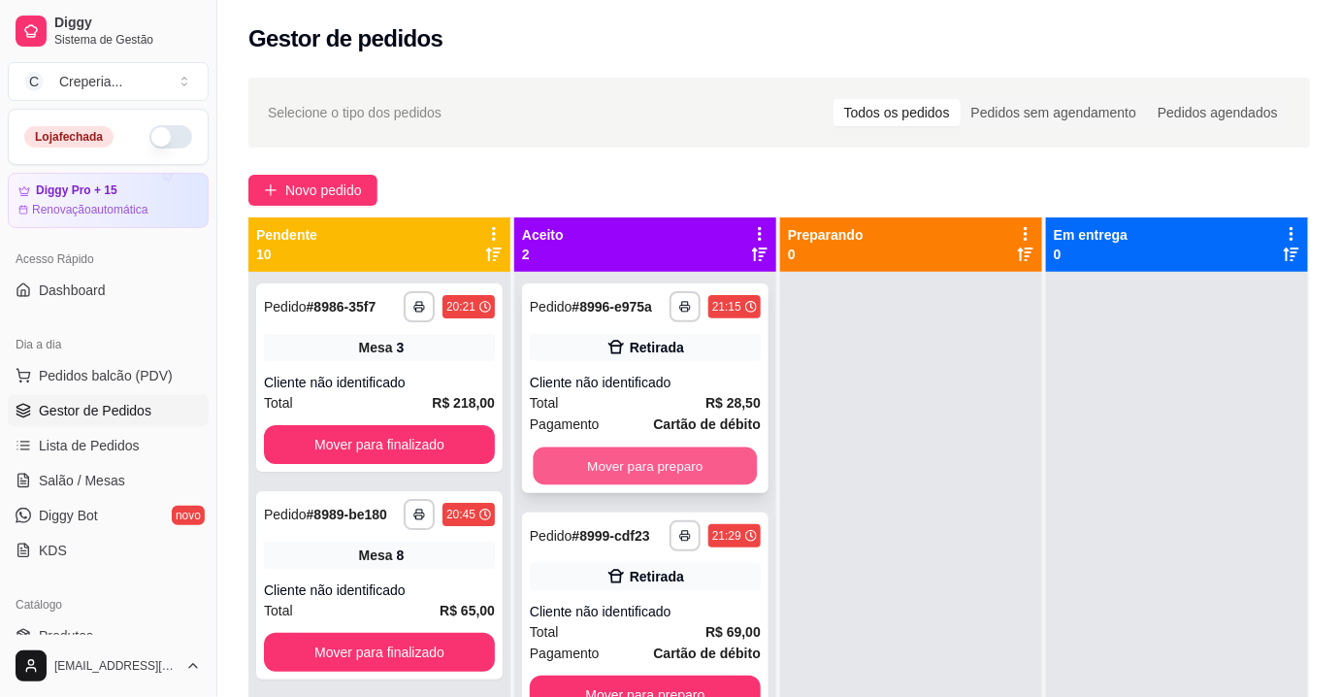
click at [628, 454] on button "Mover para preparo" at bounding box center [646, 466] width 224 height 38
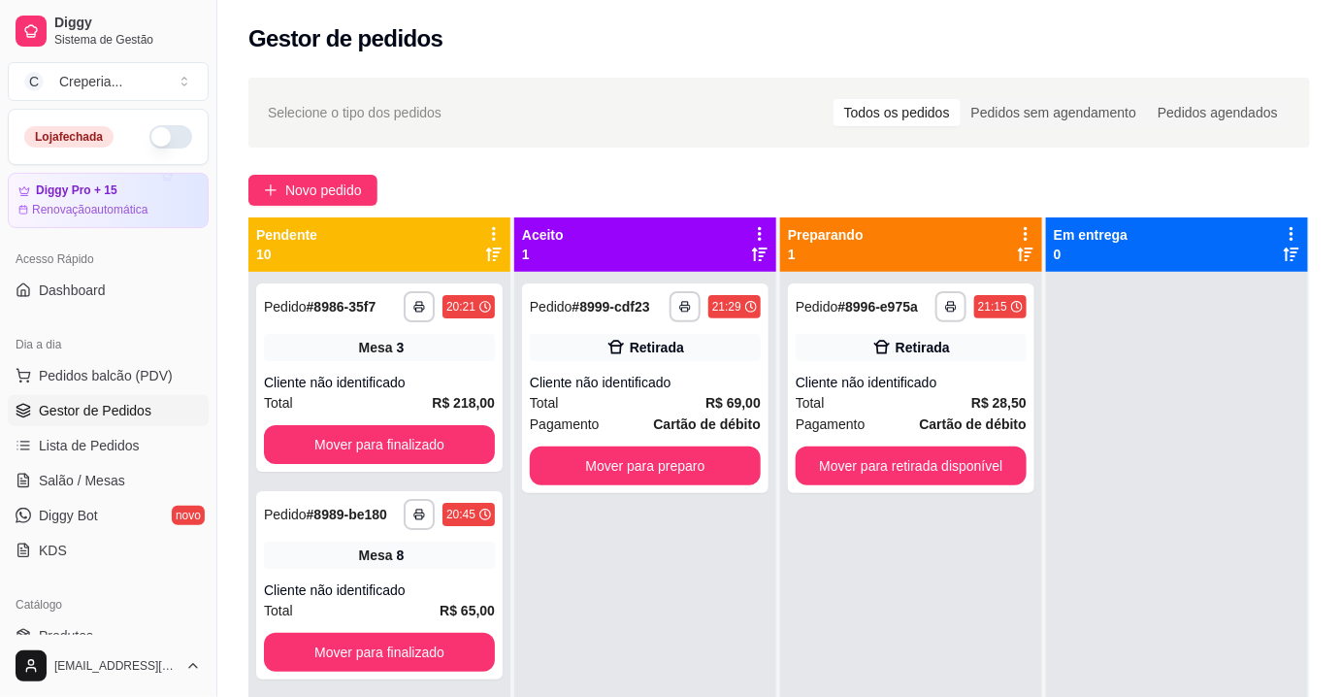
click at [884, 359] on div "Retirada" at bounding box center [911, 347] width 231 height 27
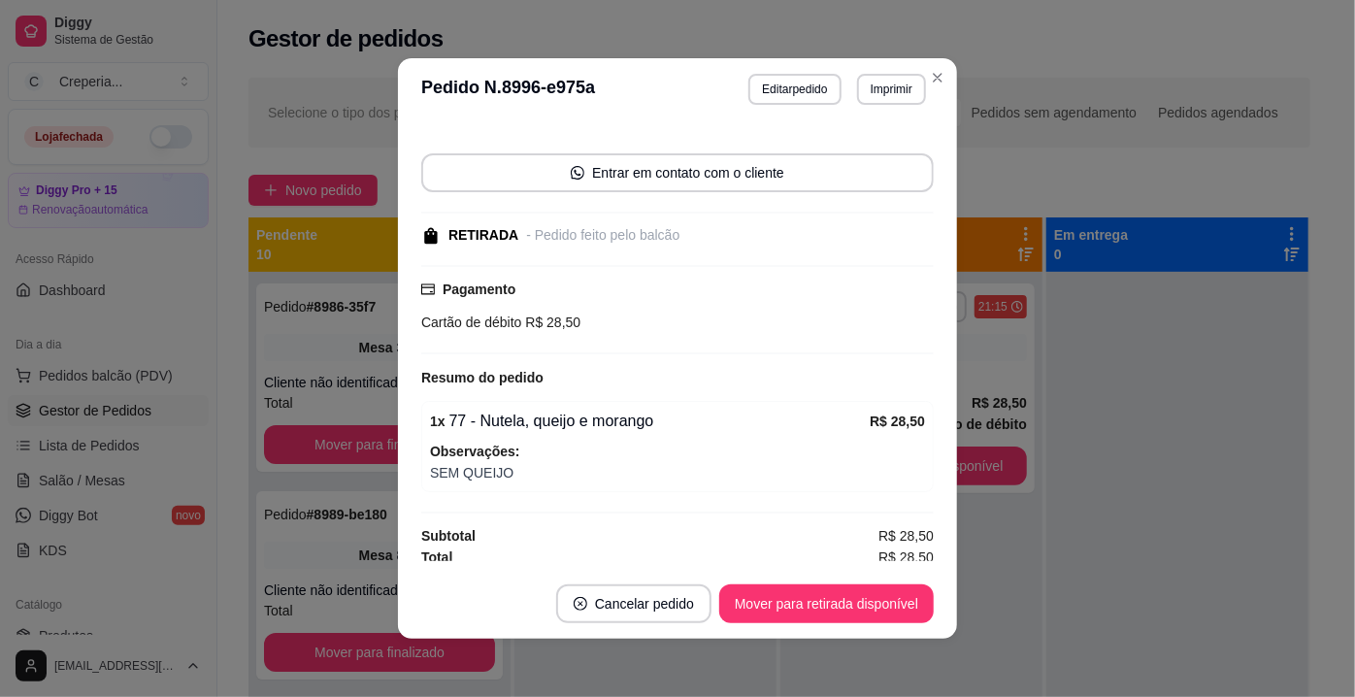
scroll to position [115, 0]
click at [657, 606] on button "Cancelar pedido" at bounding box center [633, 603] width 155 height 39
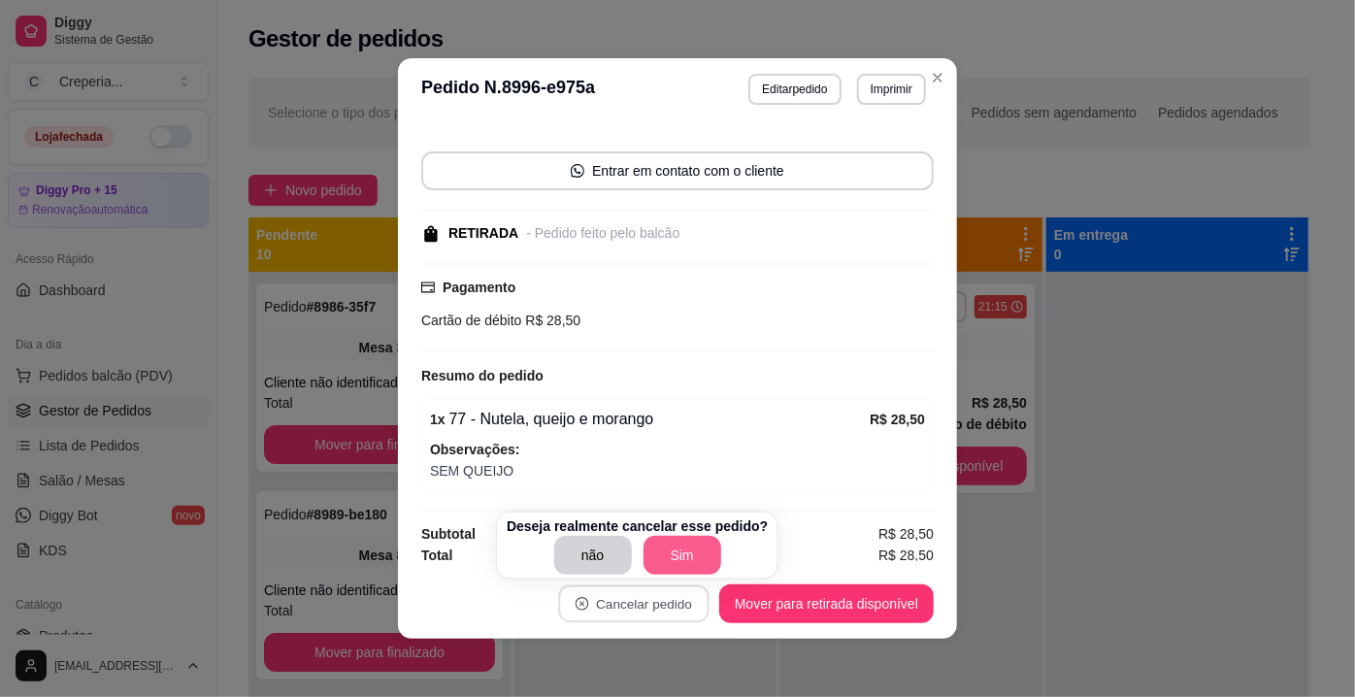
click at [667, 562] on button "Sim" at bounding box center [682, 555] width 78 height 39
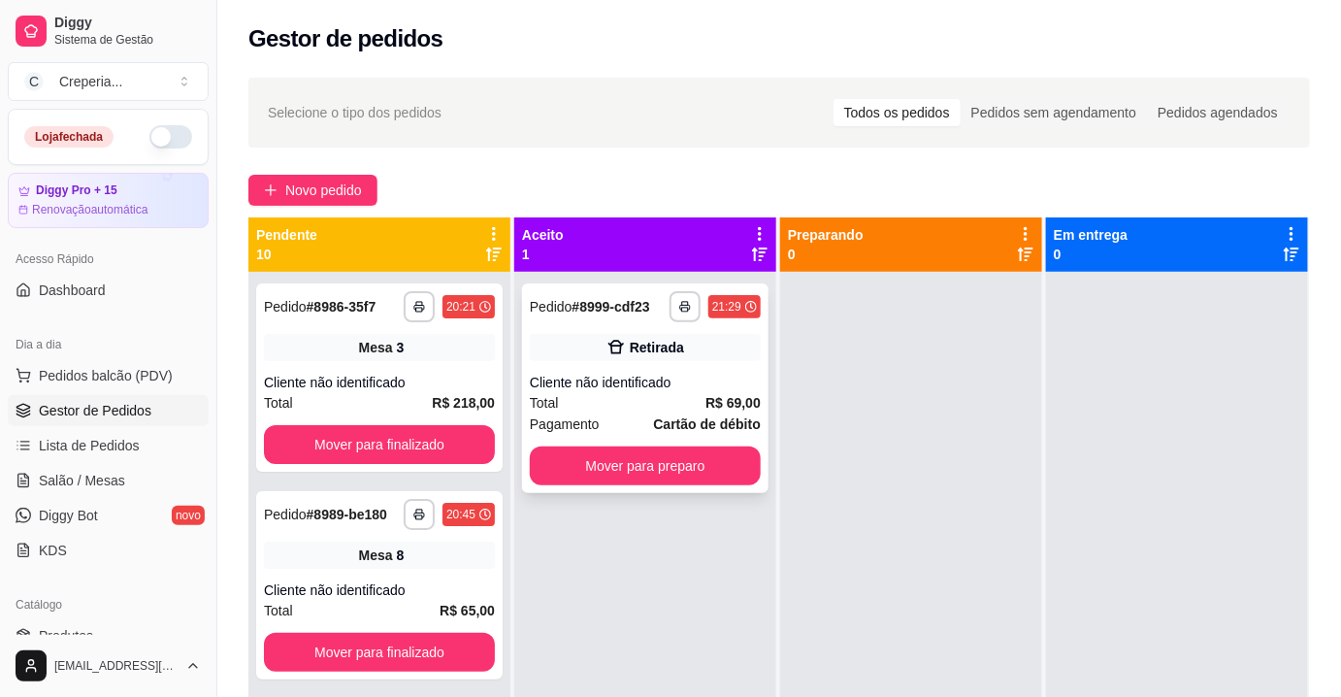
click at [619, 381] on div "Cliente não identificado" at bounding box center [645, 382] width 231 height 19
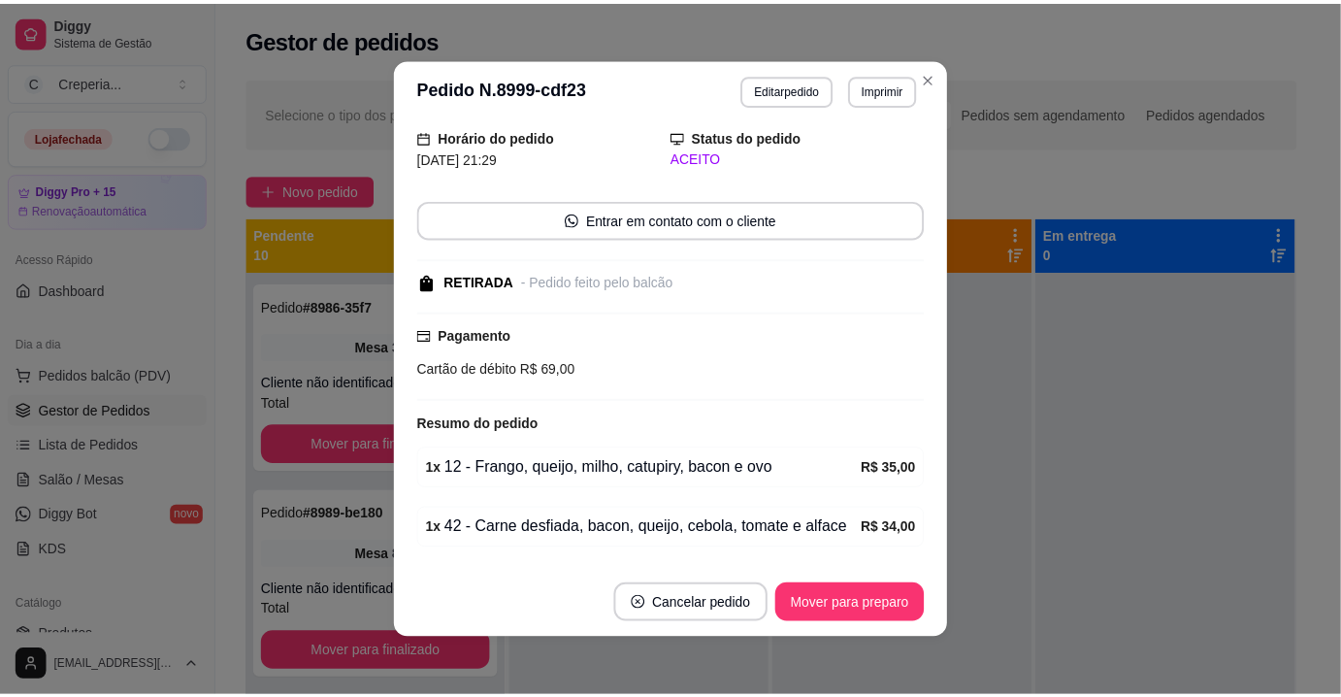
scroll to position [124, 0]
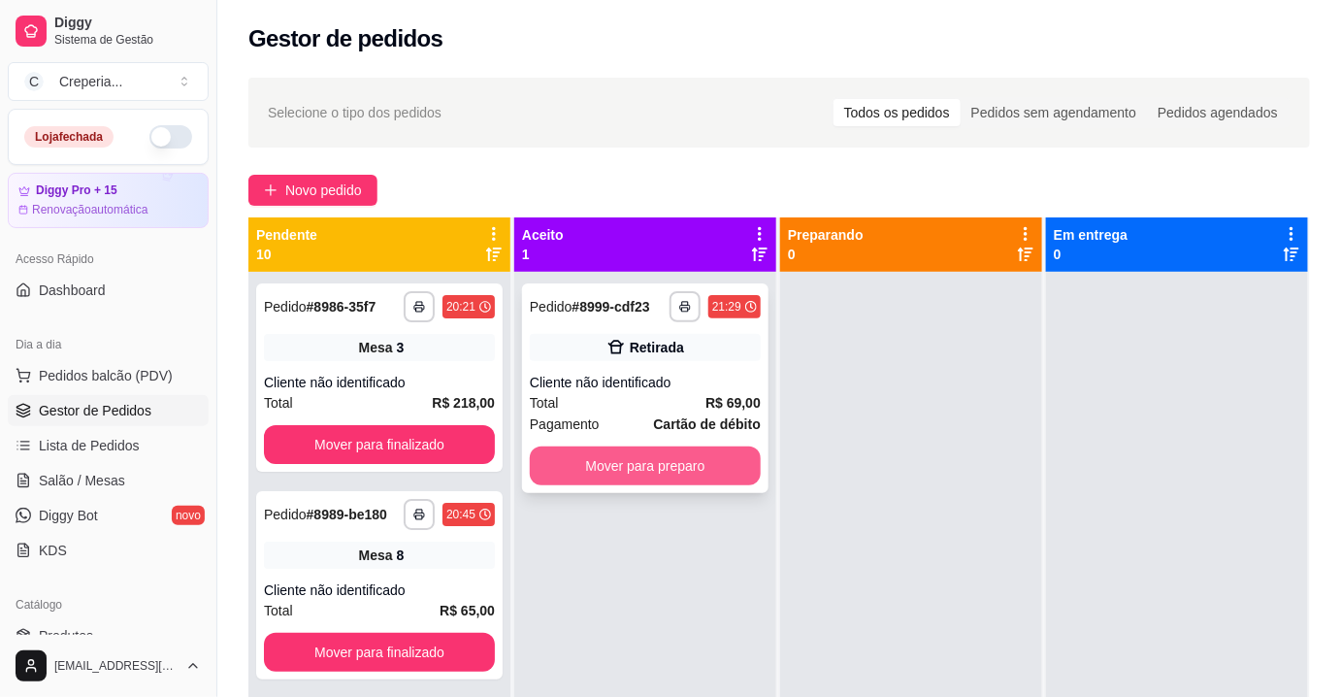
click at [616, 468] on button "Mover para preparo" at bounding box center [645, 465] width 231 height 39
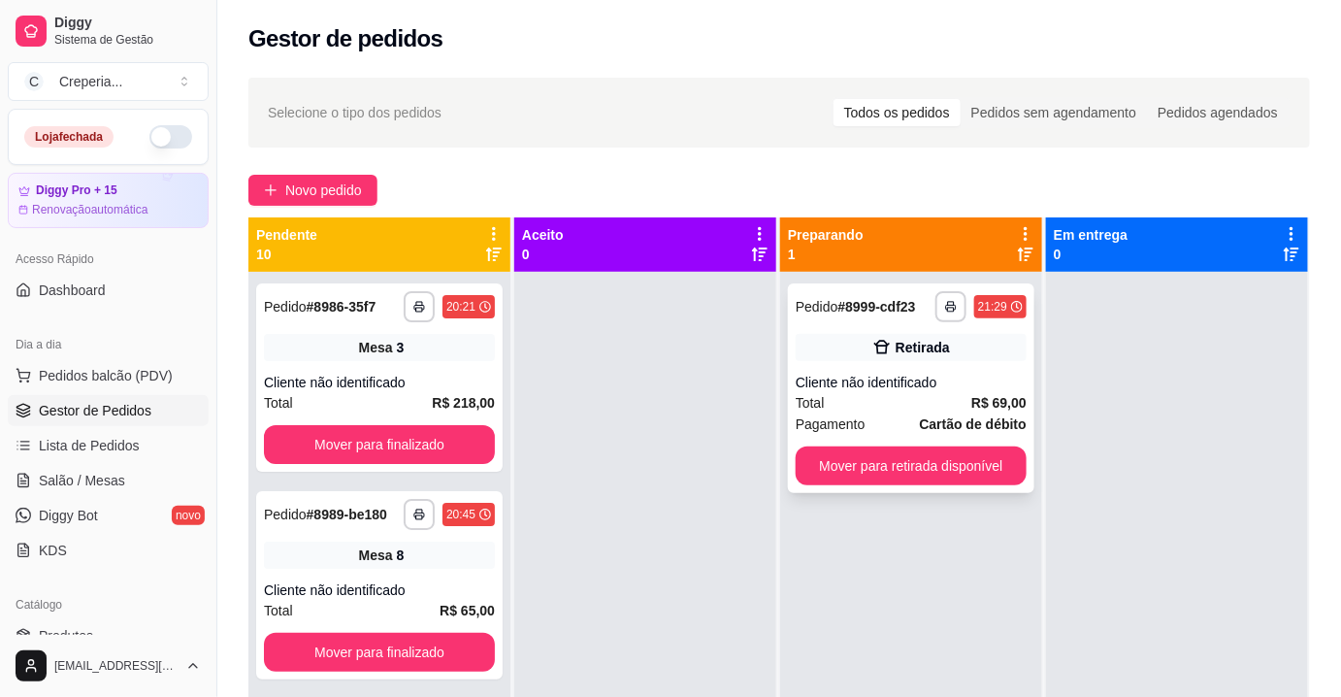
click at [883, 393] on div "Total R$ 69,00" at bounding box center [911, 402] width 231 height 21
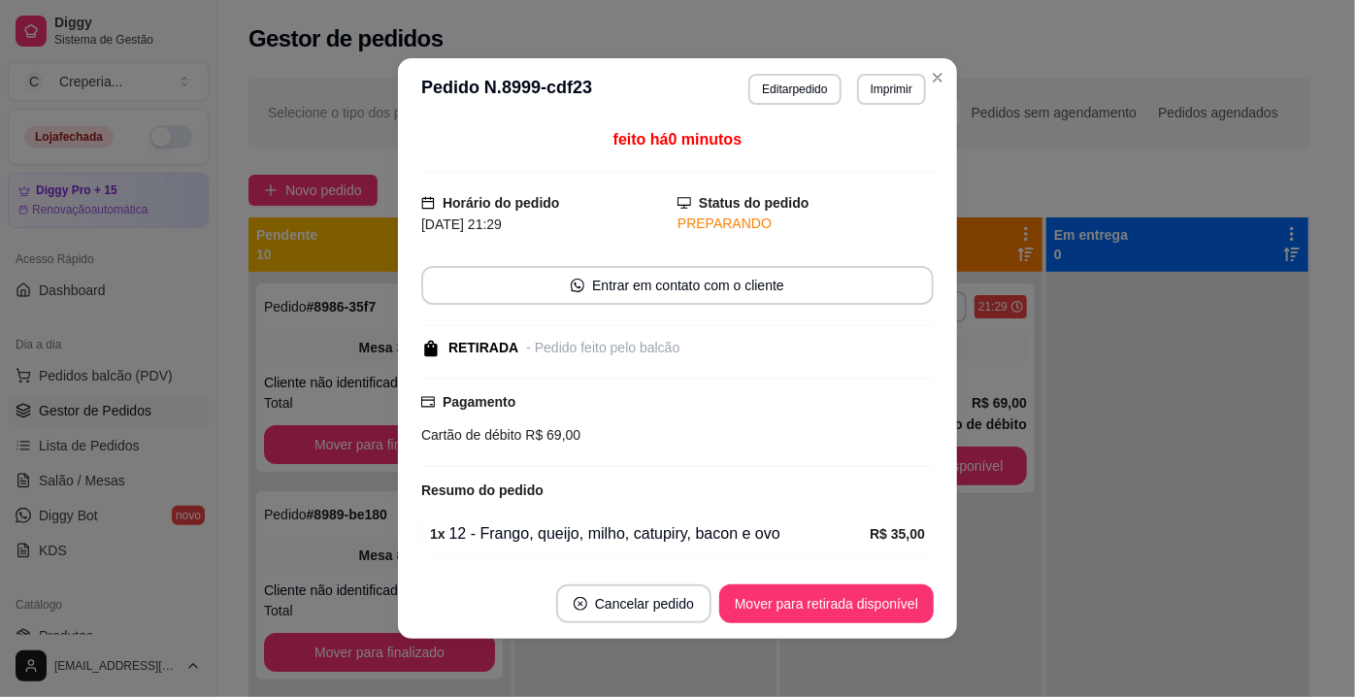
click at [873, 91] on button "Imprimir" at bounding box center [891, 89] width 69 height 31
click at [842, 153] on button "IMPRESSORA" at bounding box center [851, 157] width 141 height 31
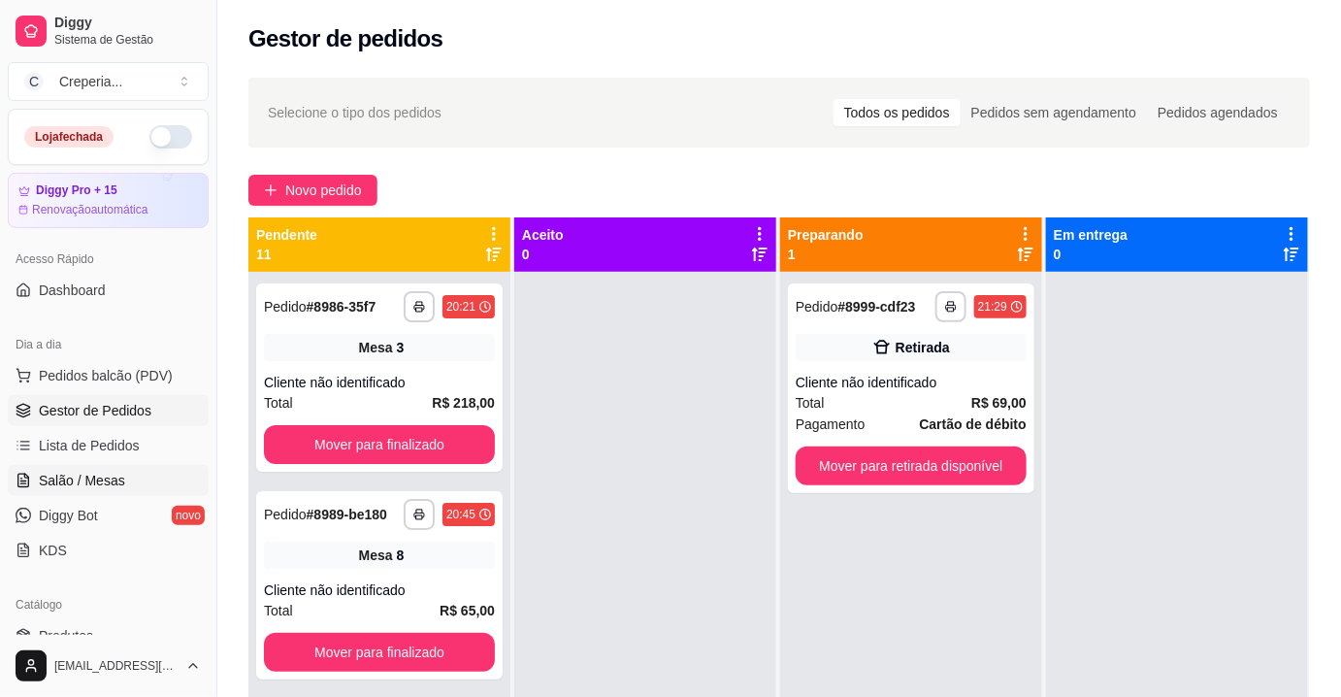
click at [78, 465] on link "Salão / Mesas" at bounding box center [108, 480] width 201 height 31
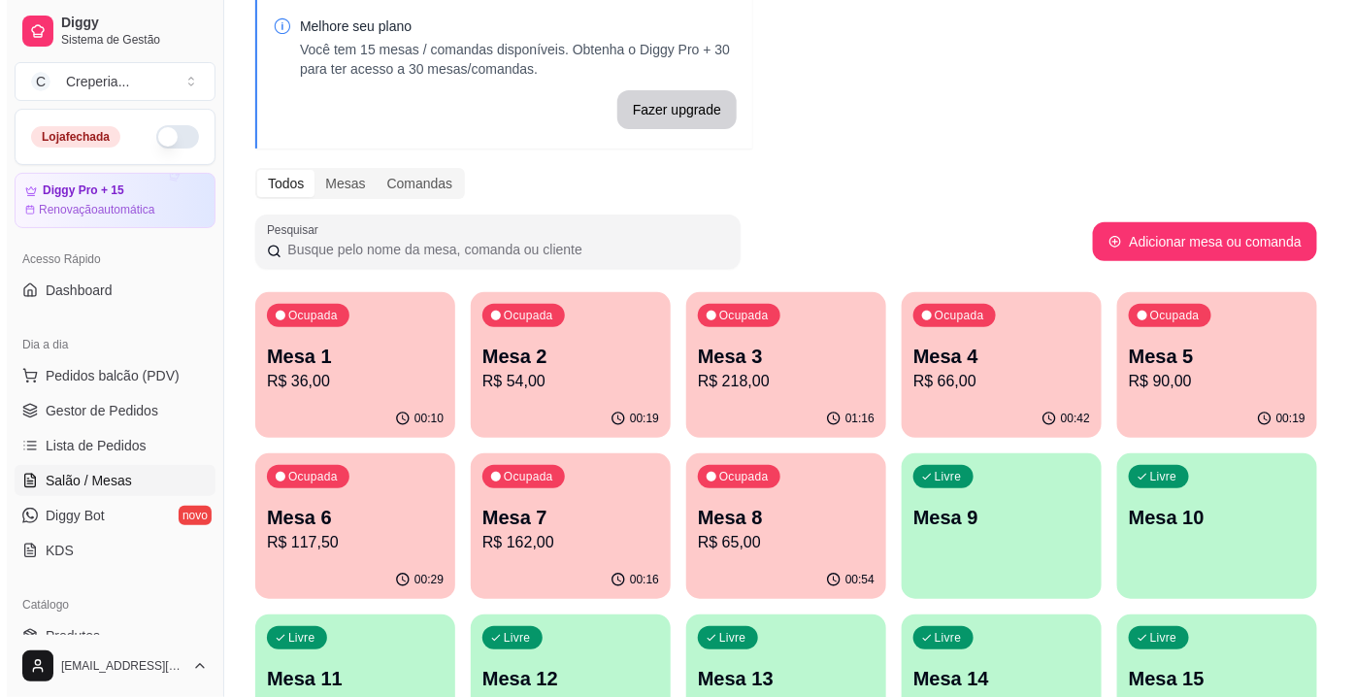
scroll to position [176, 0]
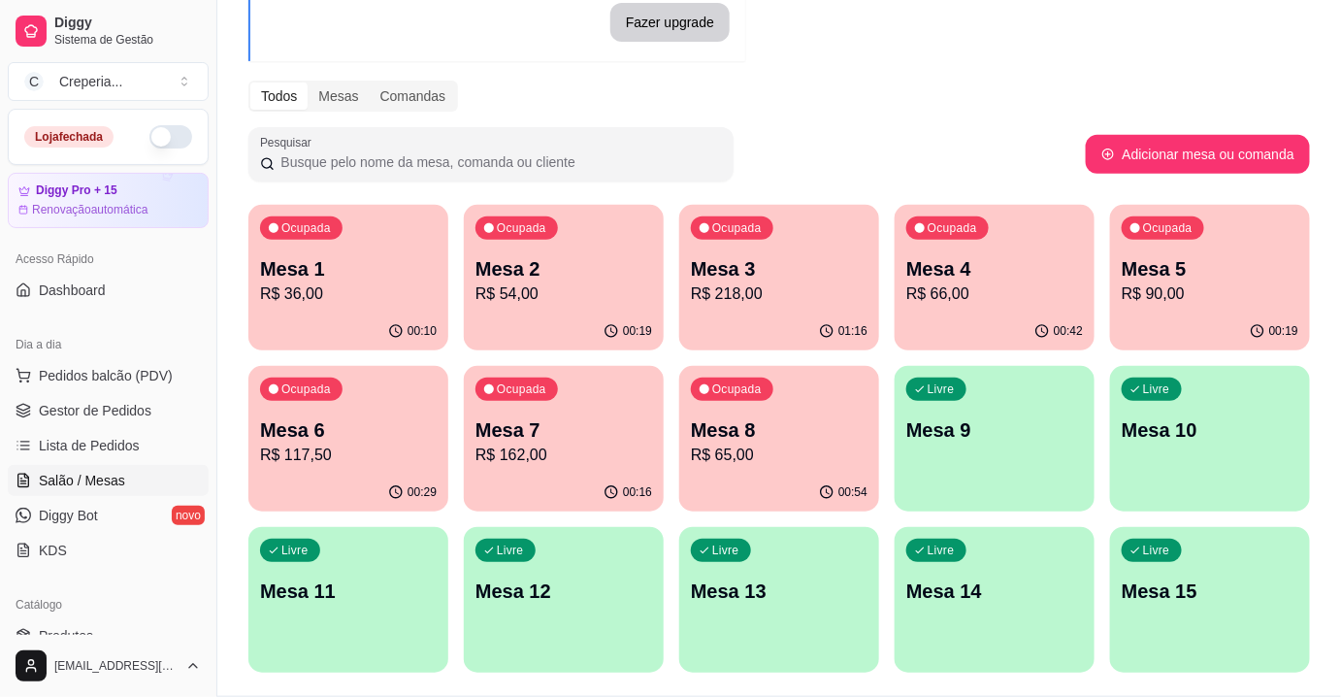
click at [1171, 207] on div "Ocupada Mesa 5 R$ 90,00" at bounding box center [1210, 259] width 200 height 108
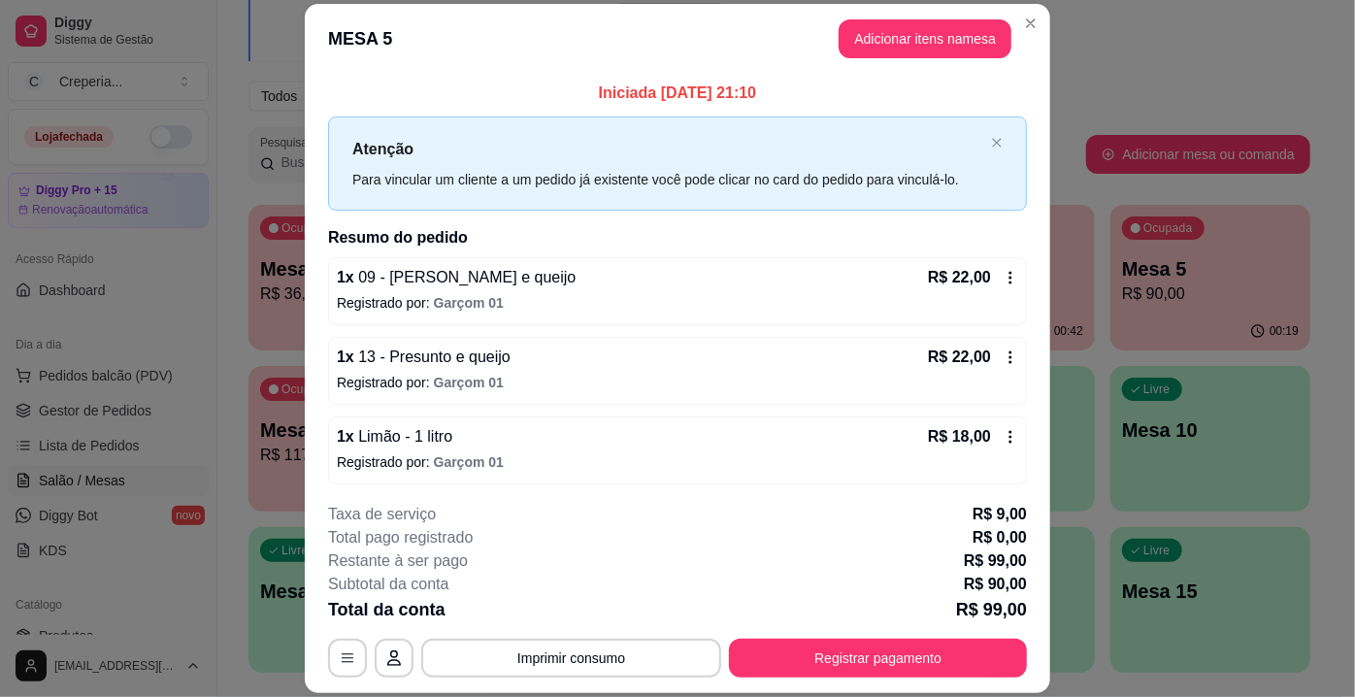
click at [1002, 431] on icon at bounding box center [1010, 437] width 16 height 16
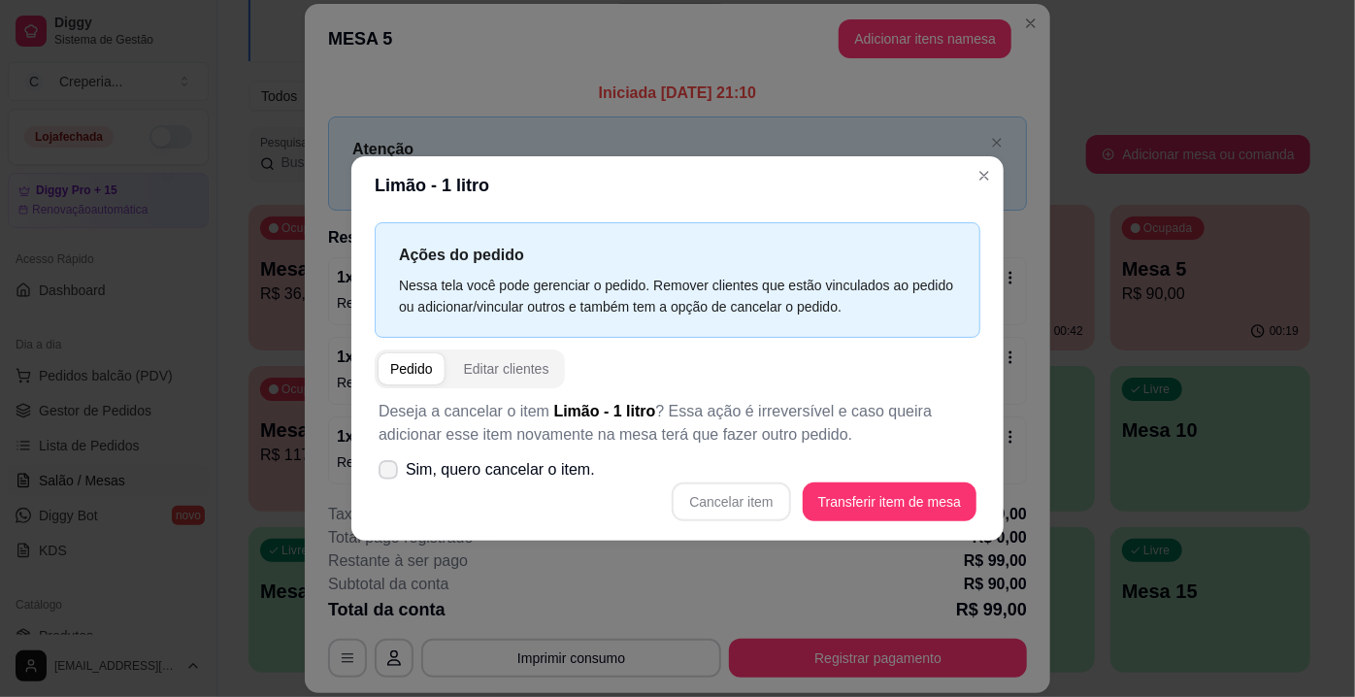
click at [390, 465] on icon at bounding box center [388, 470] width 16 height 12
click at [390, 474] on input "Sim, quero cancelar o item." at bounding box center [383, 480] width 13 height 13
checkbox input "true"
click at [747, 501] on button "Cancelar item" at bounding box center [730, 501] width 118 height 39
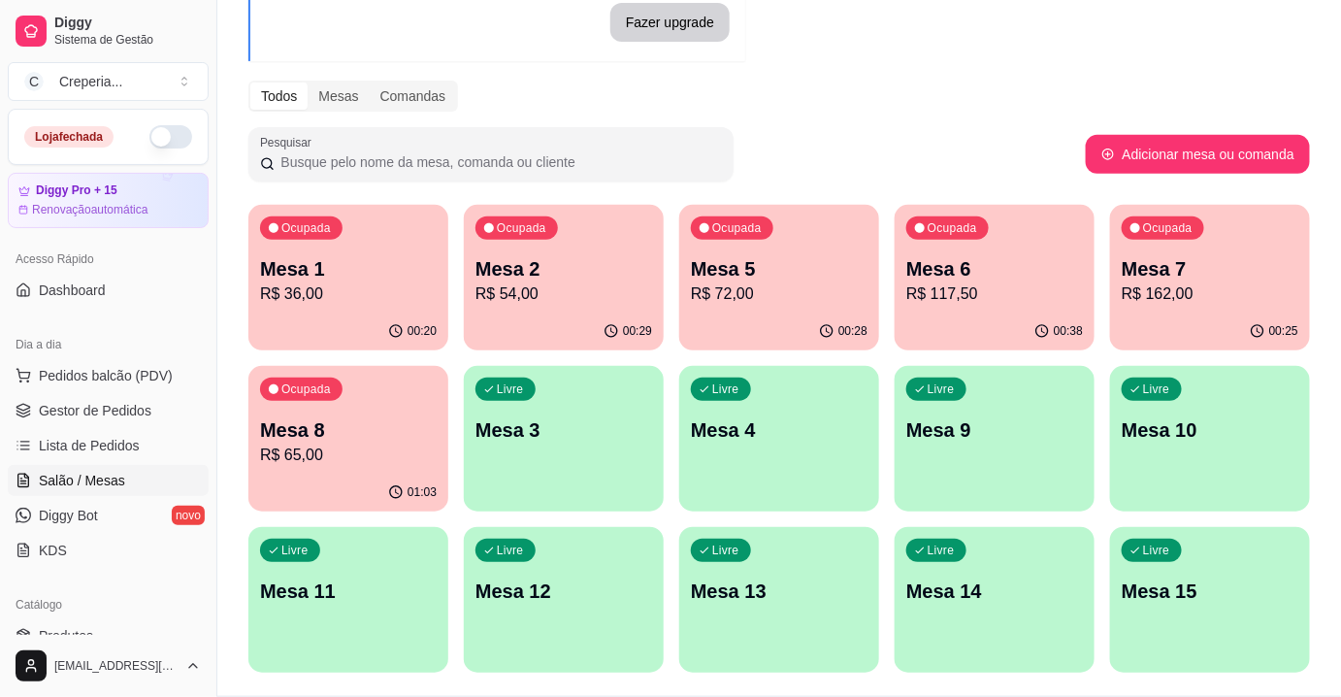
click at [1185, 274] on p "Mesa 7" at bounding box center [1210, 268] width 177 height 27
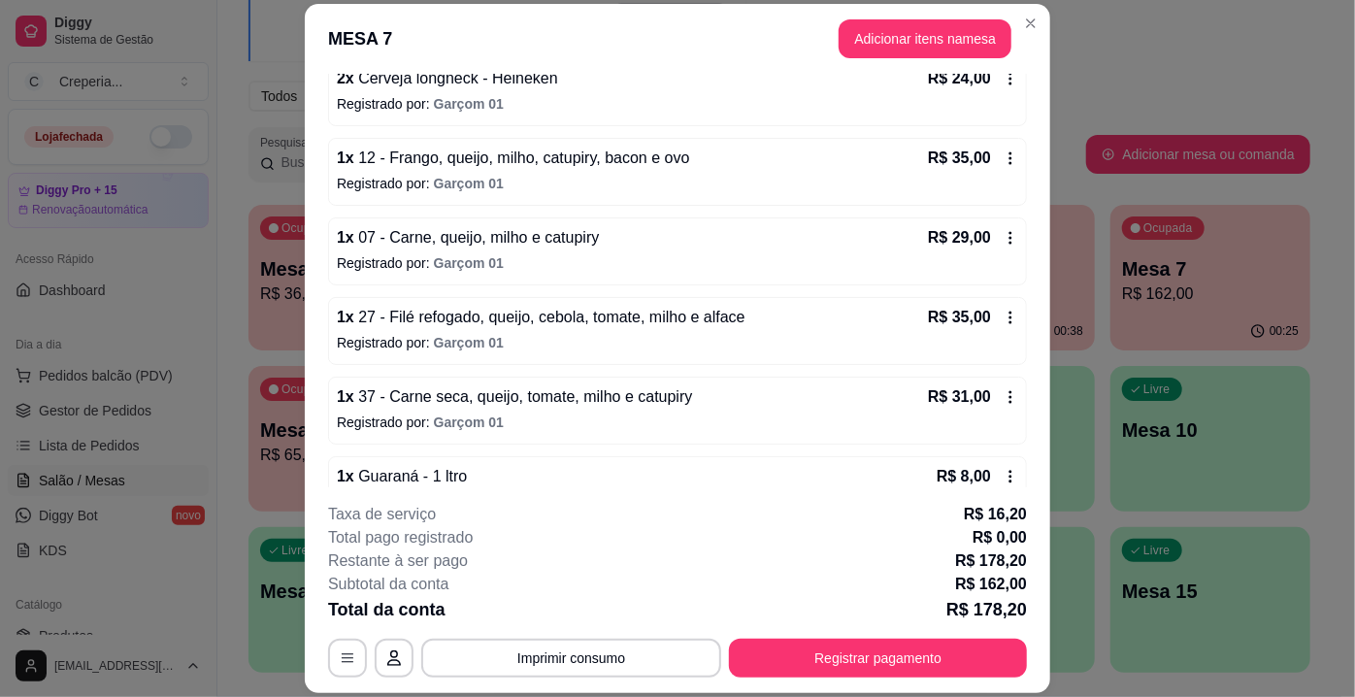
scroll to position [238, 0]
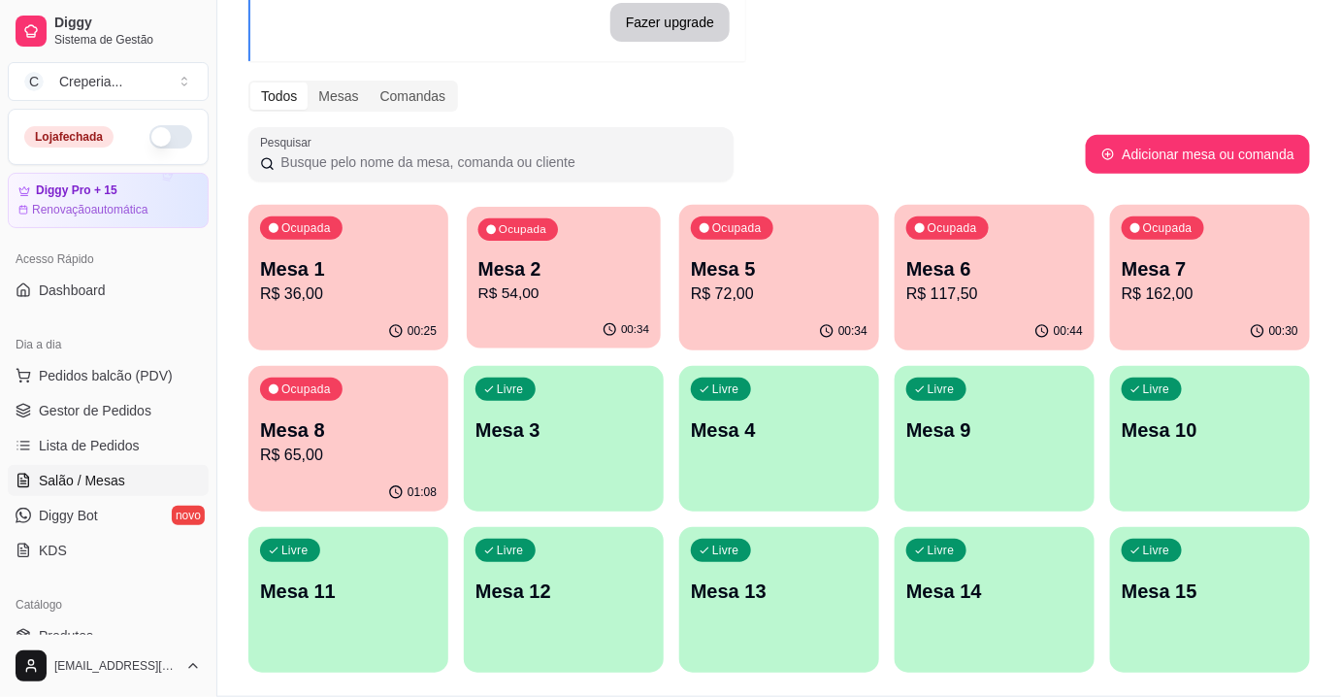
click at [508, 327] on div "00:34" at bounding box center [564, 329] width 194 height 37
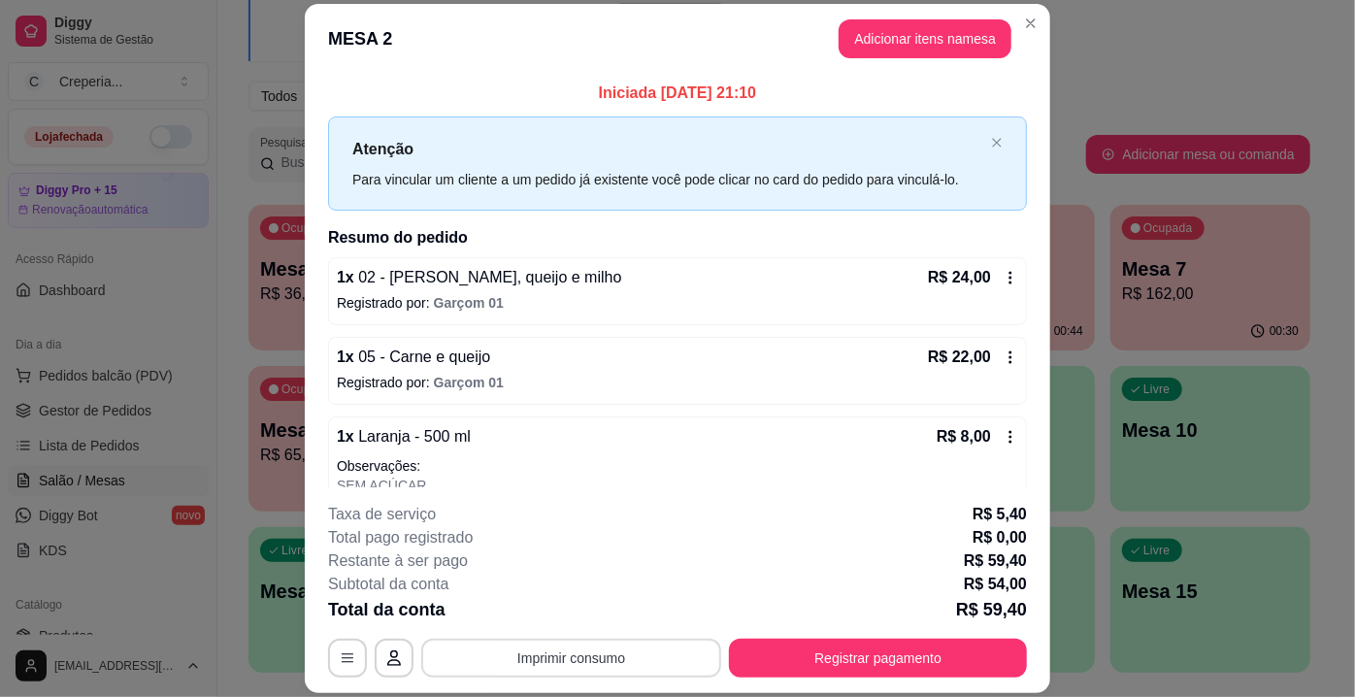
click at [686, 642] on button "Imprimir consumo" at bounding box center [571, 658] width 300 height 39
click at [581, 622] on button "IMPRESSORA" at bounding box center [571, 615] width 141 height 31
click at [984, 656] on button "Registrar pagamento" at bounding box center [878, 658] width 298 height 39
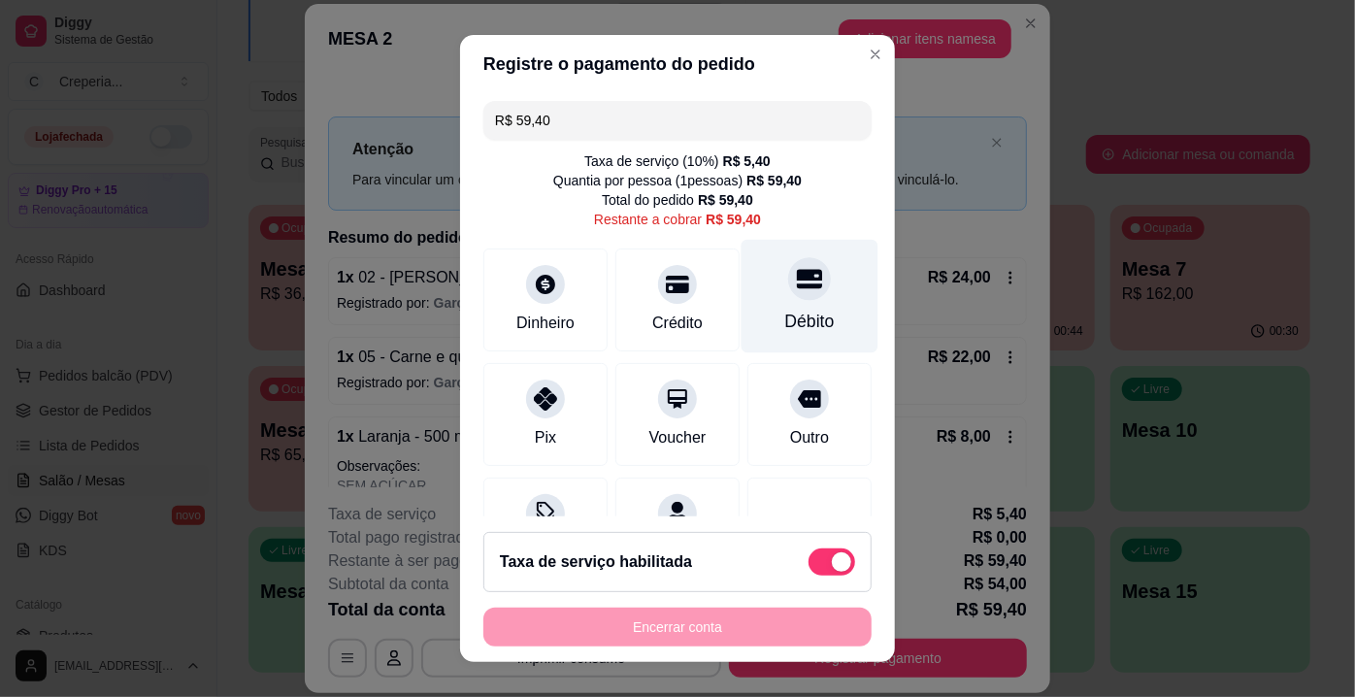
click at [797, 283] on icon at bounding box center [809, 278] width 25 height 25
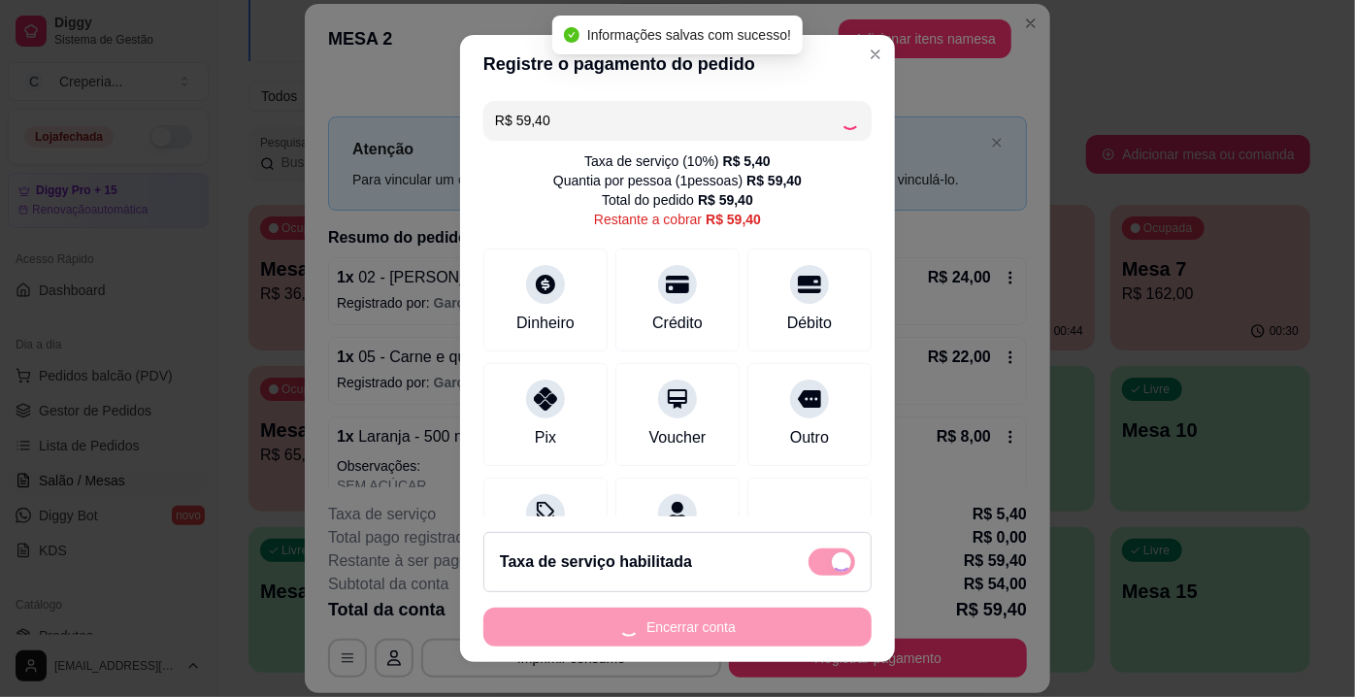
type input "R$ 0,00"
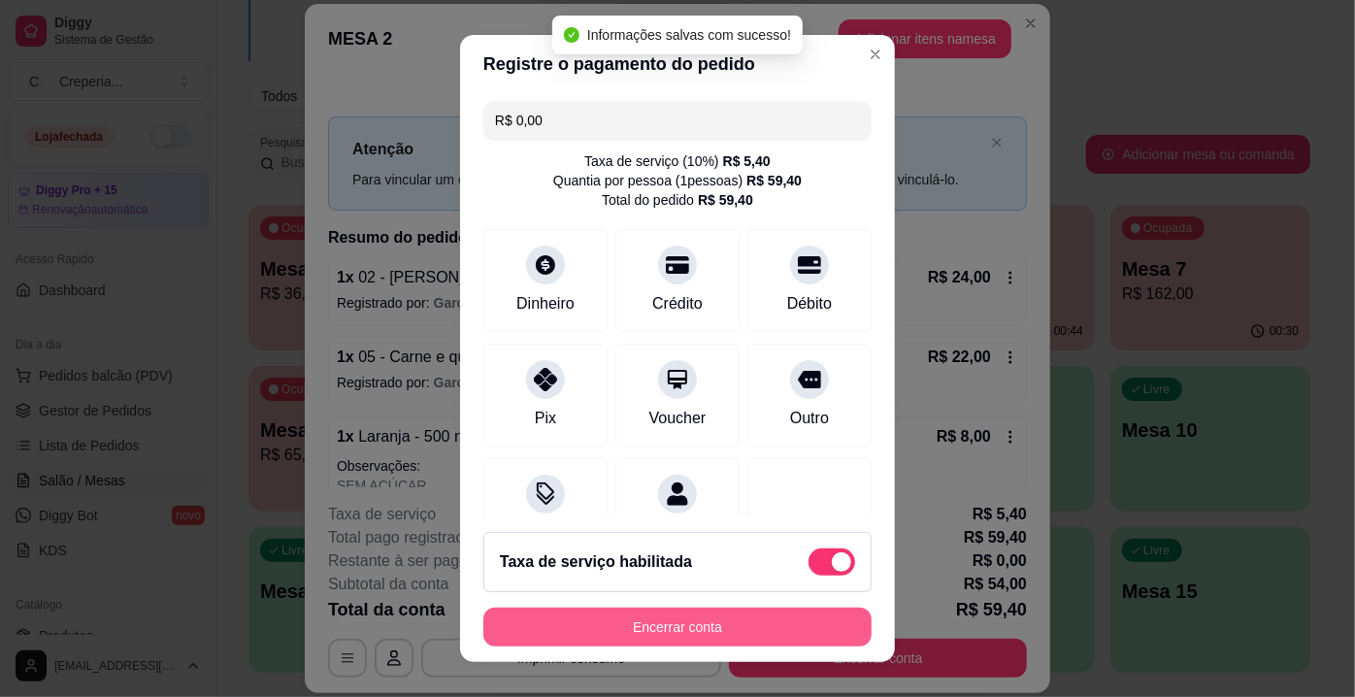
click at [728, 635] on button "Encerrar conta" at bounding box center [677, 626] width 388 height 39
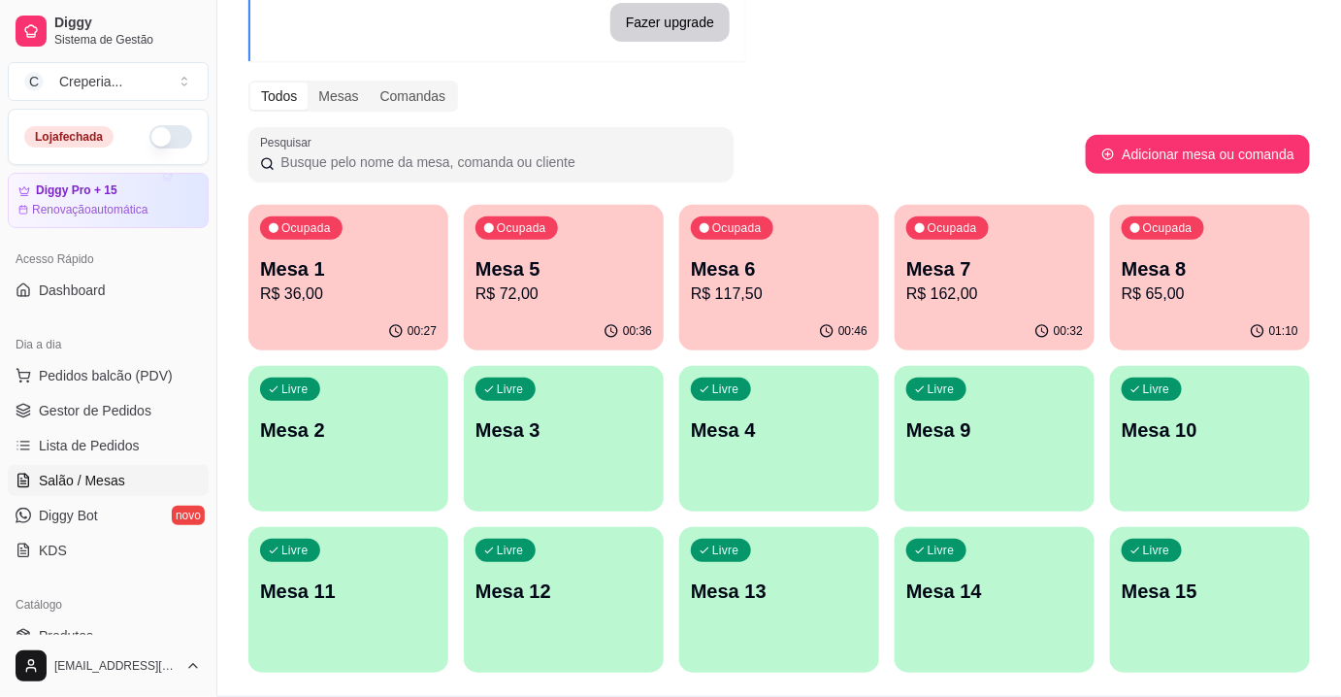
click at [800, 278] on p "Mesa 6" at bounding box center [779, 268] width 177 height 27
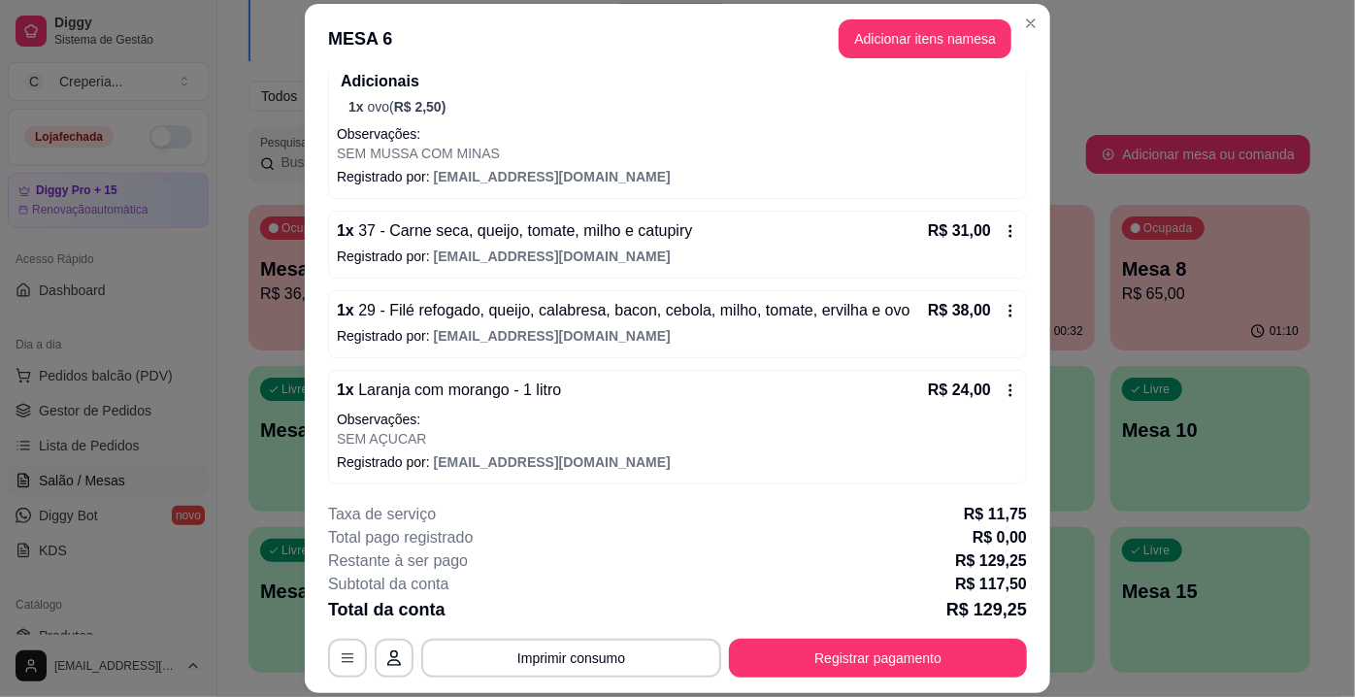
scroll to position [58, 0]
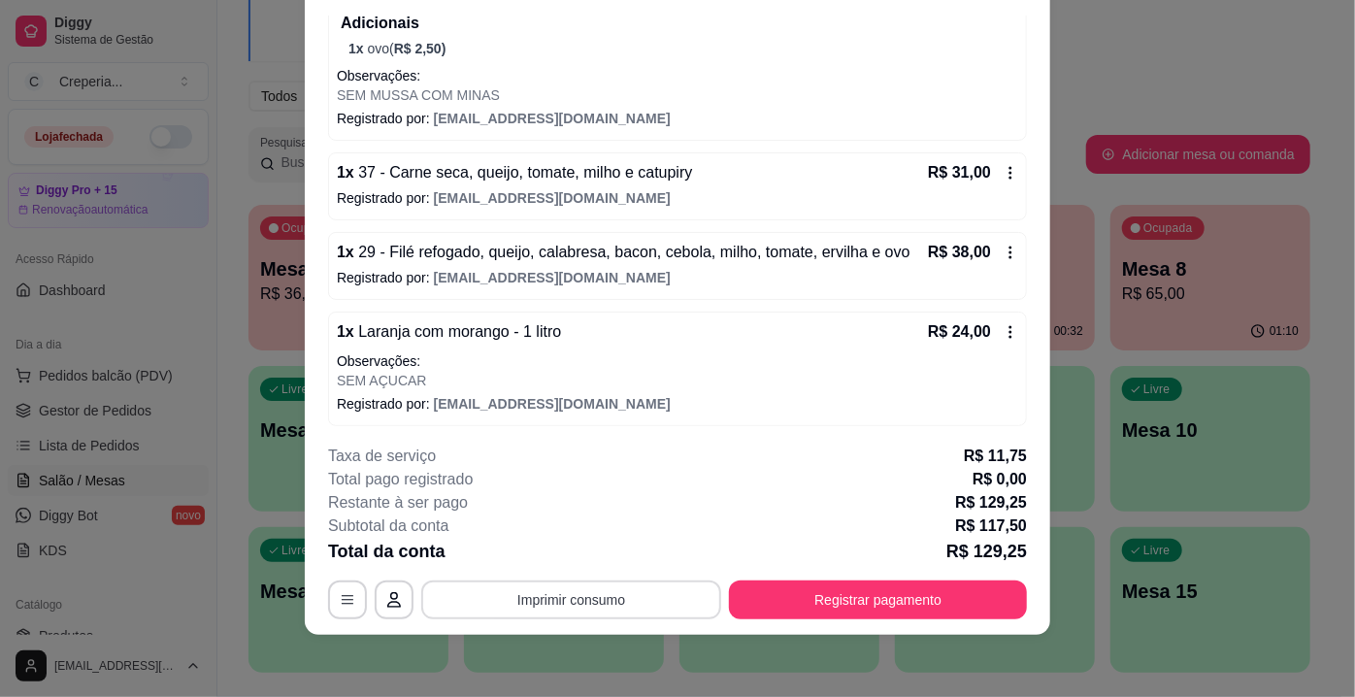
click at [538, 587] on button "Imprimir consumo" at bounding box center [571, 599] width 300 height 39
click at [547, 557] on button "IMPRESSORA" at bounding box center [571, 555] width 141 height 31
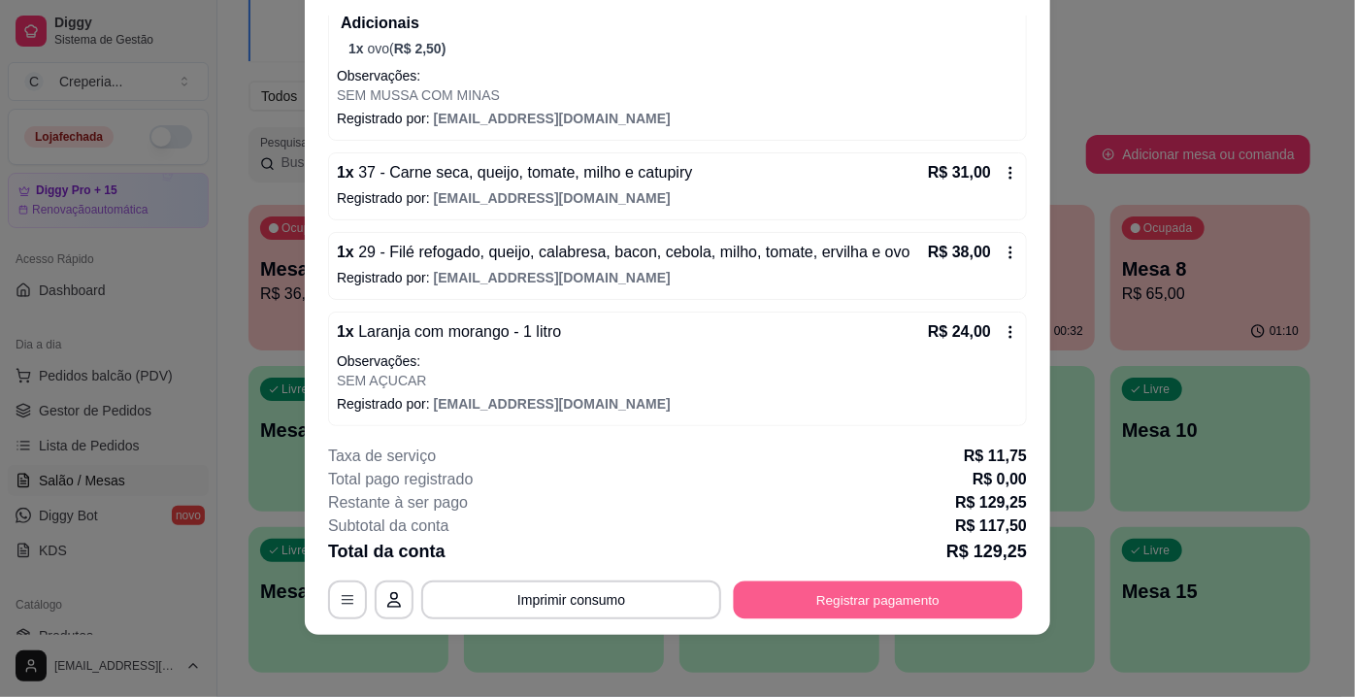
click at [851, 614] on button "Registrar pagamento" at bounding box center [878, 600] width 289 height 38
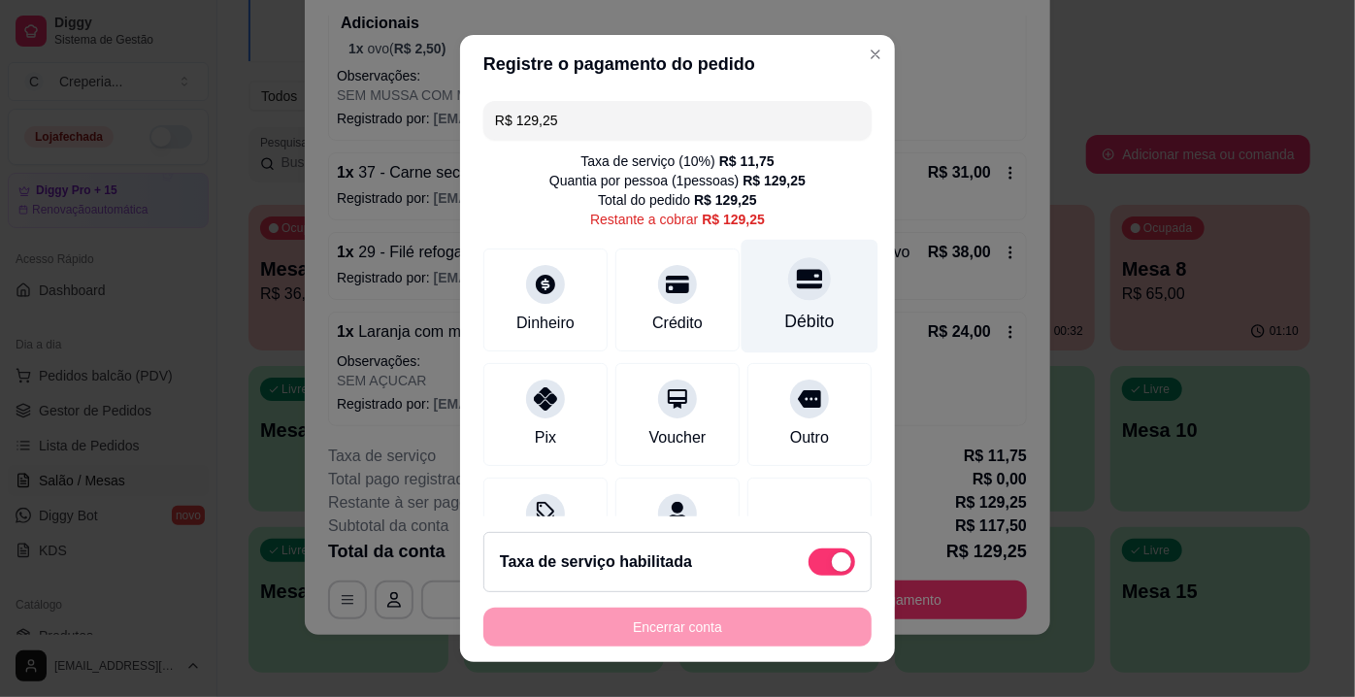
click at [786, 300] on div "Débito" at bounding box center [809, 297] width 137 height 114
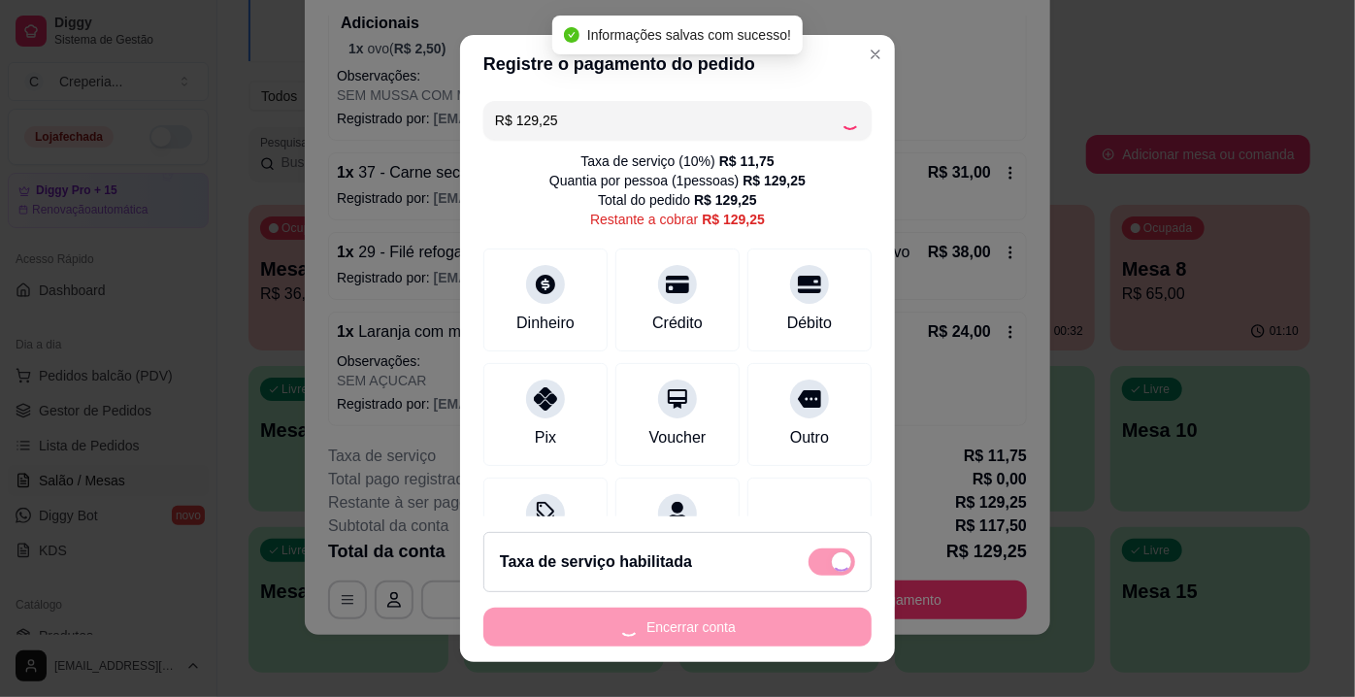
type input "R$ 0,00"
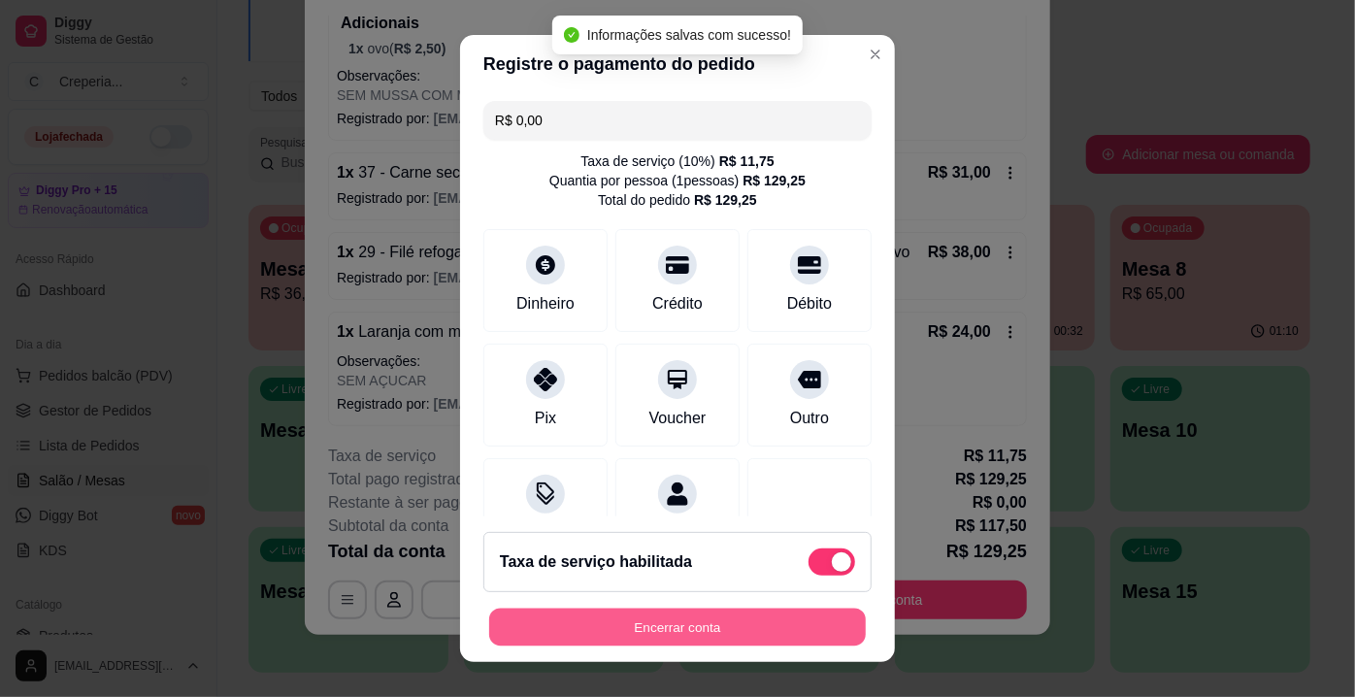
click at [650, 627] on button "Encerrar conta" at bounding box center [677, 627] width 377 height 38
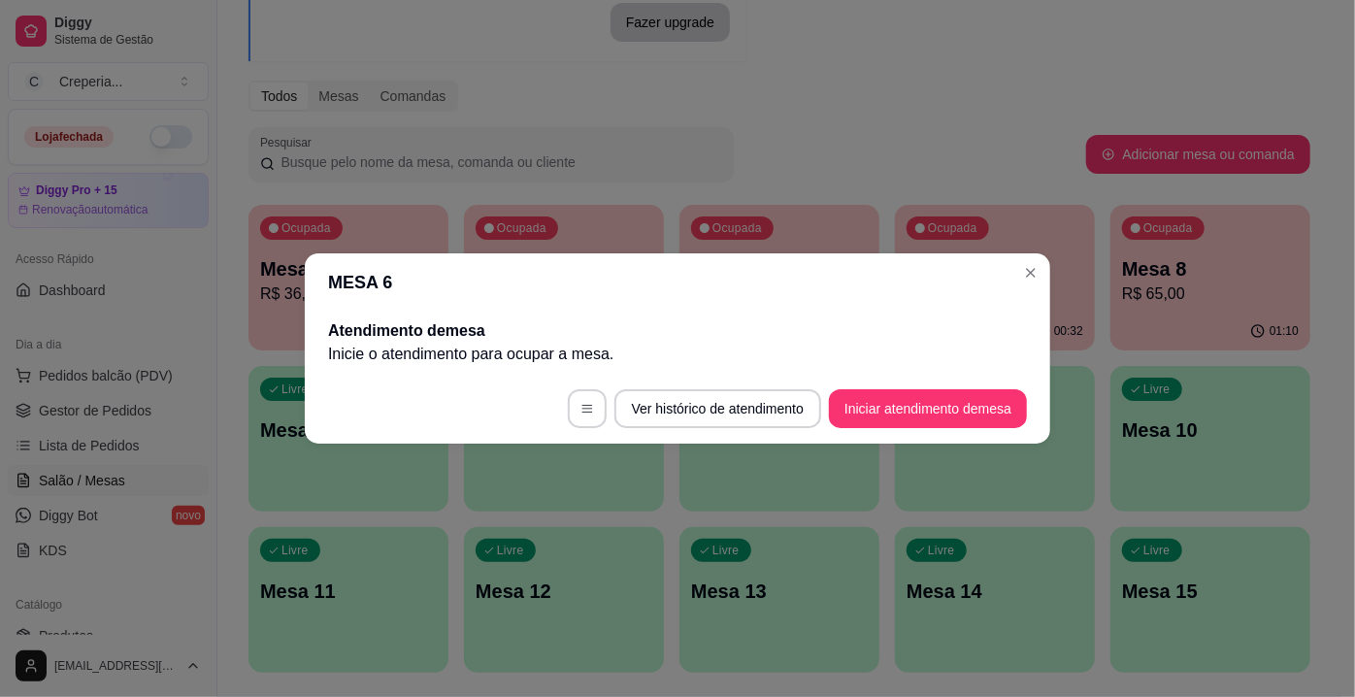
scroll to position [0, 0]
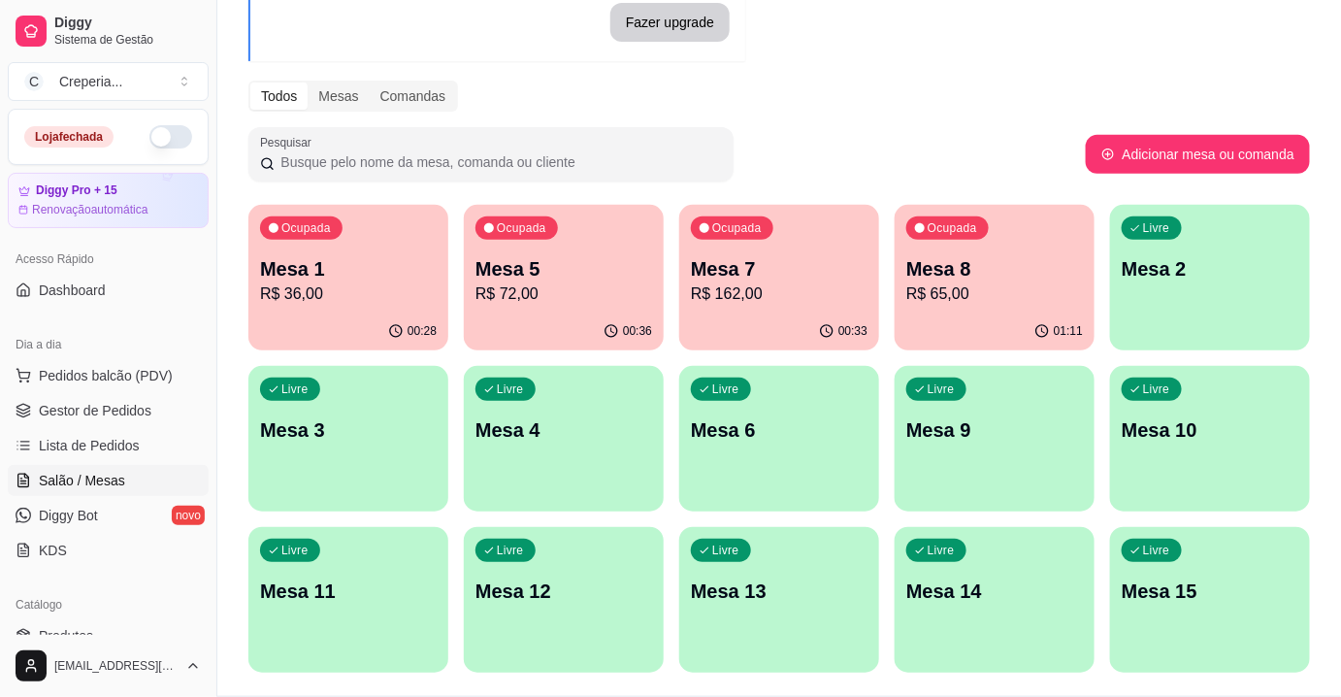
click at [800, 269] on p "Mesa 7" at bounding box center [779, 268] width 177 height 27
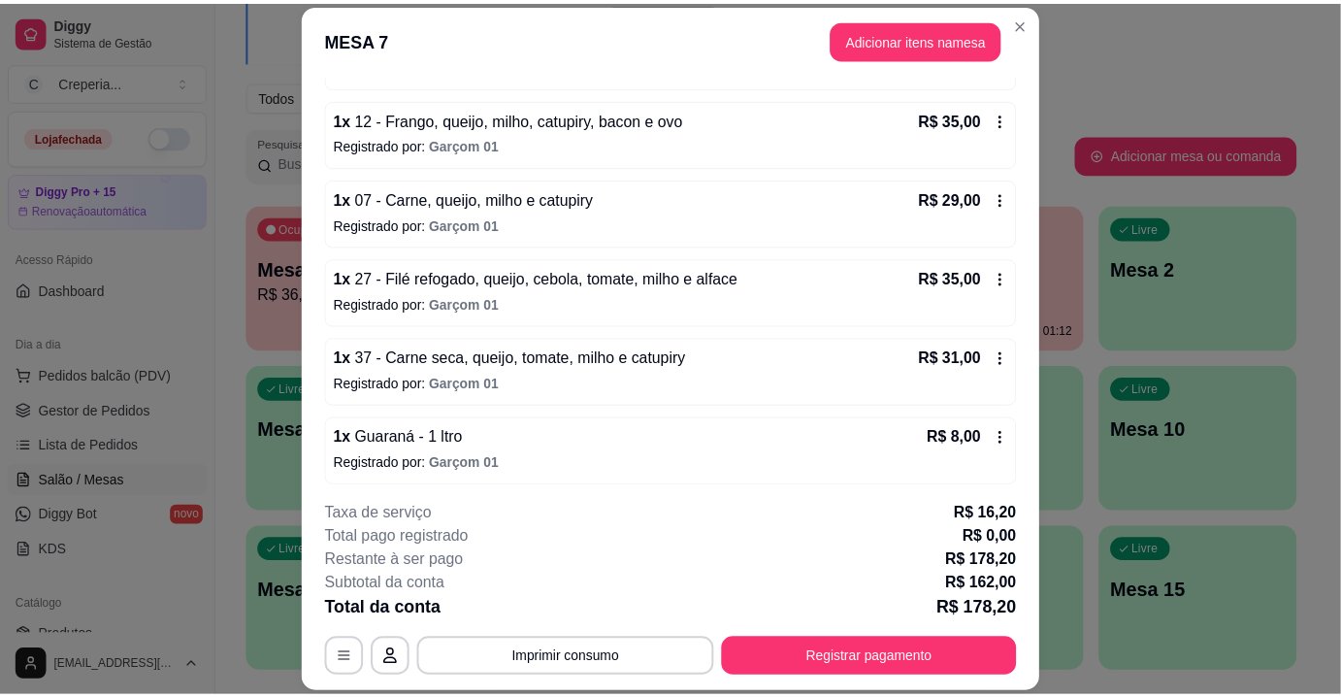
scroll to position [58, 0]
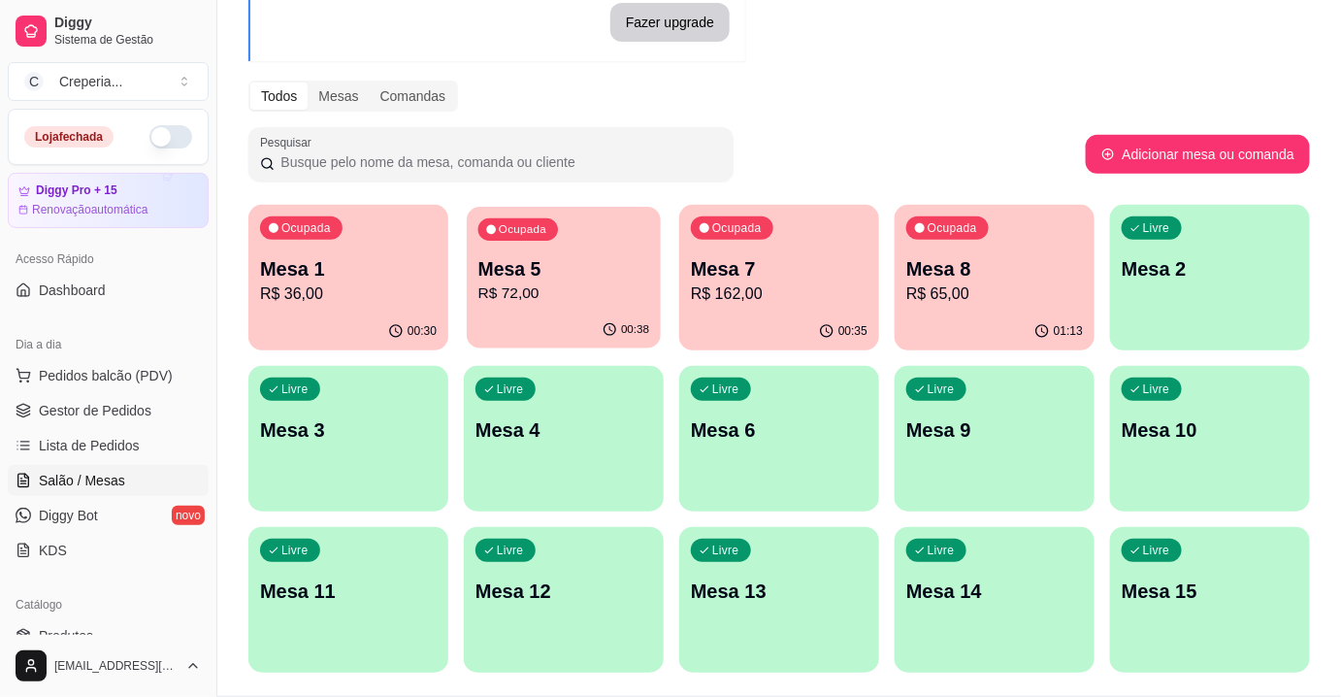
click at [596, 223] on div "Ocupada Mesa 5 R$ 72,00" at bounding box center [564, 259] width 194 height 105
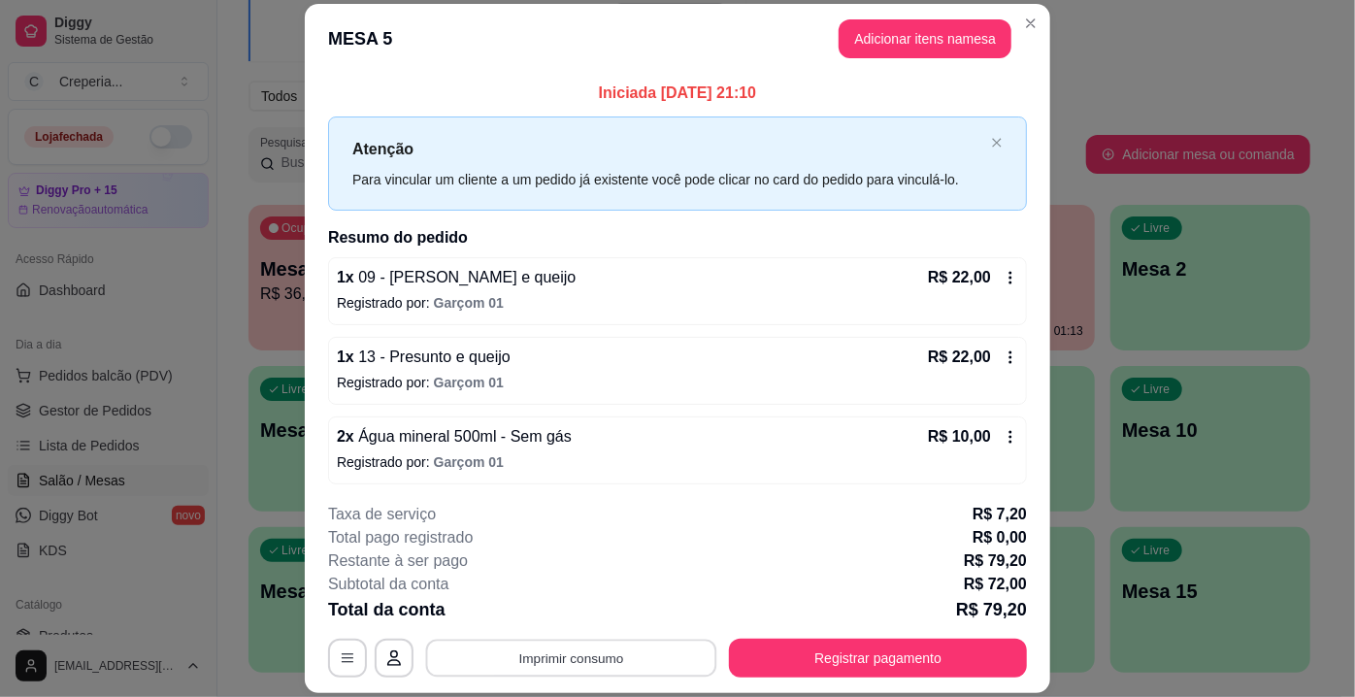
click at [527, 644] on button "Imprimir consumo" at bounding box center [571, 658] width 291 height 38
click at [530, 606] on button "IMPRESSORA" at bounding box center [571, 615] width 141 height 31
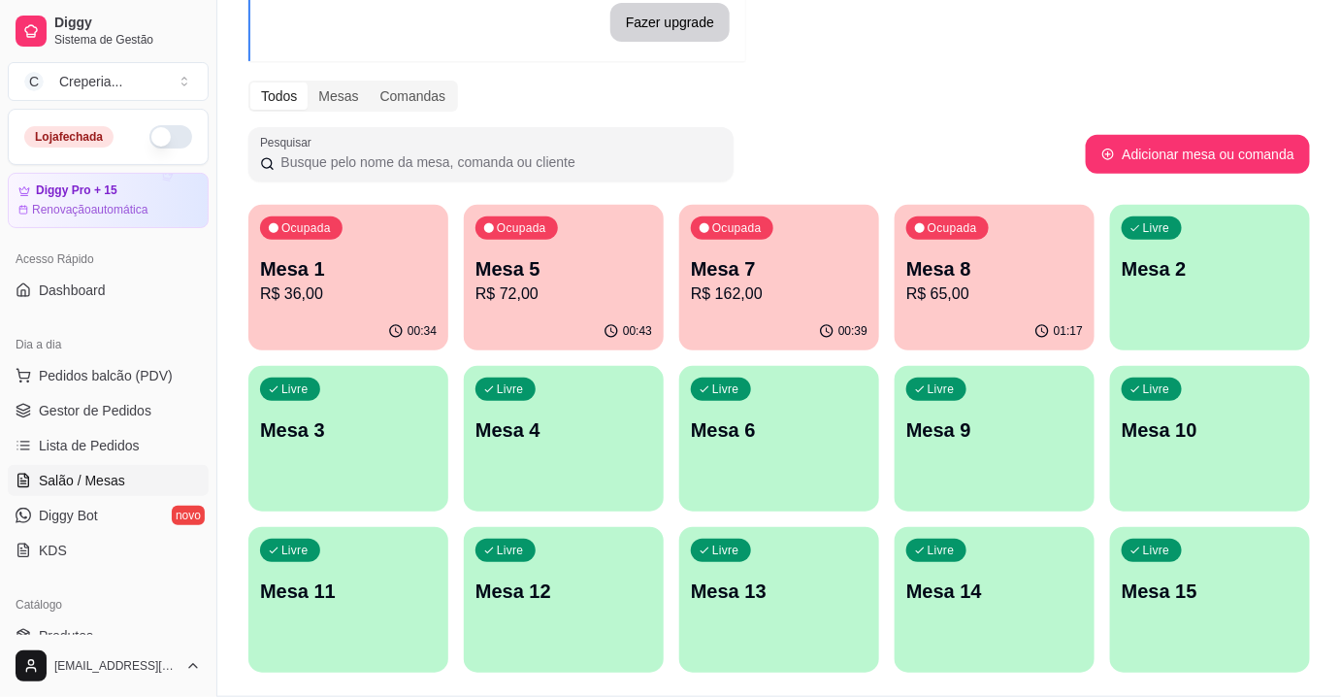
click at [820, 306] on div "Ocupada Mesa 7 R$ 162,00" at bounding box center [779, 259] width 200 height 108
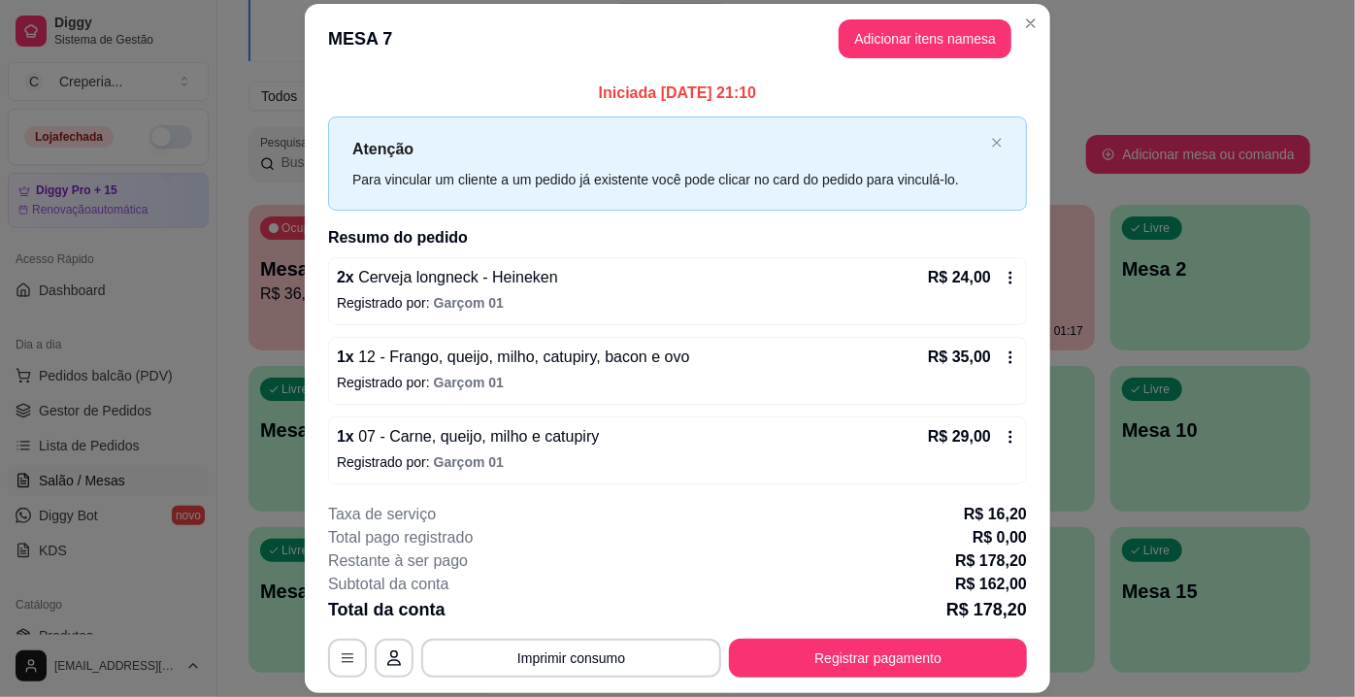
click at [900, 68] on header "MESA 7 Adicionar itens na mesa" at bounding box center [677, 39] width 745 height 70
click at [903, 28] on button "Adicionar itens na mesa" at bounding box center [924, 38] width 173 height 39
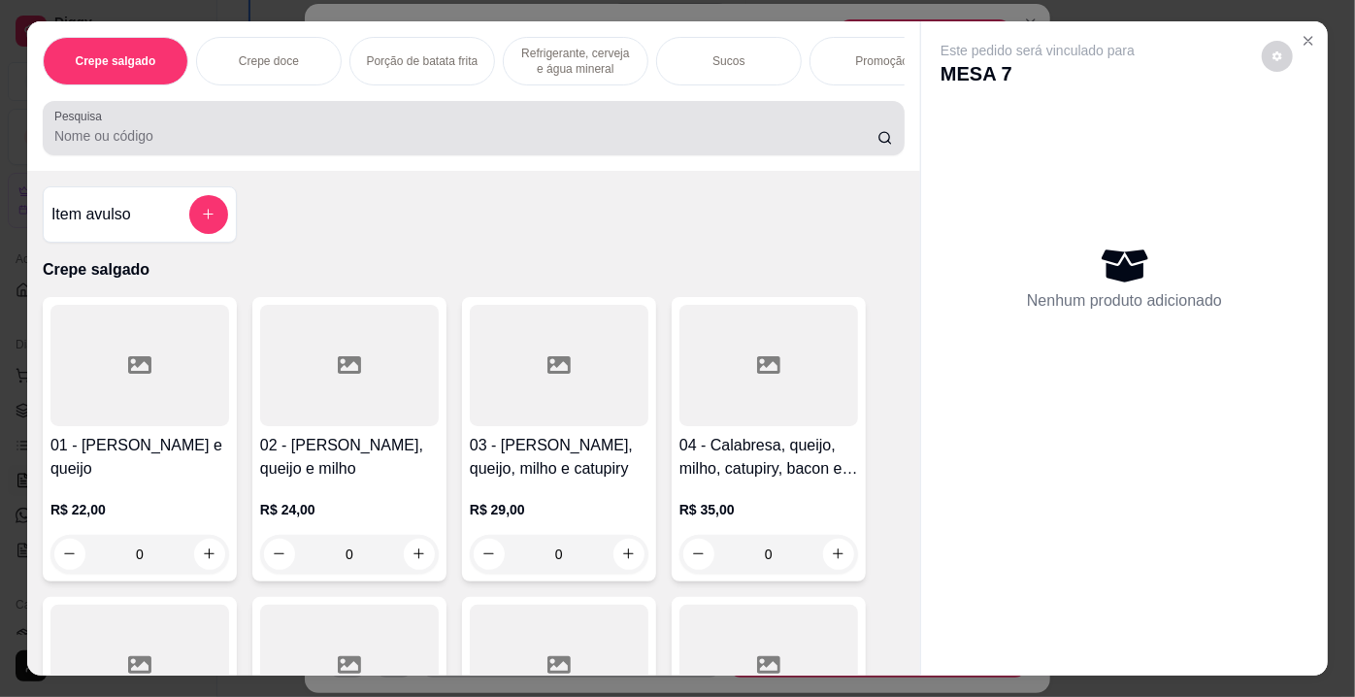
click at [496, 146] on input "Pesquisa" at bounding box center [465, 135] width 823 height 19
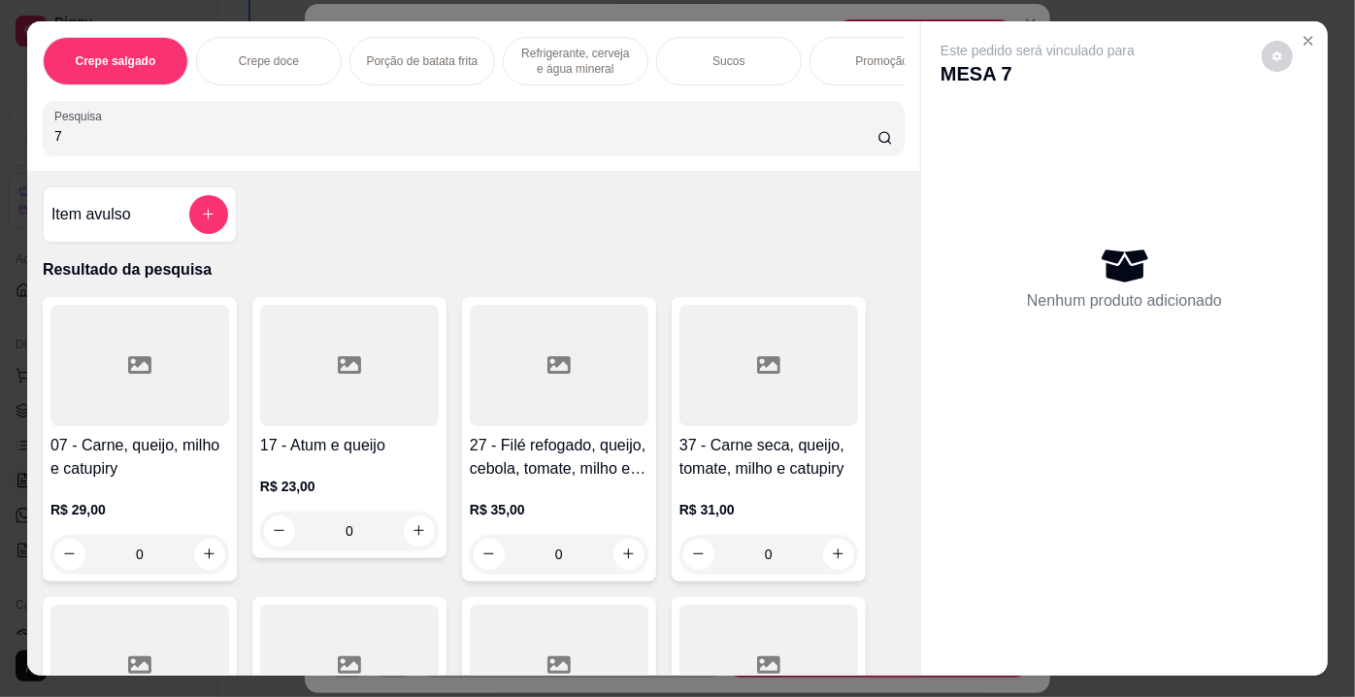
type input "7"
click at [83, 437] on div "07 - Carne, queijo, milho e catupiry R$ 29,00 0" at bounding box center [140, 439] width 194 height 284
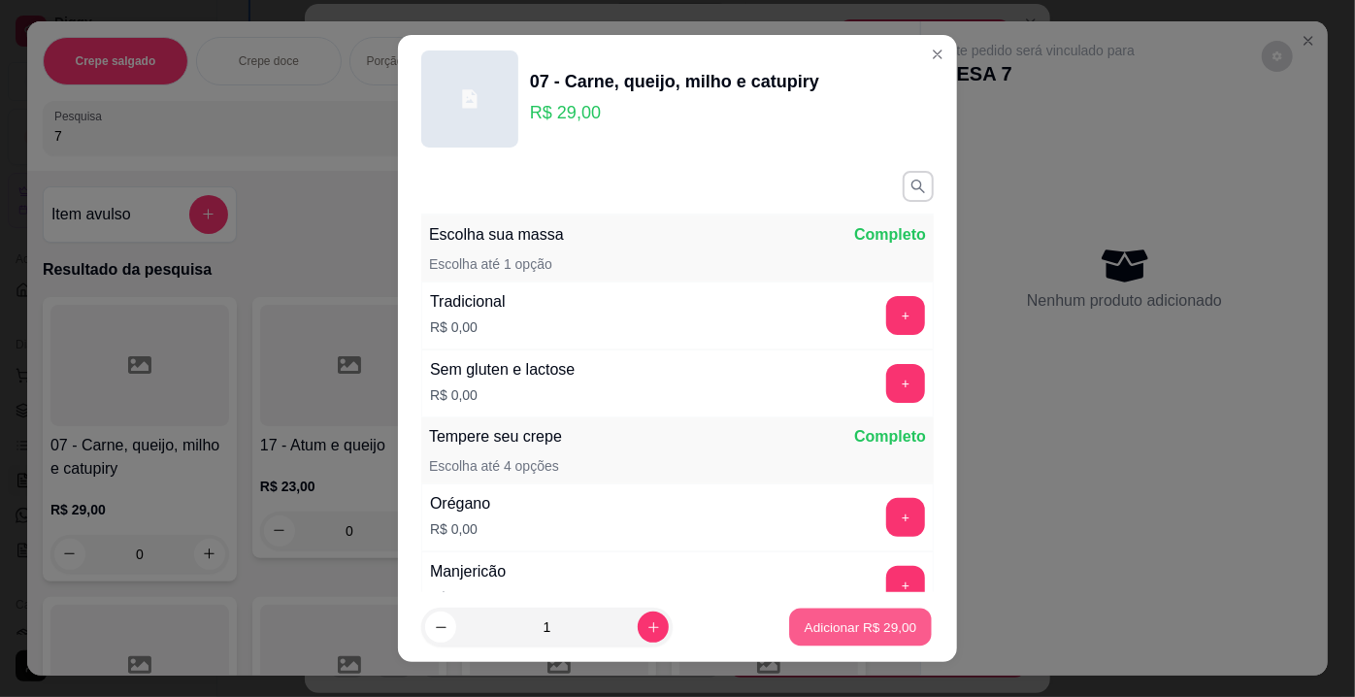
click at [835, 630] on p "Adicionar R$ 29,00" at bounding box center [860, 626] width 113 height 18
type input "1"
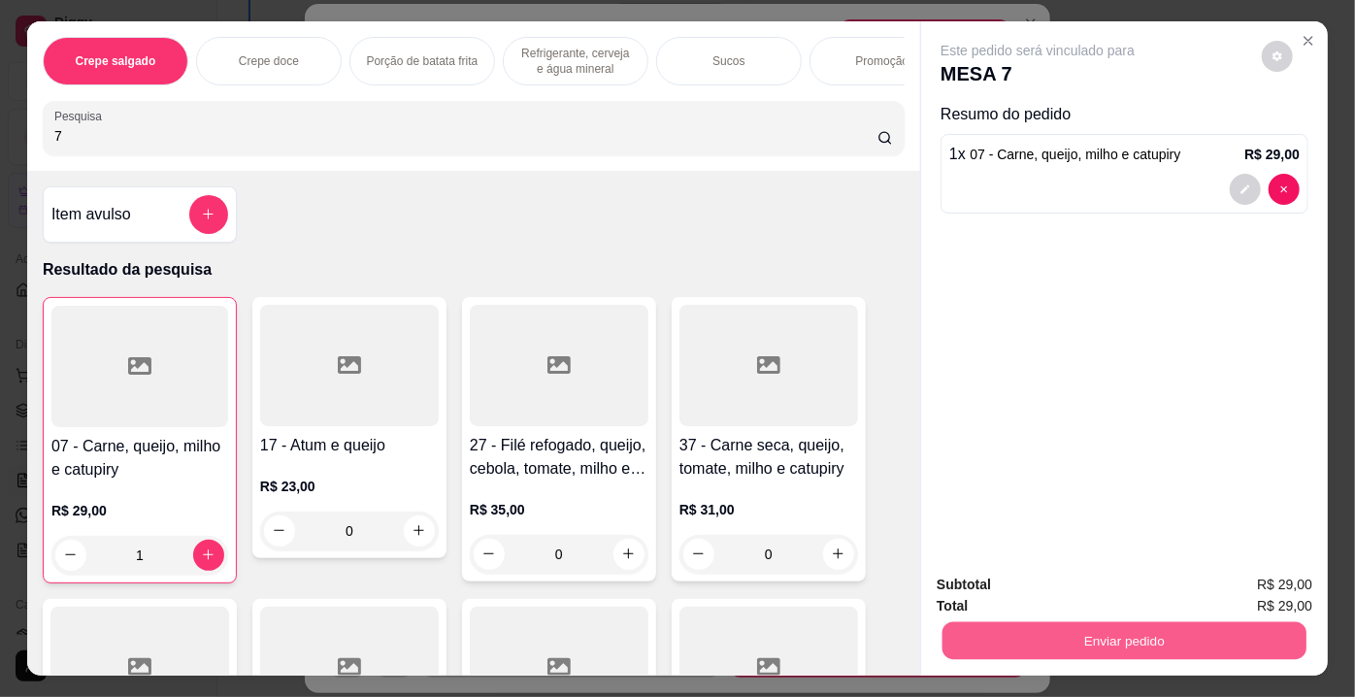
click at [1025, 627] on button "Enviar pedido" at bounding box center [1124, 641] width 364 height 38
click at [1246, 585] on button "Enviar pedido" at bounding box center [1262, 588] width 110 height 37
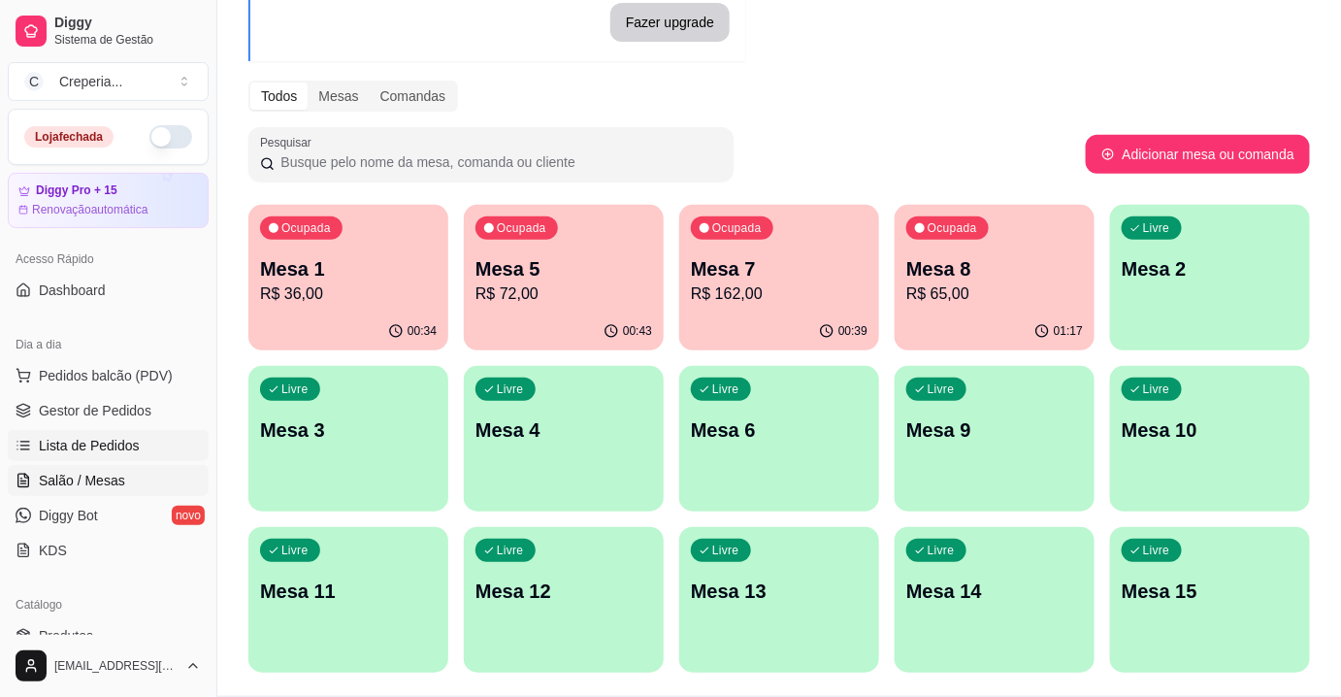
click at [137, 446] on link "Lista de Pedidos" at bounding box center [108, 445] width 201 height 31
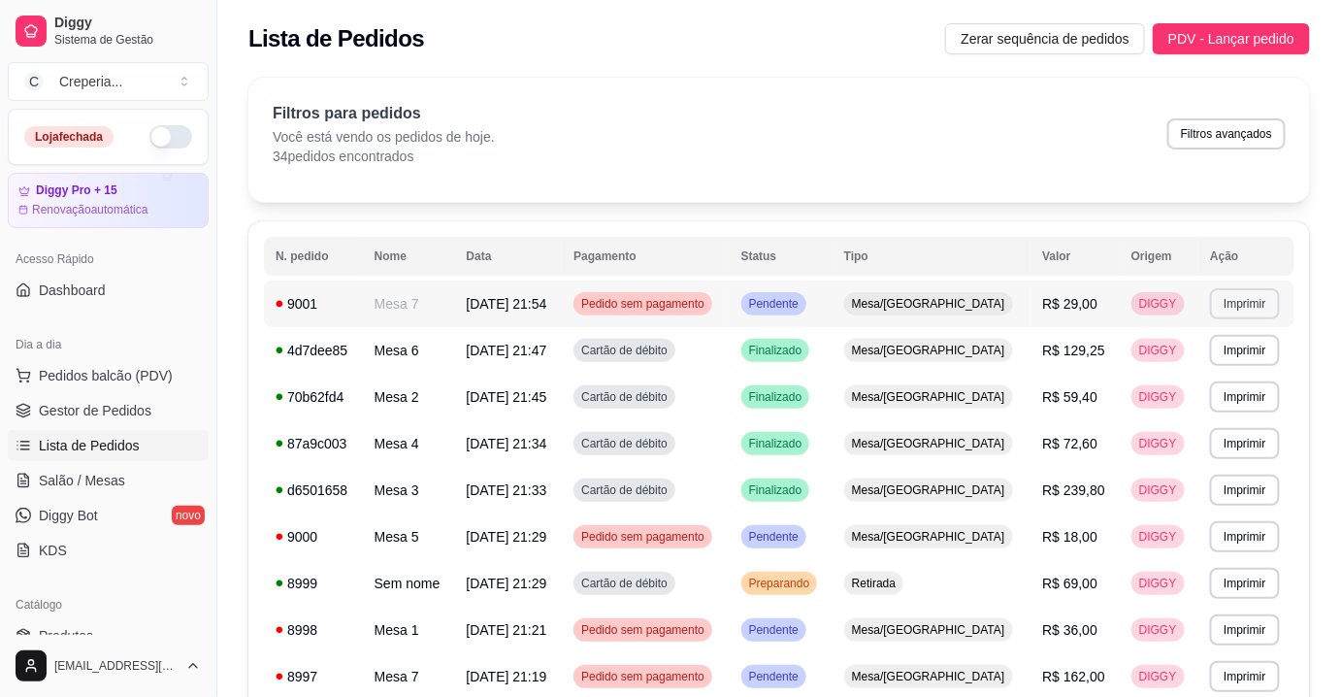
click at [1222, 297] on button "Imprimir" at bounding box center [1244, 303] width 69 height 31
click at [1201, 383] on button "IMPRESSORA" at bounding box center [1205, 371] width 136 height 30
click at [136, 487] on link "Salão / Mesas" at bounding box center [108, 480] width 201 height 31
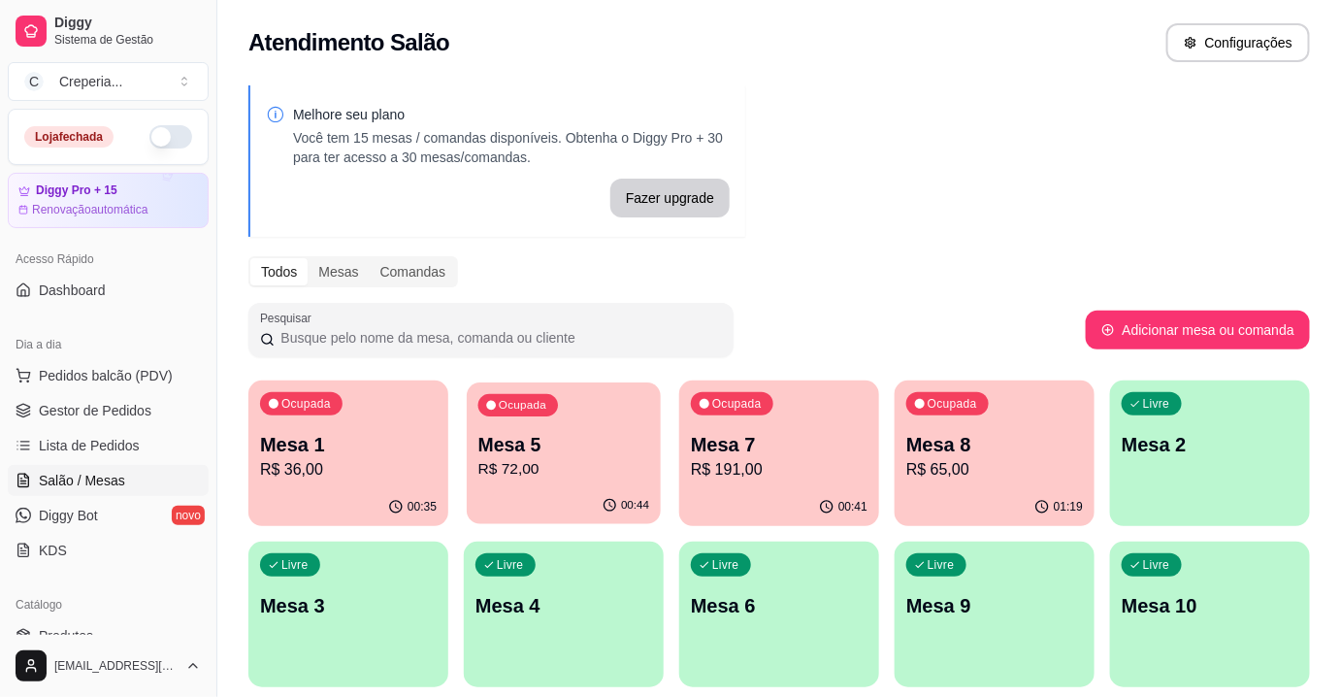
click at [576, 460] on p "R$ 72,00" at bounding box center [564, 469] width 172 height 22
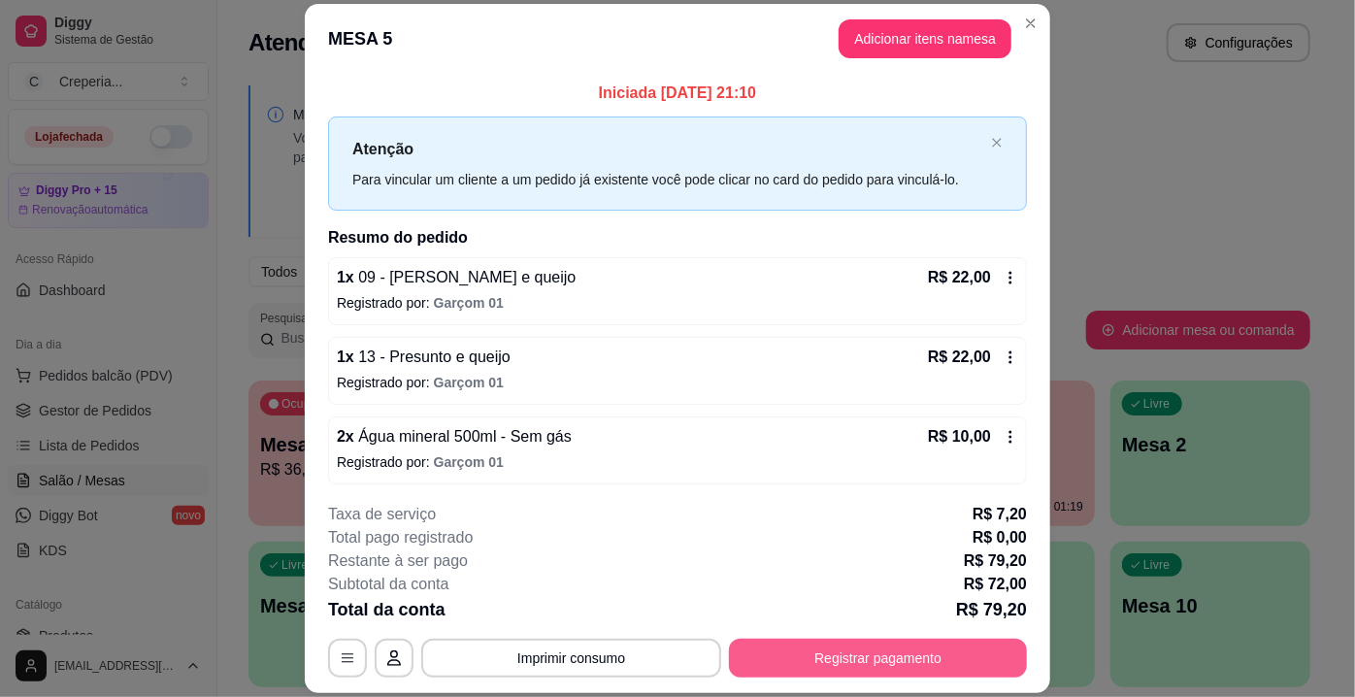
click at [958, 644] on button "Registrar pagamento" at bounding box center [878, 658] width 298 height 39
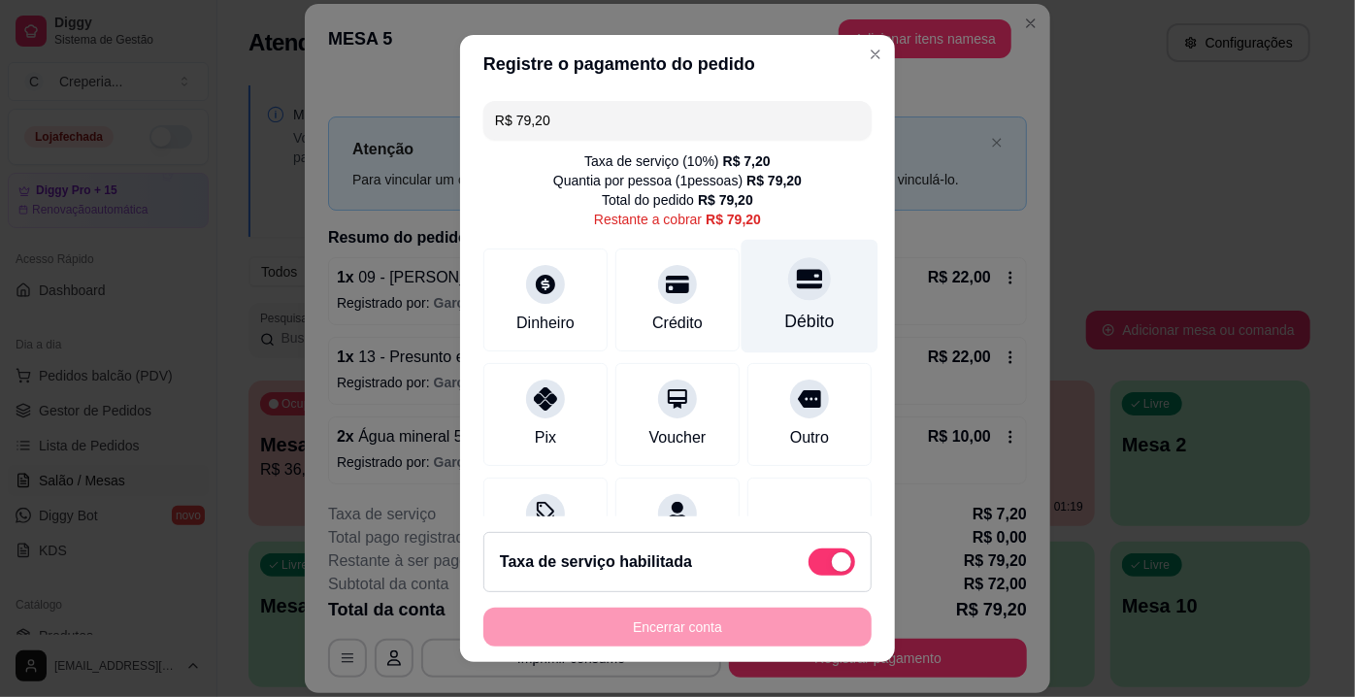
click at [788, 289] on div at bounding box center [809, 278] width 43 height 43
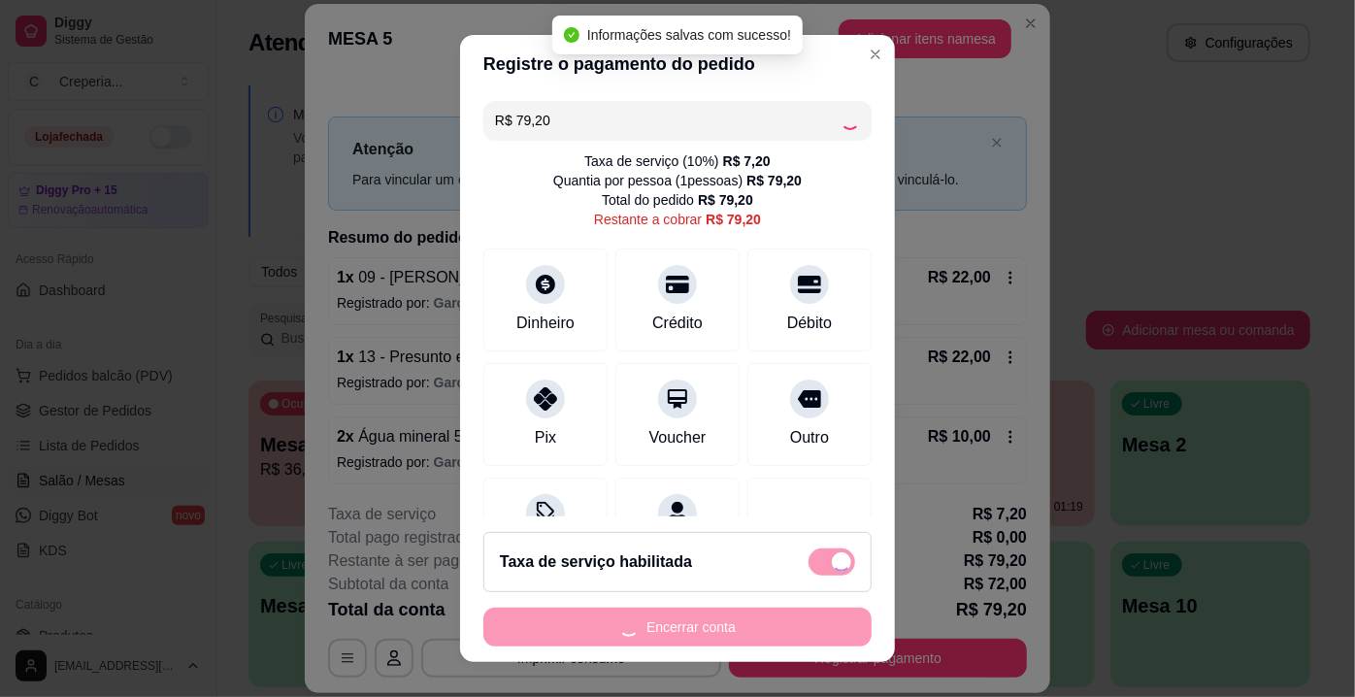
type input "R$ 0,00"
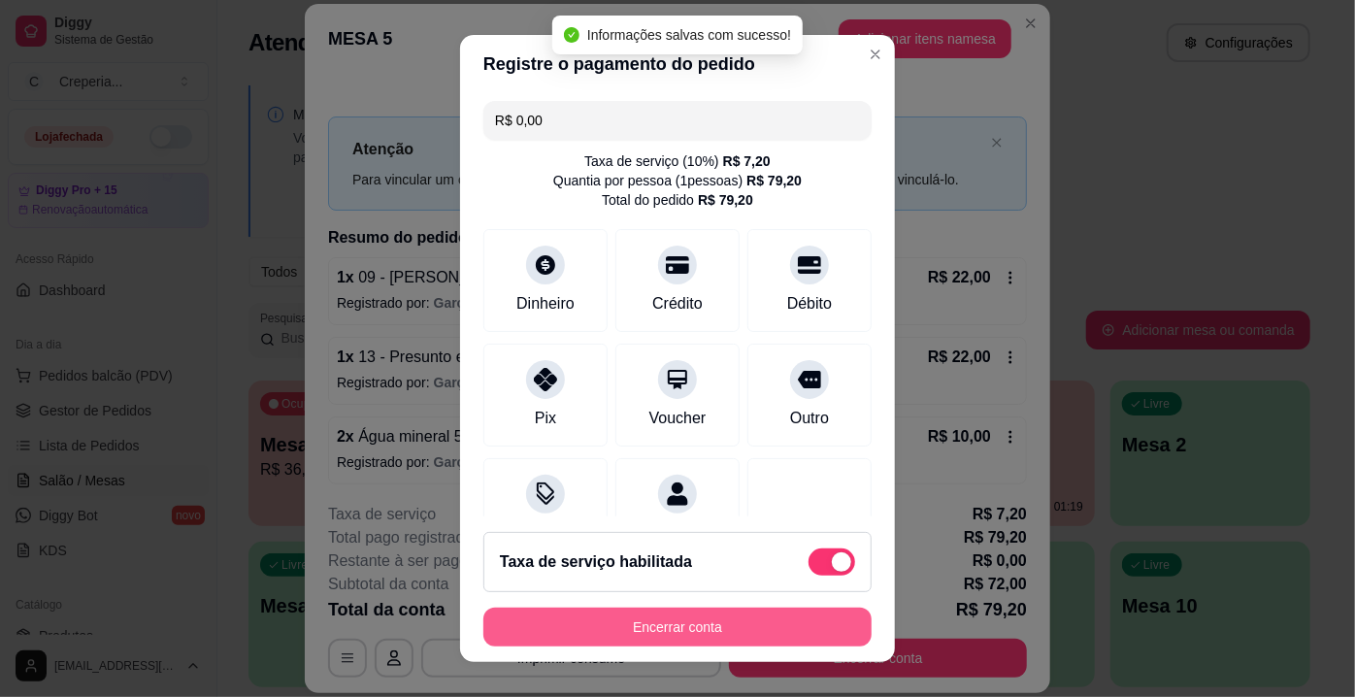
click at [692, 629] on button "Encerrar conta" at bounding box center [677, 626] width 388 height 39
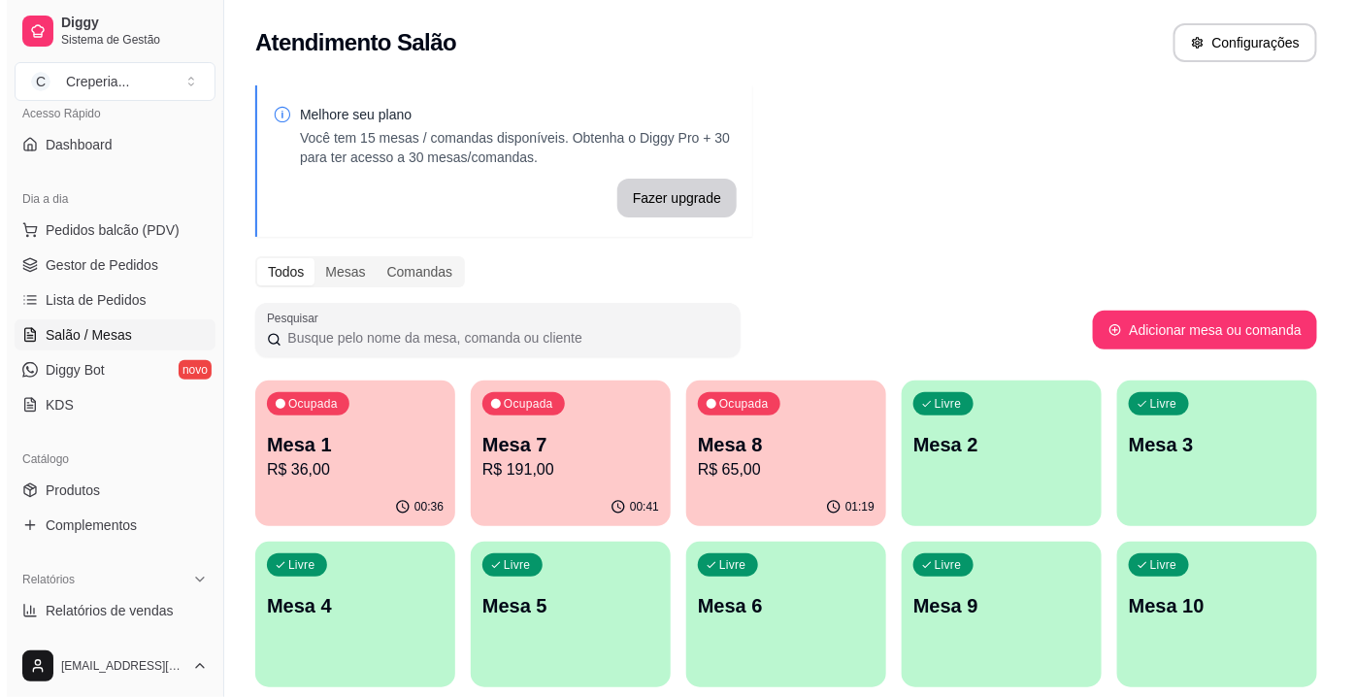
scroll to position [176, 0]
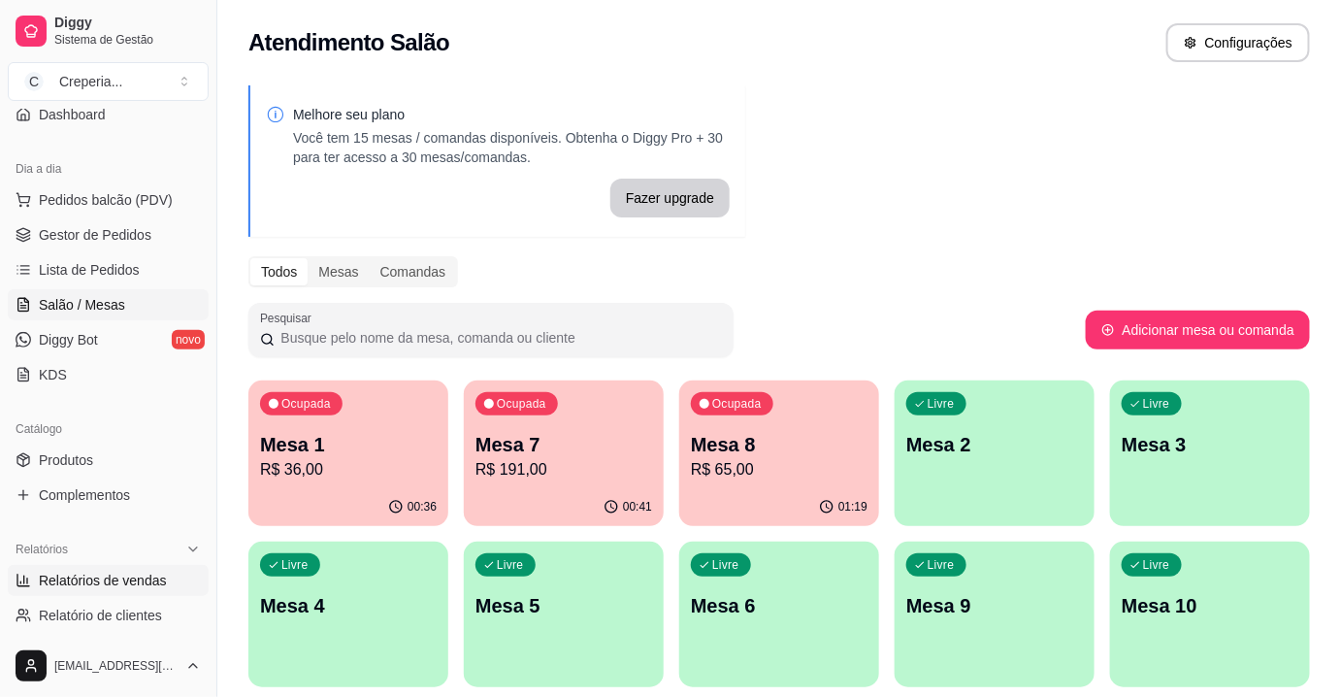
click at [106, 578] on span "Relatórios de vendas" at bounding box center [103, 580] width 128 height 19
select select "ALL"
select select "0"
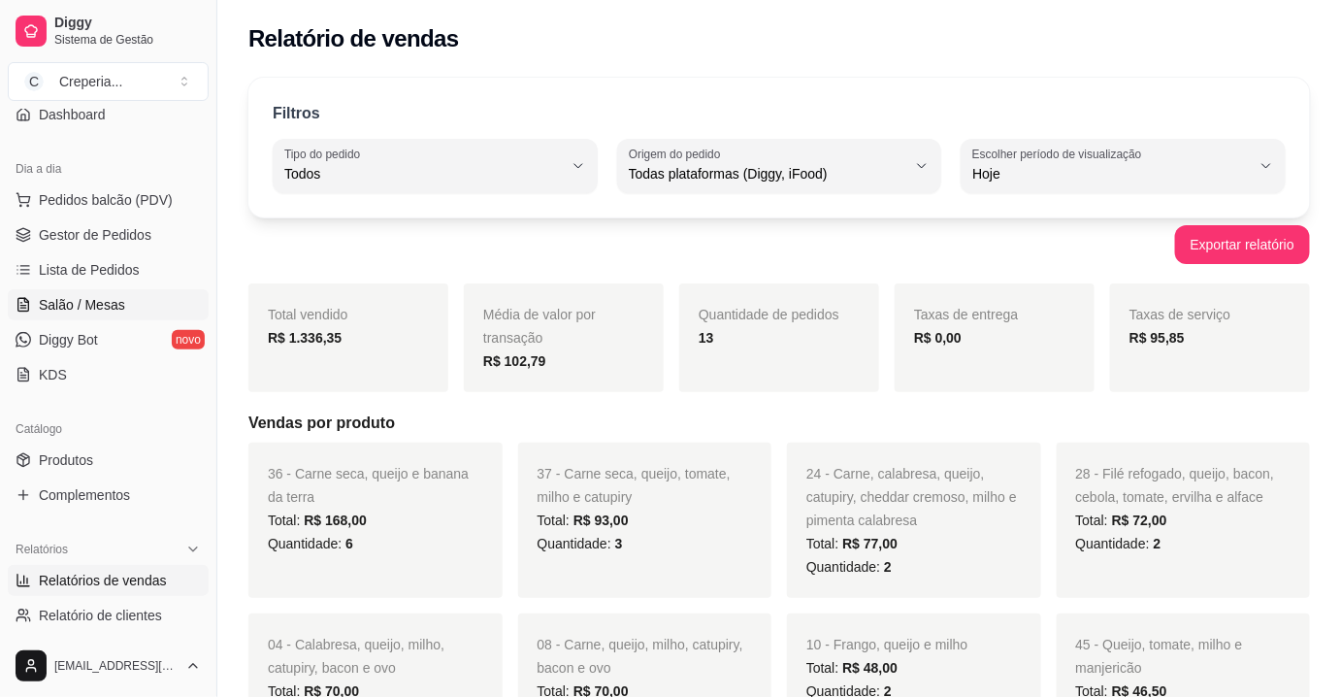
click at [111, 302] on span "Salão / Mesas" at bounding box center [82, 304] width 86 height 19
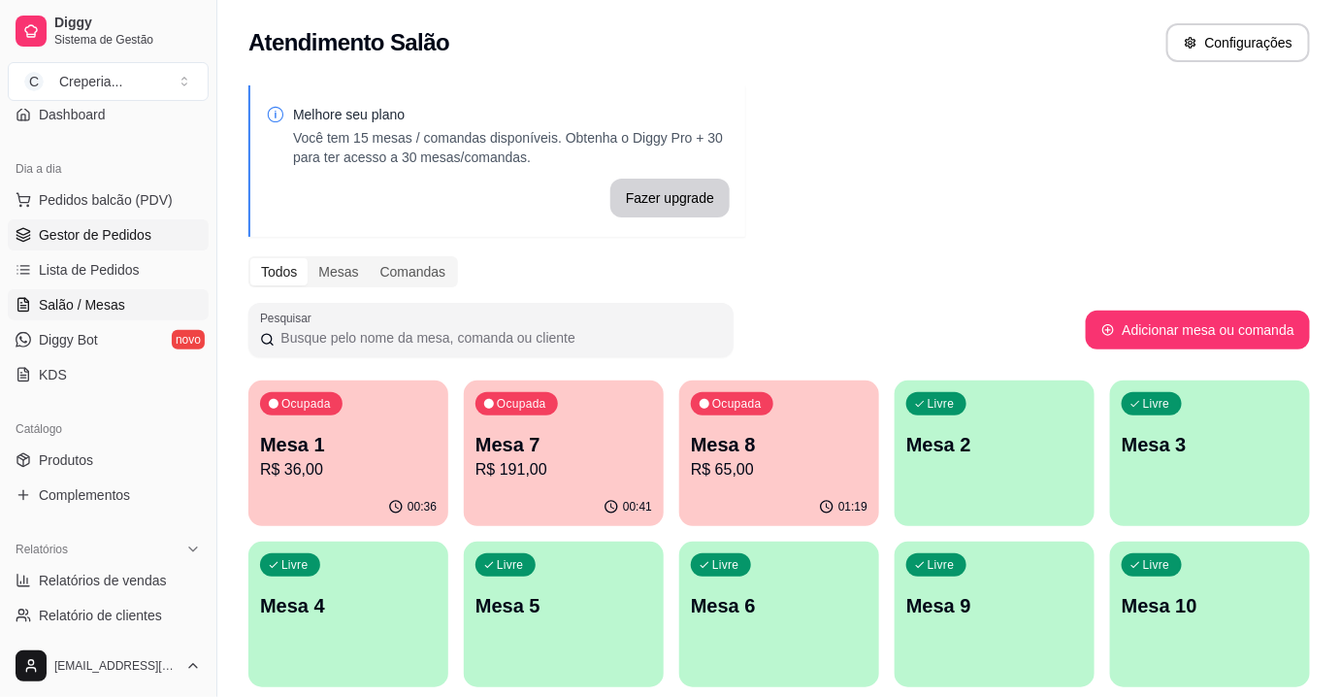
click at [100, 238] on span "Gestor de Pedidos" at bounding box center [95, 234] width 113 height 19
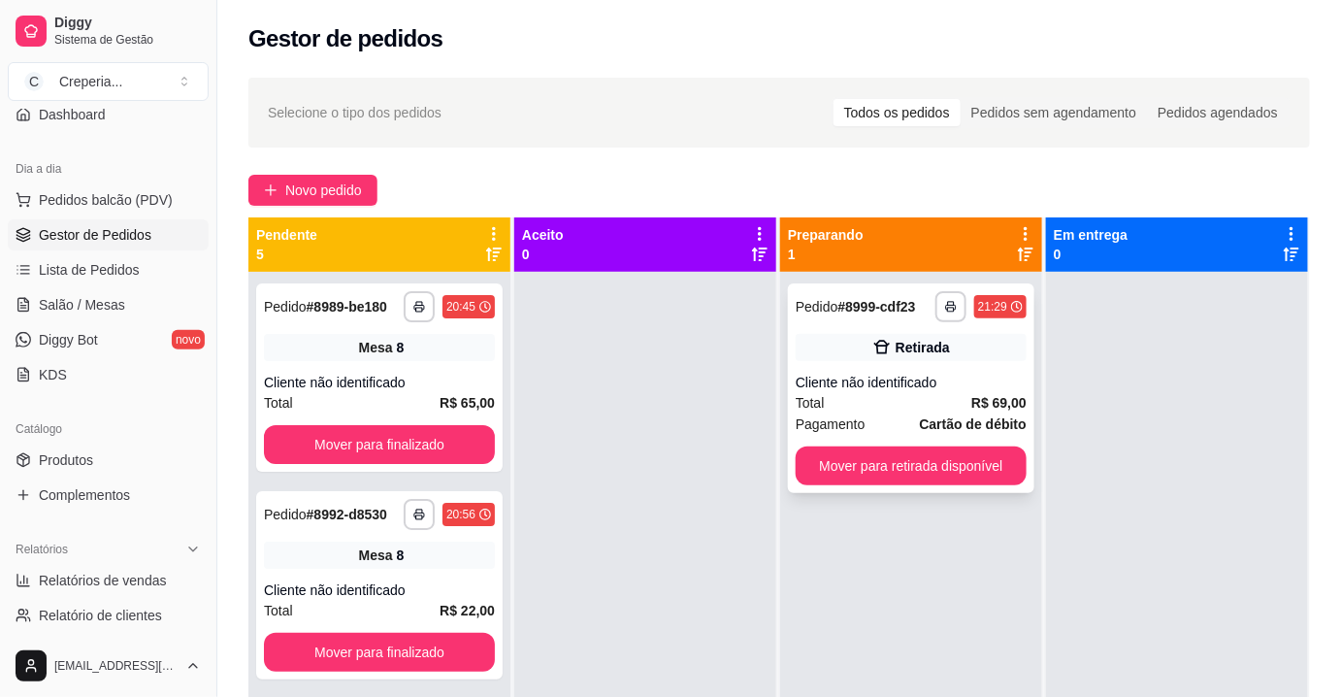
click at [936, 420] on strong "Cartão de débito" at bounding box center [973, 424] width 107 height 16
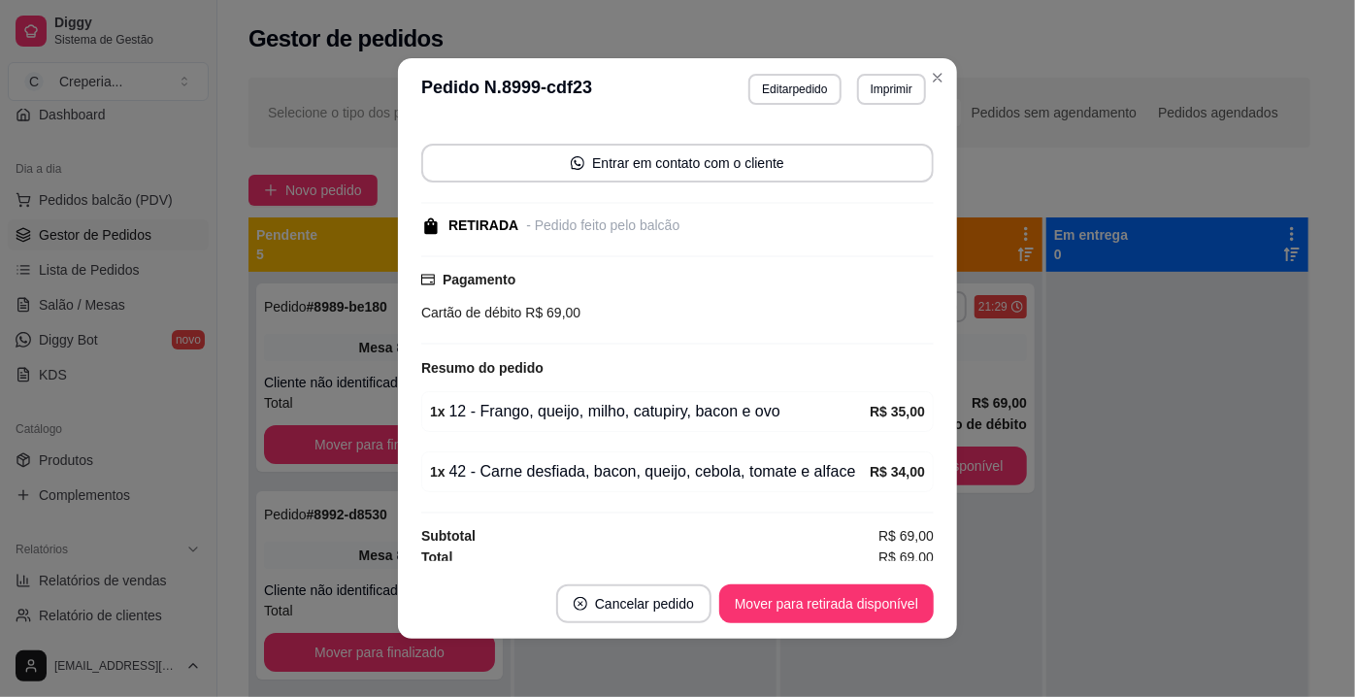
scroll to position [124, 0]
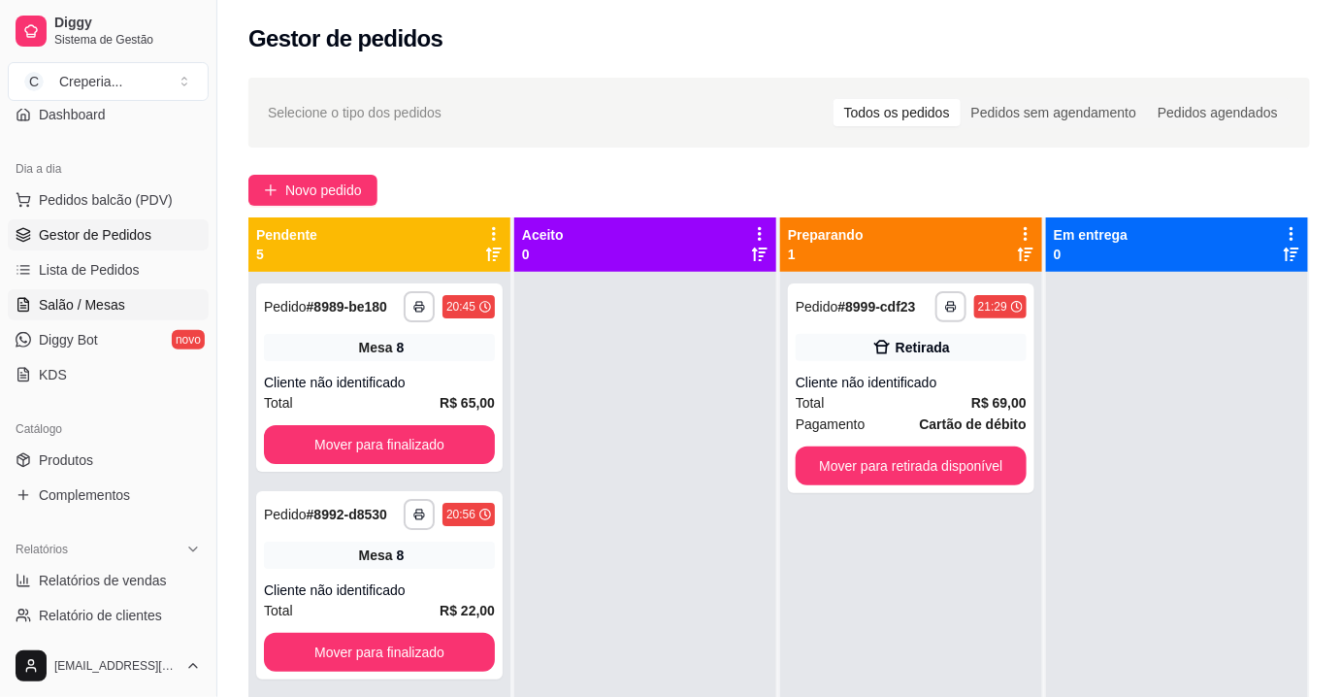
click at [93, 306] on span "Salão / Mesas" at bounding box center [82, 304] width 86 height 19
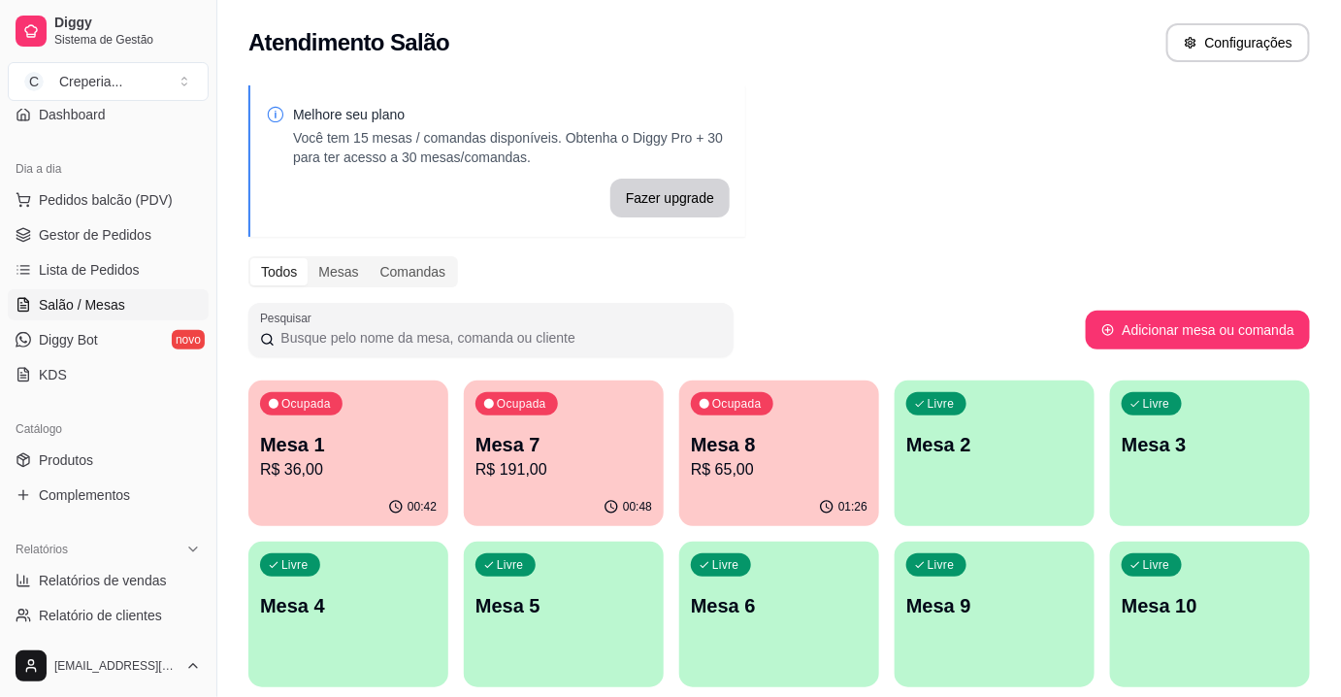
click at [579, 442] on p "Mesa 7" at bounding box center [563, 444] width 177 height 27
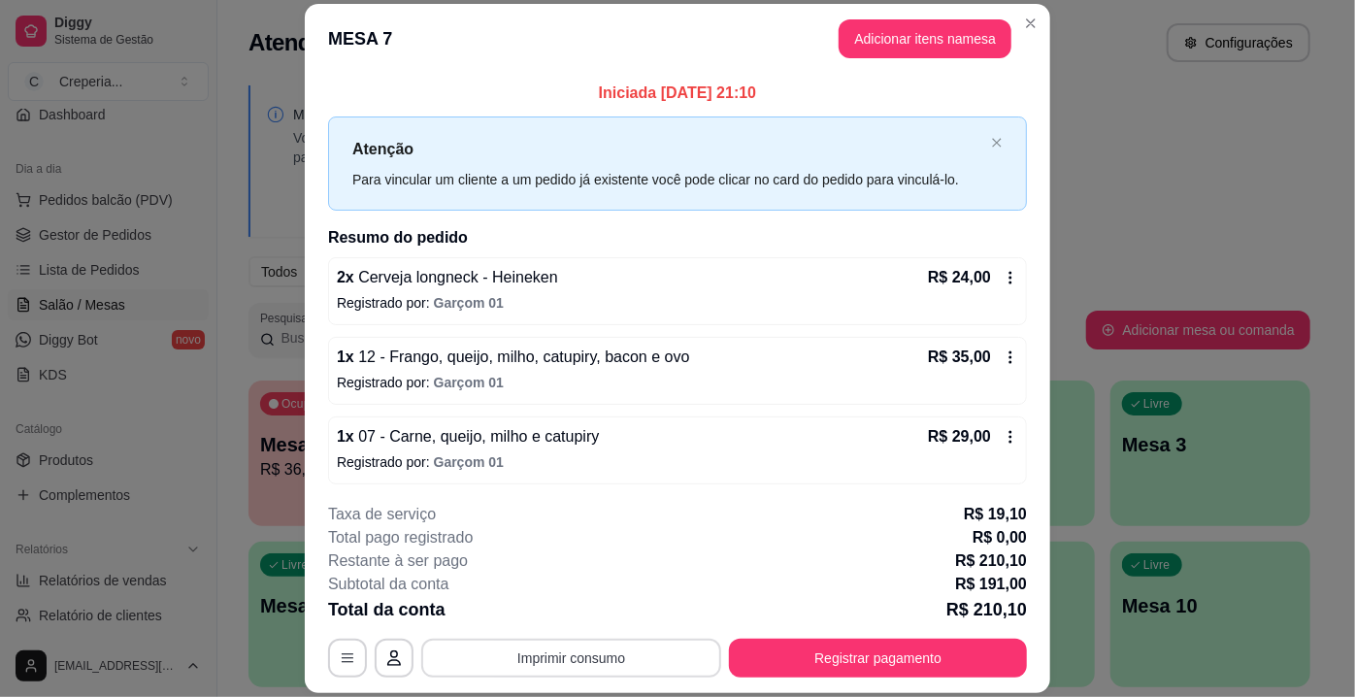
click at [611, 653] on button "Imprimir consumo" at bounding box center [571, 658] width 300 height 39
click at [614, 630] on button "IMPRESSORA" at bounding box center [571, 614] width 141 height 31
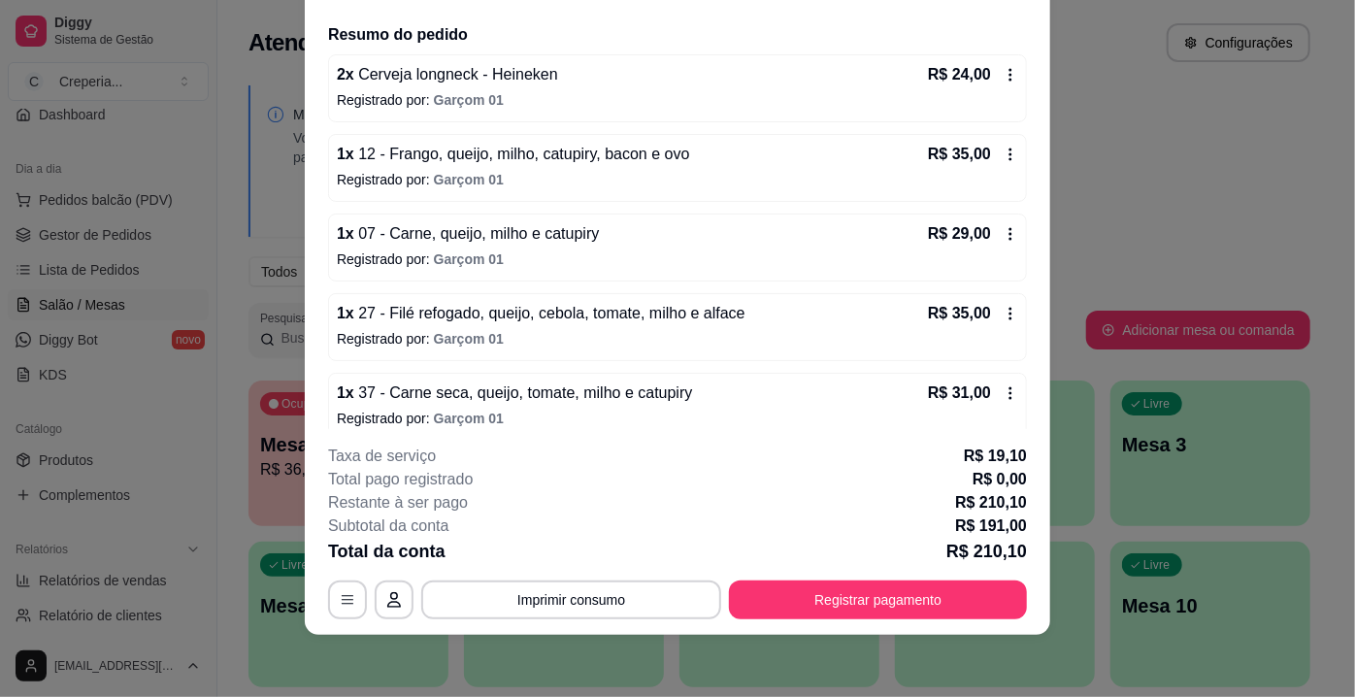
scroll to position [141, 0]
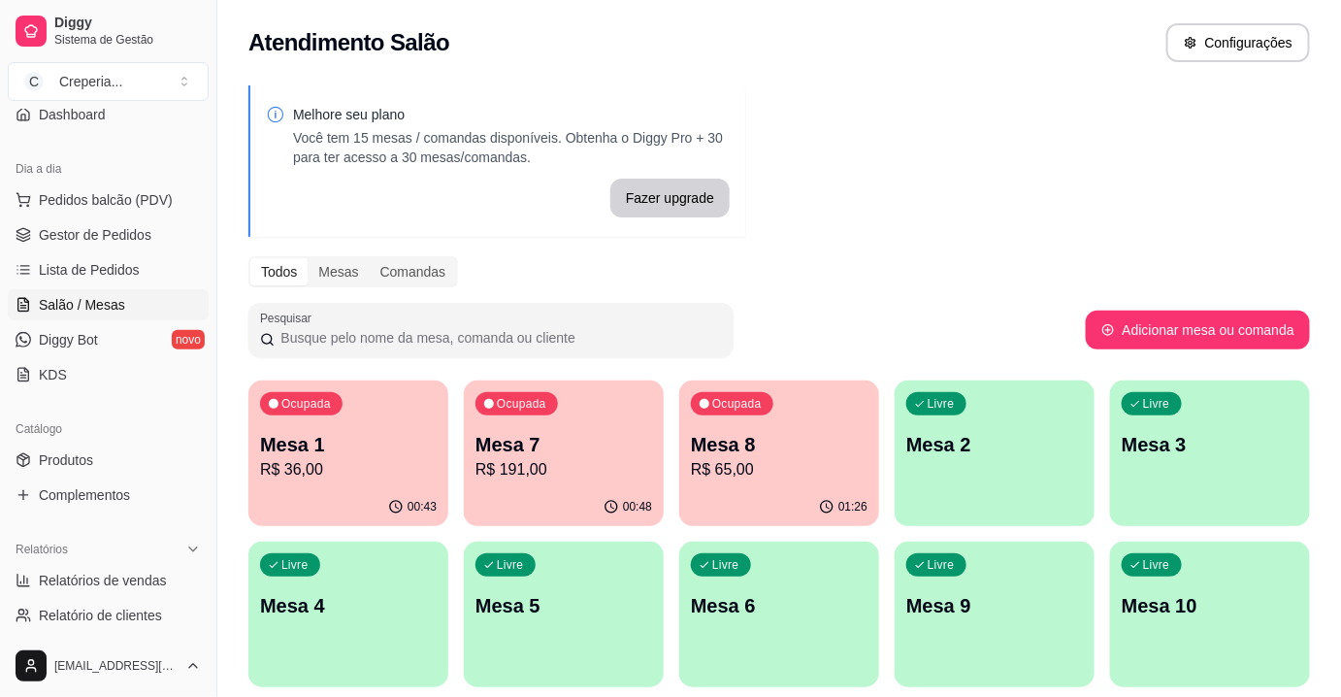
click at [305, 396] on div "Ocupada" at bounding box center [301, 403] width 82 height 23
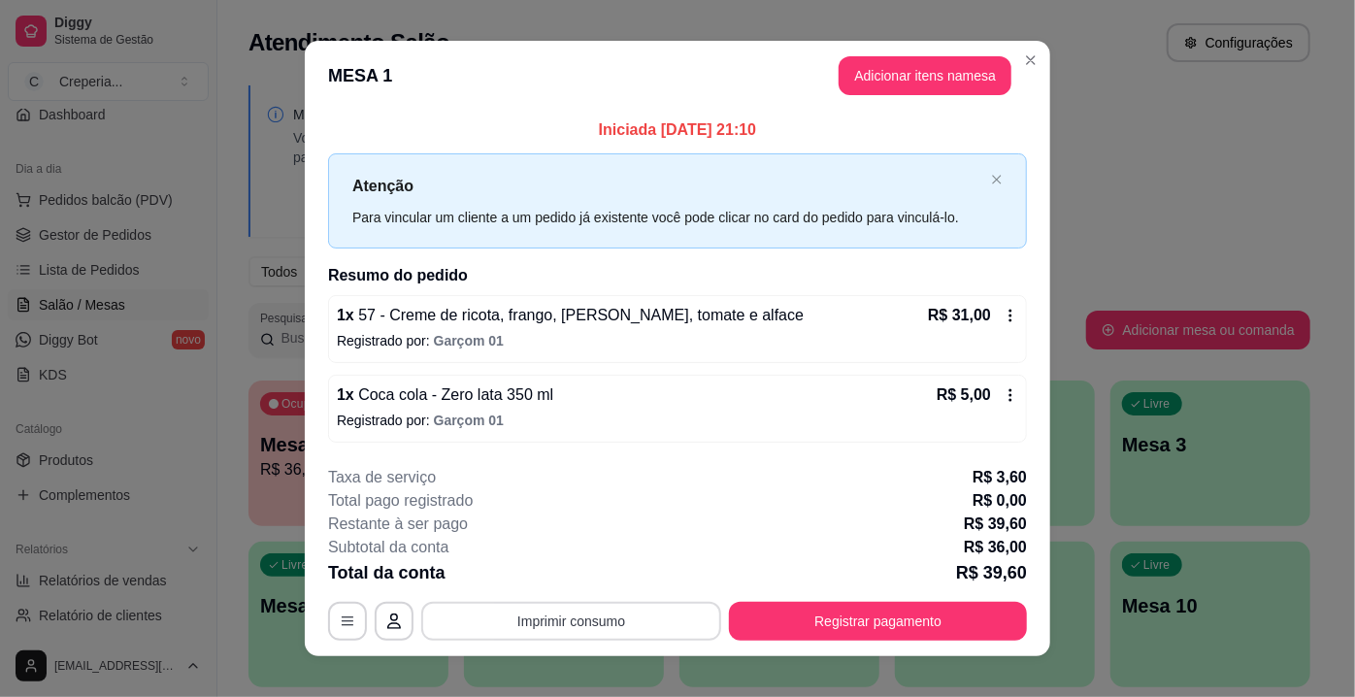
click at [663, 614] on button "Imprimir consumo" at bounding box center [571, 621] width 300 height 39
click at [620, 583] on button "IMPRESSORA" at bounding box center [571, 575] width 141 height 31
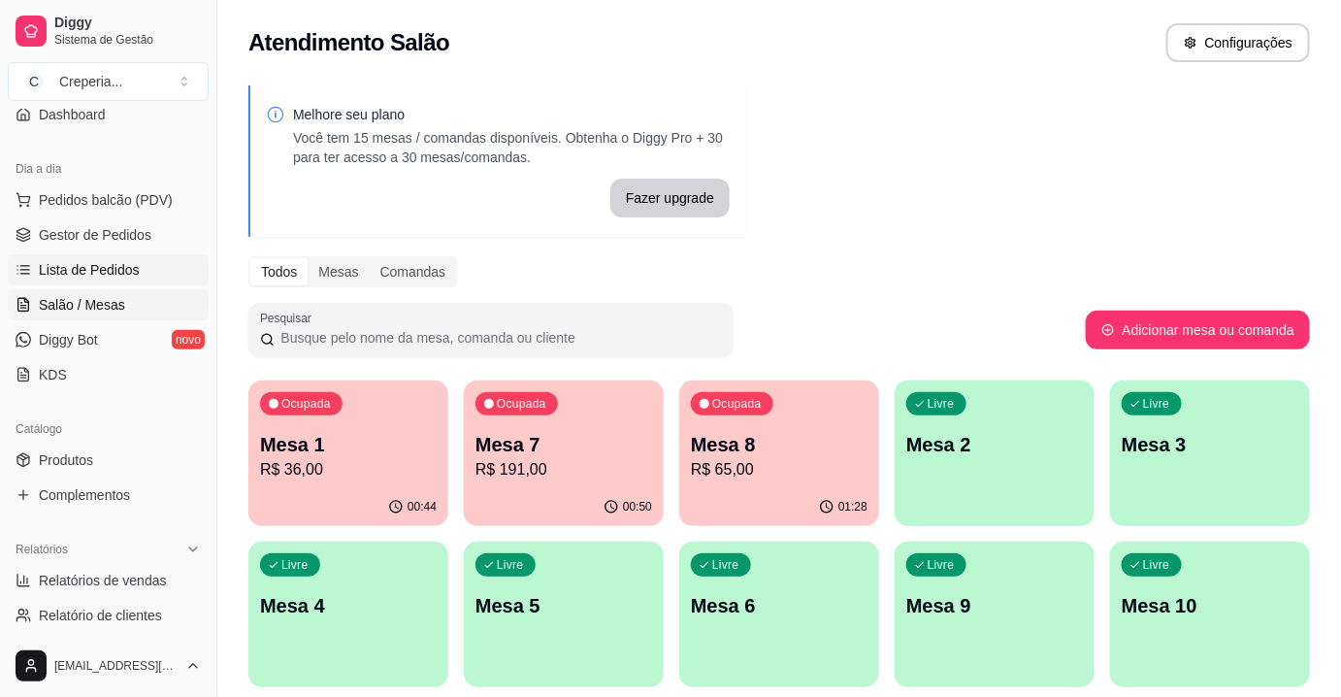
click at [100, 277] on span "Lista de Pedidos" at bounding box center [89, 269] width 101 height 19
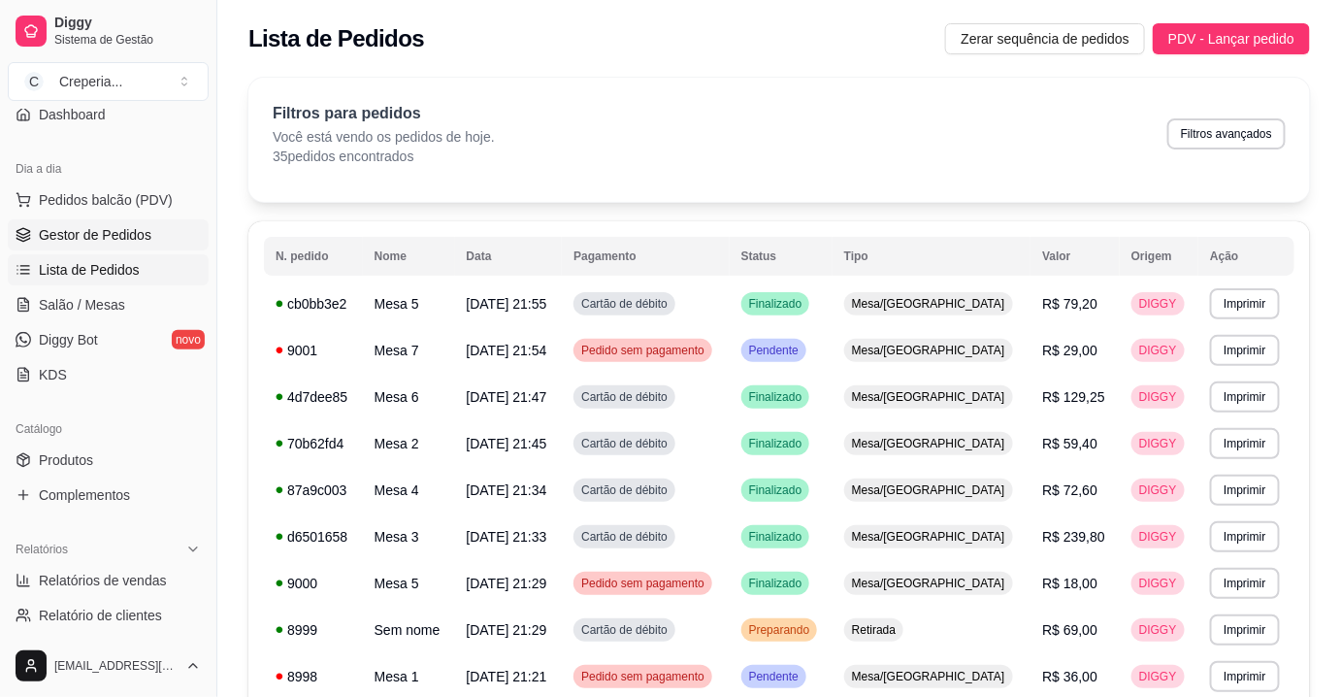
drag, startPoint x: 77, startPoint y: 239, endPoint x: 118, endPoint y: 252, distance: 43.9
click at [78, 240] on span "Gestor de Pedidos" at bounding box center [95, 234] width 113 height 19
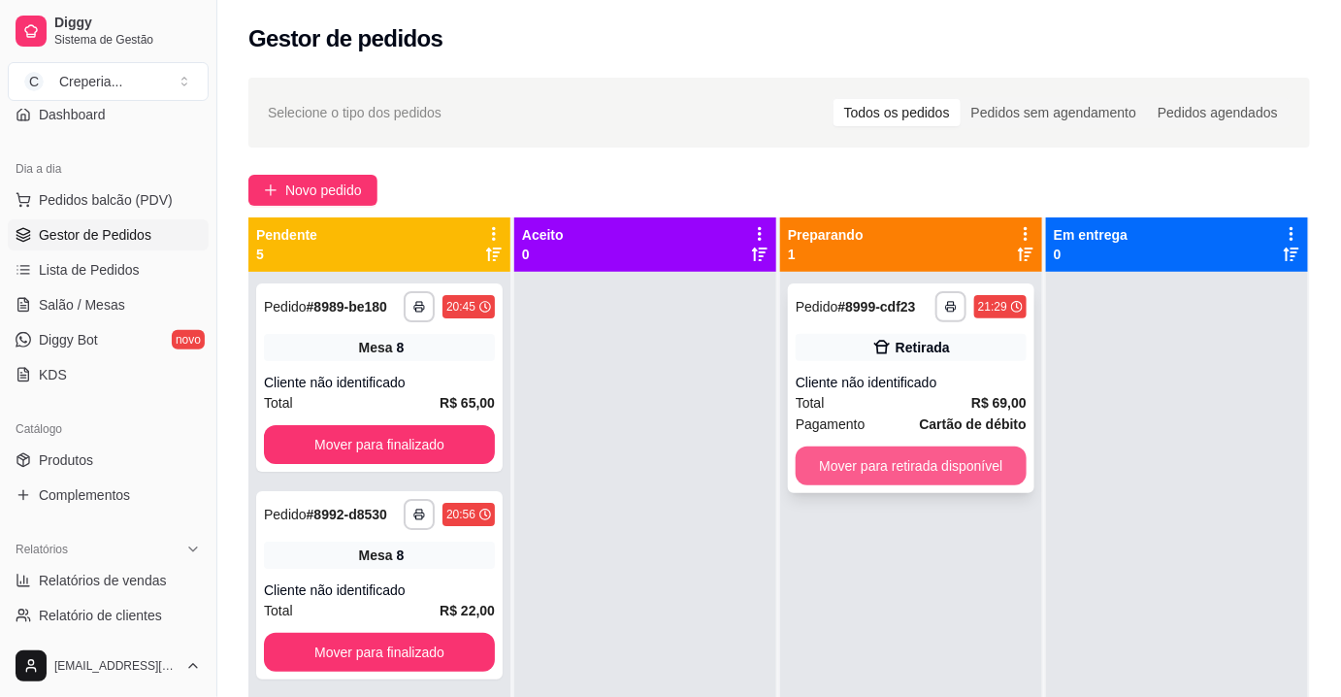
click at [956, 478] on button "Mover para retirada disponível" at bounding box center [911, 465] width 231 height 39
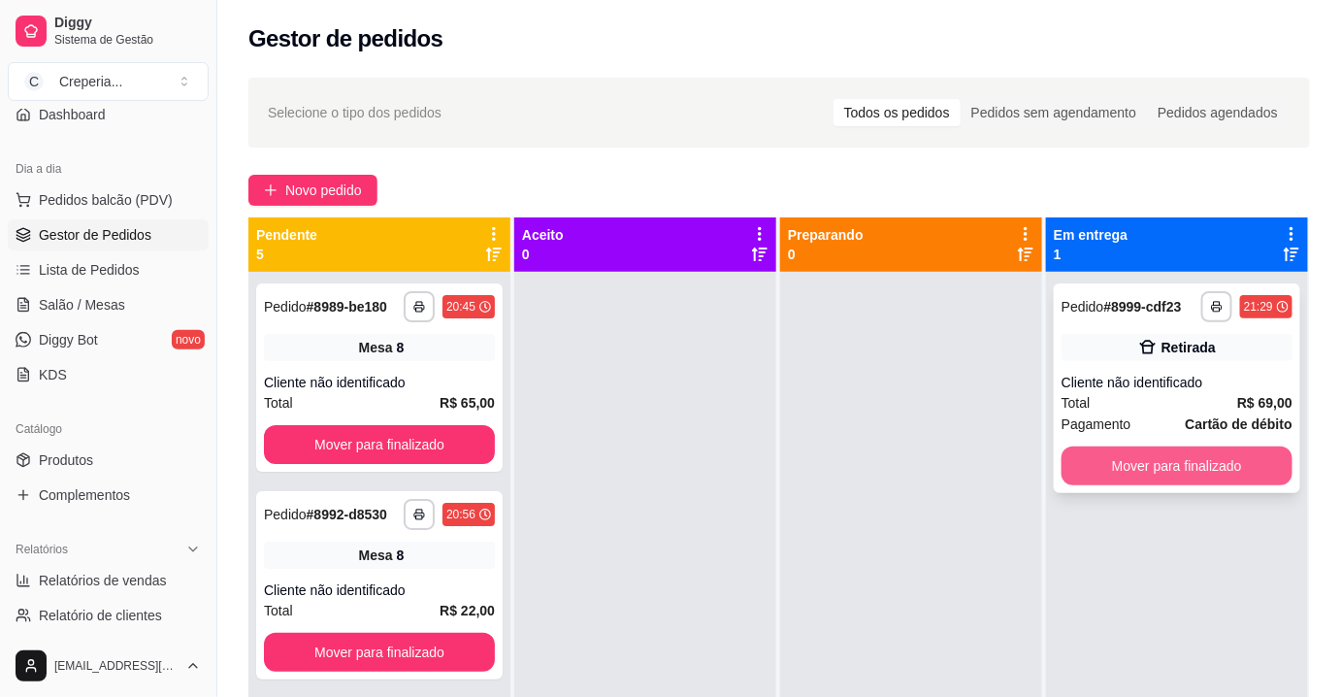
click at [1138, 455] on button "Mover para finalizado" at bounding box center [1177, 465] width 231 height 39
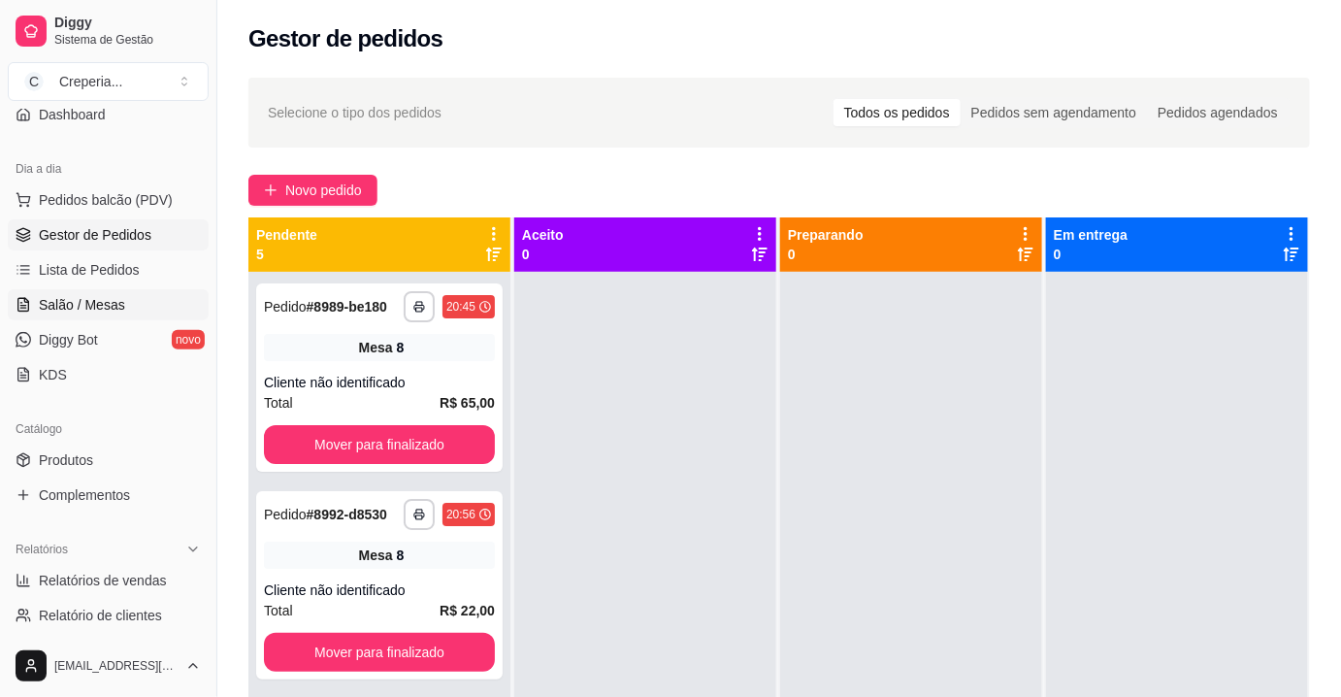
click at [84, 296] on span "Salão / Mesas" at bounding box center [82, 304] width 86 height 19
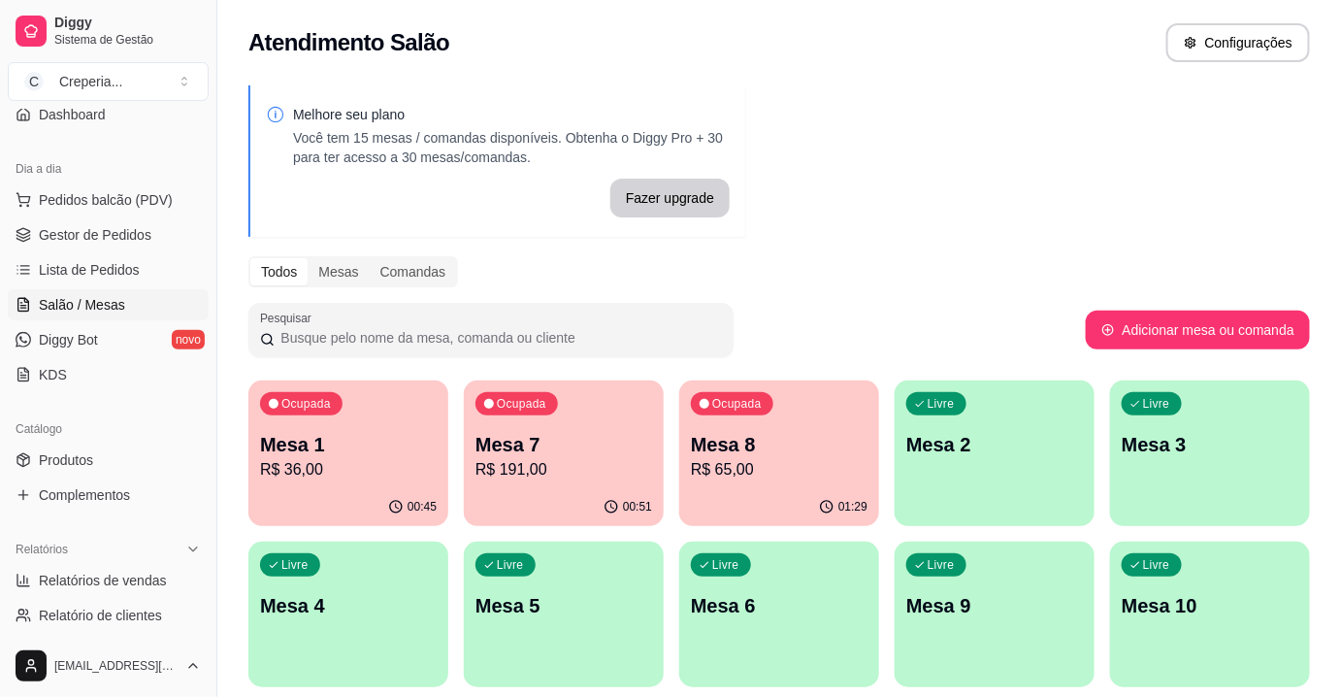
click at [606, 454] on p "Mesa 7" at bounding box center [563, 444] width 177 height 27
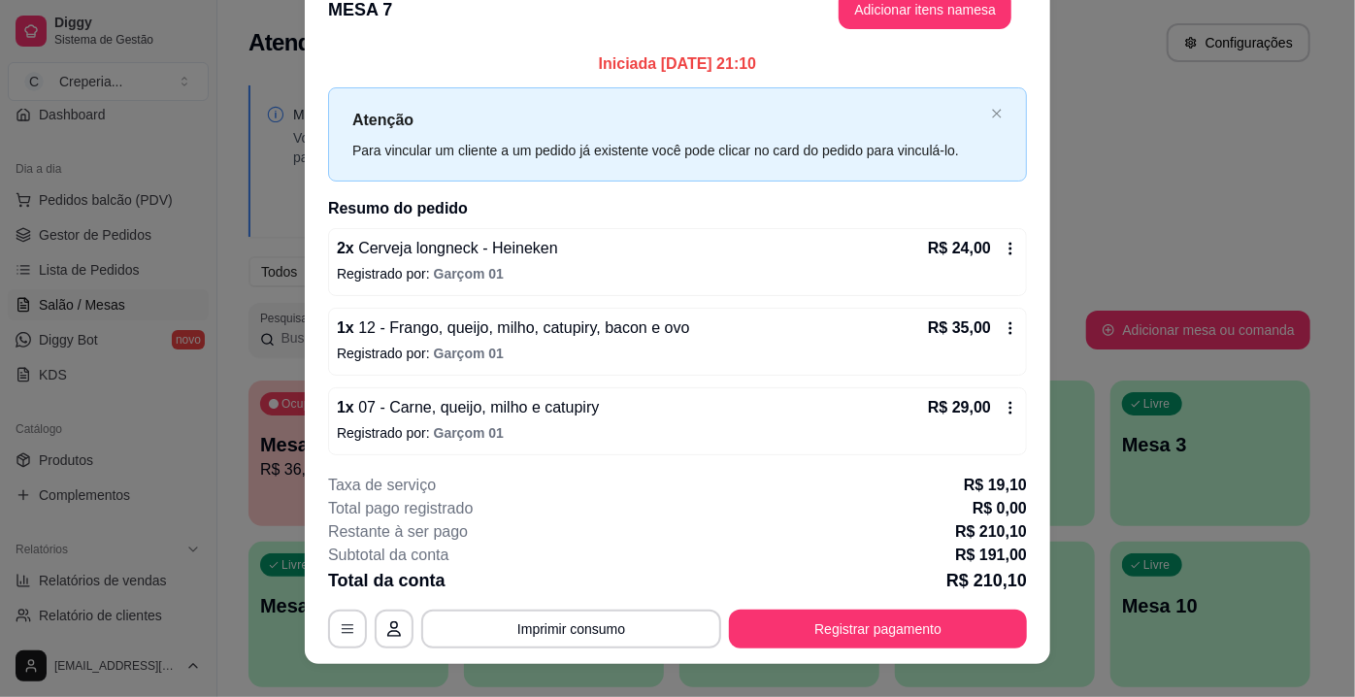
scroll to position [58, 0]
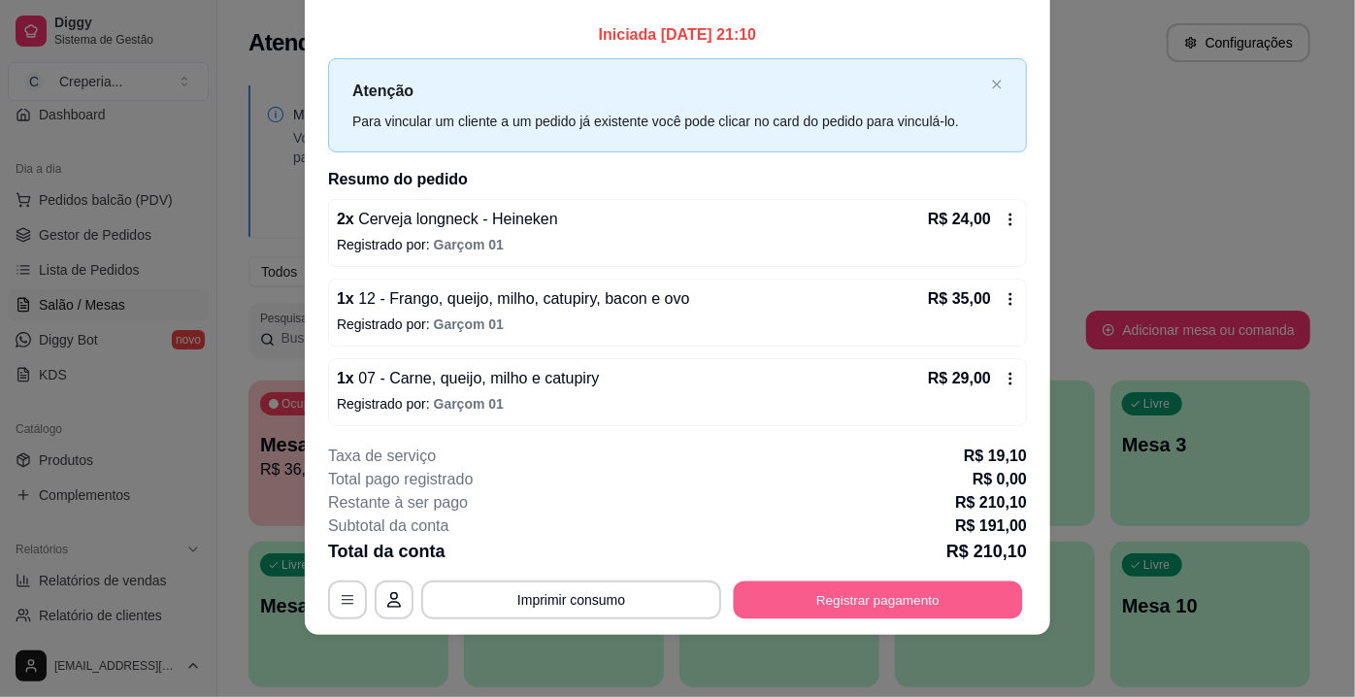
click at [825, 609] on button "Registrar pagamento" at bounding box center [878, 600] width 289 height 38
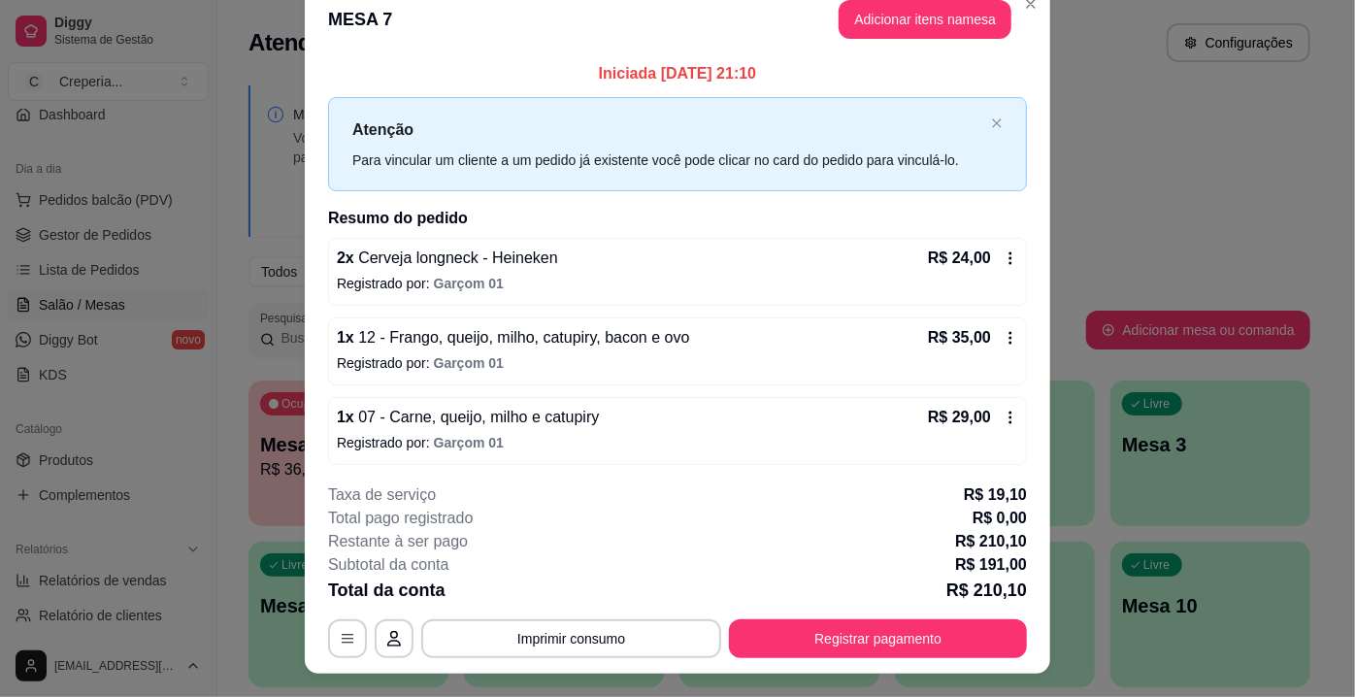
scroll to position [0, 0]
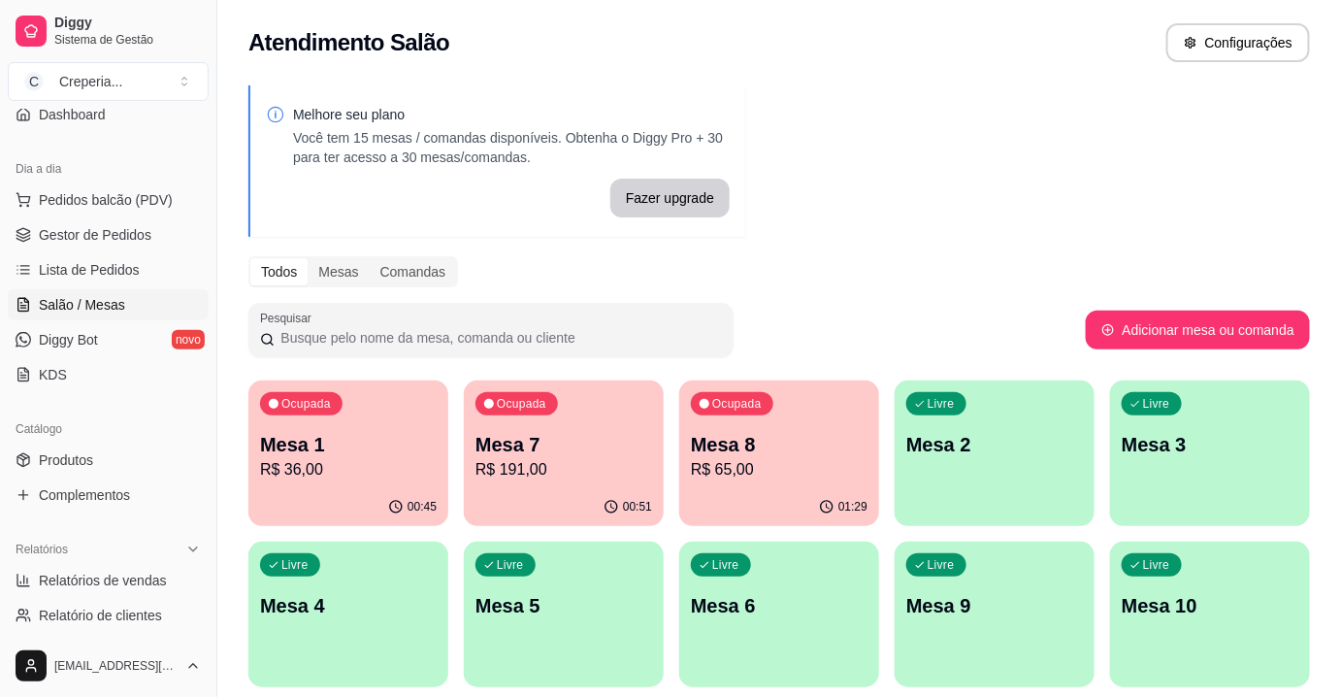
click at [349, 453] on p "Mesa 1" at bounding box center [348, 444] width 177 height 27
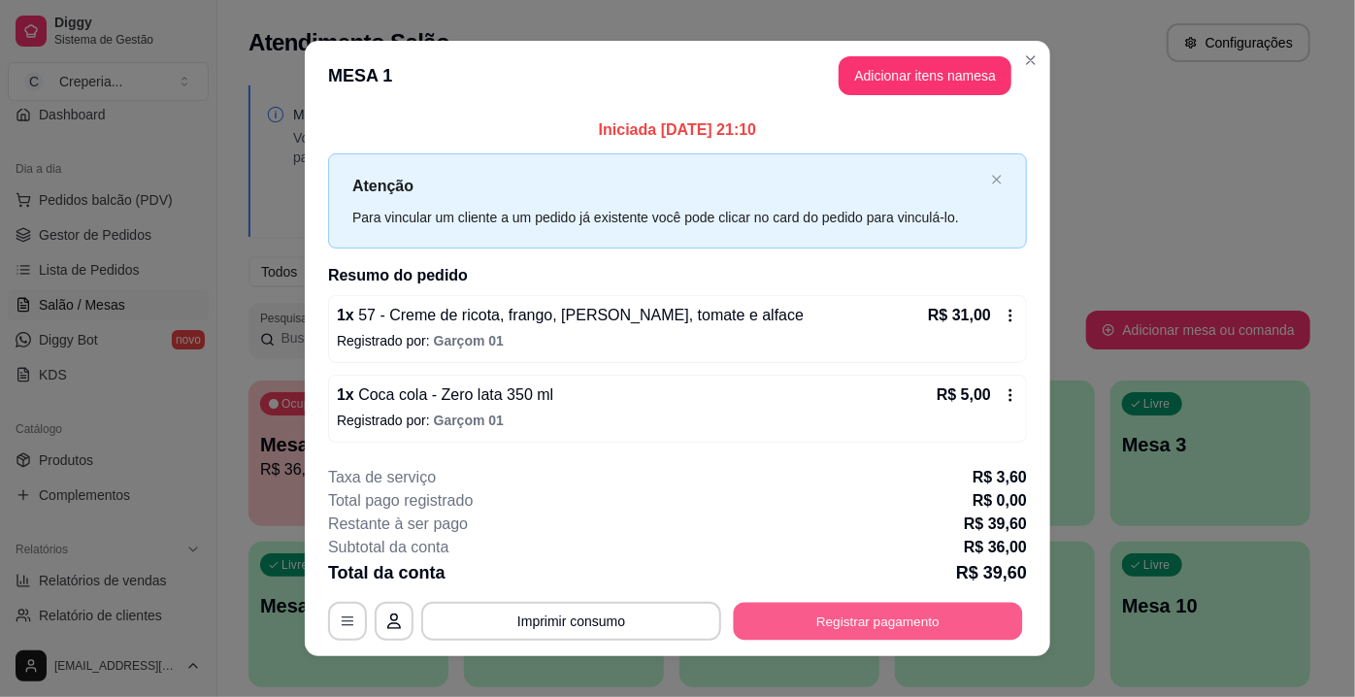
click at [964, 625] on button "Registrar pagamento" at bounding box center [878, 621] width 289 height 38
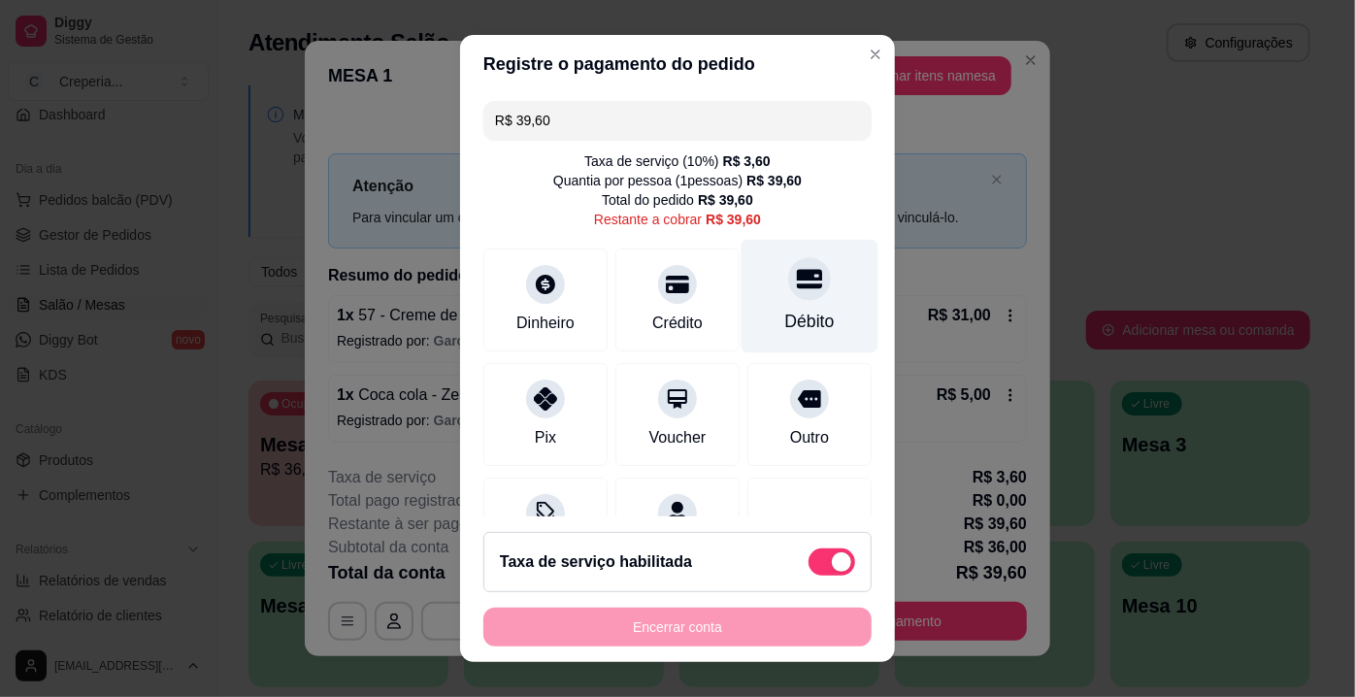
click at [797, 287] on icon at bounding box center [809, 278] width 25 height 19
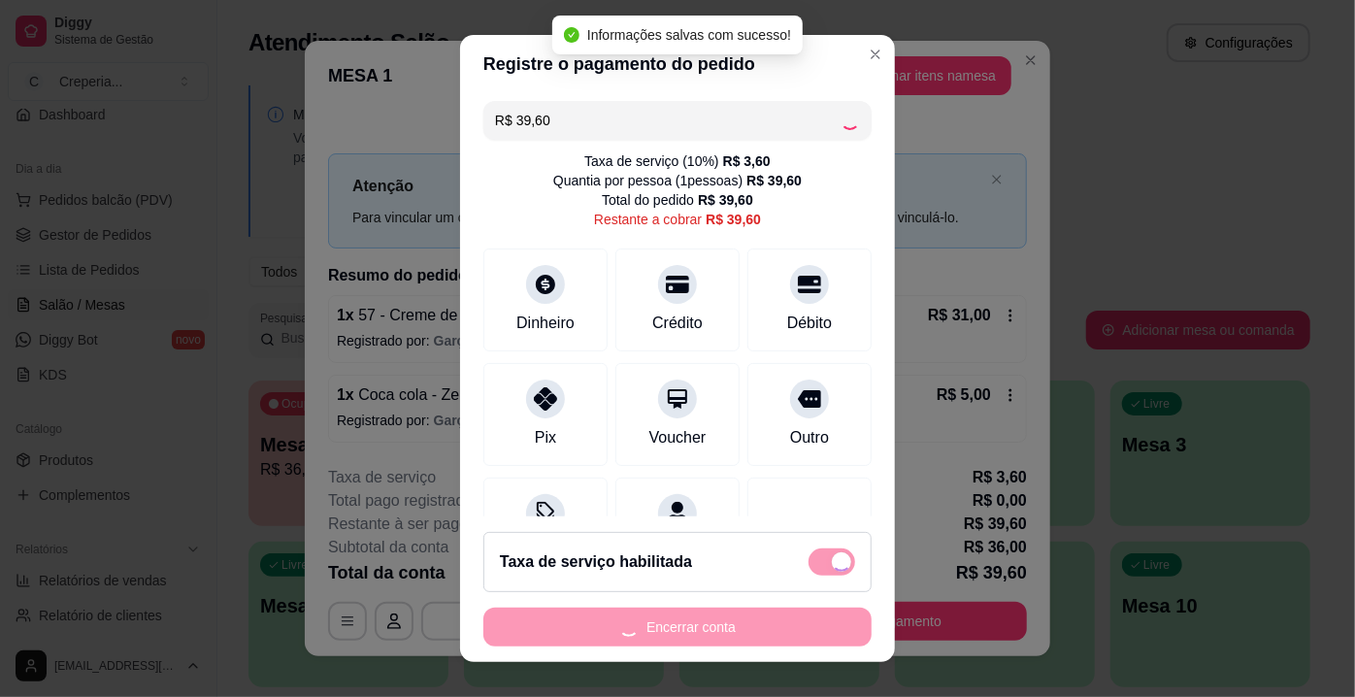
type input "R$ 0,00"
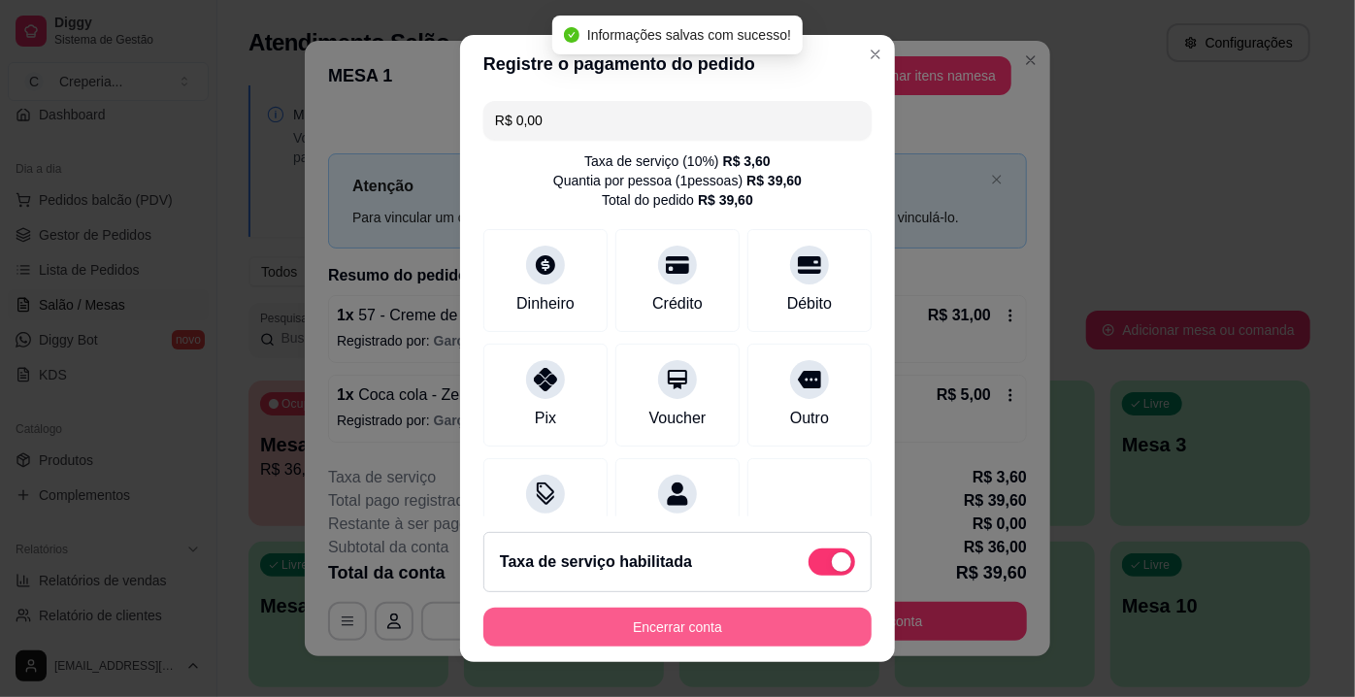
click at [712, 637] on button "Encerrar conta" at bounding box center [677, 626] width 388 height 39
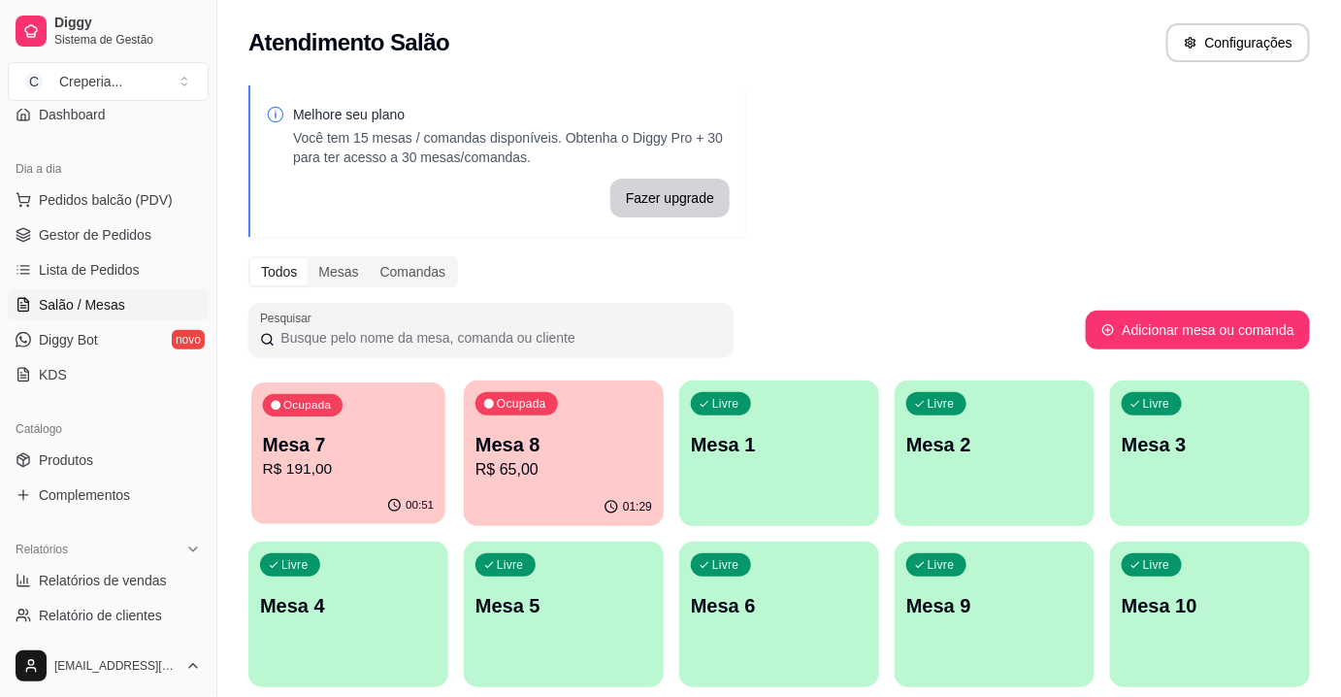
click at [363, 435] on p "Mesa 7" at bounding box center [349, 445] width 172 height 26
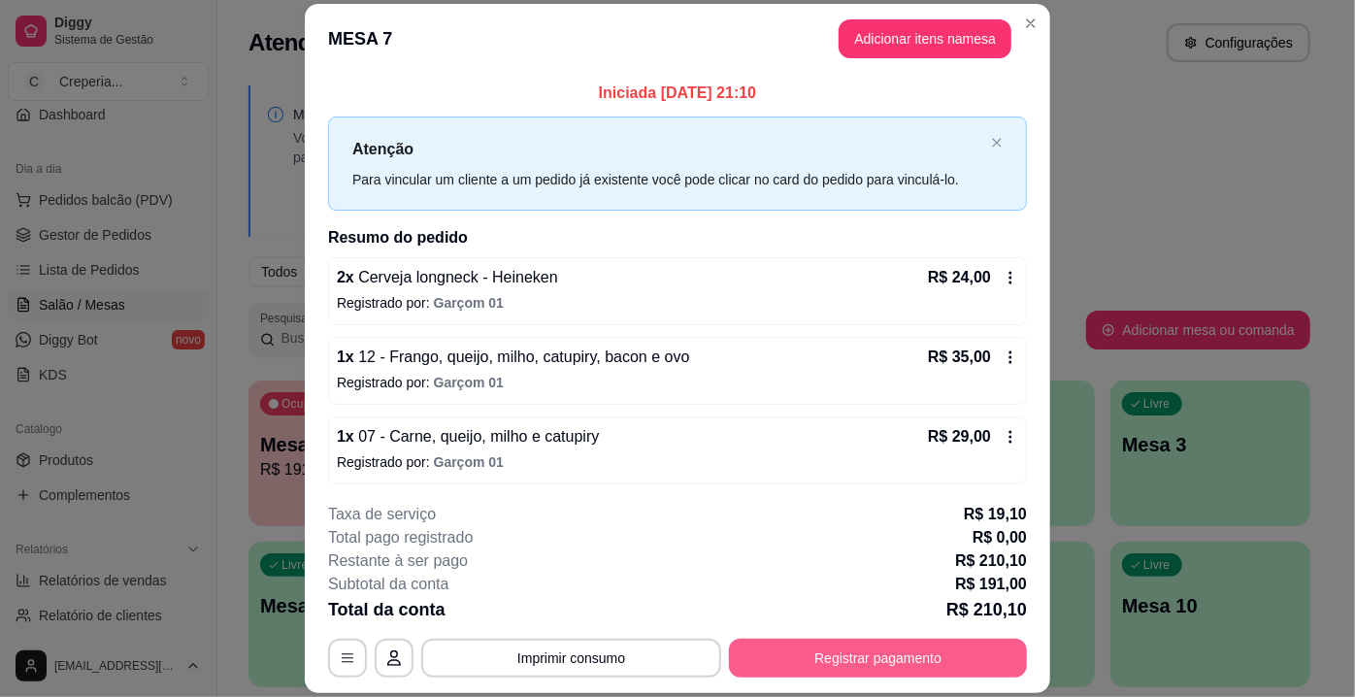
click at [905, 669] on button "Registrar pagamento" at bounding box center [878, 658] width 298 height 39
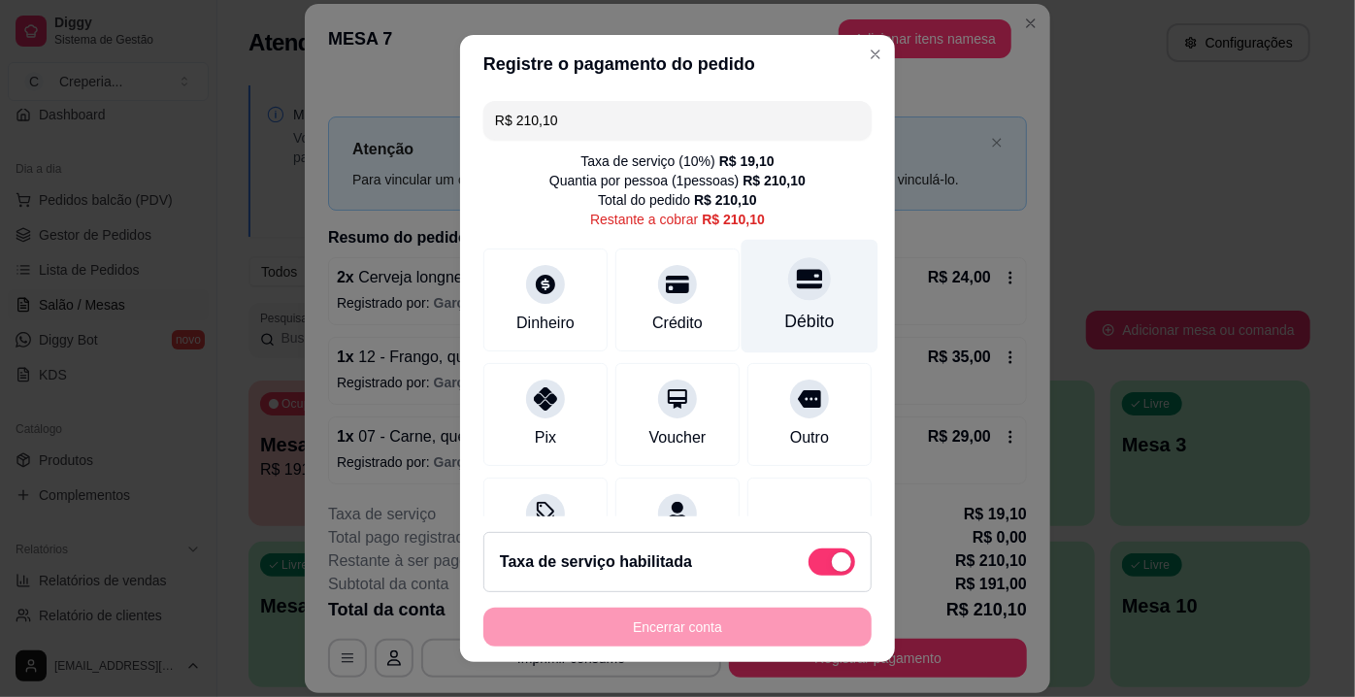
click at [794, 294] on div at bounding box center [809, 278] width 43 height 43
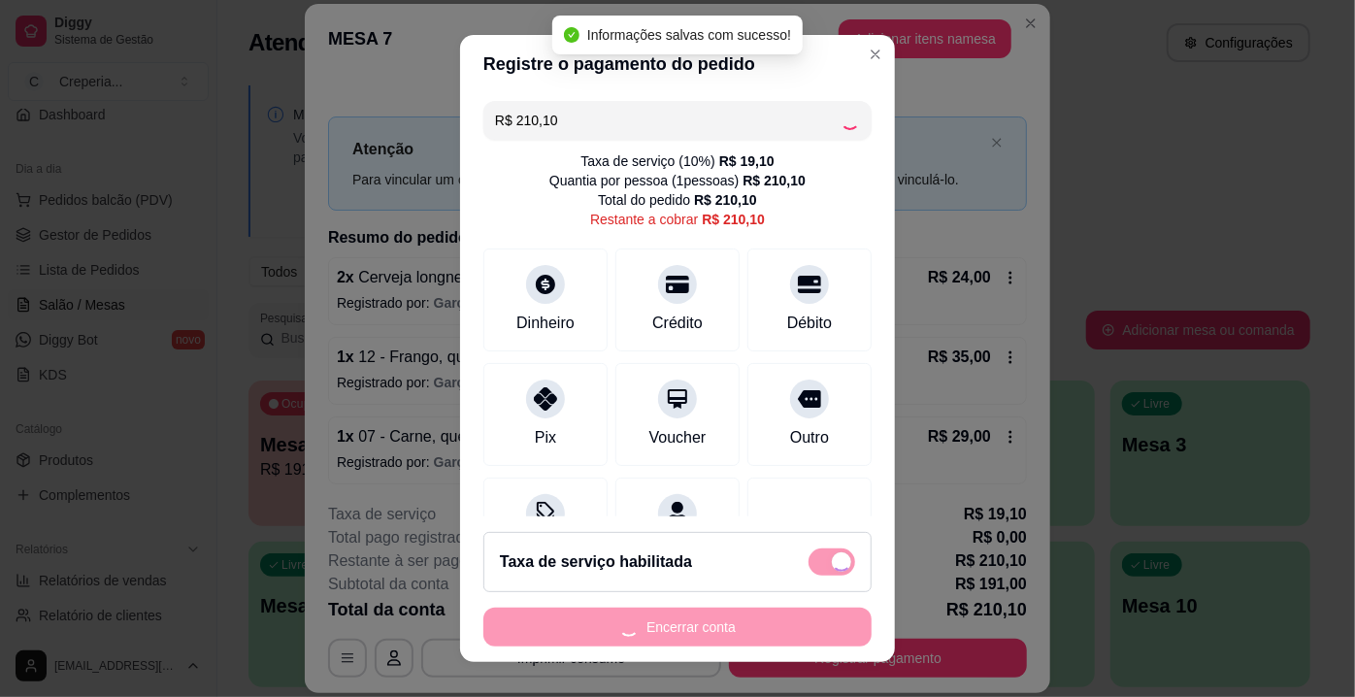
type input "R$ 0,00"
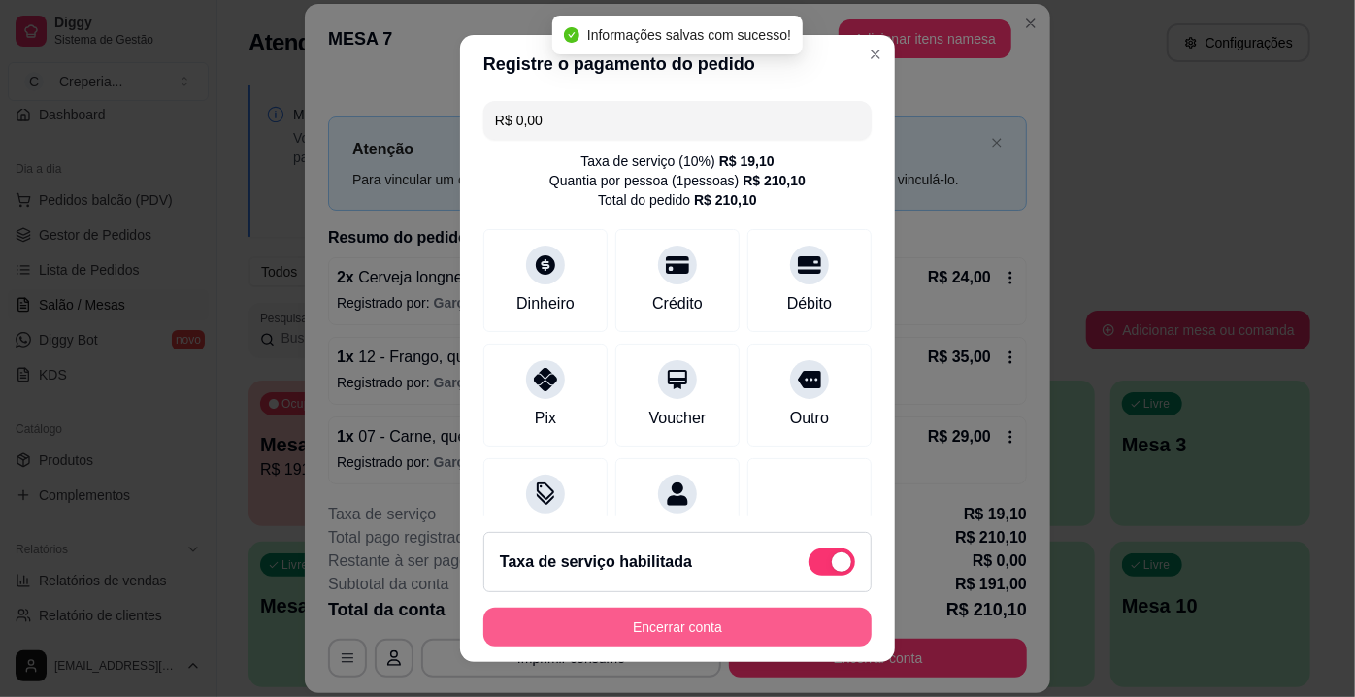
click at [724, 627] on button "Encerrar conta" at bounding box center [677, 626] width 388 height 39
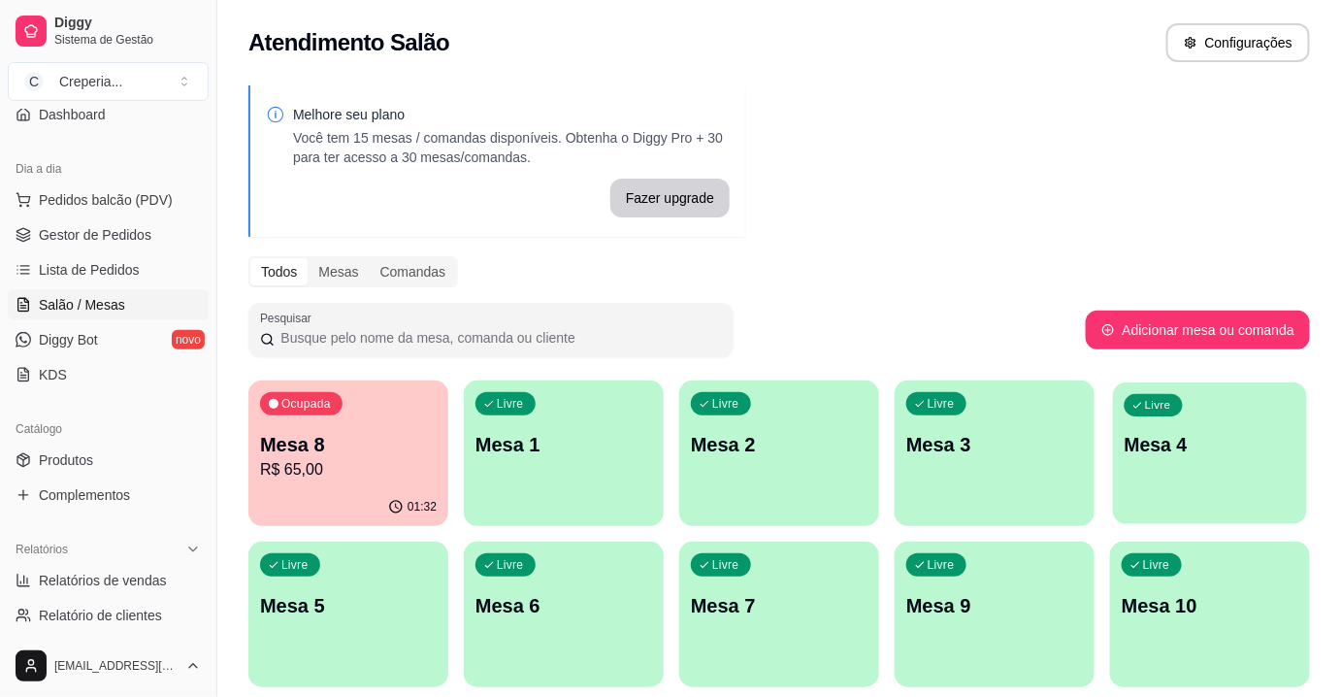
click at [1213, 480] on div "Livre Mesa 4" at bounding box center [1210, 441] width 194 height 118
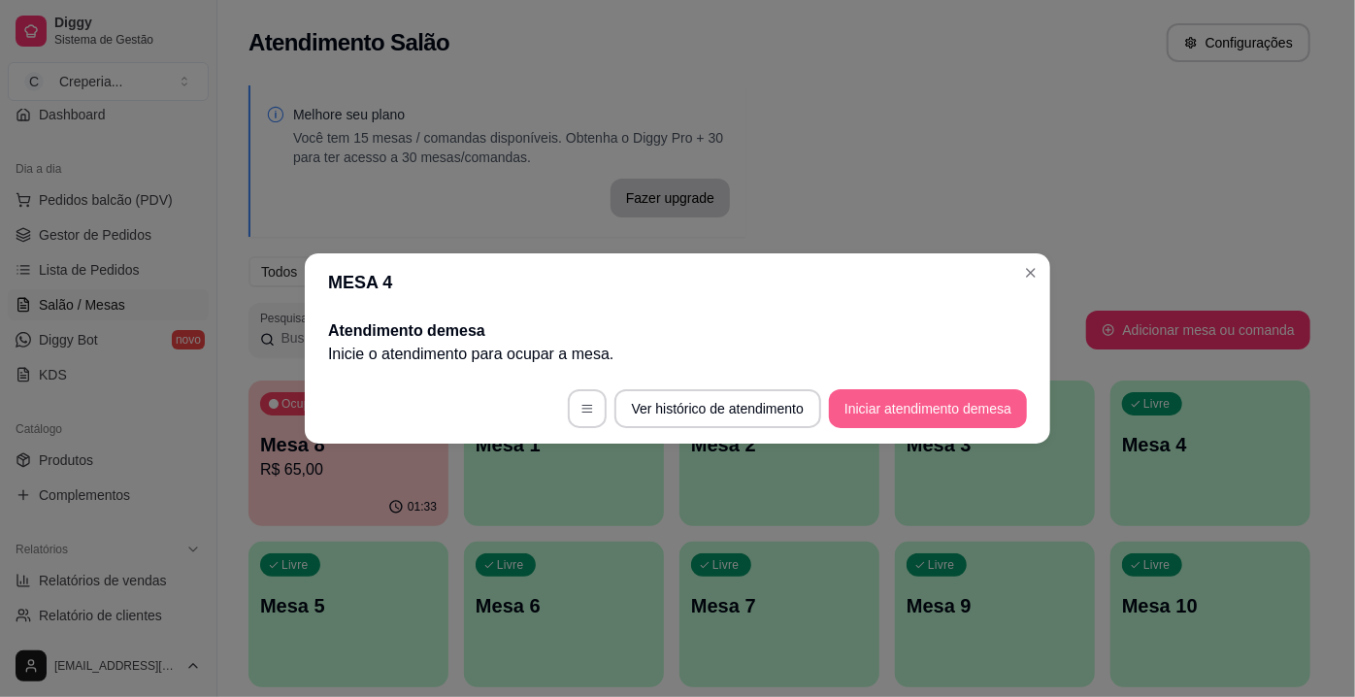
click at [876, 400] on button "Iniciar atendimento de mesa" at bounding box center [928, 408] width 198 height 39
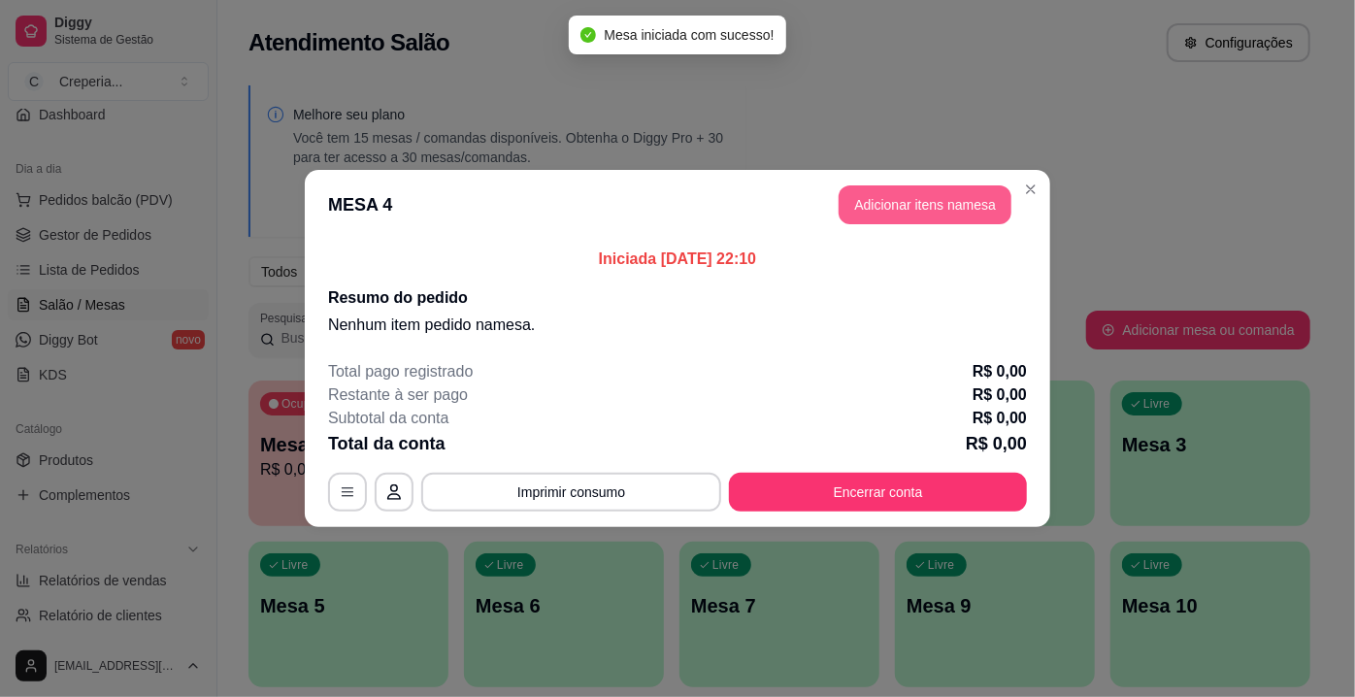
click at [922, 208] on button "Adicionar itens na mesa" at bounding box center [924, 204] width 173 height 39
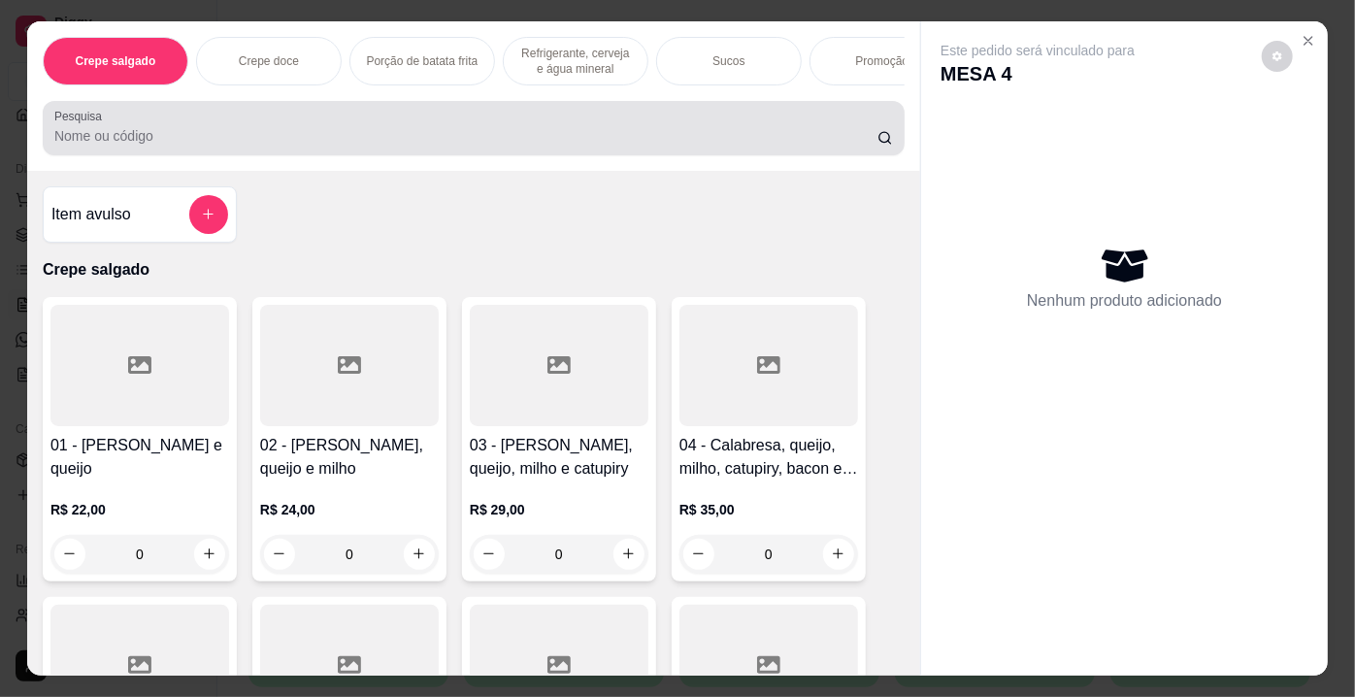
click at [493, 139] on input "Pesquisa" at bounding box center [465, 135] width 823 height 19
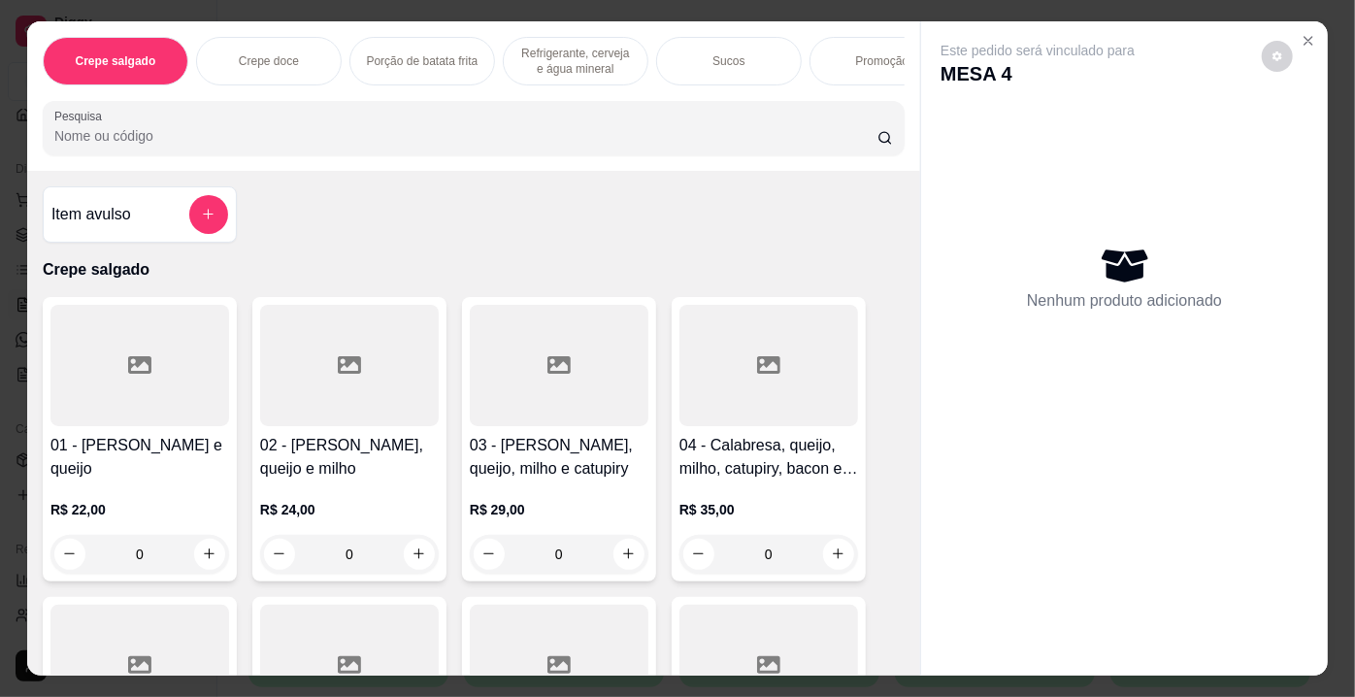
click at [168, 371] on div at bounding box center [139, 365] width 179 height 121
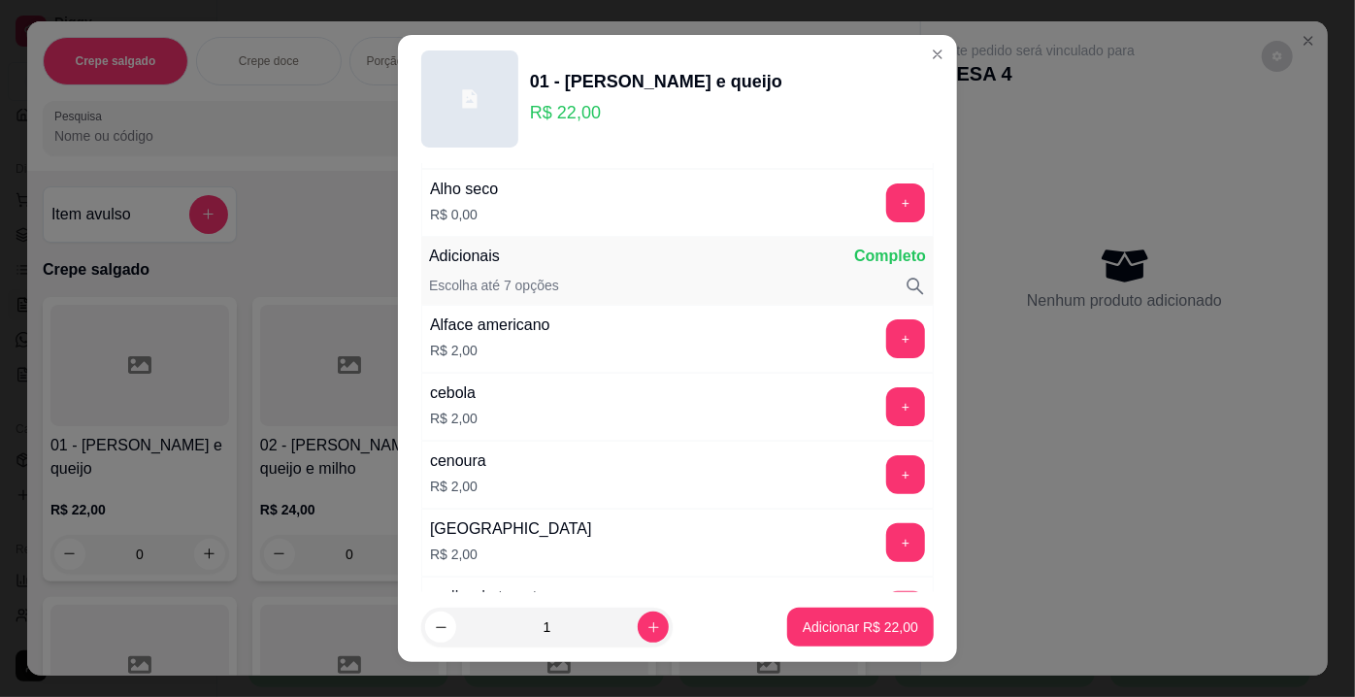
scroll to position [529, 0]
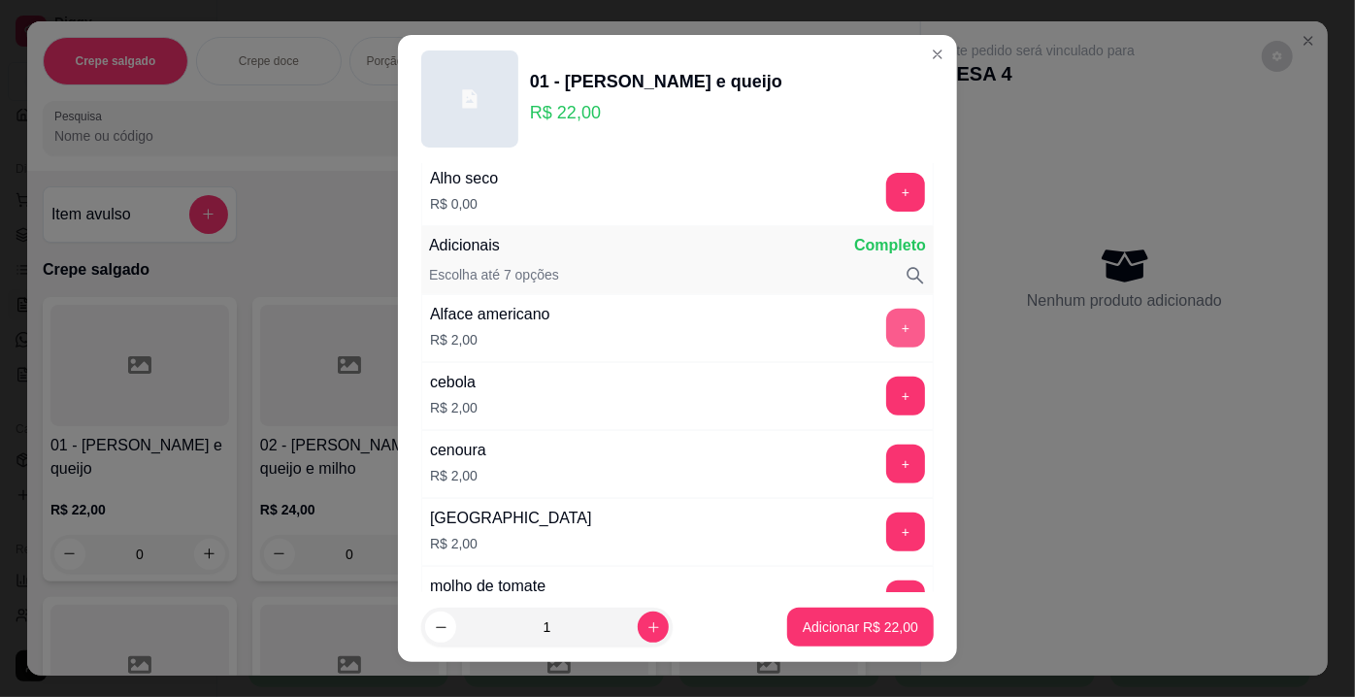
click at [886, 332] on button "+" at bounding box center [905, 328] width 39 height 39
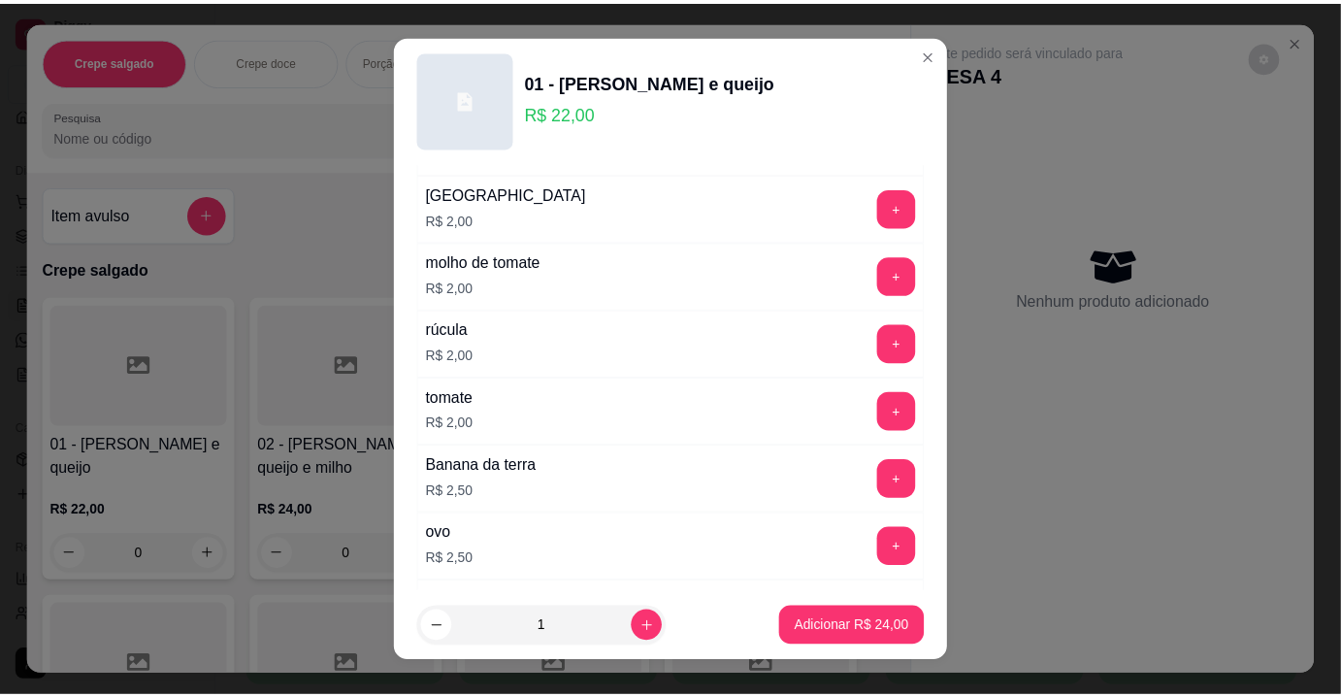
scroll to position [882, 0]
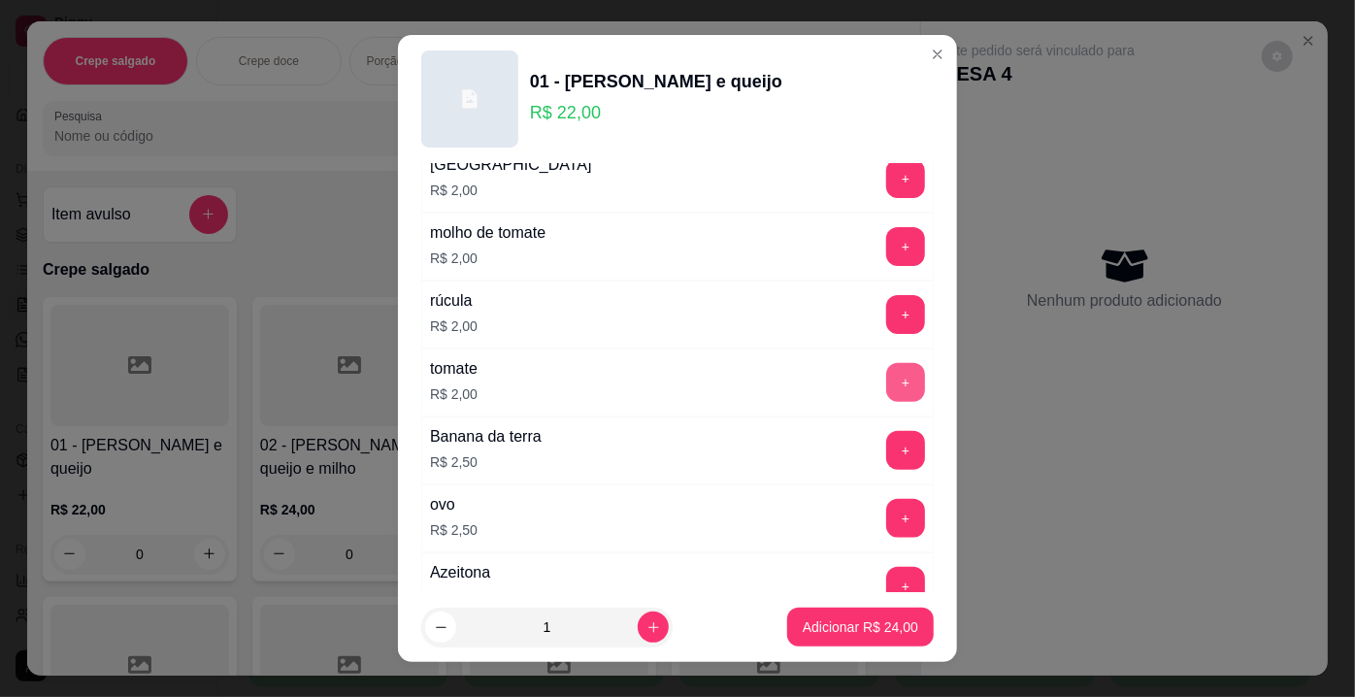
click at [886, 375] on button "+" at bounding box center [905, 382] width 39 height 39
click at [840, 625] on p "Adicionar R$ 26,00" at bounding box center [860, 626] width 115 height 19
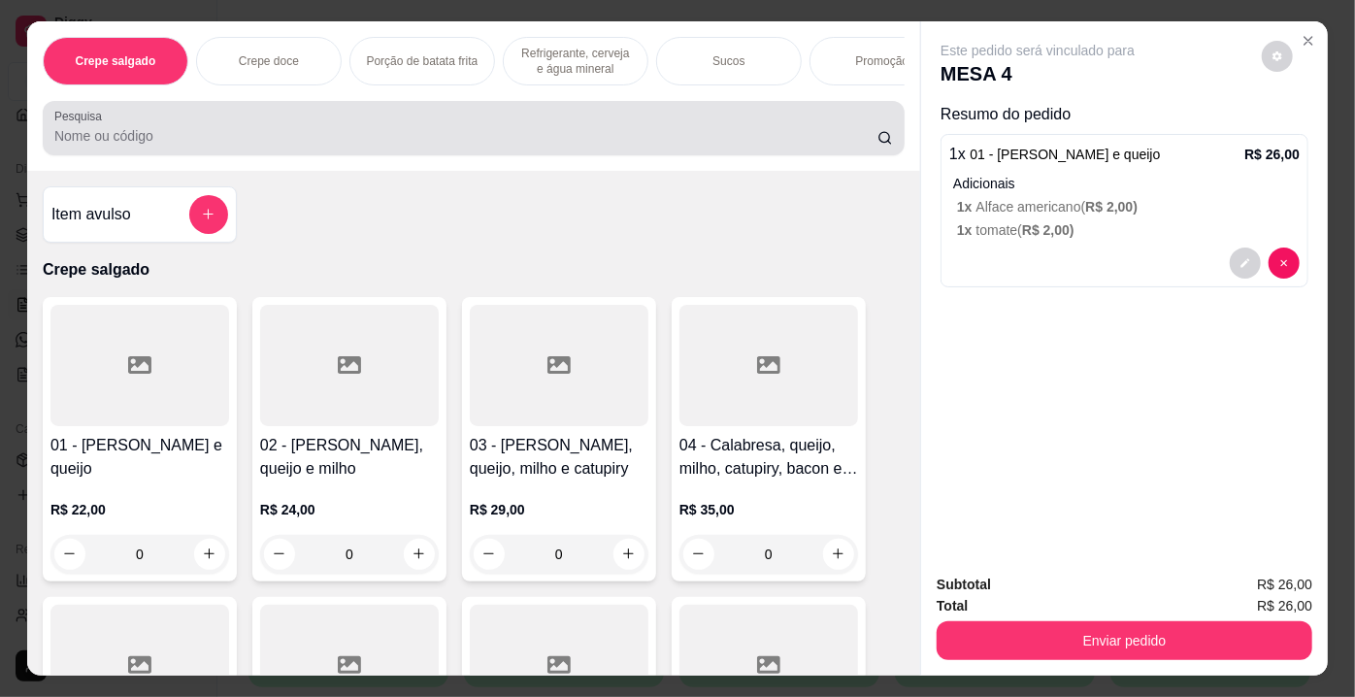
click at [170, 130] on div at bounding box center [473, 128] width 838 height 39
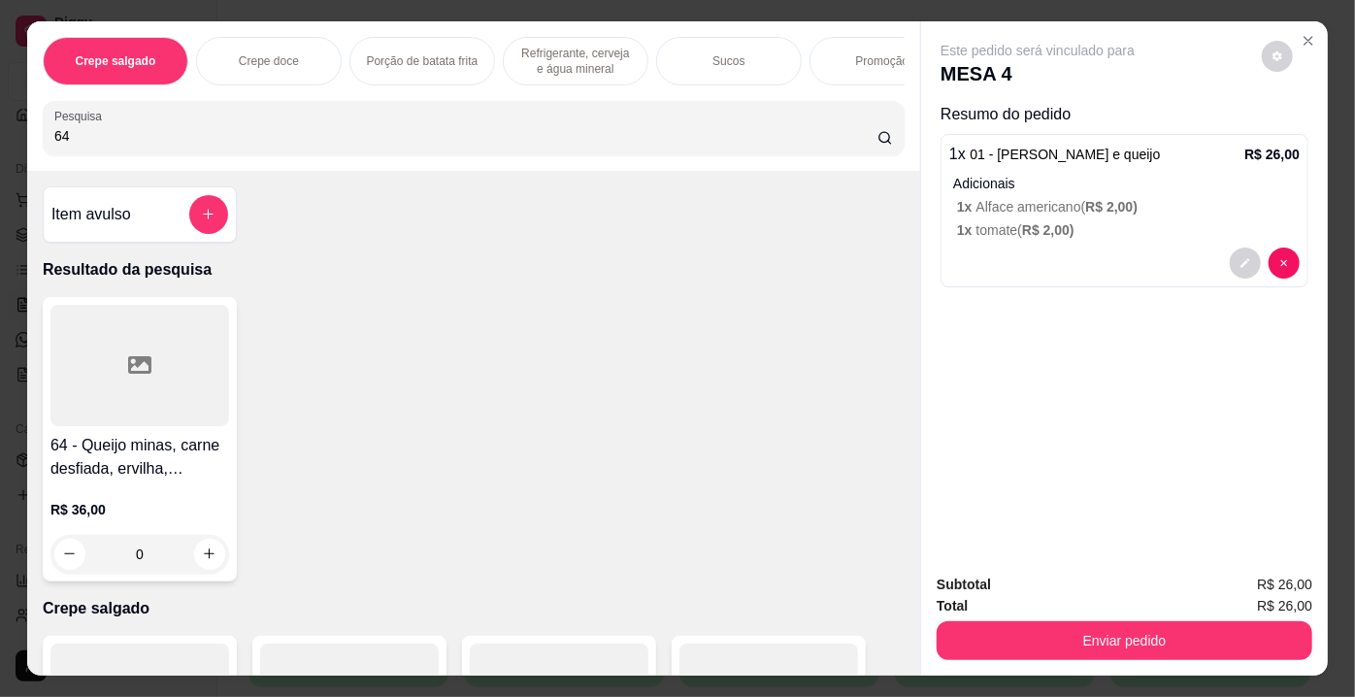
type input "64"
click at [180, 359] on div at bounding box center [139, 365] width 179 height 121
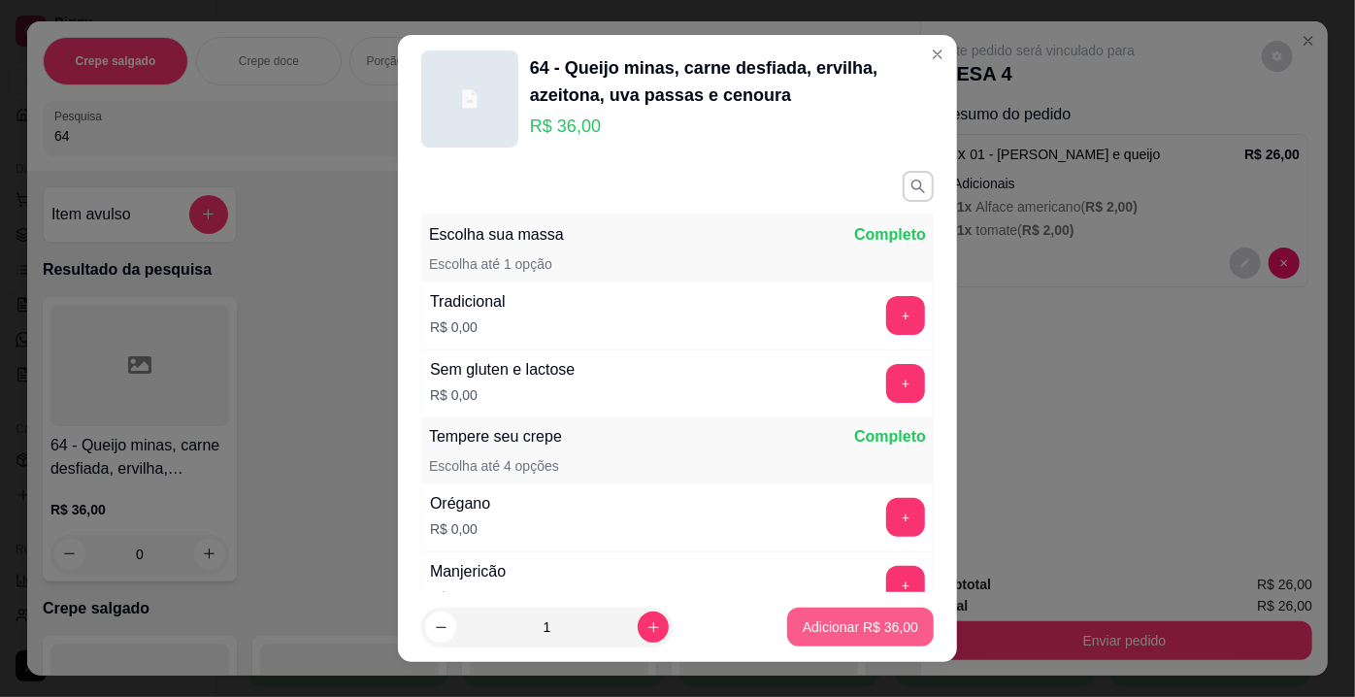
click at [809, 635] on p "Adicionar R$ 36,00" at bounding box center [860, 626] width 115 height 19
type input "1"
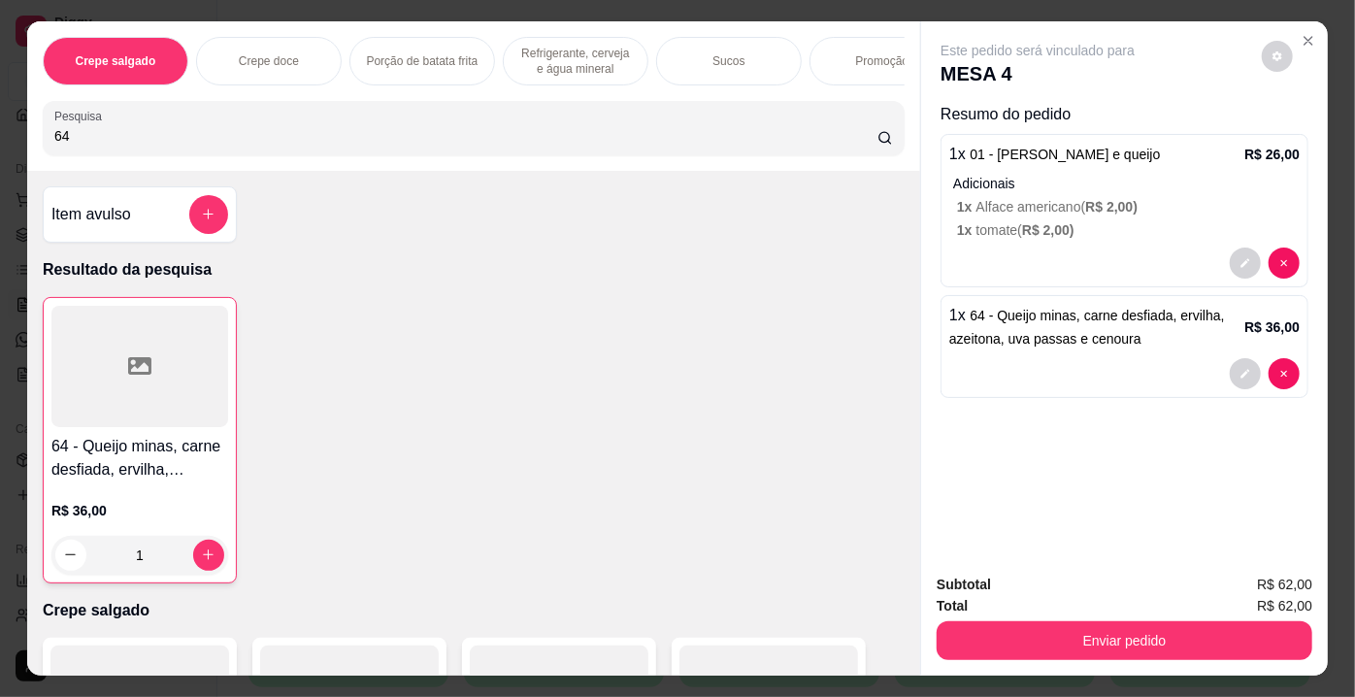
drag, startPoint x: 140, startPoint y: 144, endPoint x: 0, endPoint y: 149, distance: 139.9
click at [0, 149] on div "Crepe salgado Crepe doce Porção de batata frita Refrigerante, cerveja e água mi…" at bounding box center [677, 348] width 1355 height 697
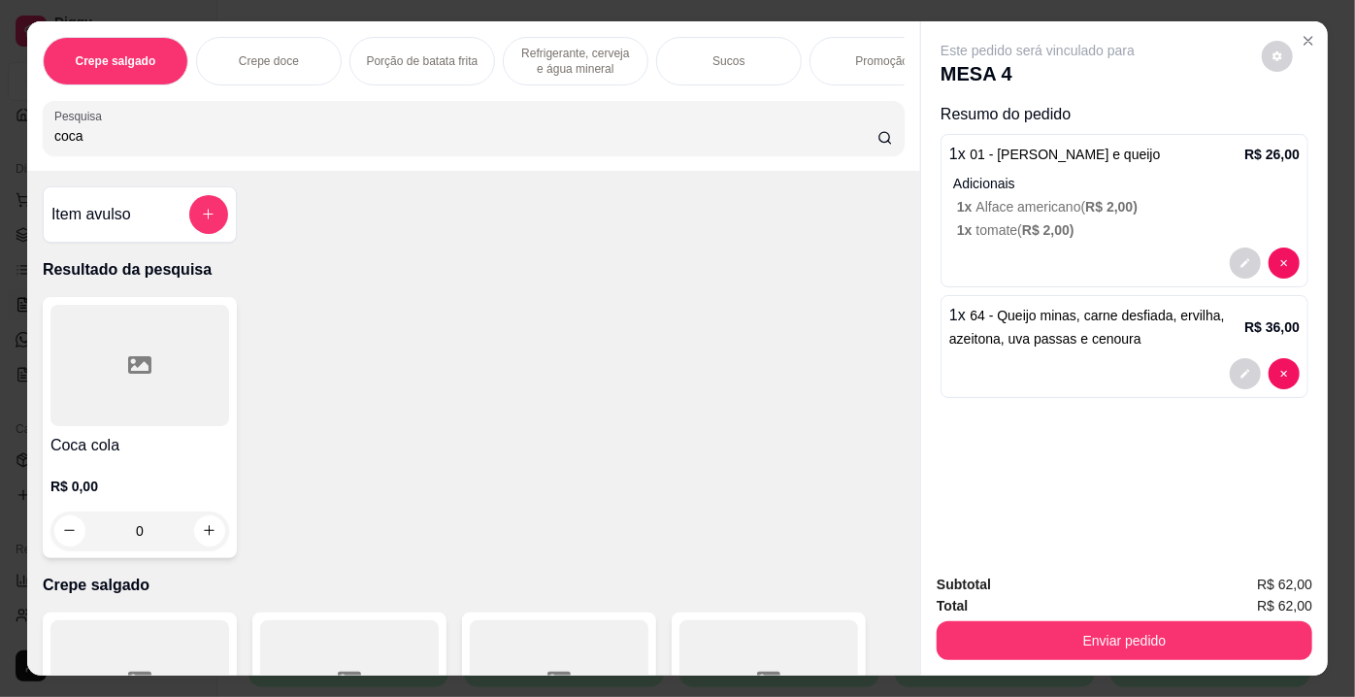
type input "coca"
click at [133, 371] on icon at bounding box center [139, 364] width 23 height 23
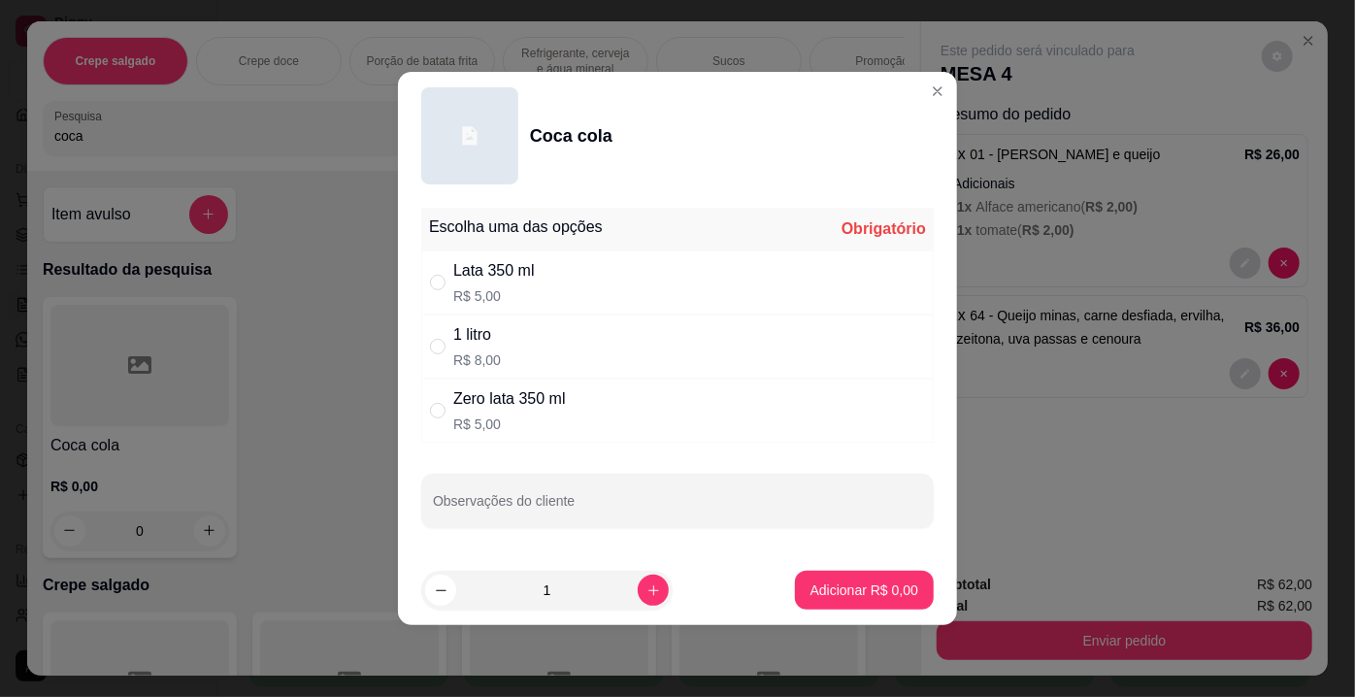
click at [499, 345] on div "1 litro R$ 8,00" at bounding box center [677, 346] width 512 height 64
radio input "true"
click at [862, 581] on p "Adicionar R$ 8,00" at bounding box center [864, 589] width 108 height 19
type input "1"
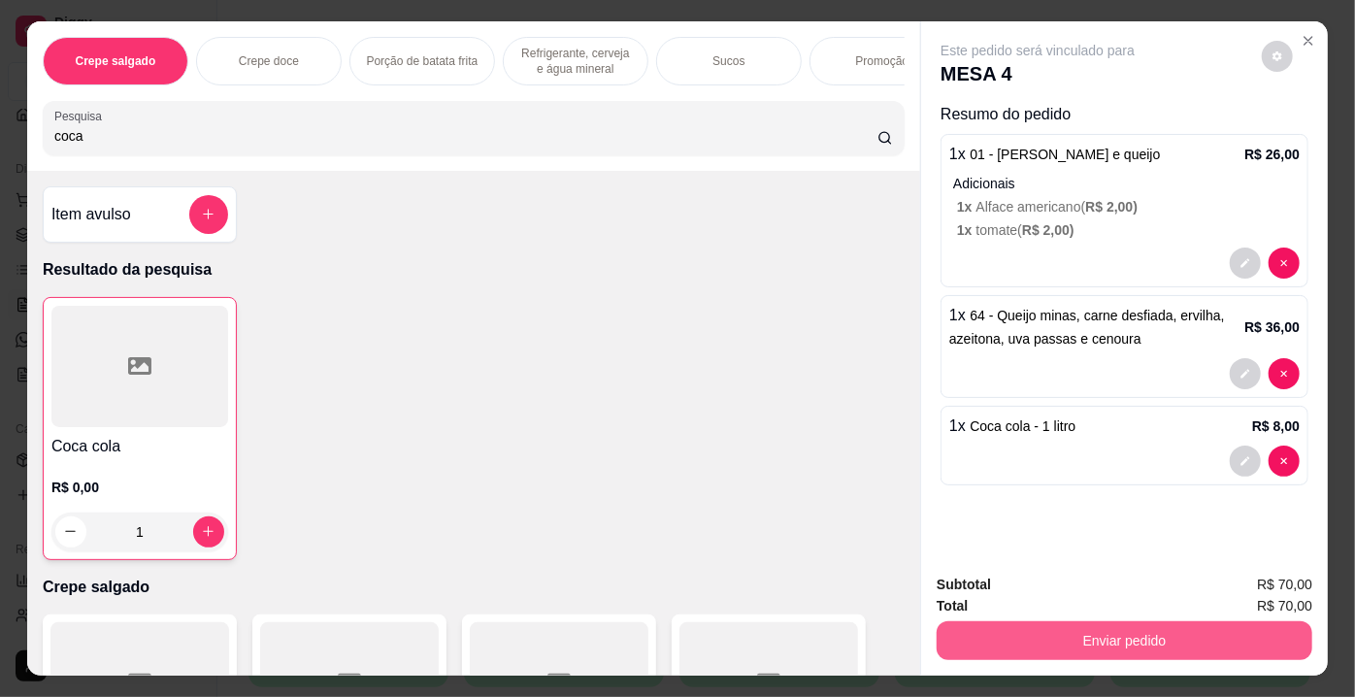
click at [1170, 647] on button "Enviar pedido" at bounding box center [1124, 640] width 376 height 39
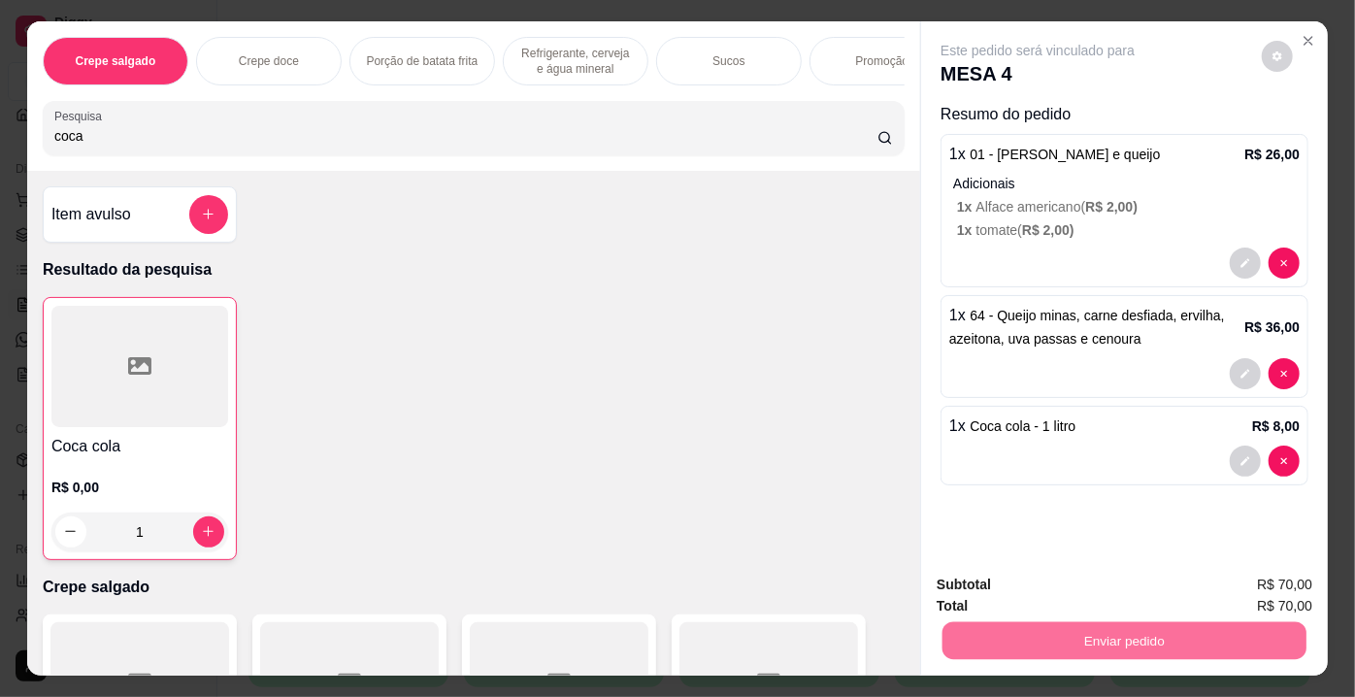
click at [1241, 590] on button "Enviar pedido" at bounding box center [1262, 587] width 107 height 36
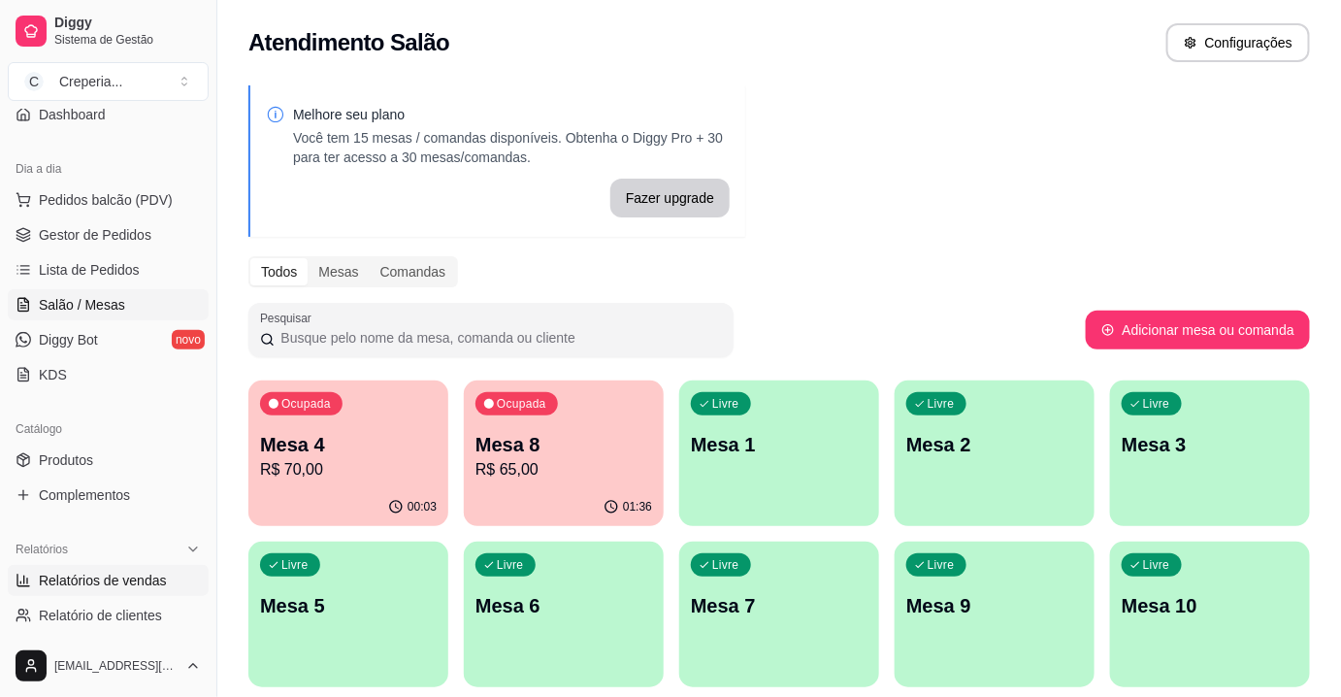
click at [158, 583] on span "Relatórios de vendas" at bounding box center [103, 580] width 128 height 19
select select "ALL"
select select "0"
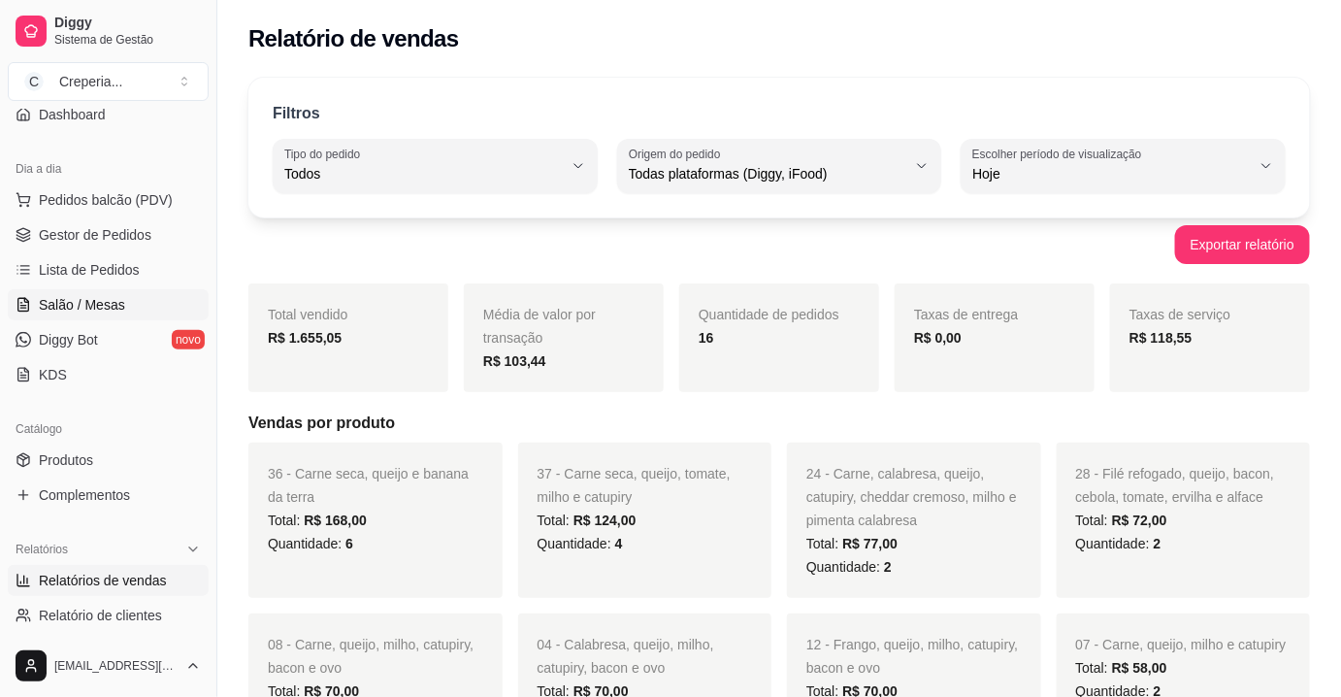
drag, startPoint x: 94, startPoint y: 311, endPoint x: 178, endPoint y: 310, distance: 83.5
click at [94, 310] on span "Salão / Mesas" at bounding box center [82, 304] width 86 height 19
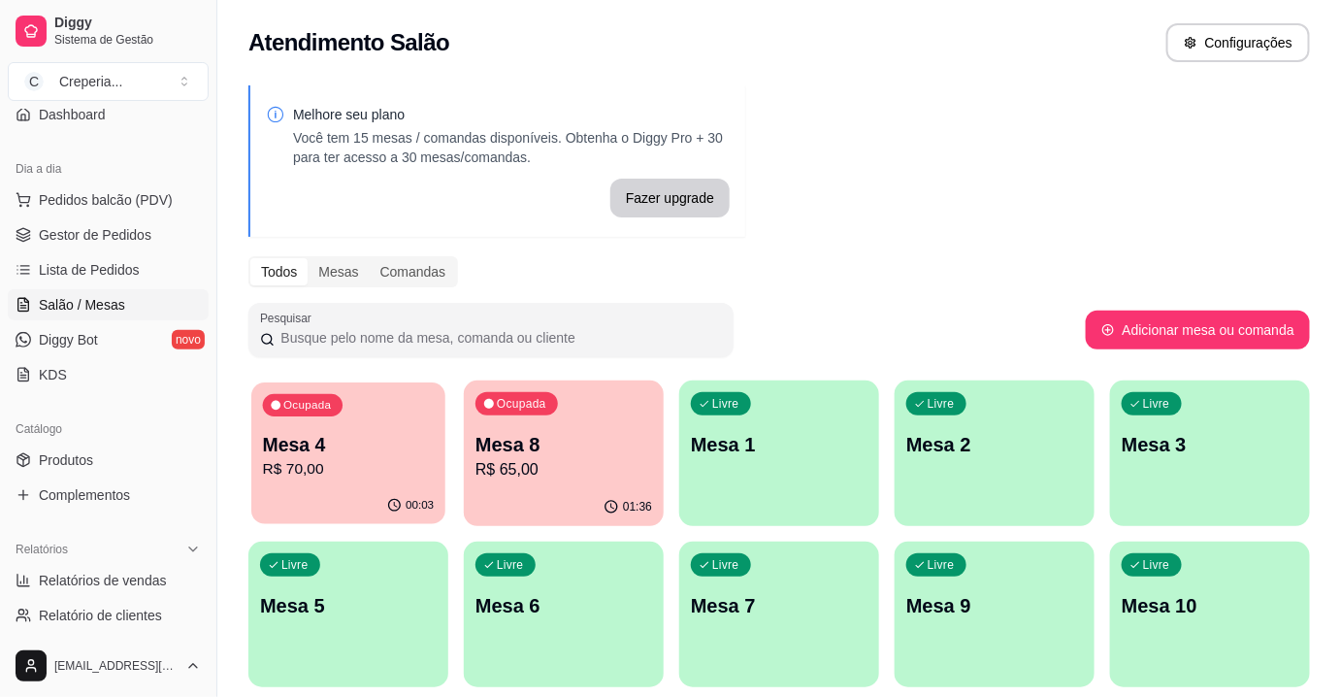
click at [381, 472] on p "R$ 70,00" at bounding box center [349, 469] width 172 height 22
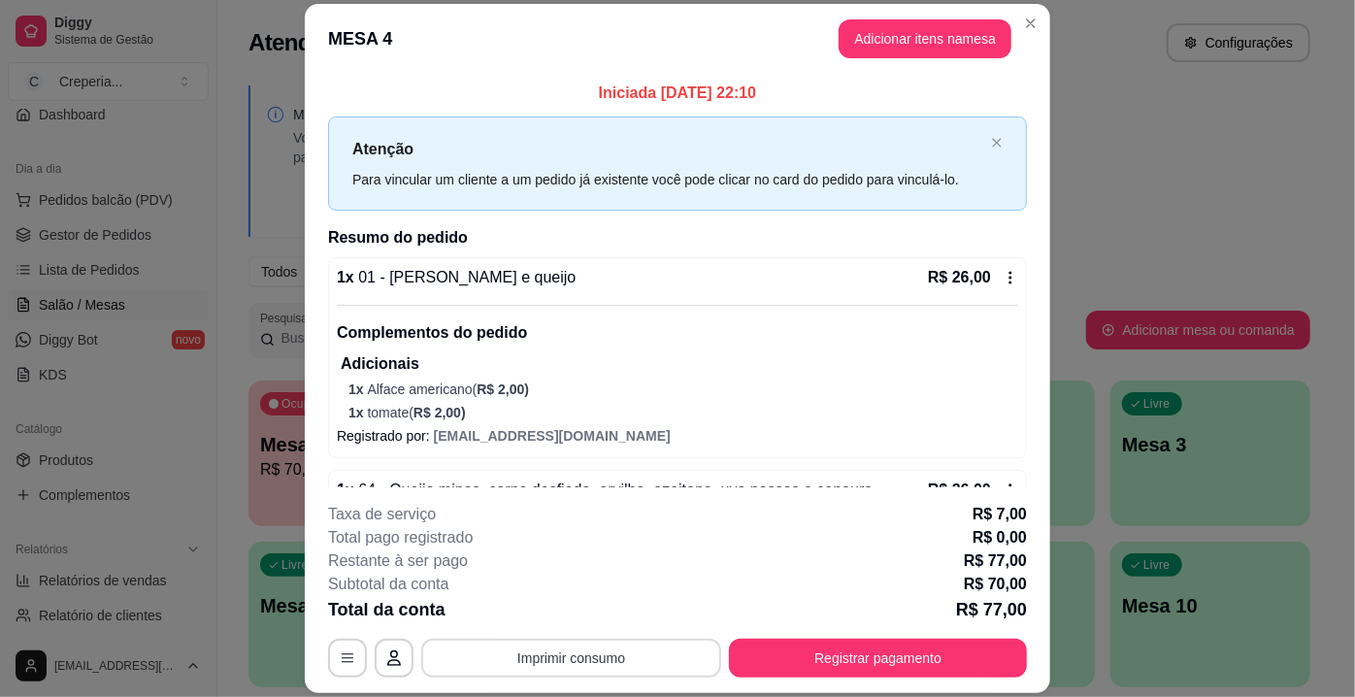
click at [564, 664] on button "Imprimir consumo" at bounding box center [571, 658] width 300 height 39
click at [588, 622] on button "IMPRESSORA" at bounding box center [571, 614] width 136 height 30
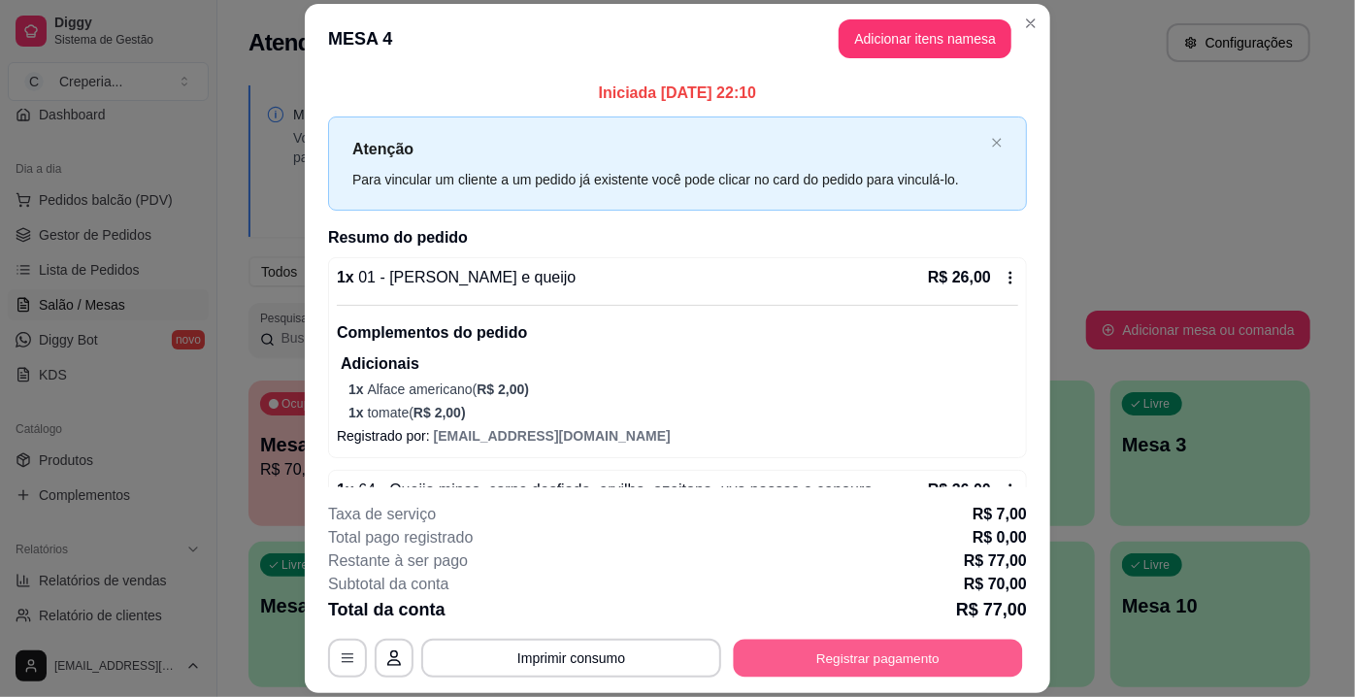
click at [844, 654] on button "Registrar pagamento" at bounding box center [878, 658] width 289 height 38
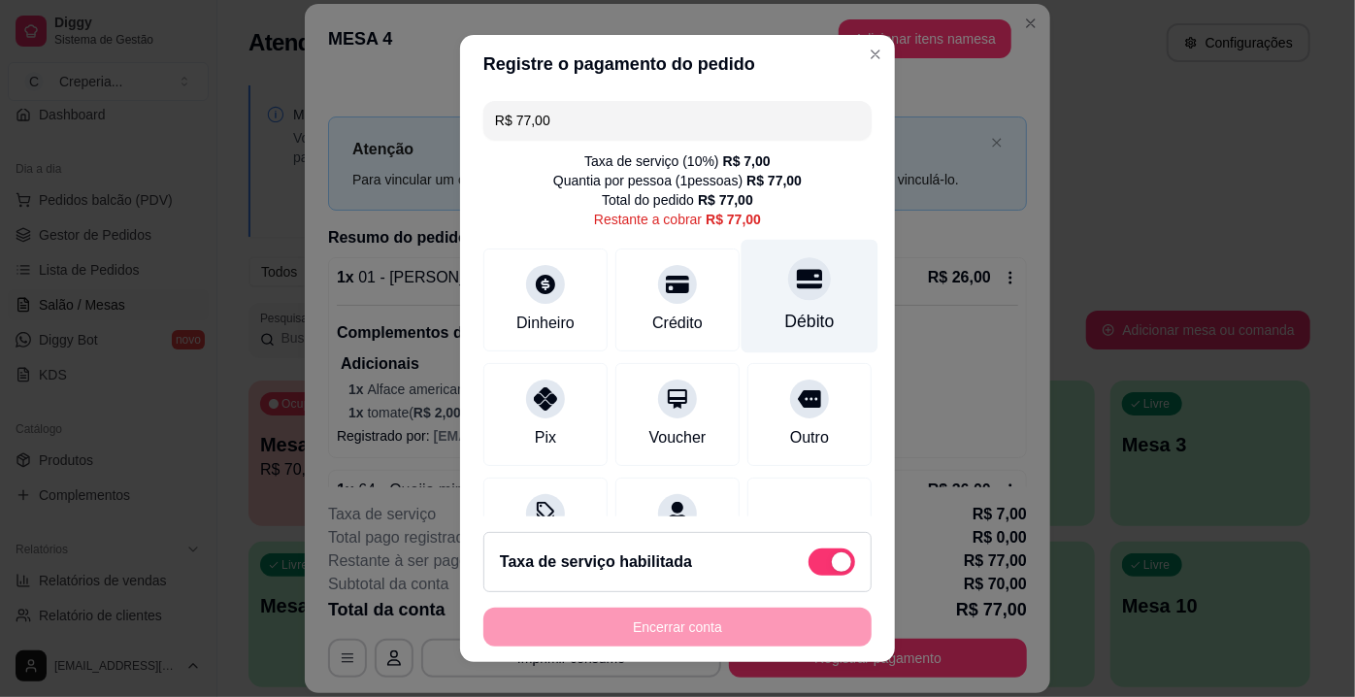
click at [785, 326] on div "Débito" at bounding box center [809, 321] width 49 height 25
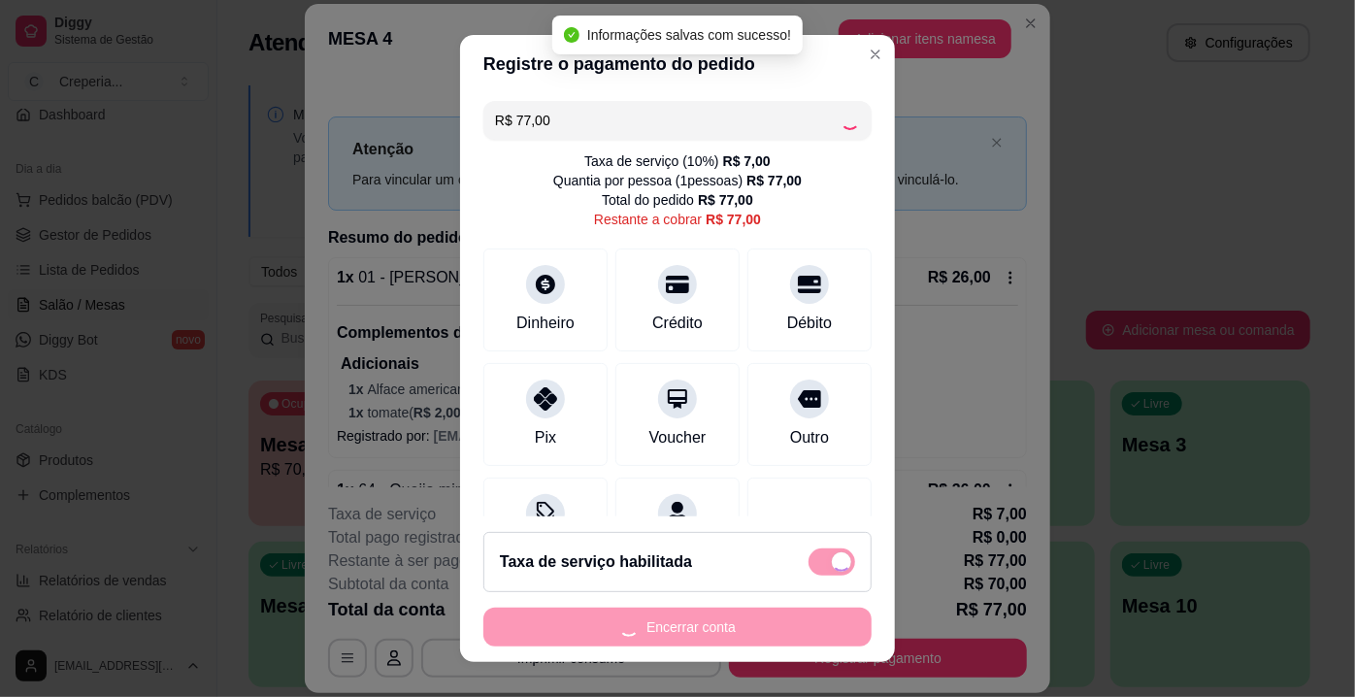
type input "R$ 0,00"
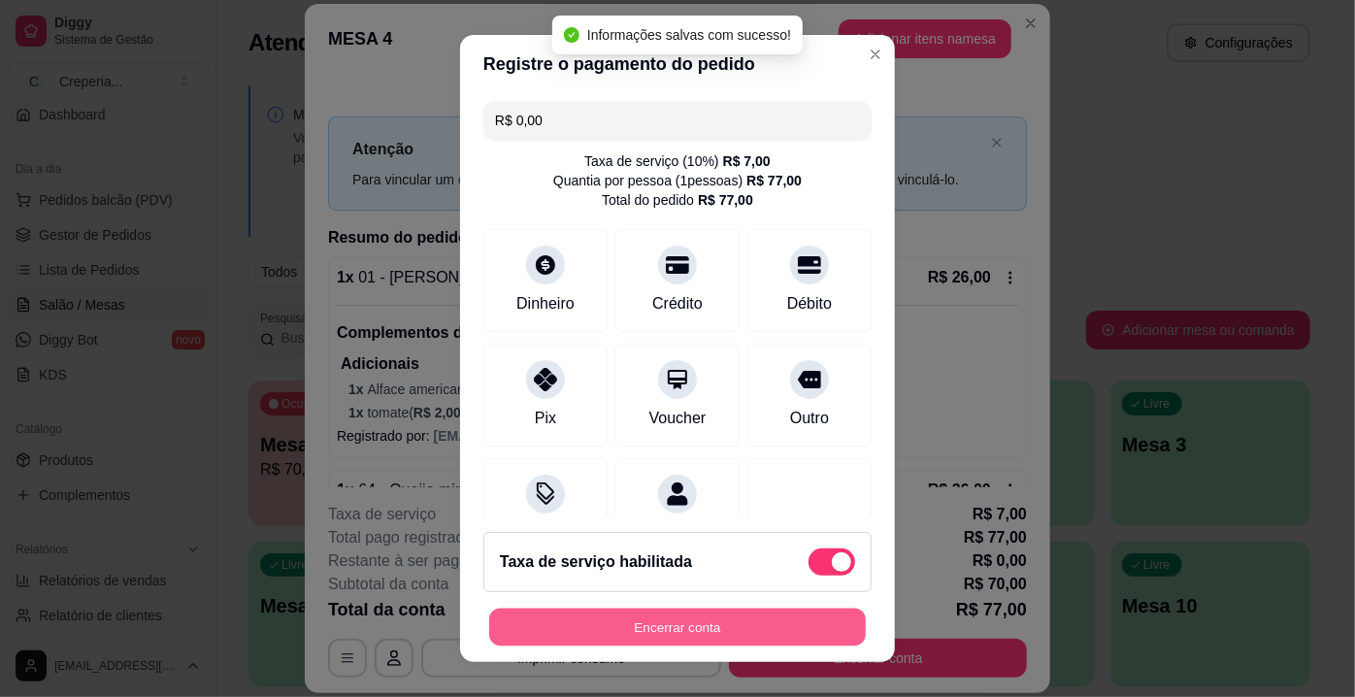
click at [725, 621] on button "Encerrar conta" at bounding box center [677, 627] width 377 height 38
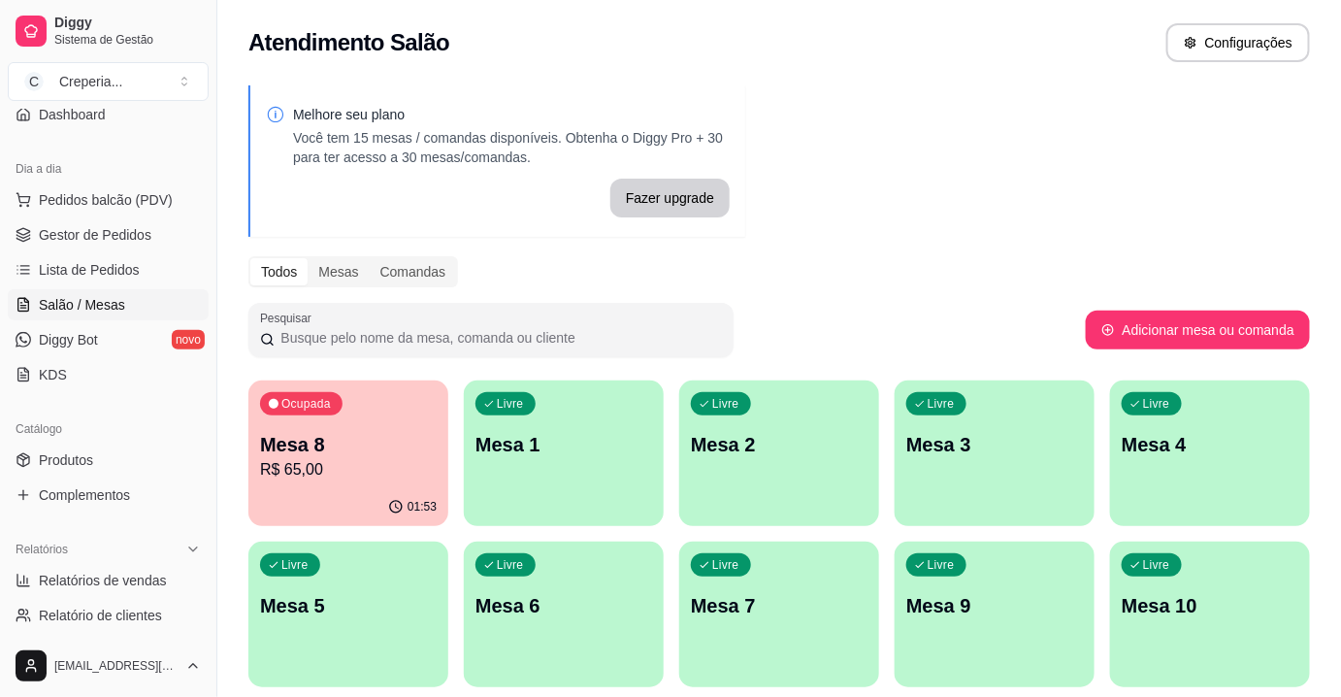
click at [246, 492] on div "Melhore seu plano Você tem 15 mesas / comandas disponíveis. Obtenha o Diggy Pro…" at bounding box center [779, 473] width 1124 height 798
click at [287, 472] on p "R$ 65,00" at bounding box center [348, 469] width 177 height 23
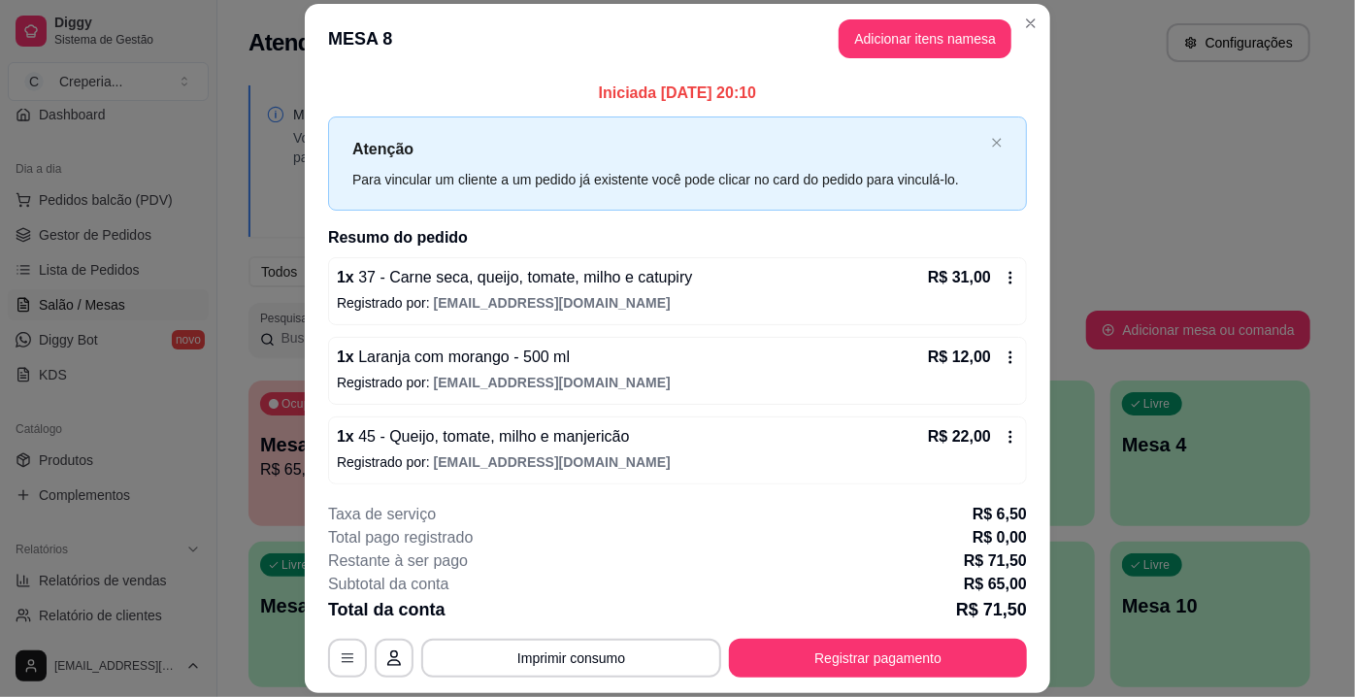
click at [633, 637] on div "**********" at bounding box center [677, 590] width 699 height 175
click at [628, 647] on button "Imprimir consumo" at bounding box center [571, 658] width 300 height 39
click at [605, 619] on button "IMPRESSORA" at bounding box center [571, 614] width 136 height 30
click at [841, 654] on button "Registrar pagamento" at bounding box center [878, 658] width 298 height 39
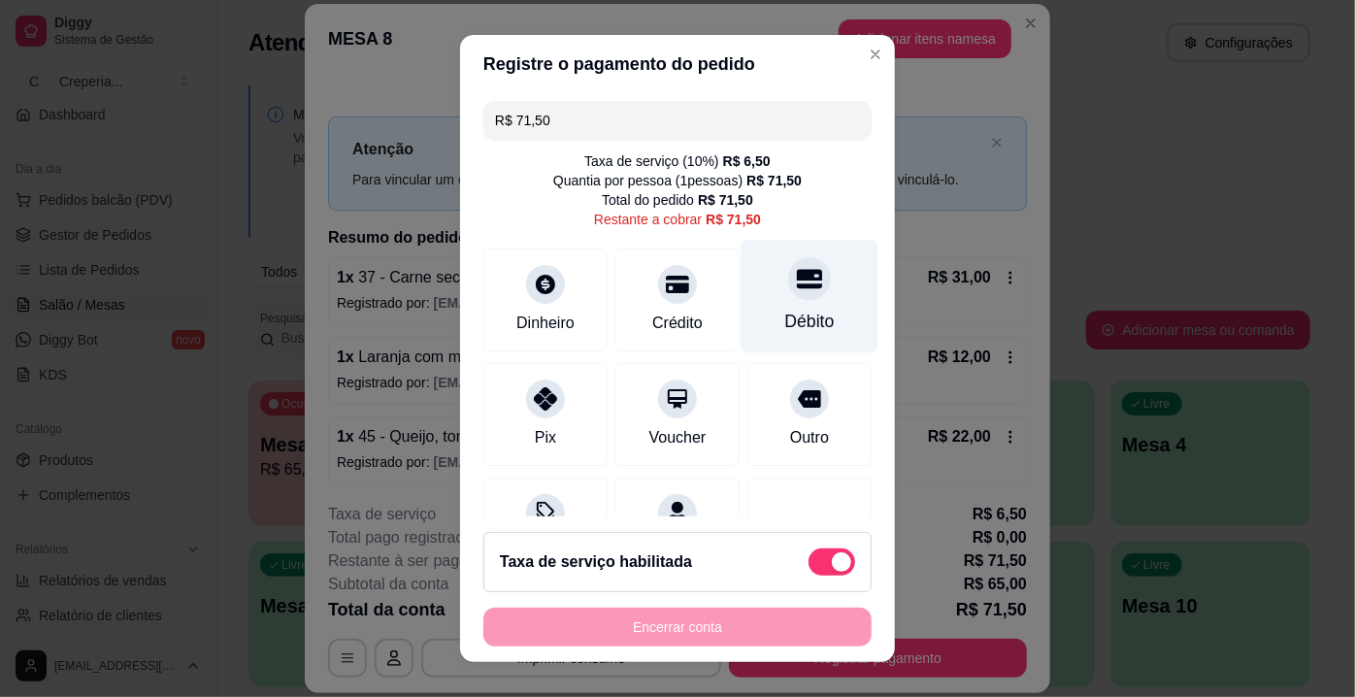
click at [788, 296] on div at bounding box center [809, 278] width 43 height 43
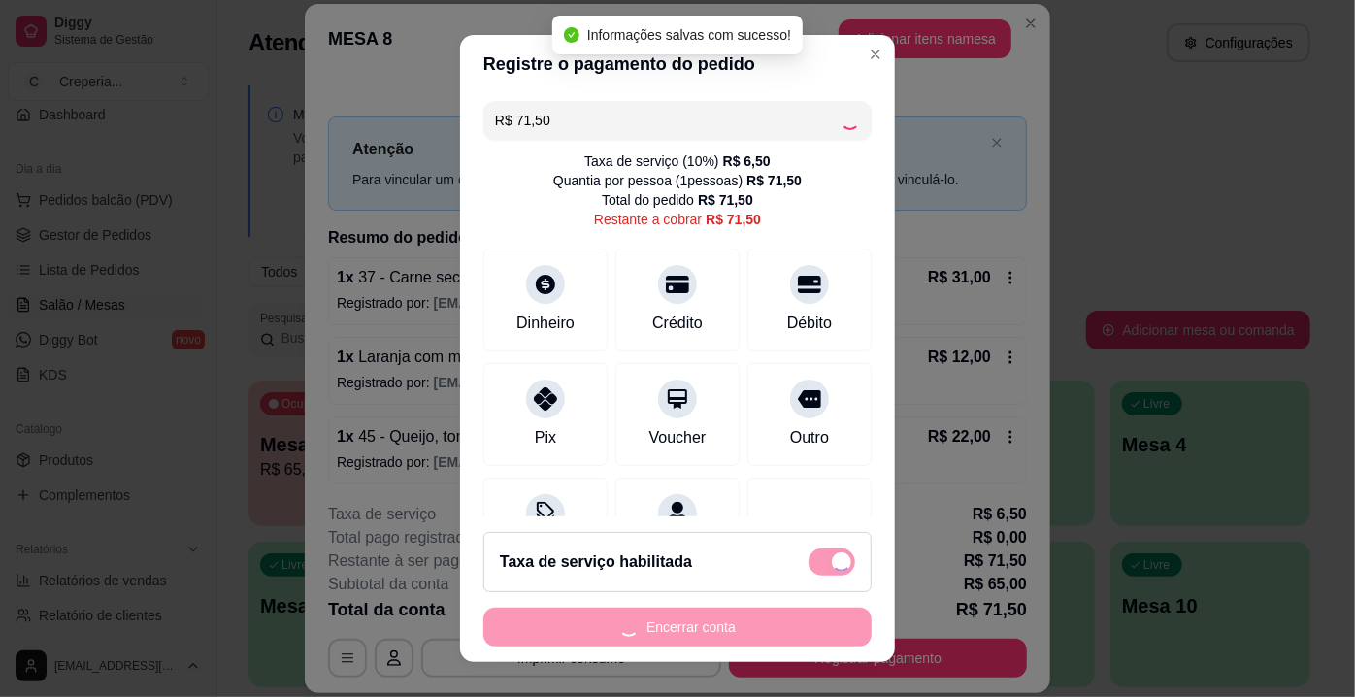
type input "R$ 0,00"
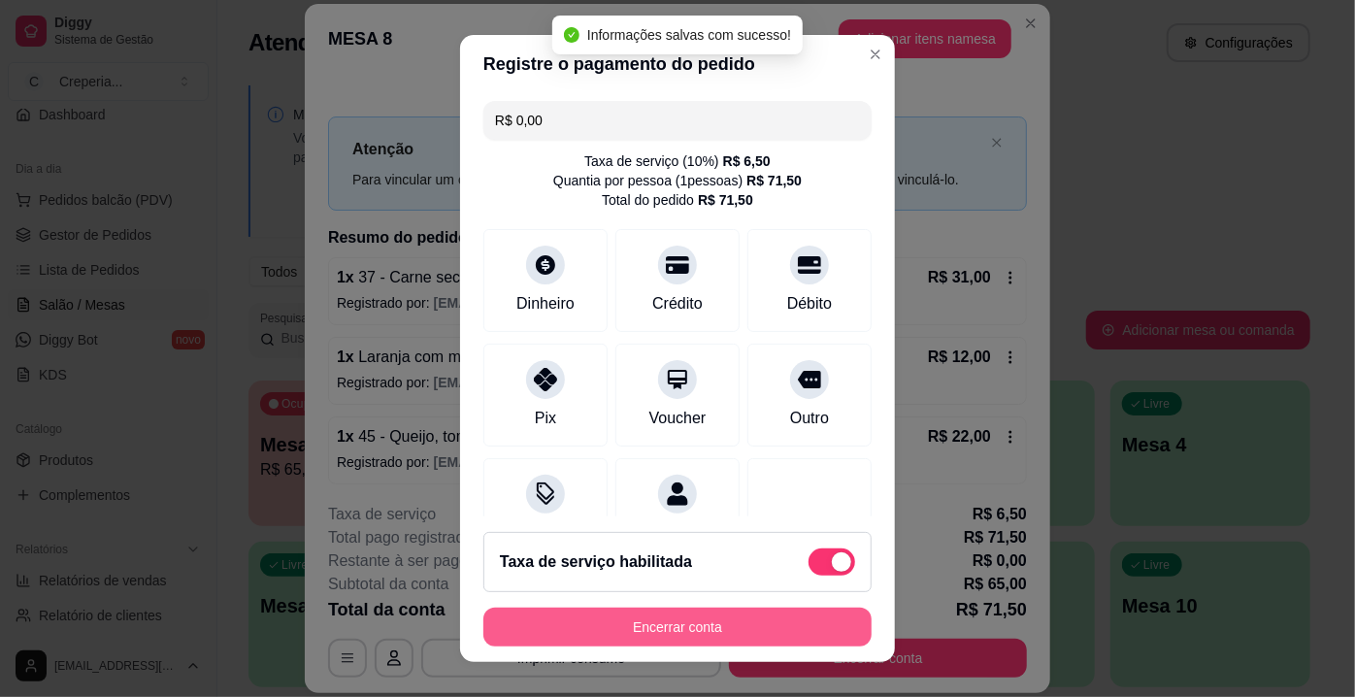
click at [691, 620] on button "Encerrar conta" at bounding box center [677, 626] width 388 height 39
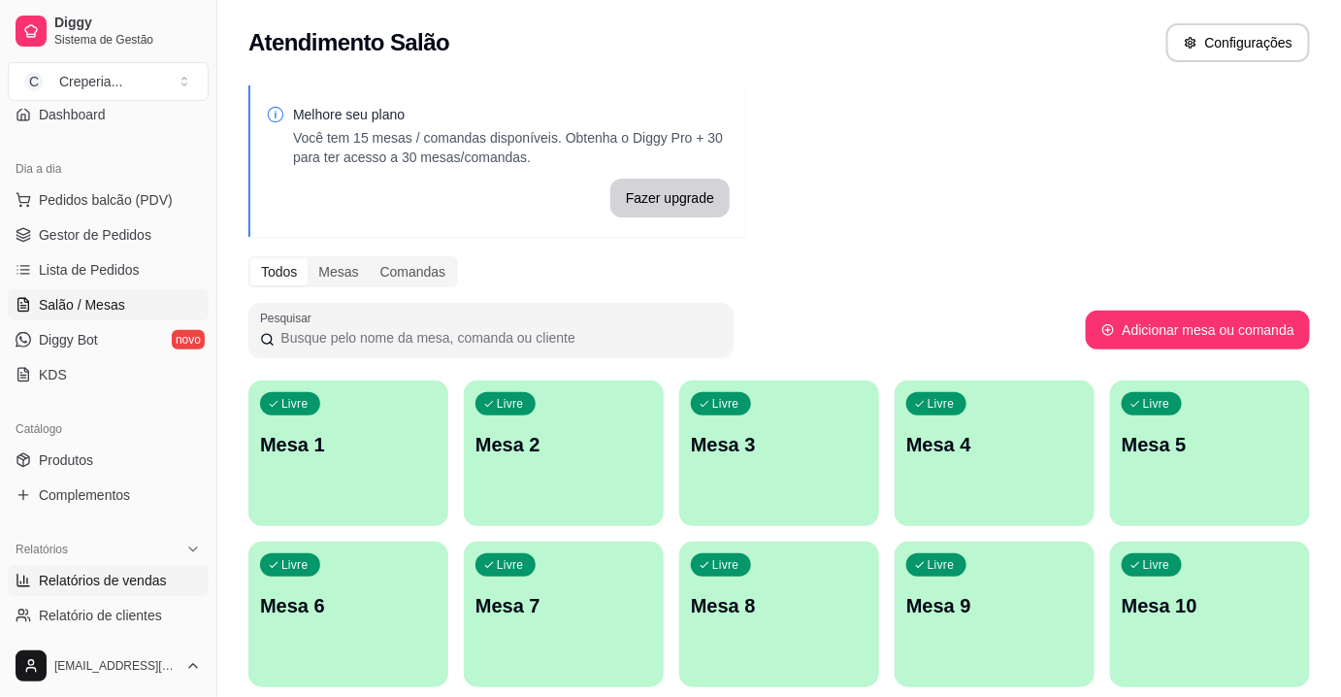
click at [109, 583] on span "Relatórios de vendas" at bounding box center [103, 580] width 128 height 19
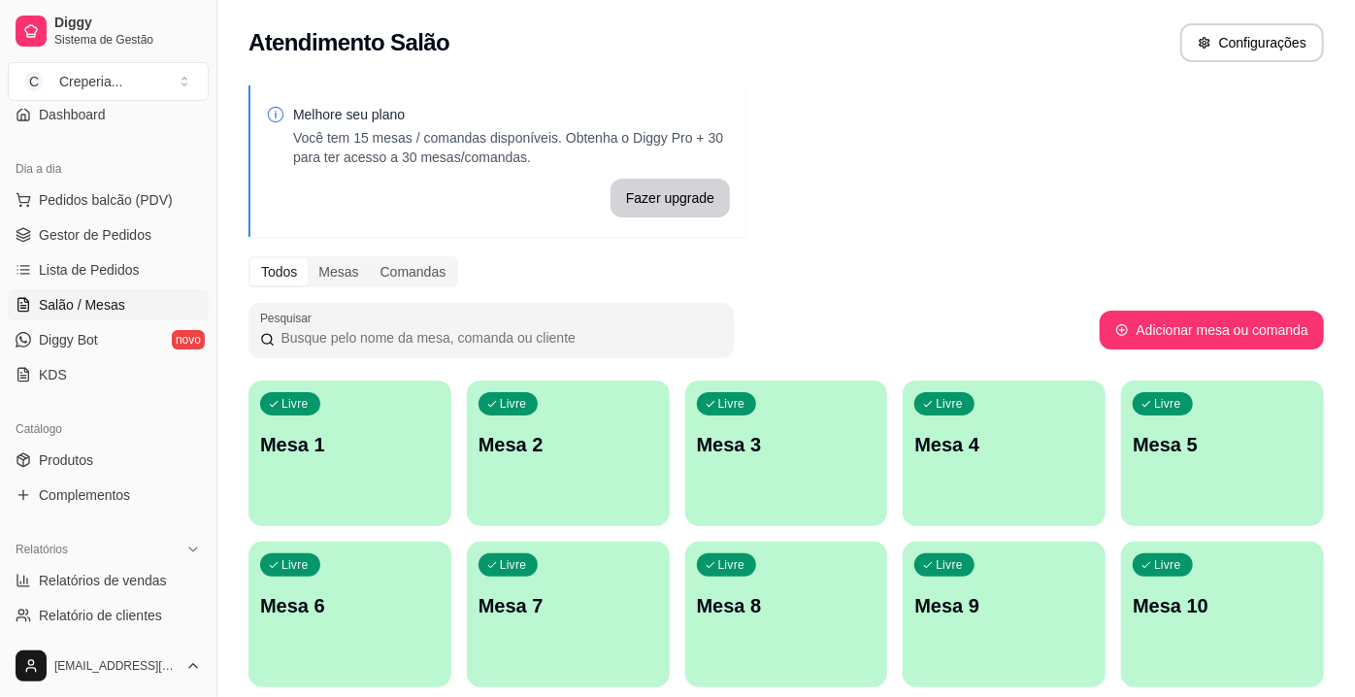
select select "ALL"
select select "0"
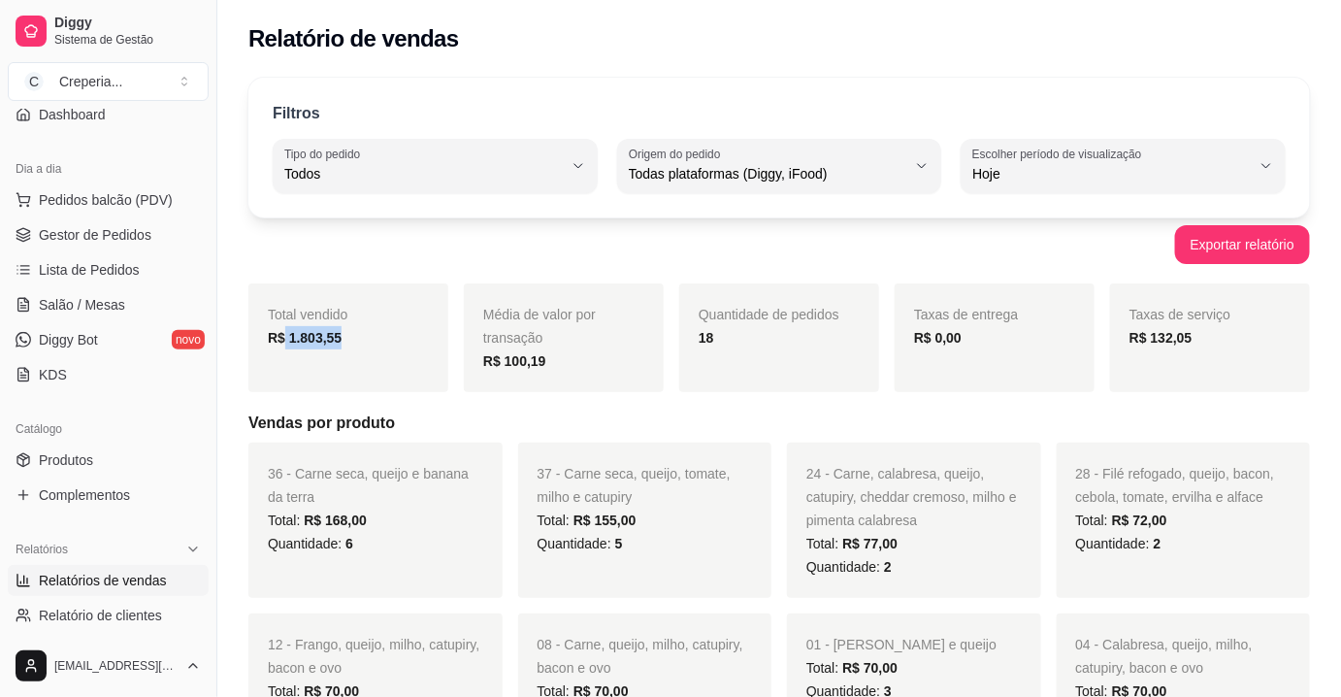
drag, startPoint x: 281, startPoint y: 334, endPoint x: 356, endPoint y: 350, distance: 76.5
click at [356, 350] on div "Total vendido R$ 1.803,55" at bounding box center [348, 337] width 200 height 109
click at [357, 360] on div "Total vendido R$ 1.803,55" at bounding box center [348, 337] width 200 height 109
